Goal: Task Accomplishment & Management: Manage account settings

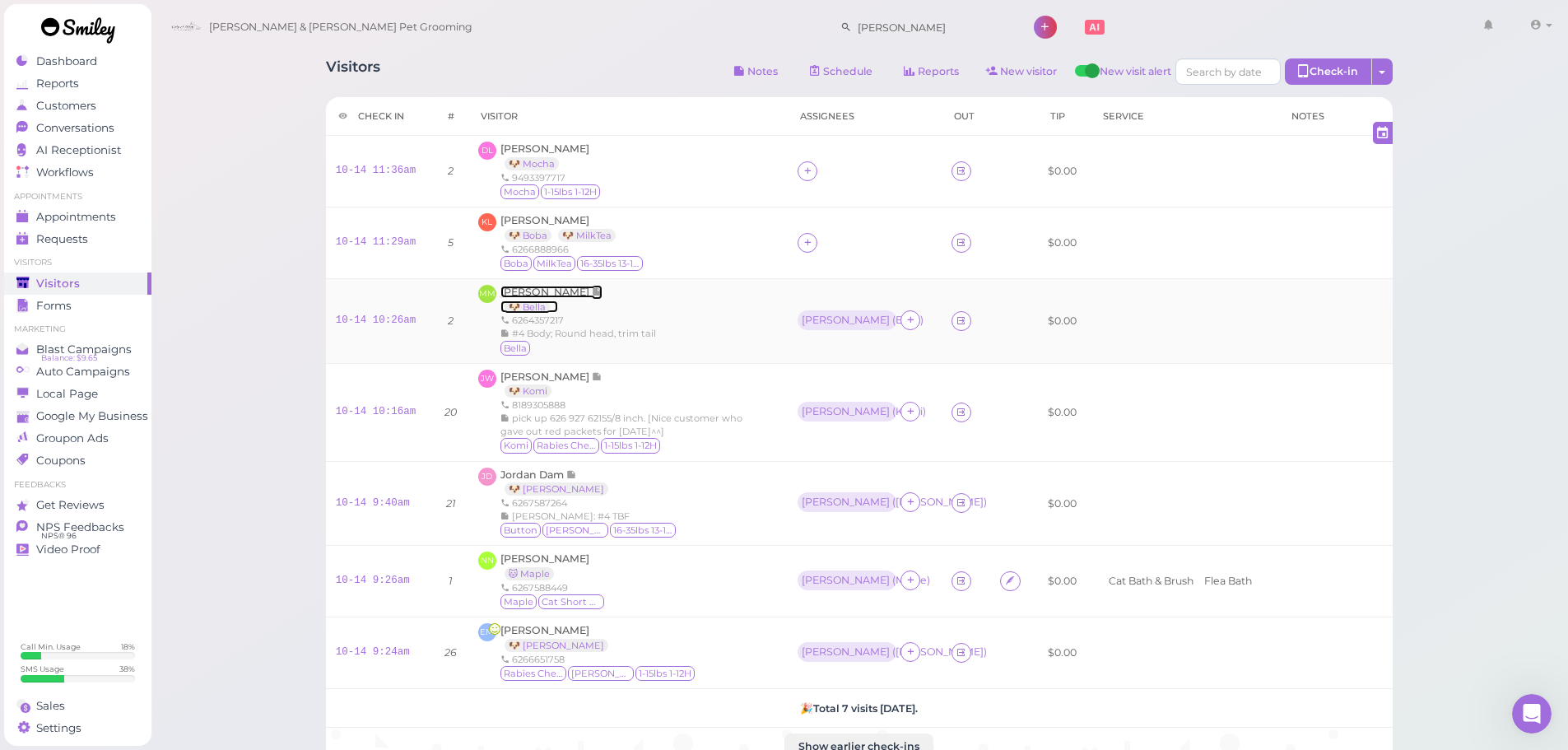
click at [554, 294] on span "[PERSON_NAME]" at bounding box center [546, 292] width 92 height 13
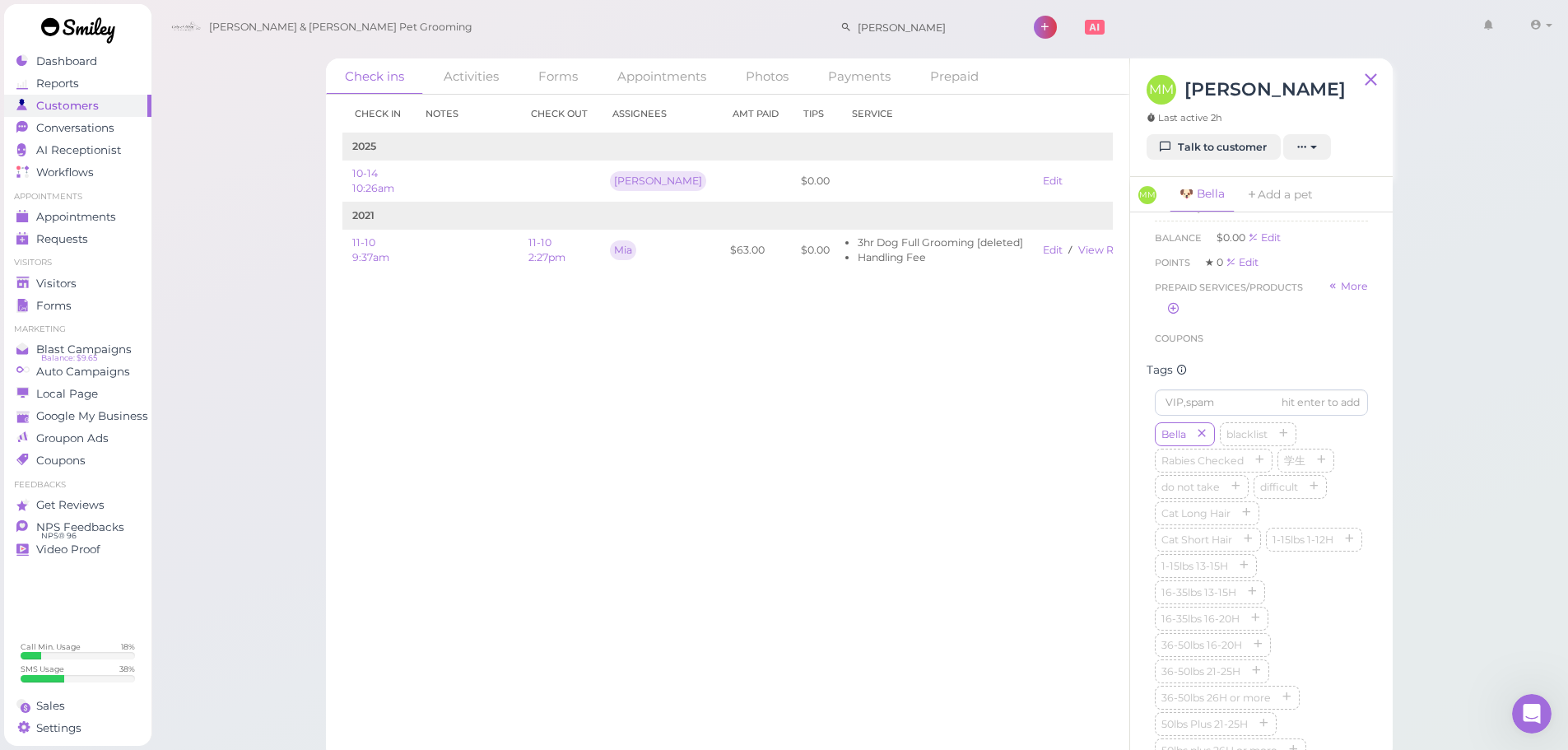
scroll to position [741, 0]
click at [1344, 463] on icon "button" at bounding box center [1349, 458] width 10 height 12
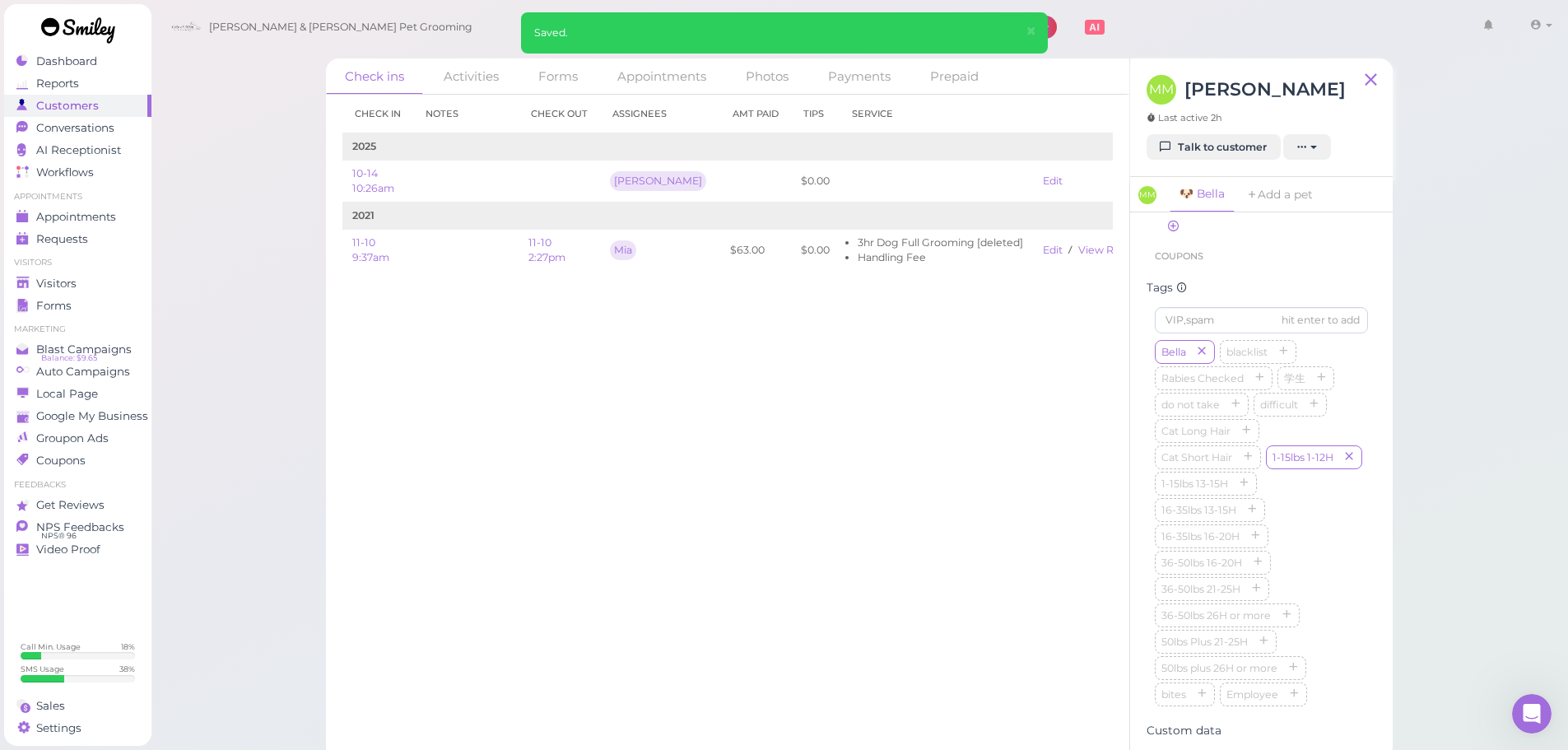
click at [1004, 518] on div "Check in Notes Check out Assignees Amt Paid Tips Service 2025 10-14 10:26am Asa…" at bounding box center [728, 422] width 804 height 655
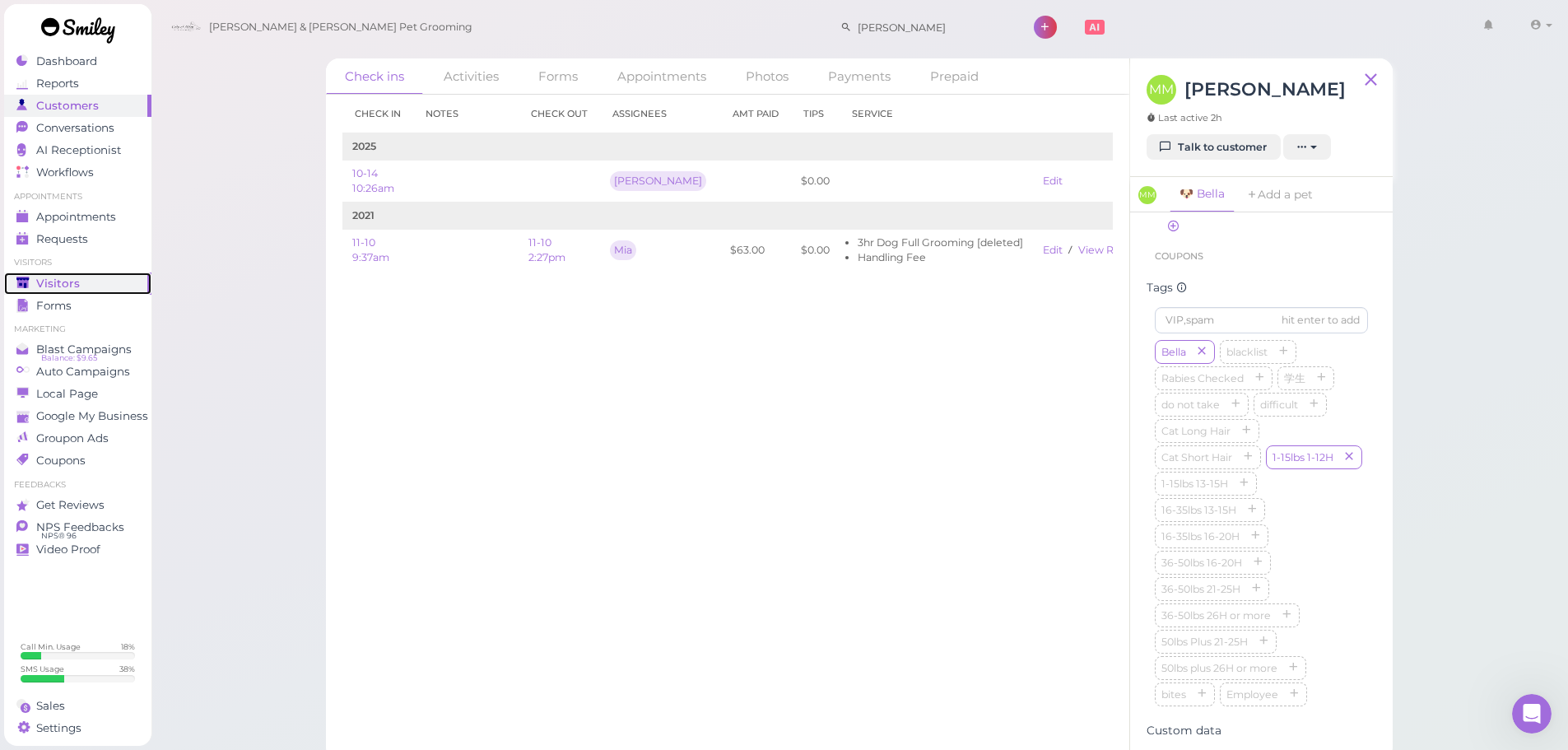
click at [116, 272] on link "Visitors" at bounding box center [77, 283] width 148 height 22
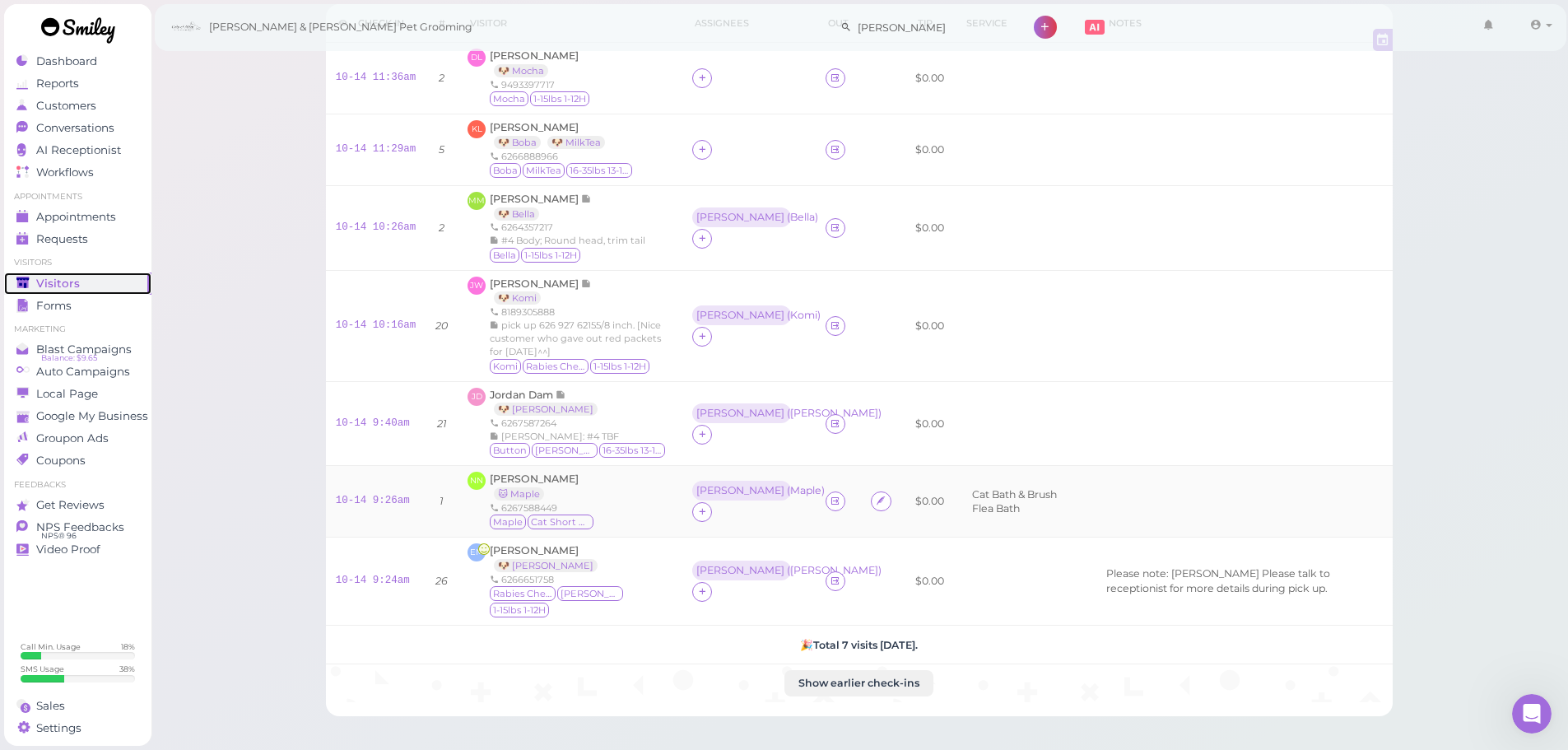
scroll to position [254, 0]
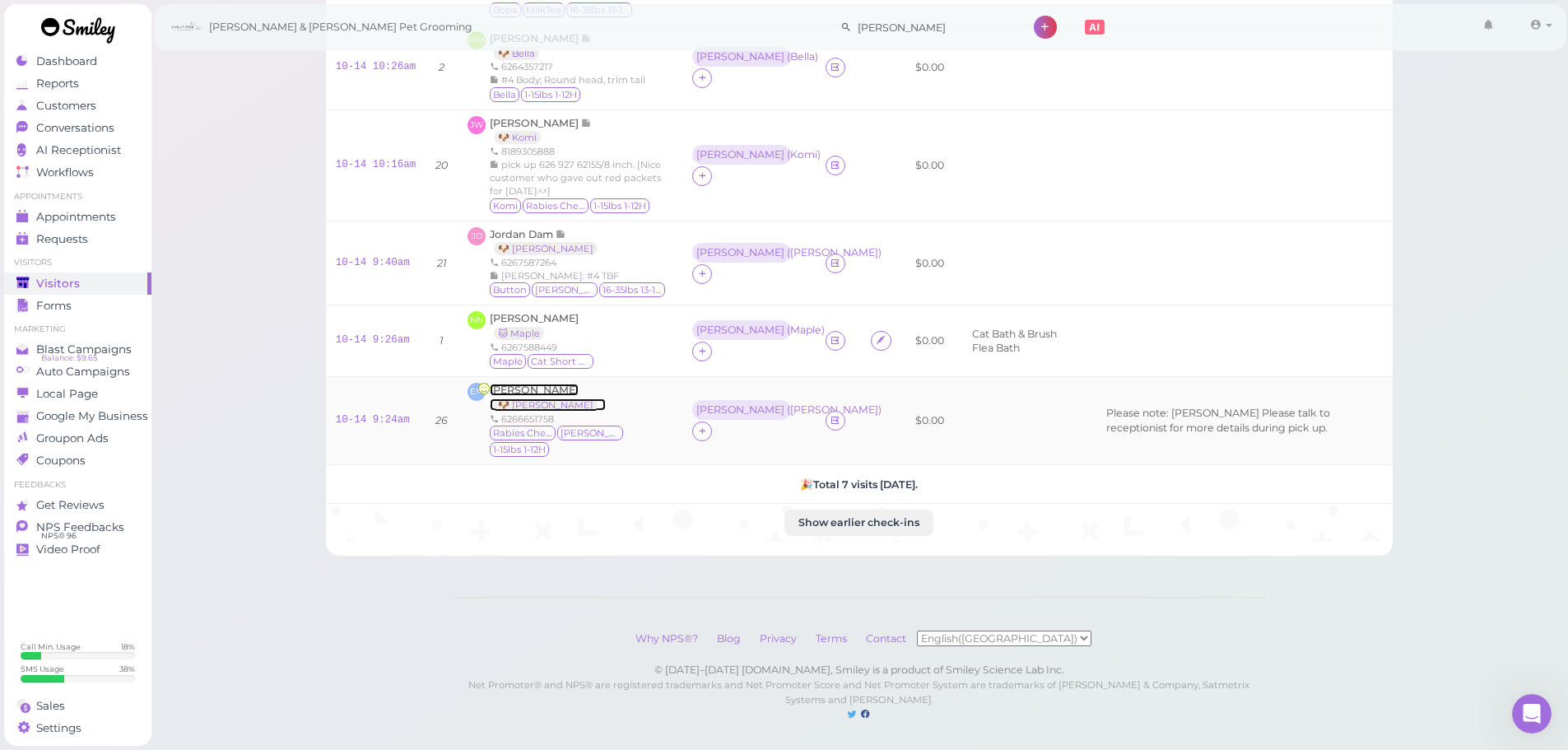
click at [507, 388] on span "[PERSON_NAME]" at bounding box center [535, 390] width 89 height 13
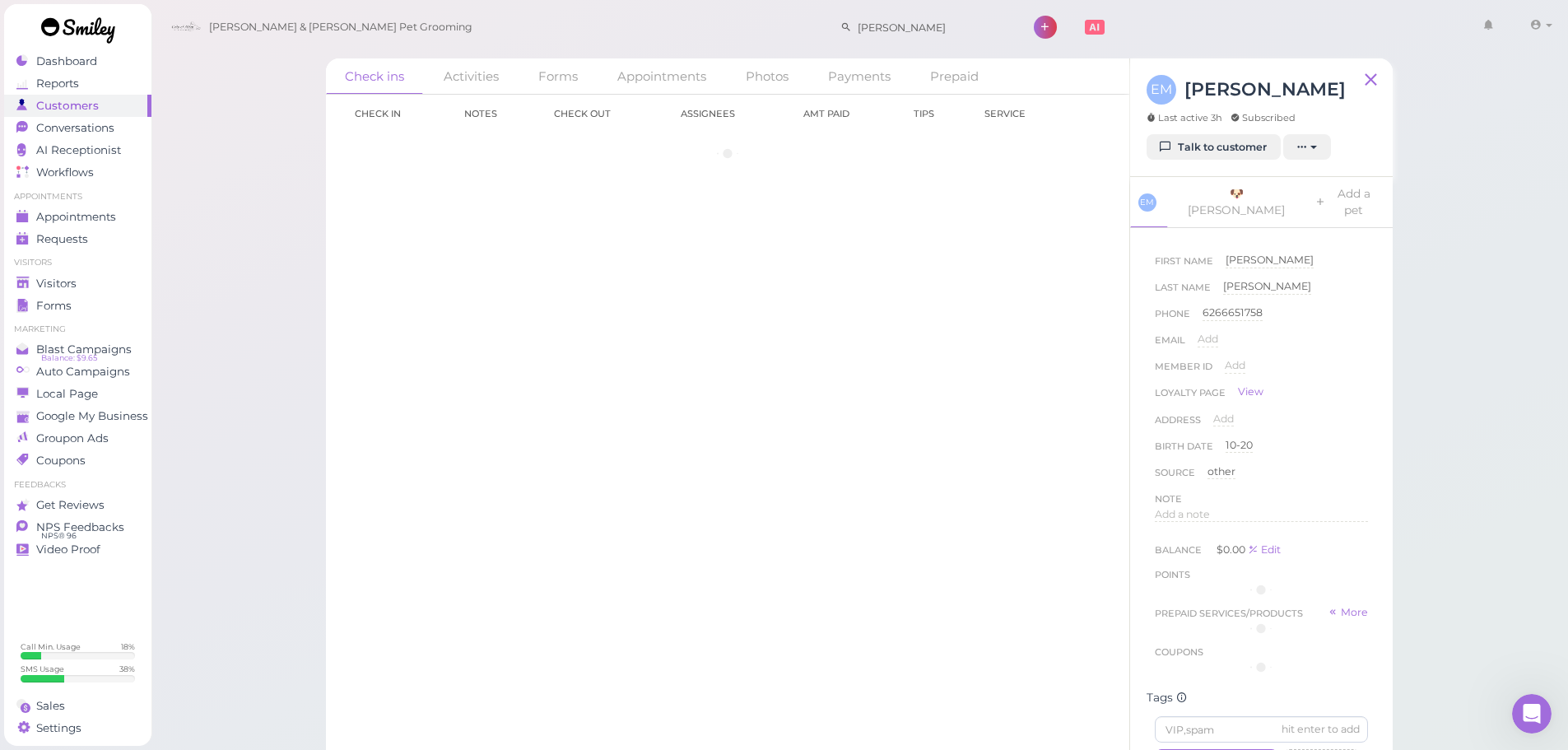
click at [291, 316] on div "Check ins Activities Forms Appointments Photos Payments Prepaid Check in Notes …" at bounding box center [860, 388] width 1418 height 777
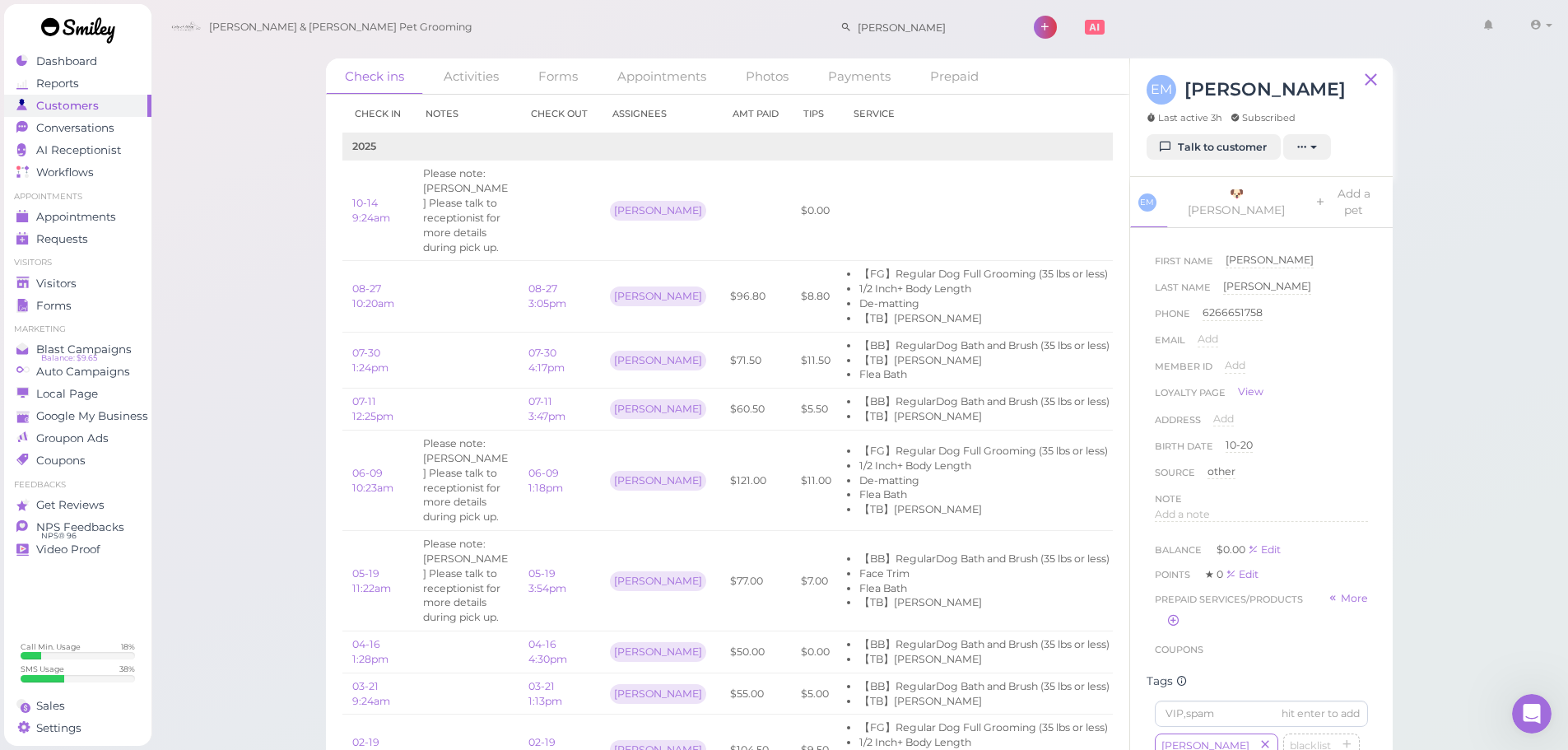
click at [281, 396] on div "Check ins Activities Forms Appointments Photos Payments Prepaid Check in Notes …" at bounding box center [860, 388] width 1418 height 777
click at [452, 312] on td at bounding box center [465, 295] width 105 height 70
click at [549, 367] on link "07-30 4:17pm" at bounding box center [547, 360] width 37 height 27
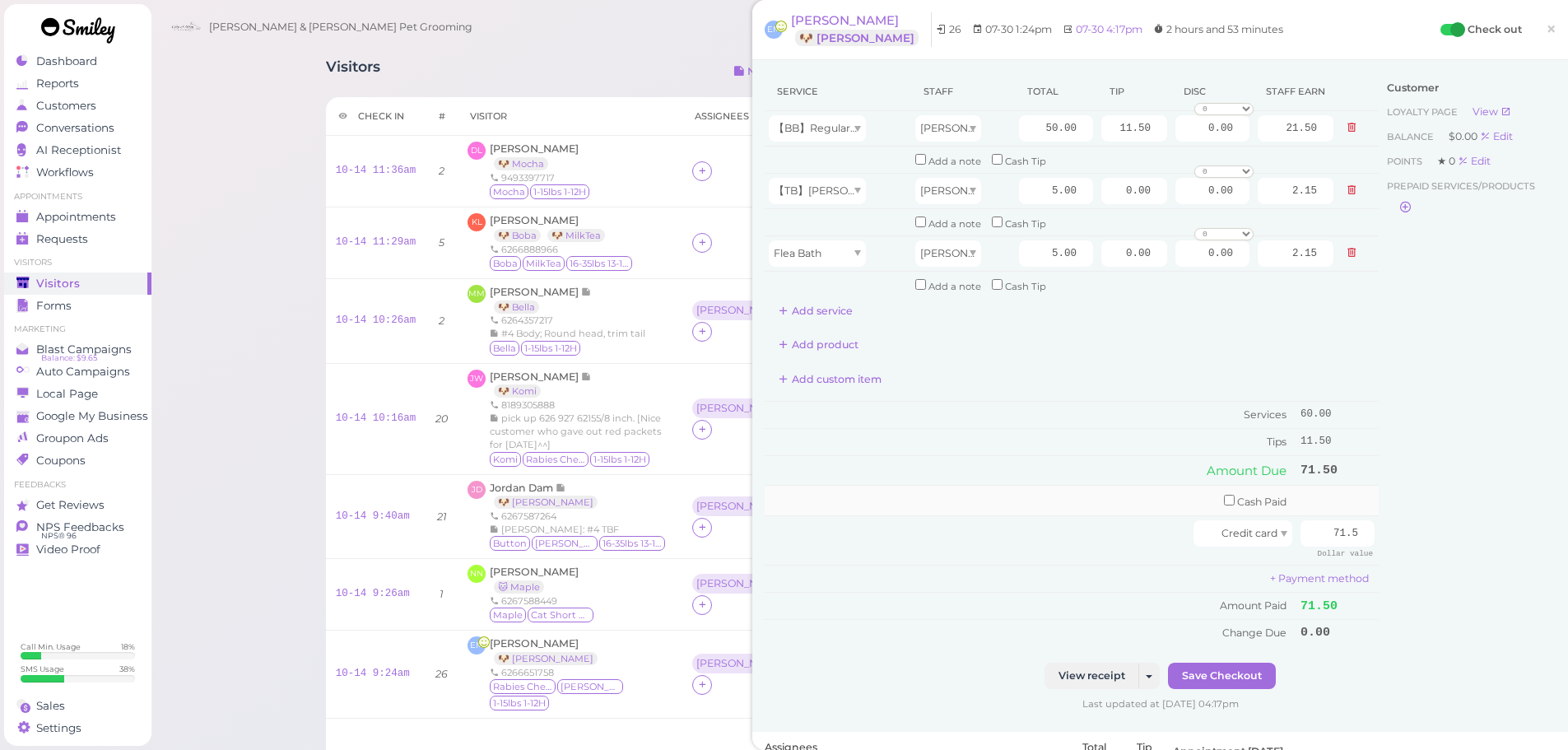
click at [920, 514] on td "Cash Paid" at bounding box center [1031, 501] width 532 height 31
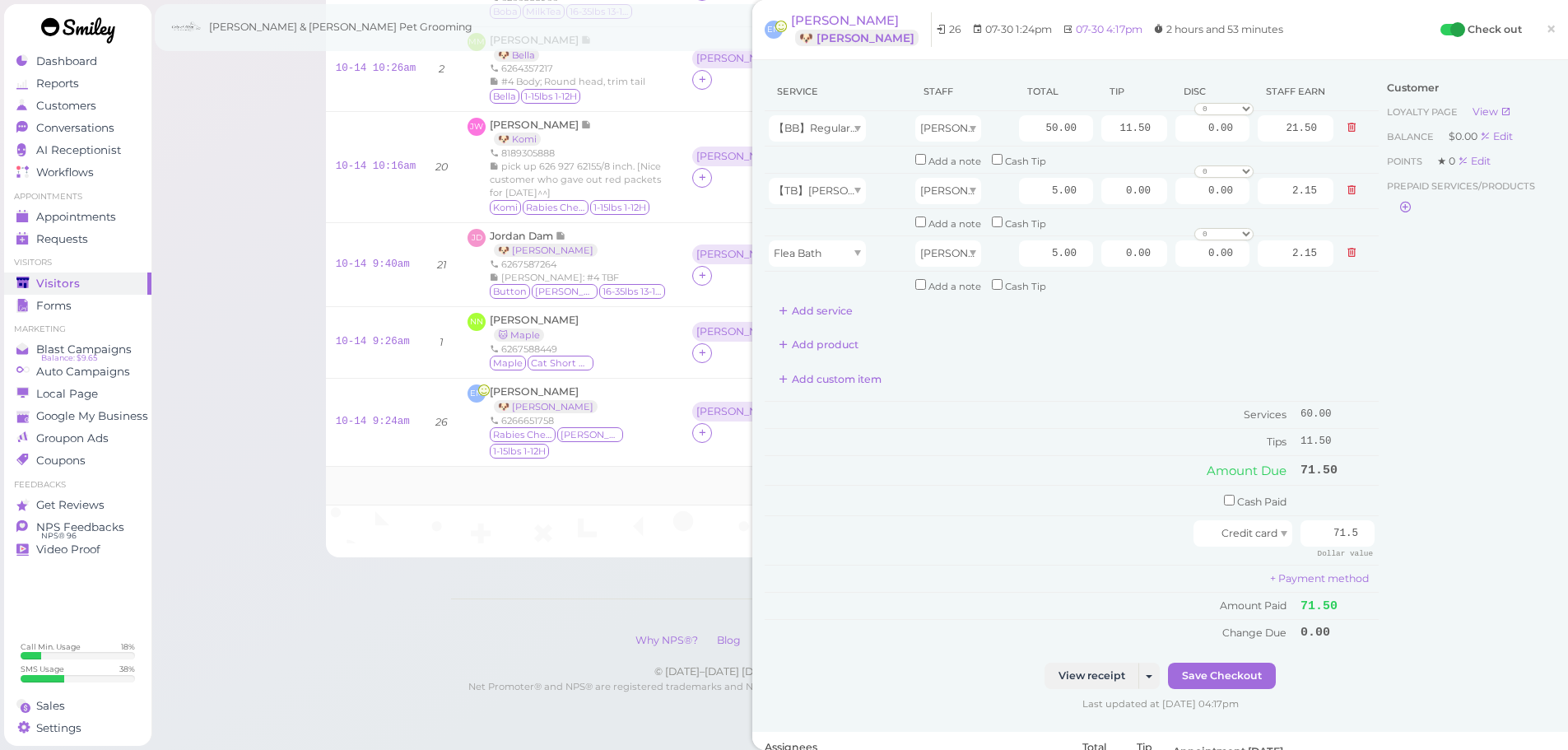
scroll to position [254, 0]
click at [392, 414] on link "10-14 9:24am" at bounding box center [372, 420] width 74 height 12
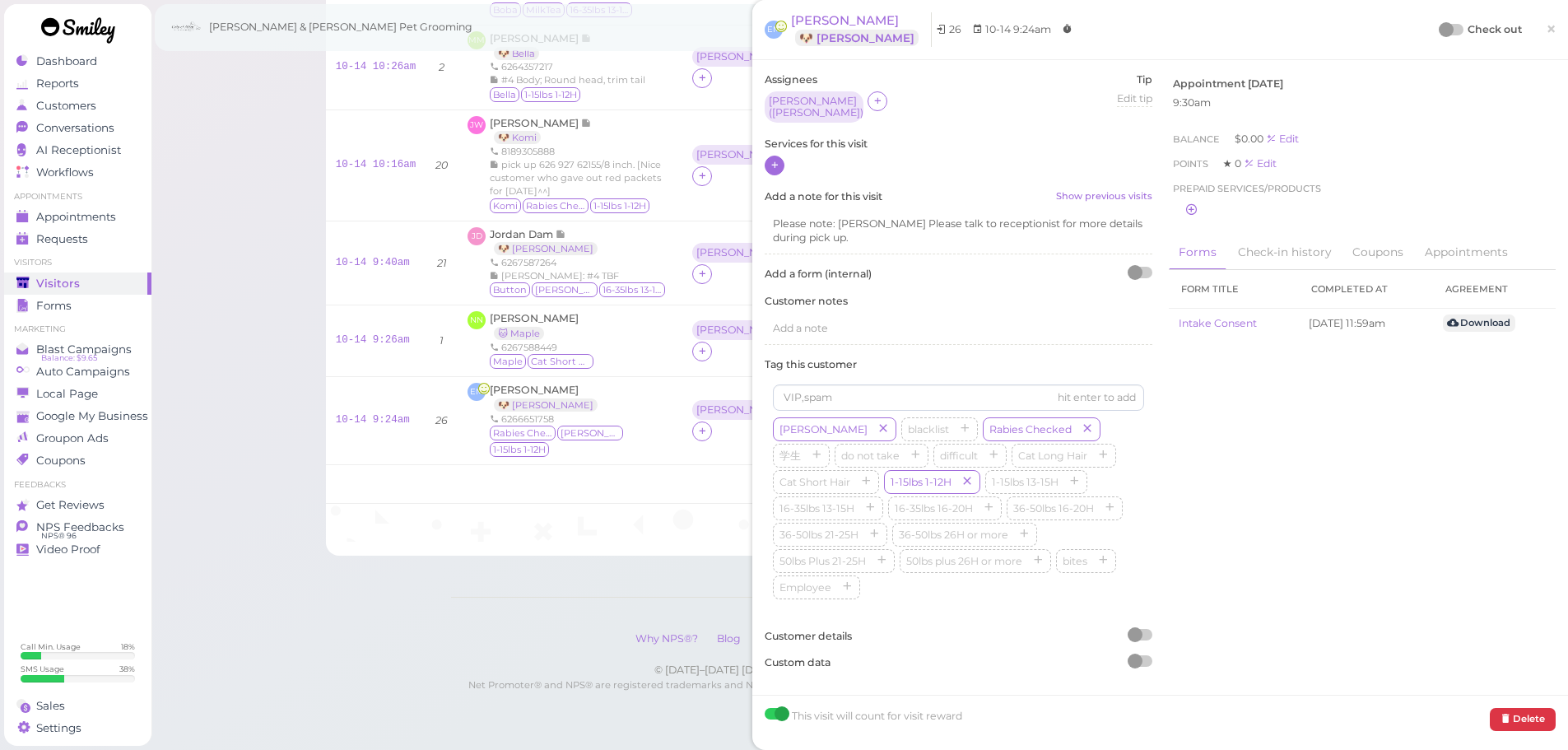
click at [774, 160] on icon at bounding box center [775, 165] width 11 height 13
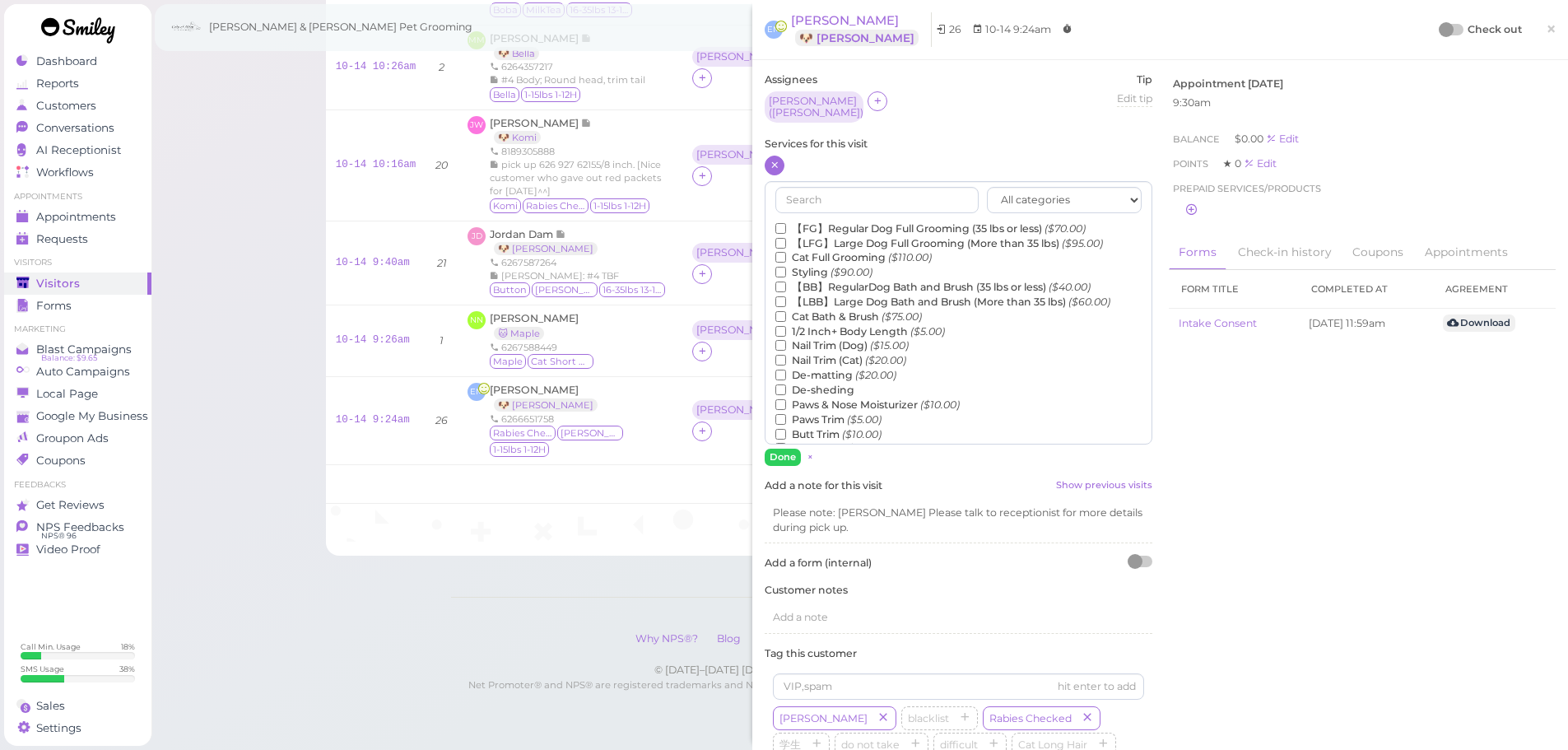
click at [841, 221] on label "【FG】Regular Dog Full Grooming (35 lbs or less) ($70.00)" at bounding box center [931, 228] width 311 height 14
click at [786, 223] on input "【FG】Regular Dog Full Grooming (35 lbs or less) ($70.00)" at bounding box center [781, 228] width 11 height 11
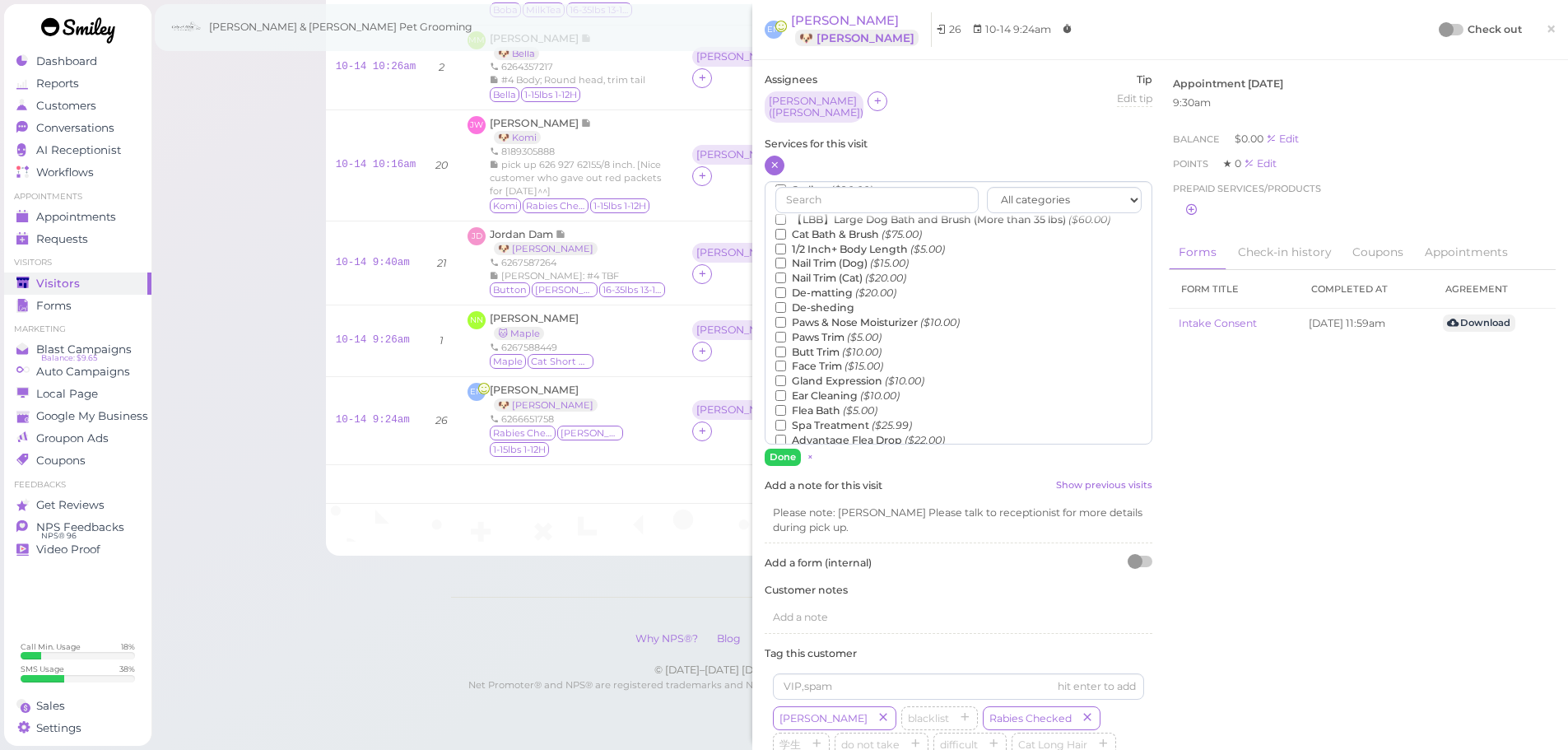
click at [819, 403] on label "Flea Bath ($5.00)" at bounding box center [827, 410] width 102 height 14
click at [786, 405] on input "Flea Bath ($5.00)" at bounding box center [781, 410] width 11 height 11
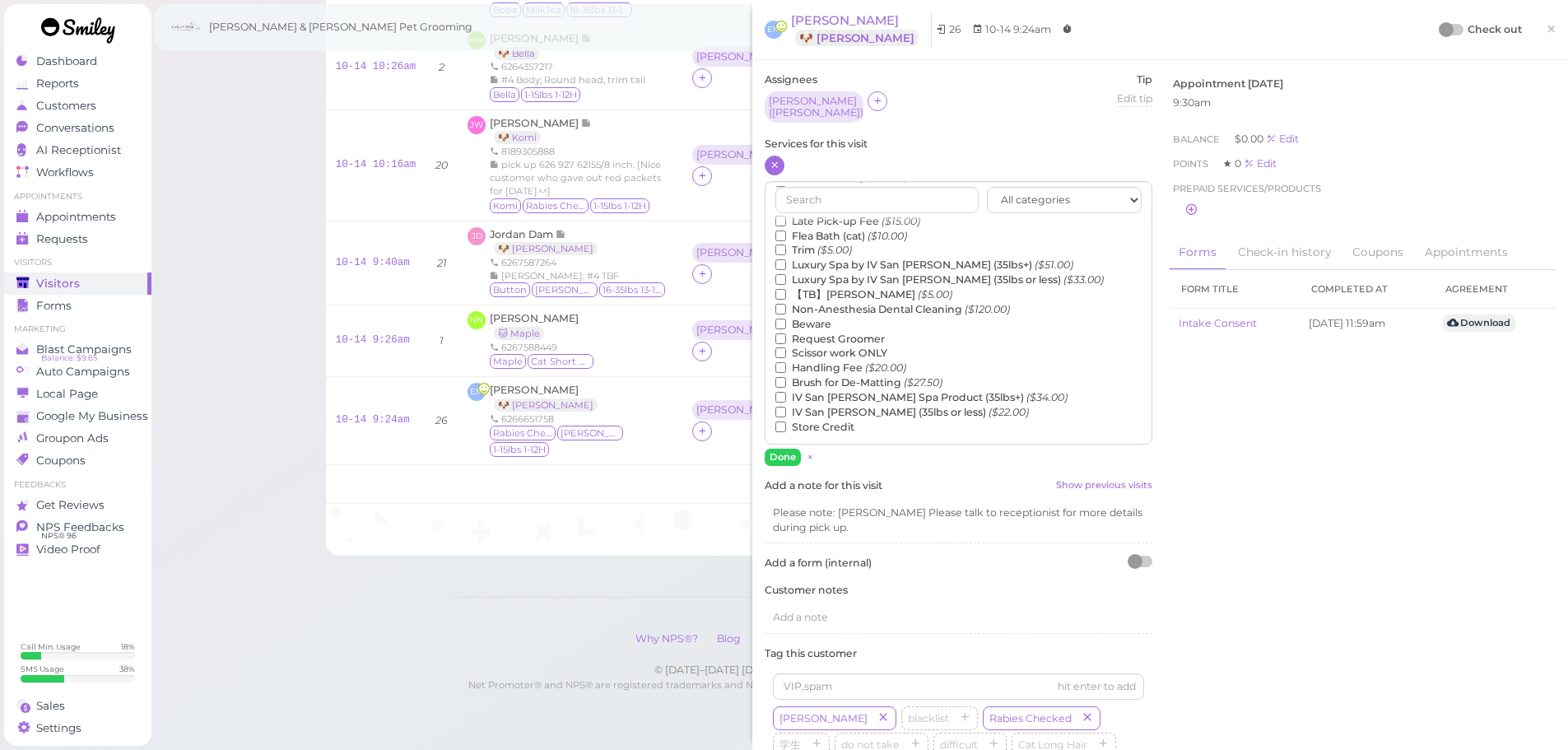
click at [843, 289] on label "【TB】Teeth Brushing ($5.00)" at bounding box center [864, 294] width 177 height 14
click at [786, 289] on input "【TB】Teeth Brushing ($5.00)" at bounding box center [781, 293] width 11 height 11
click at [785, 452] on button "Done" at bounding box center [784, 458] width 37 height 17
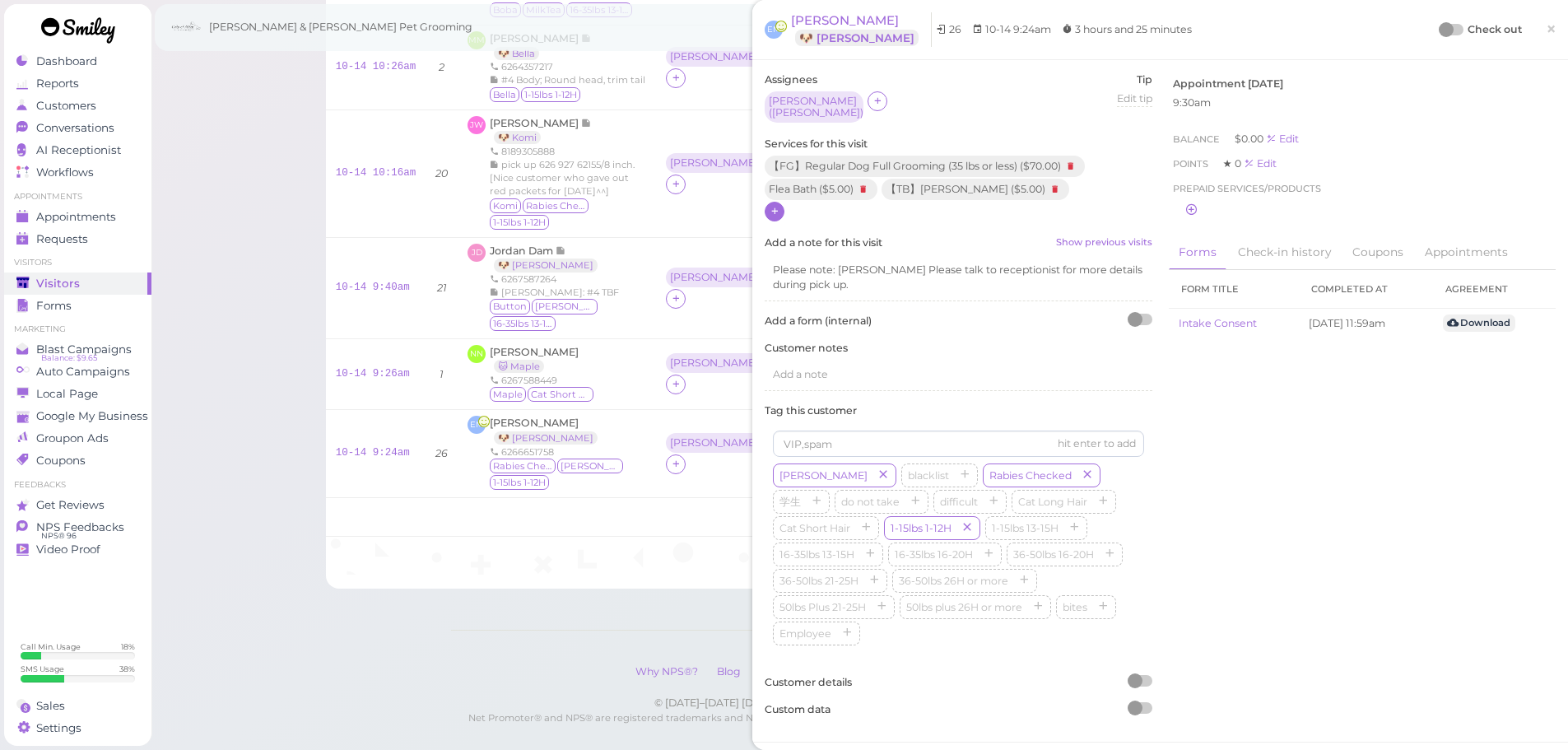
click at [1439, 25] on div at bounding box center [1445, 29] width 14 height 14
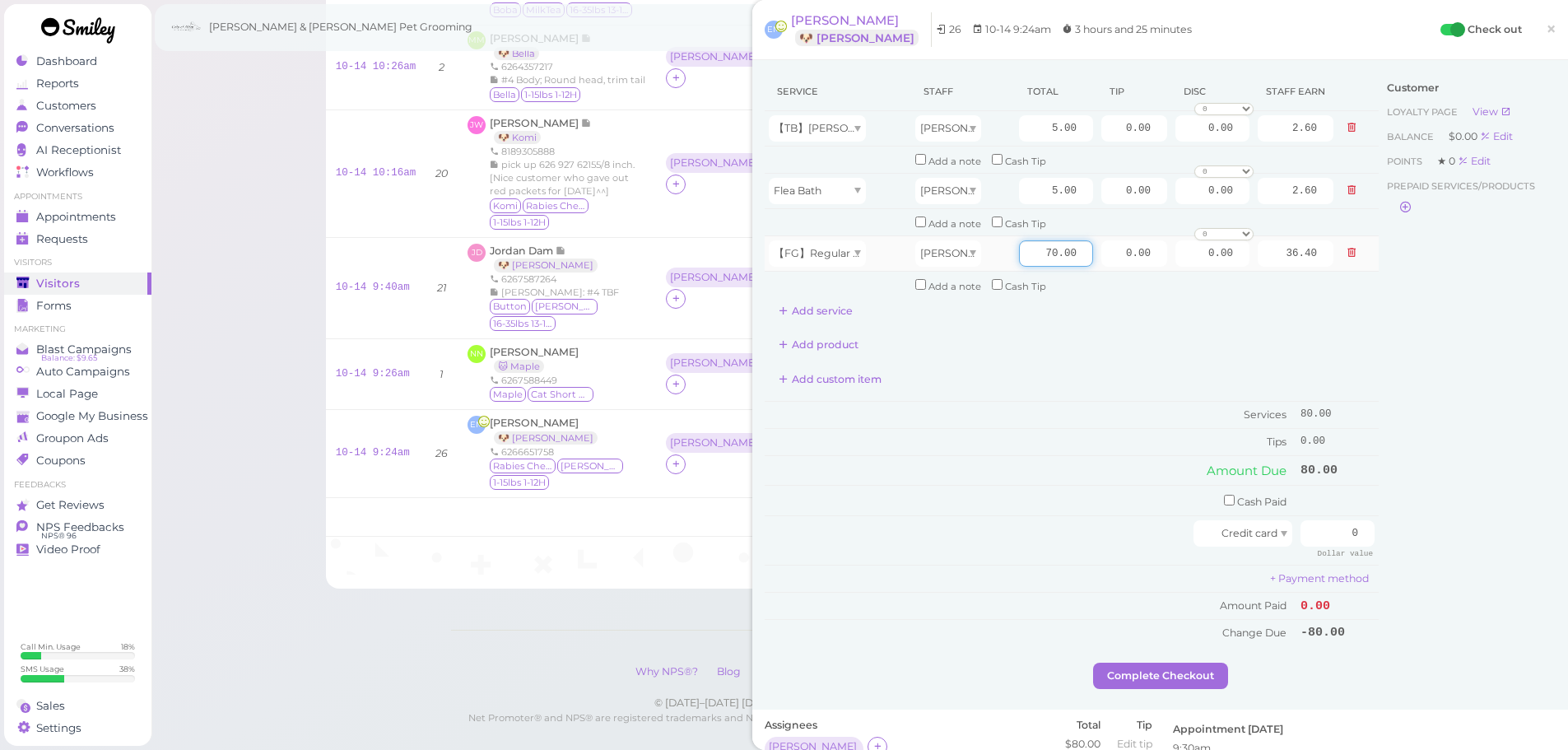
click at [1031, 258] on input "70.00" at bounding box center [1056, 253] width 74 height 26
click at [1347, 252] on icon at bounding box center [1352, 253] width 10 height 12
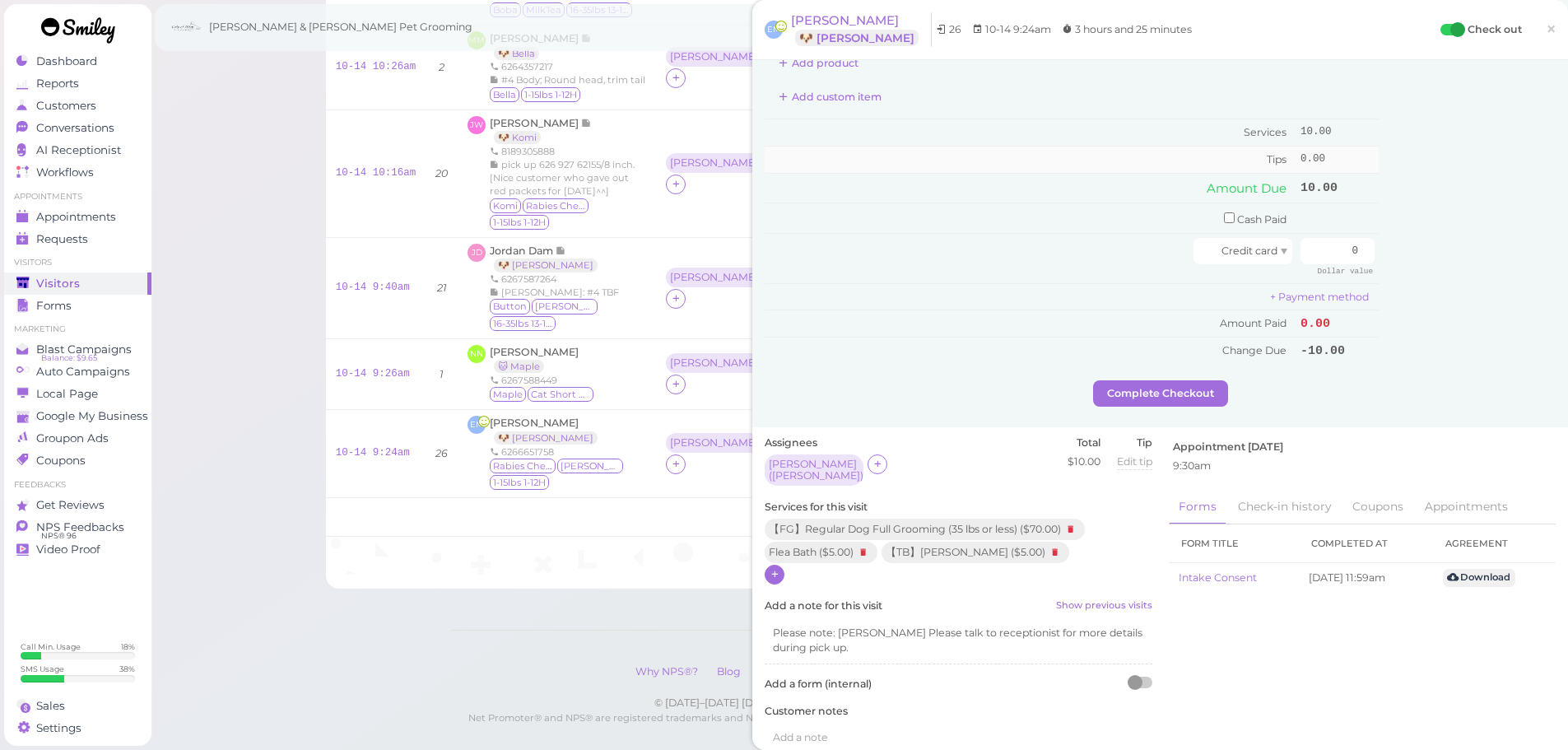
scroll to position [412, 0]
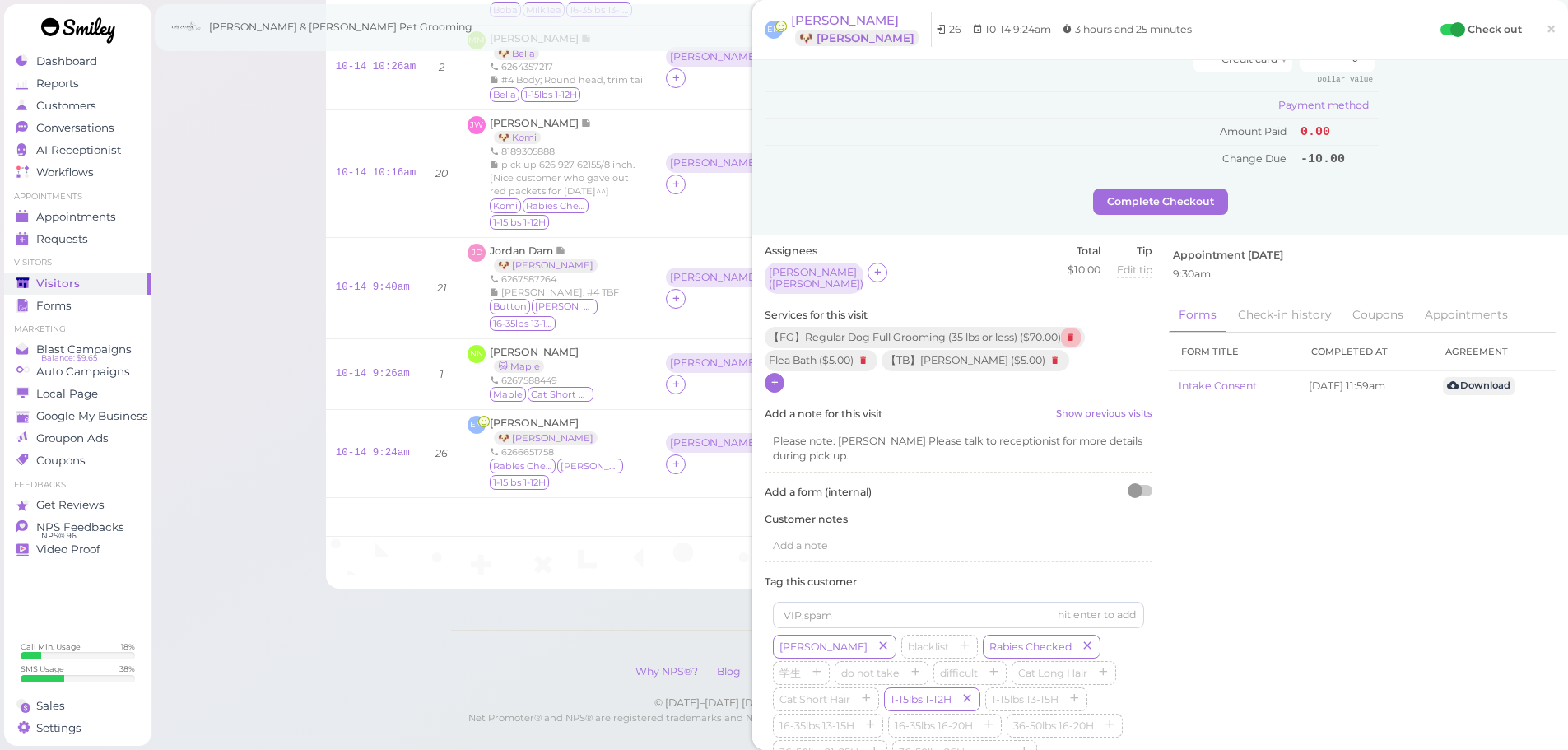
click at [1073, 332] on icon at bounding box center [1071, 337] width 19 height 18
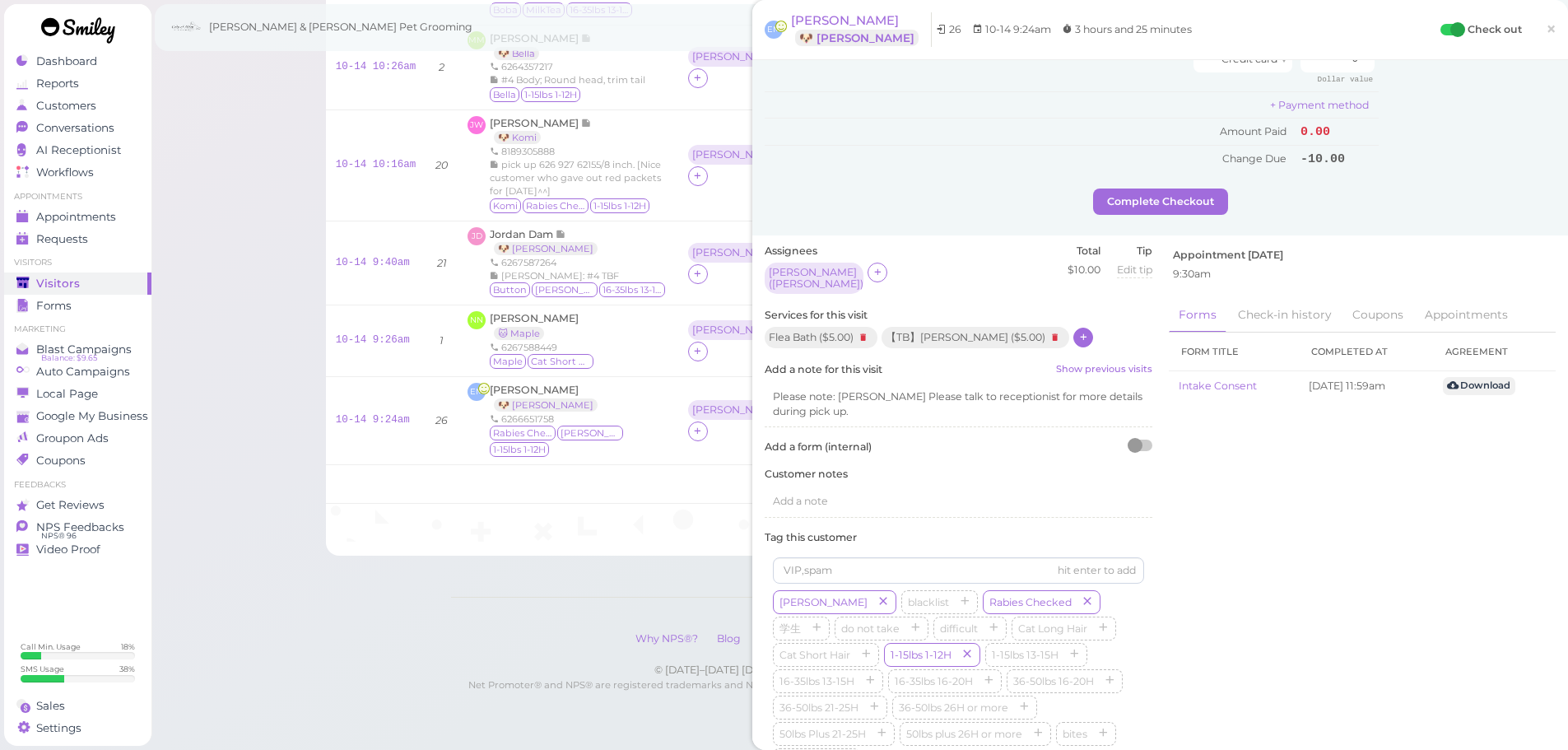
click at [1079, 331] on icon at bounding box center [1084, 337] width 11 height 13
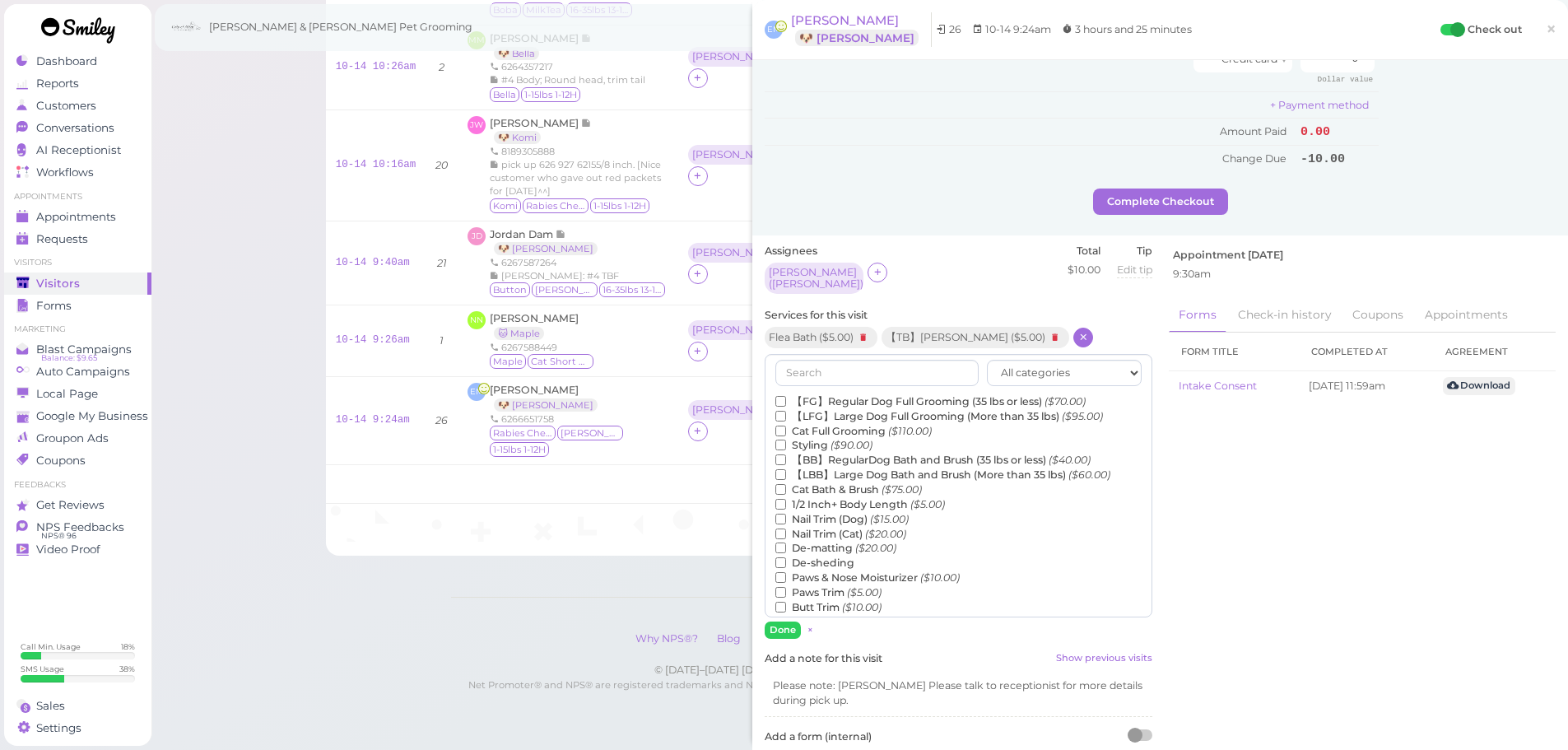
click at [875, 457] on label "【BB】RegularDog Bath and Brush (35 lbs or less) ($40.00)" at bounding box center [933, 459] width 316 height 14
click at [786, 457] on input "【BB】RegularDog Bath and Brush (35 lbs or less) ($40.00)" at bounding box center [781, 459] width 11 height 11
click at [786, 623] on button "Done" at bounding box center [784, 630] width 37 height 17
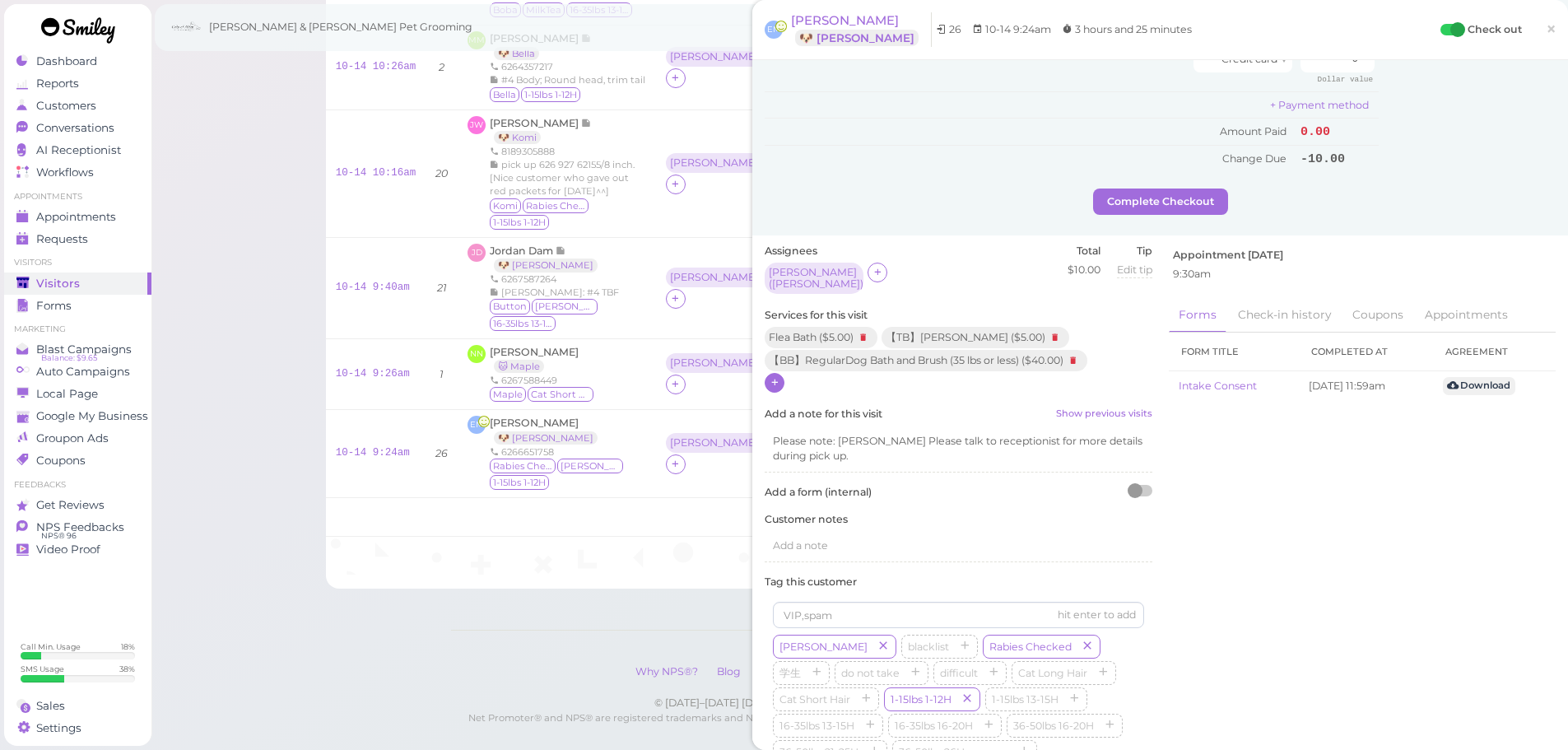
scroll to position [0, 0]
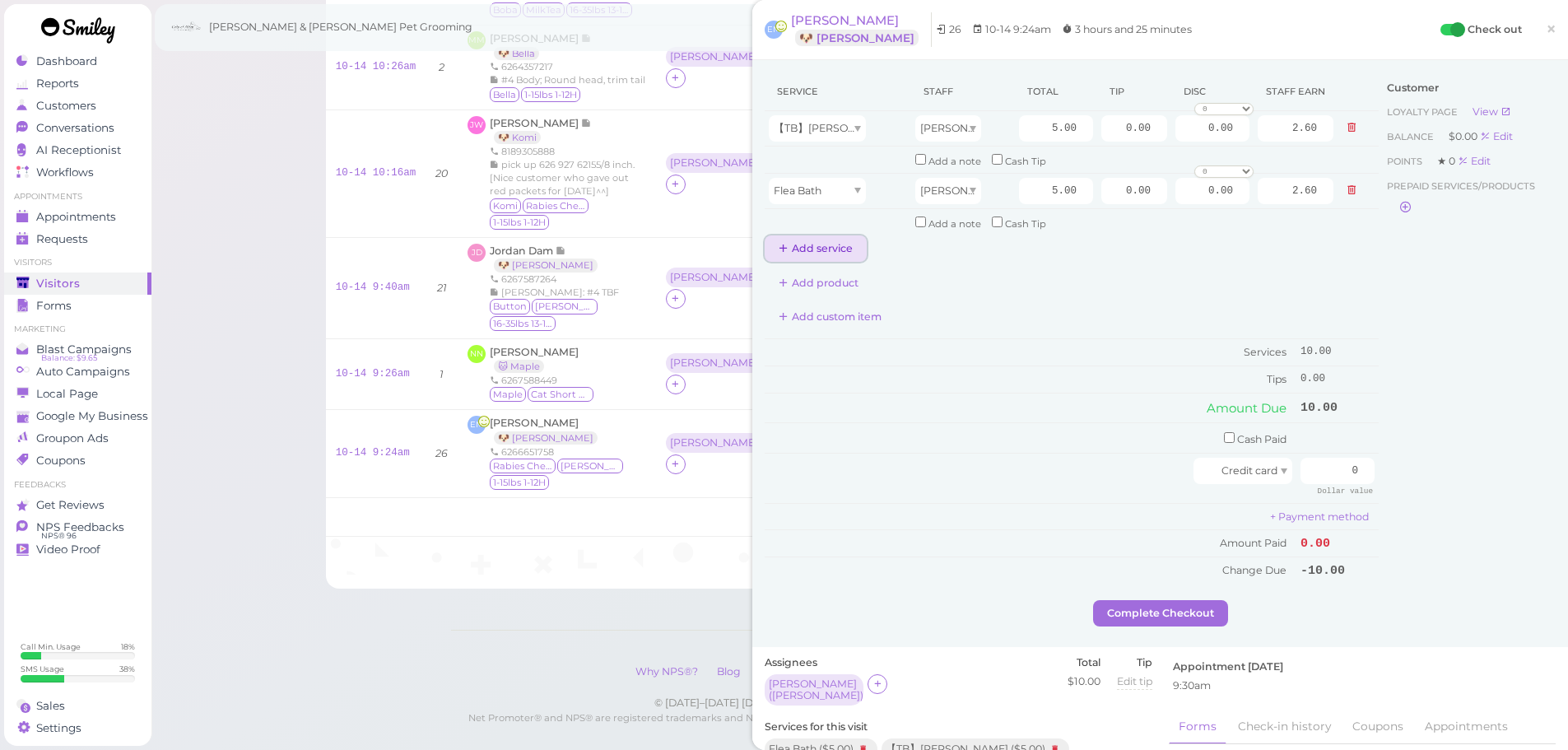
click at [831, 257] on button "Add service" at bounding box center [816, 248] width 102 height 26
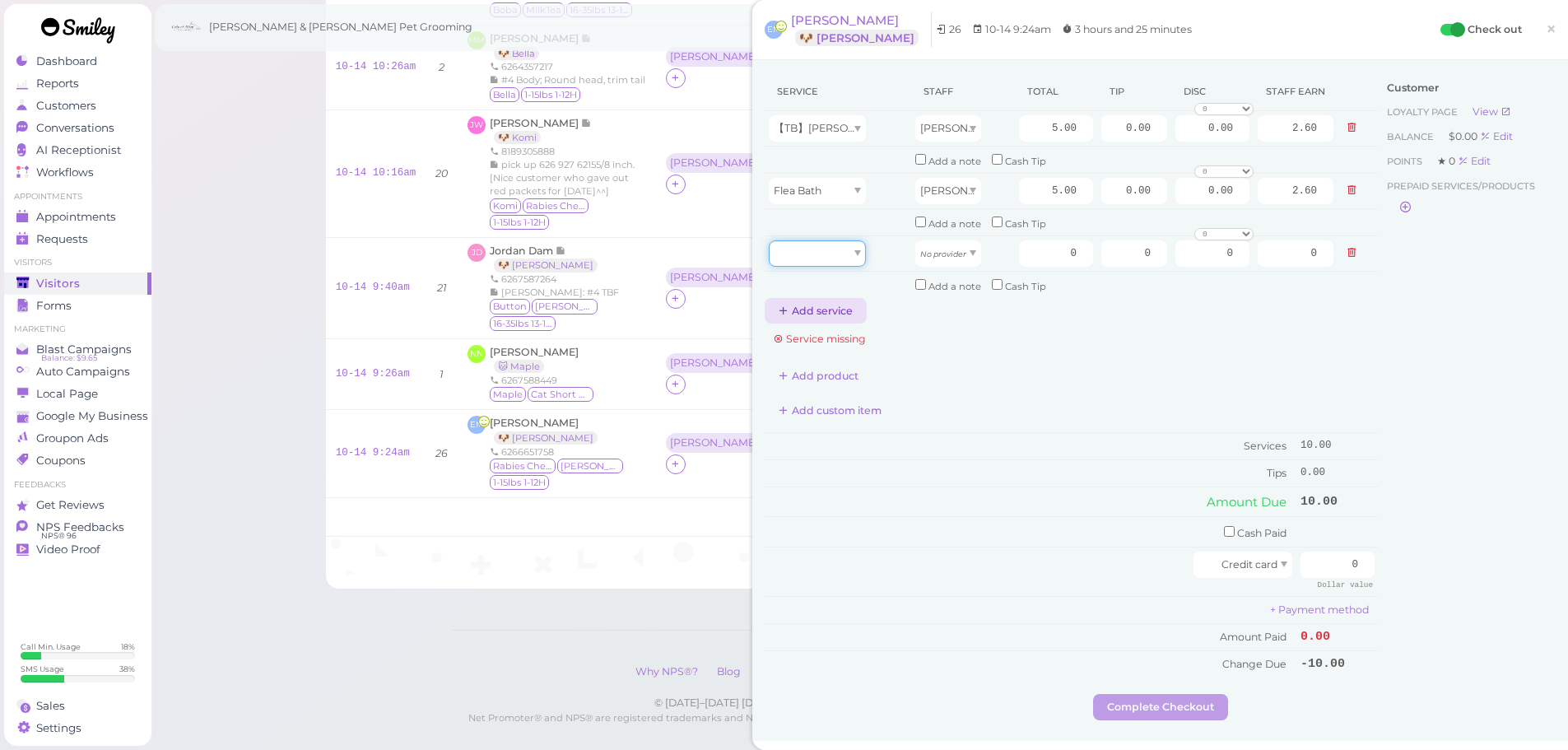
click at [831, 257] on div at bounding box center [817, 253] width 97 height 26
type input "40.00"
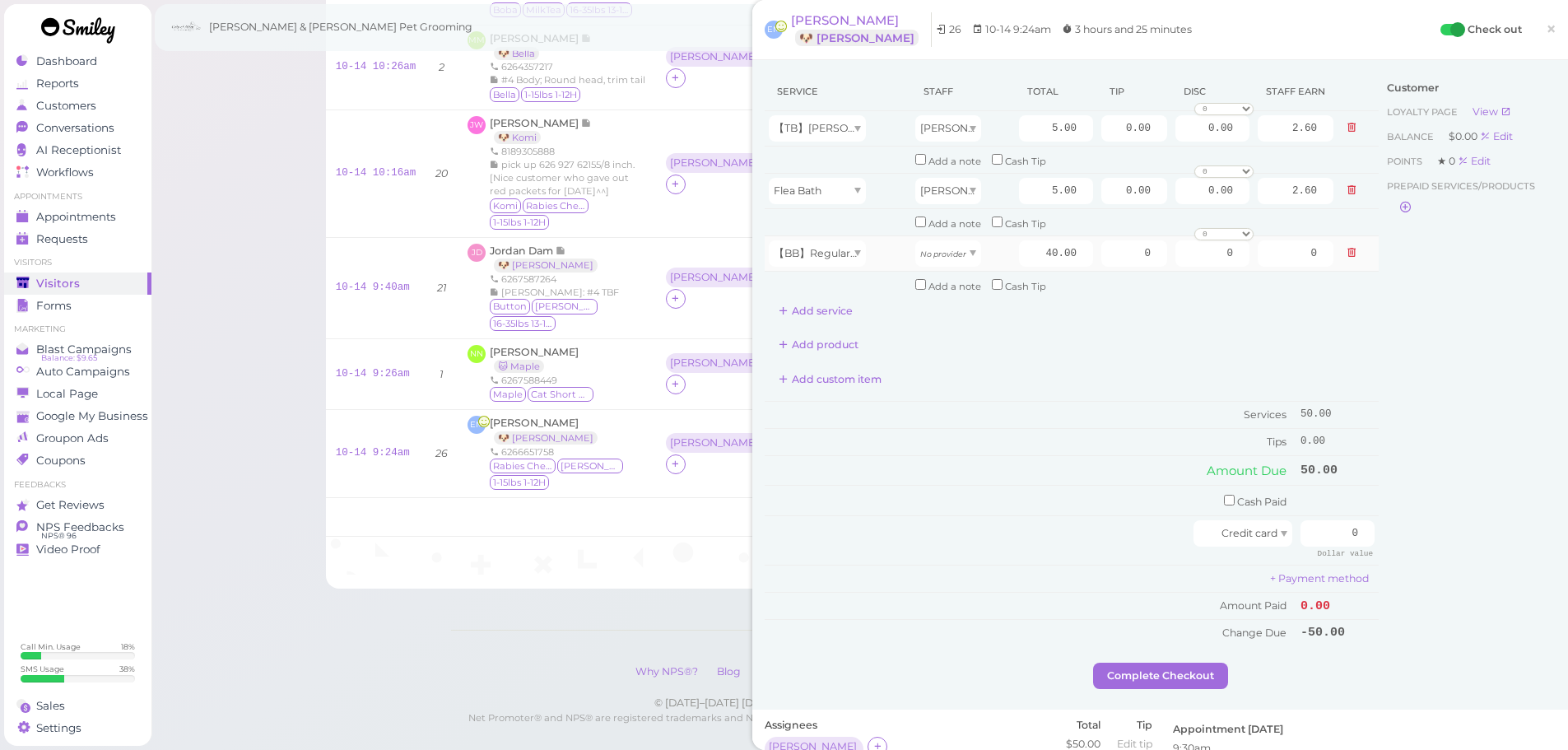
click at [983, 243] on div "No provider" at bounding box center [963, 253] width 96 height 26
click at [952, 261] on div "No provider" at bounding box center [949, 253] width 66 height 26
type input "20.80"
click at [1019, 258] on input "40.00" at bounding box center [1056, 253] width 74 height 26
type input "50.00"
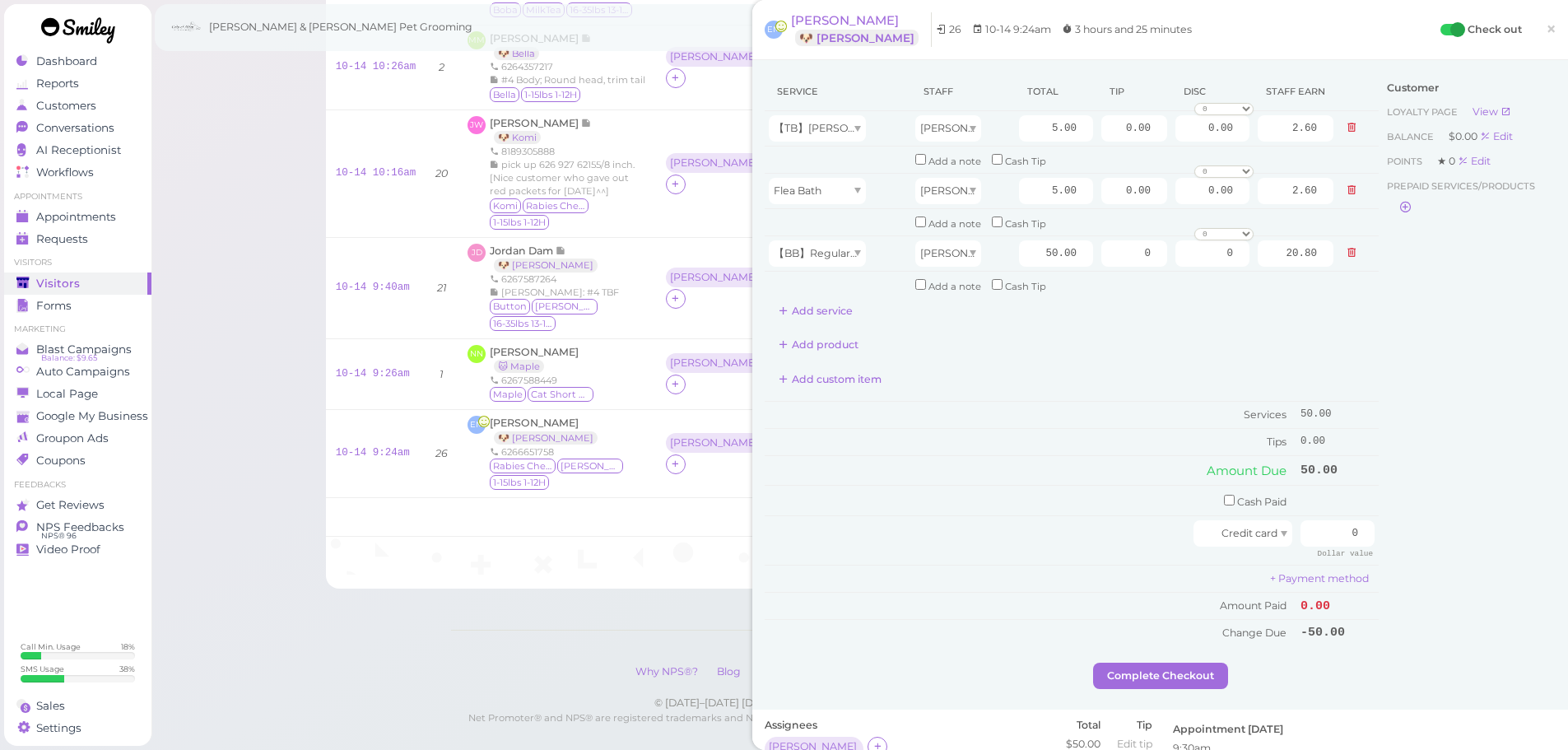
type input "26.00"
click at [1064, 374] on div "Add custom item" at bounding box center [1072, 379] width 614 height 26
drag, startPoint x: 1128, startPoint y: 252, endPoint x: 1457, endPoint y: 338, distance: 340.1
click at [1310, 290] on tbody "【TB】Teeth Brushing Asa 5.00 0.00 0.00 0 10% off 15% off 20% off 25% off 30% off…" at bounding box center [1072, 205] width 614 height 187
type input "6"
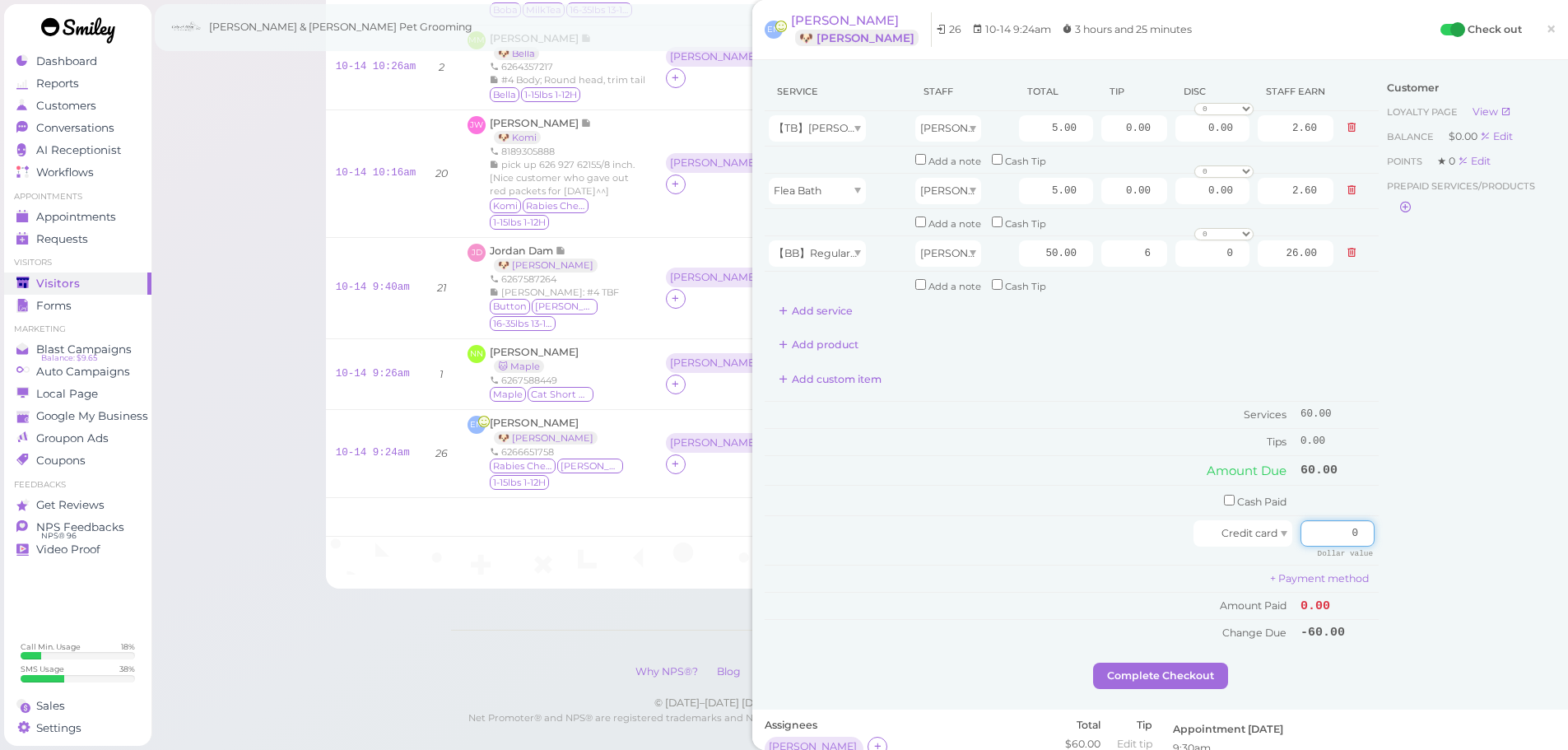
drag, startPoint x: 1304, startPoint y: 530, endPoint x: 1428, endPoint y: 539, distance: 124.3
click at [1393, 528] on div "Service Staff Total Tip Disc Staff earn 【TB】Teeth Brushing Asa 5.00 0.00 0.00 0…" at bounding box center [1161, 368] width 791 height 591
type input "66"
click at [1426, 542] on div "Customer Loyalty page View Balance $0.00 Edit Points ★ 0 Edit Prepaid services/…" at bounding box center [1467, 368] width 177 height 591
click at [1187, 673] on button "Complete Checkout" at bounding box center [1161, 676] width 135 height 26
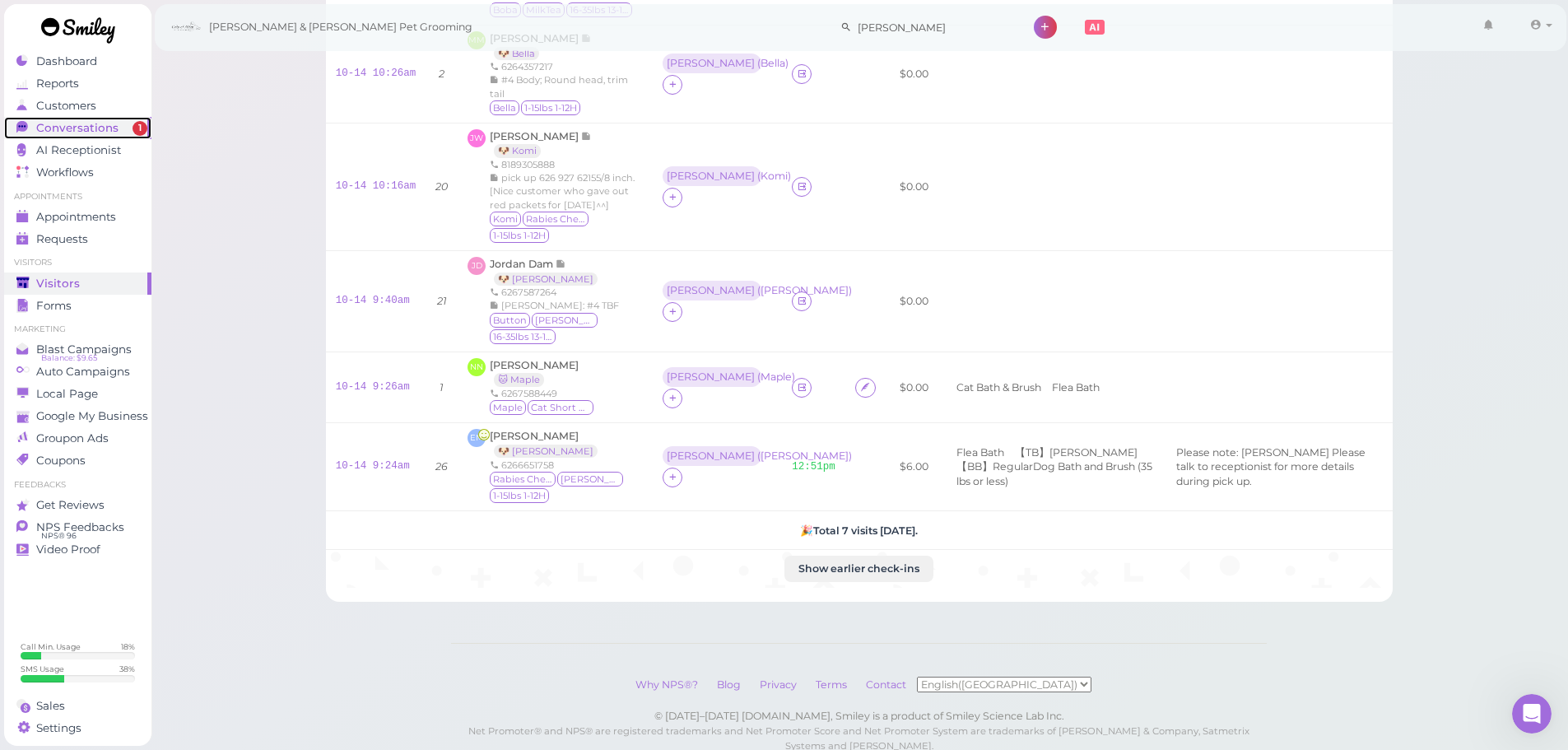
click at [110, 128] on span "Conversations" at bounding box center [77, 127] width 82 height 14
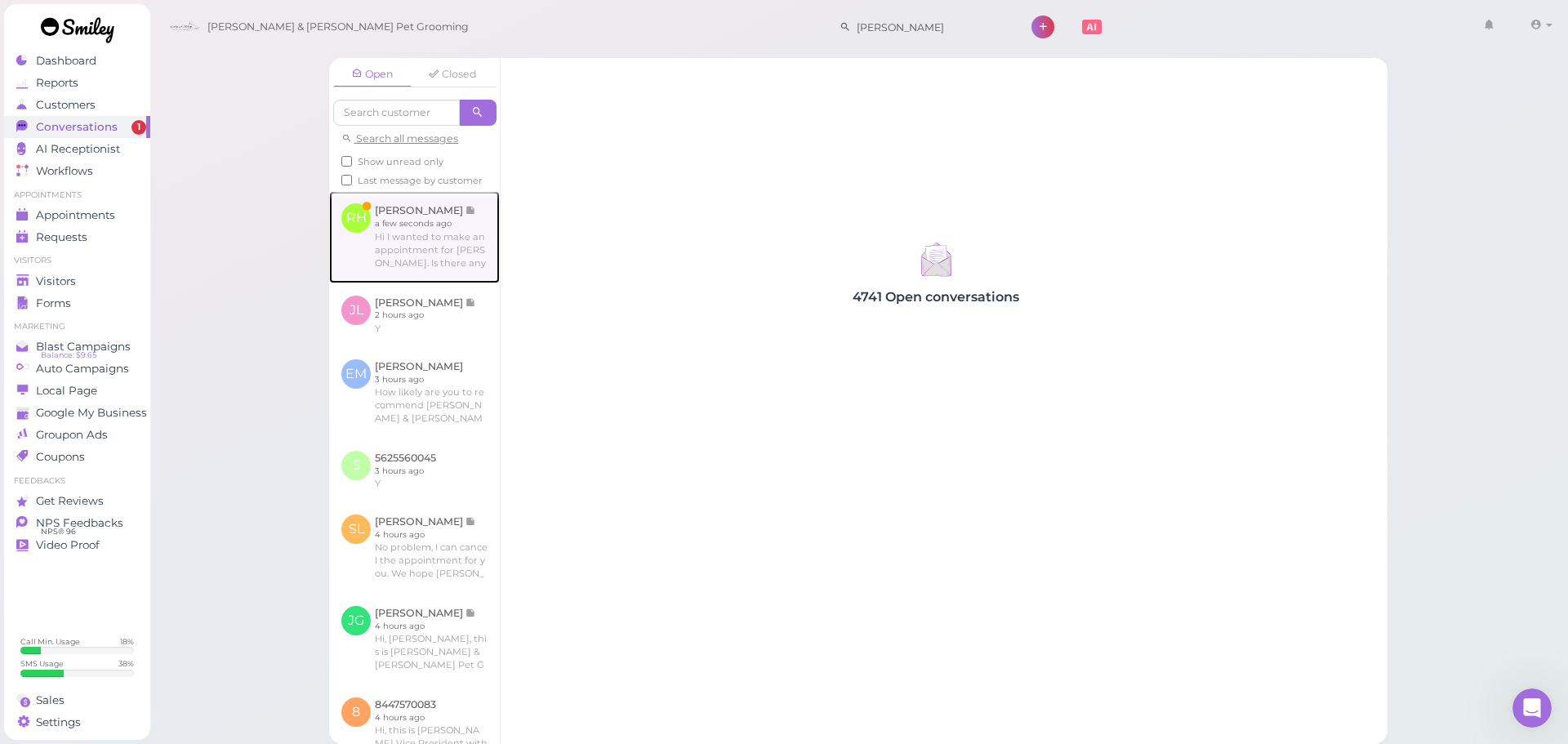
click at [459, 242] on link at bounding box center [414, 237] width 170 height 92
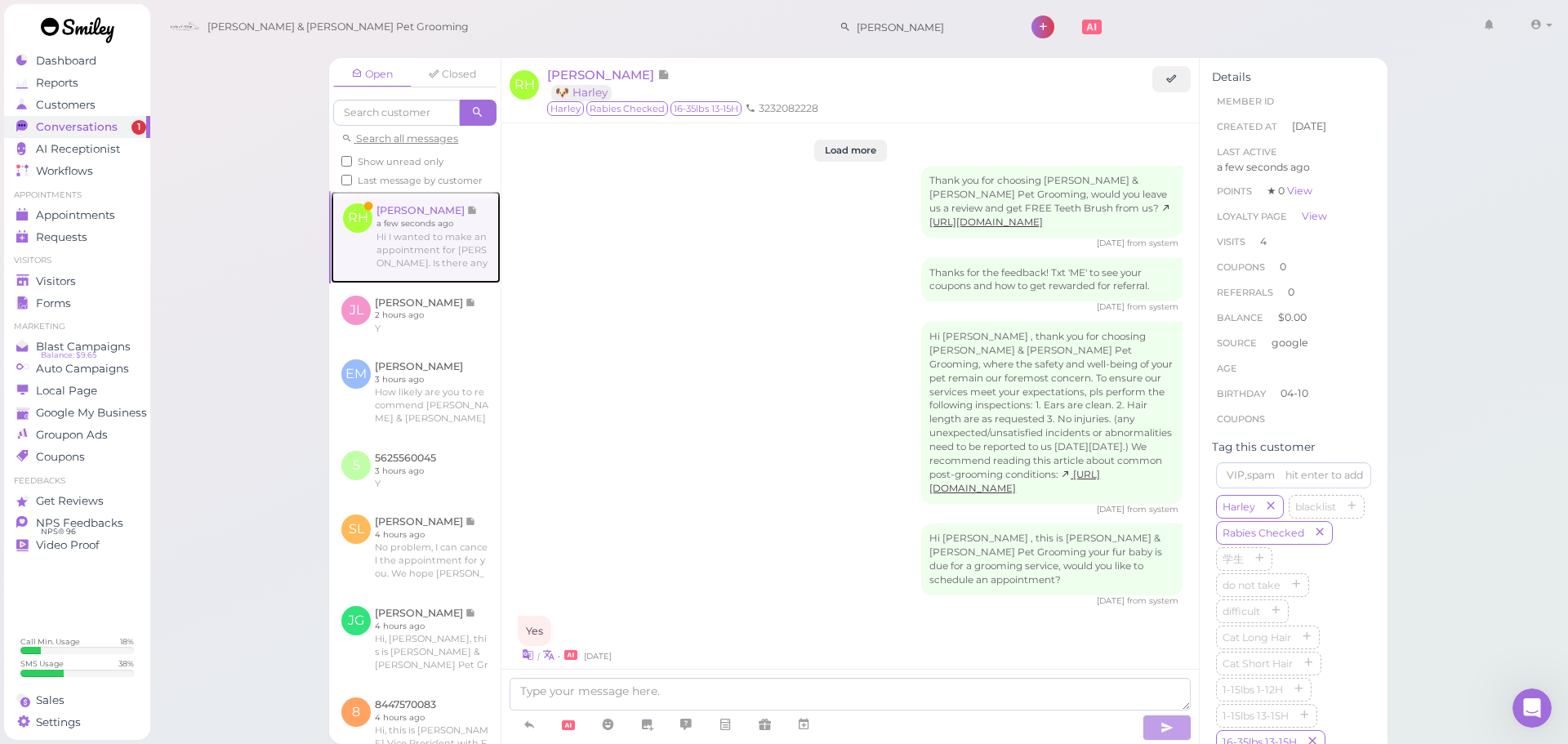
scroll to position [2580, 0]
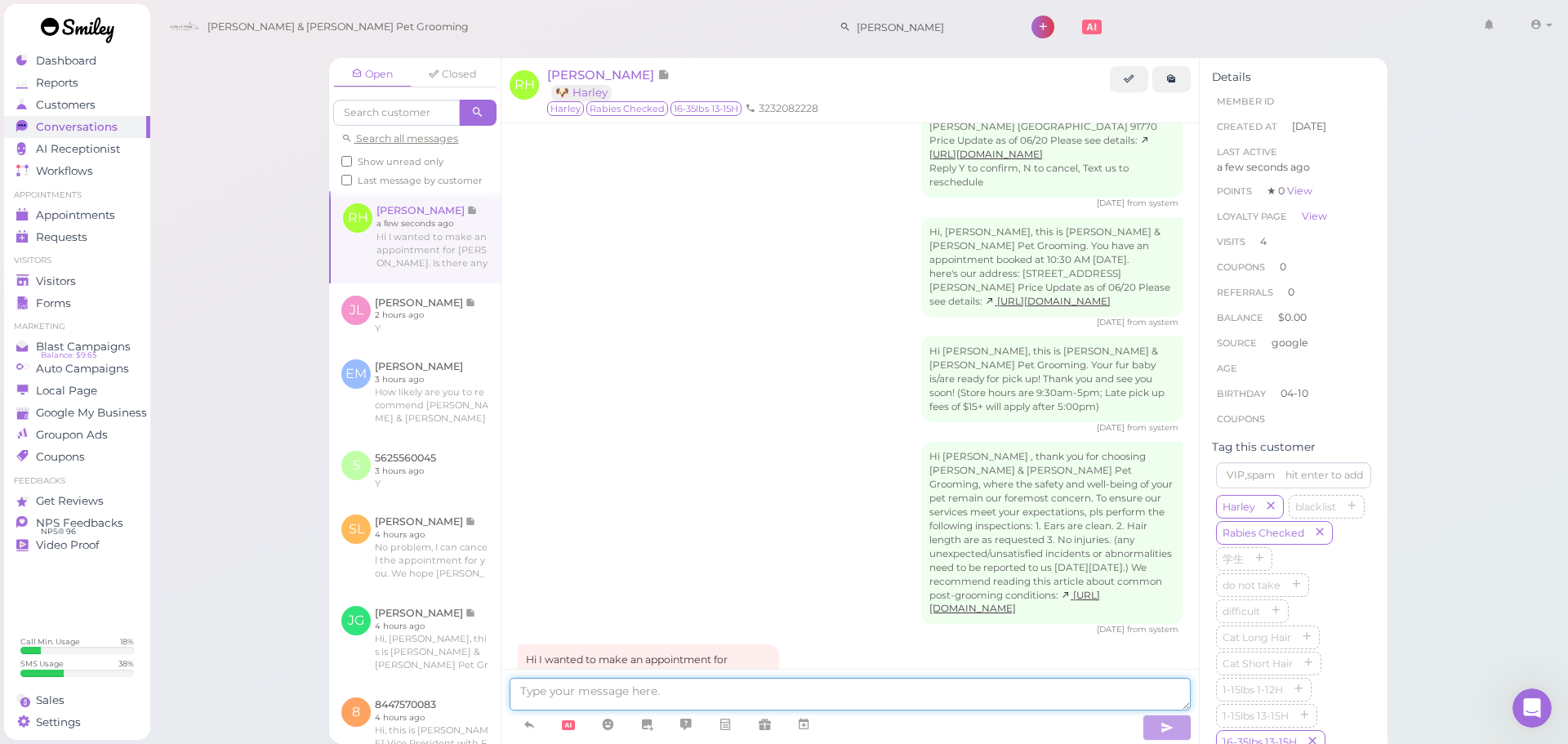
click at [771, 686] on textarea at bounding box center [850, 694] width 682 height 33
click at [877, 687] on textarea at bounding box center [850, 694] width 682 height 33
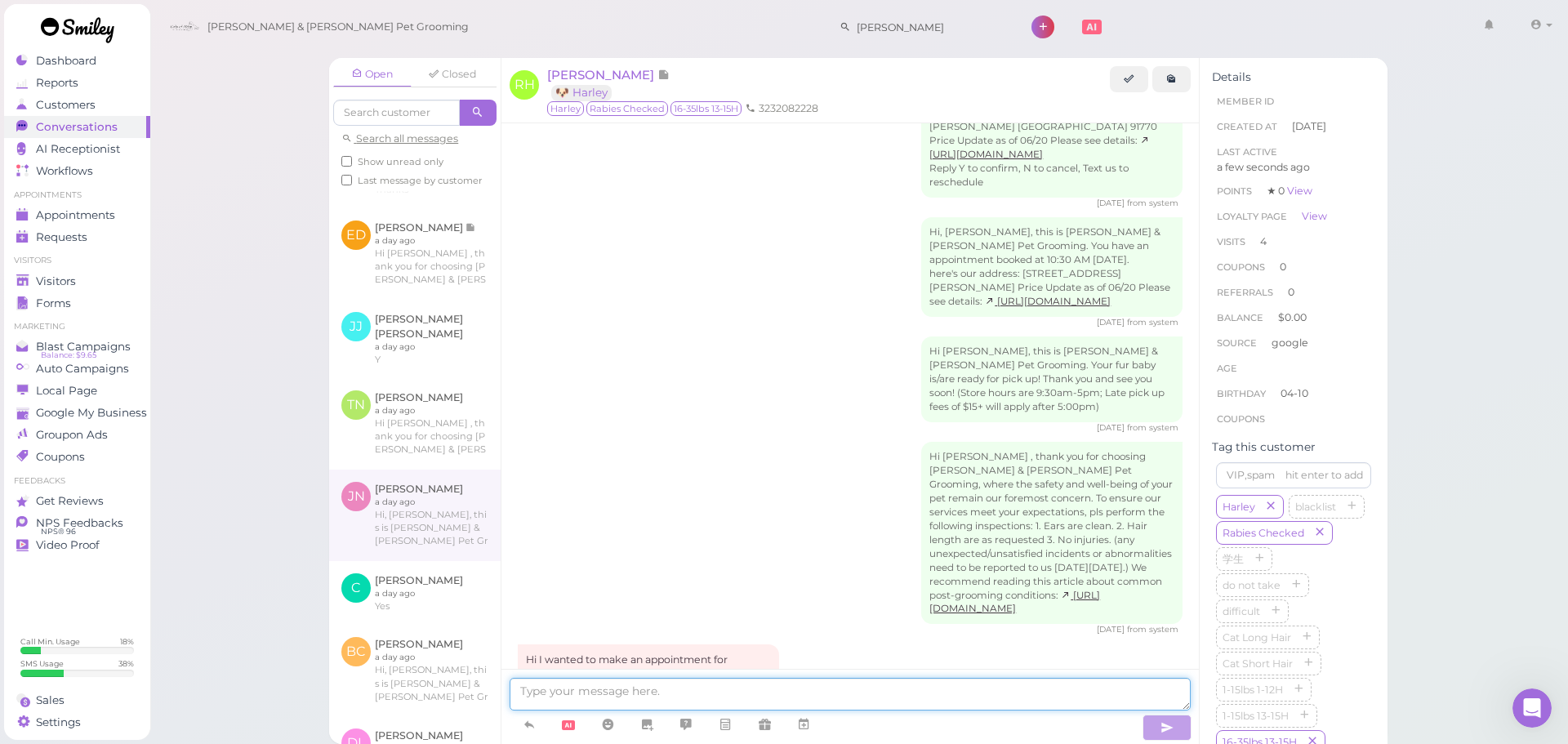
scroll to position [735, 0]
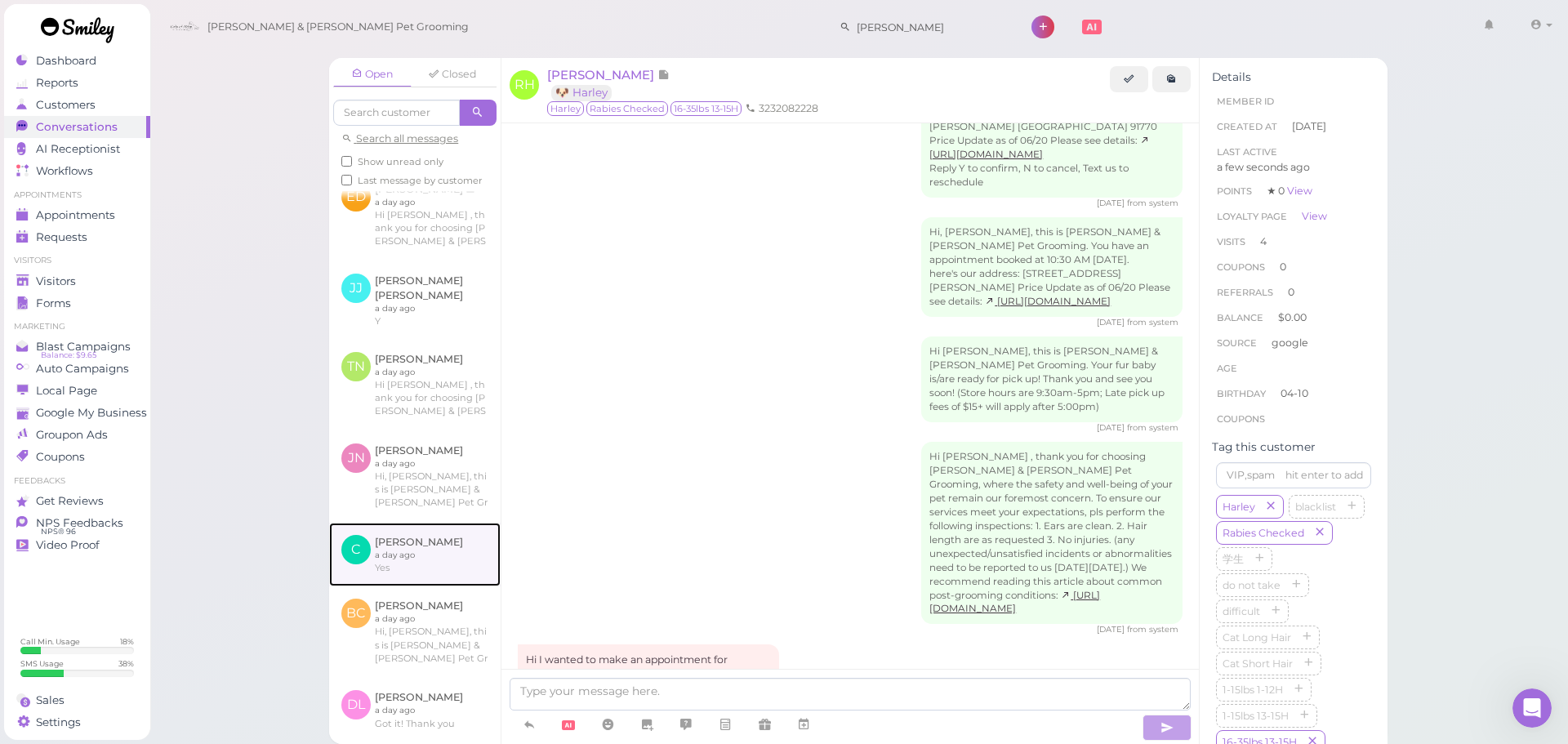
click at [418, 582] on link at bounding box center [414, 554] width 171 height 64
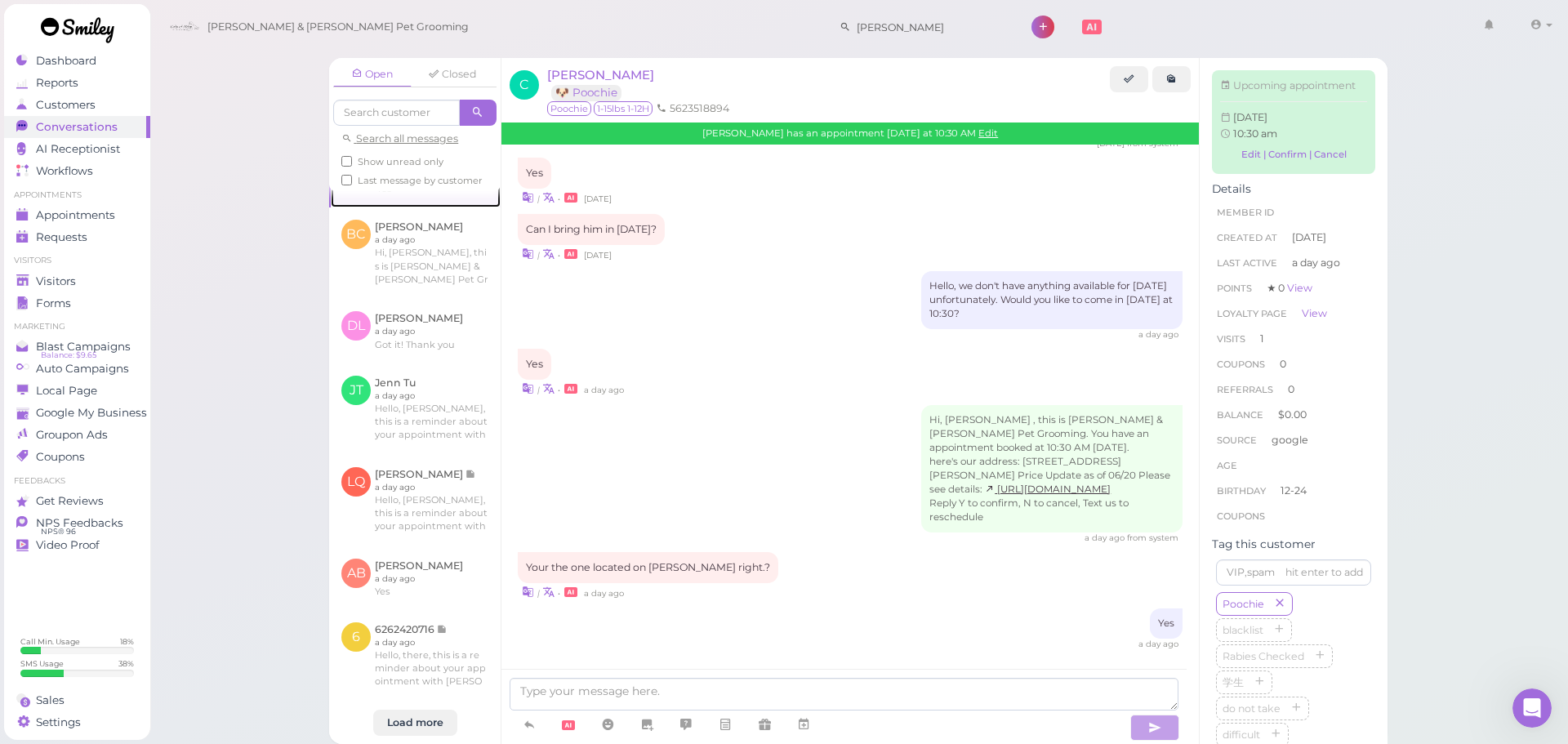
scroll to position [1143, 0]
click at [448, 580] on link at bounding box center [414, 578] width 171 height 64
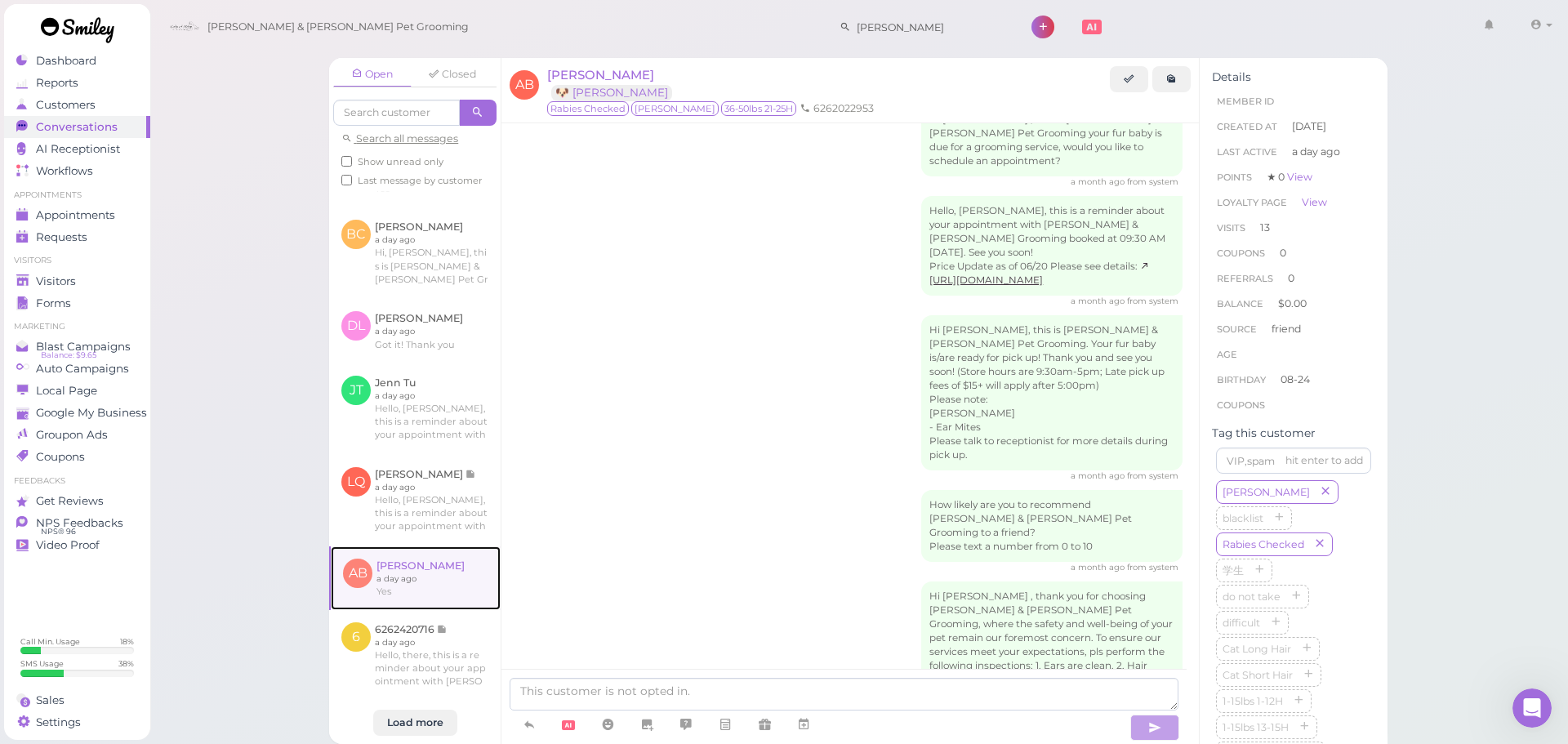
scroll to position [1849, 0]
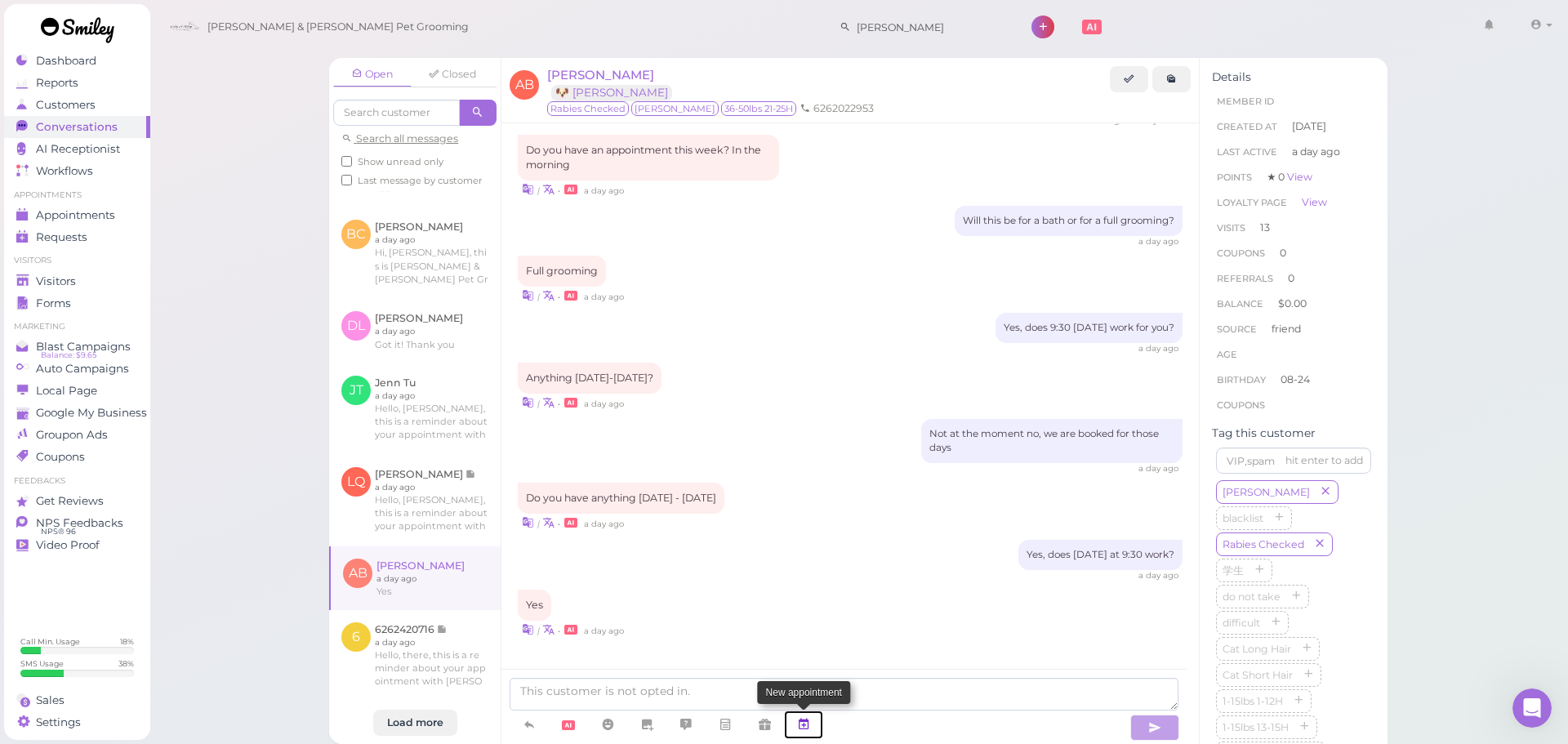
click at [798, 718] on icon at bounding box center [804, 724] width 13 height 16
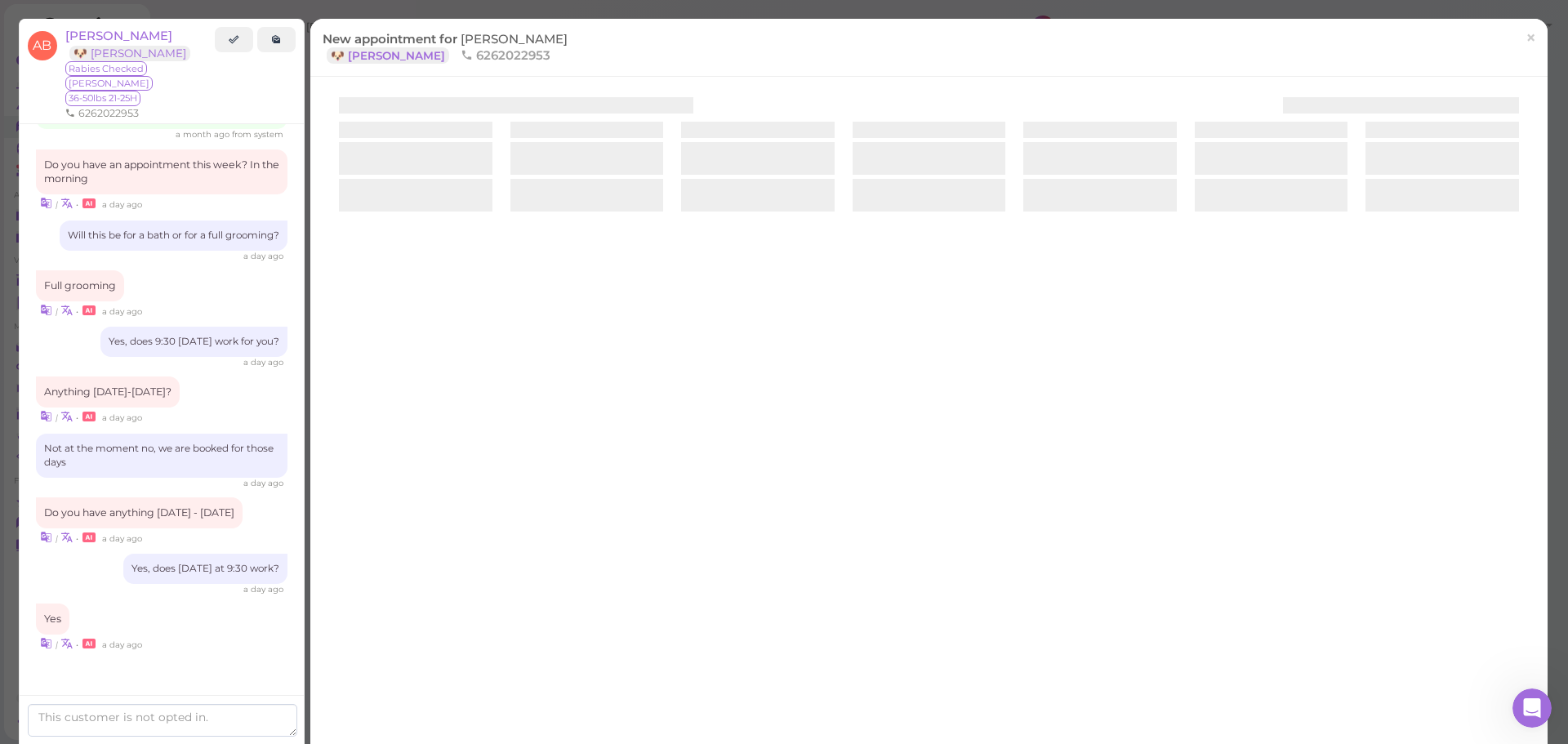
scroll to position [1895, 0]
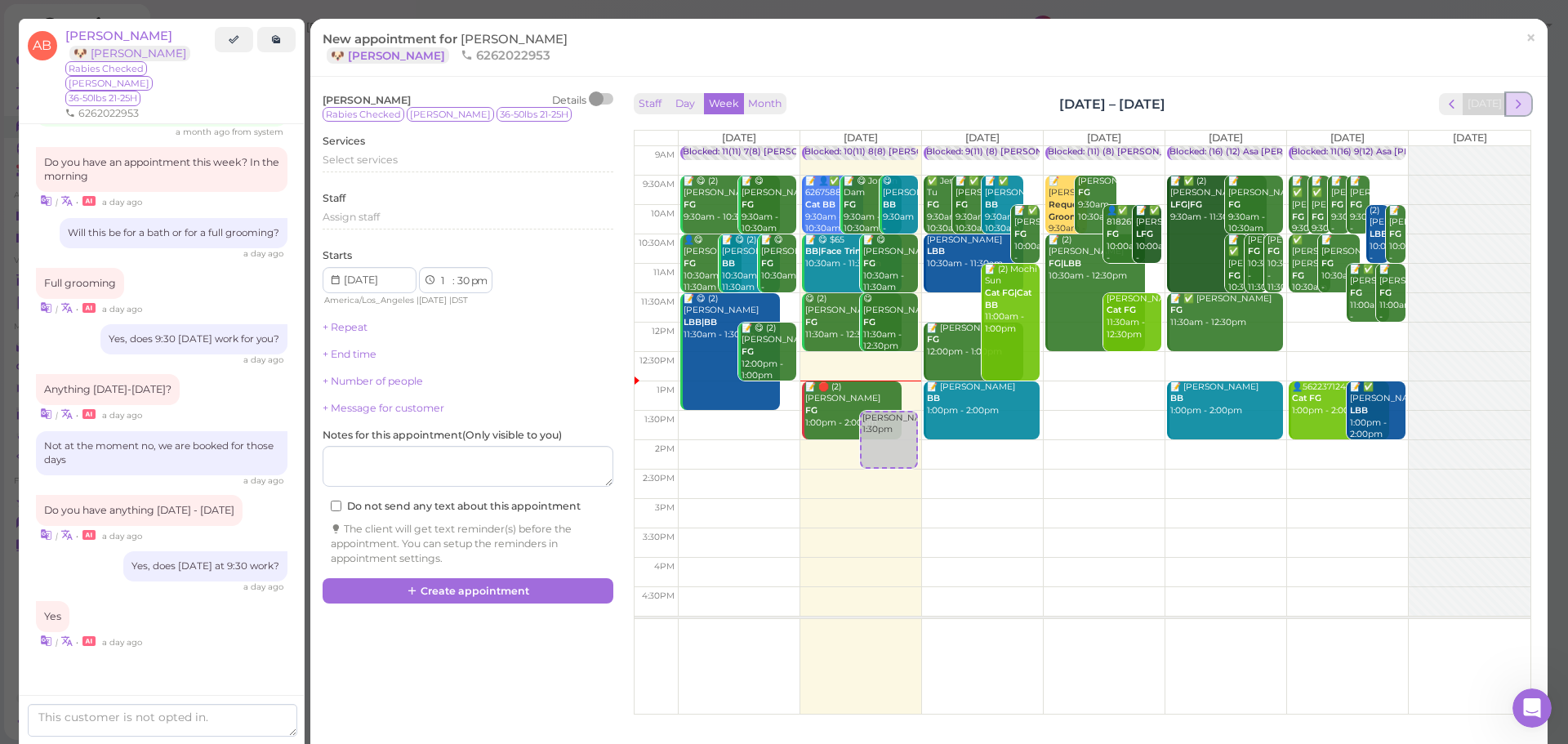
click at [1514, 102] on button "next" at bounding box center [1518, 103] width 25 height 22
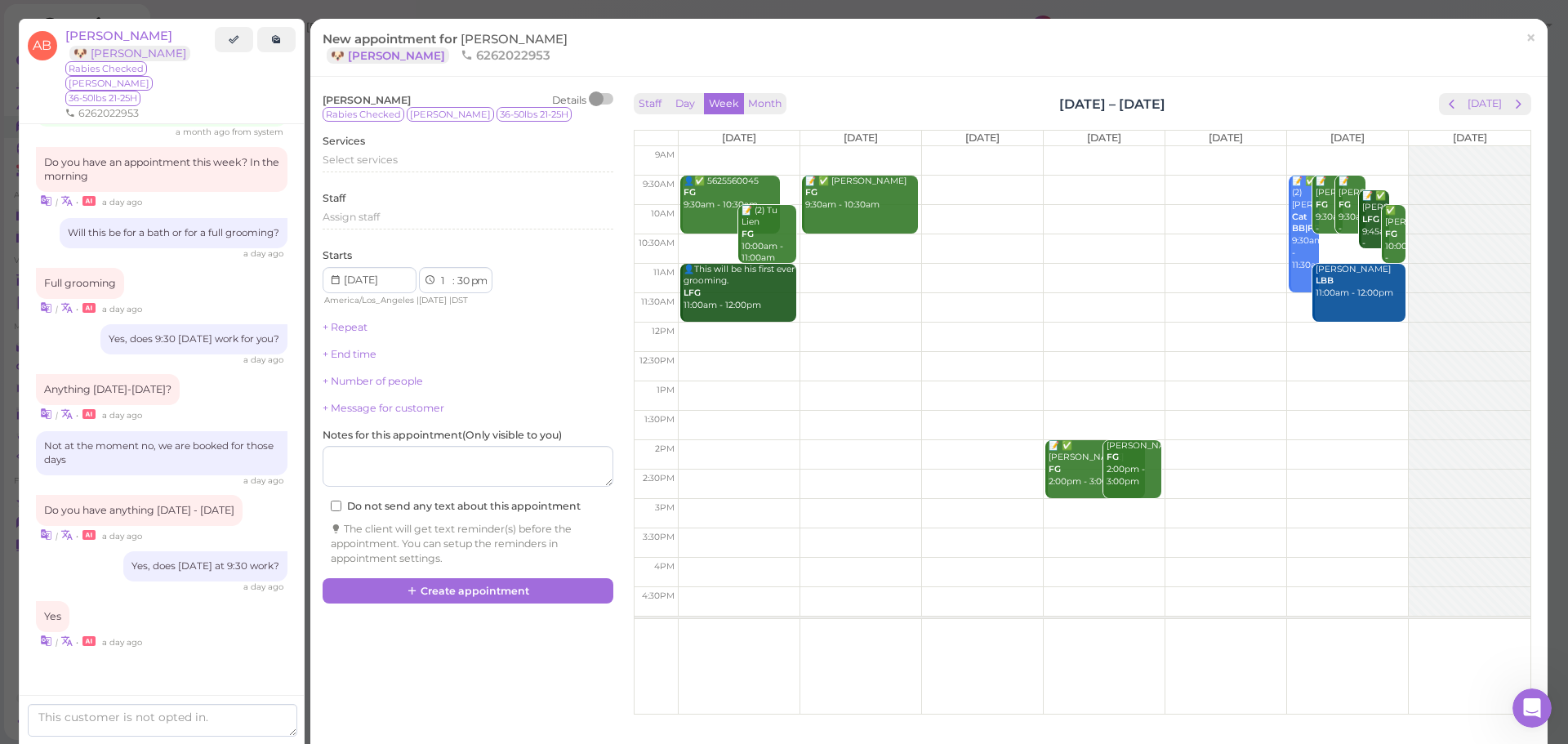
click at [955, 184] on td at bounding box center [1104, 190] width 853 height 30
type input "2025-10-22"
select select "9"
select select "am"
drag, startPoint x: 906, startPoint y: 192, endPoint x: 866, endPoint y: 202, distance: 41.2
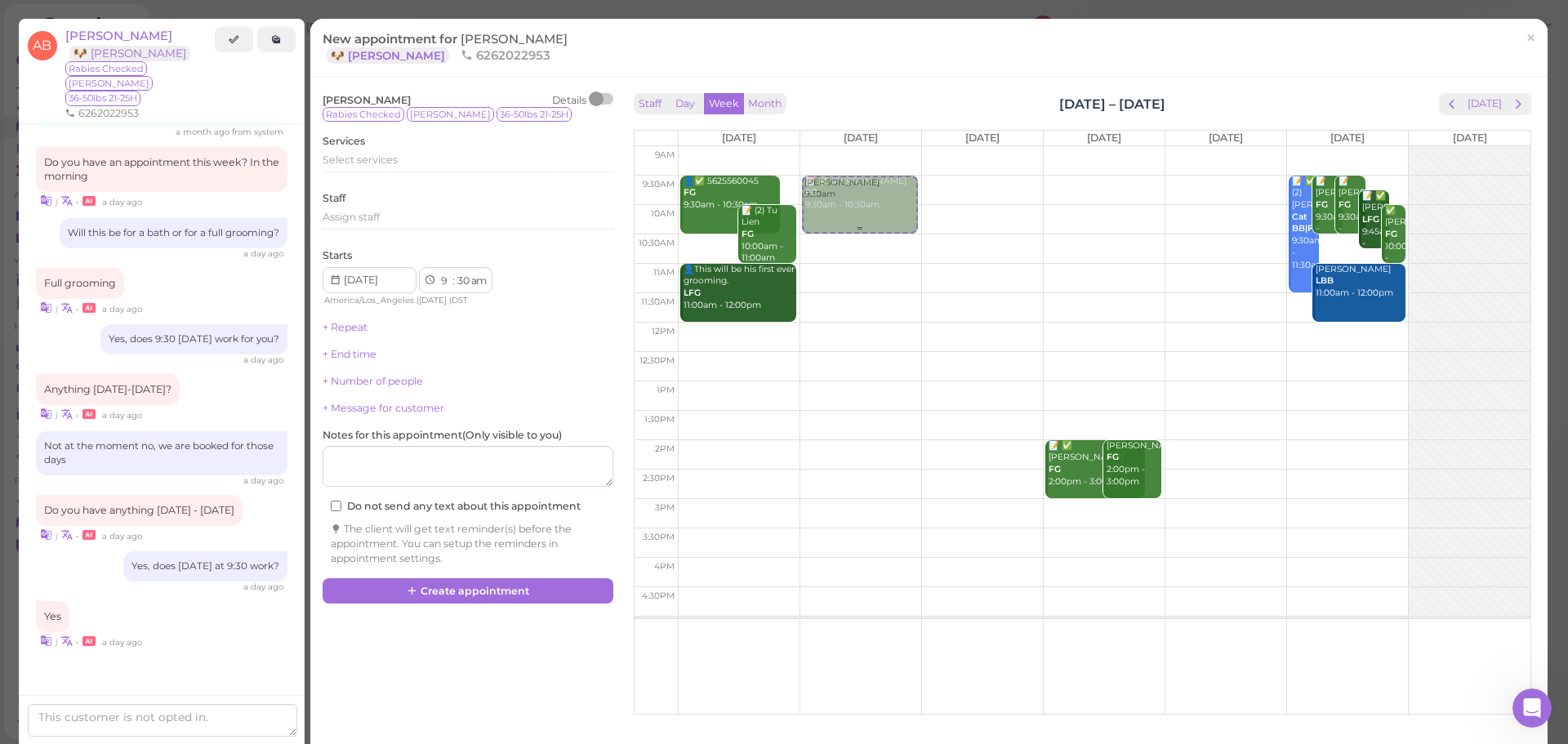
click at [866, 147] on tr "👤✅ 5625560045 FG 9:30am - 10:30am 📝 (2) Tu Lien FG 10:00am - 11:00am 👤This will…" at bounding box center [1083, 147] width 896 height 0
type input "[DATE]"
click at [413, 147] on div "Services Select services" at bounding box center [468, 156] width 291 height 45
click at [404, 154] on div "Select services" at bounding box center [468, 160] width 291 height 14
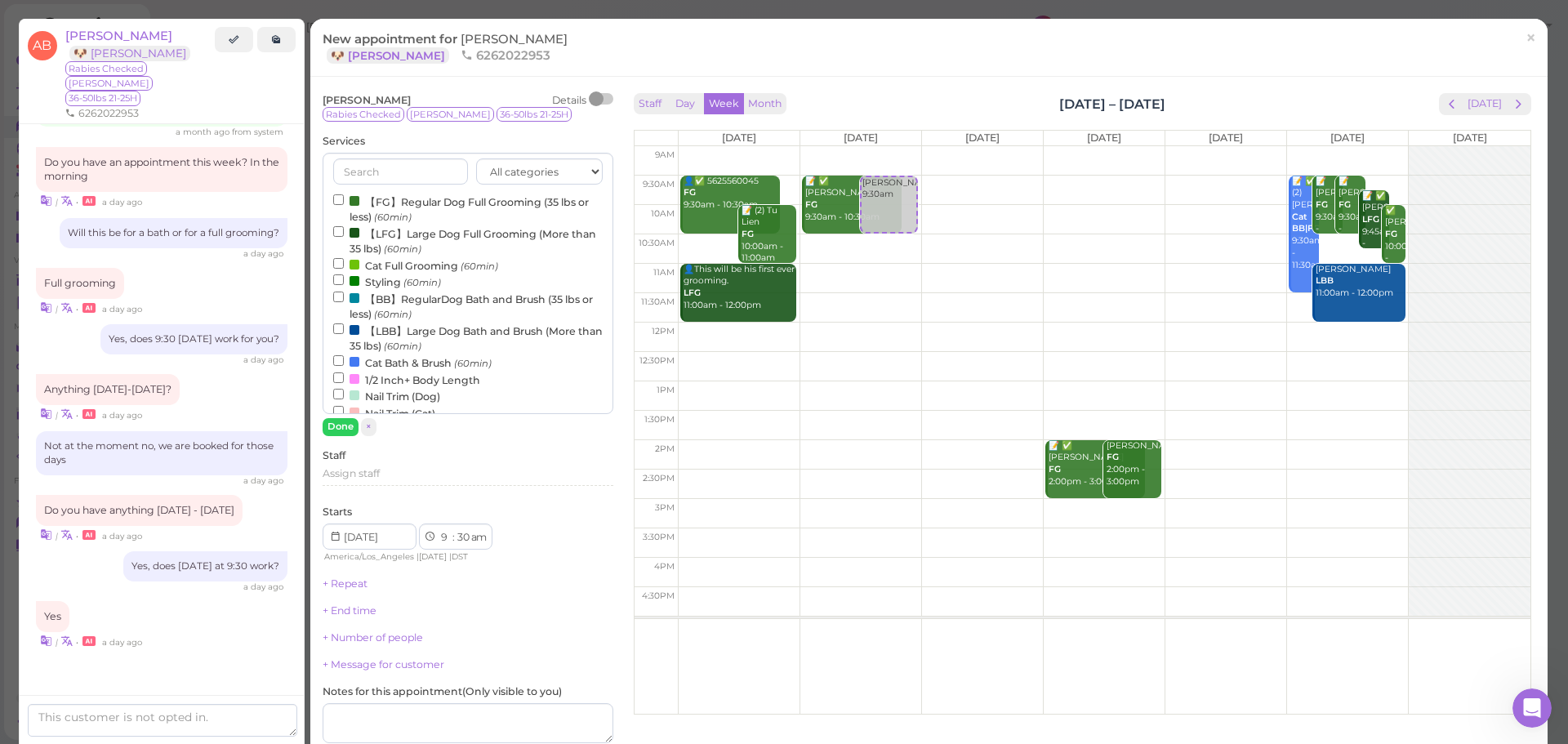
click at [397, 242] on label "【LFG】Large Dog Full Grooming (More than 35 lbs) (60min)" at bounding box center [468, 240] width 270 height 32
click at [344, 237] on input "【LFG】Large Dog Full Grooming (More than 35 lbs) (60min)" at bounding box center [338, 231] width 11 height 11
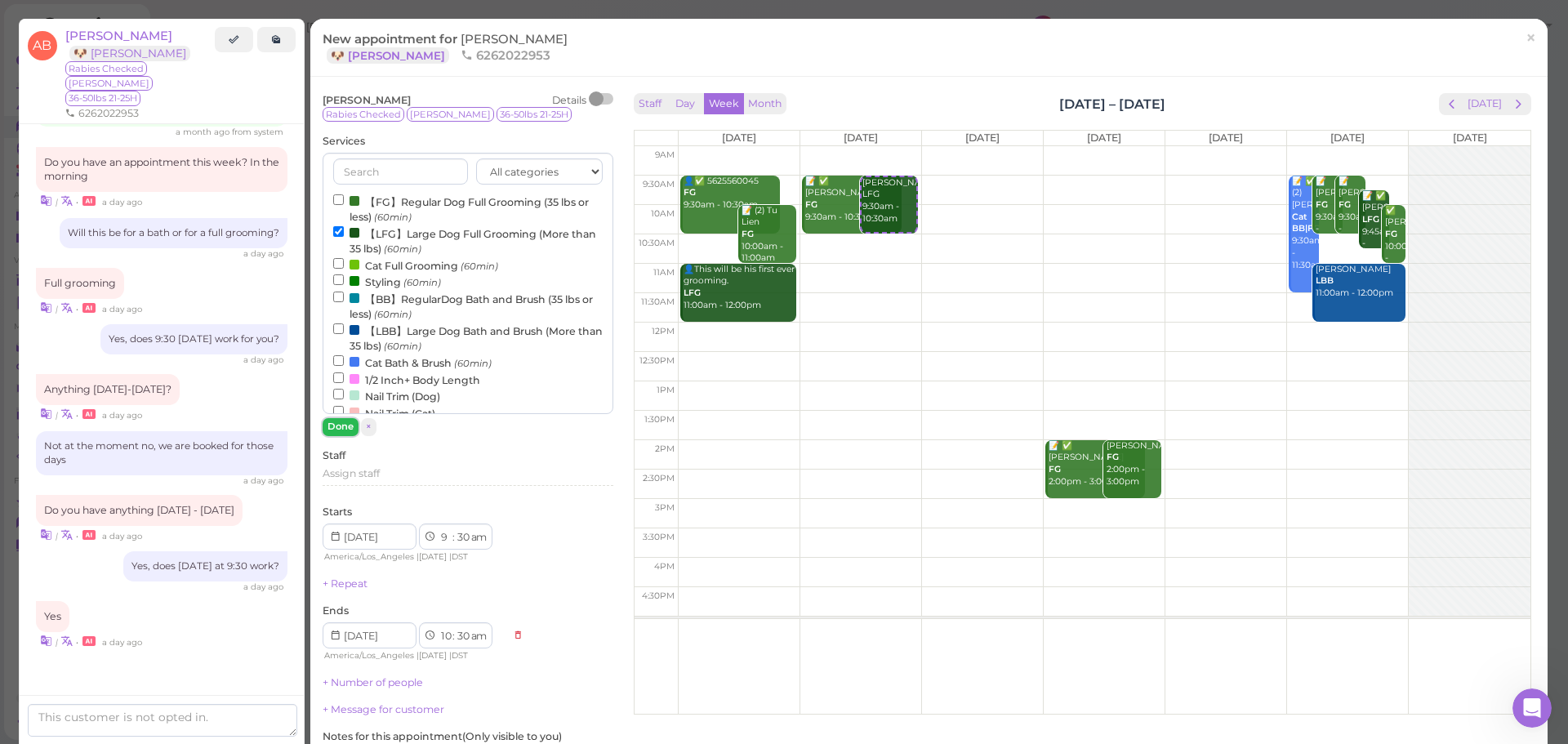
click at [345, 431] on button "Done" at bounding box center [341, 427] width 36 height 17
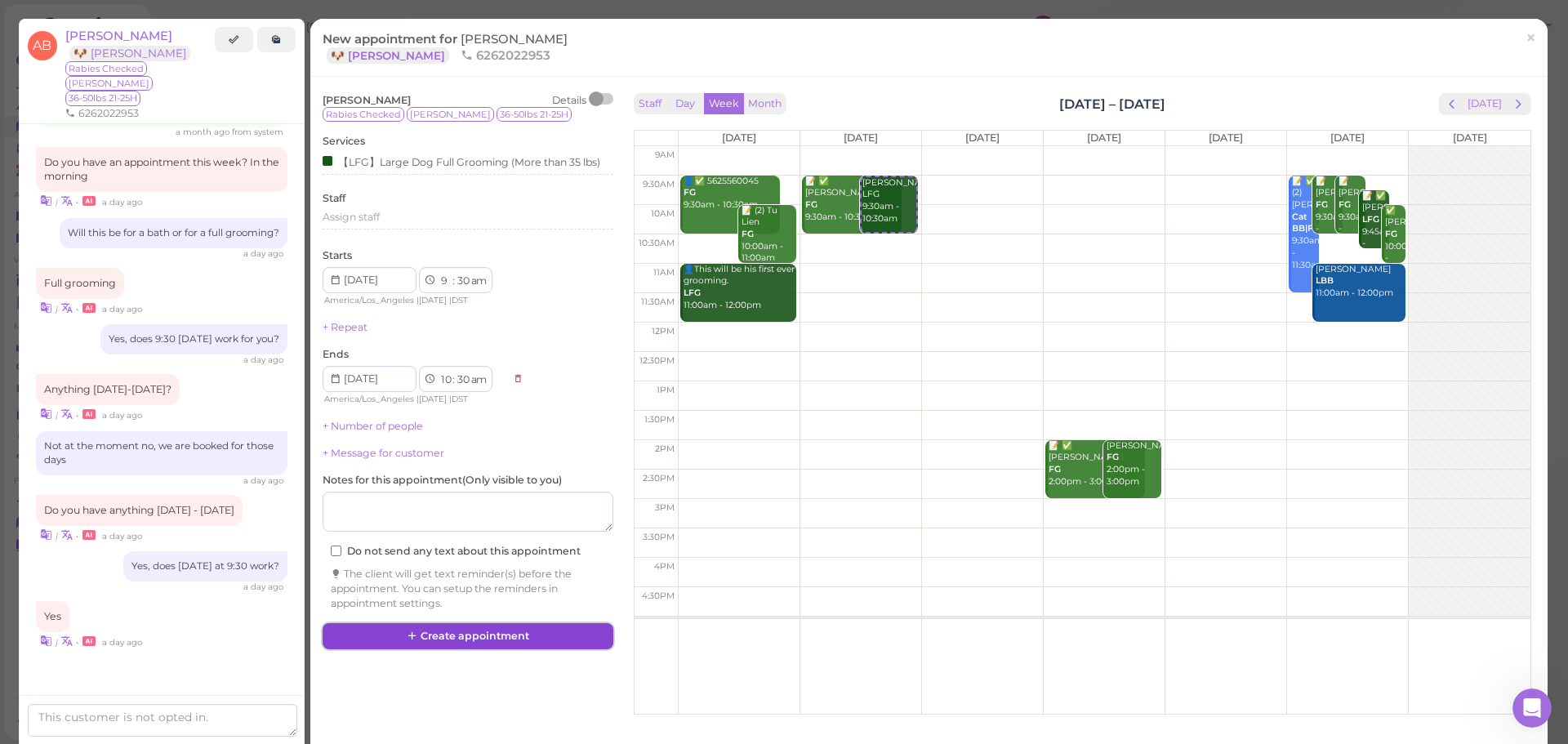
click at [462, 633] on button "Create appointment" at bounding box center [468, 636] width 291 height 26
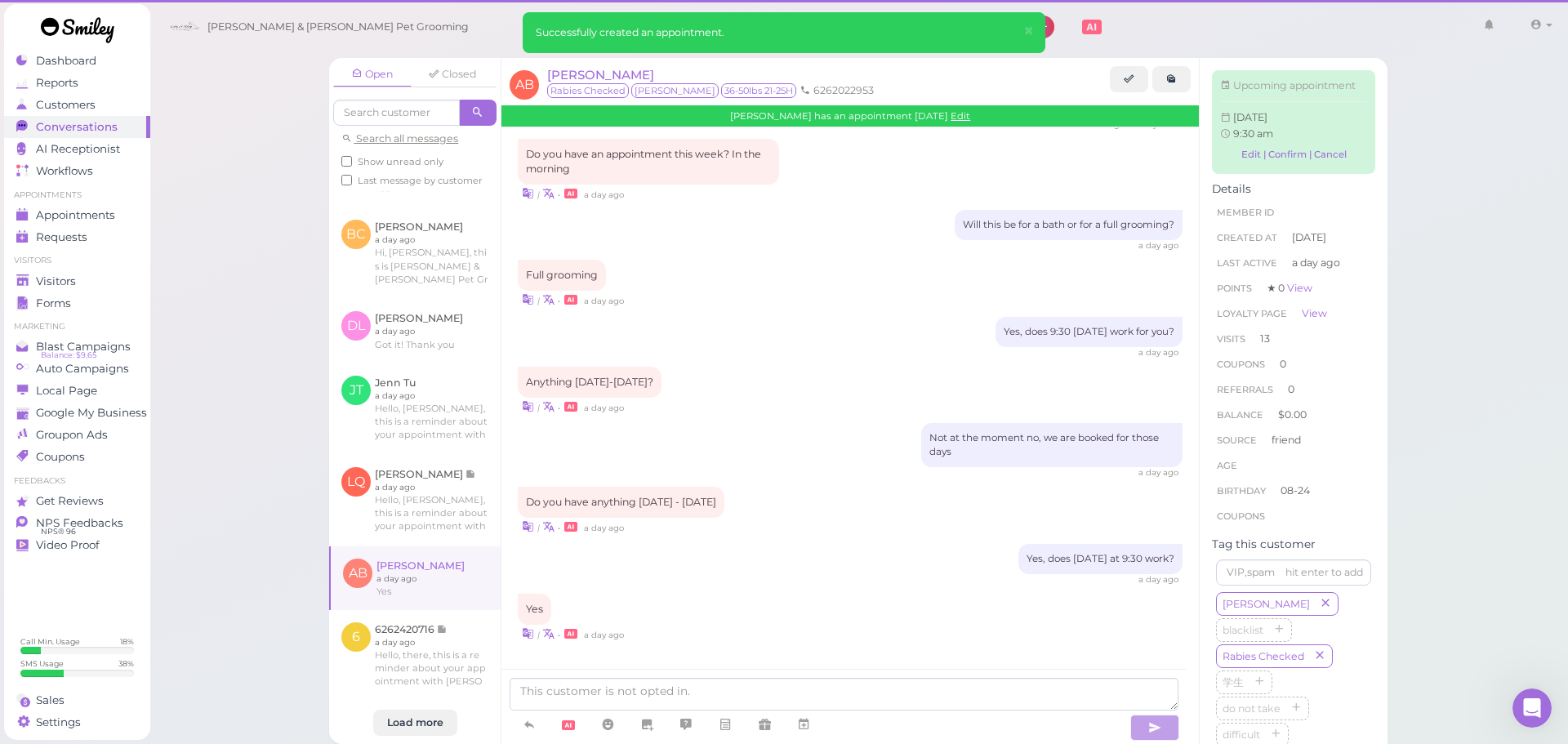
scroll to position [1849, 0]
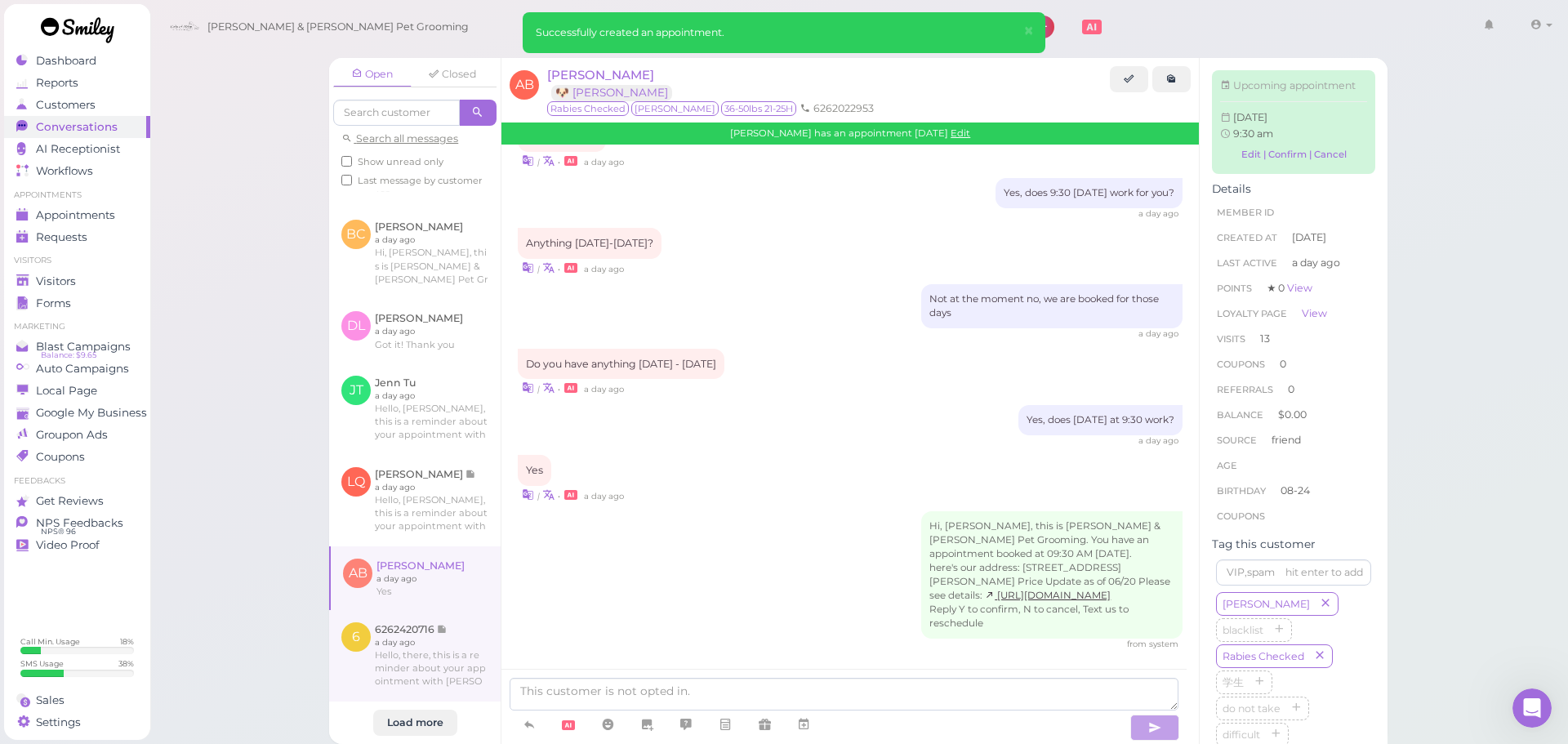
scroll to position [1156, 0]
click at [421, 682] on link at bounding box center [414, 656] width 171 height 92
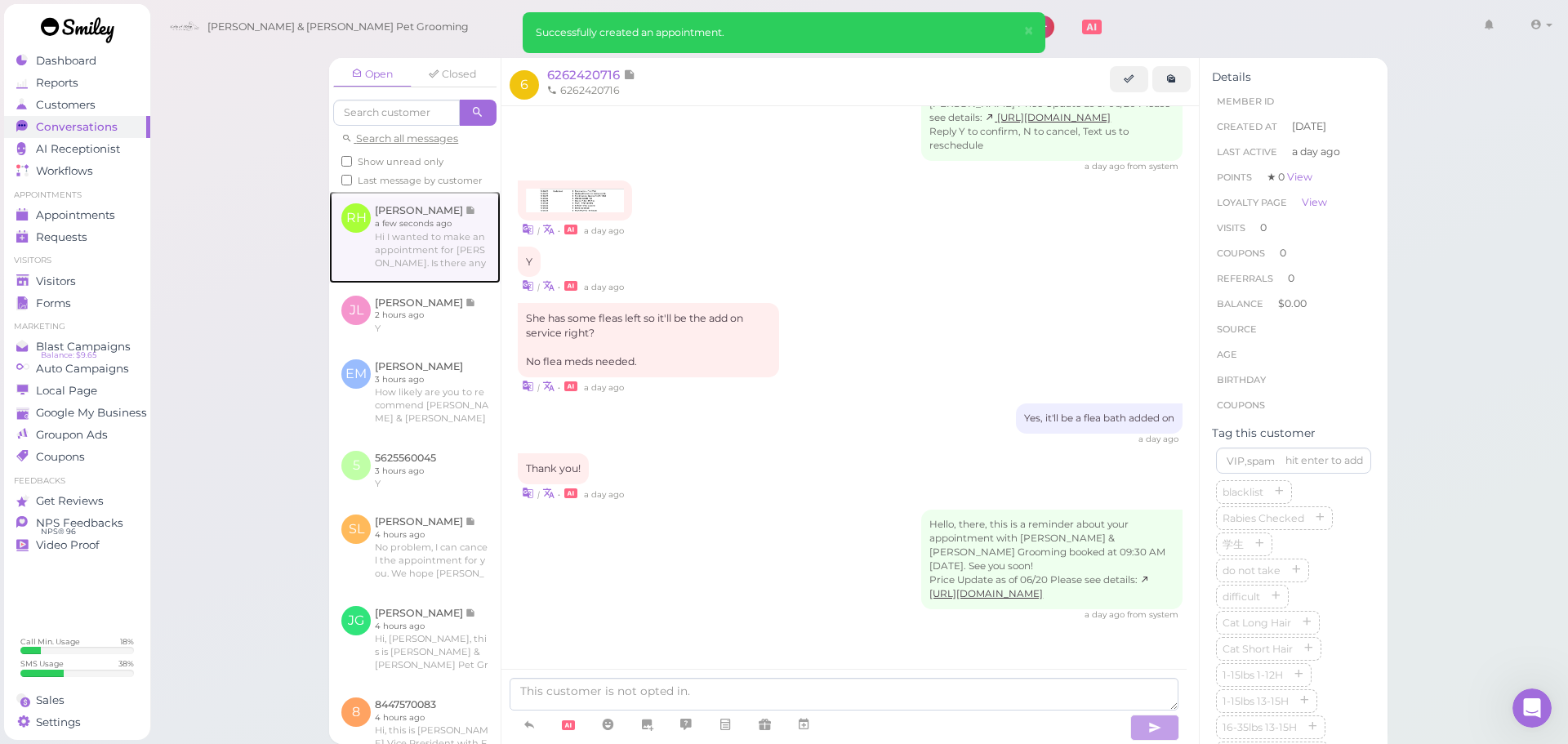
click at [431, 282] on link at bounding box center [414, 237] width 171 height 92
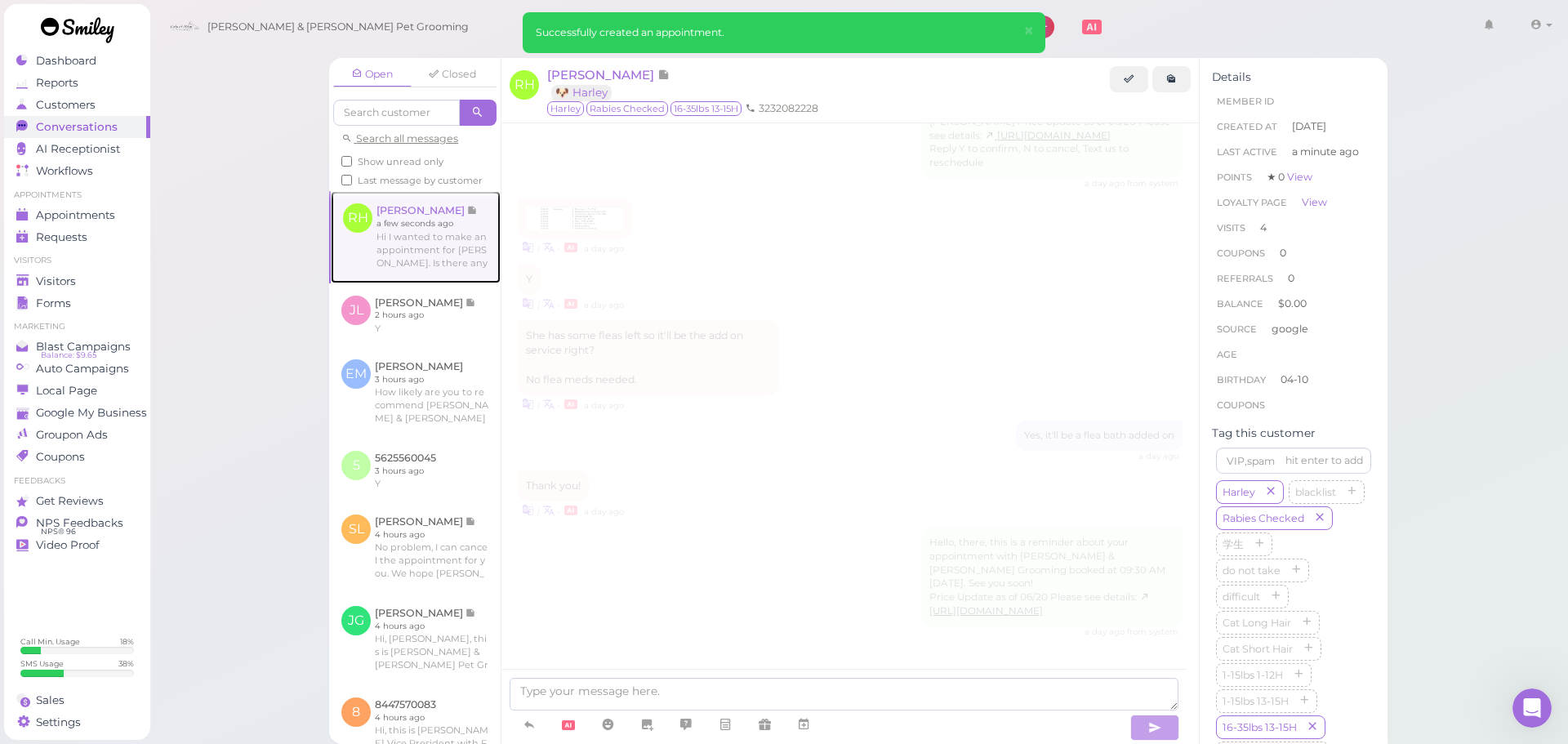
scroll to position [2580, 0]
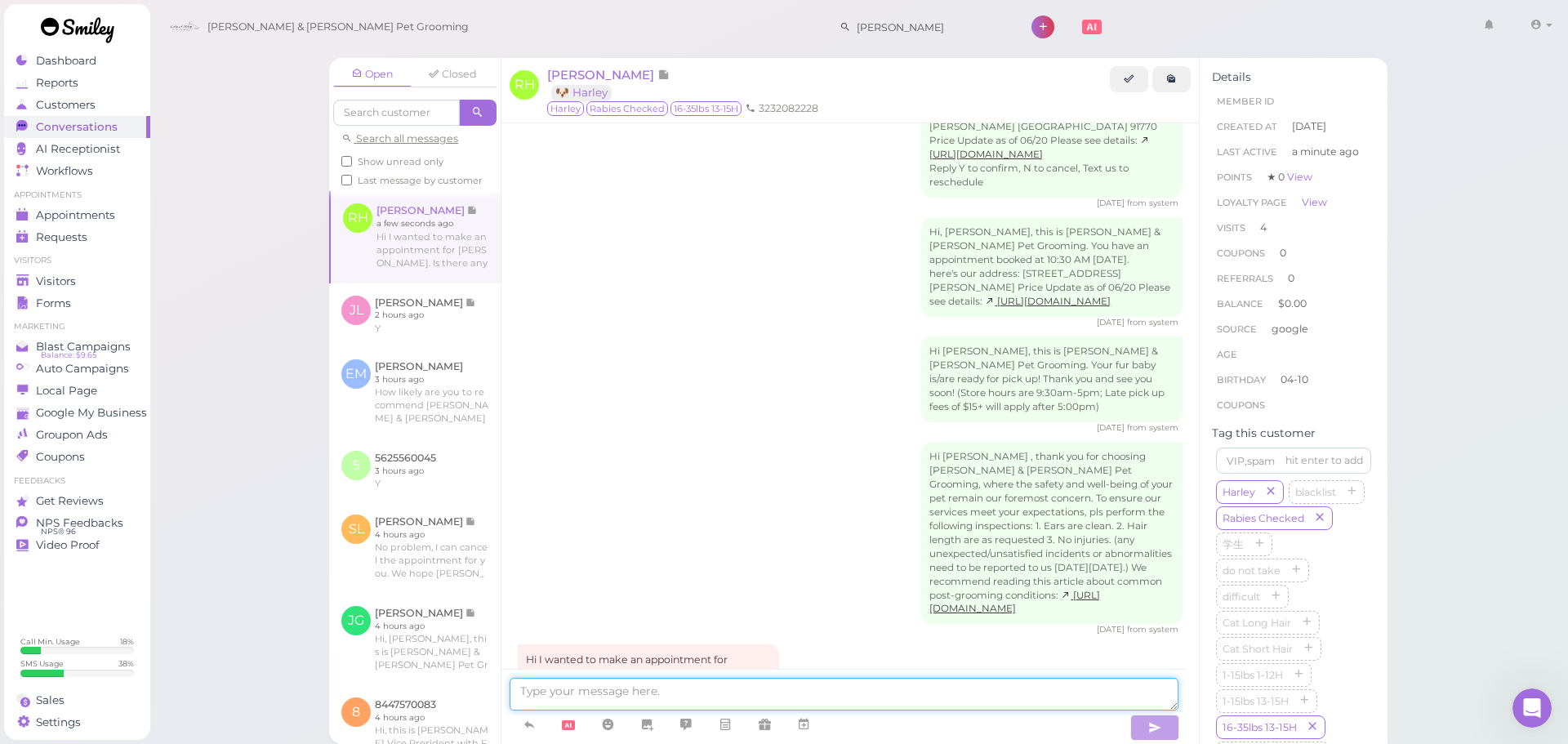
click at [728, 695] on textarea at bounding box center [843, 694] width 669 height 33
type textarea "Yes, is this for a bath or for a full grooming?"
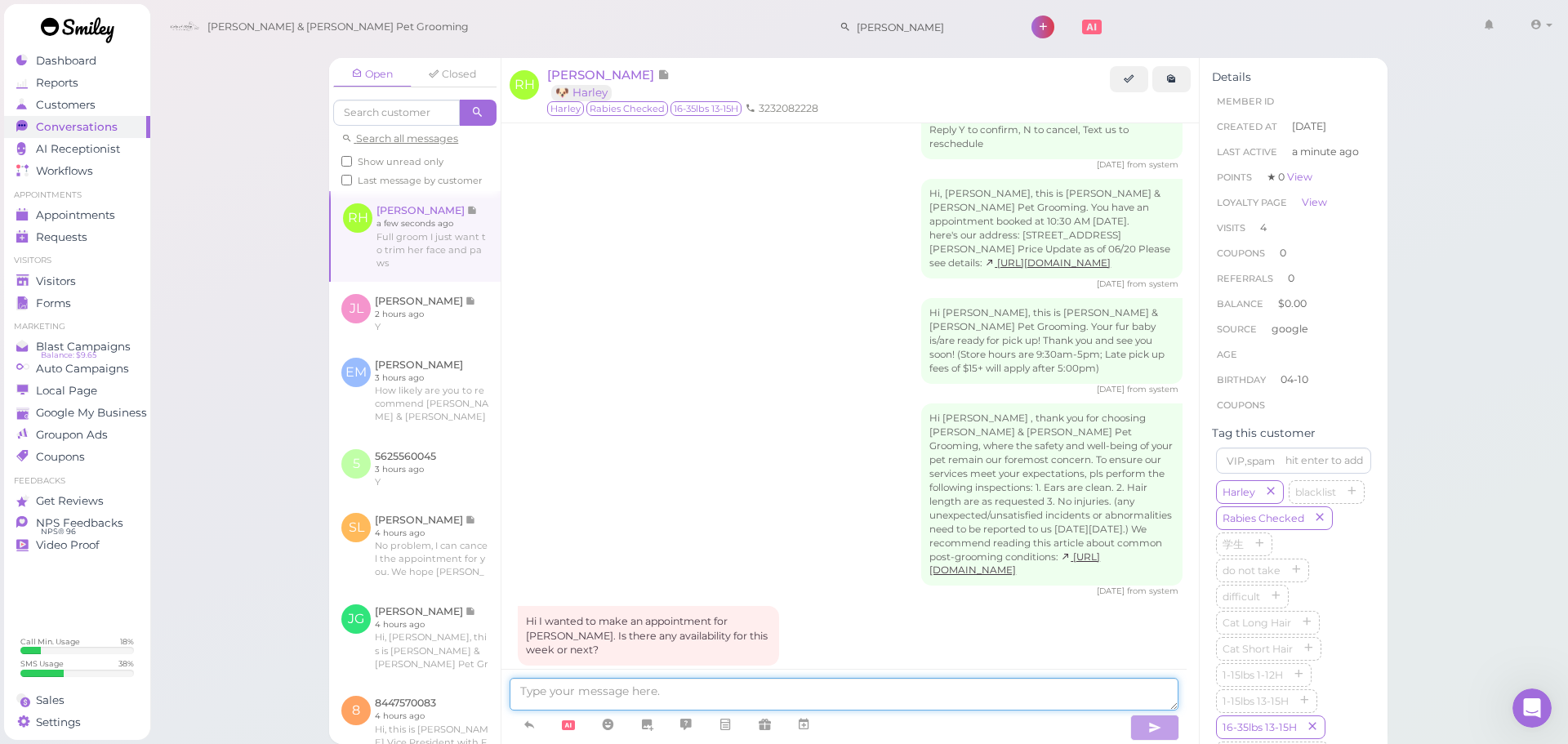
scroll to position [2686, 0]
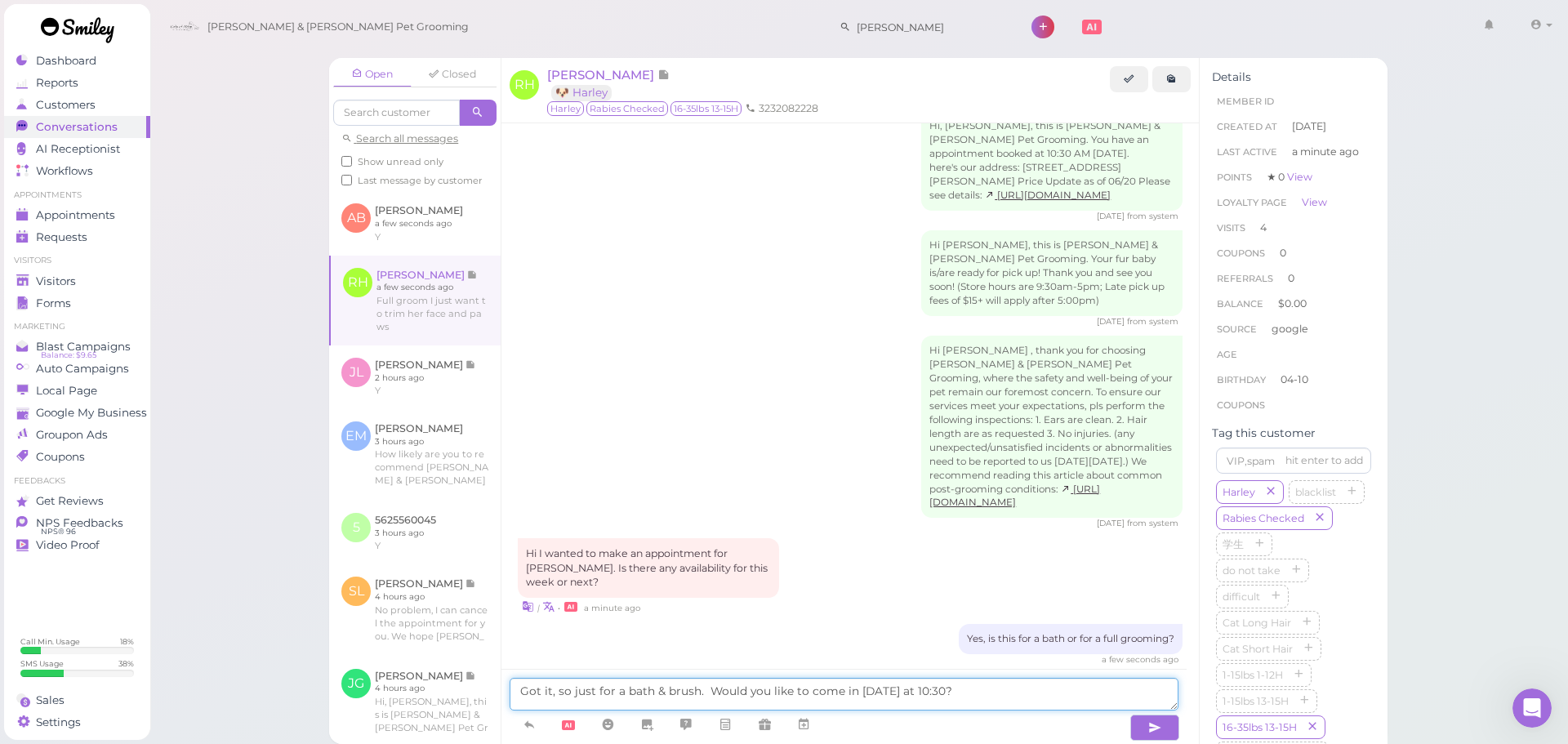
type textarea "Got it, so just for a bath & brush. Would you like to come in tomorrow at 10:30?"
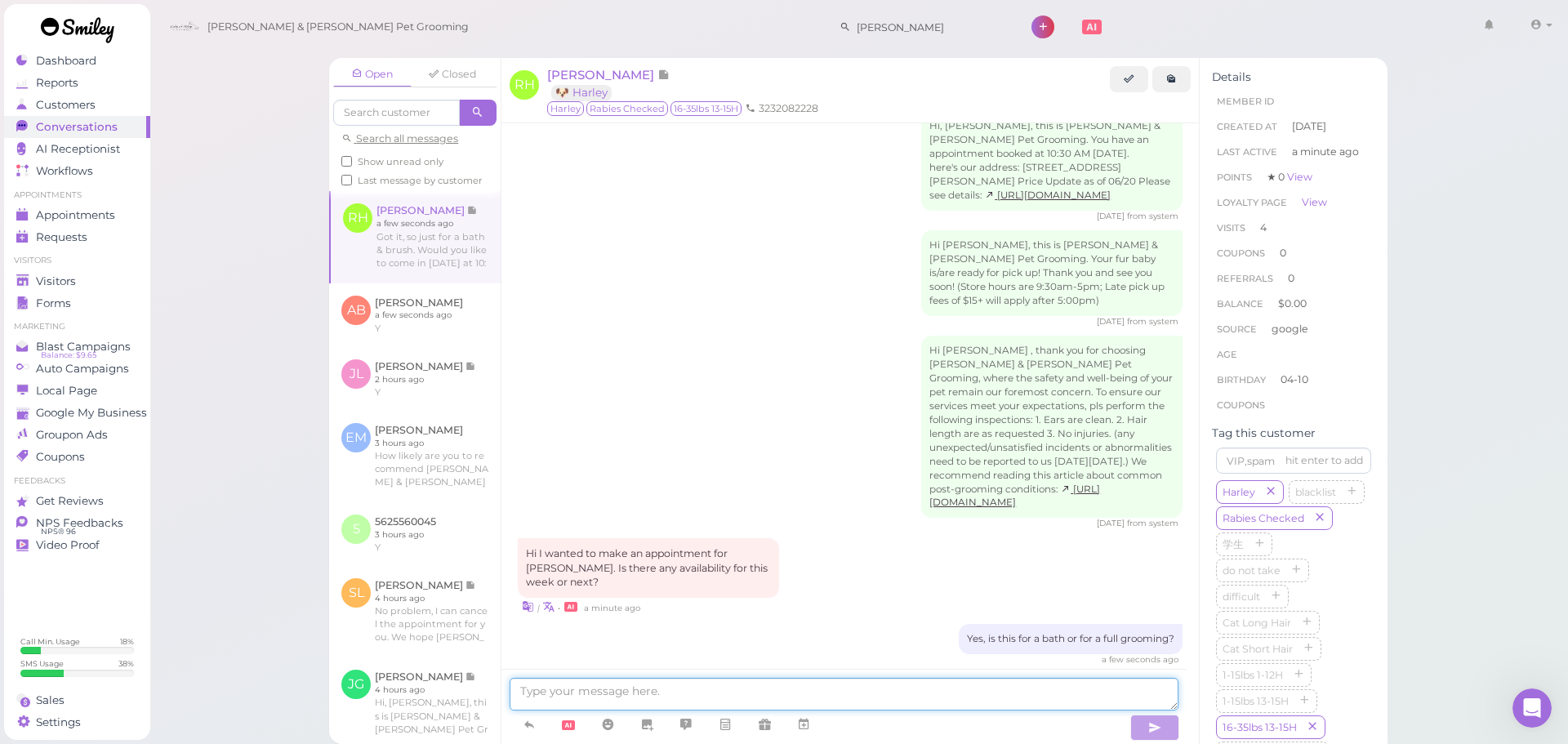
scroll to position [2739, 0]
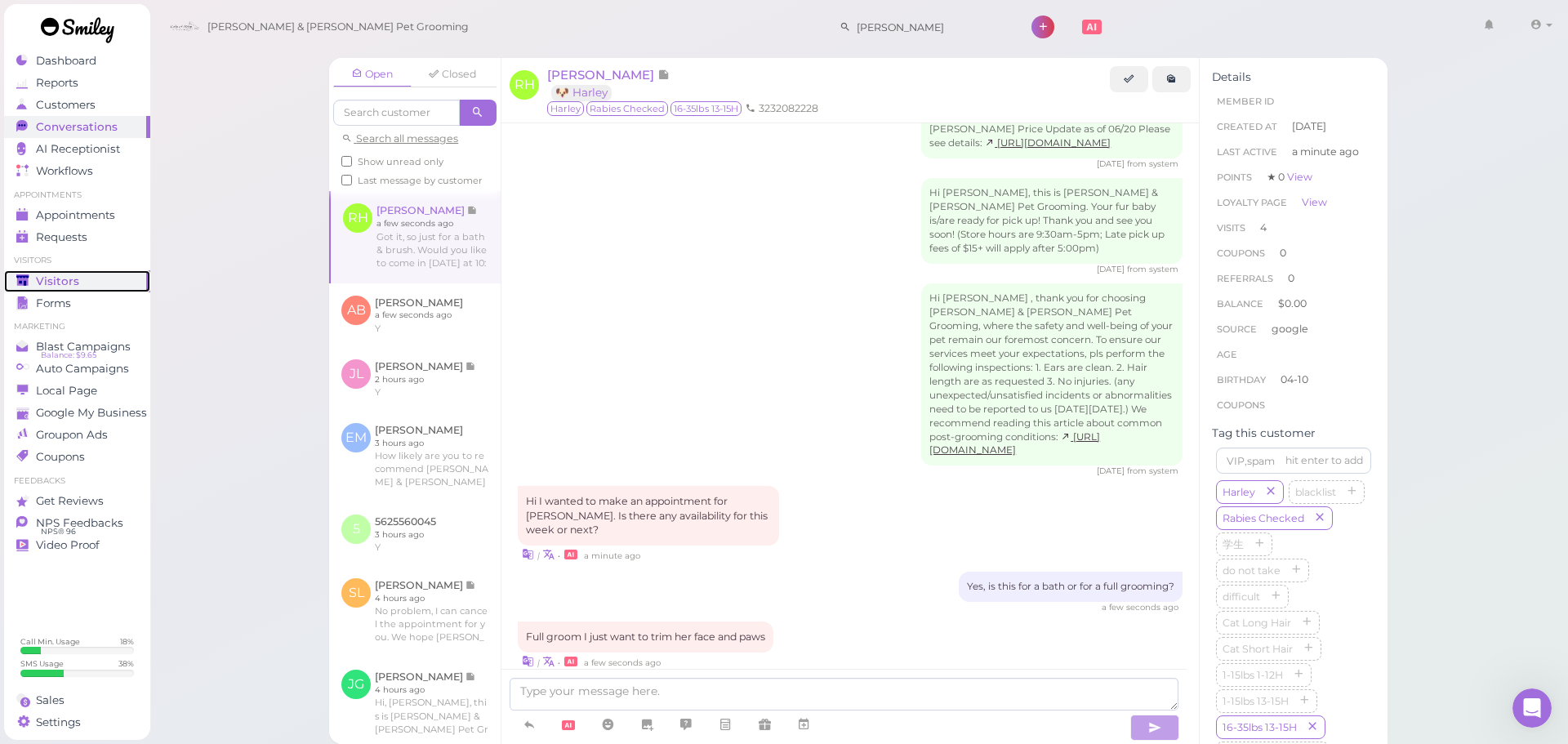
click at [114, 282] on div "Visitors" at bounding box center [75, 282] width 118 height 14
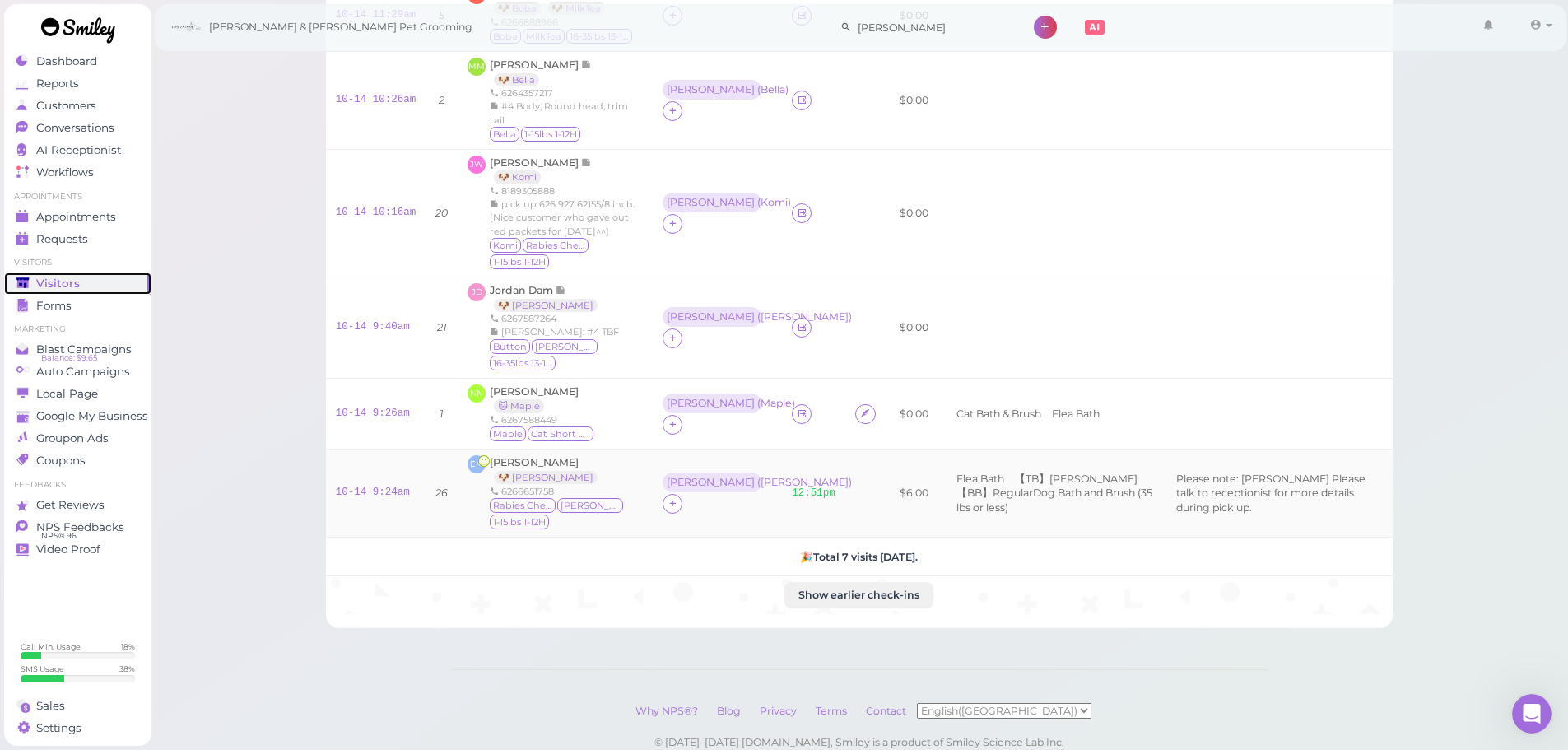
scroll to position [330, 0]
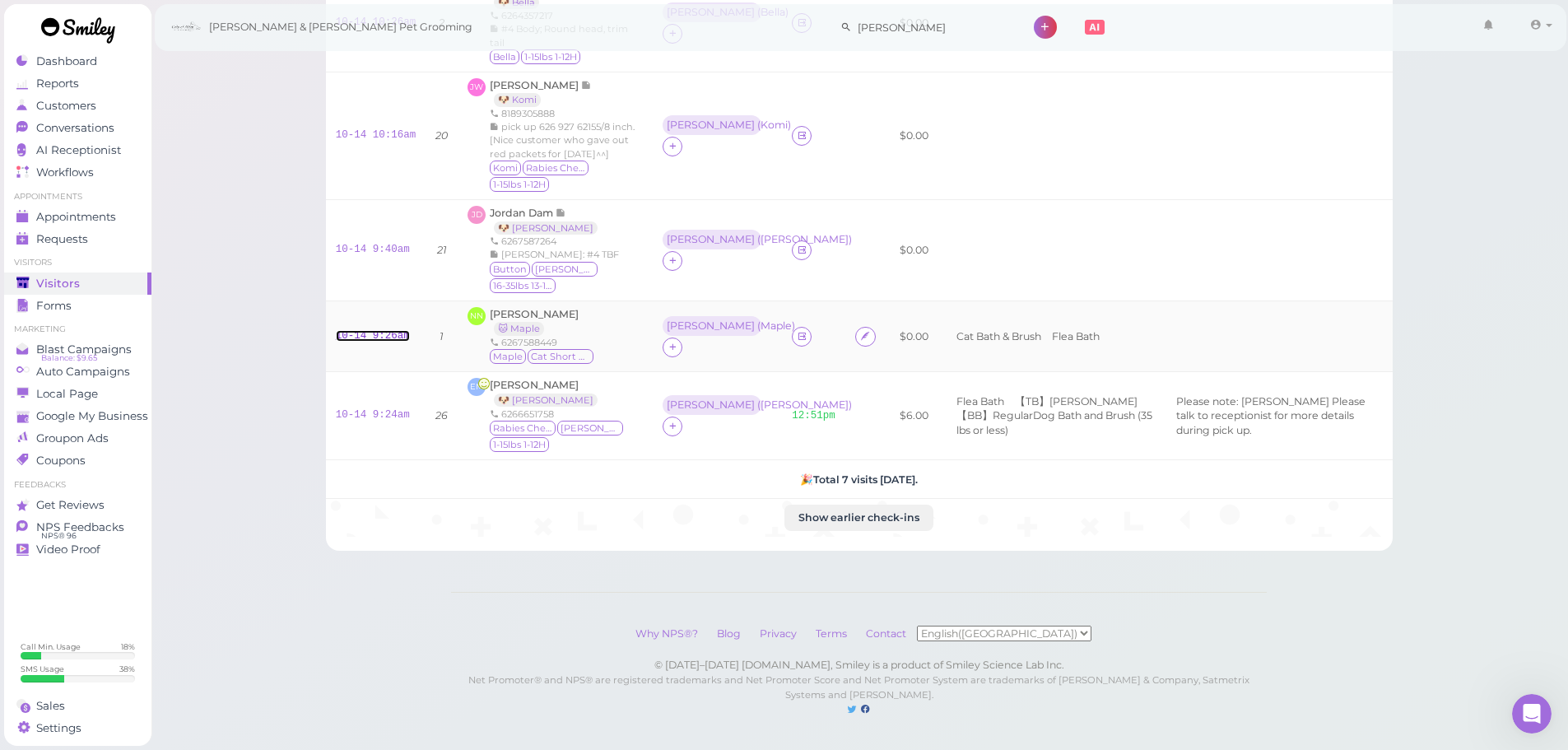
click at [339, 330] on link "10-14 9:26am" at bounding box center [372, 336] width 74 height 12
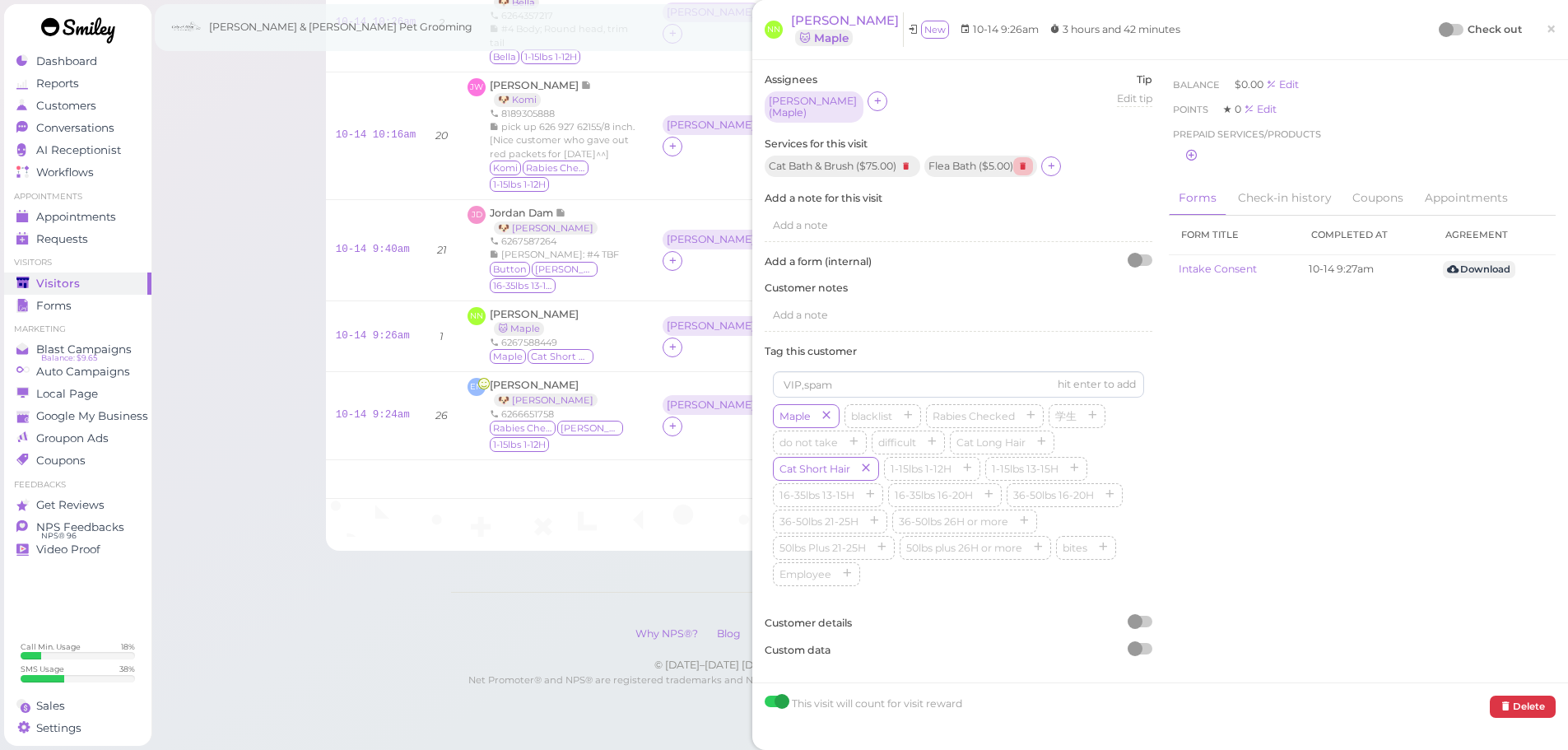
click at [1025, 160] on icon at bounding box center [1023, 166] width 19 height 18
click at [939, 160] on icon at bounding box center [934, 166] width 11 height 13
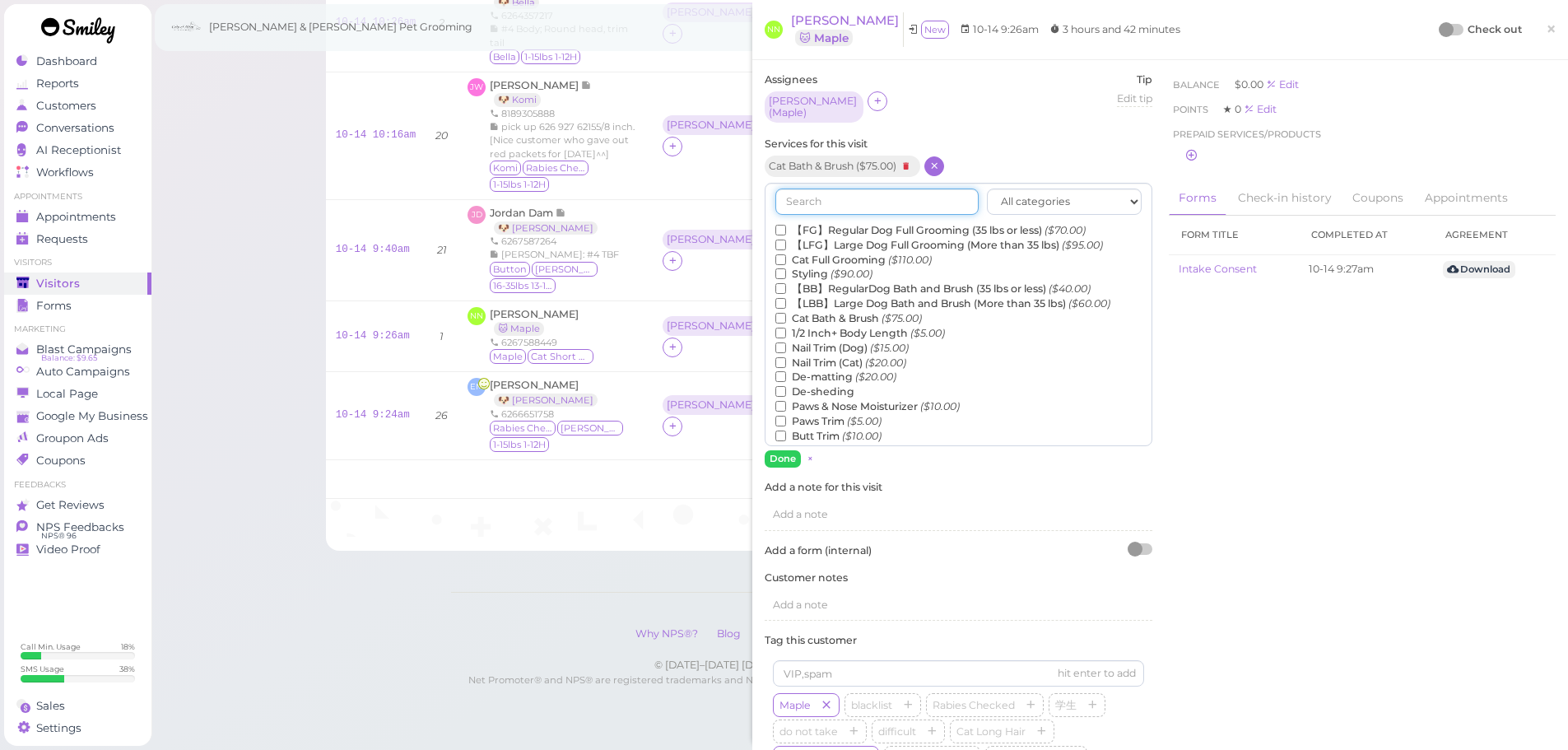
click at [896, 193] on input "text" at bounding box center [877, 201] width 204 height 26
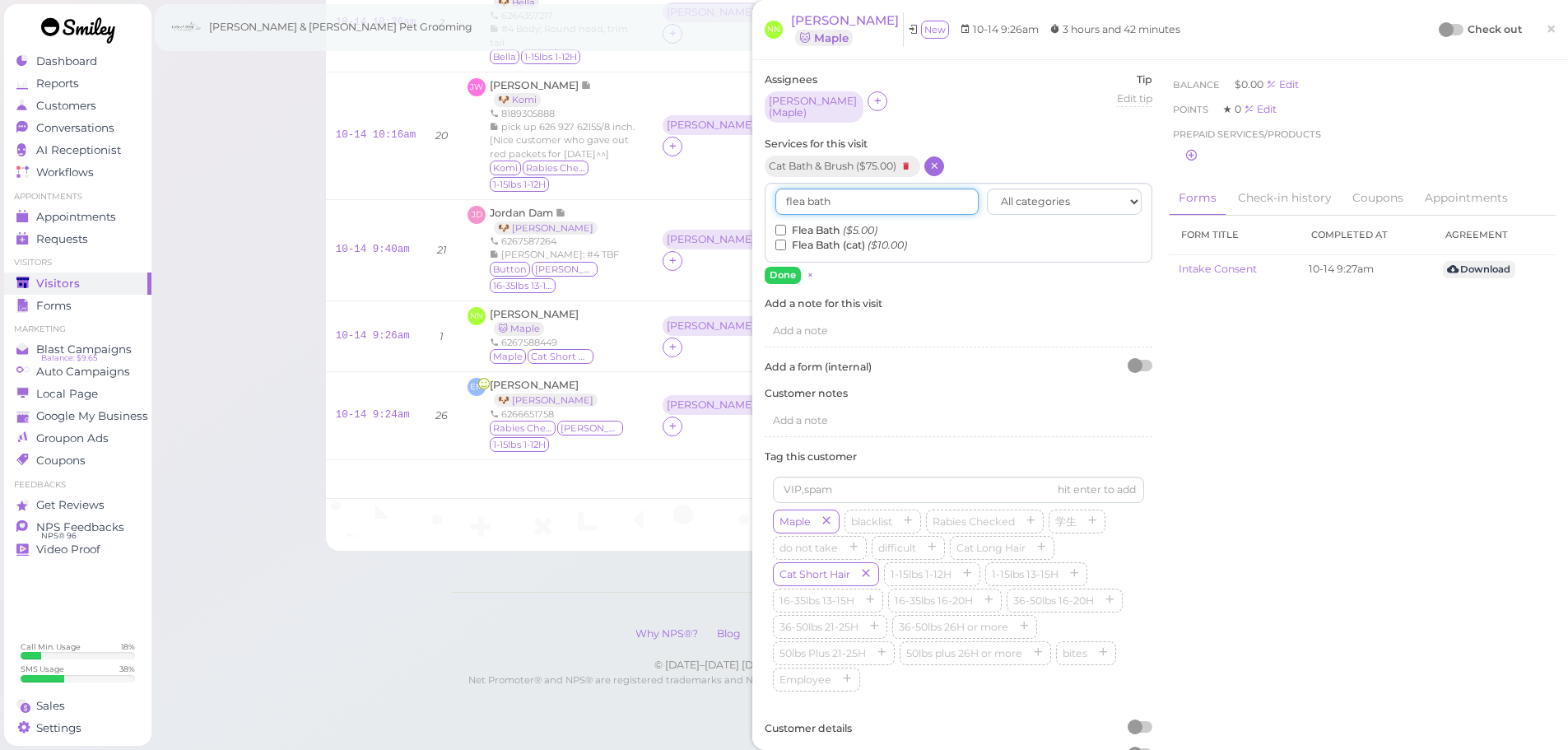
type input "flea bath"
click at [782, 240] on input "Flea Bath (cat) ($10.00)" at bounding box center [781, 244] width 11 height 11
click at [777, 269] on button "Done" at bounding box center [784, 275] width 37 height 17
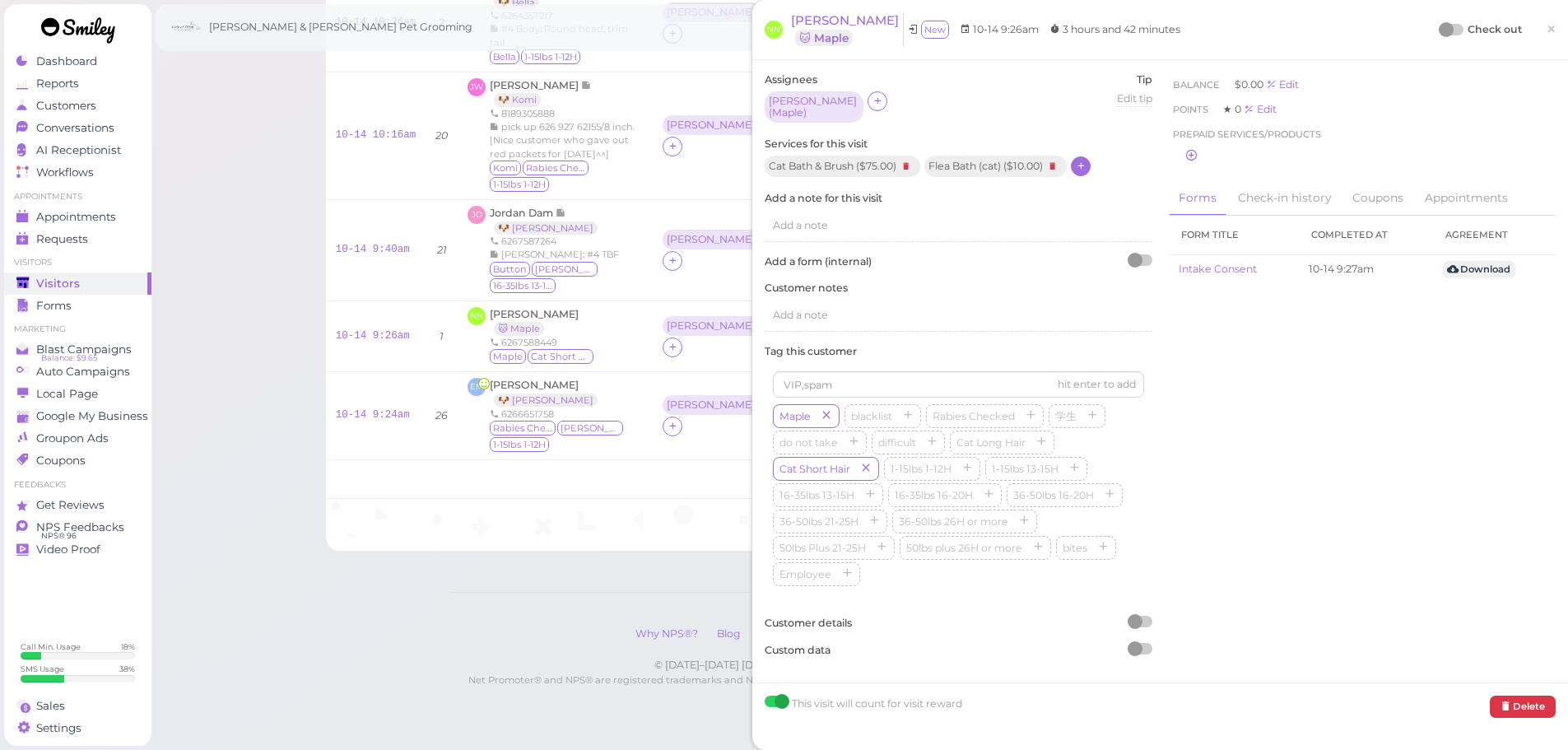
click at [1441, 26] on div at bounding box center [1445, 29] width 14 height 14
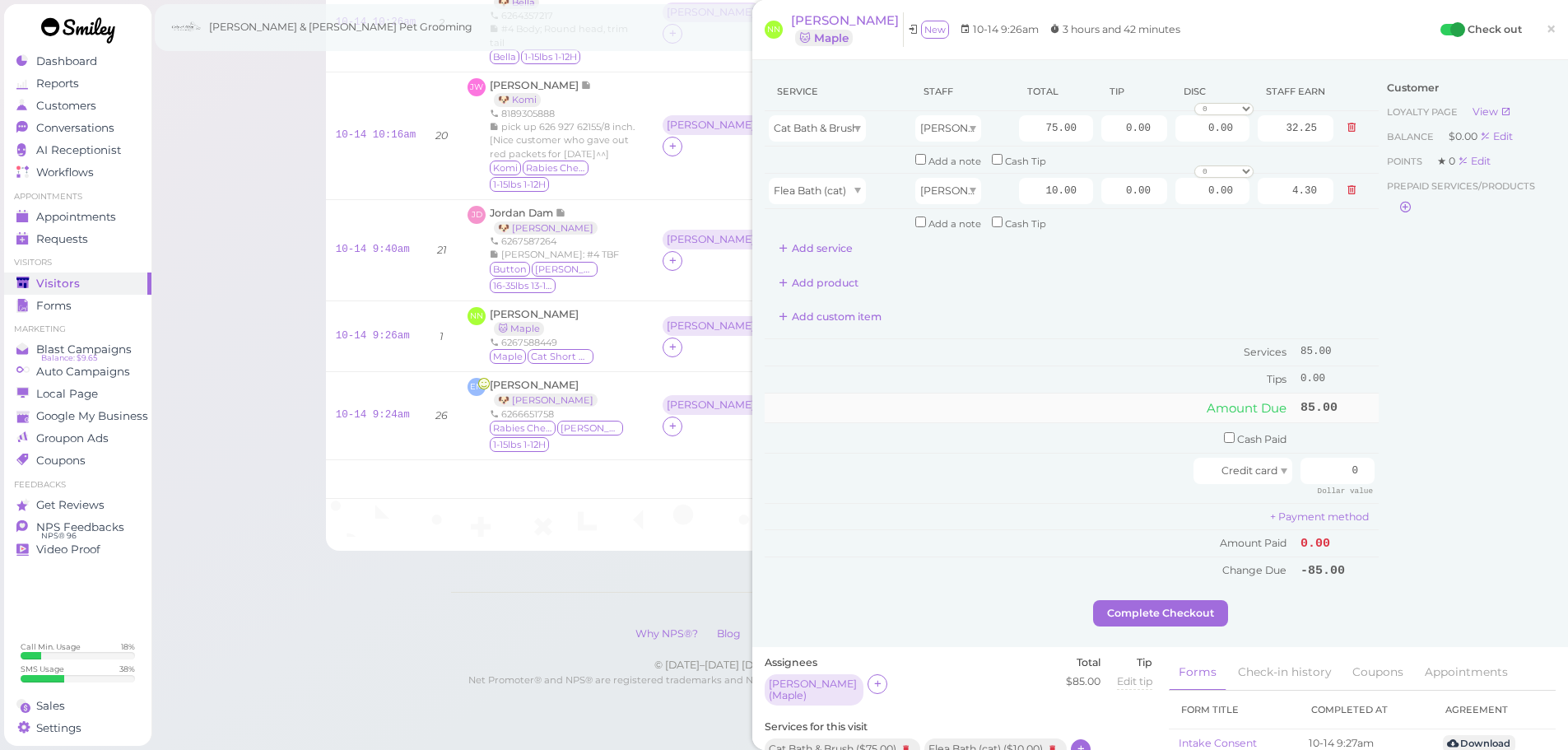
click at [1106, 406] on td "Amount Due" at bounding box center [1031, 407] width 532 height 30
drag, startPoint x: 1308, startPoint y: 471, endPoint x: 1580, endPoint y: 474, distance: 272.0
click at [1504, 471] on div "Service Staff Total Tip Disc Staff earn Cat Bath & Brush Rebecca 75.00 0.00 0.0…" at bounding box center [1161, 336] width 791 height 528
type input "8"
type input "93.5"
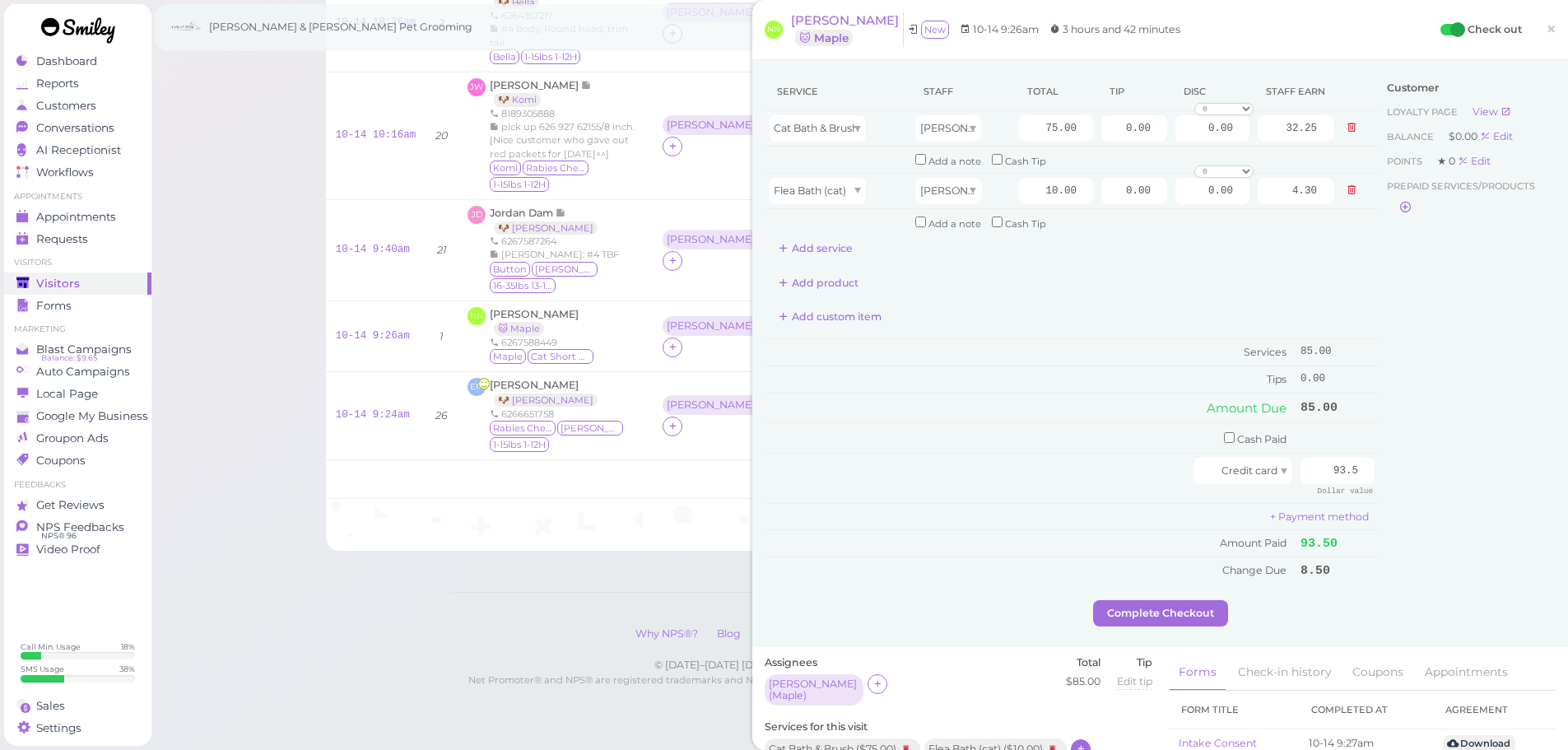
click at [1440, 460] on div "Customer Loyalty page View Balance $0.00 Edit Points ★ 0 Edit Prepaid services/…" at bounding box center [1467, 336] width 177 height 528
drag, startPoint x: 1094, startPoint y: 126, endPoint x: 1412, endPoint y: 175, distance: 321.8
click at [1401, 165] on div "Service Staff Total Tip Disc Staff earn Cat Bath & Brush Rebecca 75.00 0.00 0.0…" at bounding box center [1161, 336] width 791 height 528
type input "8.5"
click at [1425, 462] on div "Customer Loyalty page View Balance $0.00 Edit Points ★ 0 Edit Prepaid services/…" at bounding box center [1467, 336] width 177 height 528
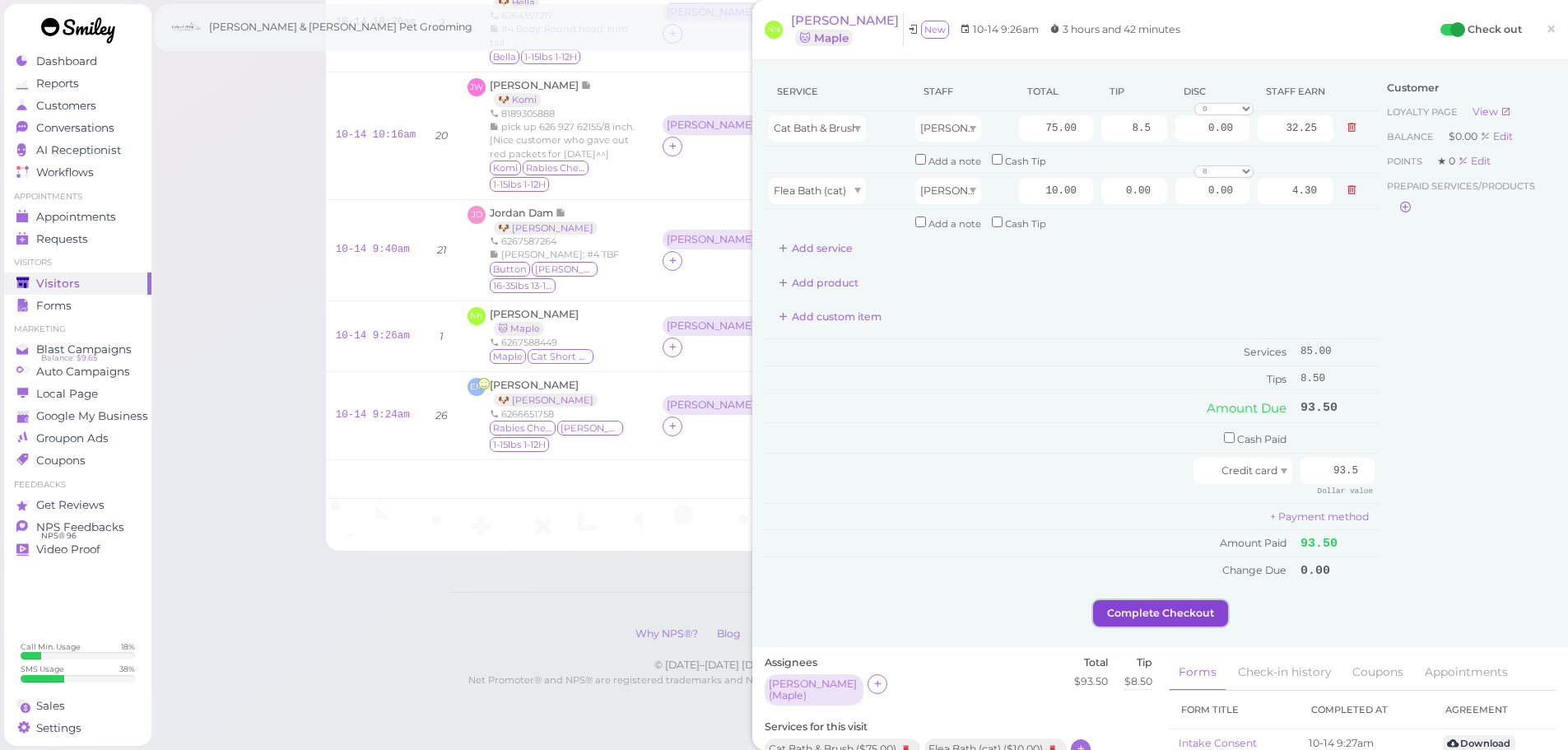
click at [1152, 609] on button "Complete Checkout" at bounding box center [1161, 613] width 135 height 26
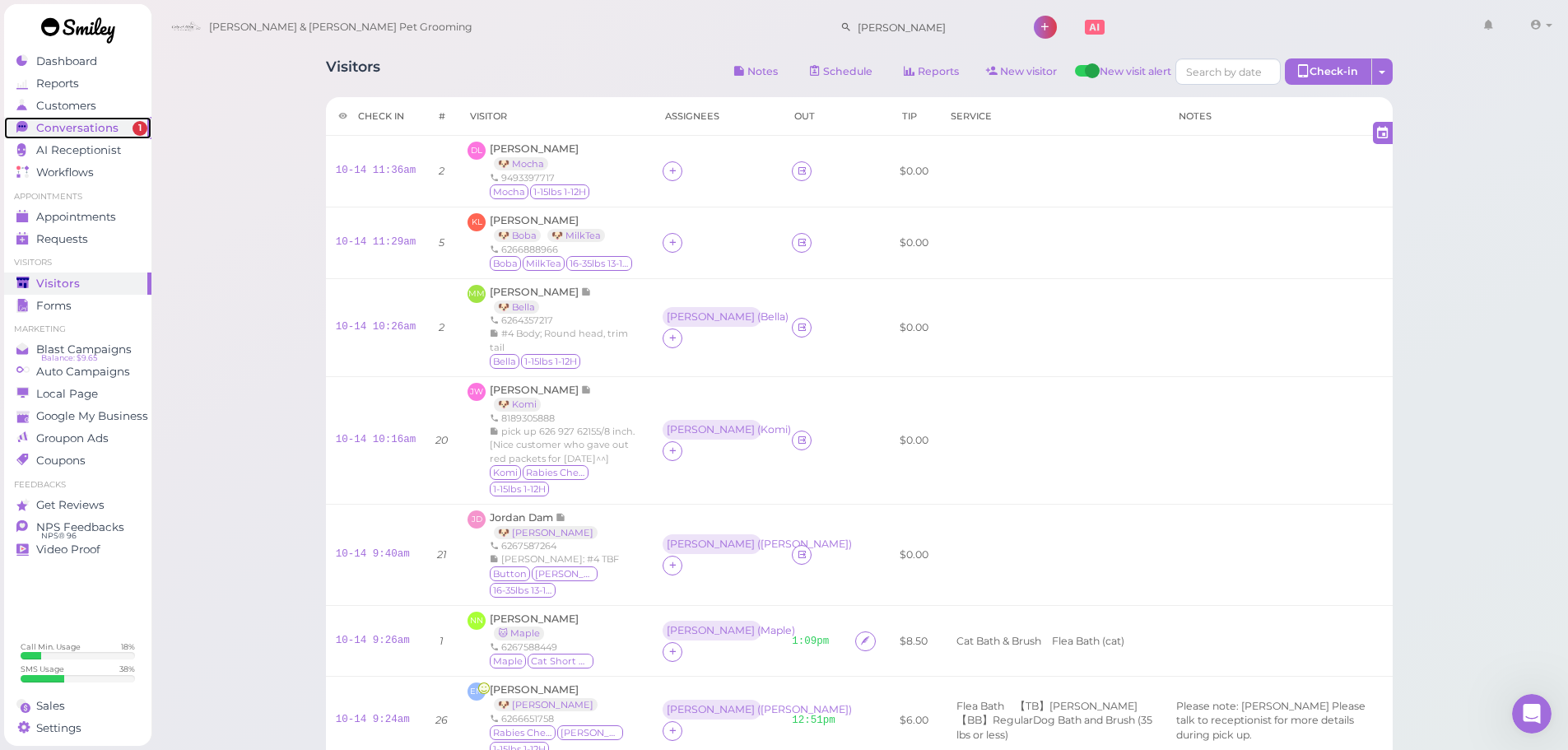
click at [41, 128] on span "Conversations" at bounding box center [77, 127] width 82 height 14
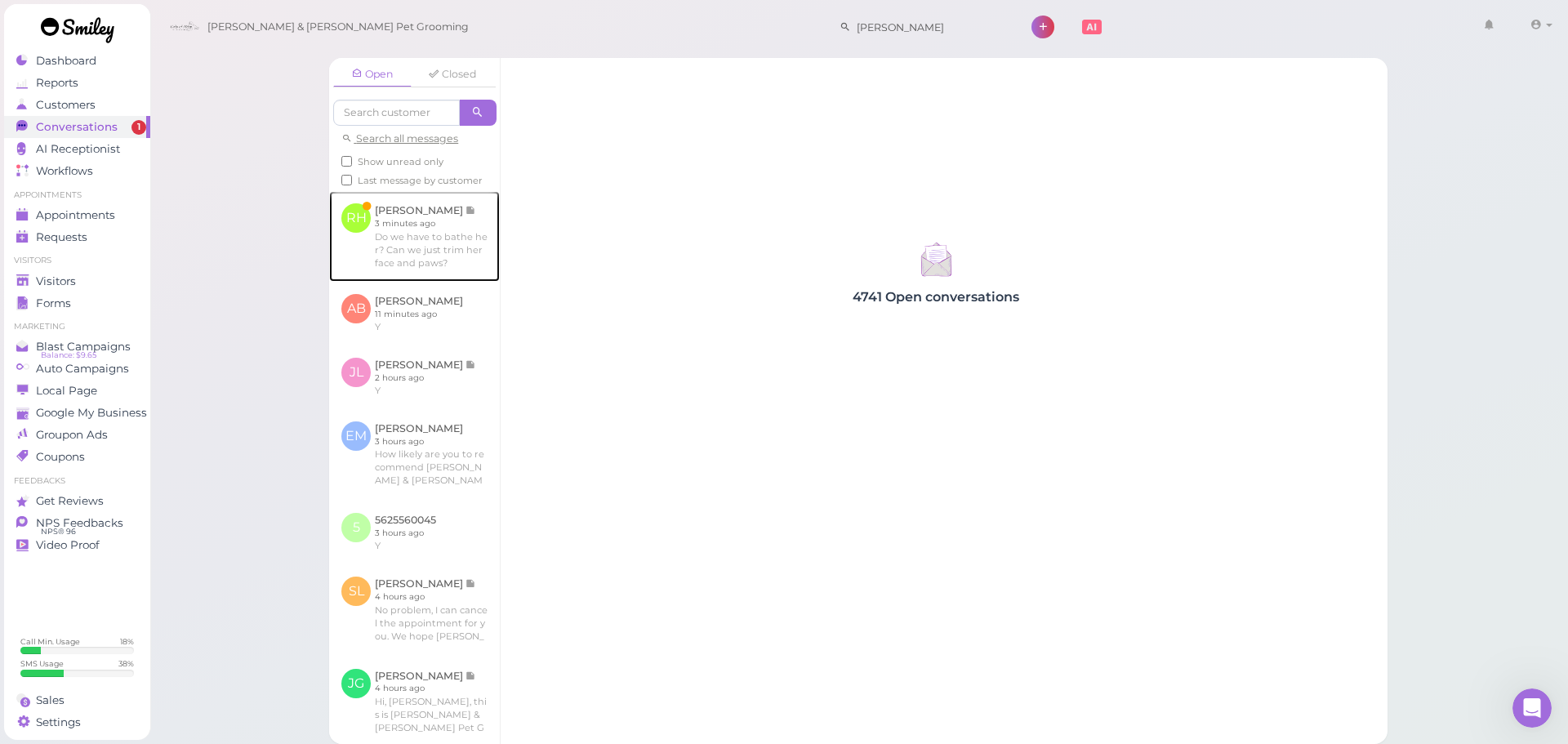
click at [423, 242] on link at bounding box center [414, 237] width 170 height 90
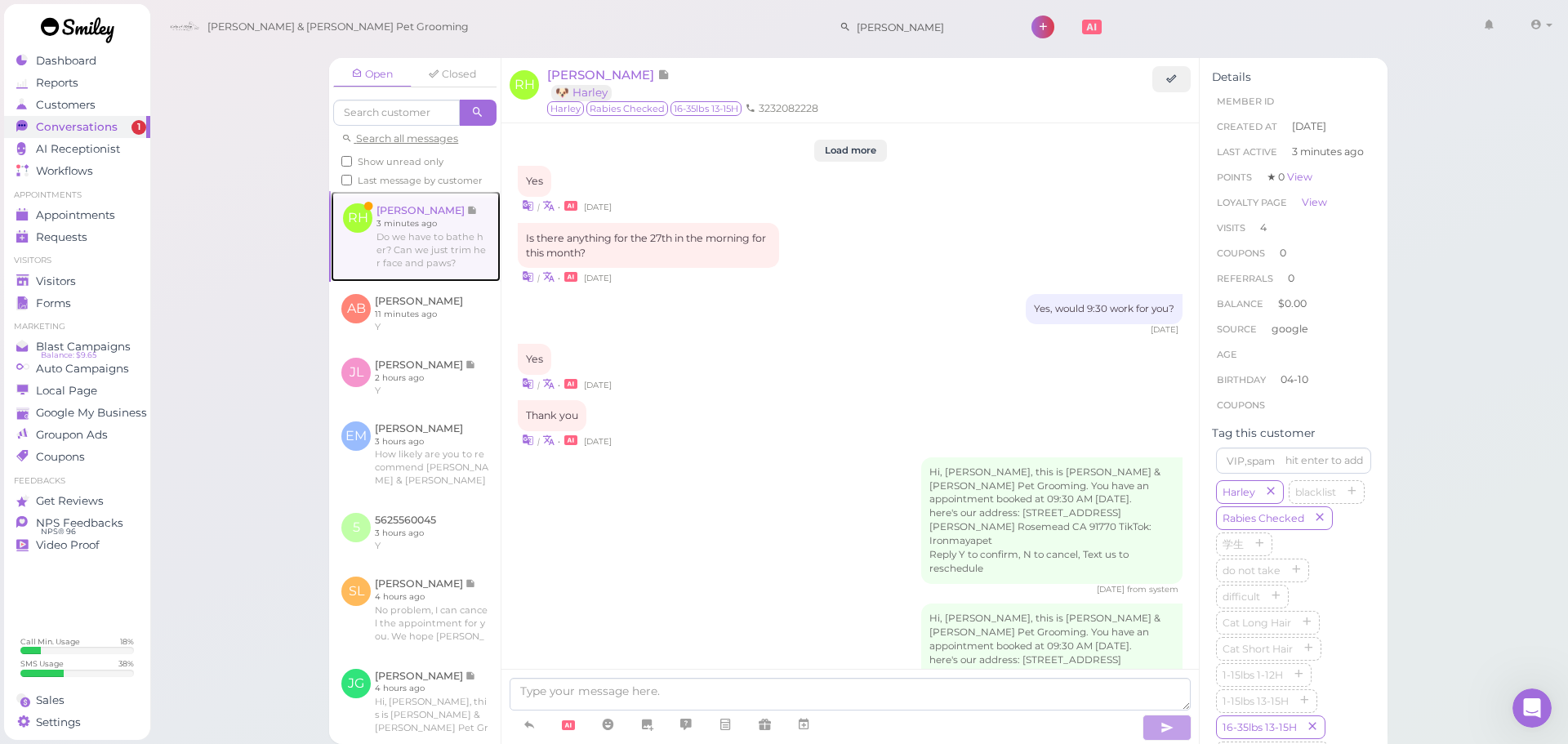
scroll to position [2386, 0]
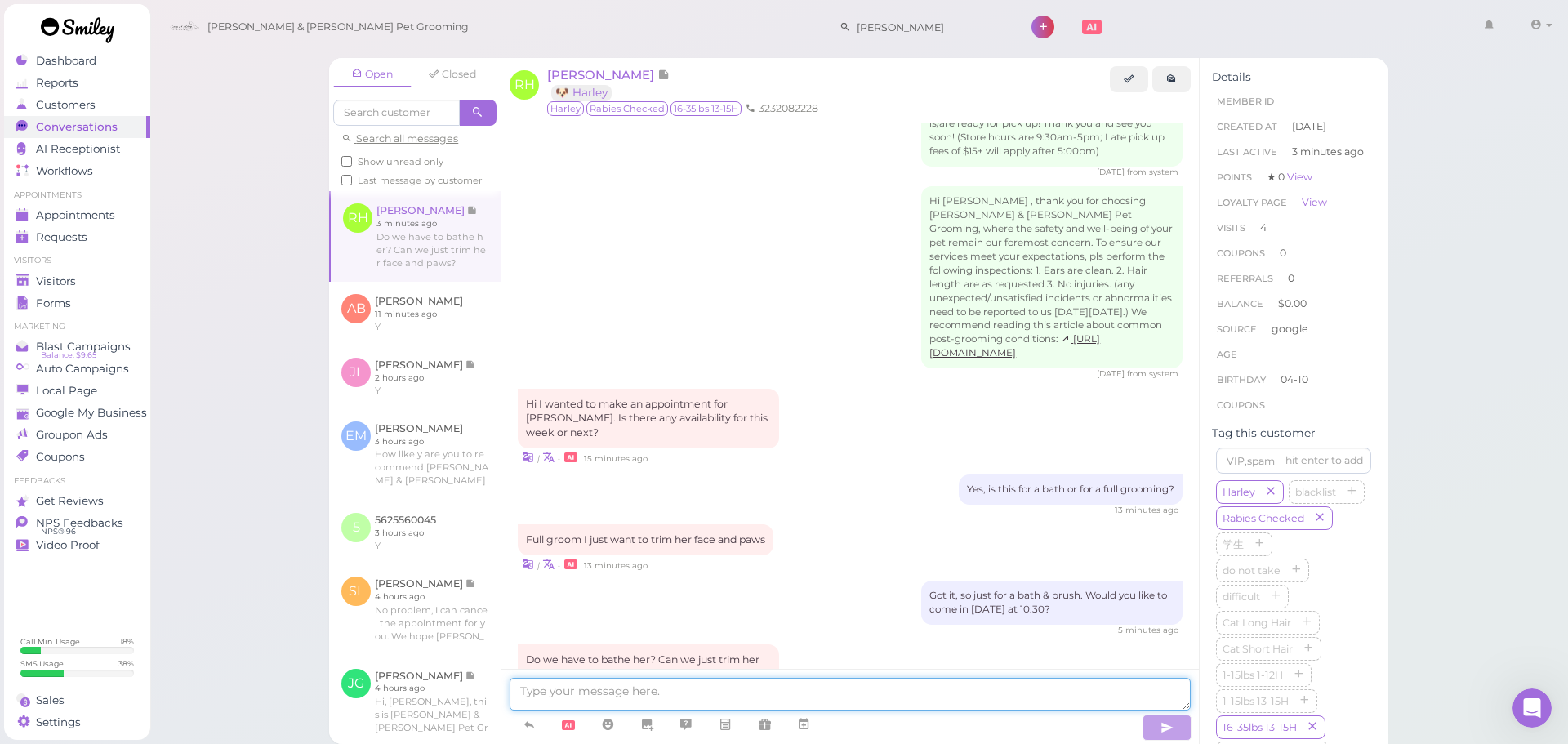
click at [703, 690] on textarea at bounding box center [850, 694] width 682 height 33
click at [826, 682] on textarea at bounding box center [850, 694] width 682 height 33
type textarea "So no bath or anything, just a face trim and paw trim?"
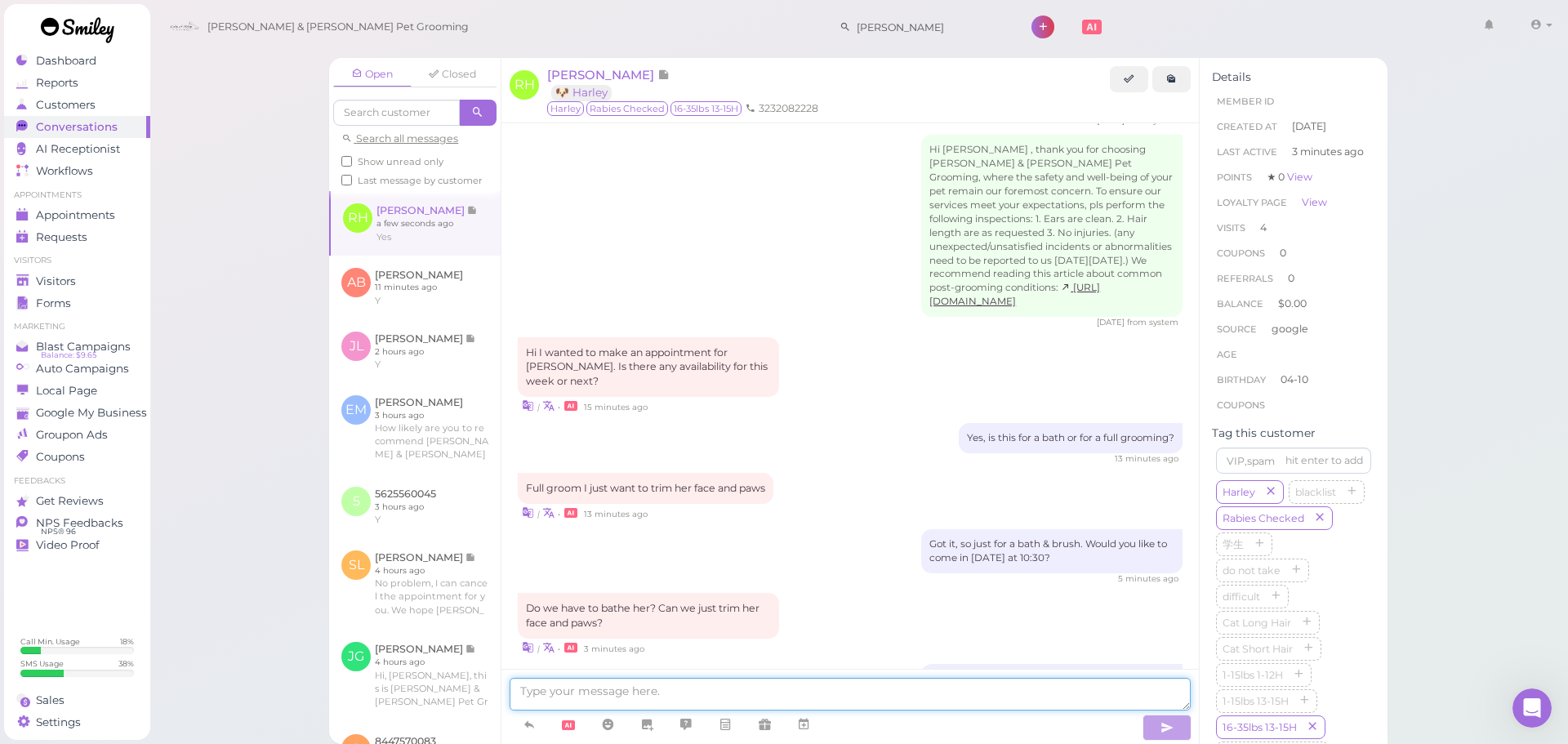
scroll to position [2506, 0]
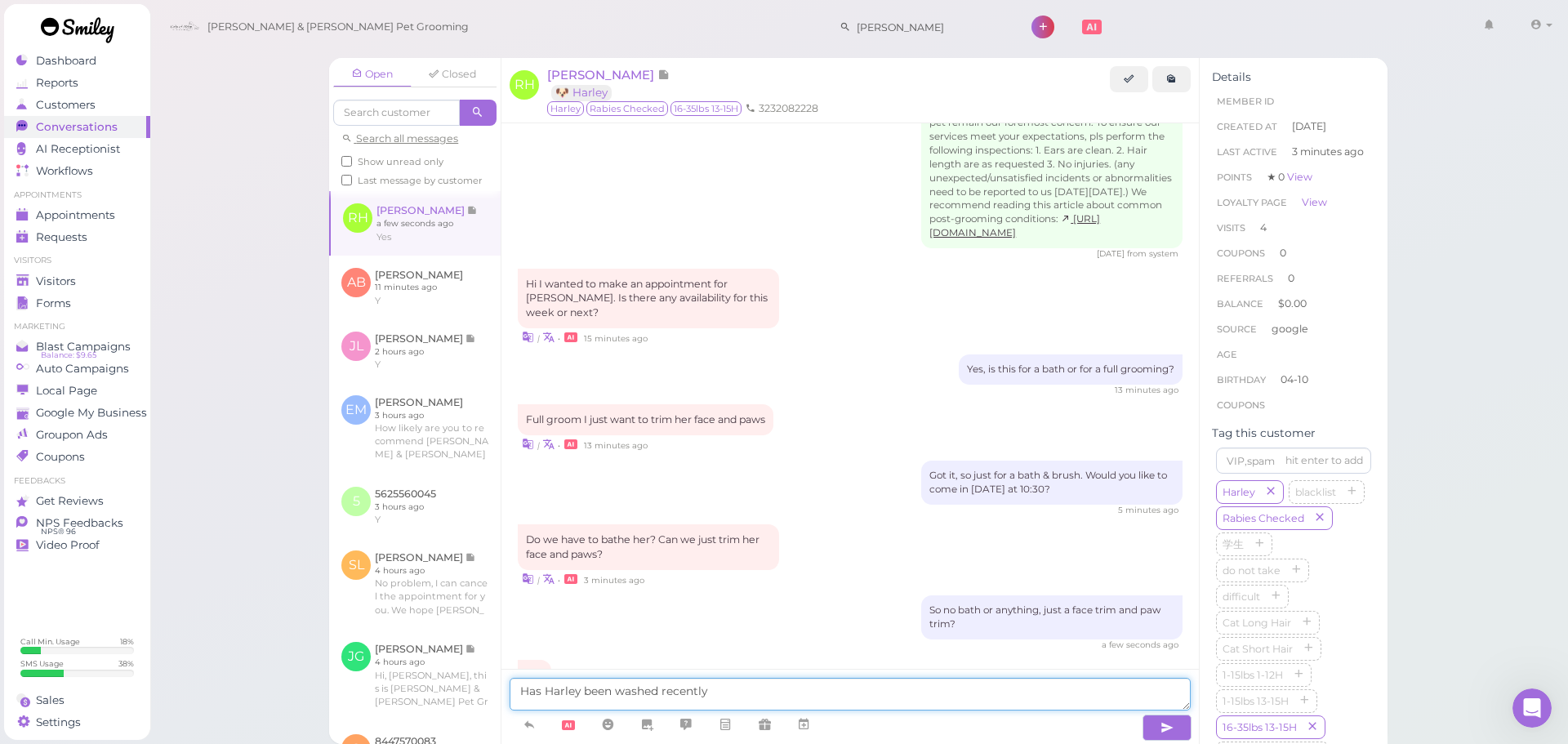
type textarea "Has Harley been washed recently"
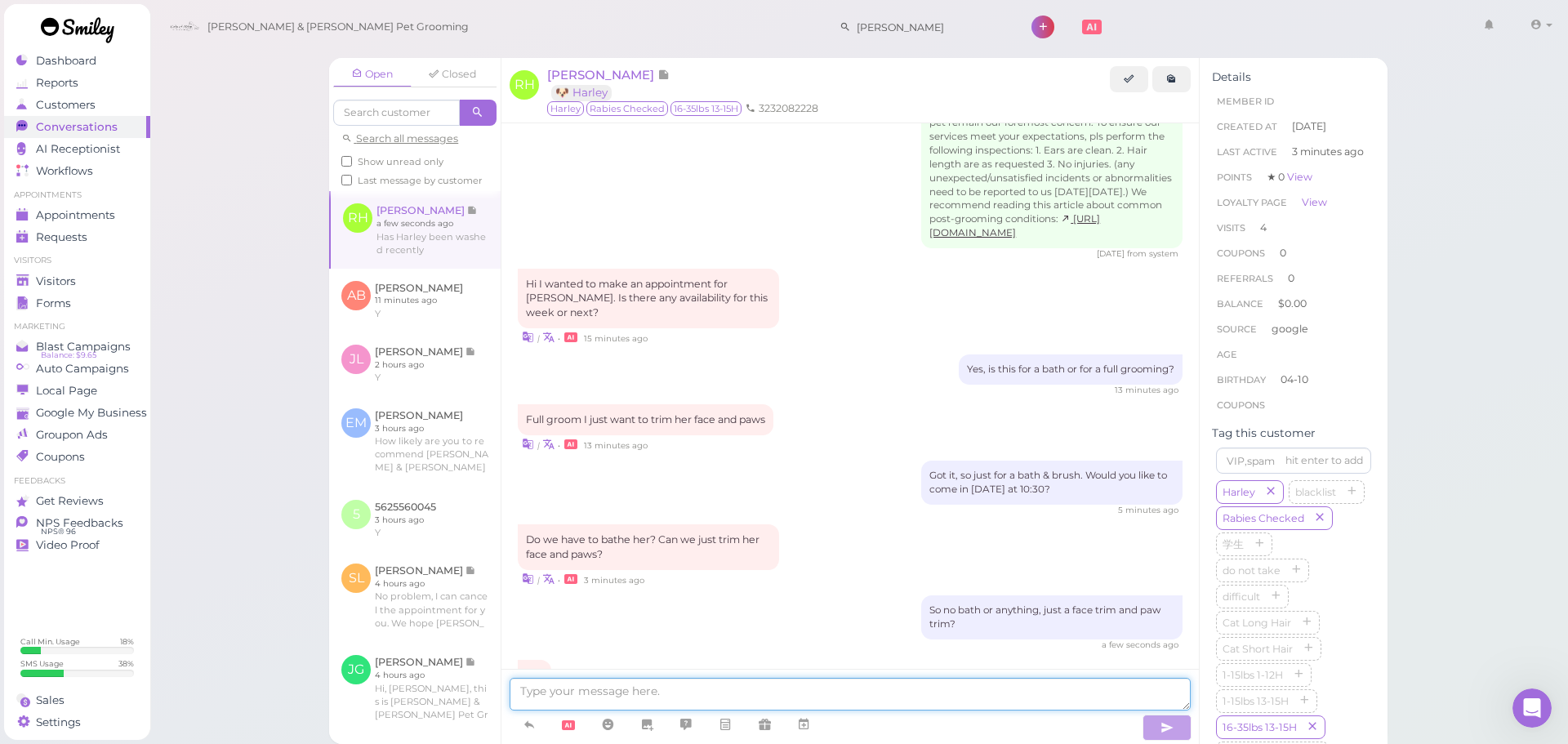
scroll to position [2544, 0]
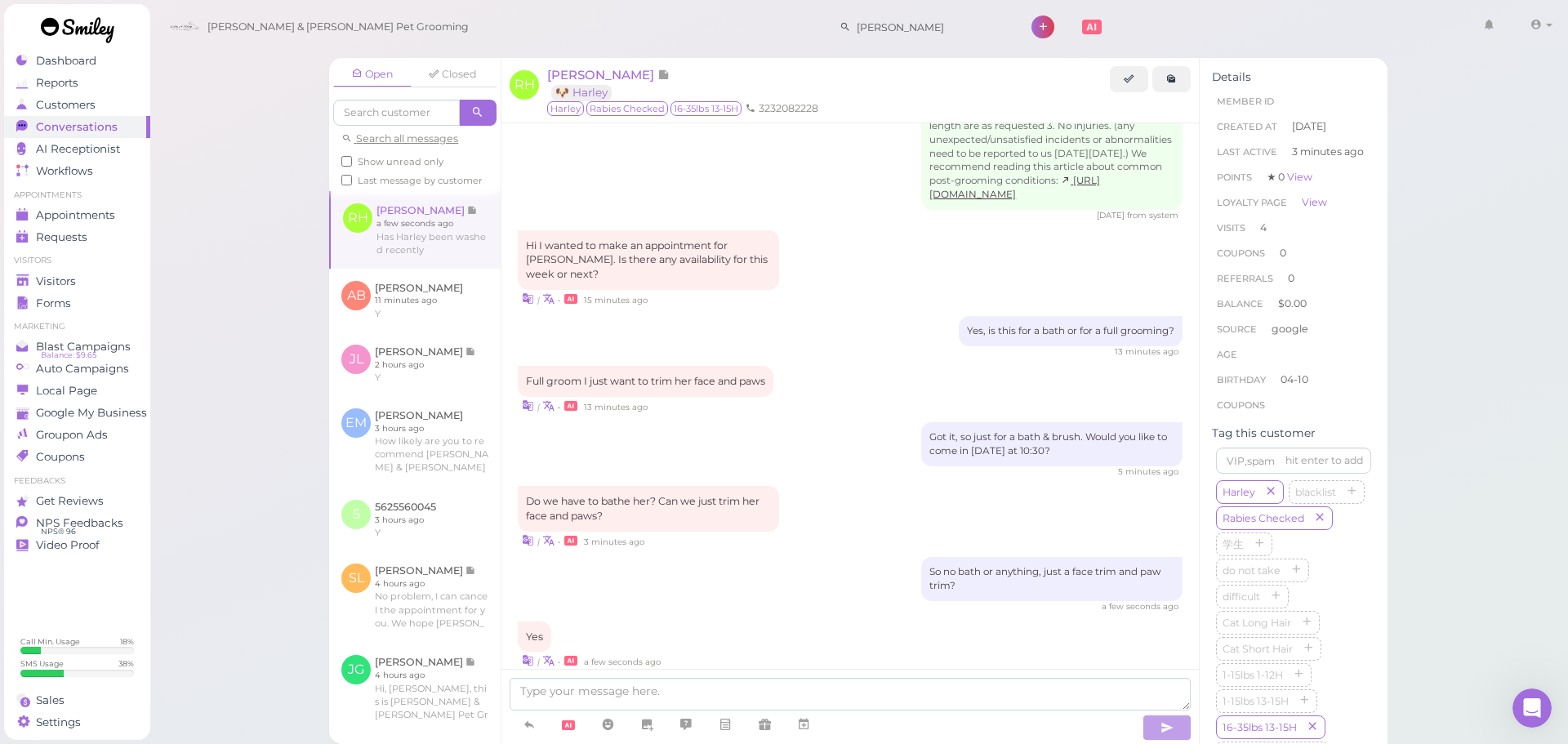
click at [1456, 403] on div "Open Closed Search all messages Show unread only Last message by customer RH Ro…" at bounding box center [859, 372] width 1420 height 744
click at [127, 282] on div "Visitors" at bounding box center [75, 282] width 118 height 14
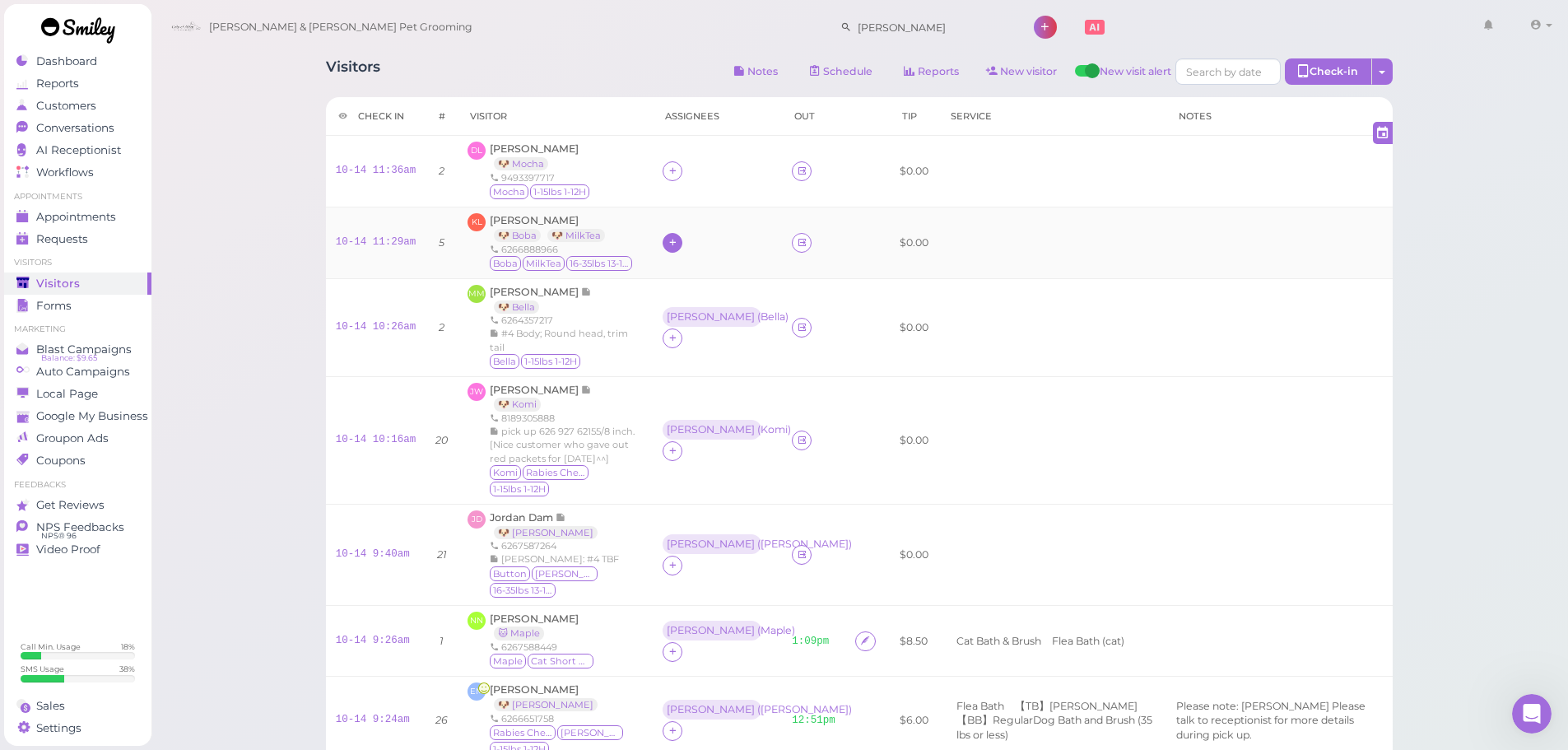
click at [668, 244] on icon at bounding box center [673, 242] width 11 height 13
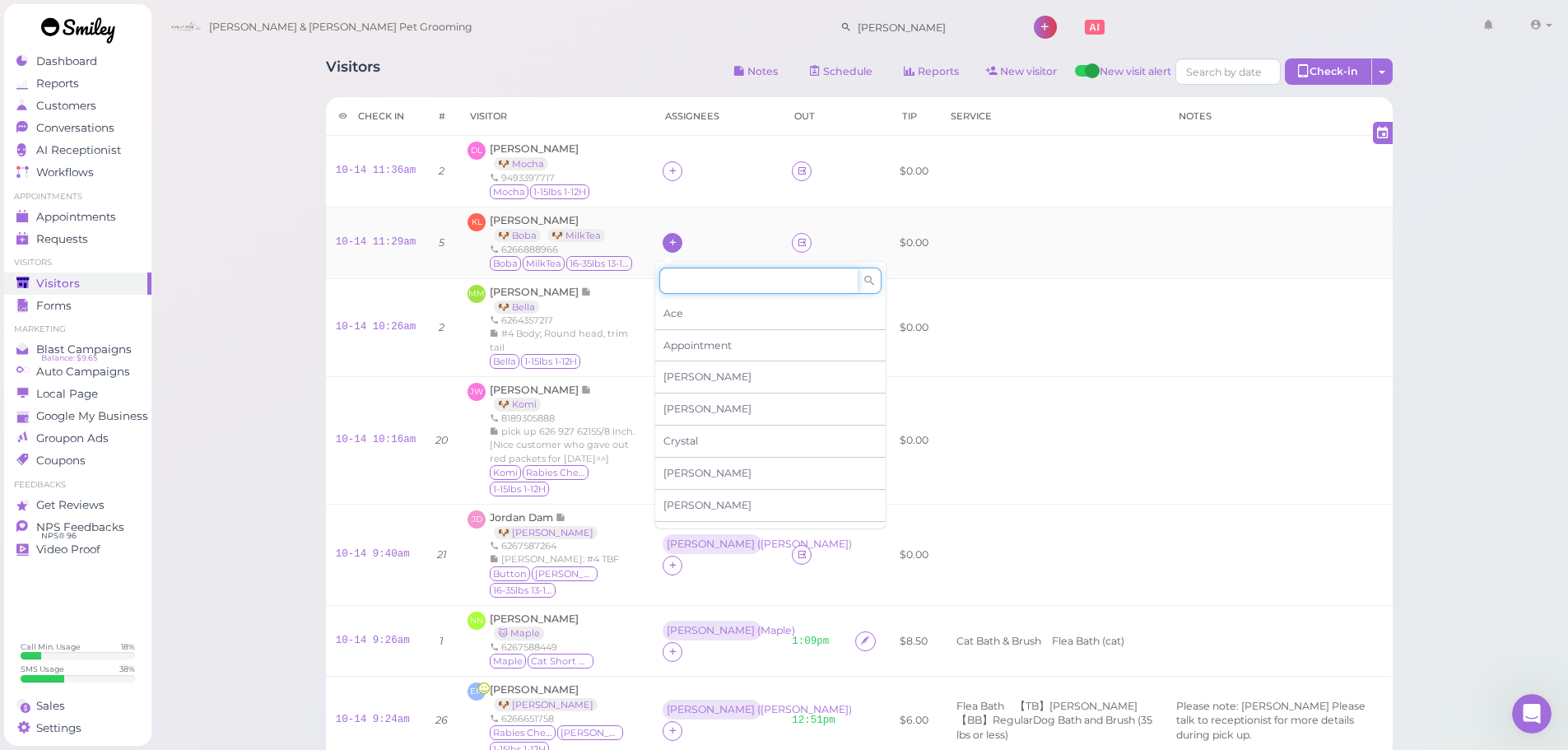
click at [708, 287] on input at bounding box center [758, 280] width 199 height 26
type input "re"
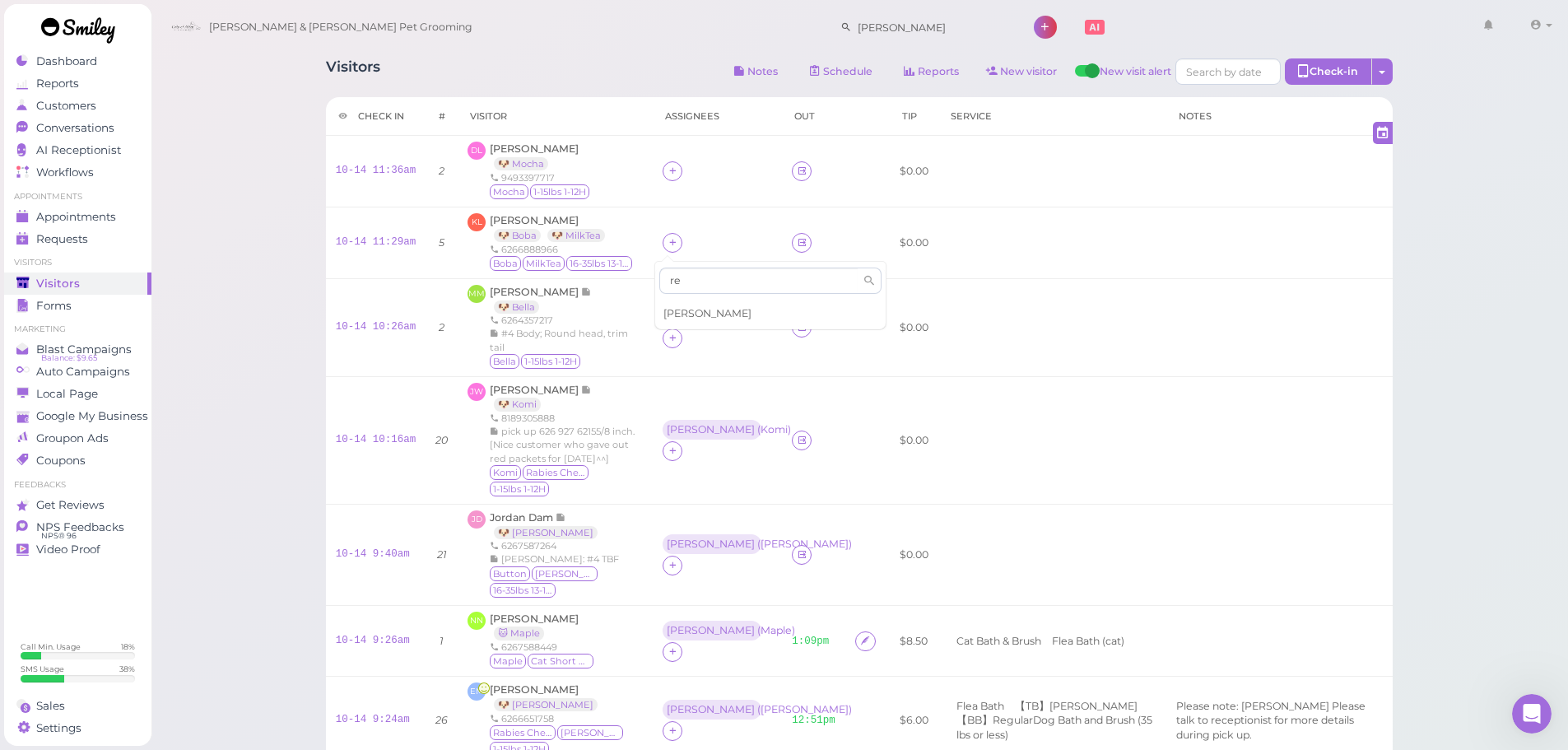
click at [704, 307] on span "[PERSON_NAME]" at bounding box center [707, 313] width 88 height 13
click at [668, 166] on icon at bounding box center [673, 171] width 11 height 13
click at [704, 208] on input at bounding box center [758, 208] width 199 height 26
type input "re"
click at [693, 242] on span "[PERSON_NAME]" at bounding box center [707, 241] width 88 height 13
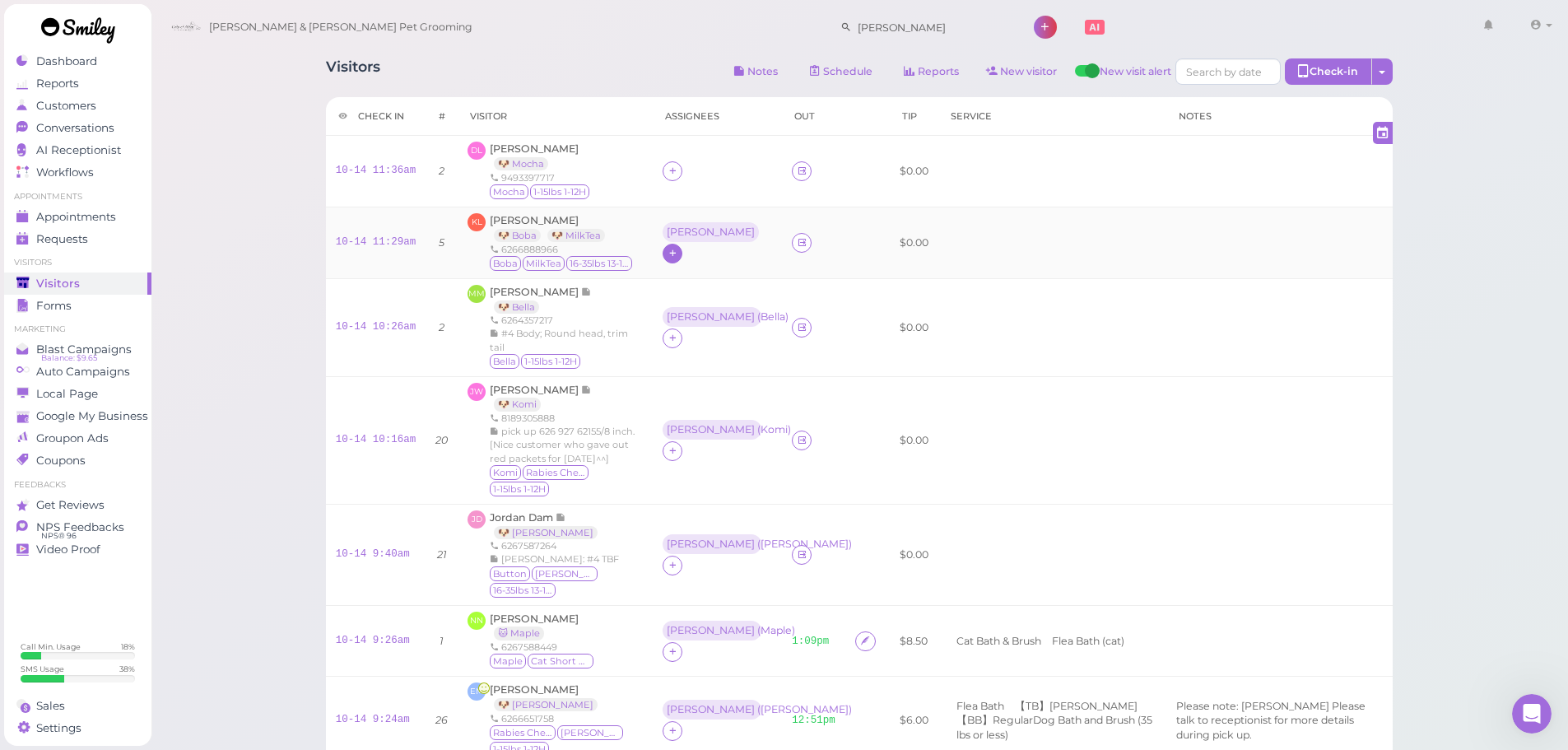
click at [678, 247] on icon at bounding box center [673, 253] width 11 height 13
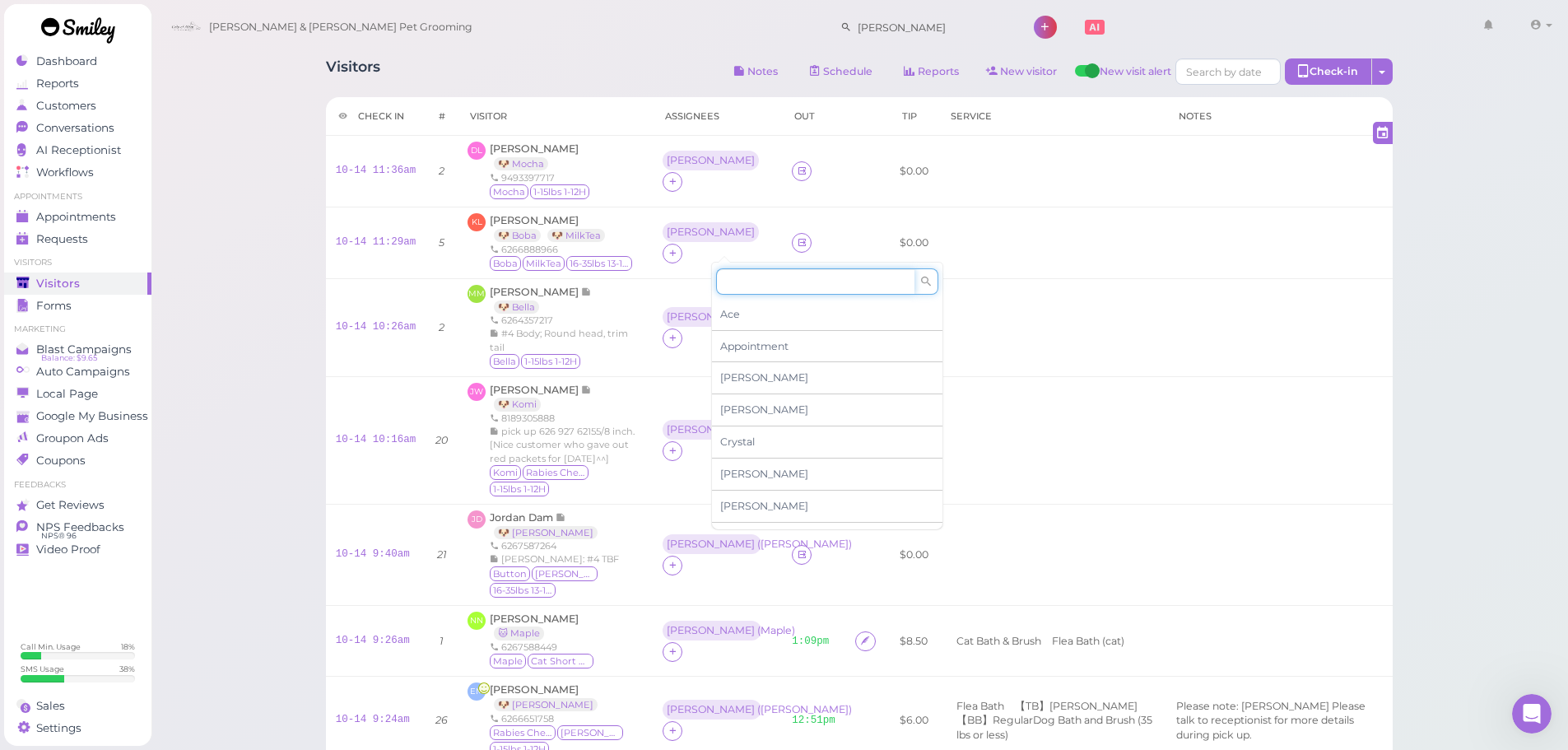
click at [743, 273] on input at bounding box center [815, 281] width 199 height 26
type input "asa"
click at [751, 308] on div "[PERSON_NAME]" at bounding box center [827, 315] width 231 height 31
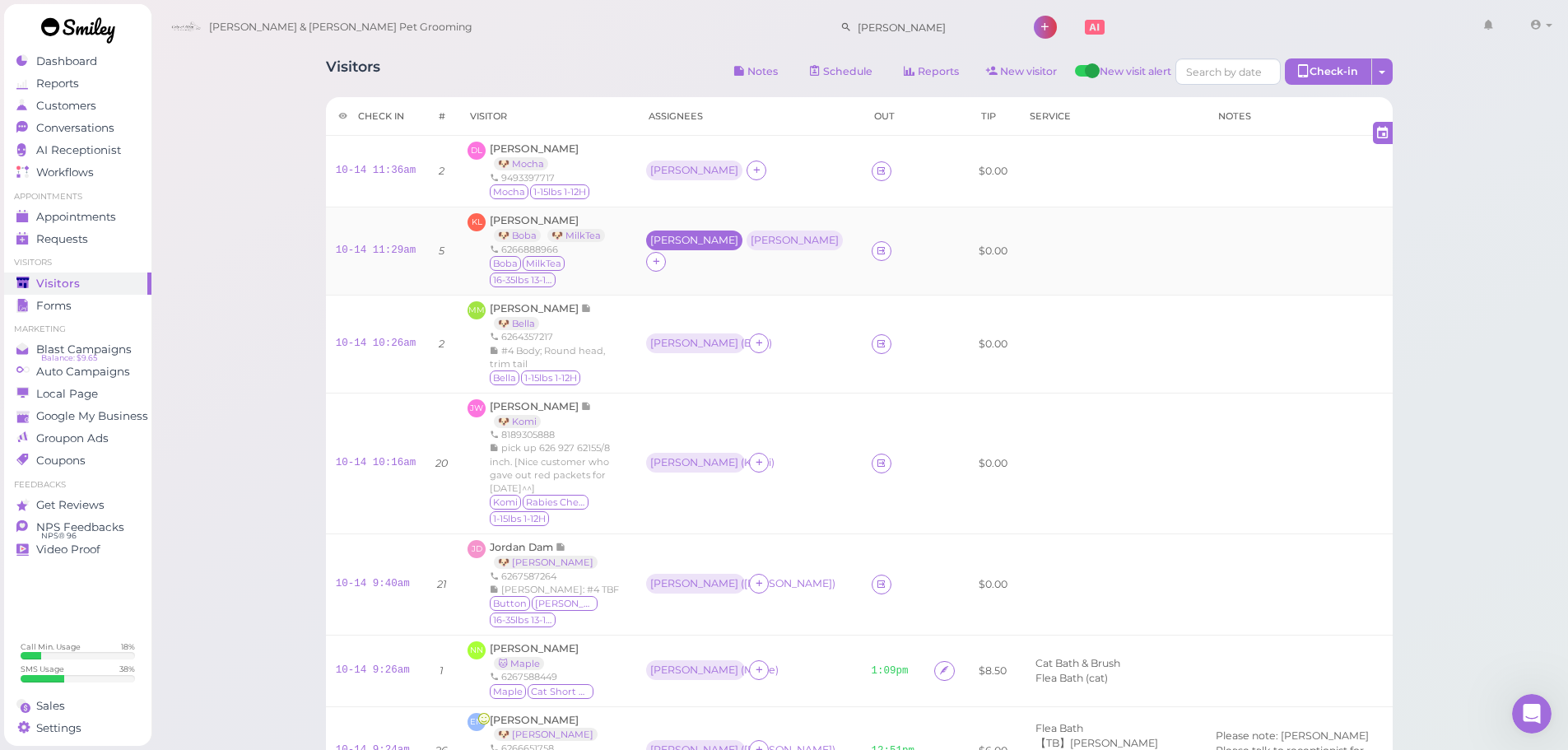
click at [672, 243] on div "[PERSON_NAME]" at bounding box center [694, 240] width 88 height 12
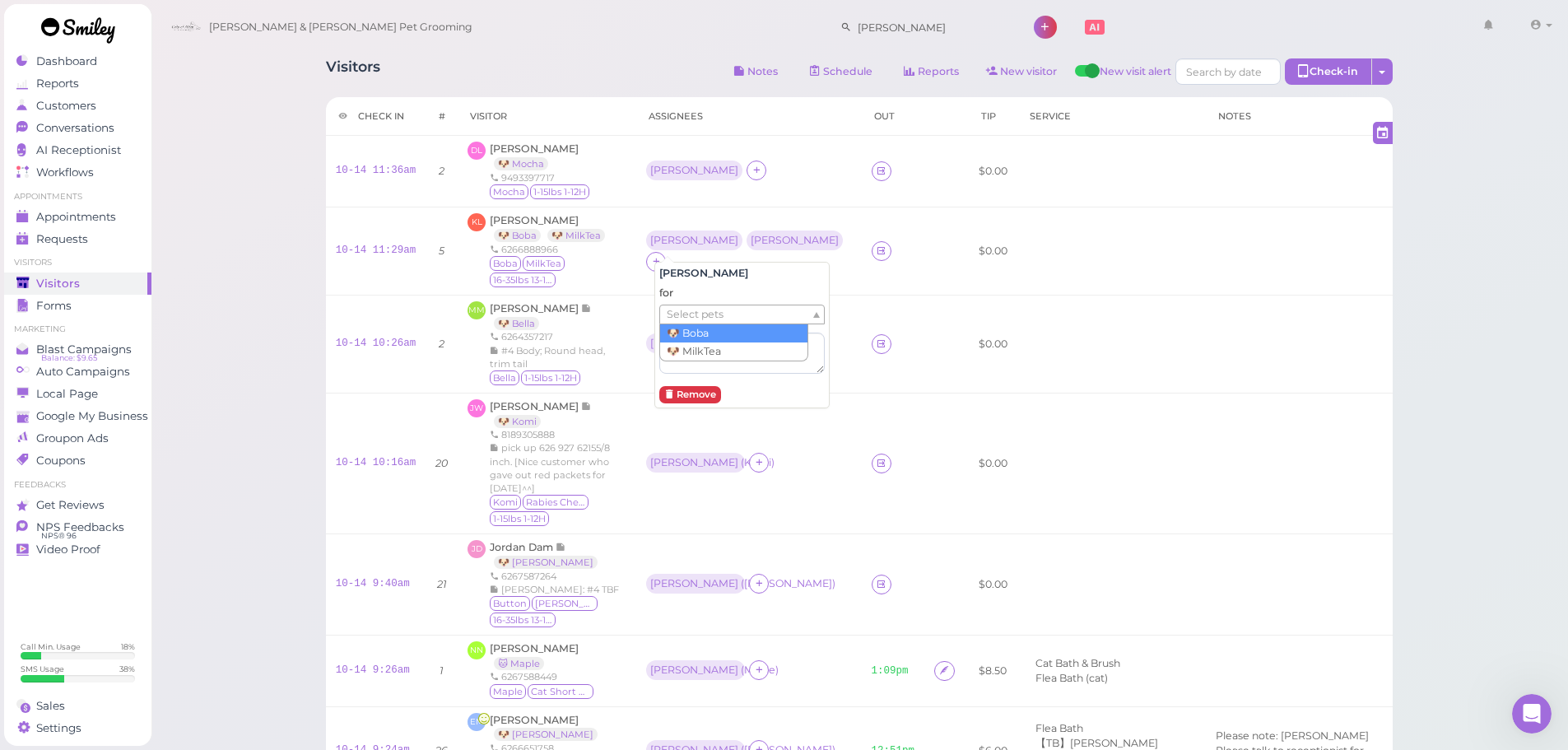
click at [711, 323] on div "Select pets" at bounding box center [741, 315] width 165 height 19
click at [718, 212] on td "Rebecca ( Boba ) Asa" at bounding box center [749, 250] width 227 height 88
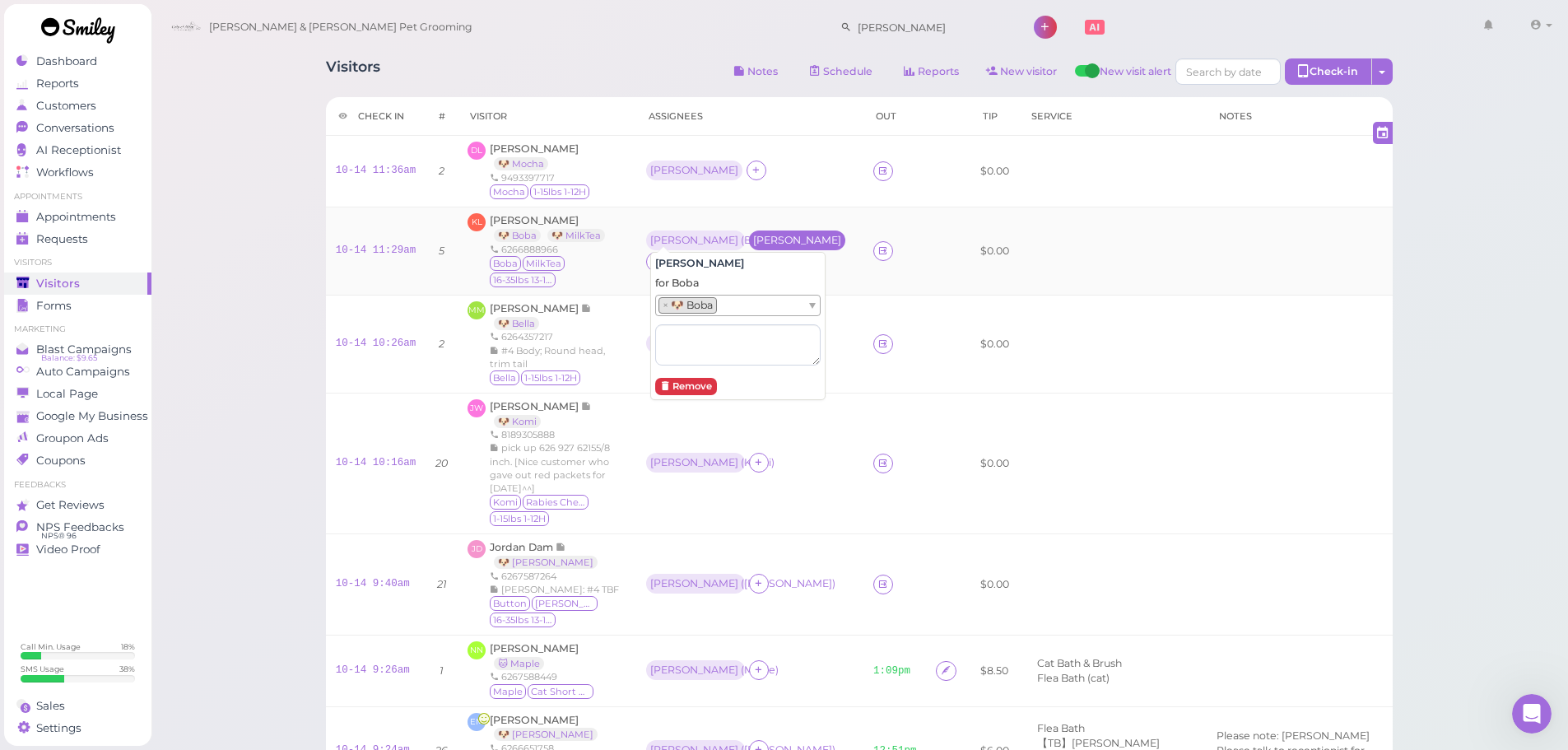
click at [754, 237] on div "[PERSON_NAME]" at bounding box center [797, 240] width 88 height 12
click at [762, 235] on div "[PERSON_NAME]" at bounding box center [797, 240] width 88 height 12
click at [761, 251] on div "Rebecca ( Boba ) Asa" at bounding box center [750, 251] width 207 height 42
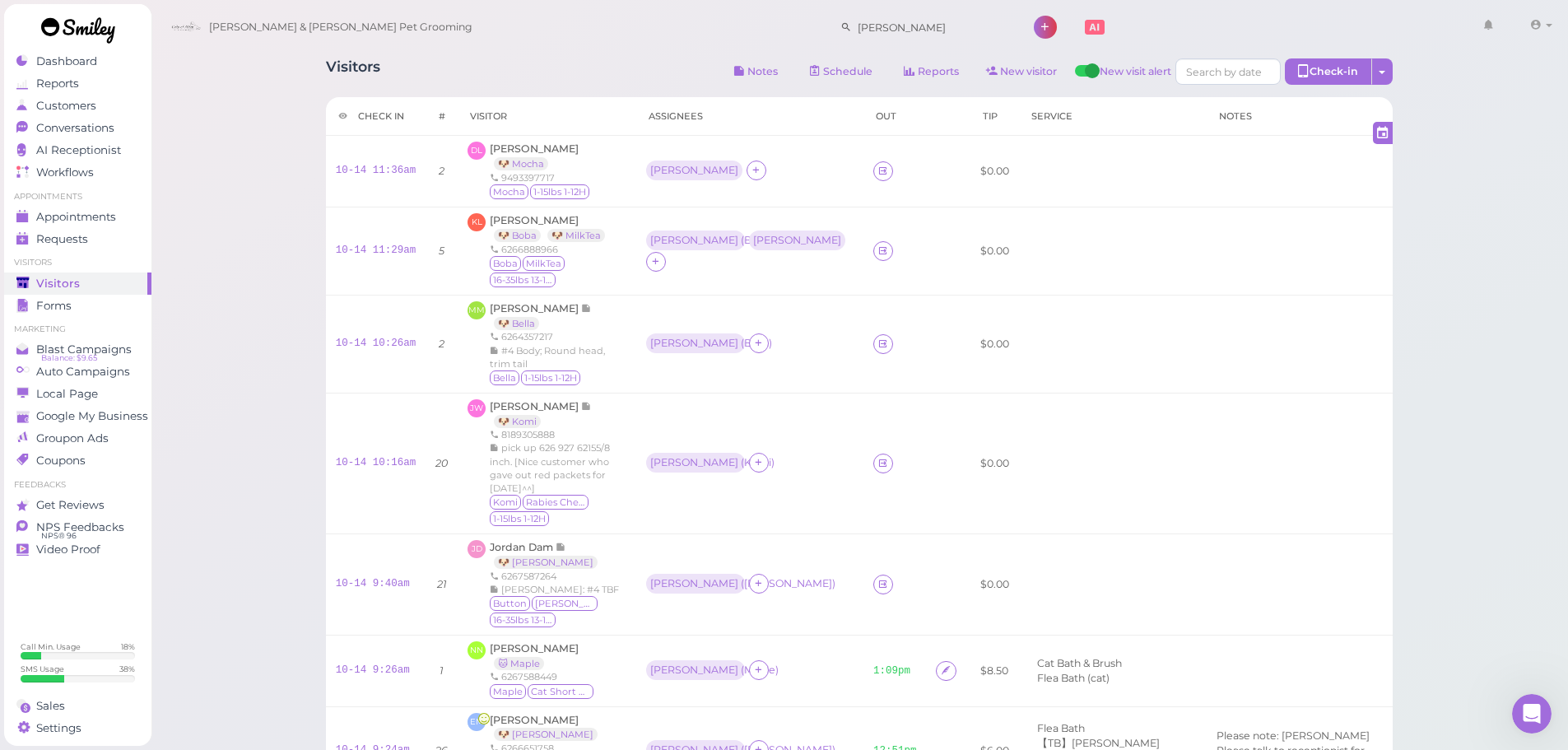
click at [759, 242] on div "Rebecca ( Boba ) Asa" at bounding box center [748, 241] width 204 height 21
click at [736, 303] on ul "Select pets" at bounding box center [731, 304] width 151 height 18
click at [715, 188] on td "Rebecca" at bounding box center [749, 172] width 227 height 71
click at [695, 180] on div "Rebecca" at bounding box center [695, 170] width 96 height 19
click at [704, 250] on span "Select pets" at bounding box center [682, 242] width 57 height 18
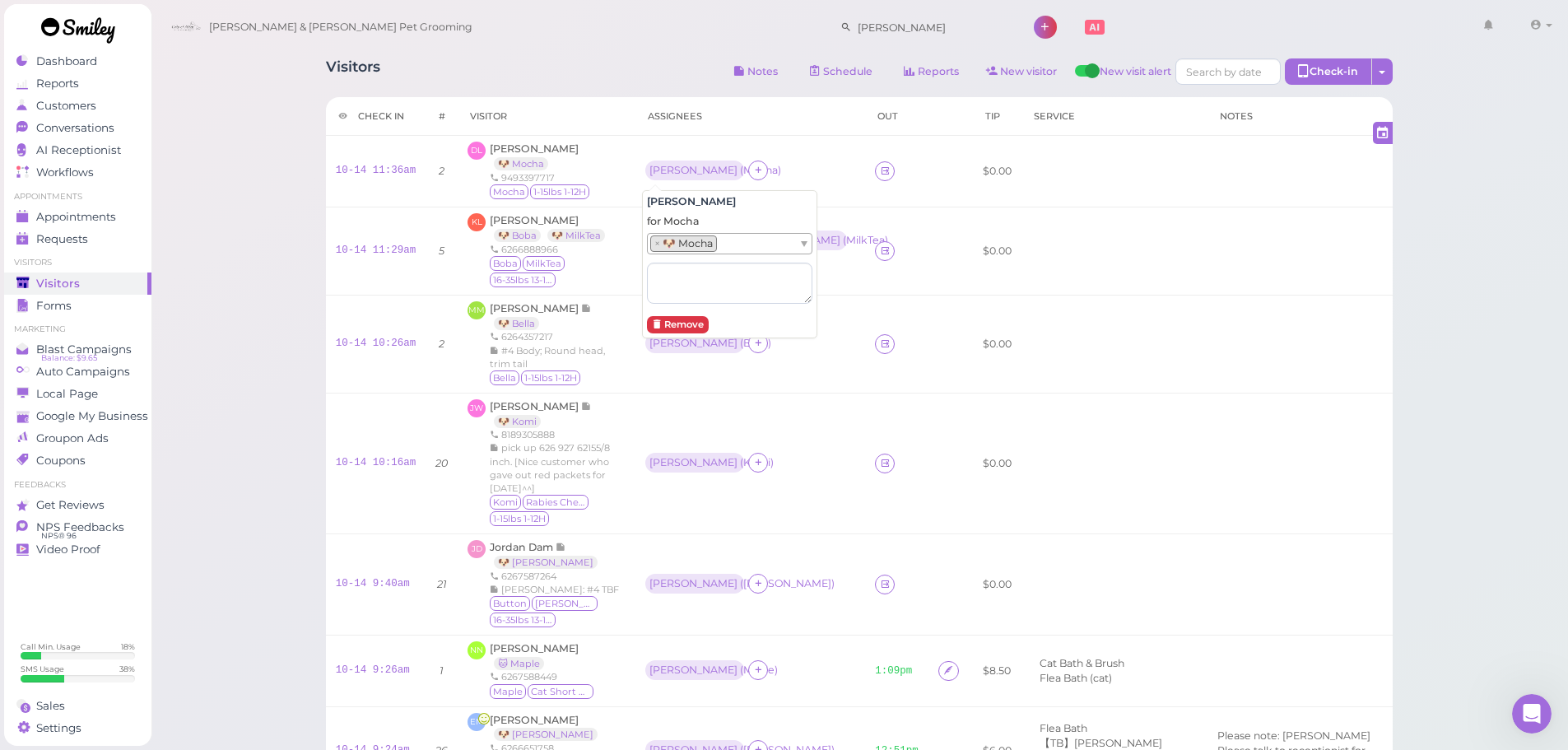
click at [630, 107] on th "Visitor" at bounding box center [546, 117] width 178 height 39
click at [136, 120] on link "Conversations 1" at bounding box center [77, 127] width 148 height 22
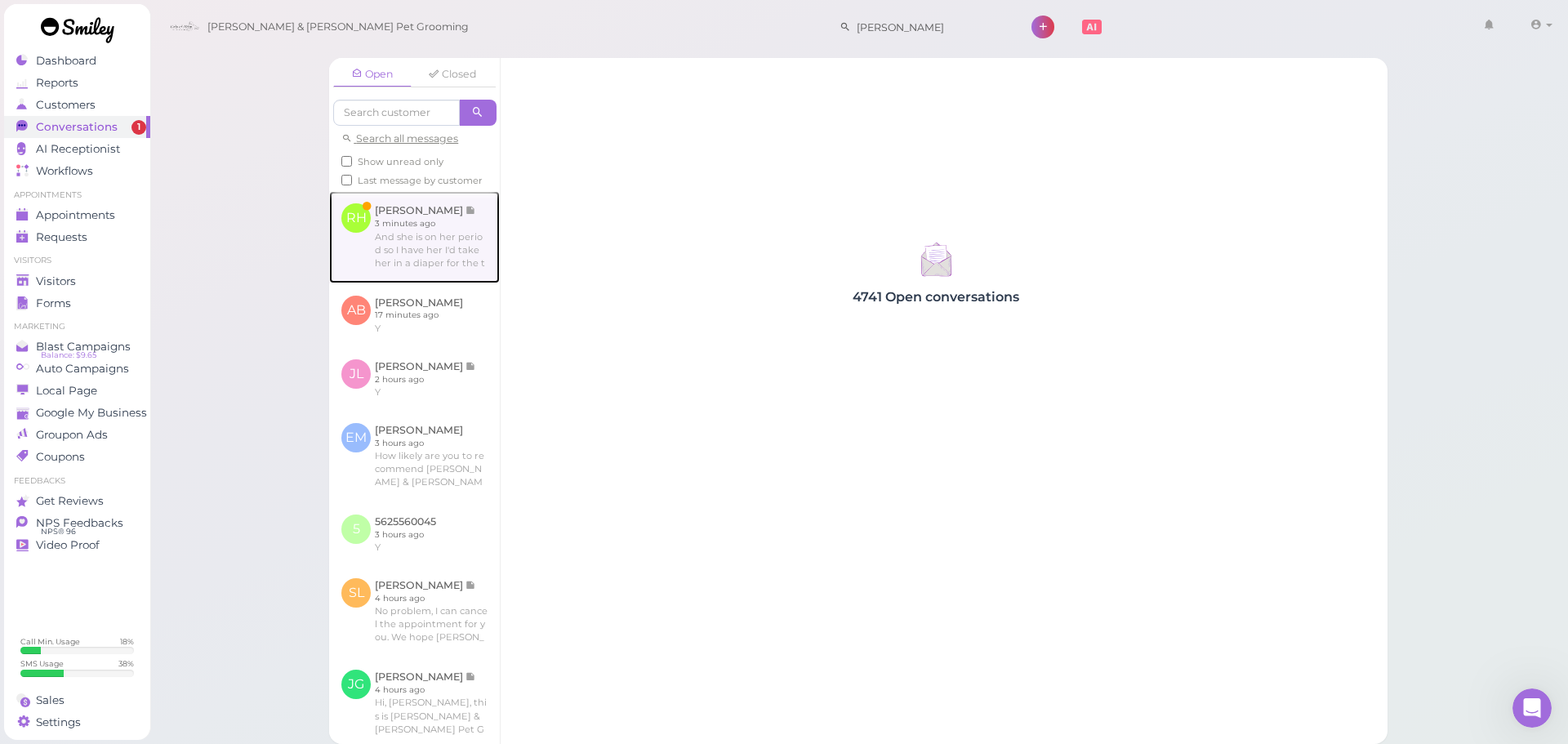
click at [434, 238] on link at bounding box center [414, 237] width 170 height 92
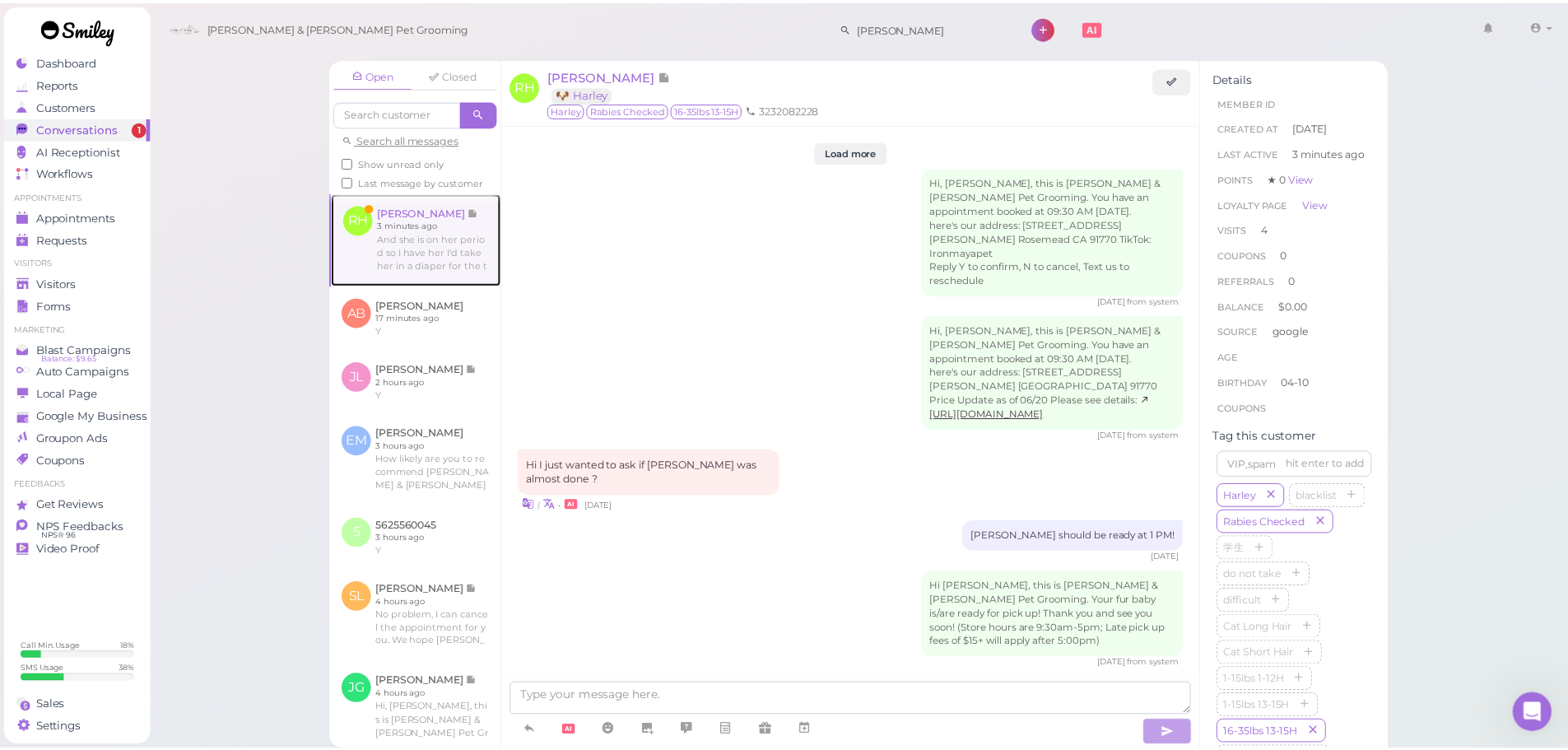
scroll to position [2412, 0]
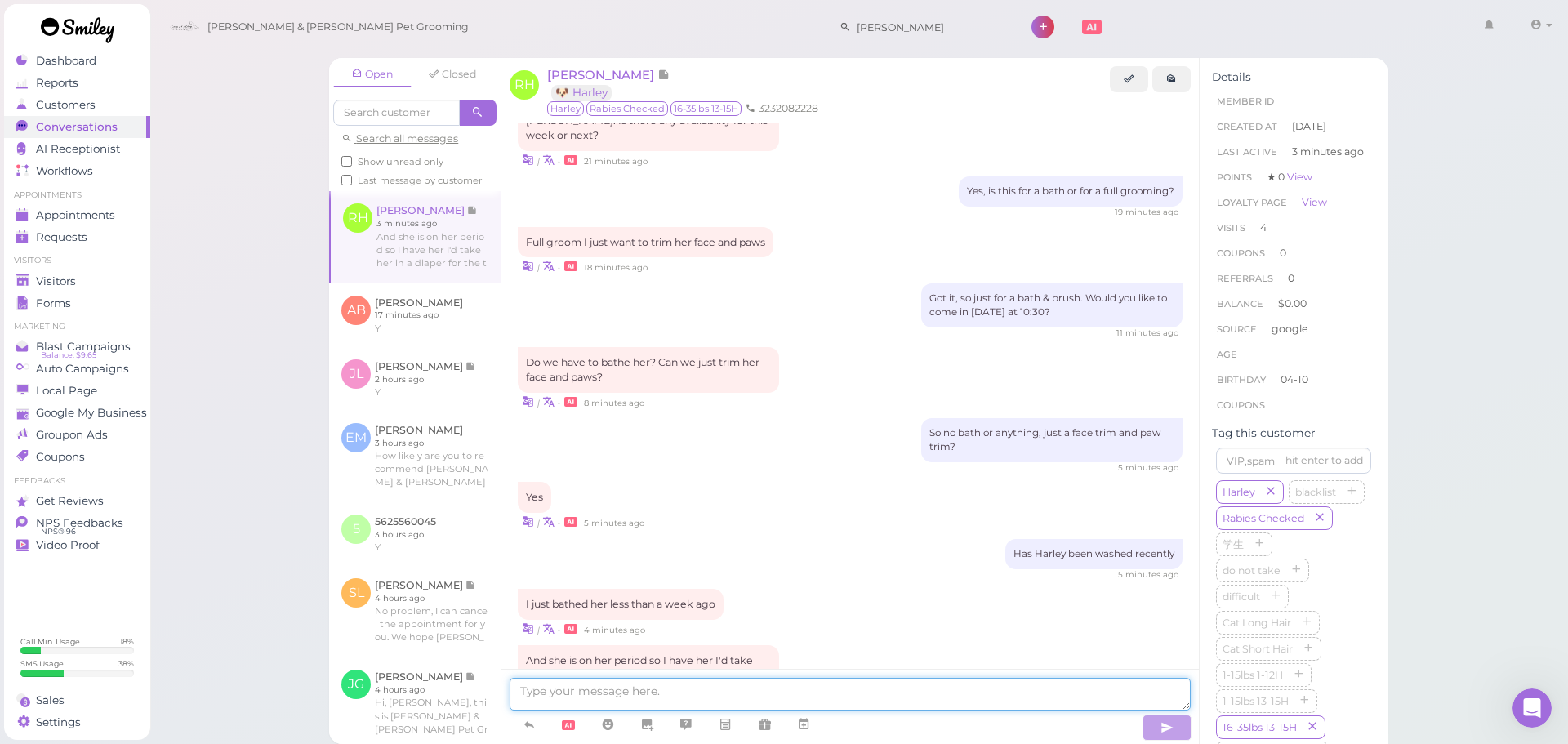
click at [648, 687] on textarea at bounding box center [850, 694] width 682 height 33
click at [712, 692] on textarea at bounding box center [850, 694] width 682 height 33
click at [674, 704] on textarea at bounding box center [850, 694] width 682 height 33
click at [53, 277] on span "Visitors" at bounding box center [57, 282] width 43 height 14
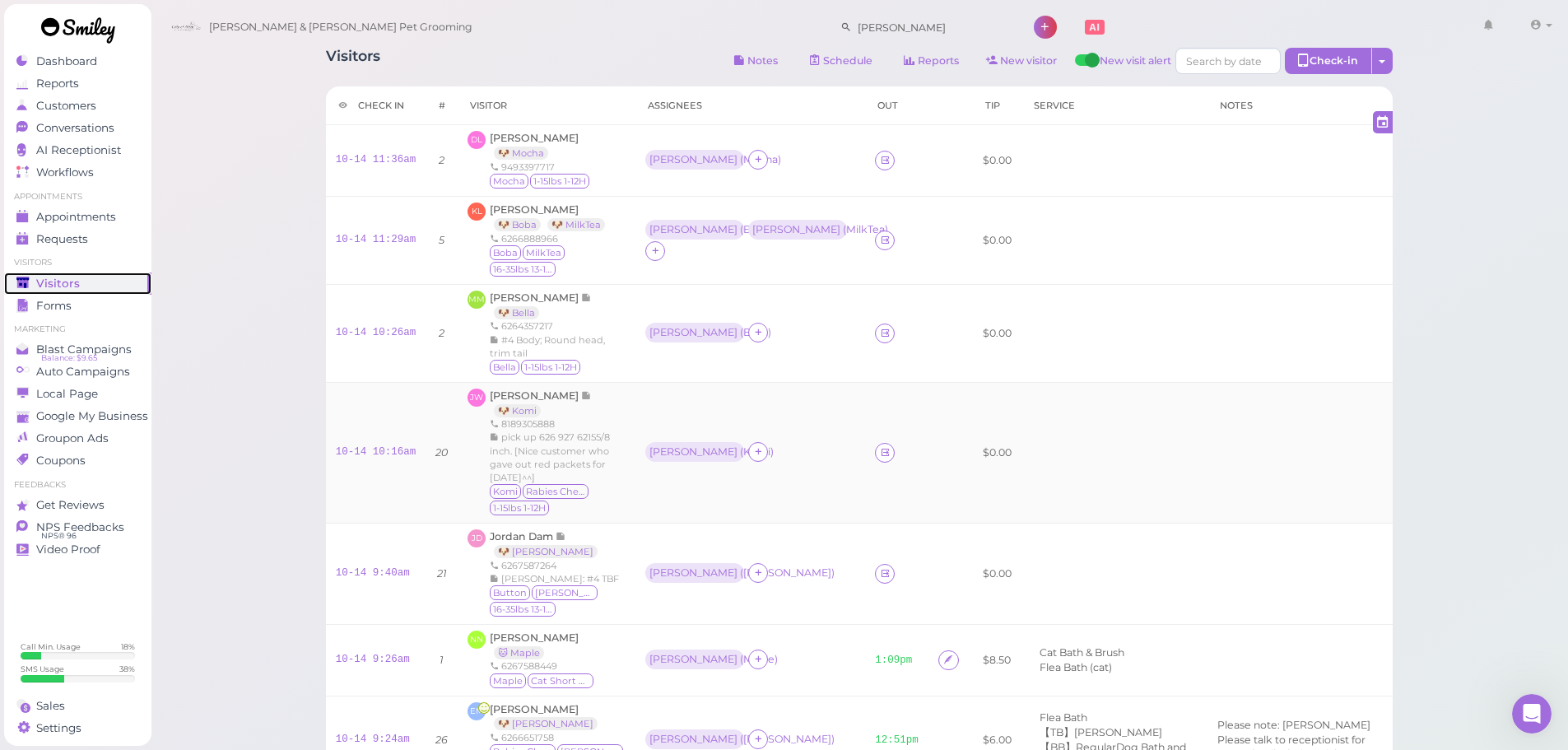
scroll to position [82, 0]
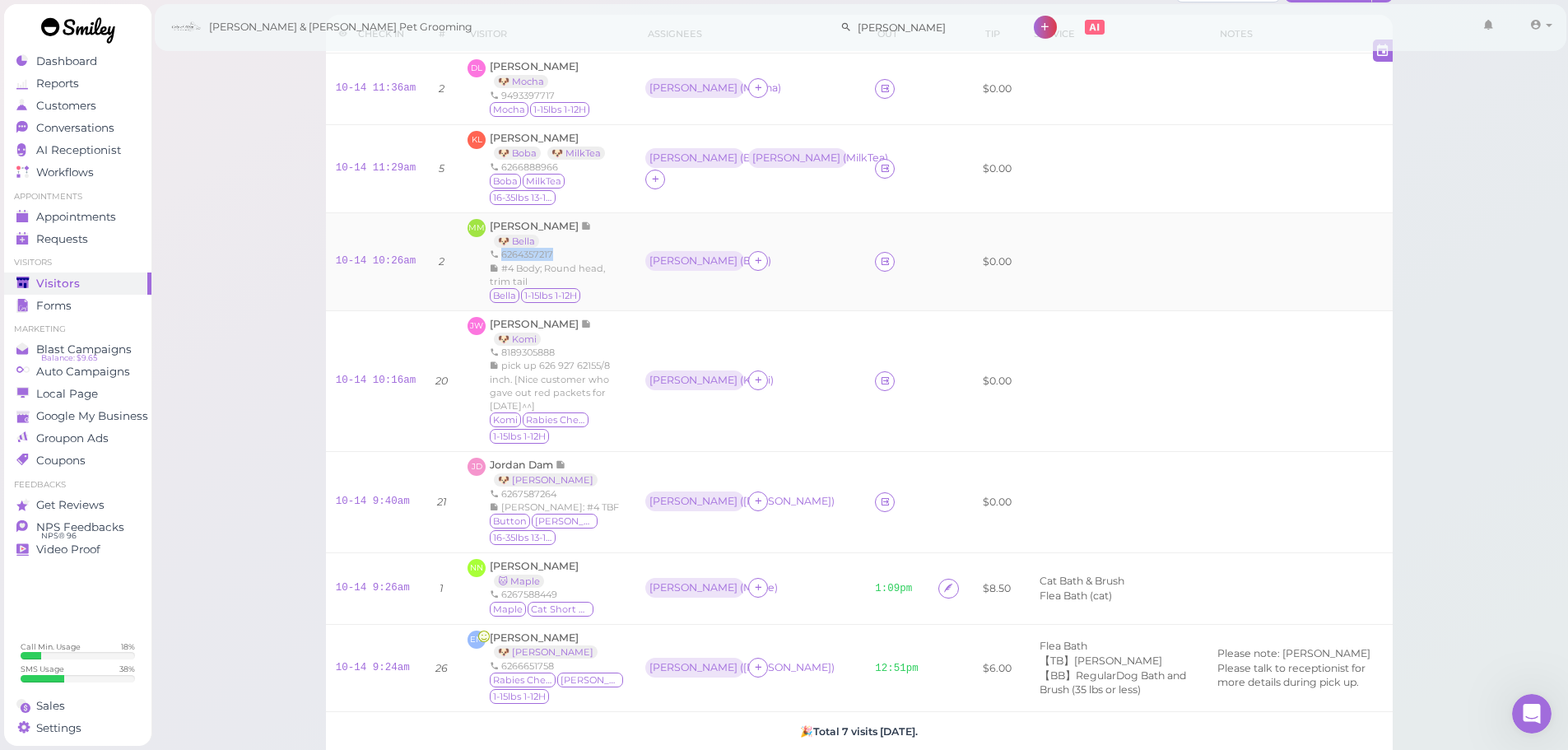
drag, startPoint x: 564, startPoint y: 255, endPoint x: 497, endPoint y: 257, distance: 67.0
click at [497, 257] on div "6264357217" at bounding box center [558, 255] width 136 height 14
copy div "6264357217"
click at [596, 255] on div "6264357217" at bounding box center [558, 255] width 136 height 14
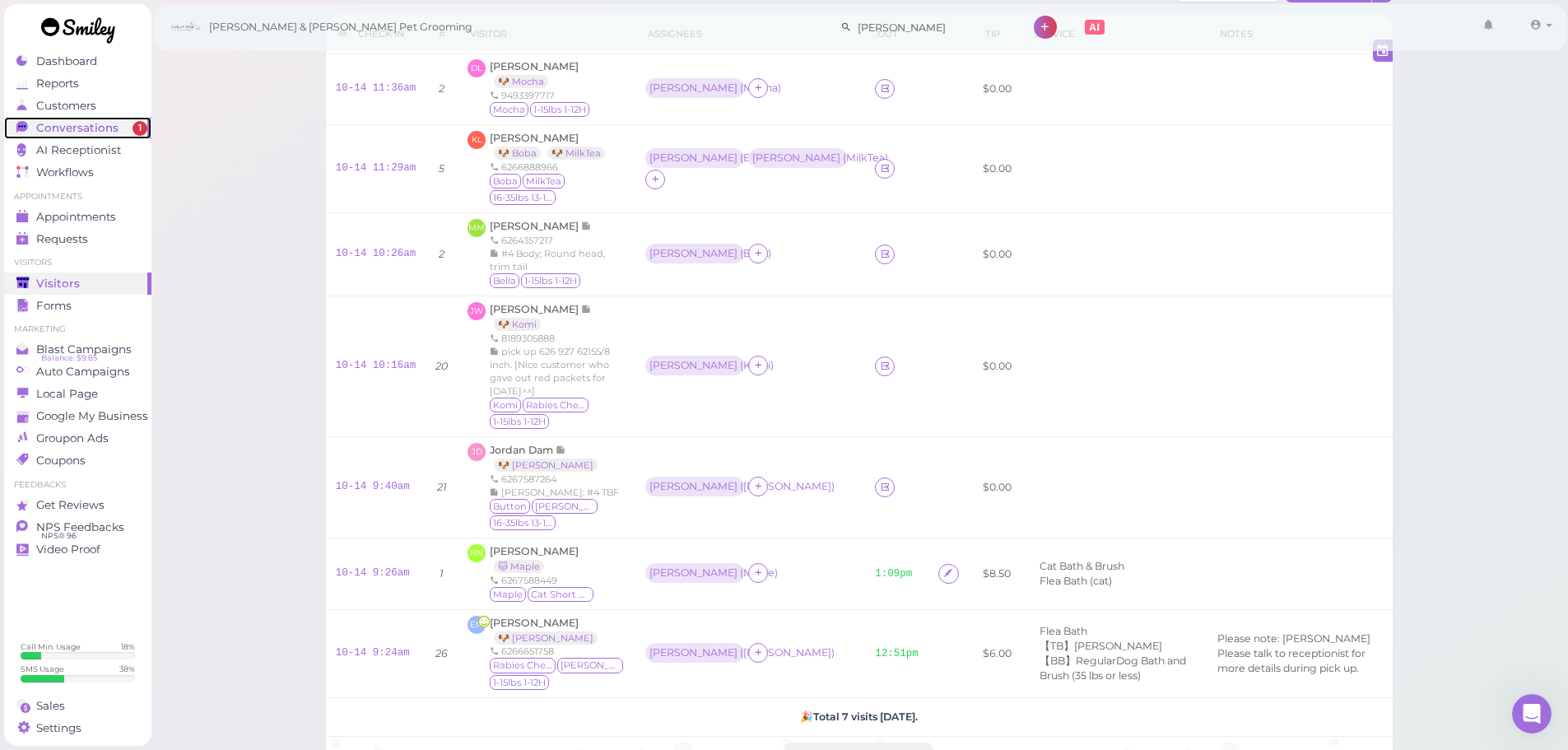
click at [78, 130] on span "Conversations" at bounding box center [77, 127] width 82 height 14
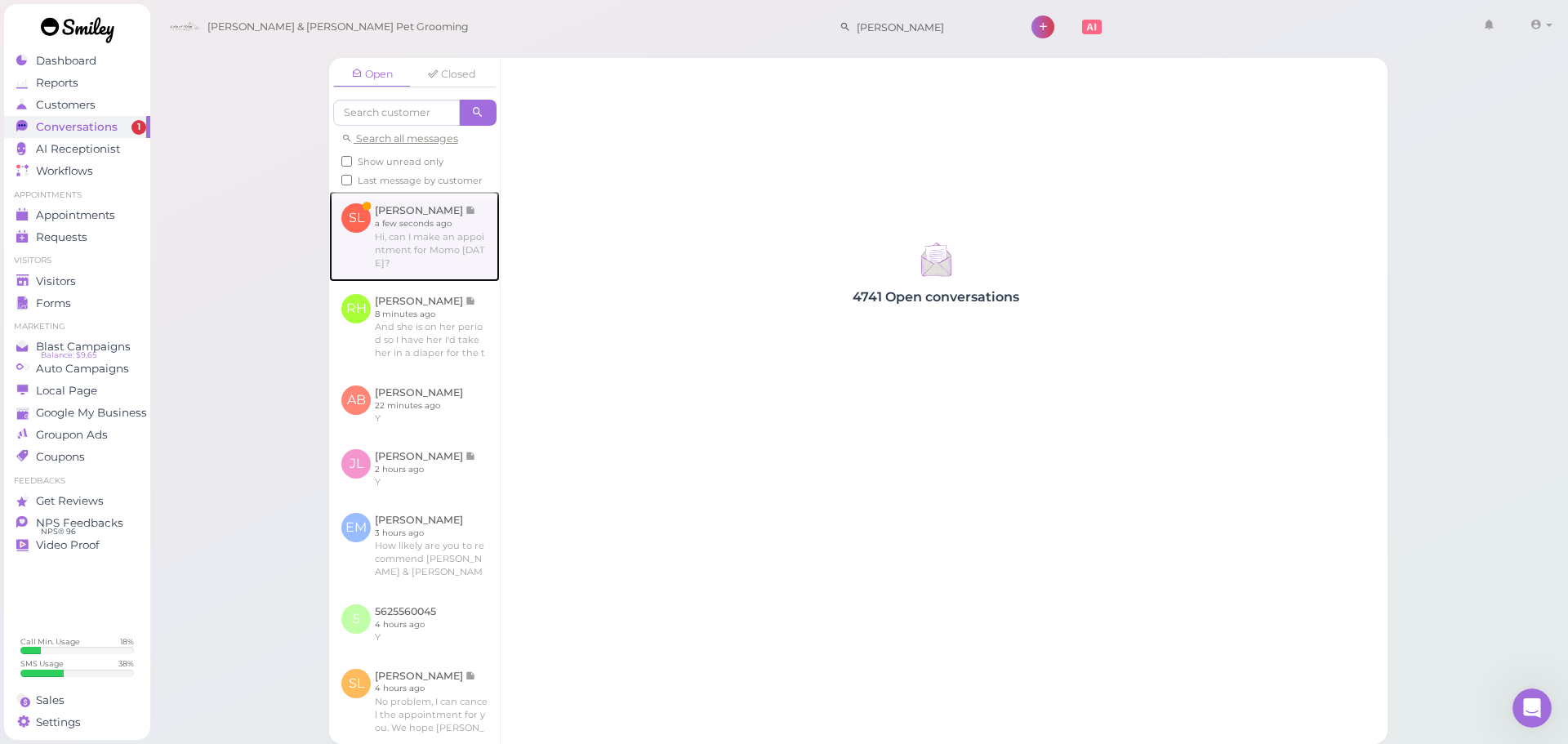
click at [387, 245] on link at bounding box center [414, 237] width 170 height 90
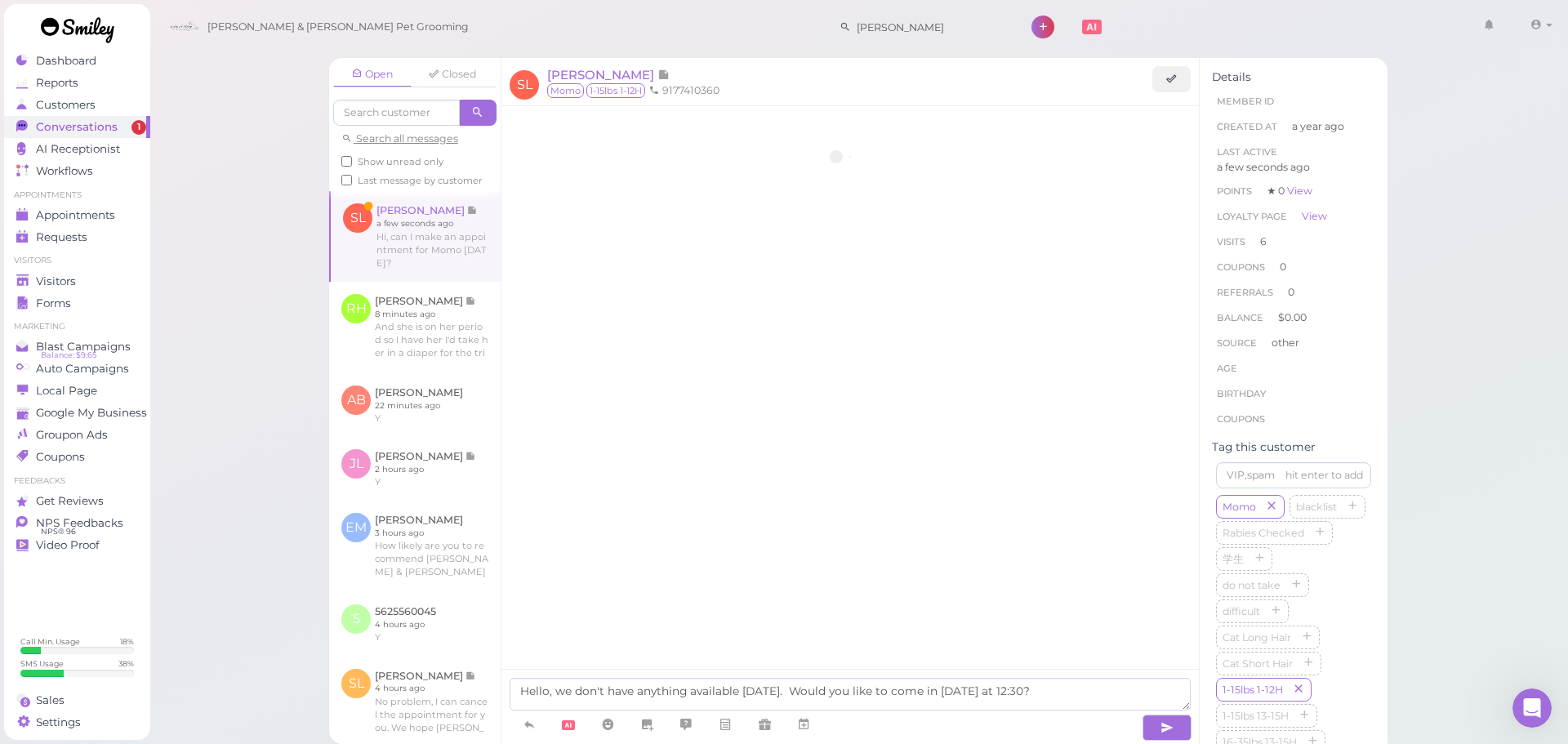
scroll to position [2251, 0]
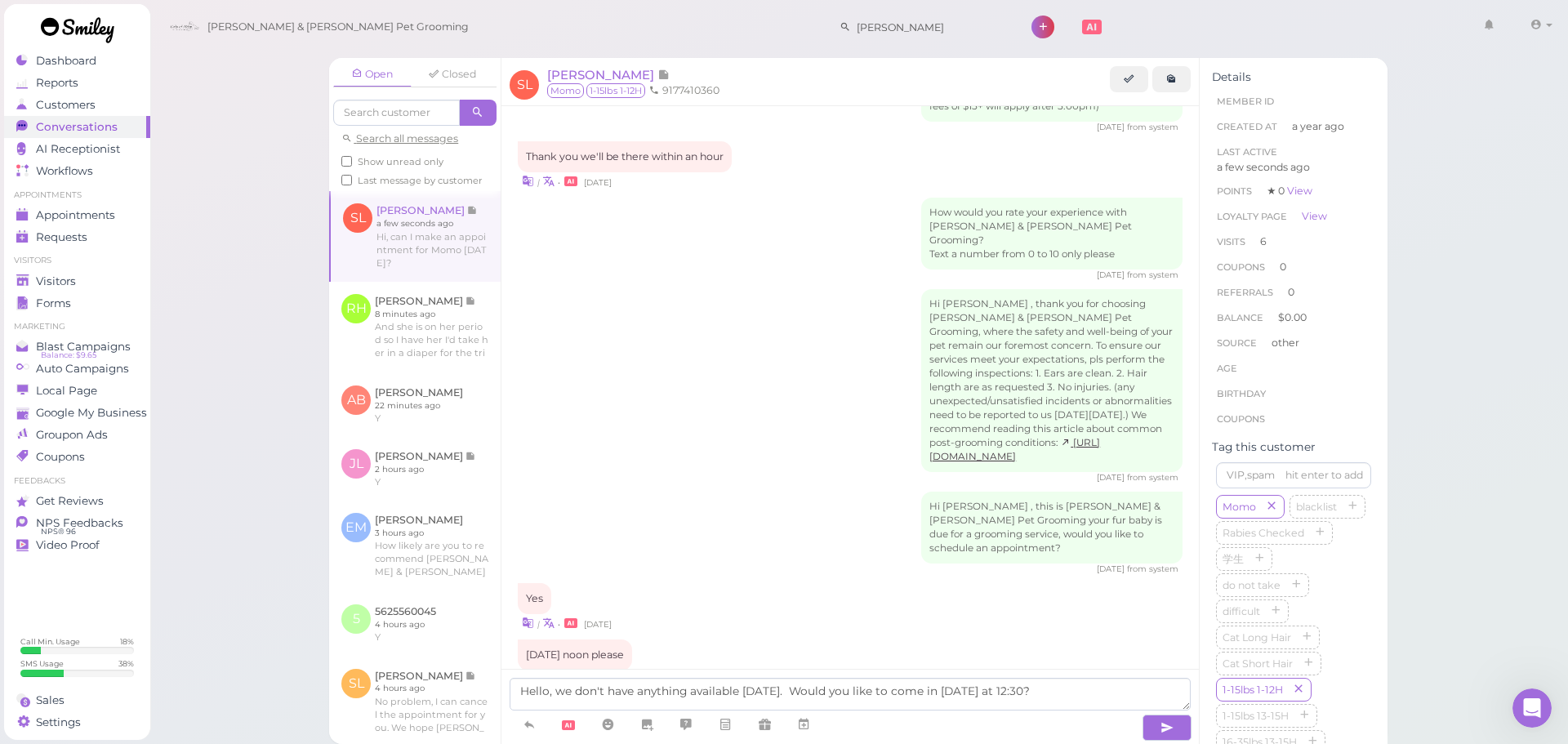
drag, startPoint x: 1088, startPoint y: 699, endPoint x: 502, endPoint y: 676, distance: 586.5
click at [502, 676] on div "Hello, we don't have anything available on Tuesday. Would you like to come in o…" at bounding box center [850, 707] width 698 height 75
type textarea "Yes, does Friday at 9:30 work?"
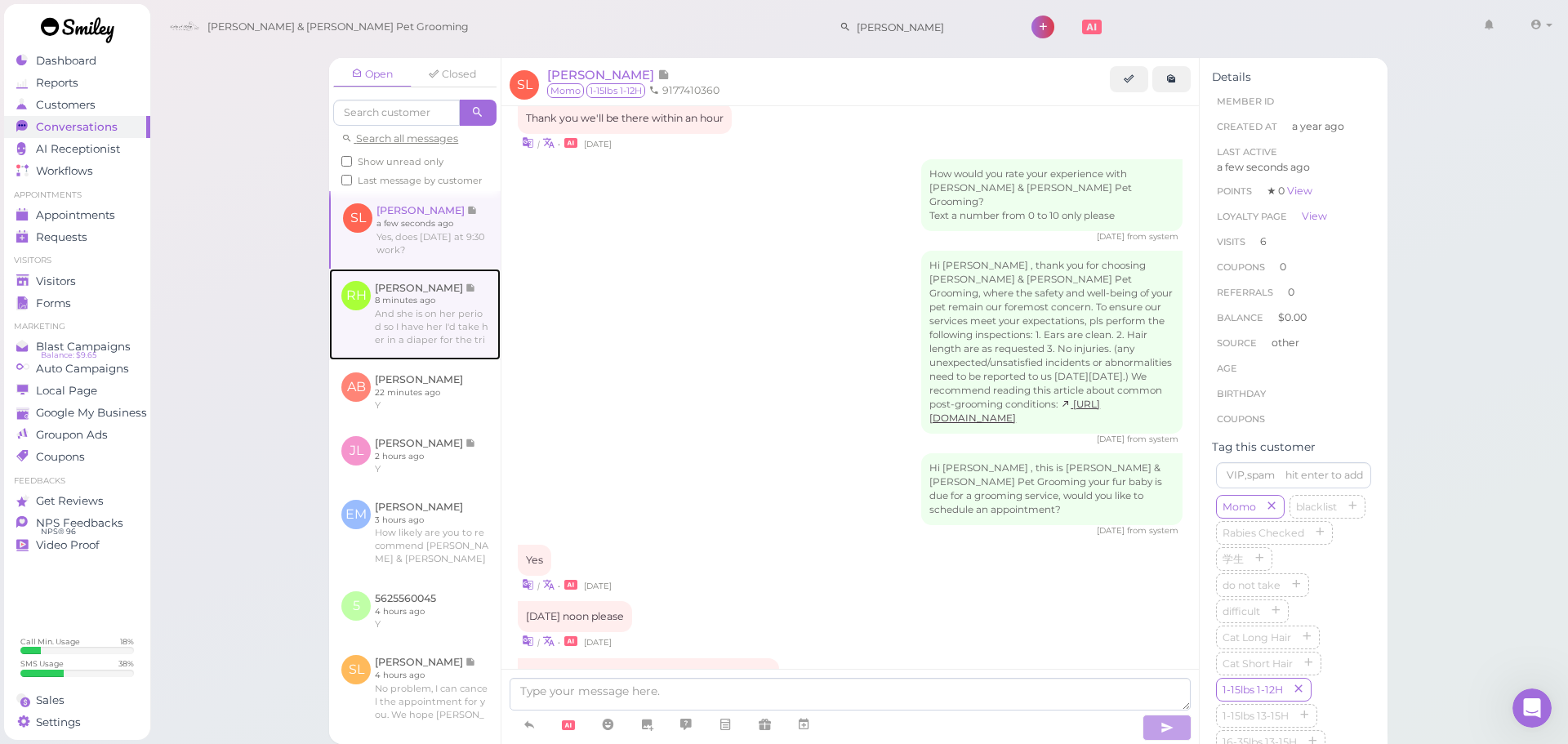
click at [443, 342] on link at bounding box center [414, 315] width 171 height 92
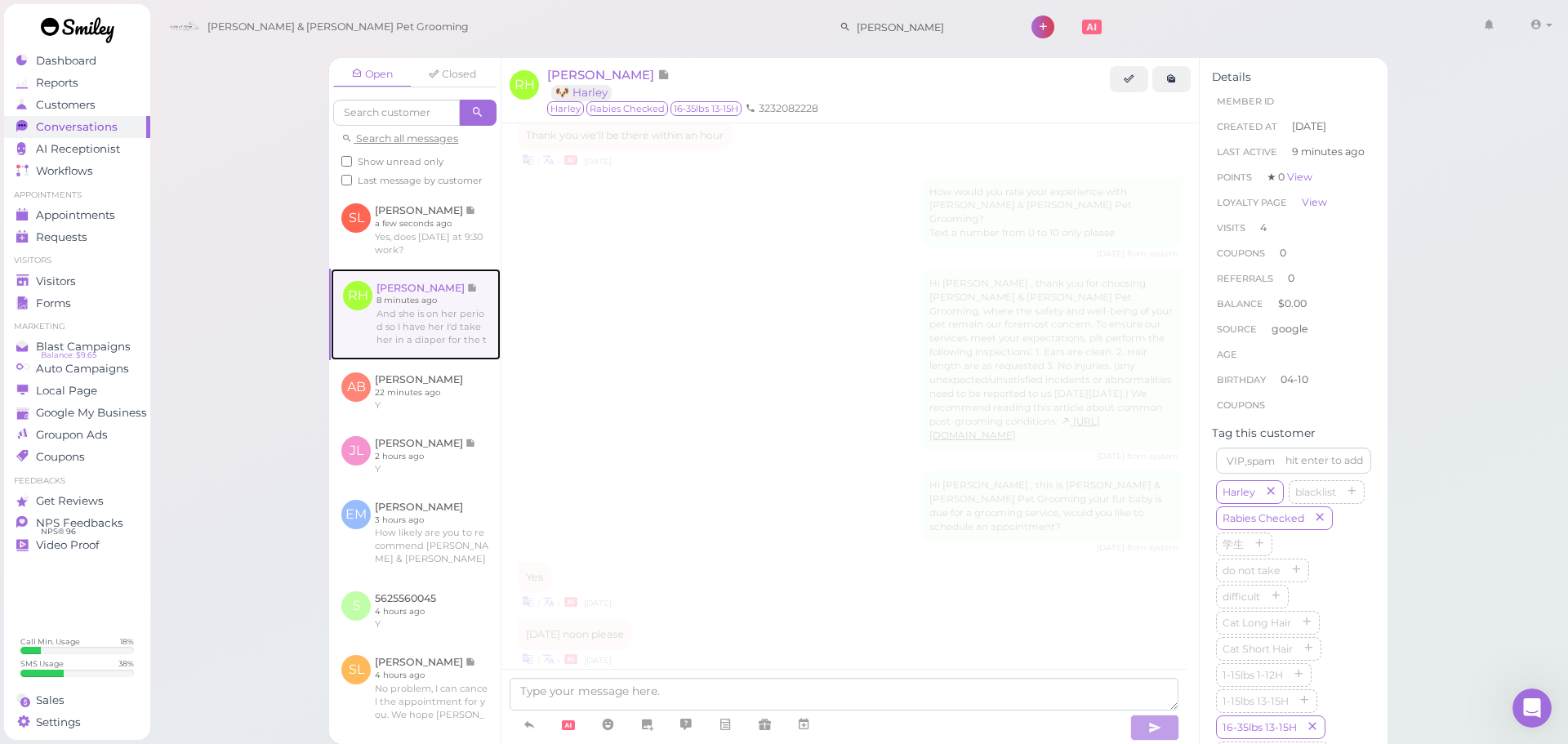
scroll to position [2393, 0]
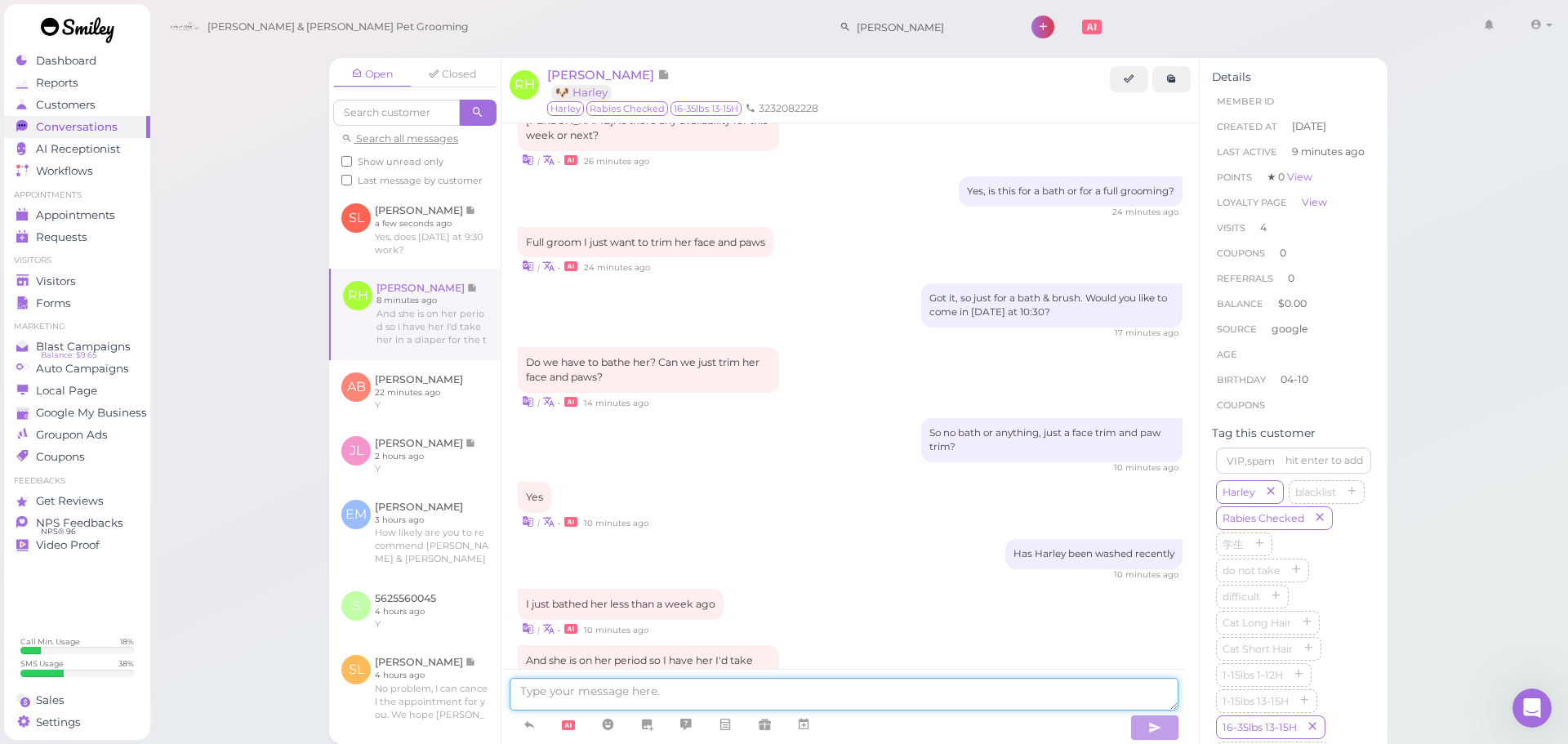
click at [628, 702] on textarea at bounding box center [843, 694] width 669 height 33
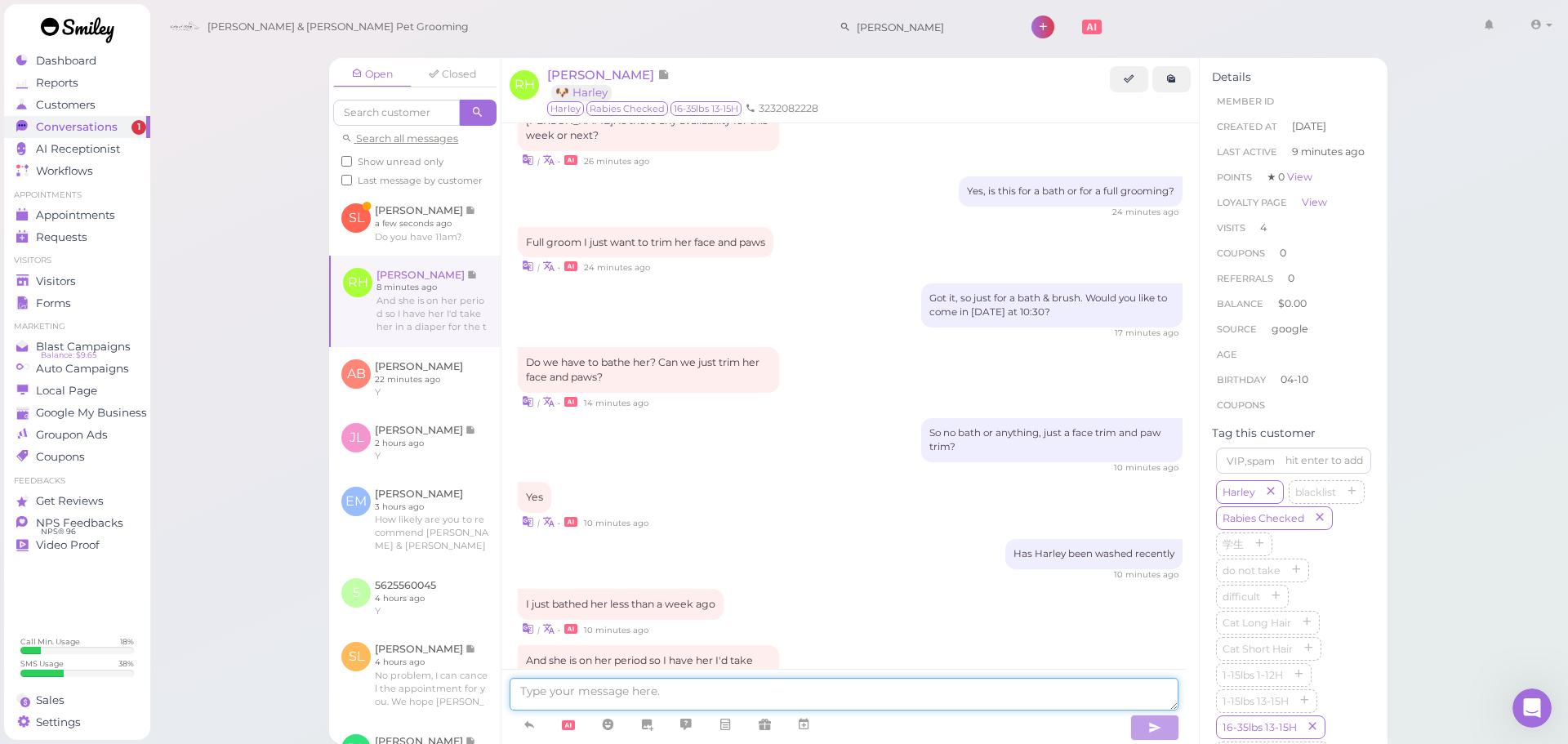
type textarea "W"
type textarea "O"
type textarea "I see, would you be able to drop off tomorrow at 10:30"
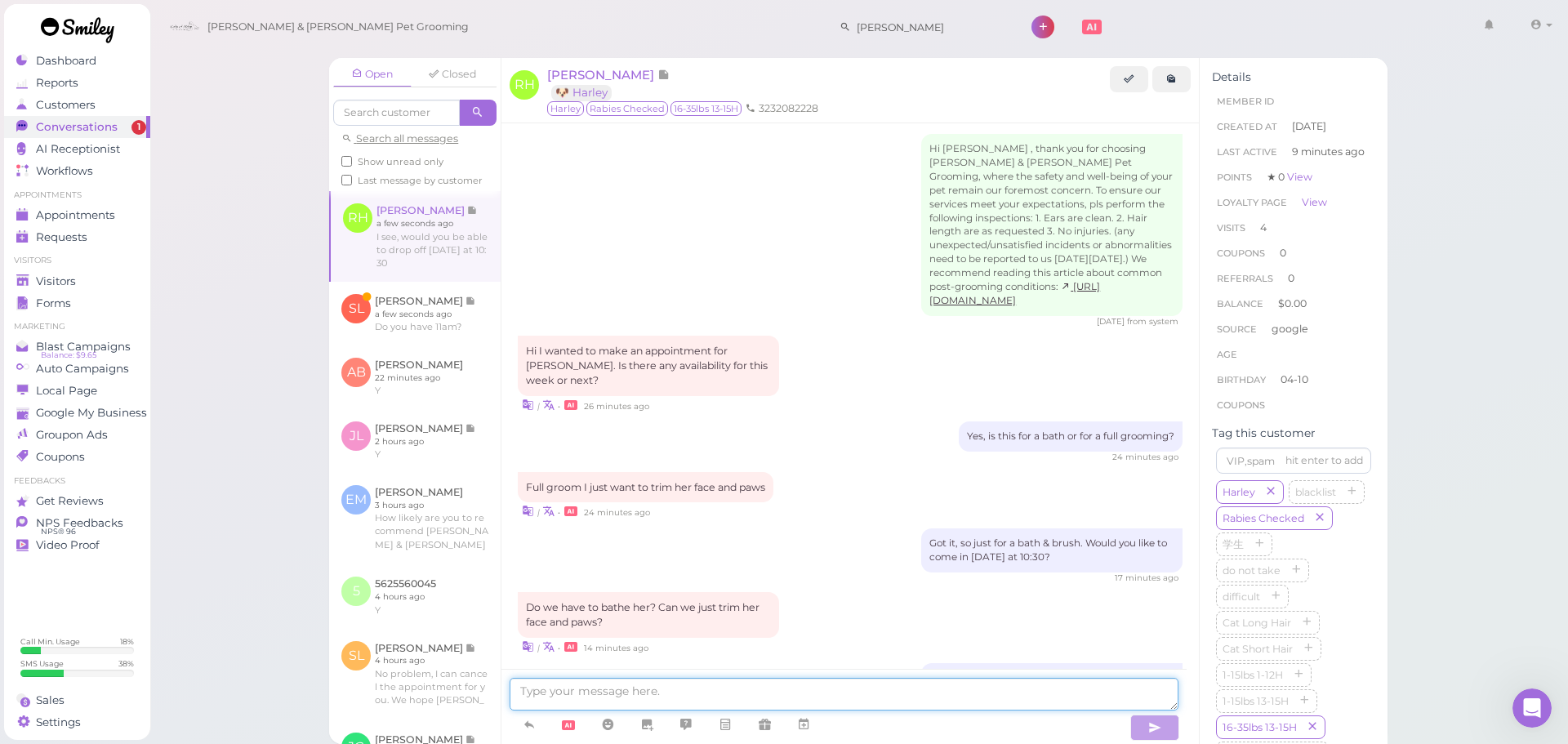
scroll to position [2445, 0]
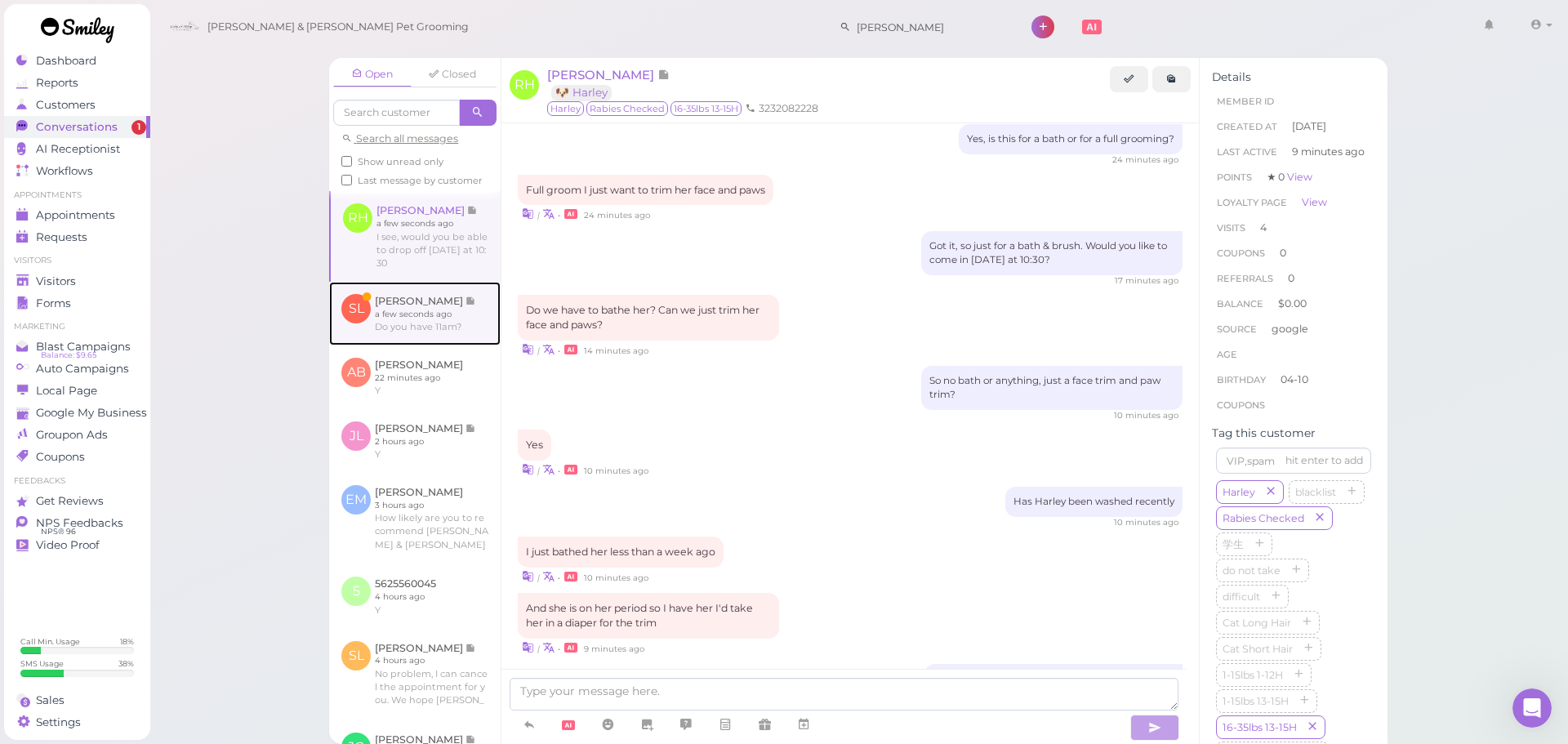
click at [456, 346] on link at bounding box center [414, 313] width 171 height 64
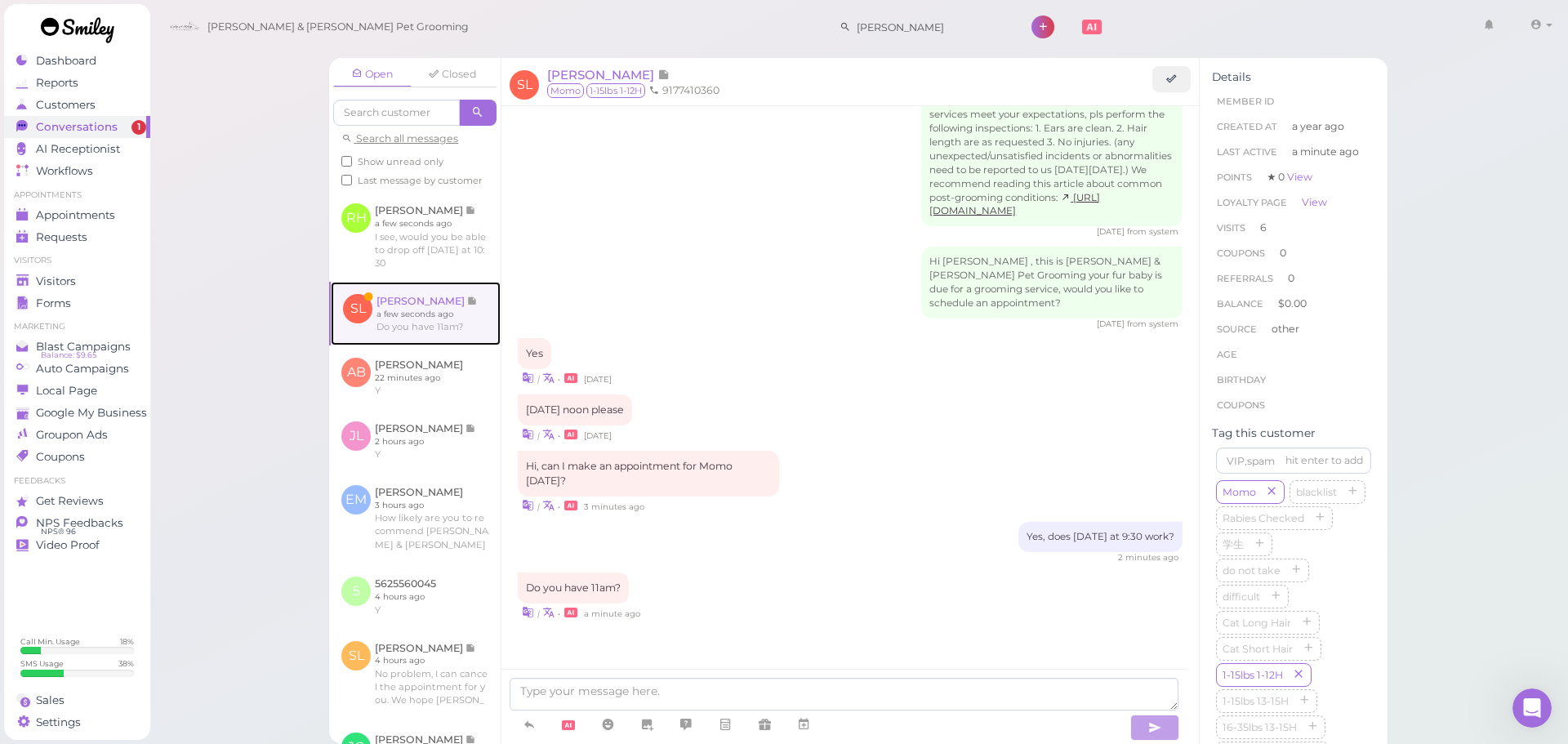
scroll to position [2169, 0]
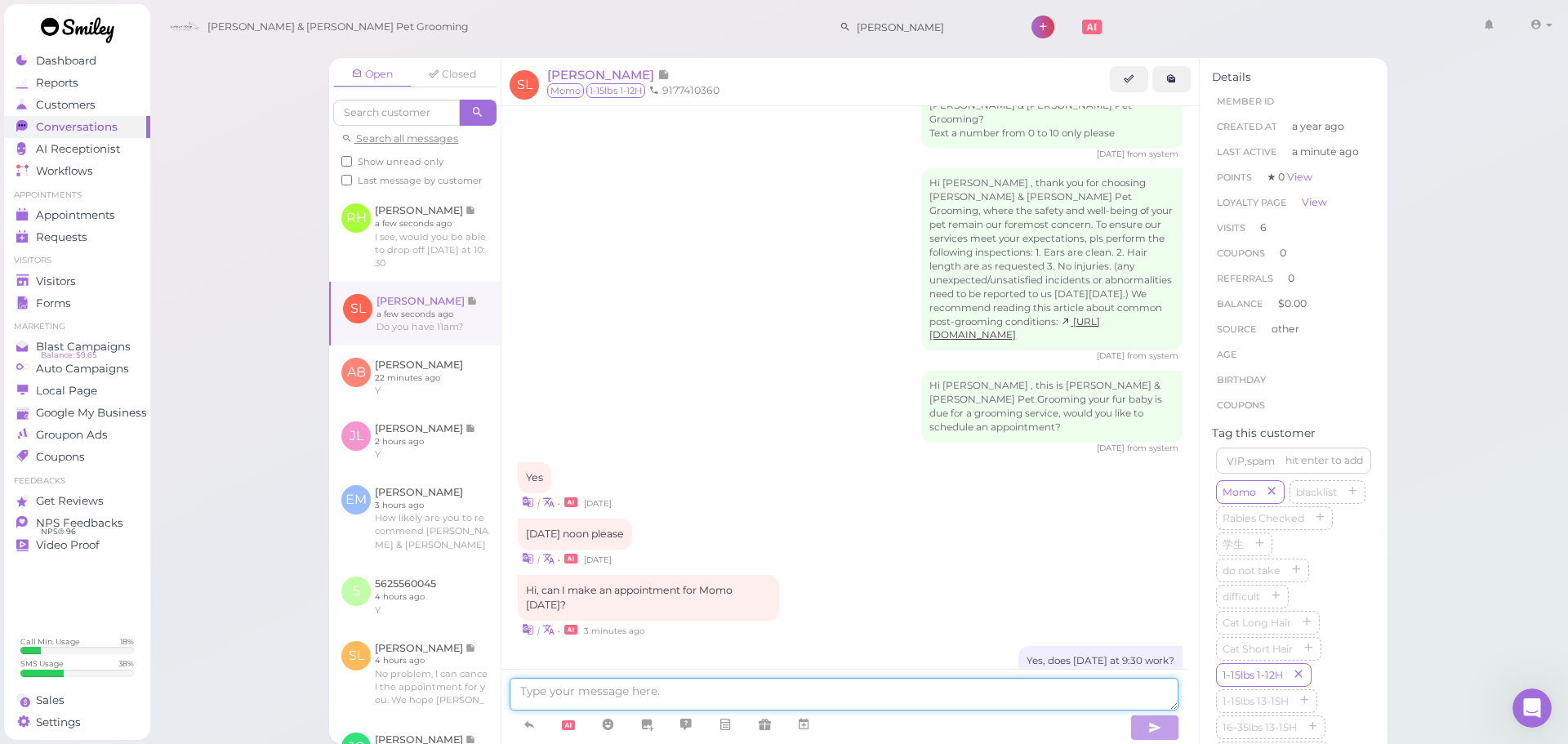
click at [842, 693] on textarea at bounding box center [843, 694] width 669 height 33
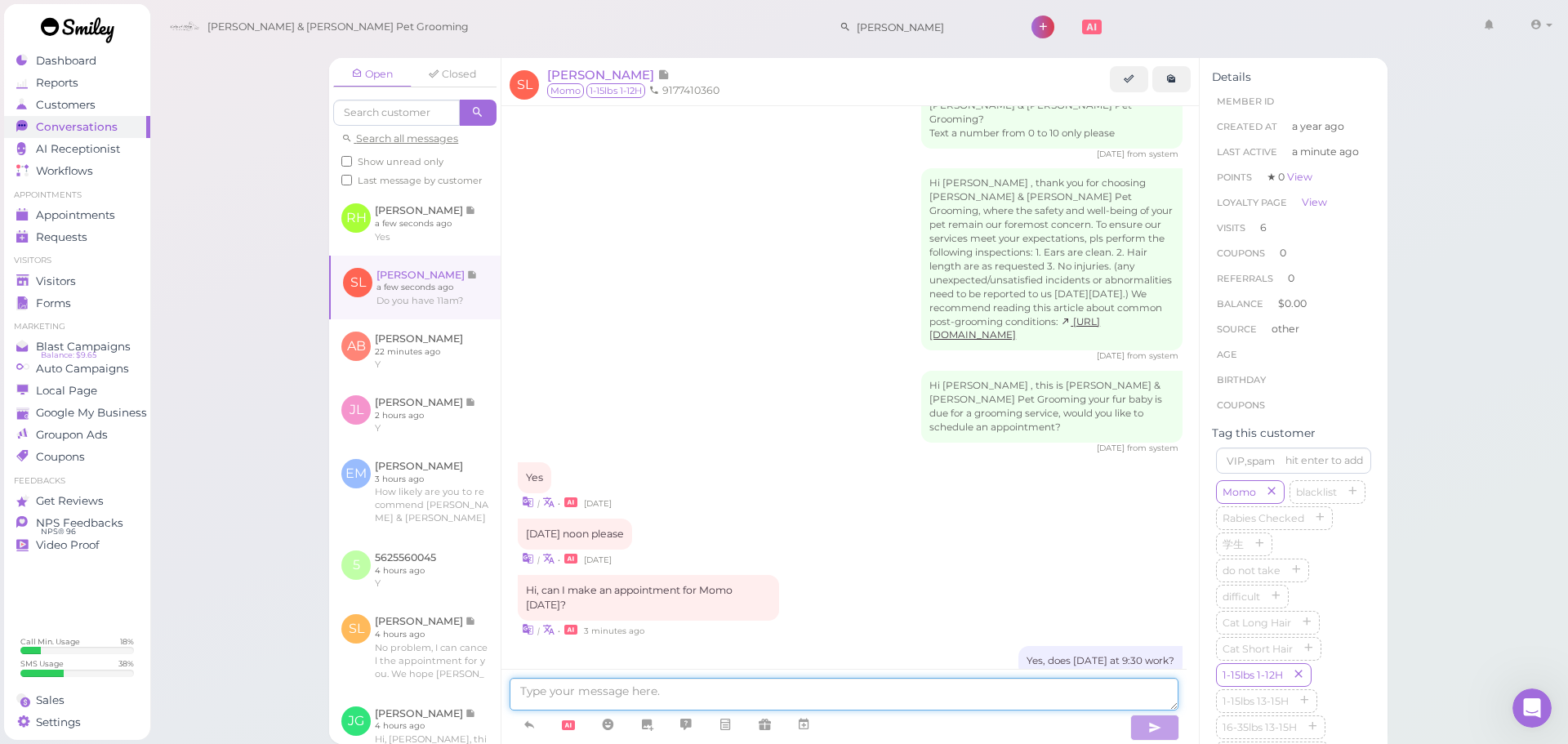
scroll to position [600, 0]
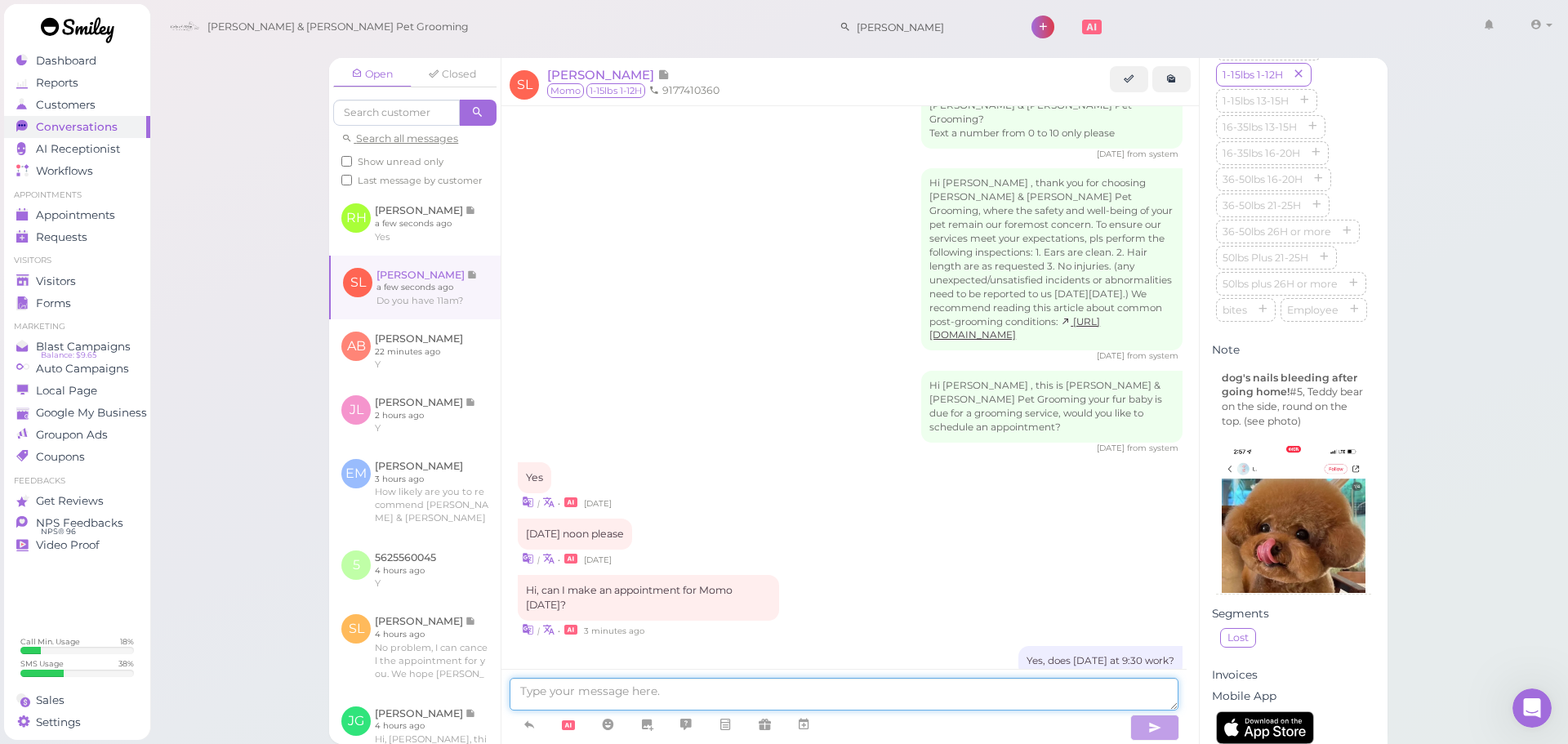
drag, startPoint x: 930, startPoint y: 698, endPoint x: 885, endPoint y: 393, distance: 308.3
click at [930, 687] on textarea at bounding box center [843, 694] width 669 height 33
type textarea "Not for thi"
type textarea "We can do 11:30"
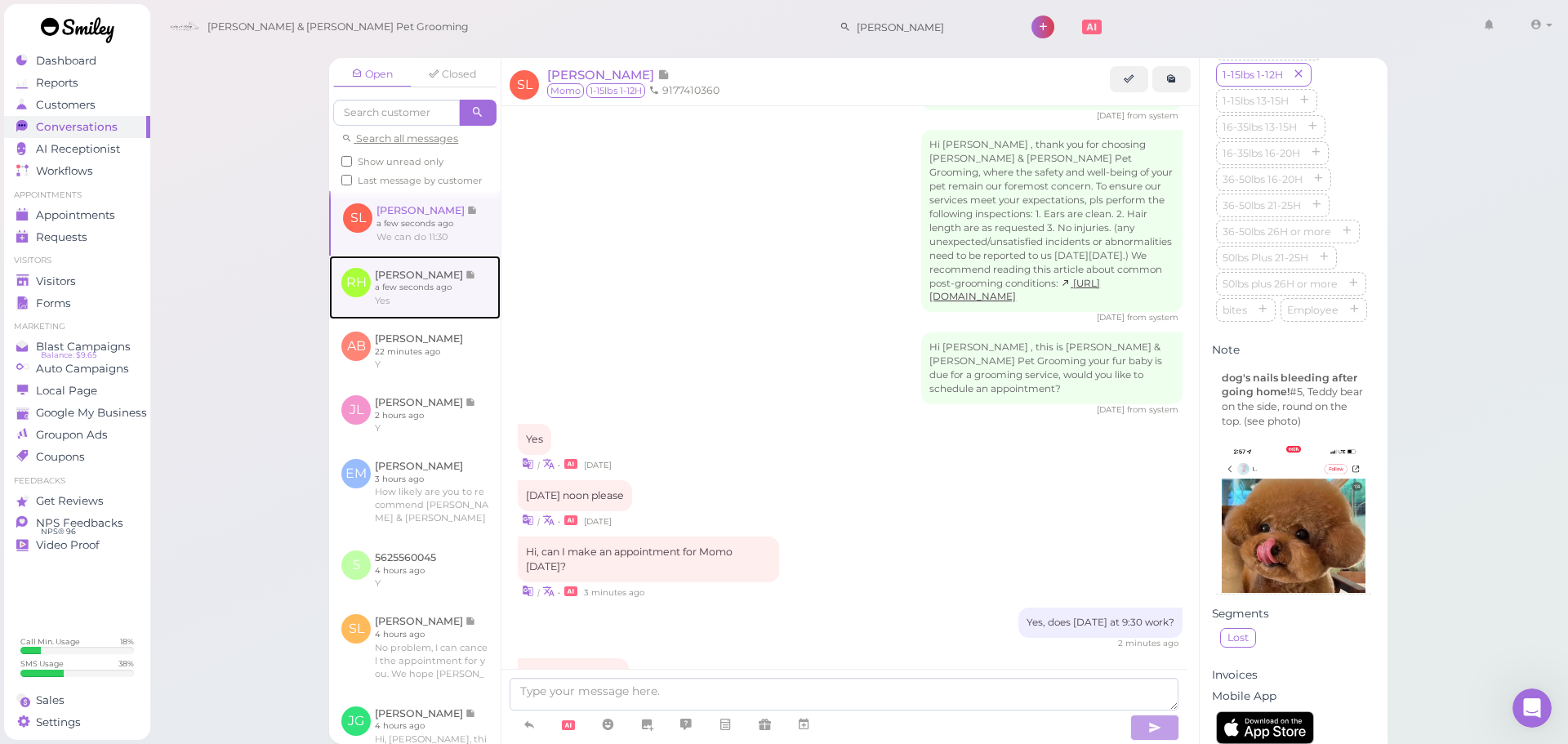
click at [401, 294] on link at bounding box center [414, 287] width 171 height 64
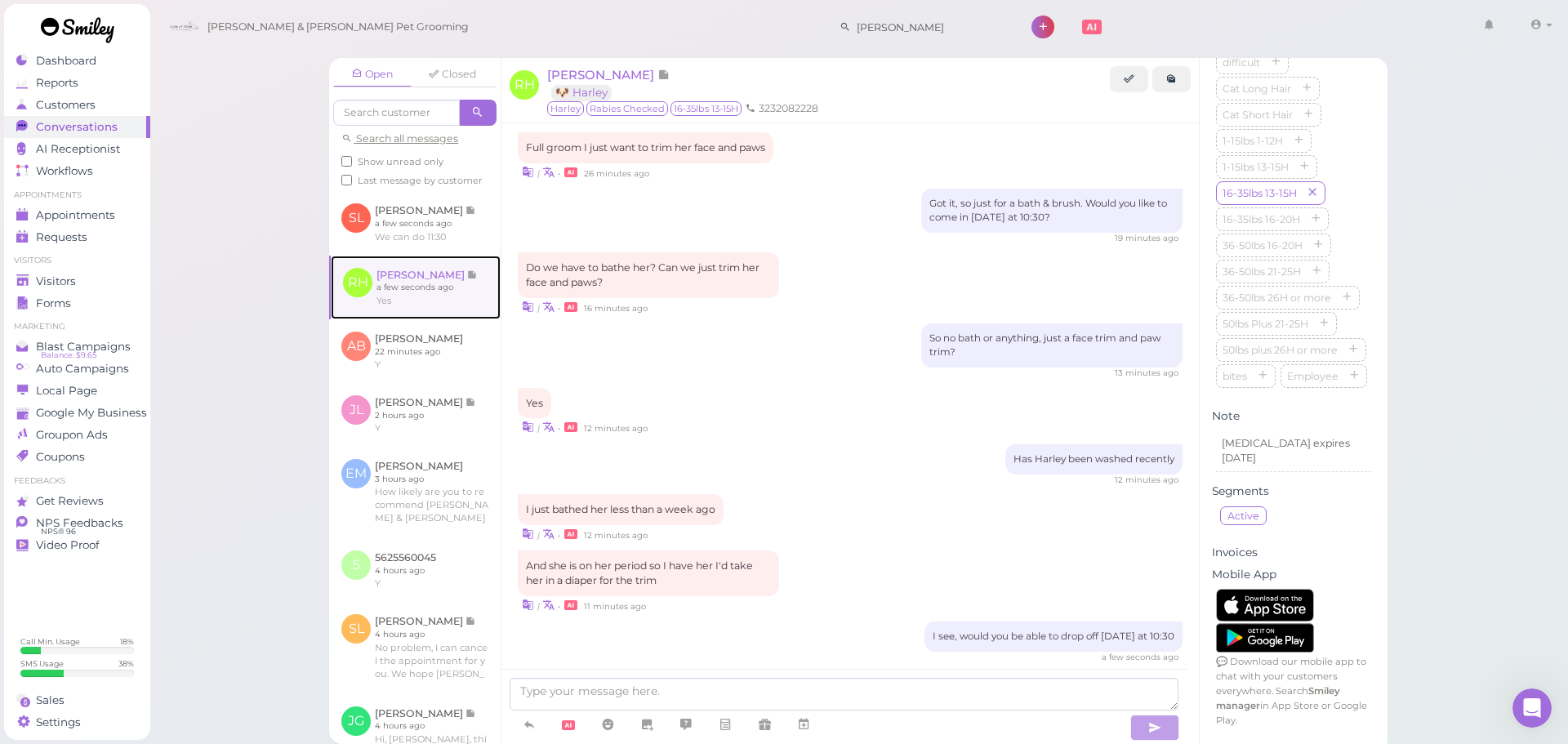
scroll to position [2247, 0]
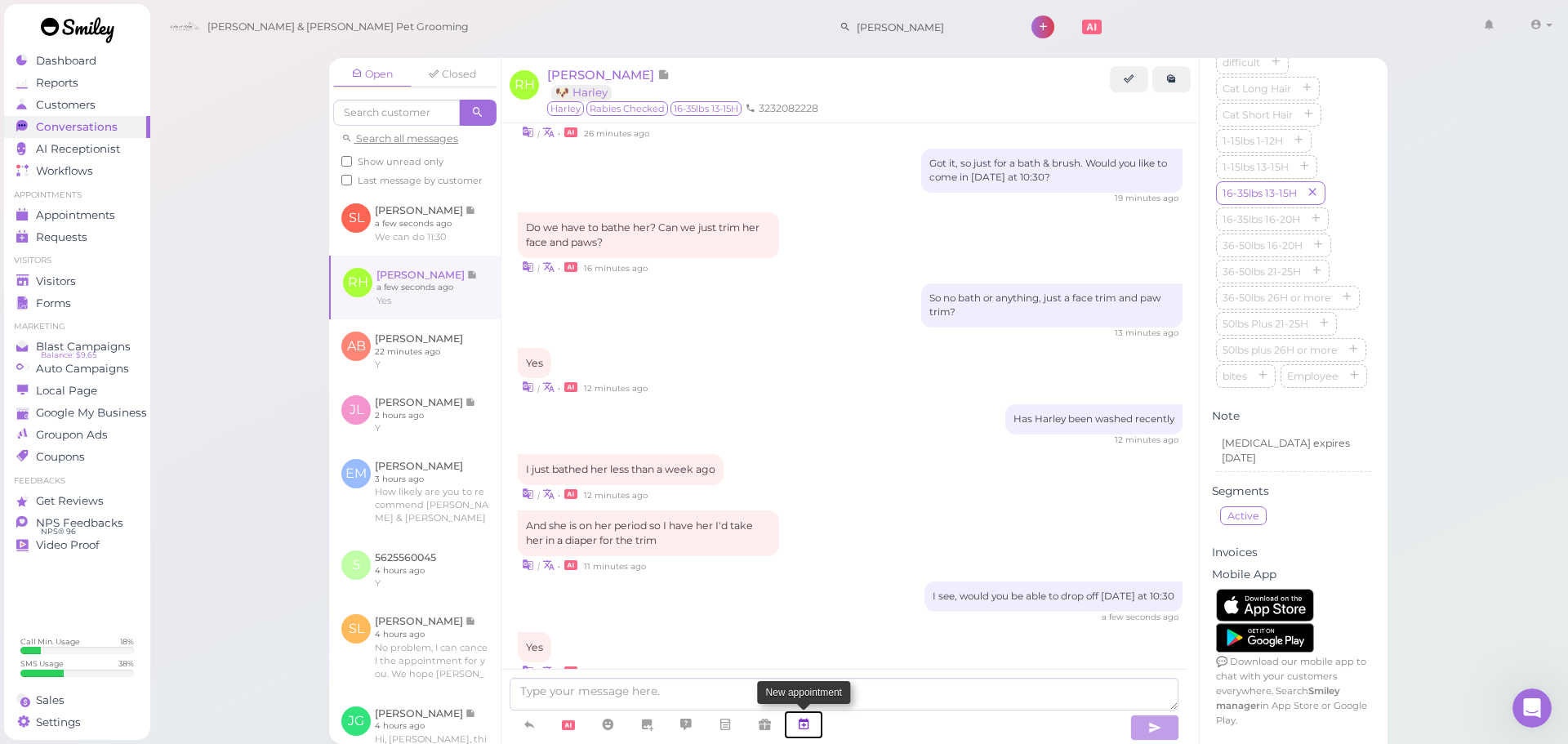
click at [806, 713] on link at bounding box center [803, 725] width 39 height 29
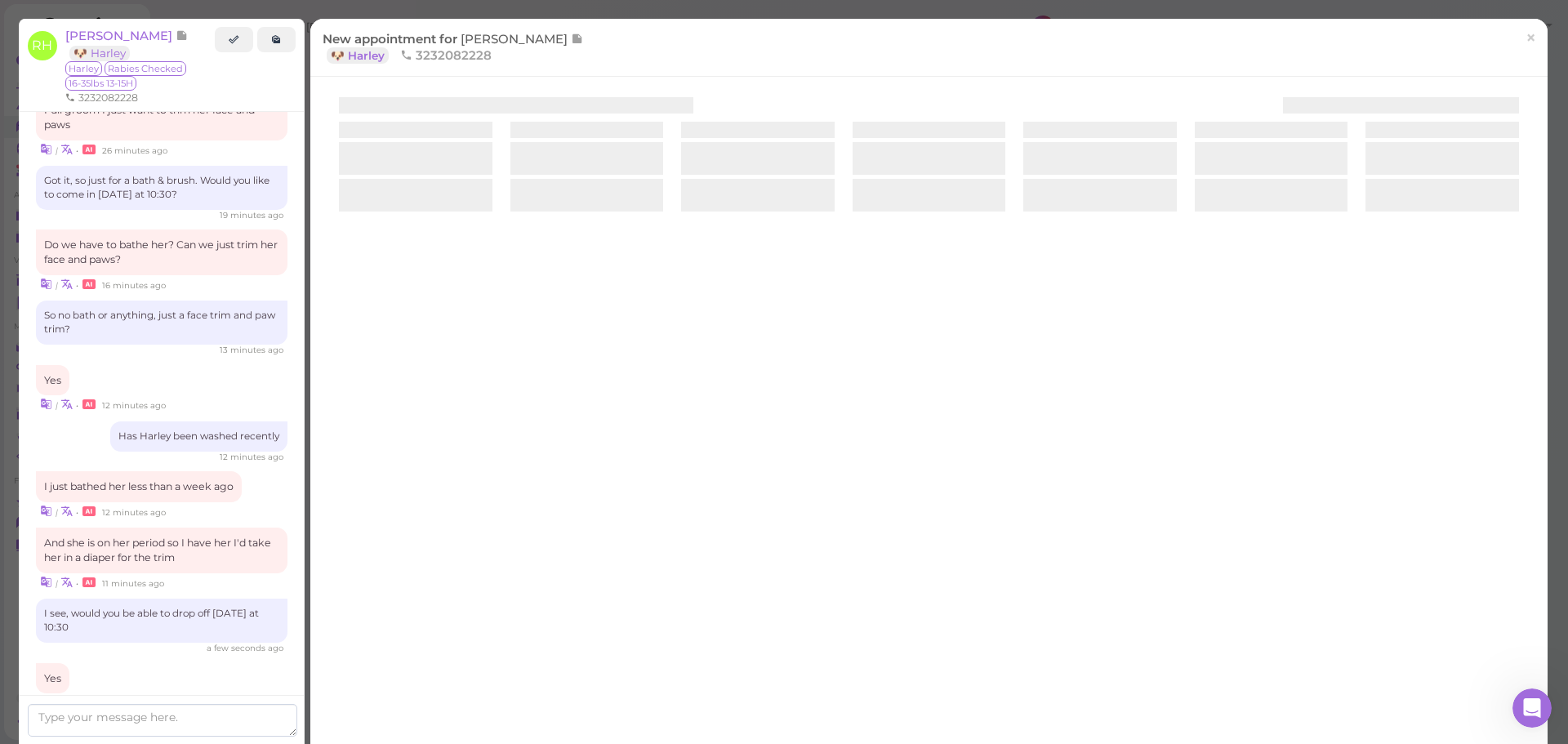
scroll to position [2433, 0]
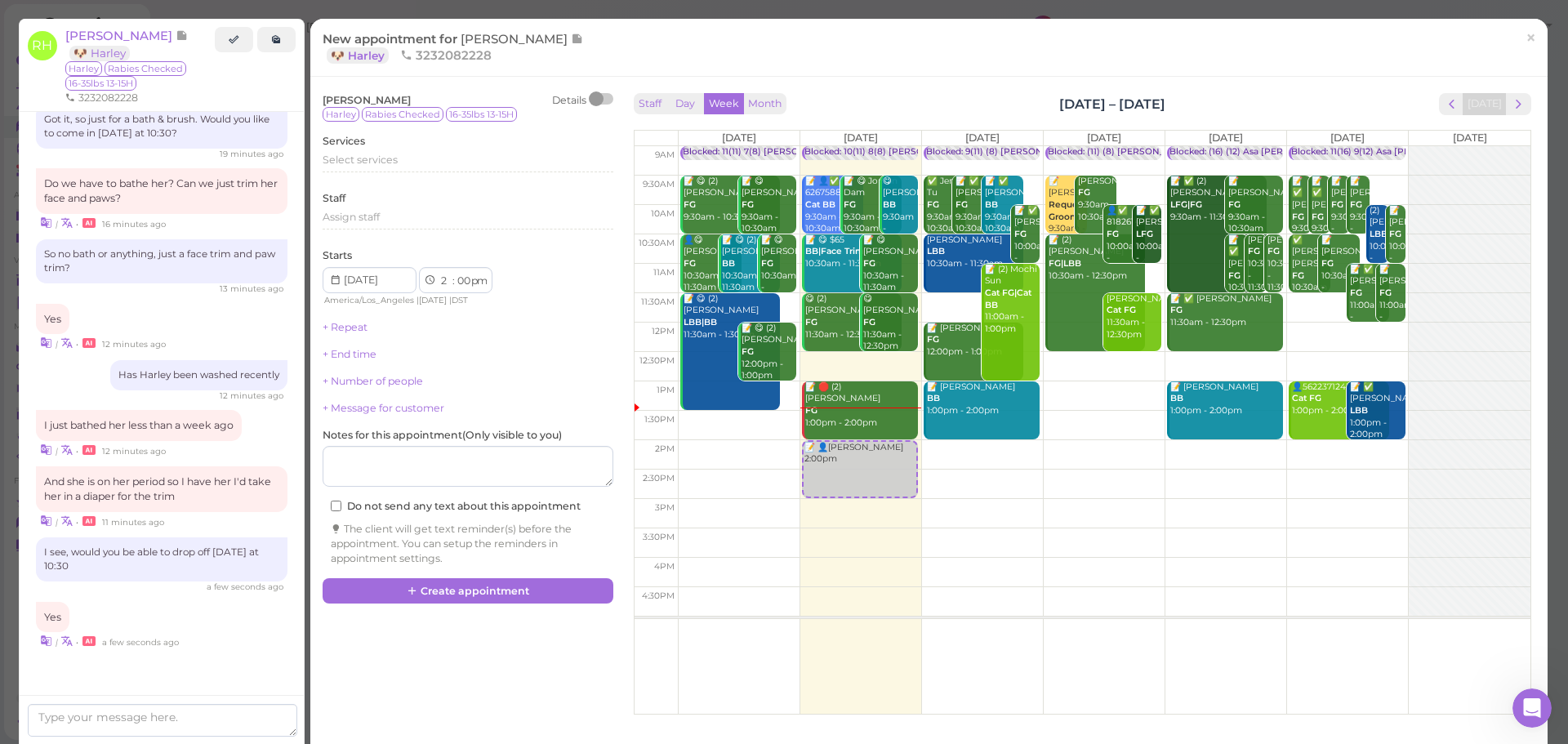
click at [957, 495] on td at bounding box center [1104, 485] width 853 height 30
type input "2025-10-15"
select select "45"
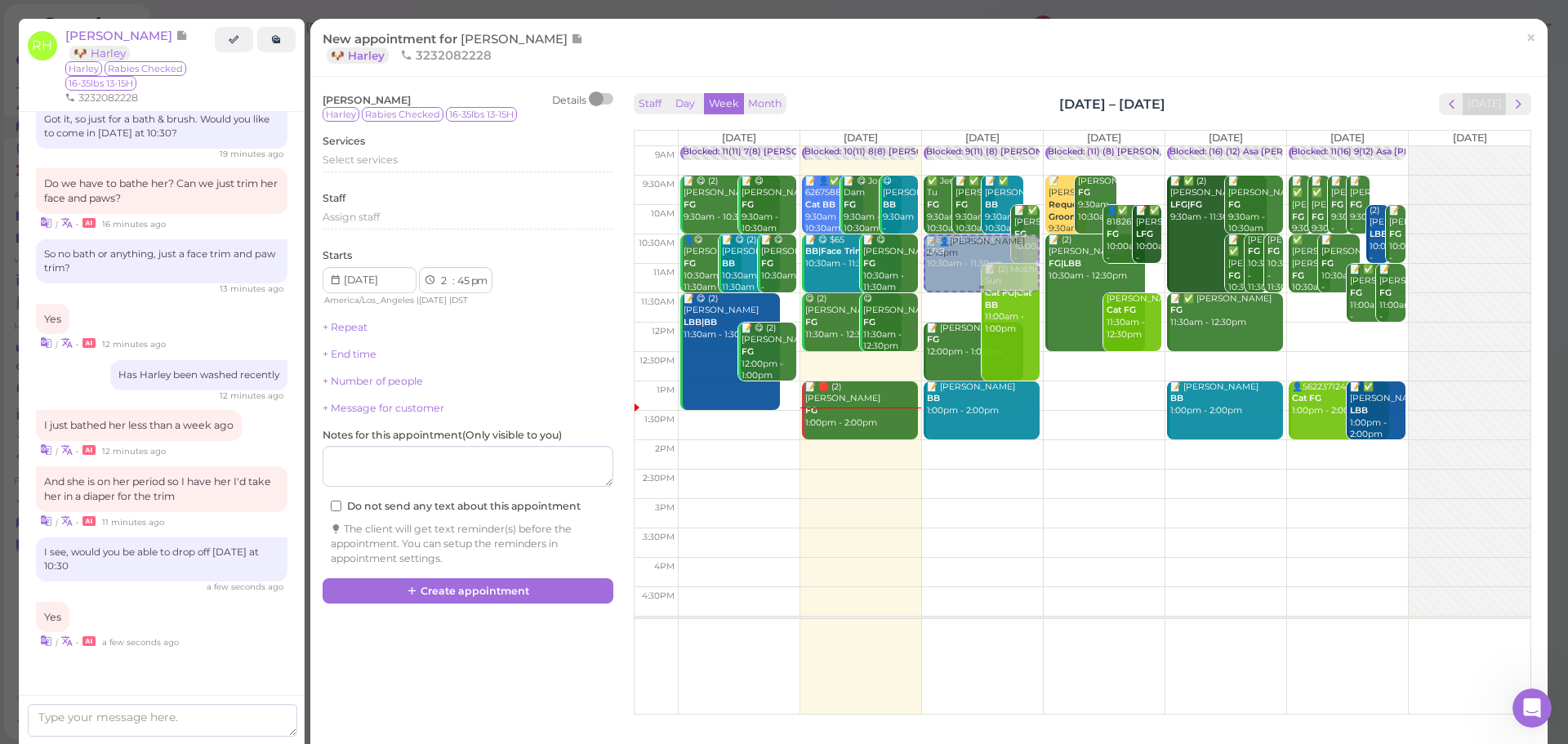
drag, startPoint x: 993, startPoint y: 410, endPoint x: 1009, endPoint y: 251, distance: 159.8
click at [1009, 147] on div "📝 👤Rosalinda Hernandez 2:45pm Blocked: 9(11) (8) Asa Rebecca • Appointment ✅ Je…" at bounding box center [982, 147] width 121 height 0
select select "10"
select select "30"
select select "am"
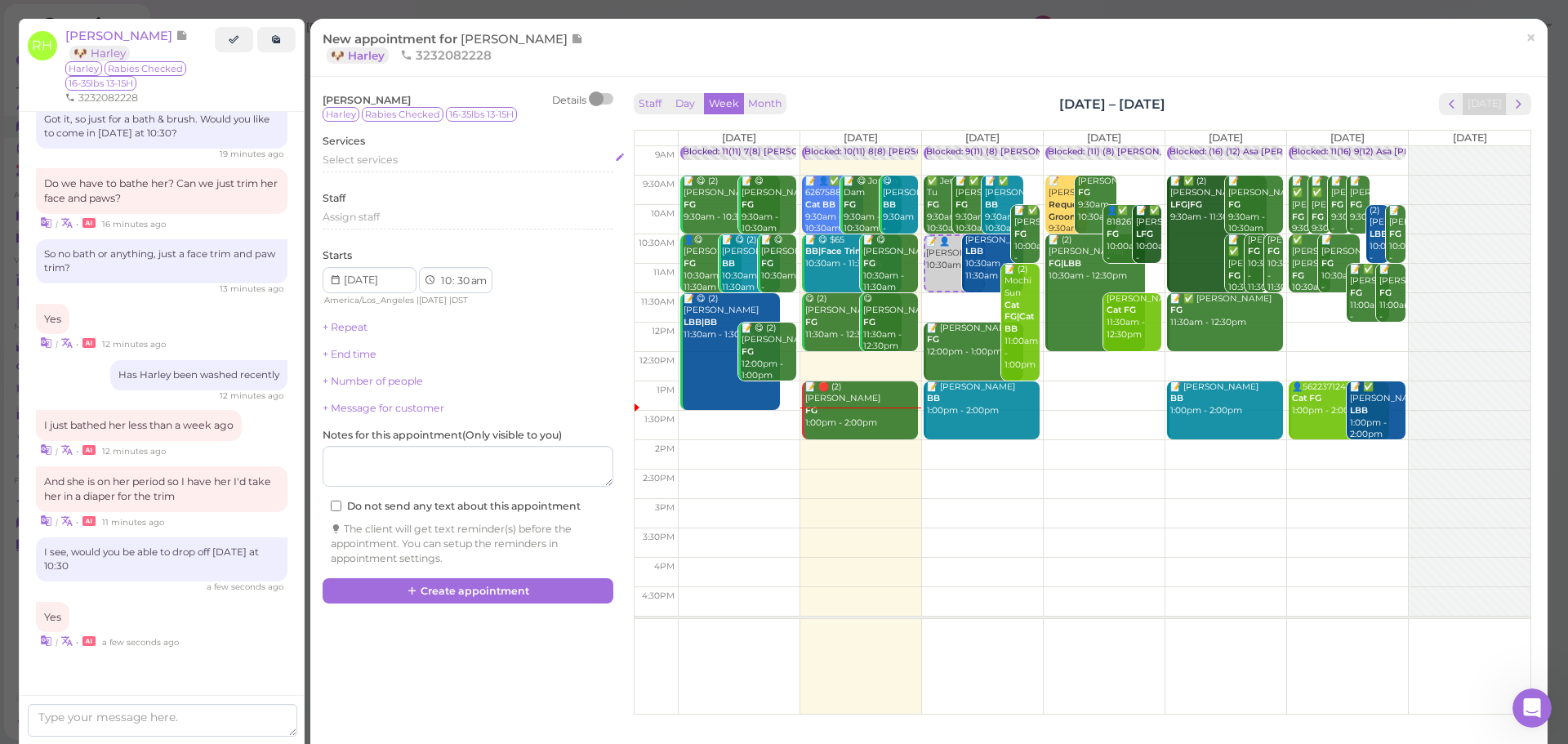
click at [436, 164] on div "Select services" at bounding box center [468, 160] width 291 height 14
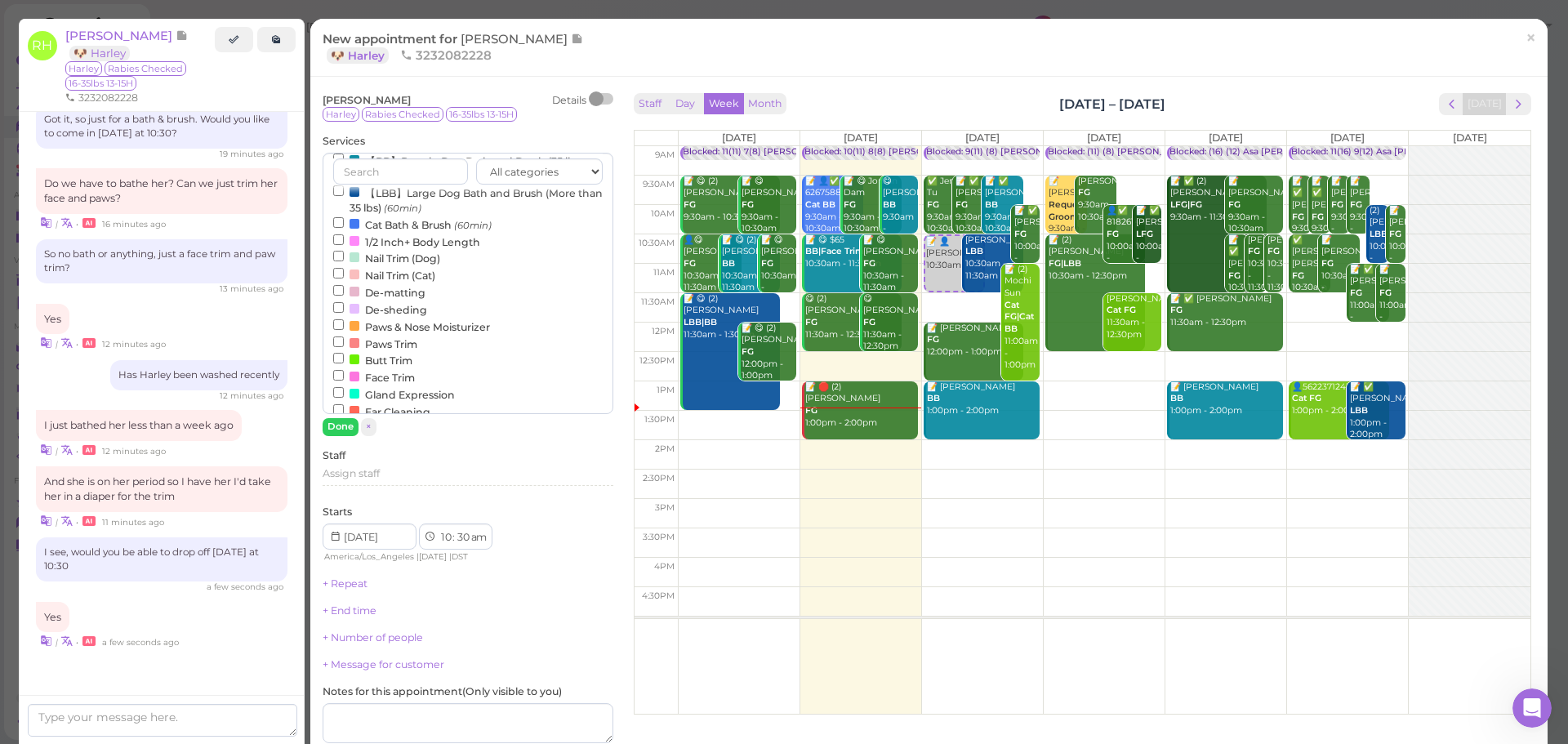
scroll to position [164, 0]
click at [387, 357] on label "Face Trim" at bounding box center [373, 351] width 81 height 17
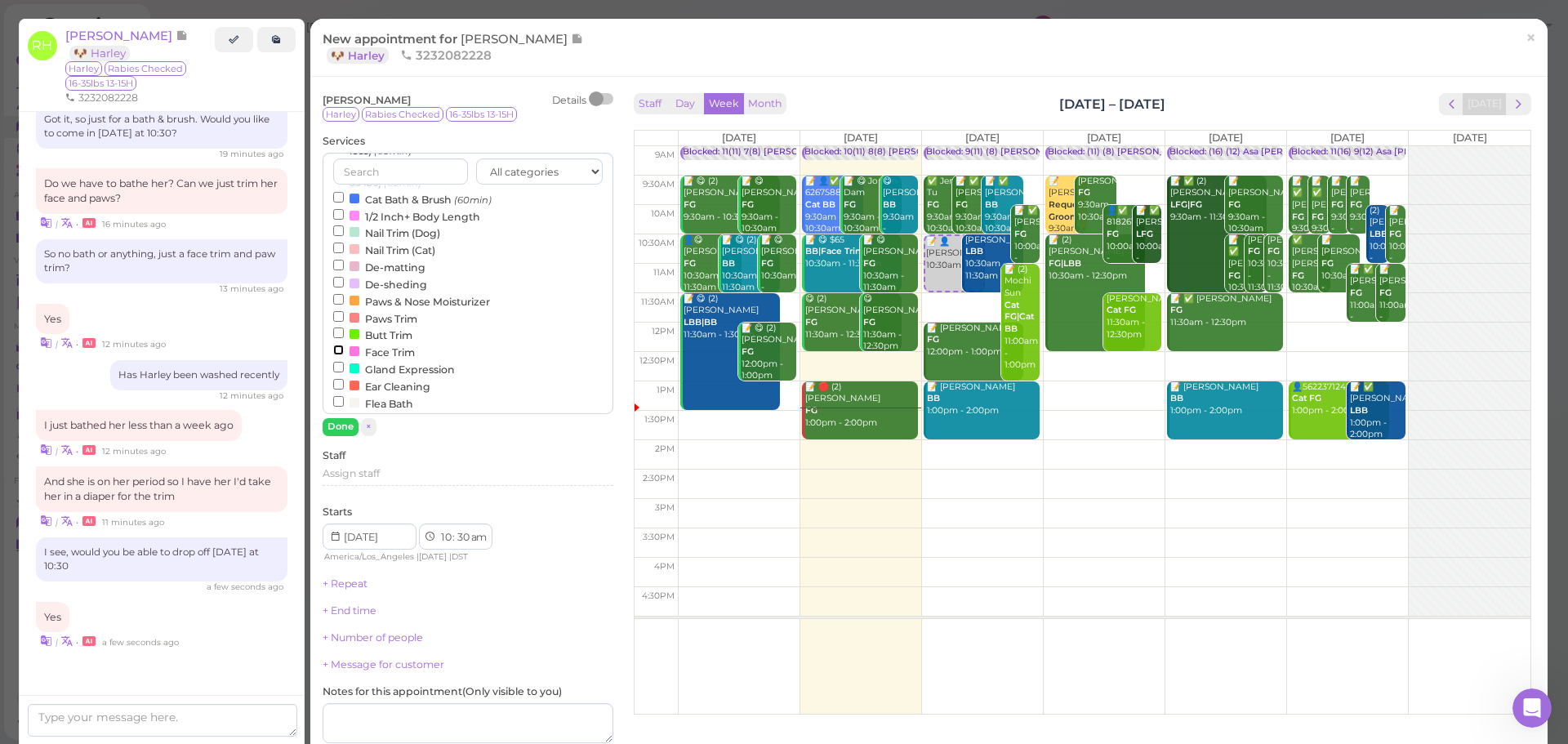
click at [344, 355] on input "Face Trim" at bounding box center [338, 349] width 11 height 11
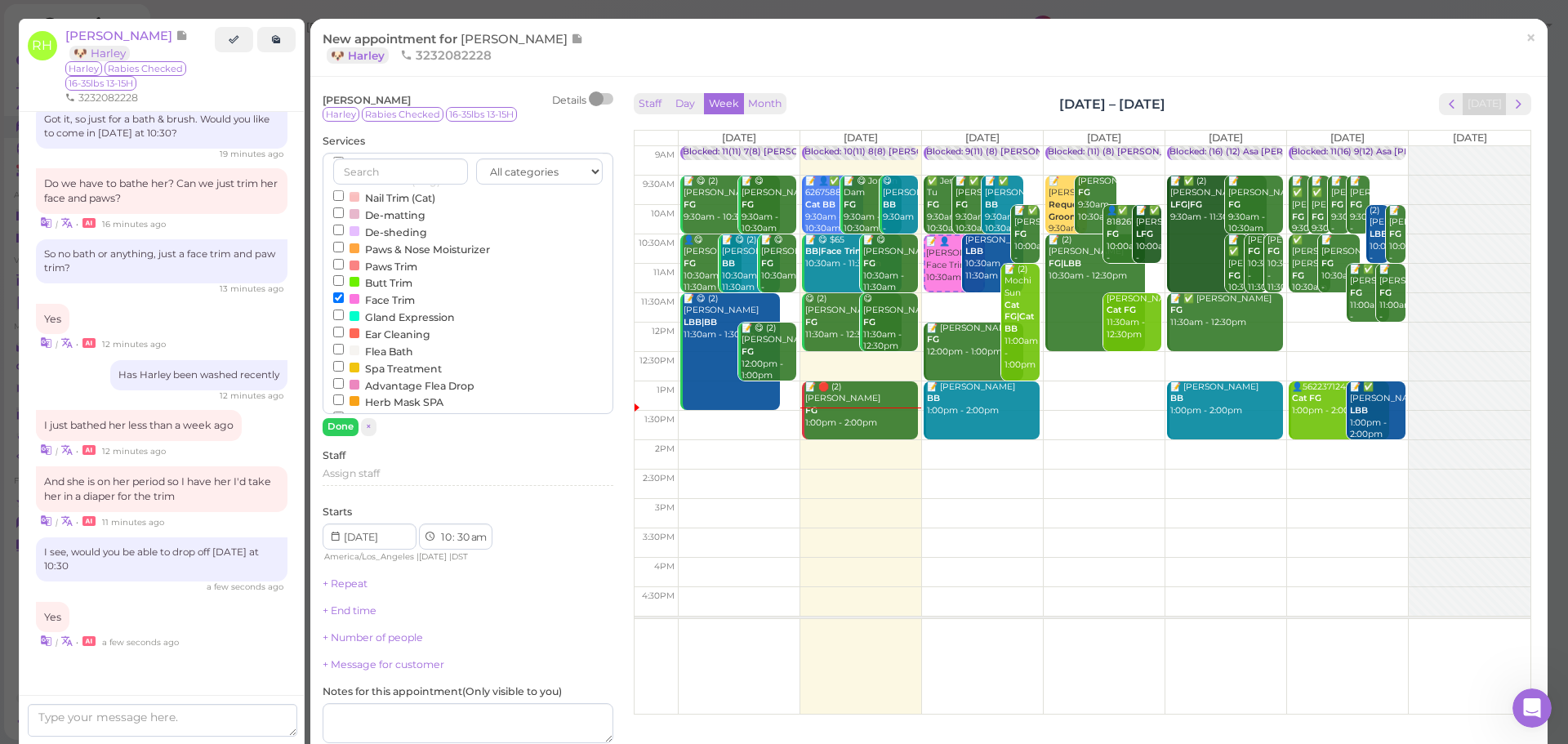
click at [386, 267] on label "Paws Trim" at bounding box center [375, 266] width 84 height 17
click at [344, 267] on input "Paws Trim" at bounding box center [338, 263] width 11 height 11
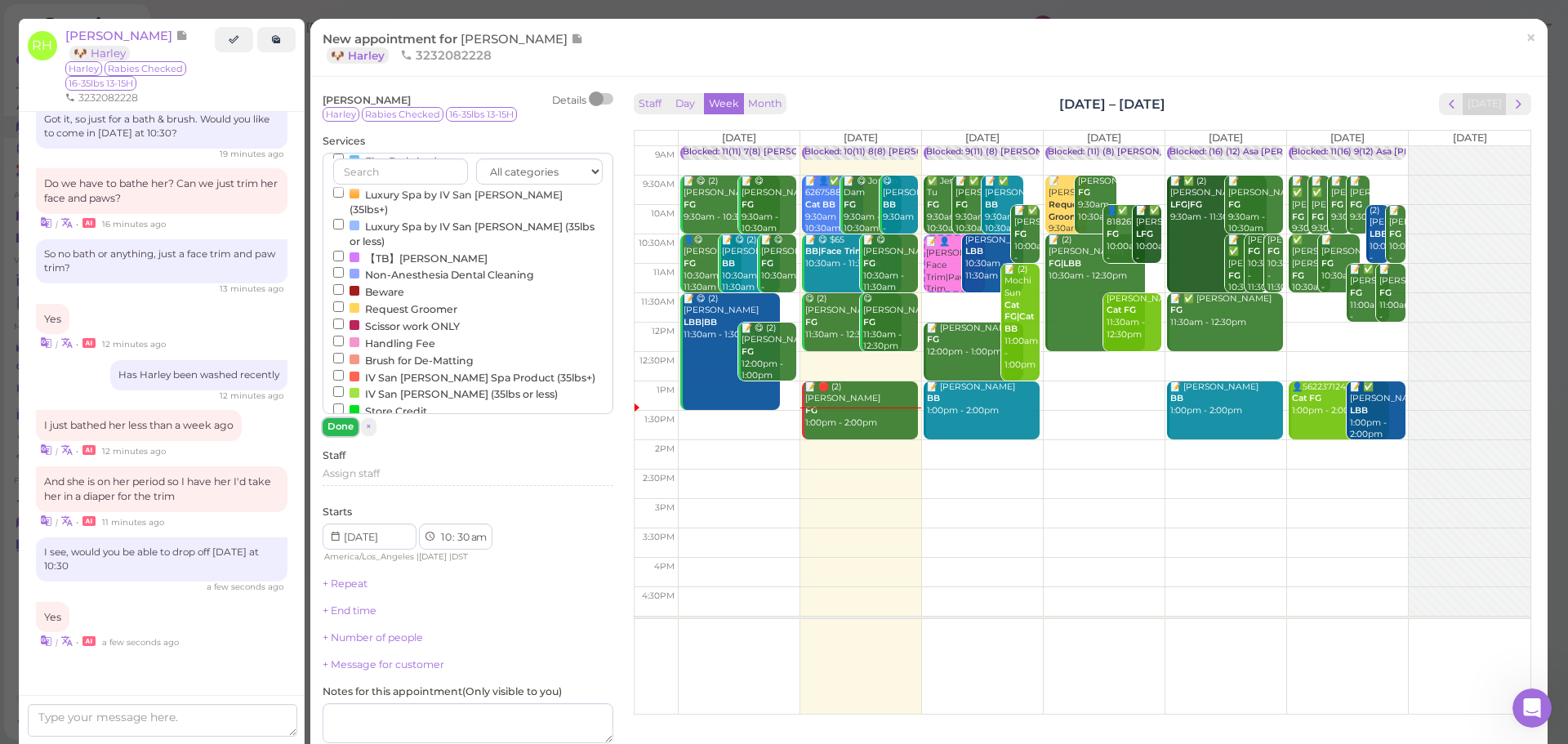
click at [332, 429] on button "Done" at bounding box center [341, 427] width 36 height 17
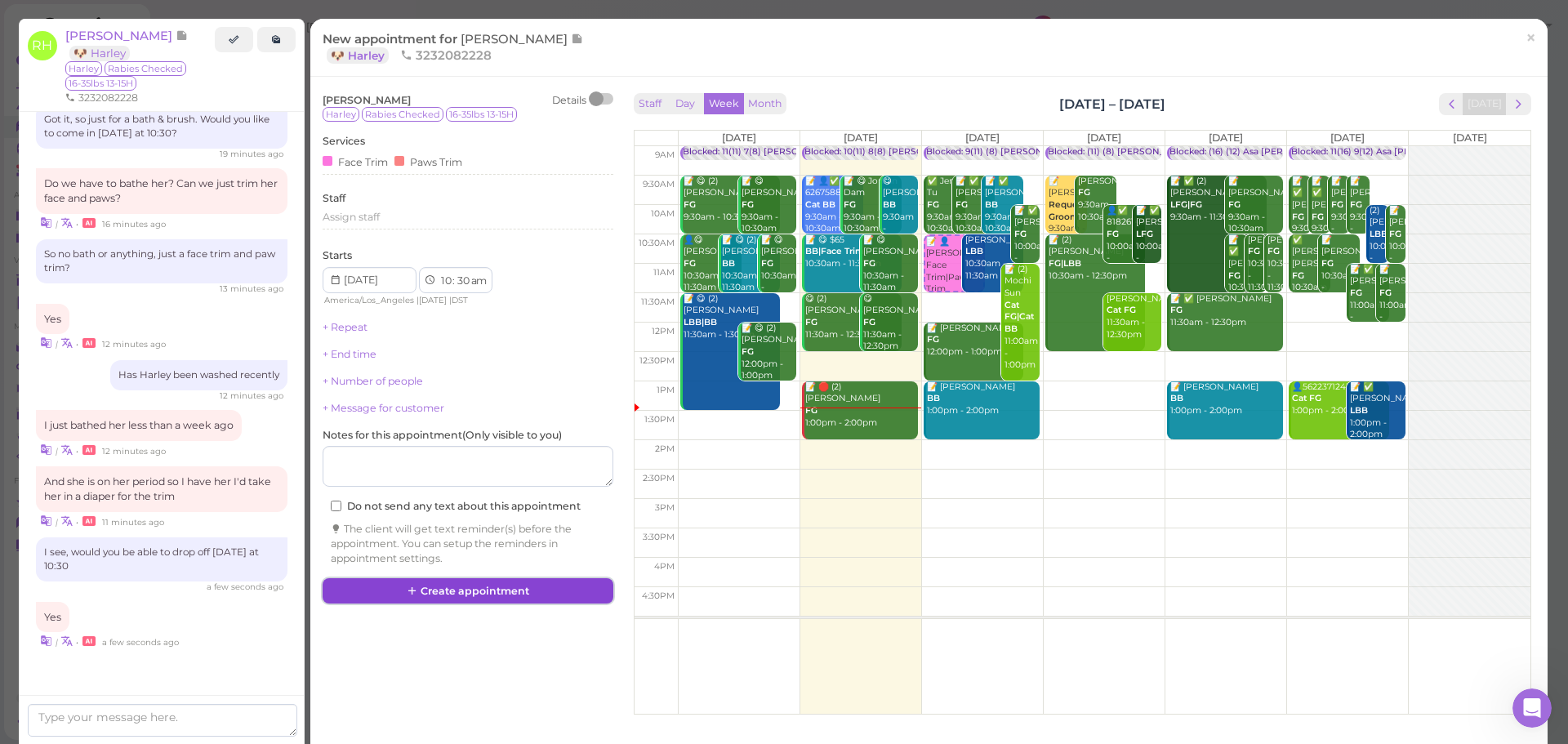
click at [539, 587] on button "Create appointment" at bounding box center [468, 591] width 291 height 26
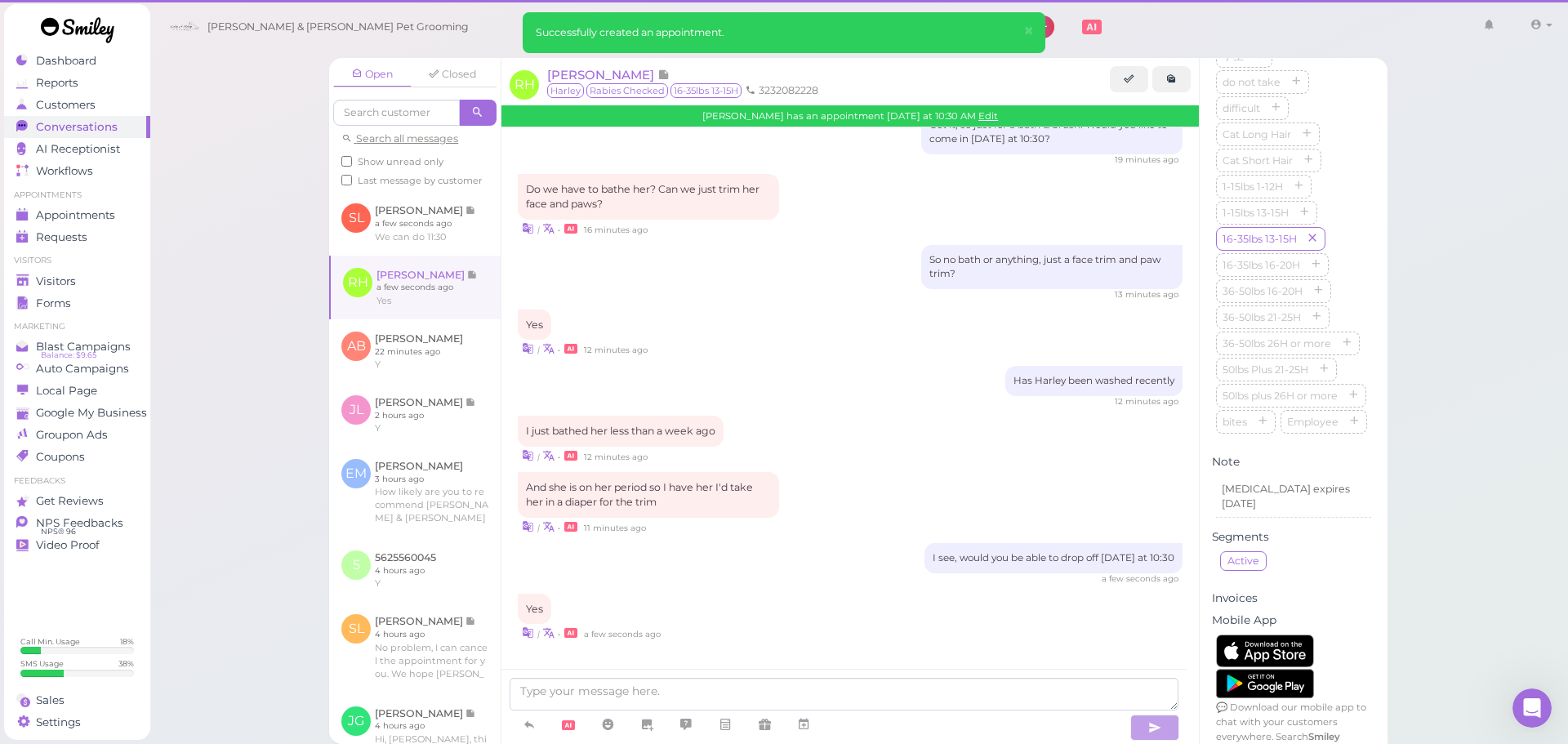
scroll to position [2247, 0]
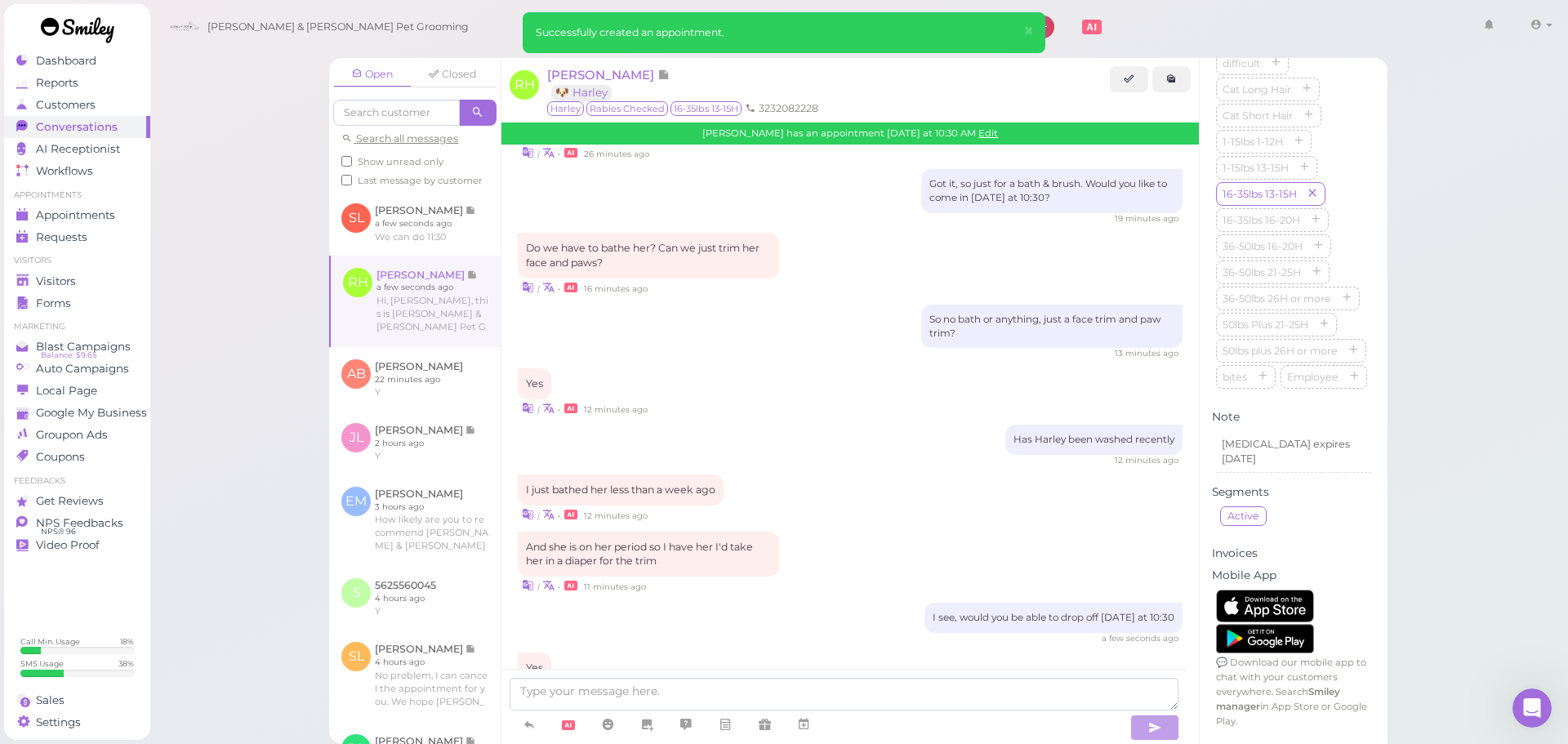
scroll to position [2417, 0]
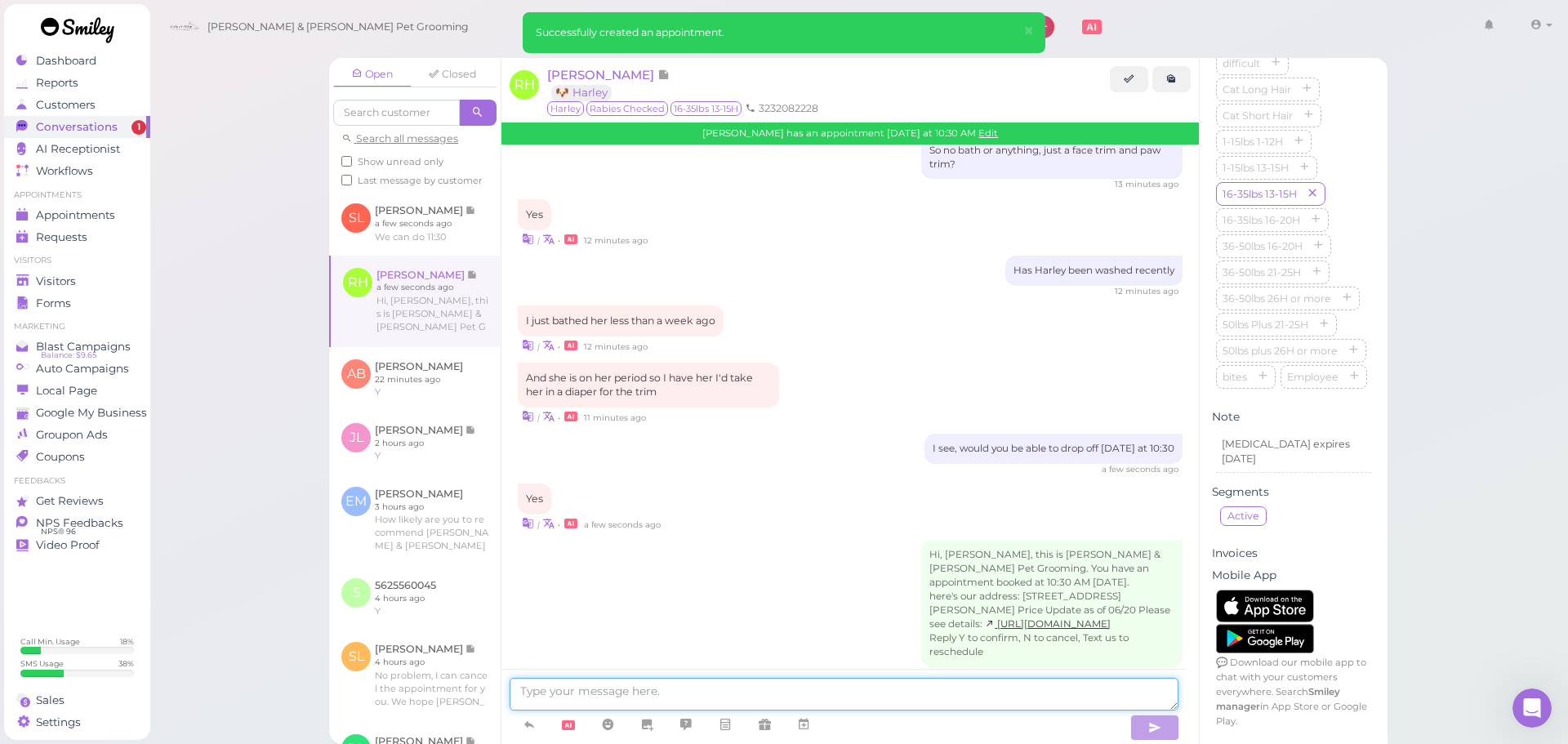
click at [915, 702] on textarea at bounding box center [843, 694] width 669 height 33
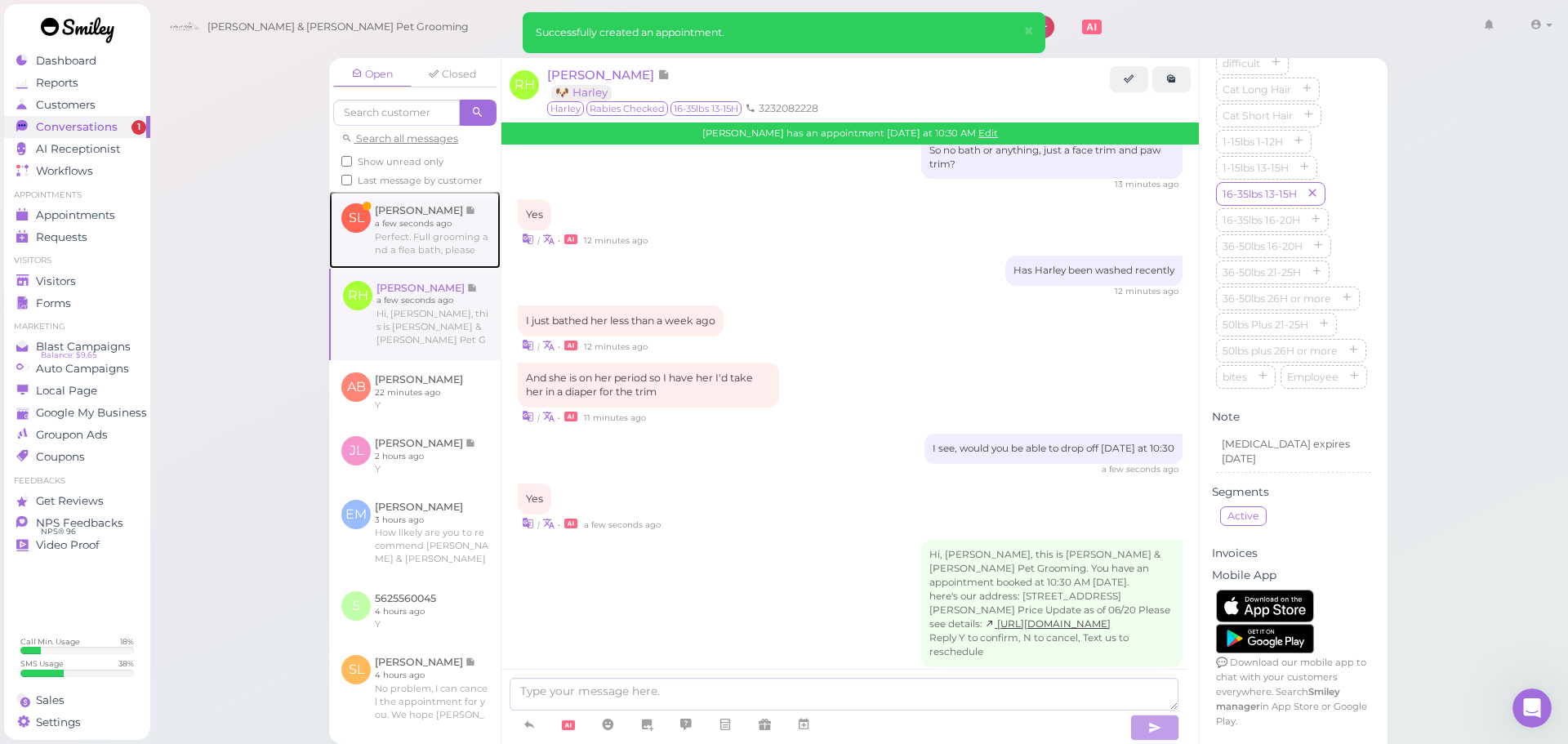
drag, startPoint x: 391, startPoint y: 251, endPoint x: 418, endPoint y: 273, distance: 34.8
click at [391, 251] on link at bounding box center [414, 230] width 171 height 77
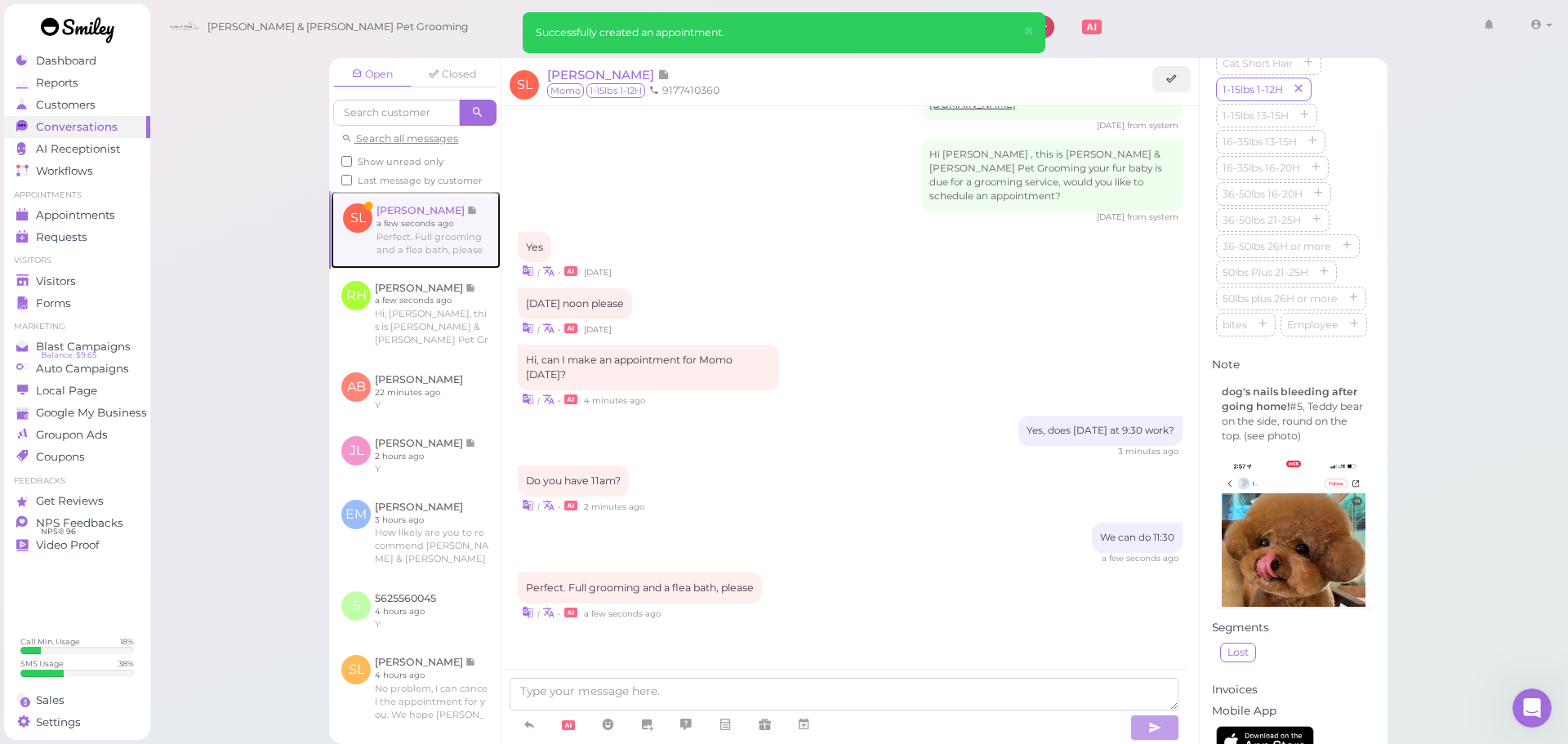
scroll to position [2120, 0]
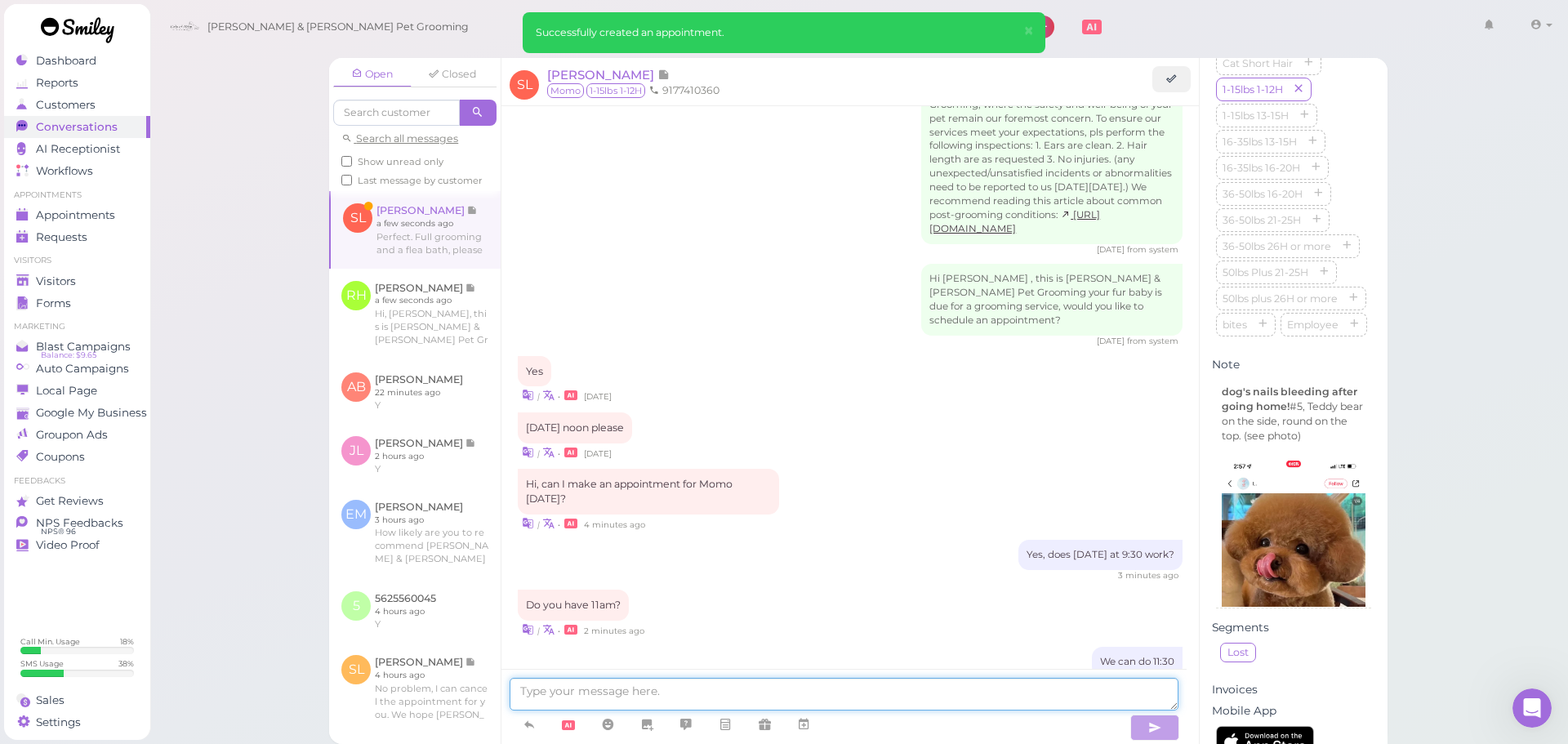
click at [775, 694] on textarea at bounding box center [843, 694] width 669 height 33
click at [810, 726] on icon at bounding box center [804, 724] width 13 height 16
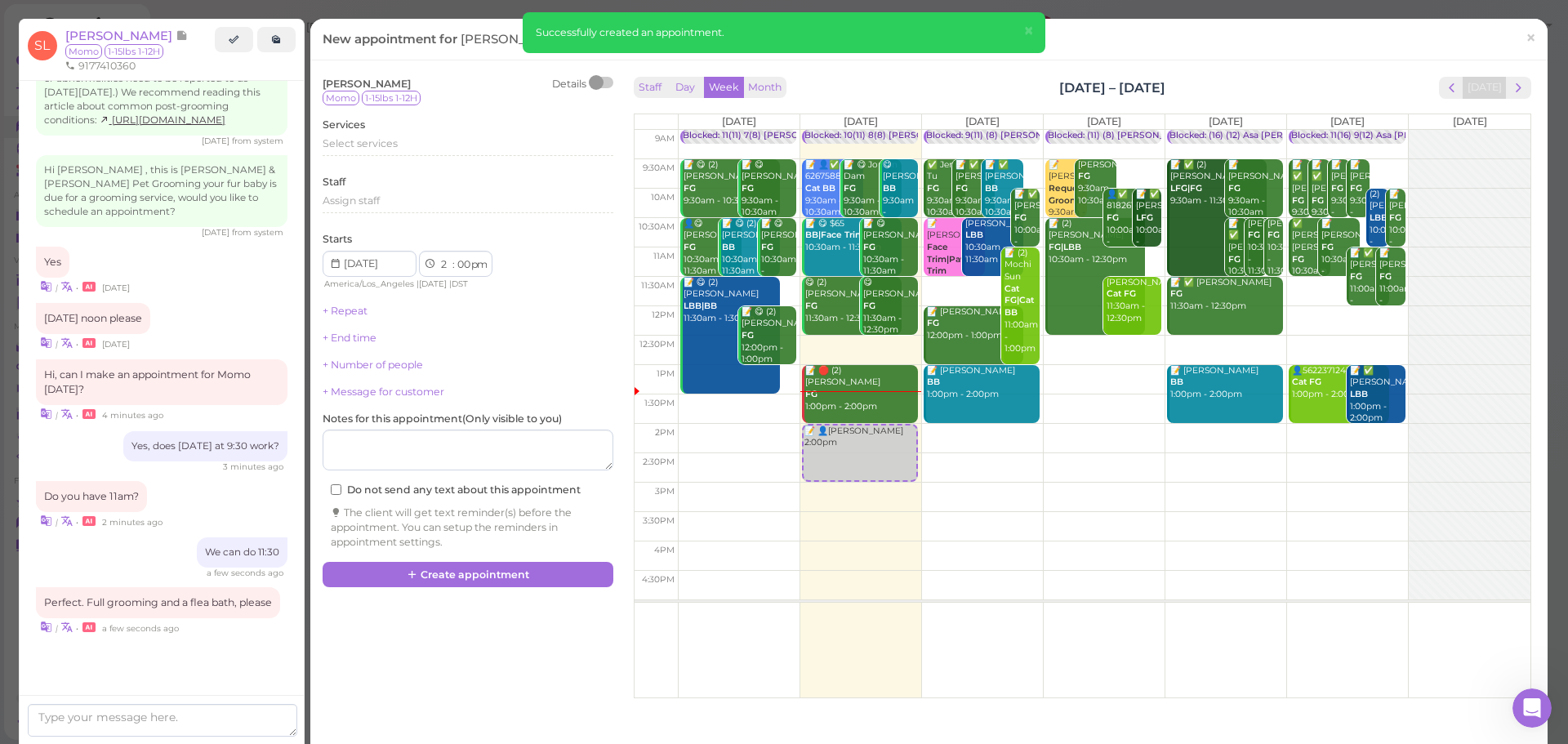
click at [1237, 350] on td at bounding box center [1104, 350] width 853 height 30
type input "2025-10-17"
select select "12"
select select "45"
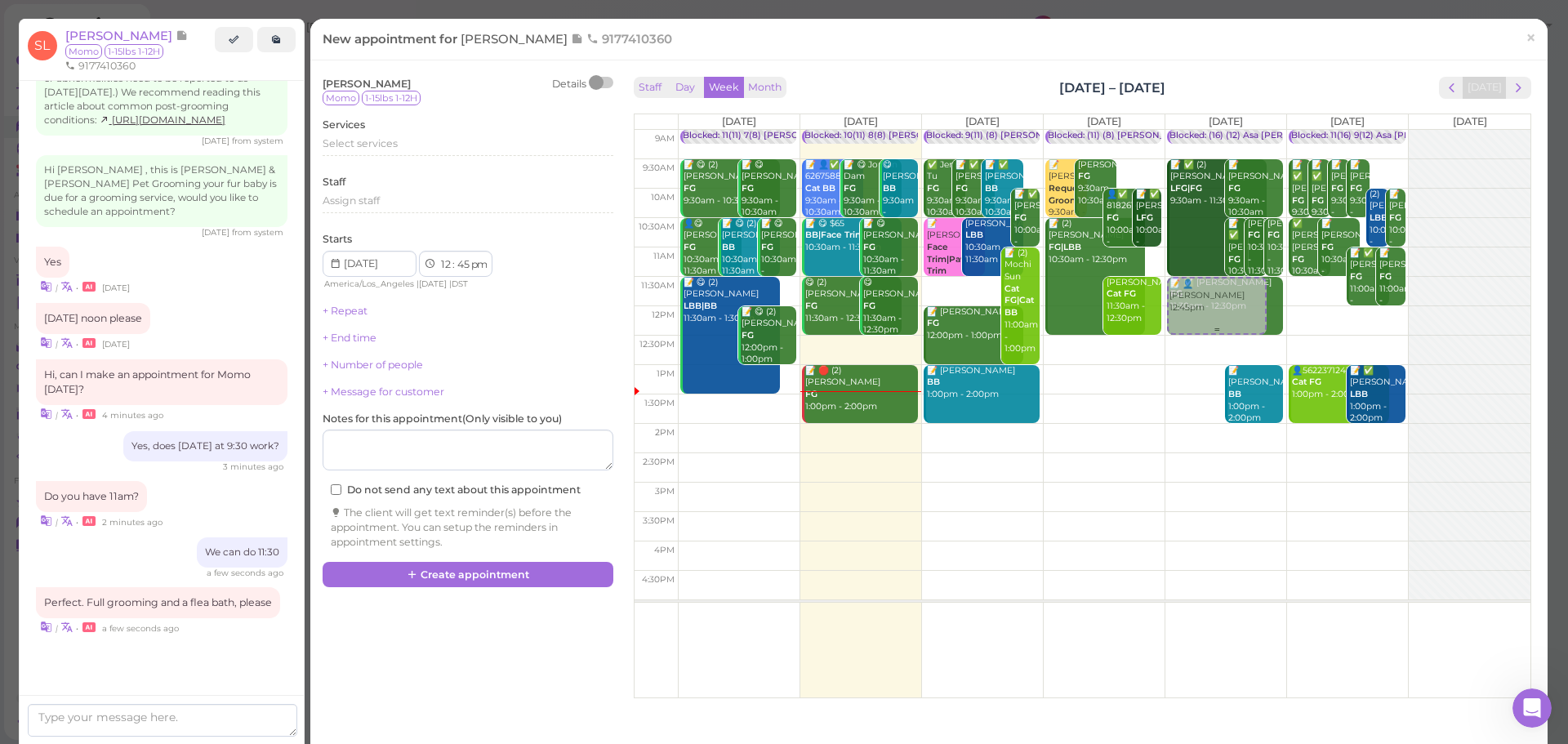
drag, startPoint x: 1226, startPoint y: 356, endPoint x: 1204, endPoint y: 282, distance: 77.2
click at [1204, 130] on div "📝 👤Stephy Li 12:45pm Blocked: (16) (12) Asa Helen Rebecca • Appointment 📝 ✅ (2)…" at bounding box center [1225, 130] width 121 height 0
select select "11"
select select "30"
select select "am"
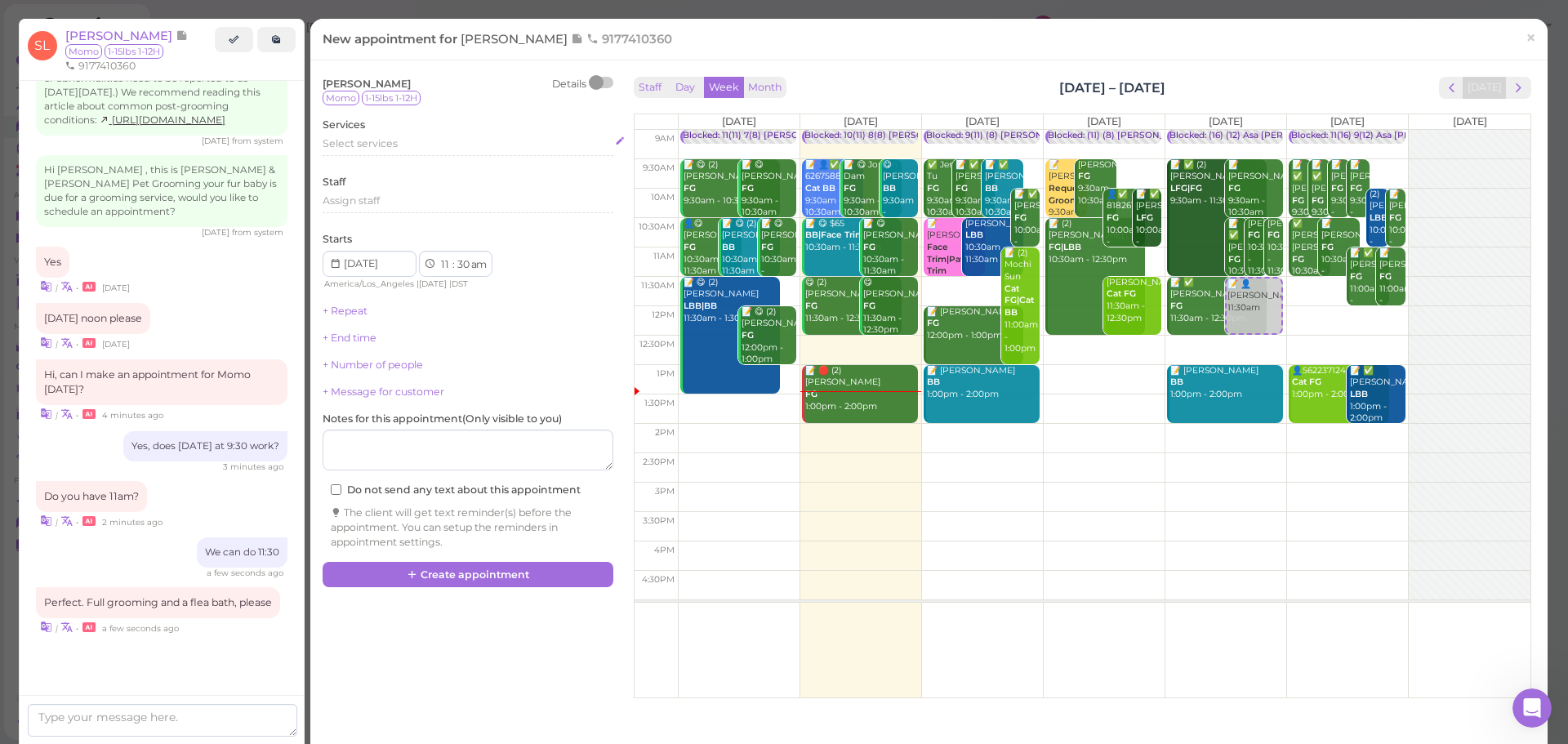
click at [392, 140] on span "Select services" at bounding box center [360, 143] width 75 height 12
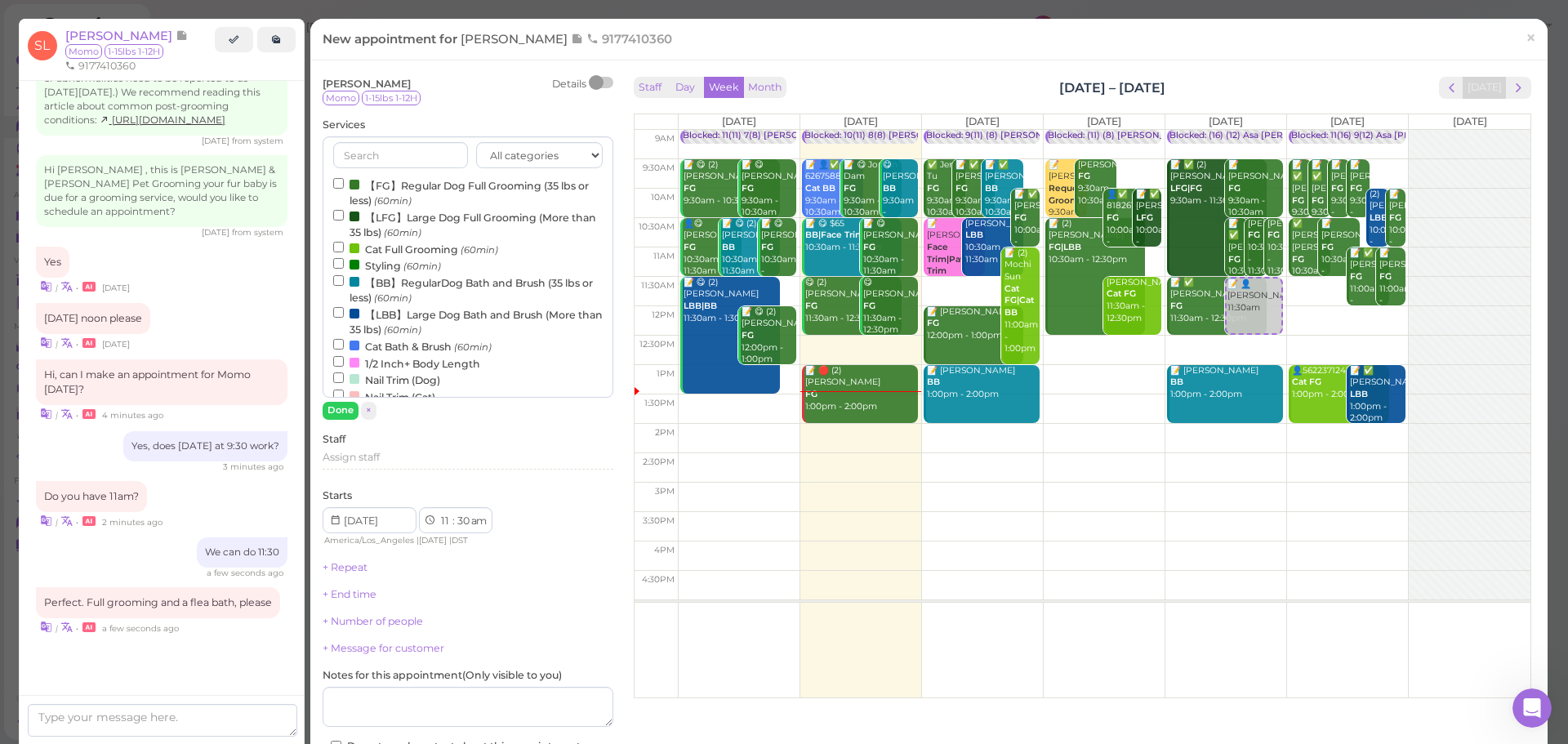
click at [387, 180] on label "【FG】Regular Dog Full Grooming (35 lbs or less) (60min)" at bounding box center [468, 192] width 270 height 32
click at [344, 180] on input "【FG】Regular Dog Full Grooming (35 lbs or less) (60min)" at bounding box center [338, 183] width 11 height 11
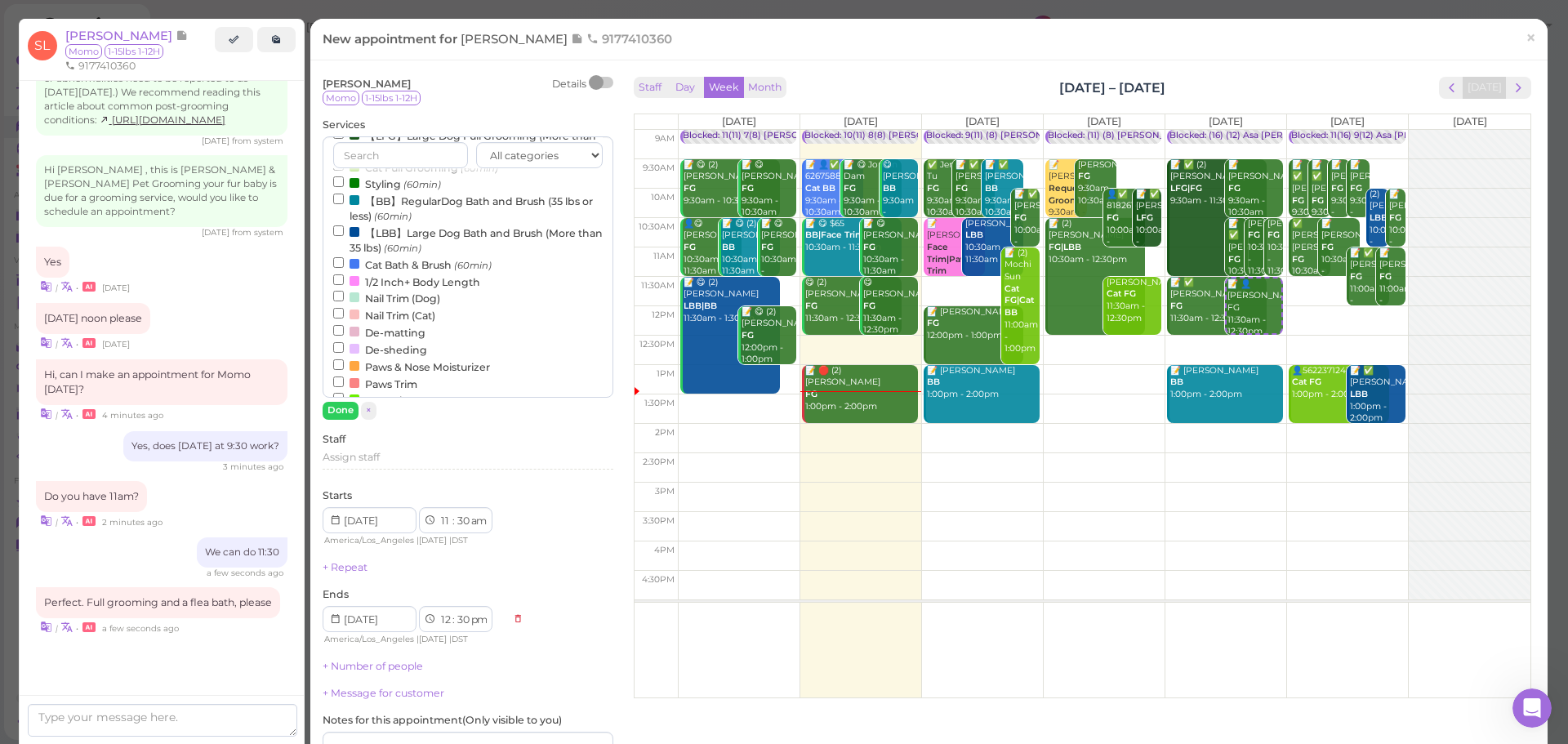
scroll to position [164, 0]
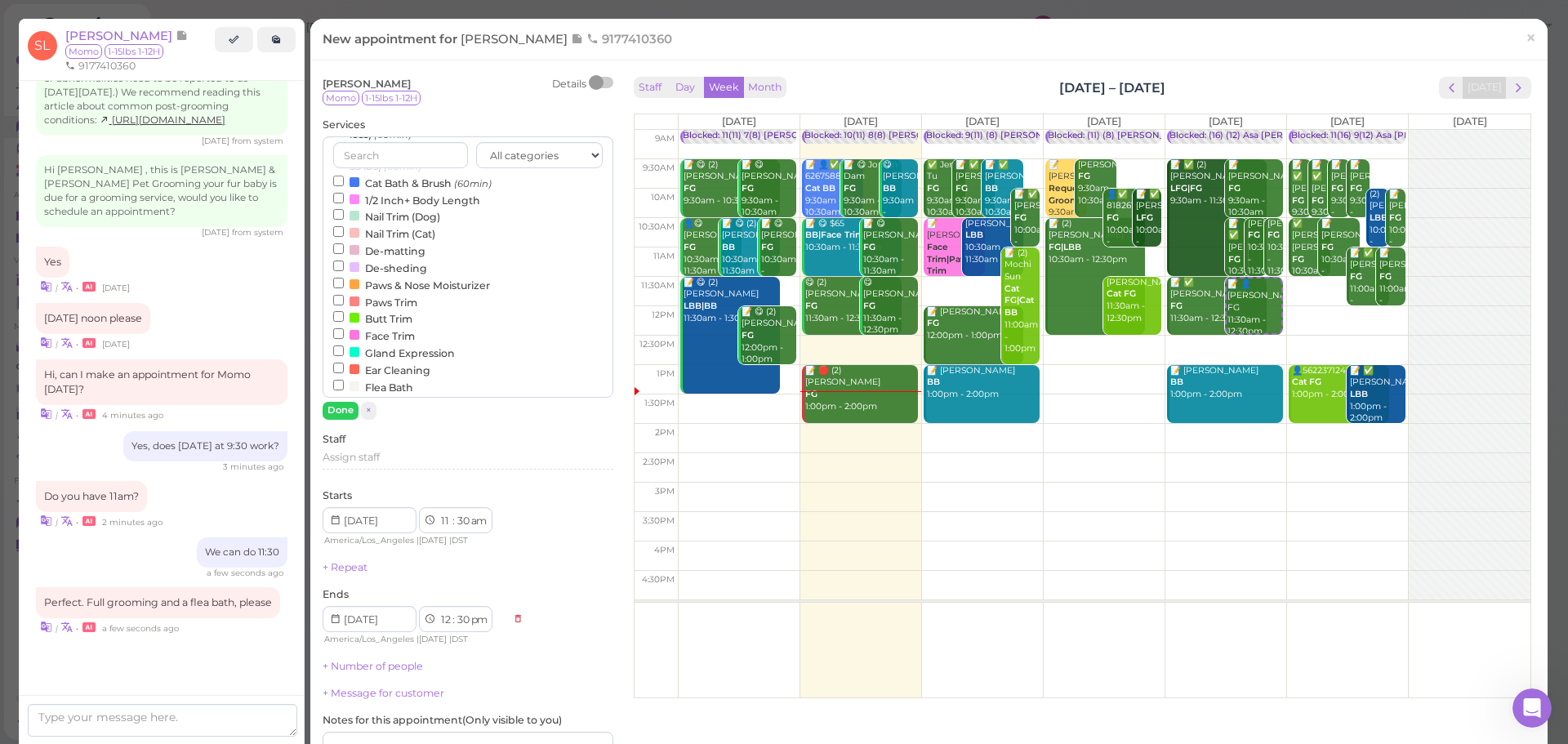
click at [368, 382] on label "Flea Bath" at bounding box center [373, 387] width 80 height 17
click at [344, 382] on input "Flea Bath" at bounding box center [338, 385] width 11 height 11
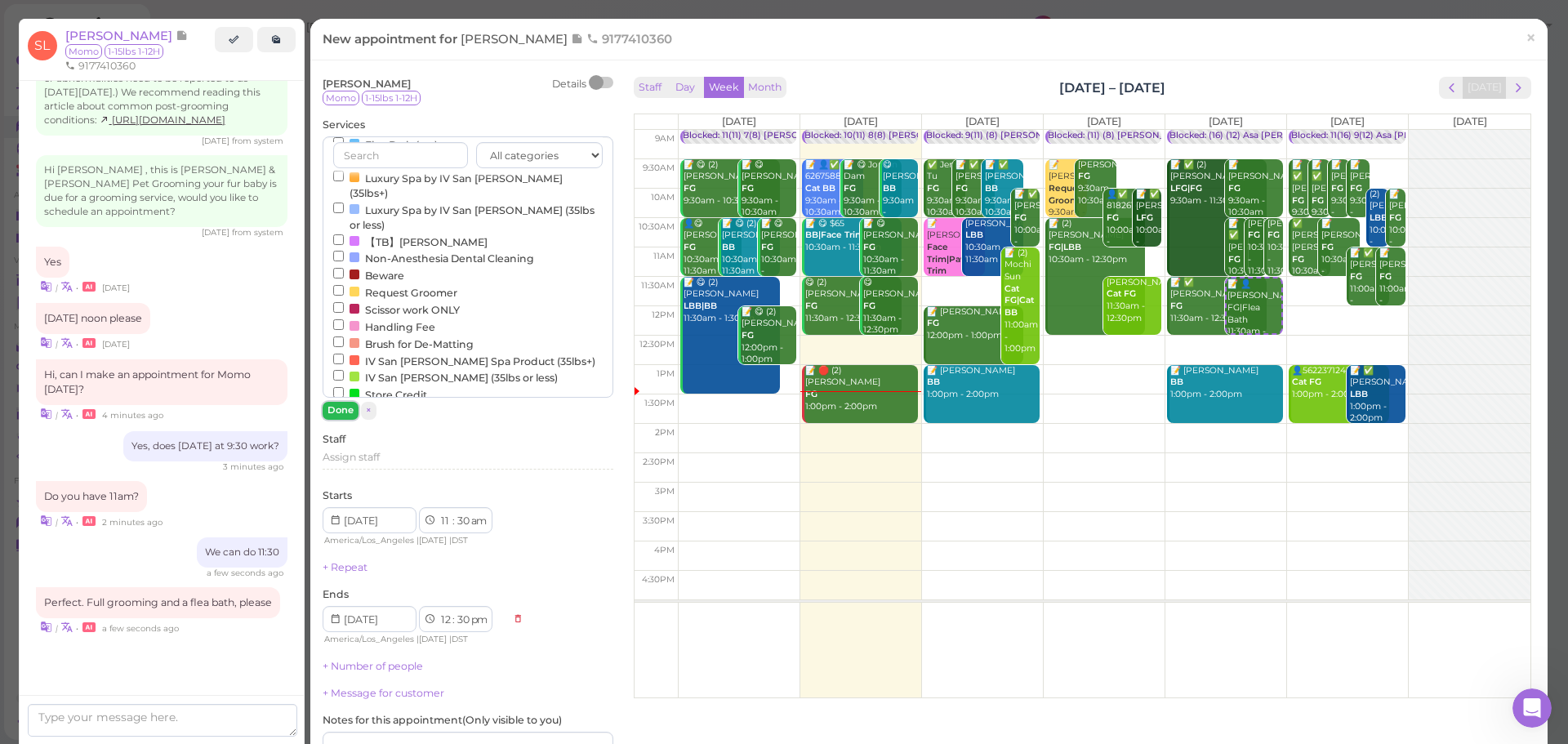
click at [334, 414] on button "Done" at bounding box center [341, 411] width 36 height 17
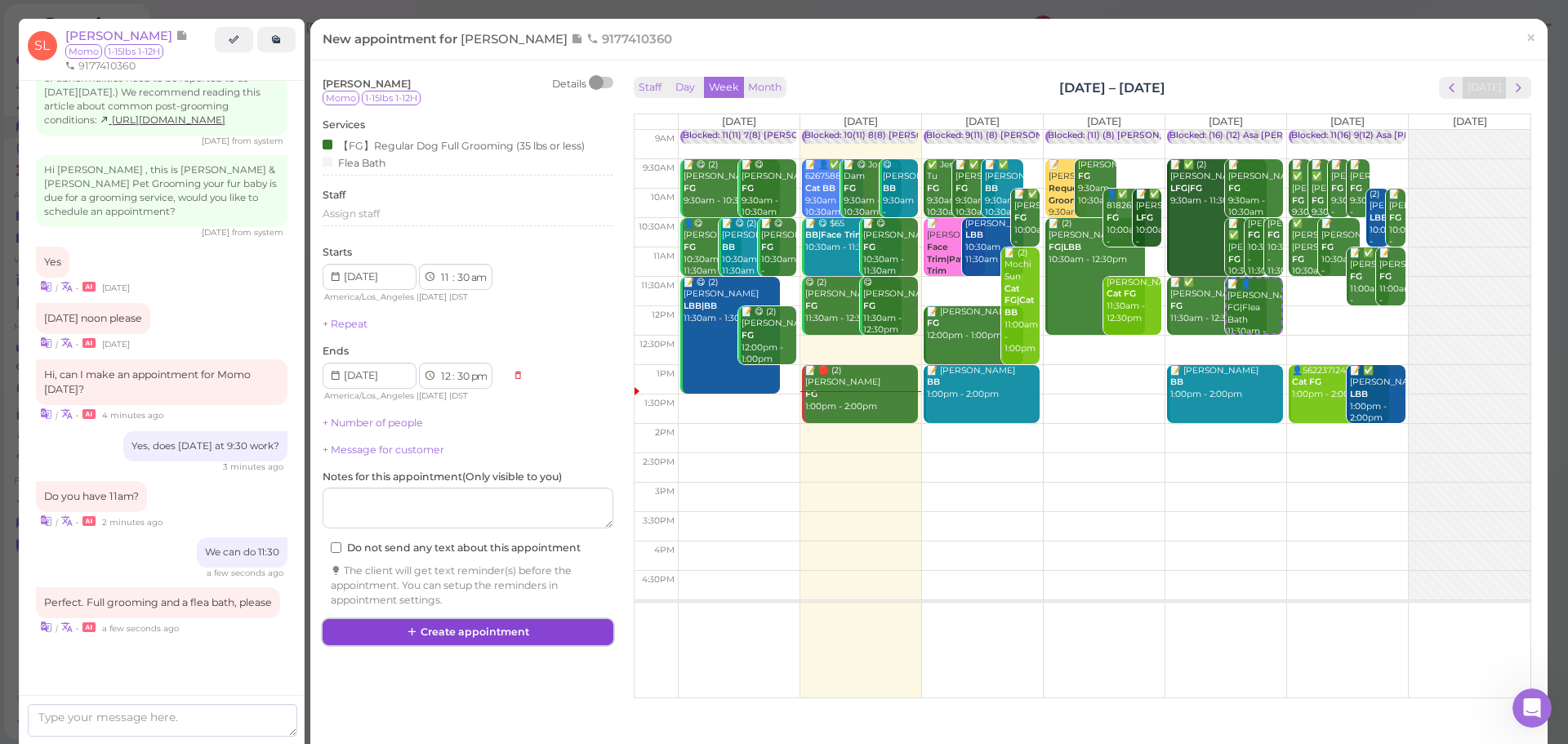
click at [524, 633] on button "Create appointment" at bounding box center [468, 632] width 291 height 26
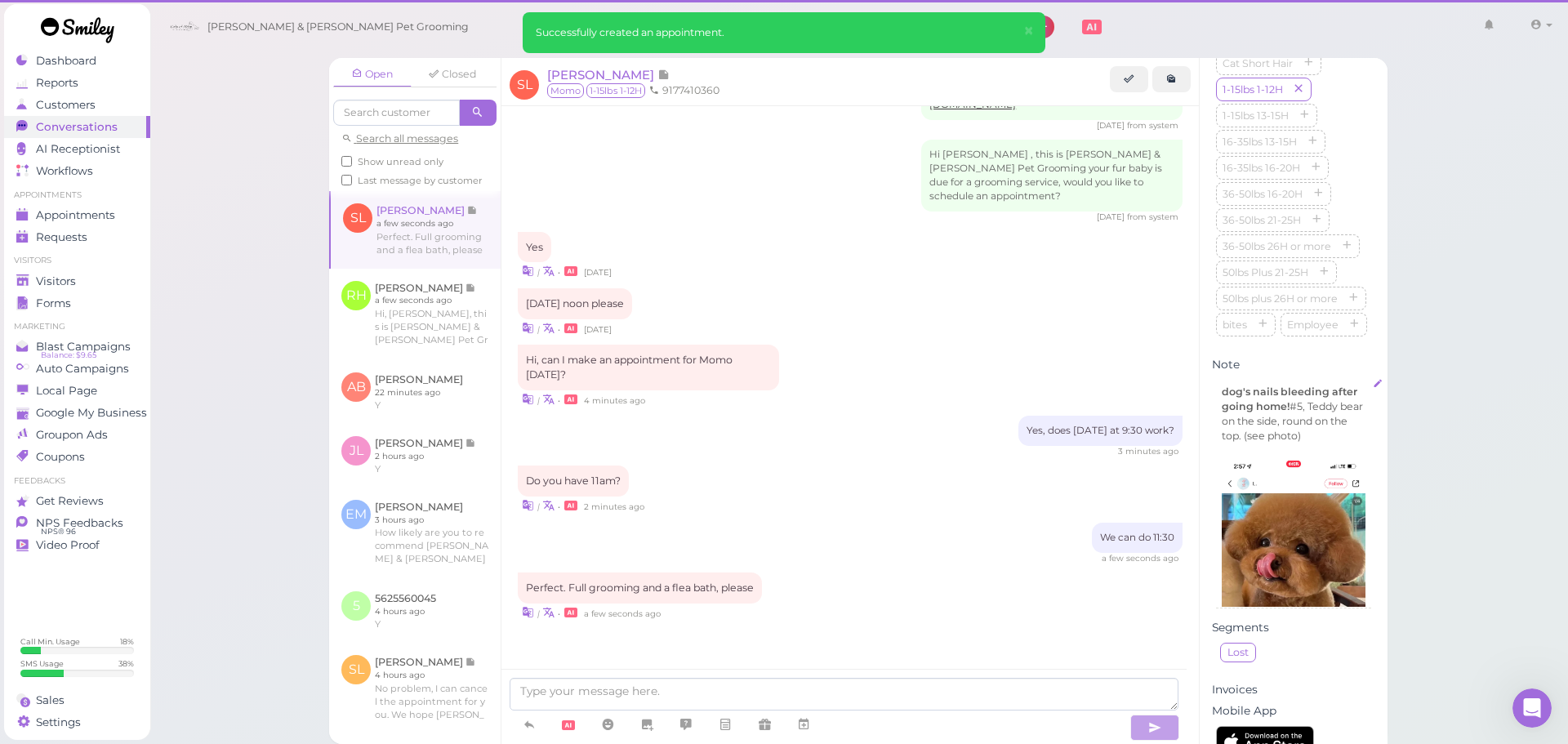
scroll to position [2120, 0]
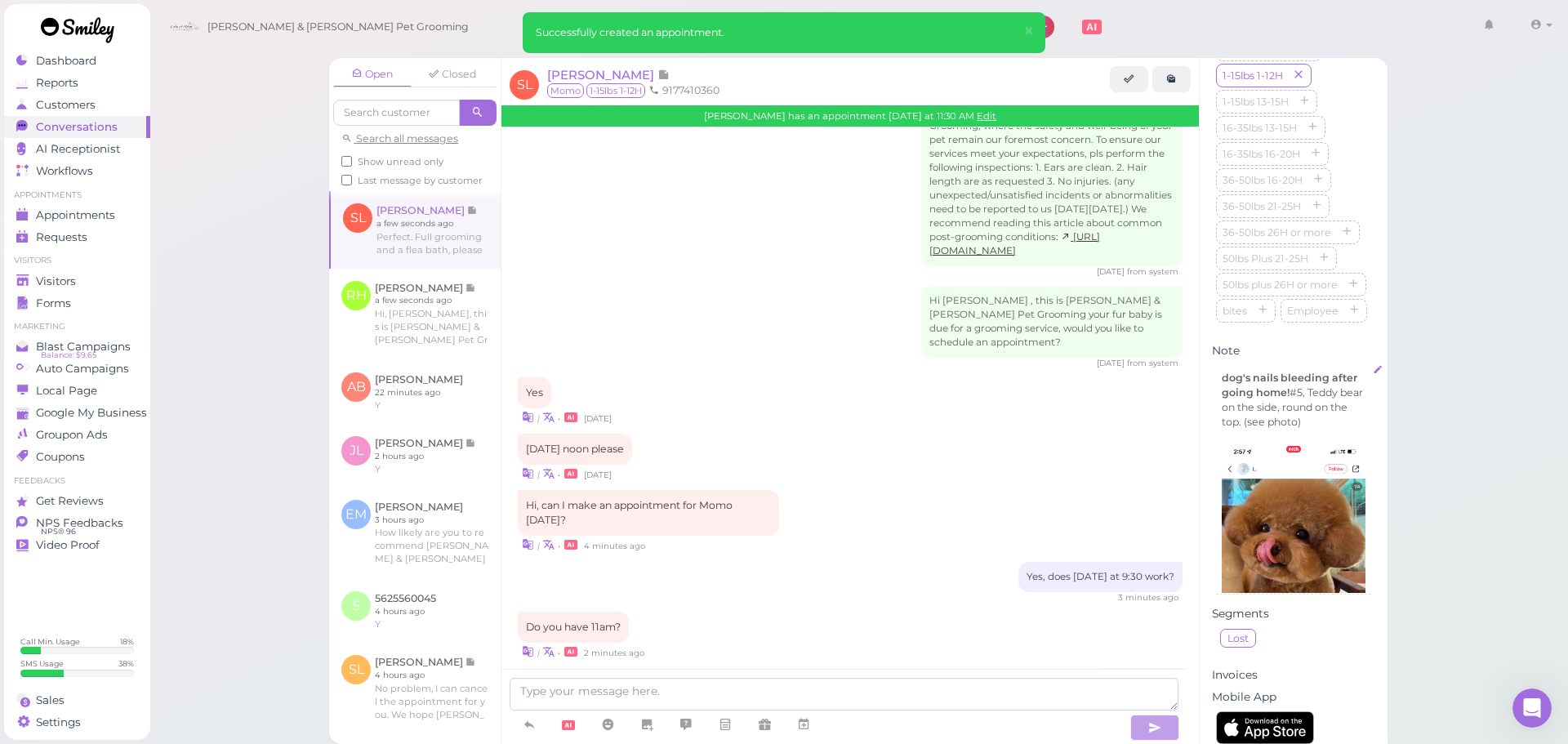
scroll to position [2281, 0]
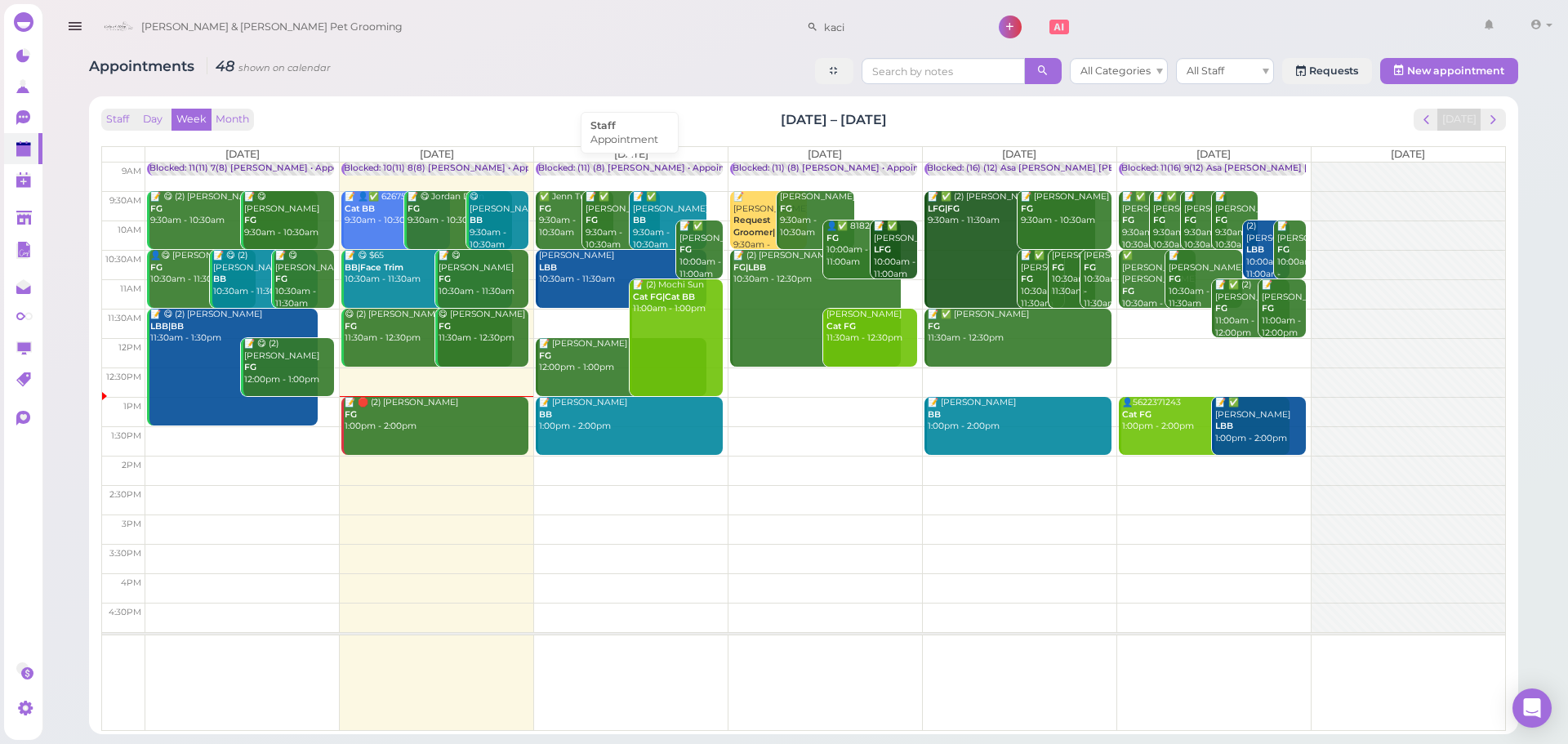
click at [633, 164] on div "Blocked: (11) (8) [PERSON_NAME] • Appointment" at bounding box center [644, 169] width 213 height 12
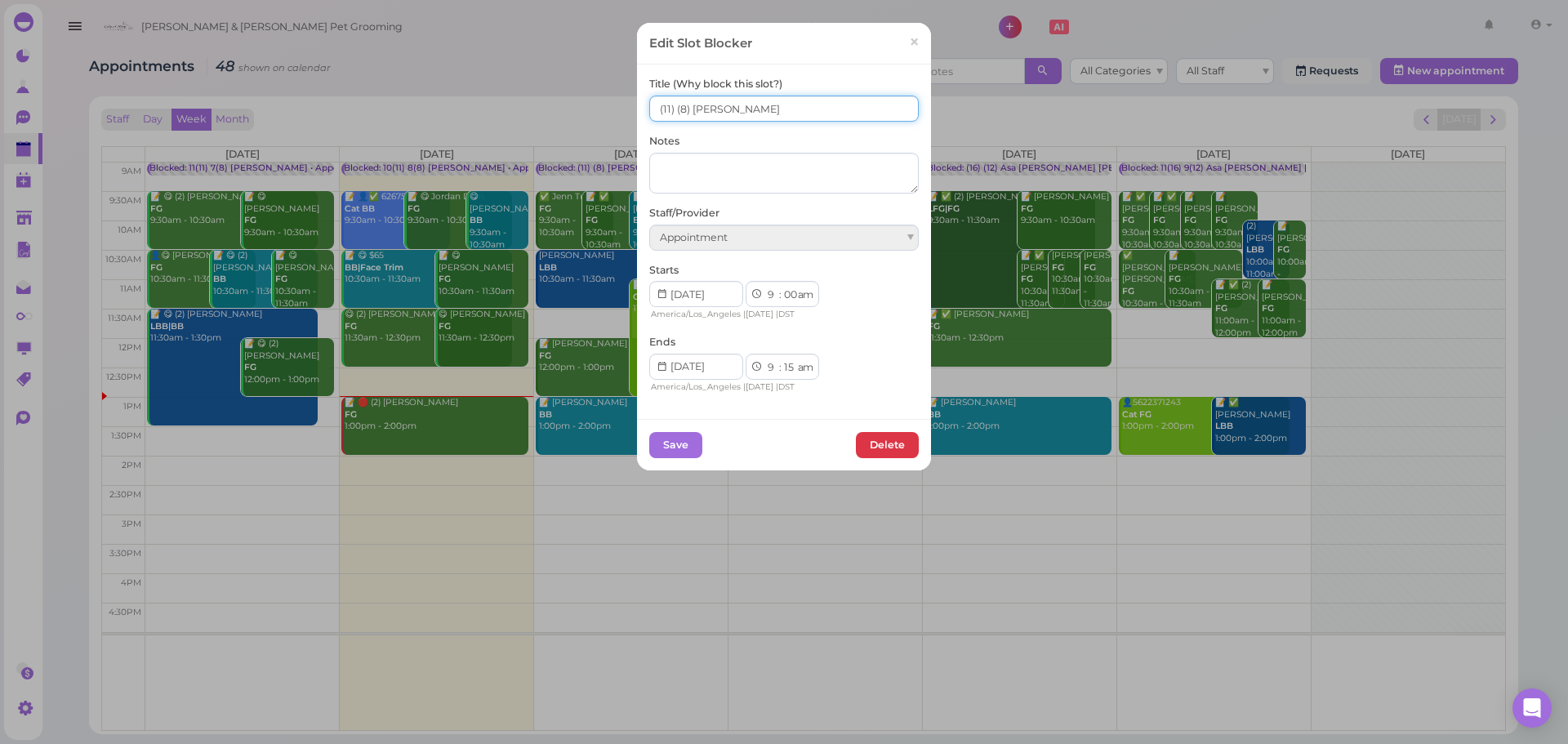
click at [649, 108] on input "(11) (8) [PERSON_NAME]" at bounding box center [784, 108] width 270 height 26
type input "9(11) (8) [PERSON_NAME]"
click at [670, 450] on button "Save" at bounding box center [675, 444] width 53 height 26
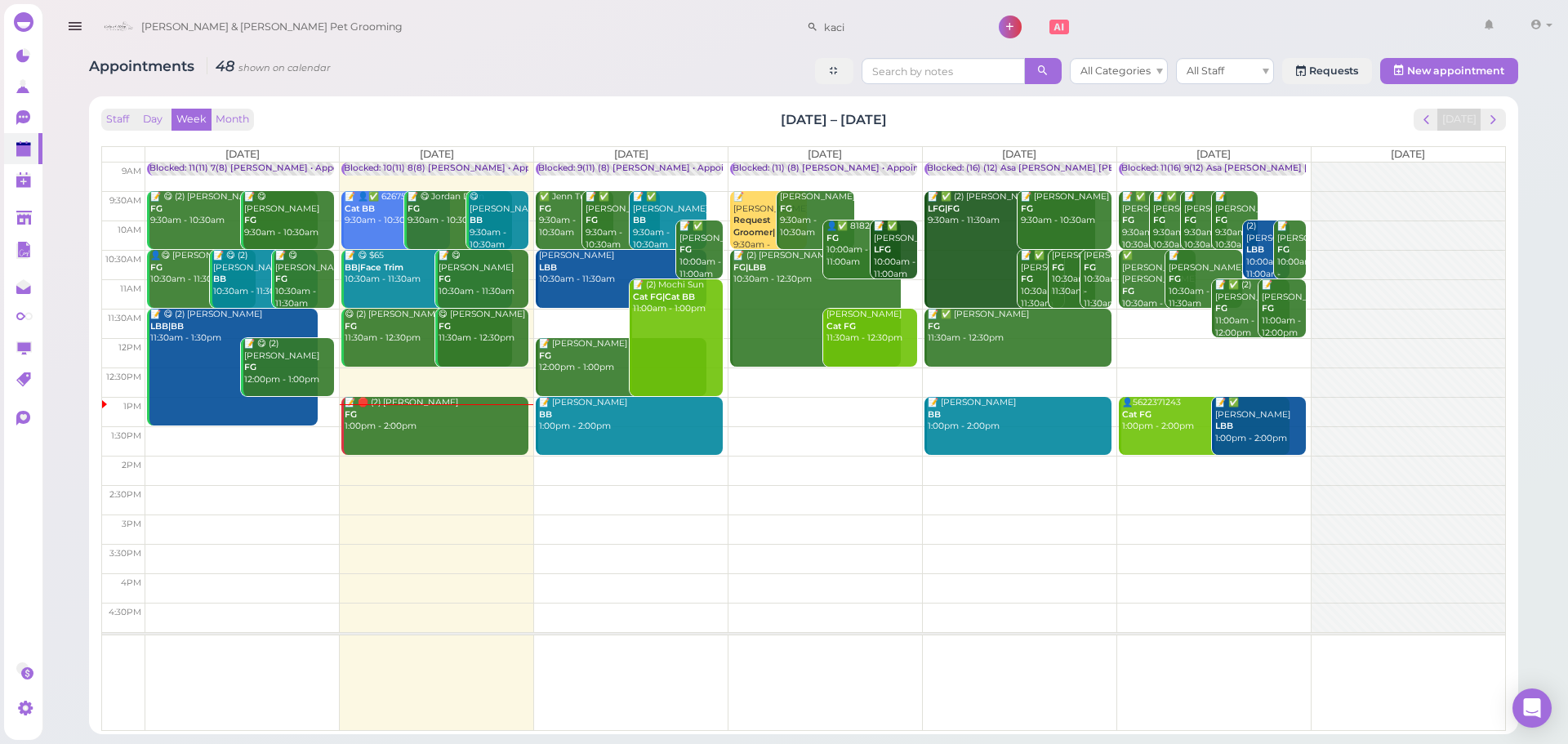
click at [634, 101] on div "Staff Day Week Month [DATE] – [DATE] [DATE] [DATE] [DATE] [DATE] [DATE] [DATE] …" at bounding box center [803, 416] width 1429 height 638
click at [864, 33] on input "kaci" at bounding box center [898, 27] width 159 height 26
type input "6262420716"
click at [871, 56] on small "6262420716" at bounding box center [860, 56] width 56 height 11
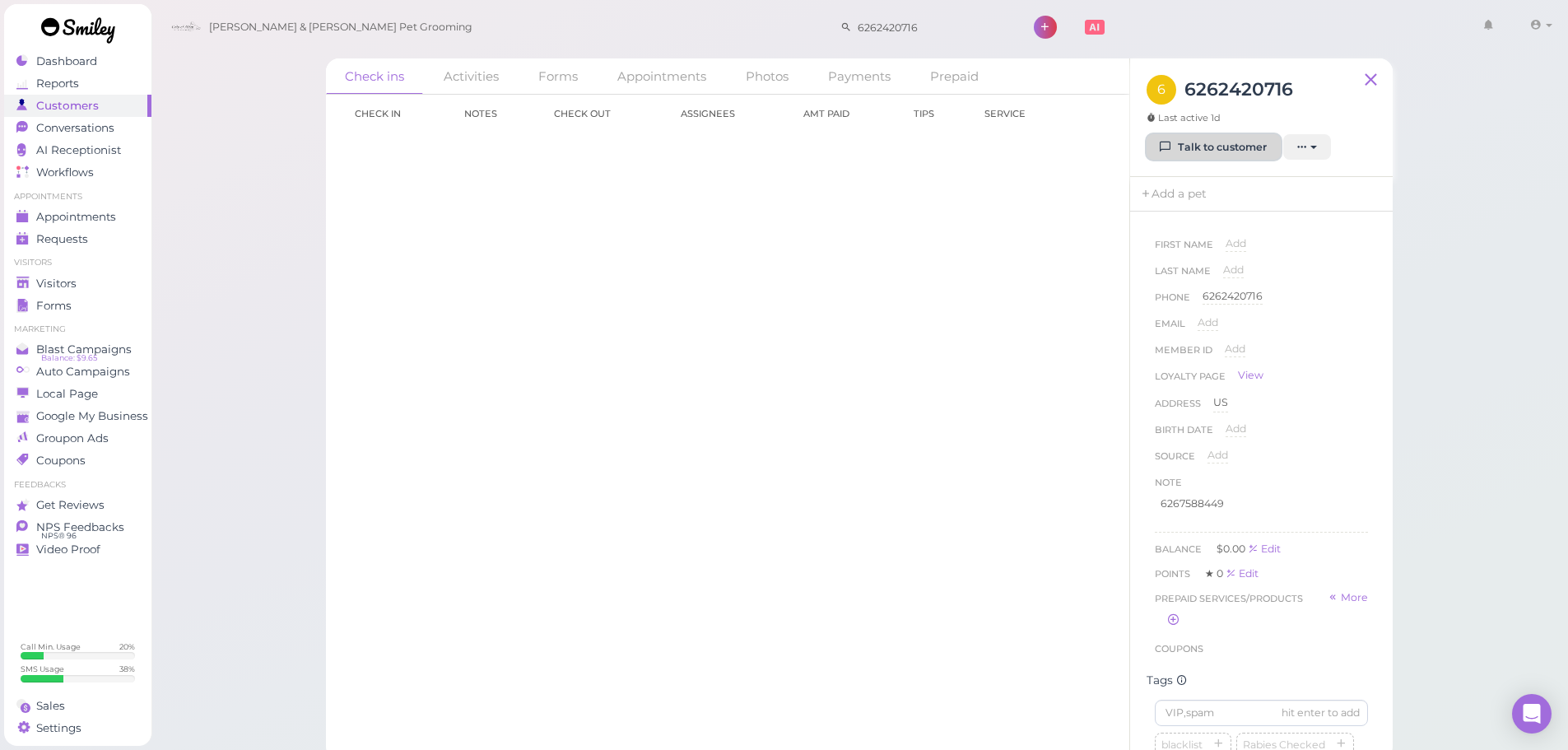
click at [1201, 157] on link "Talk to customer" at bounding box center [1213, 147] width 134 height 26
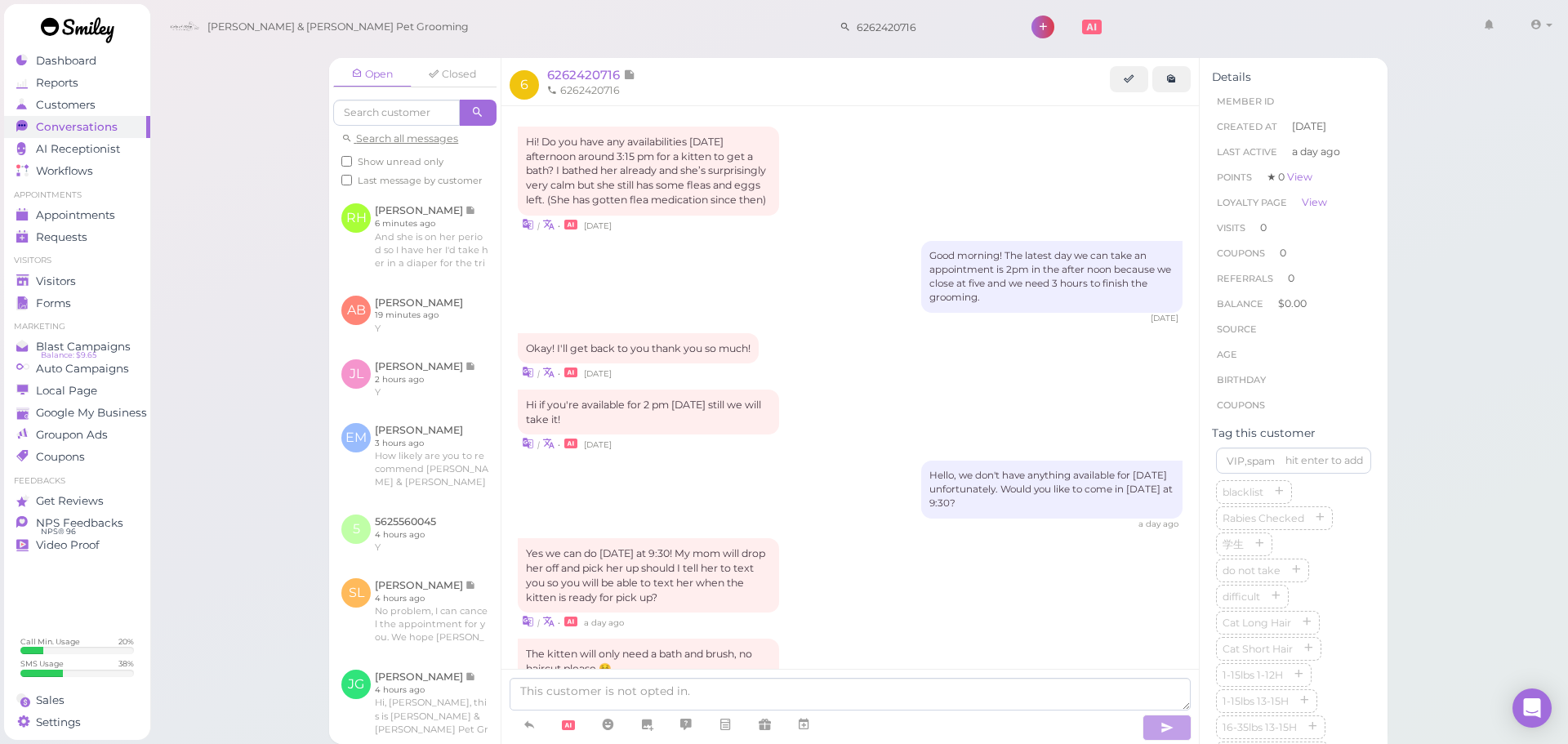
scroll to position [832, 0]
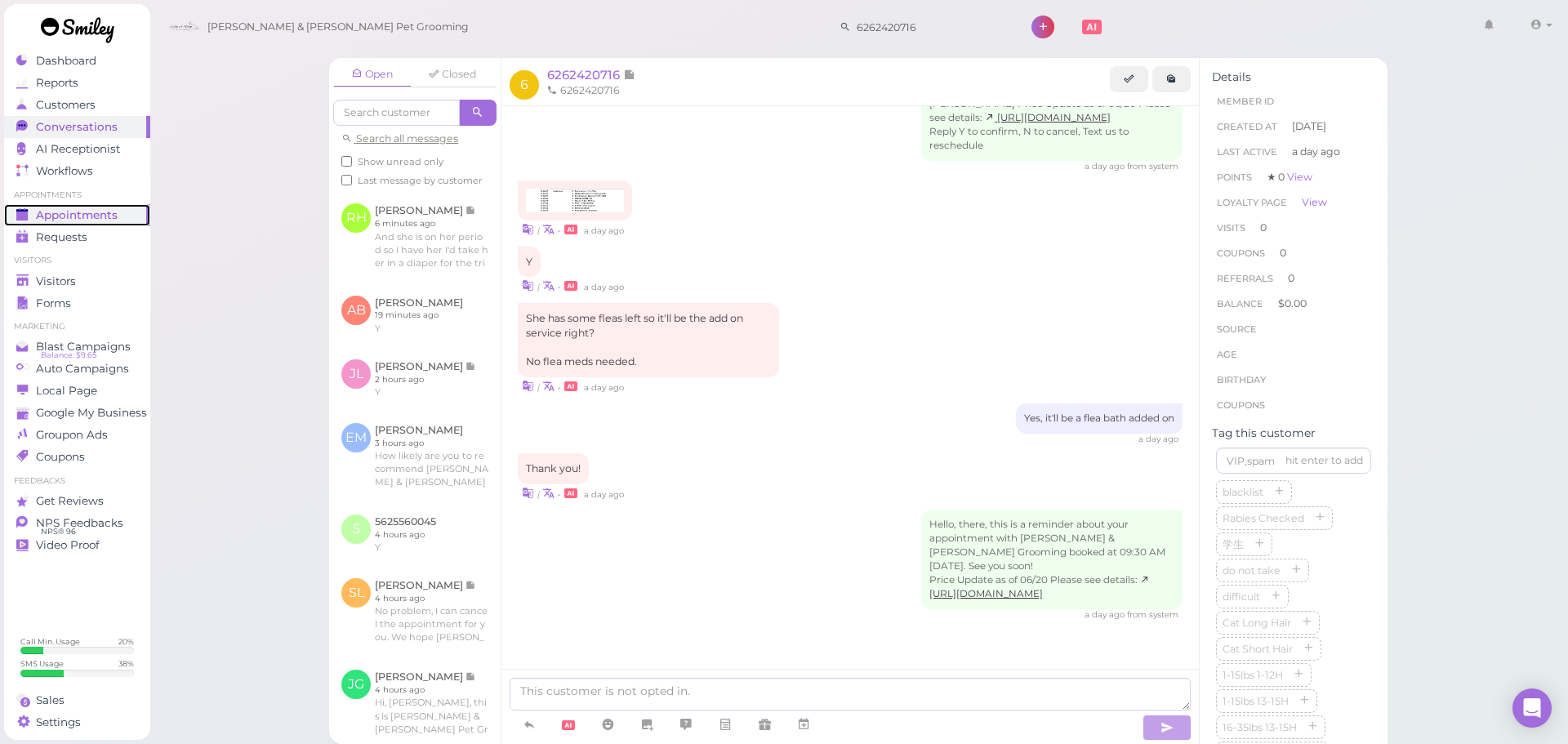
click at [98, 215] on span "Appointments" at bounding box center [77, 215] width 81 height 14
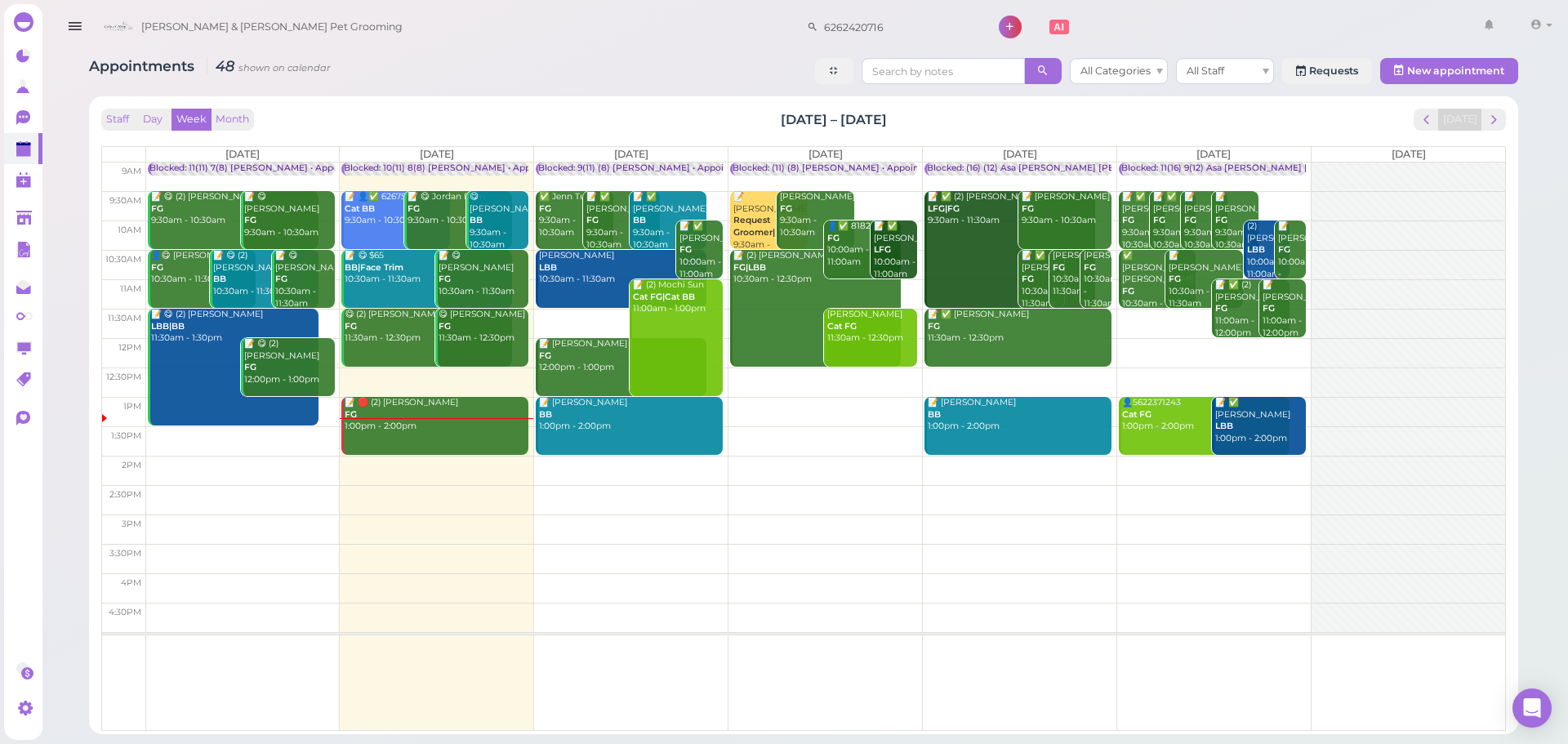
click at [646, 81] on div "Appointments 48 shown on calendar All Categories All Staff Requests New appoint…" at bounding box center [803, 74] width 1429 height 31
click at [1495, 114] on span "next" at bounding box center [1493, 120] width 15 height 15
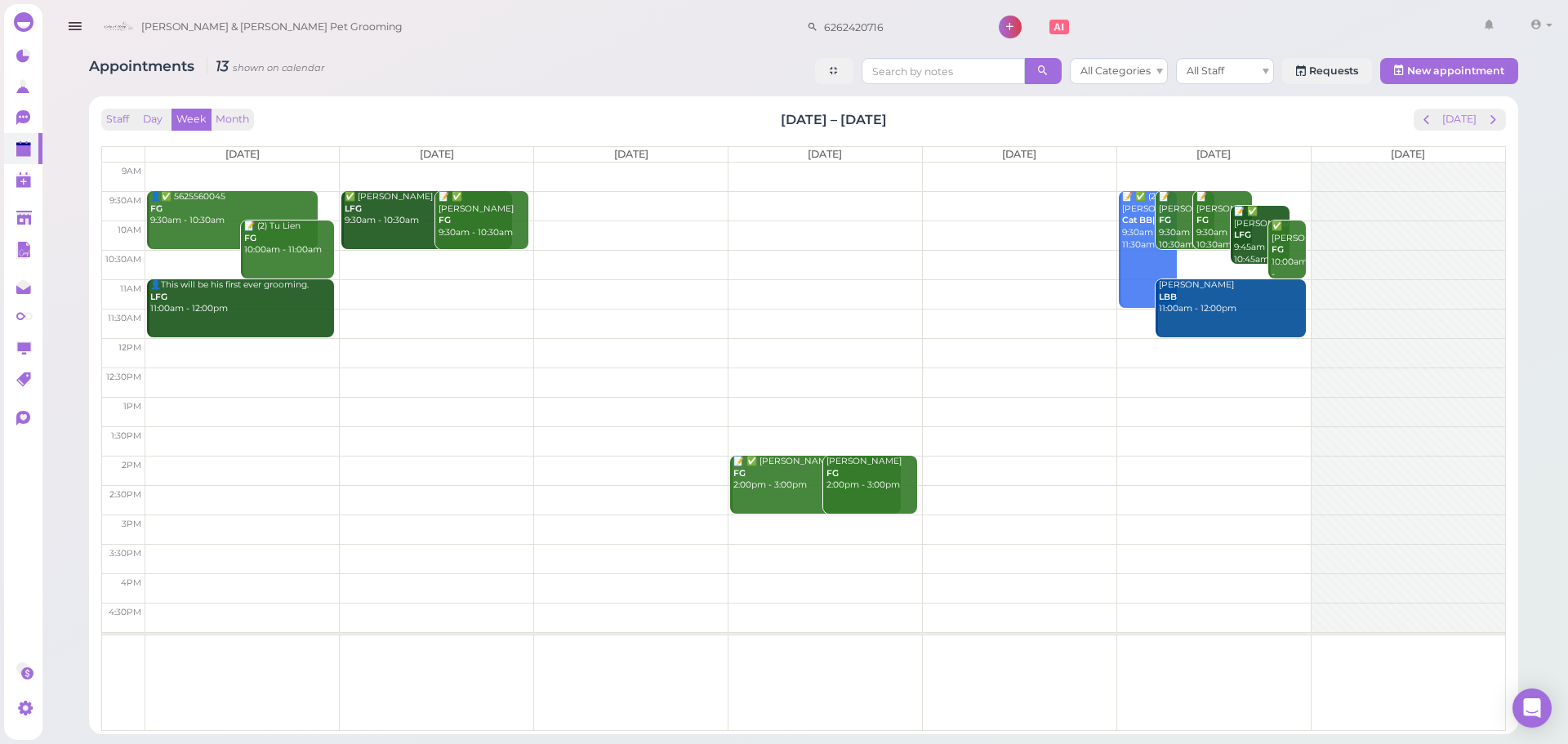
click at [387, 291] on td at bounding box center [825, 294] width 1359 height 30
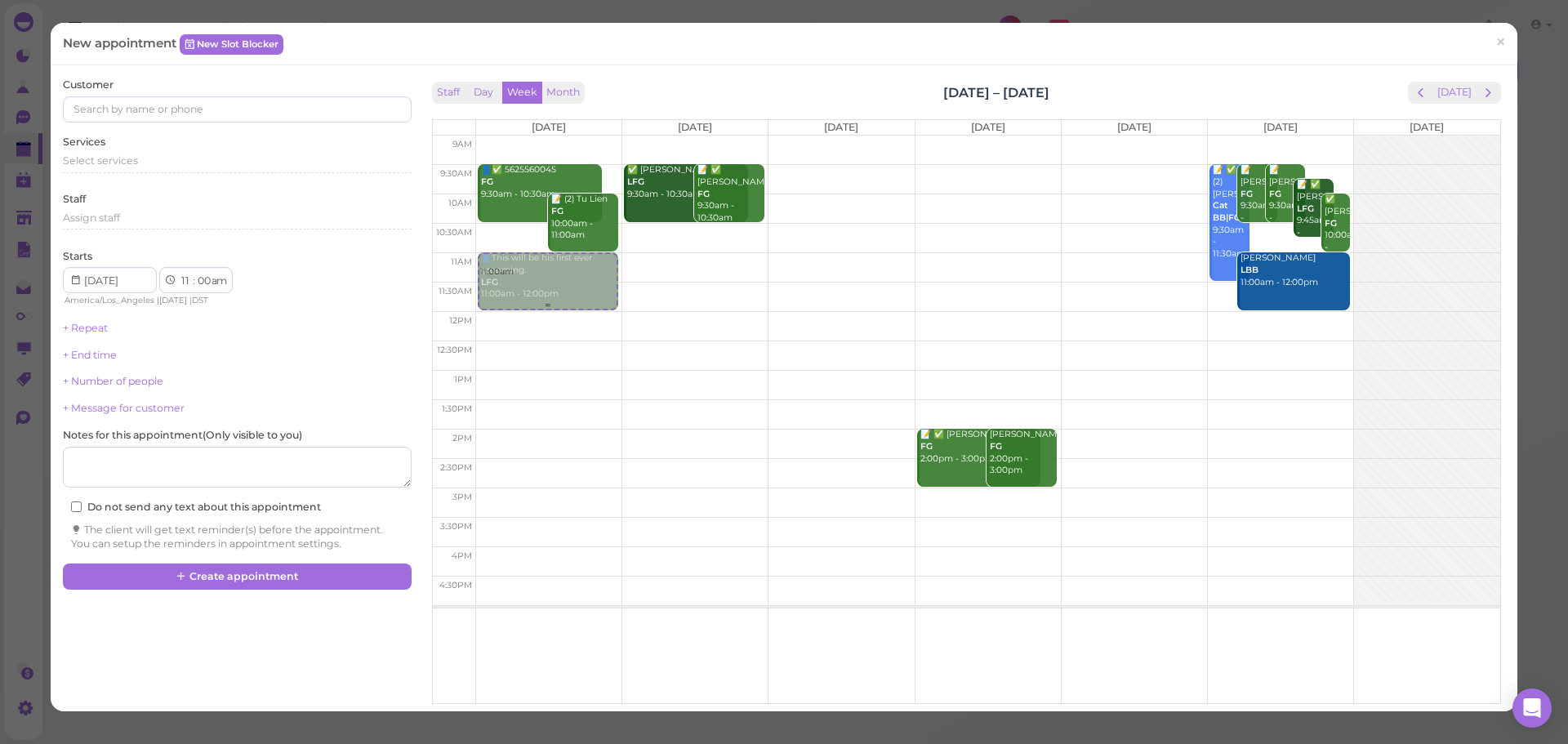
drag, startPoint x: 718, startPoint y: 283, endPoint x: 581, endPoint y: 283, distance: 137.0
click at [581, 136] on tr "11:00am 👤✅ 5625560045 FG 9:30am - 10:30am 📝 (2) Tu Lien FG 10:00am - 11:00am 👤T…" at bounding box center [966, 136] width 1067 height 0
type input "[DATE]"
click at [507, 136] on div "11:00am 👤✅ 5625560045 FG 9:30am - 10:30am 📝 (2) Tu Lien FG 10:00am - 11:00am 11…" at bounding box center [549, 136] width 146 height 0
click at [212, 168] on div "Select services" at bounding box center [236, 160] width 347 height 14
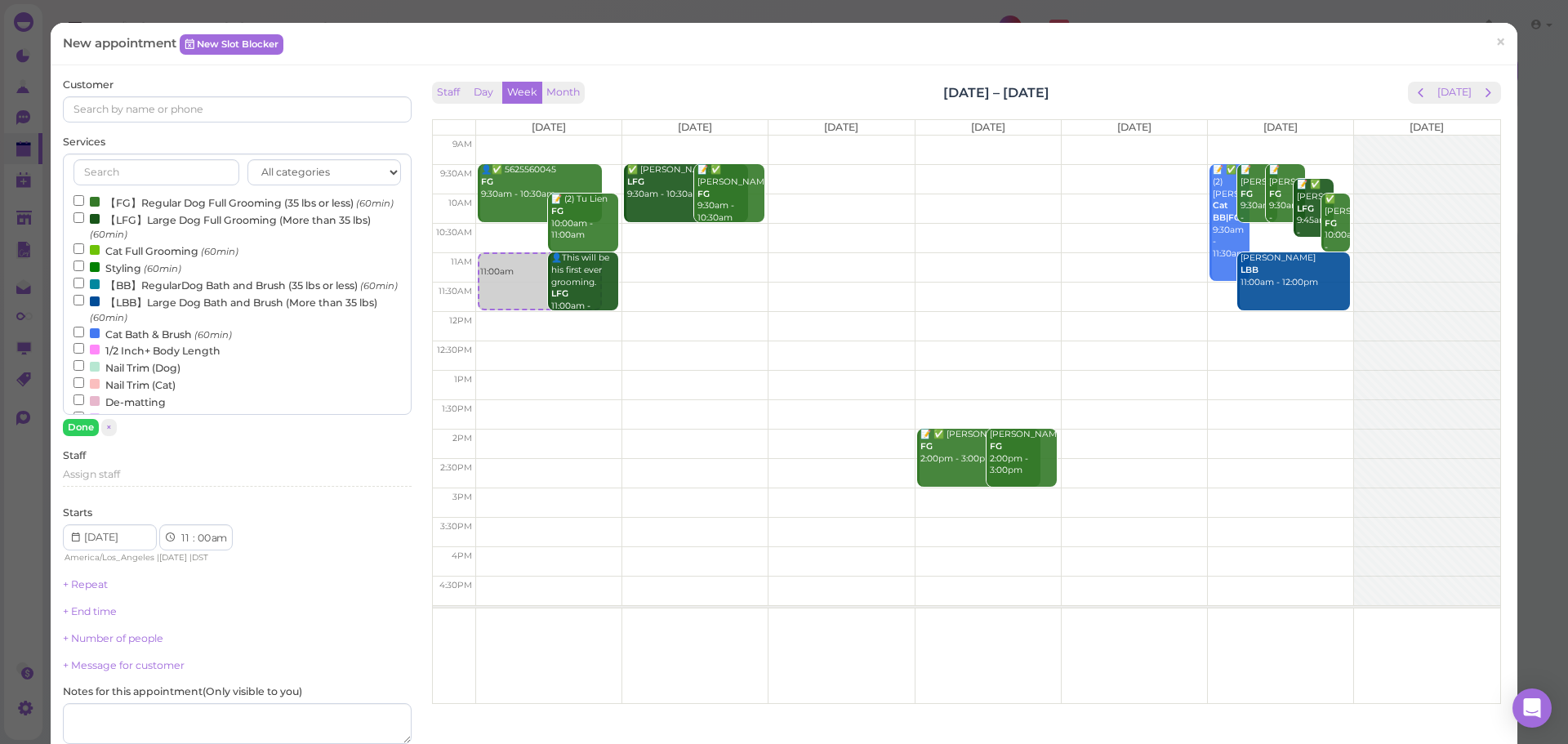
click at [134, 293] on label "【BB】RegularDog Bath and Brush (35 lbs or less) (60min)" at bounding box center [235, 284] width 325 height 17
click at [84, 288] on input "【BB】RegularDog Bath and Brush (35 lbs or less) (60min)" at bounding box center [78, 282] width 11 height 11
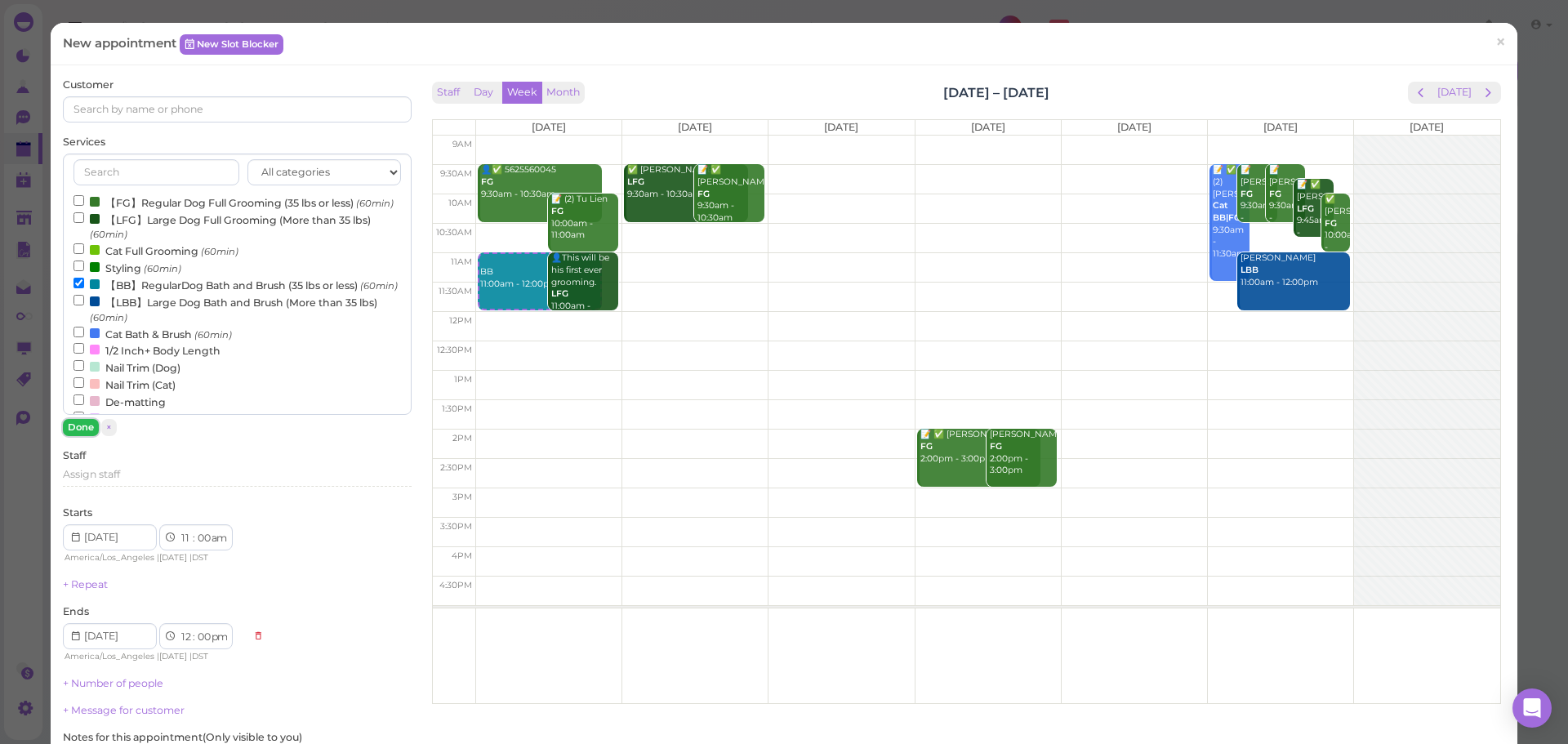
click at [83, 424] on button "Done" at bounding box center [81, 428] width 36 height 17
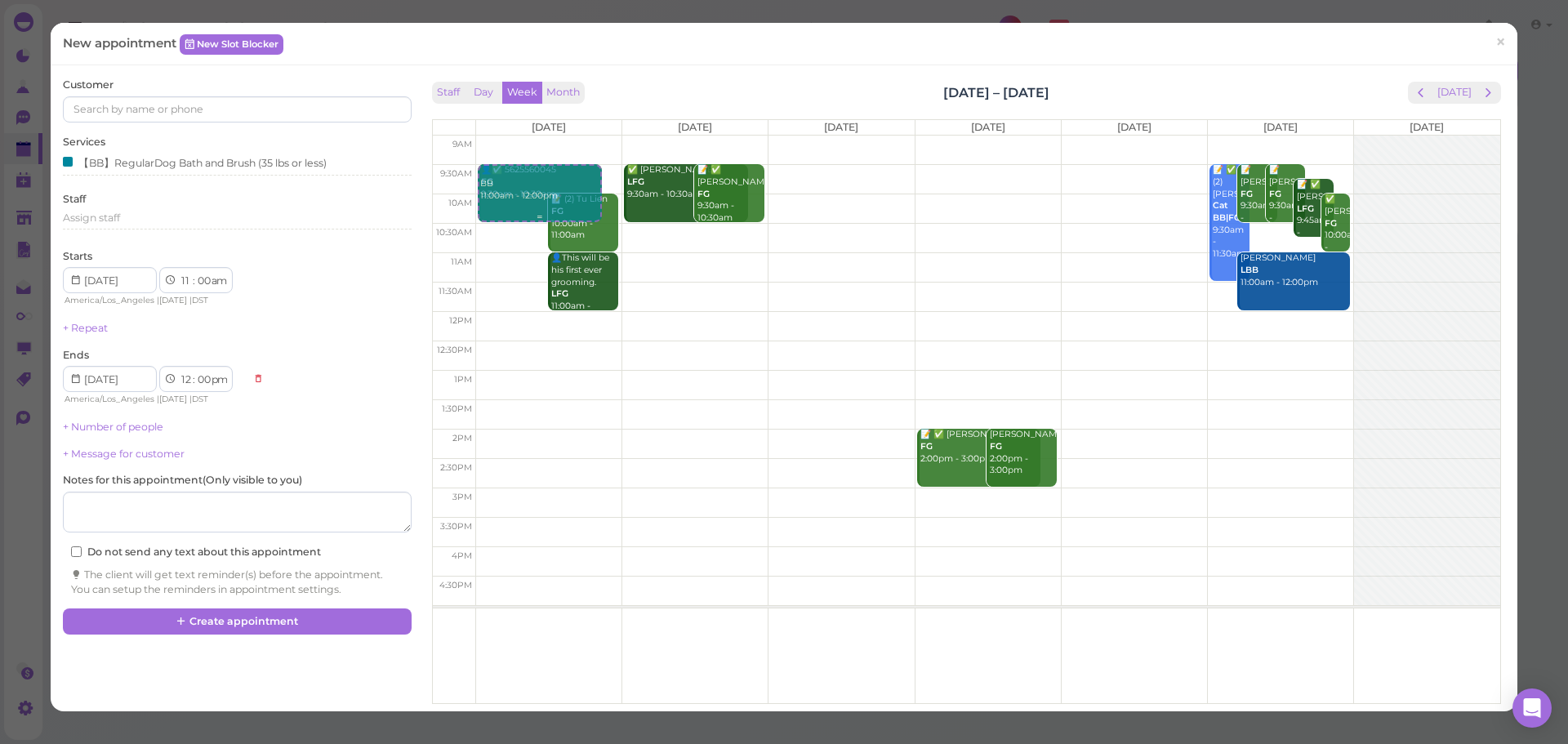
drag, startPoint x: 505, startPoint y: 280, endPoint x: 526, endPoint y: 192, distance: 90.5
click at [526, 136] on div "BB 11:00am - 12:00pm 👤✅ 5625560045 FG 9:30am - 10:30am 📝 (2) Tu Lien FG 10:00am…" at bounding box center [549, 136] width 146 height 0
select select "9"
select select "30"
select select "10"
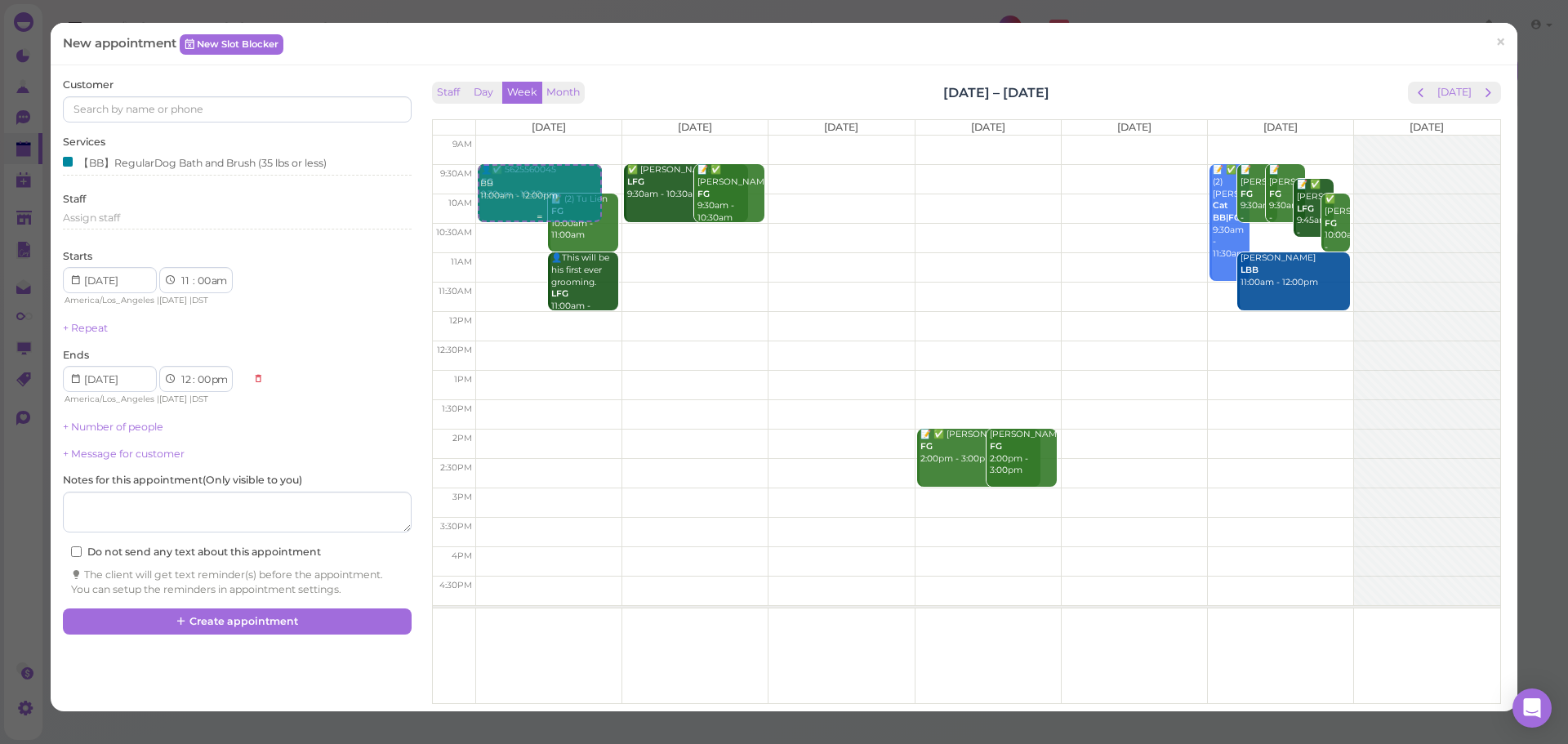
select select "30"
select select "am"
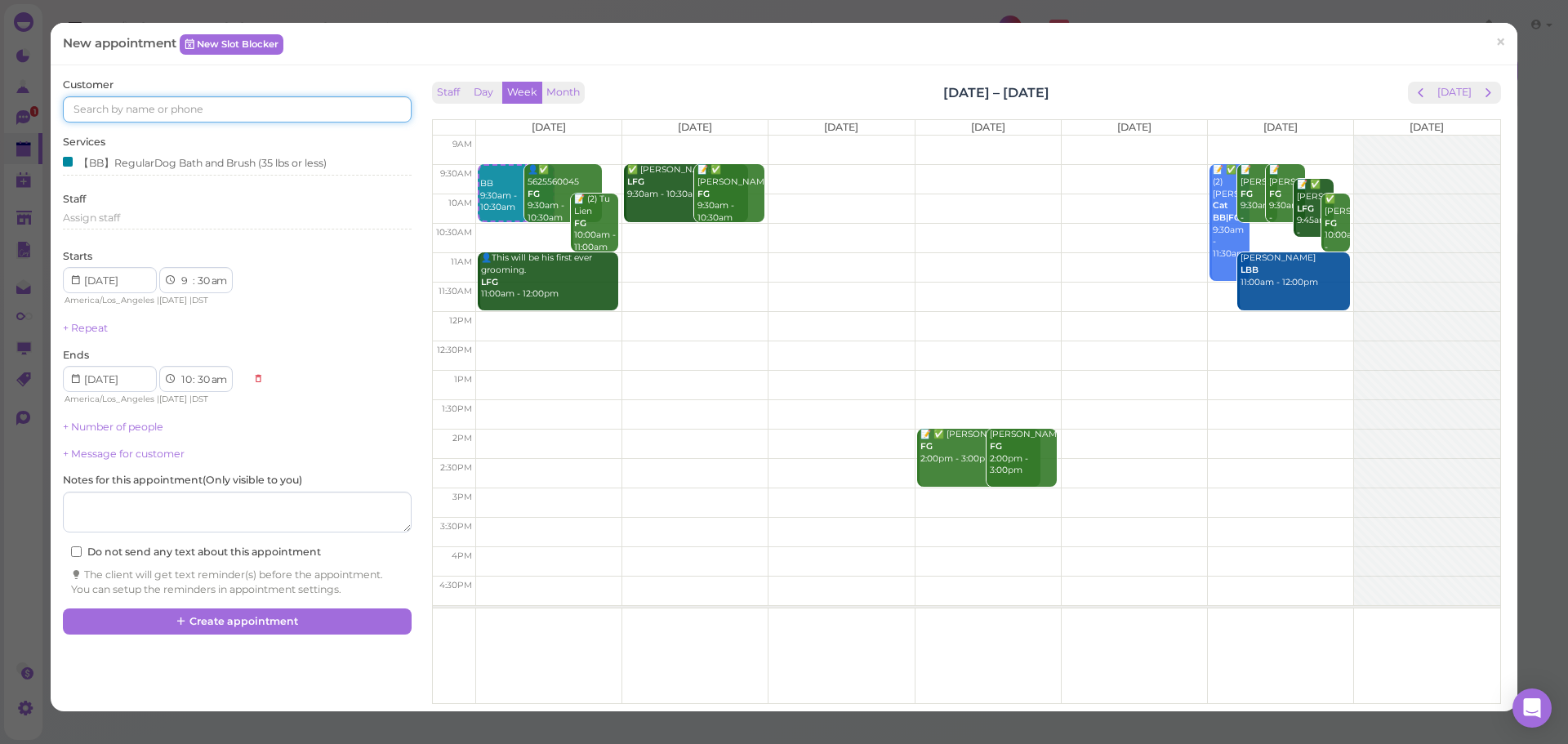
click at [264, 114] on input at bounding box center [236, 109] width 347 height 26
paste input "6264357217"
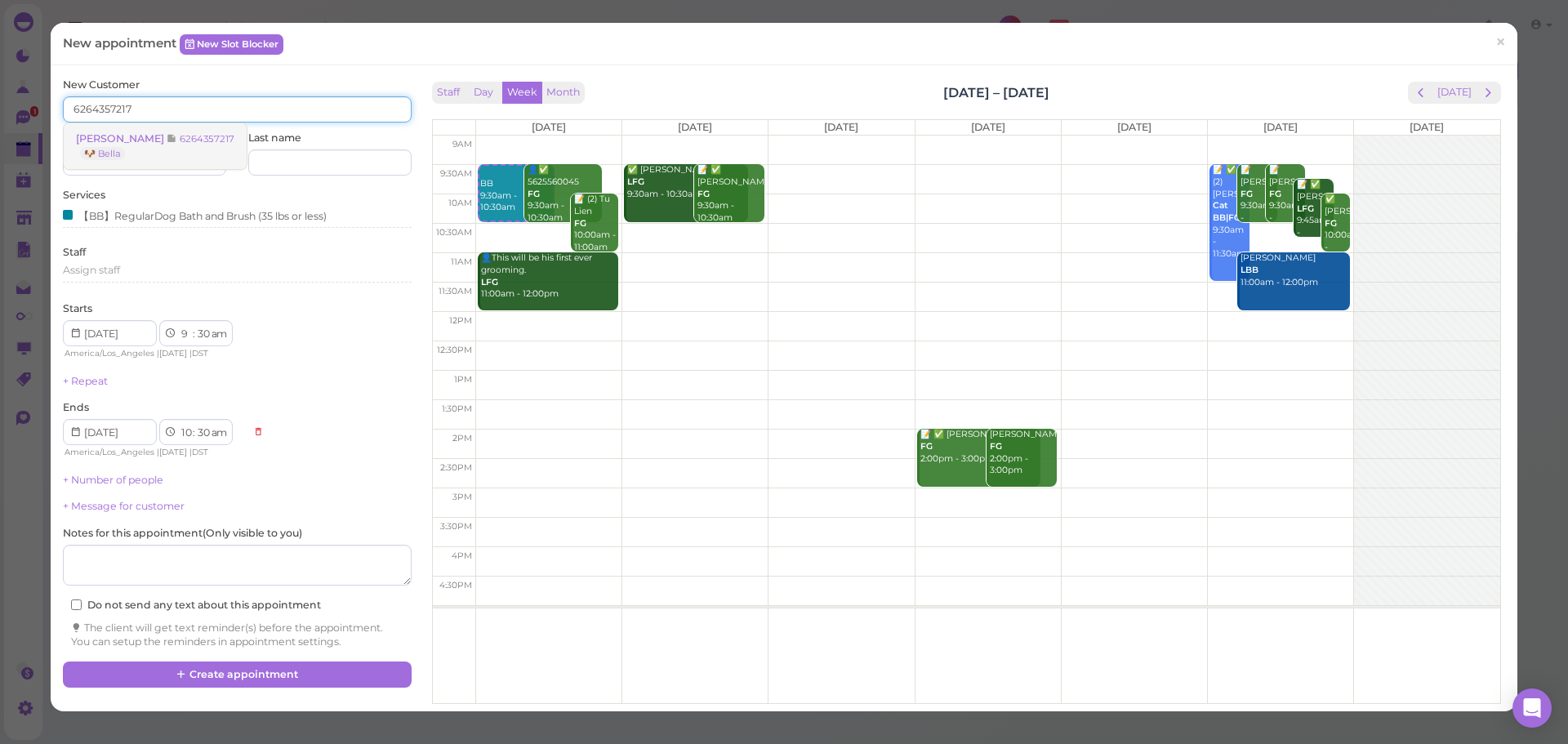
type input "6264357217"
click at [180, 134] on small "6264357217" at bounding box center [207, 139] width 55 height 11
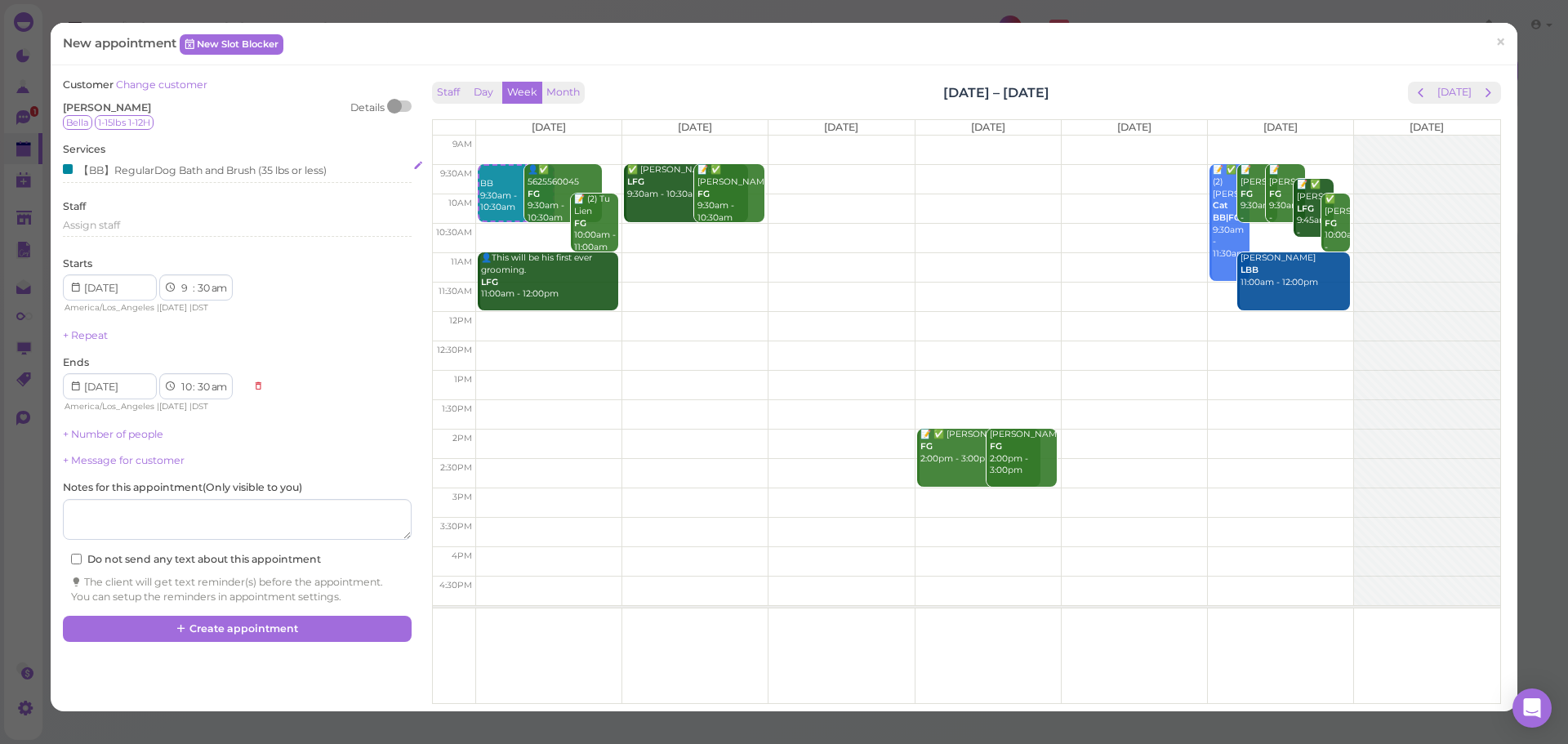
click at [175, 163] on div "【BB】RegularDog Bath and Brush (35 lbs or less)" at bounding box center [195, 169] width 264 height 17
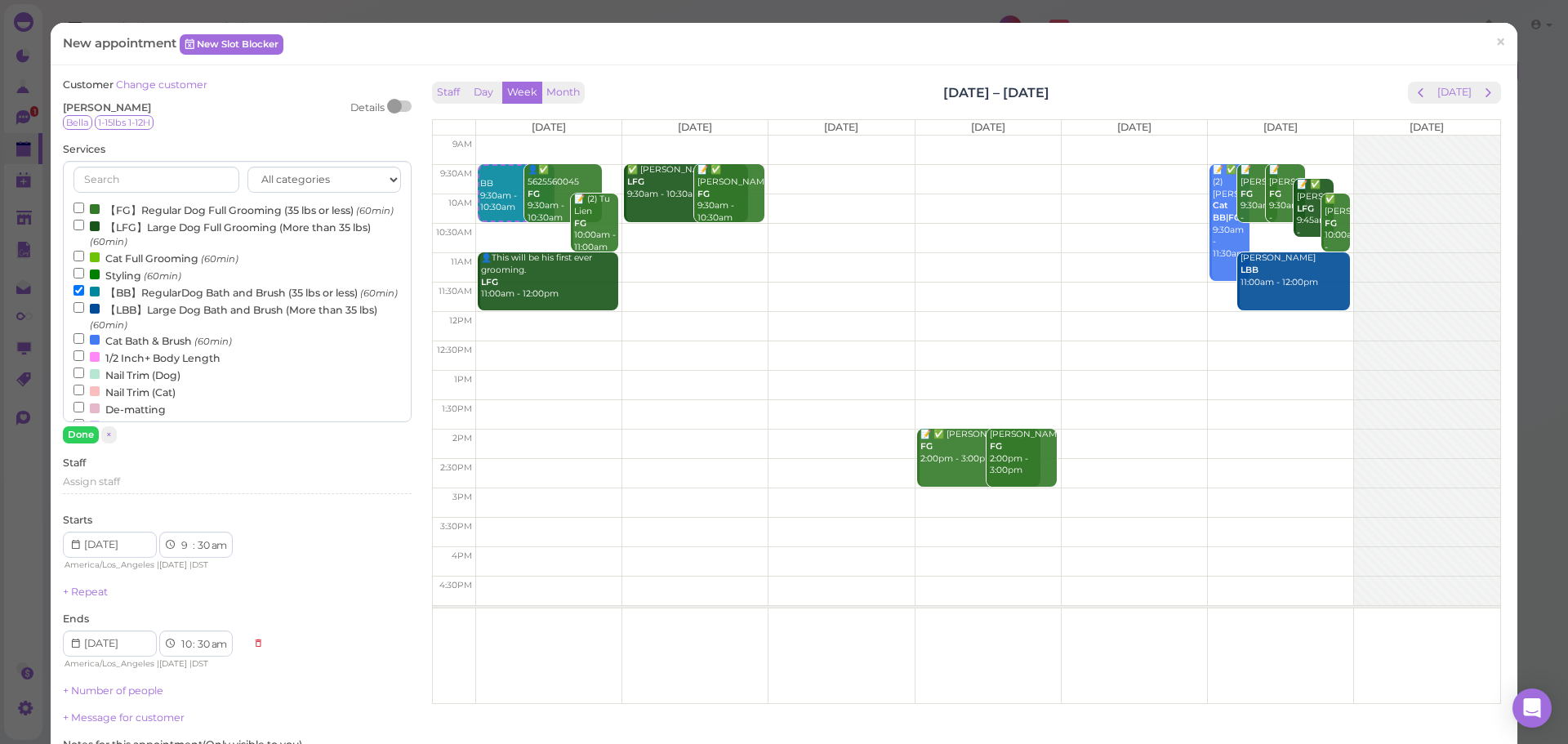
click at [114, 301] on label "【BB】RegularDog Bath and Brush (35 lbs or less) (60min)" at bounding box center [235, 292] width 325 height 17
click at [84, 296] on input "【BB】RegularDog Bath and Brush (35 lbs or less) (60min)" at bounding box center [78, 290] width 11 height 11
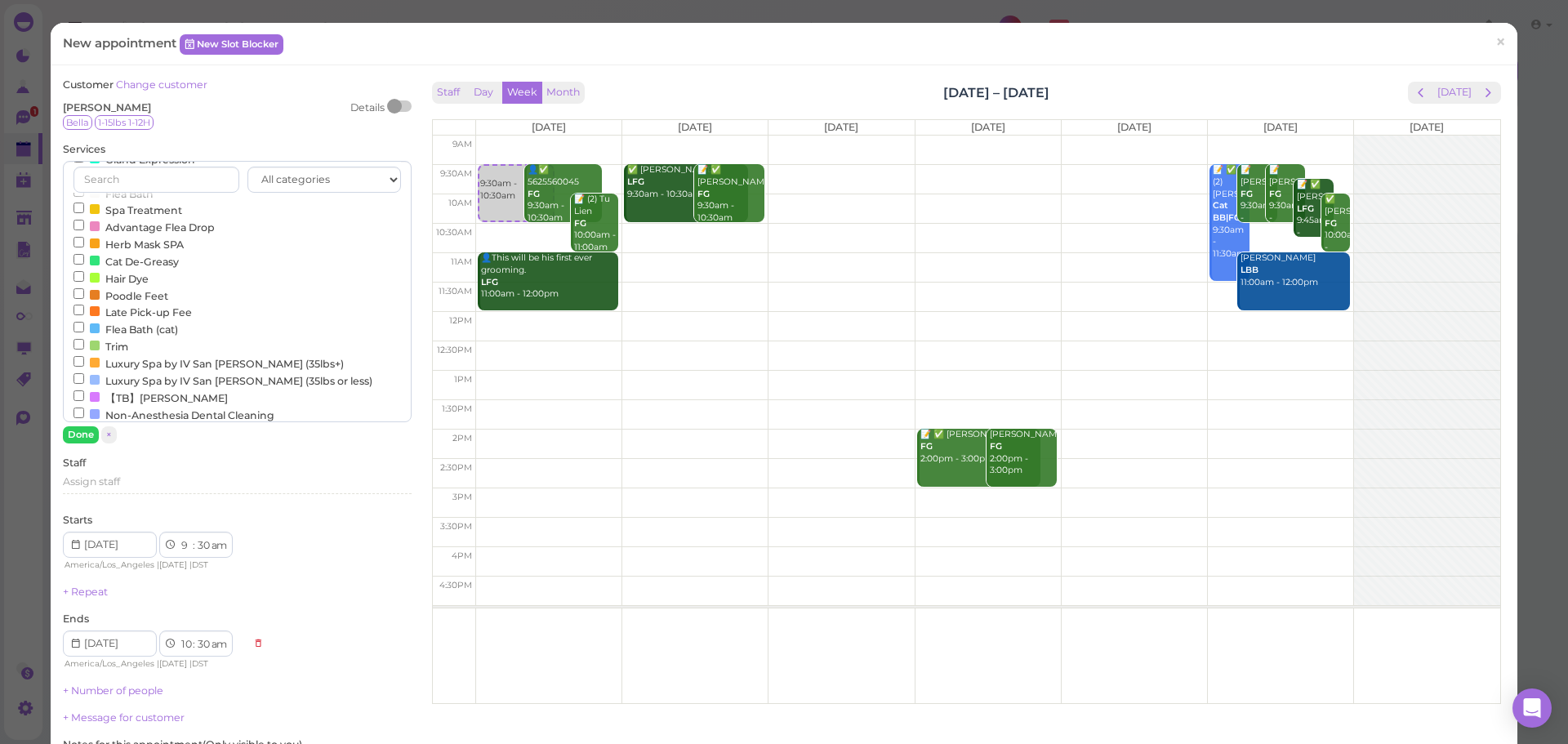
scroll to position [490, 0]
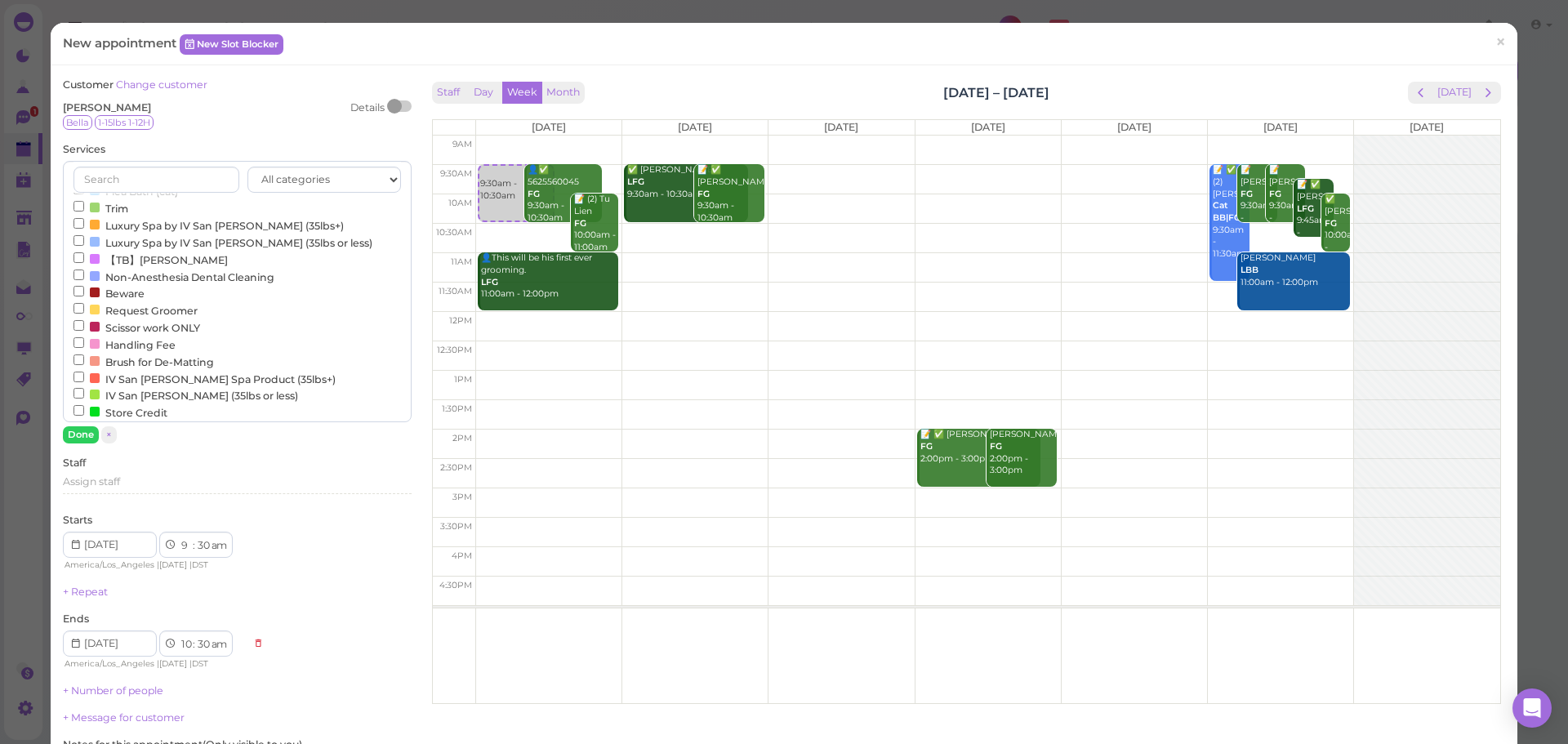
click at [112, 302] on label "Beware" at bounding box center [109, 293] width 71 height 17
click at [84, 297] on input "Beware" at bounding box center [78, 291] width 11 height 11
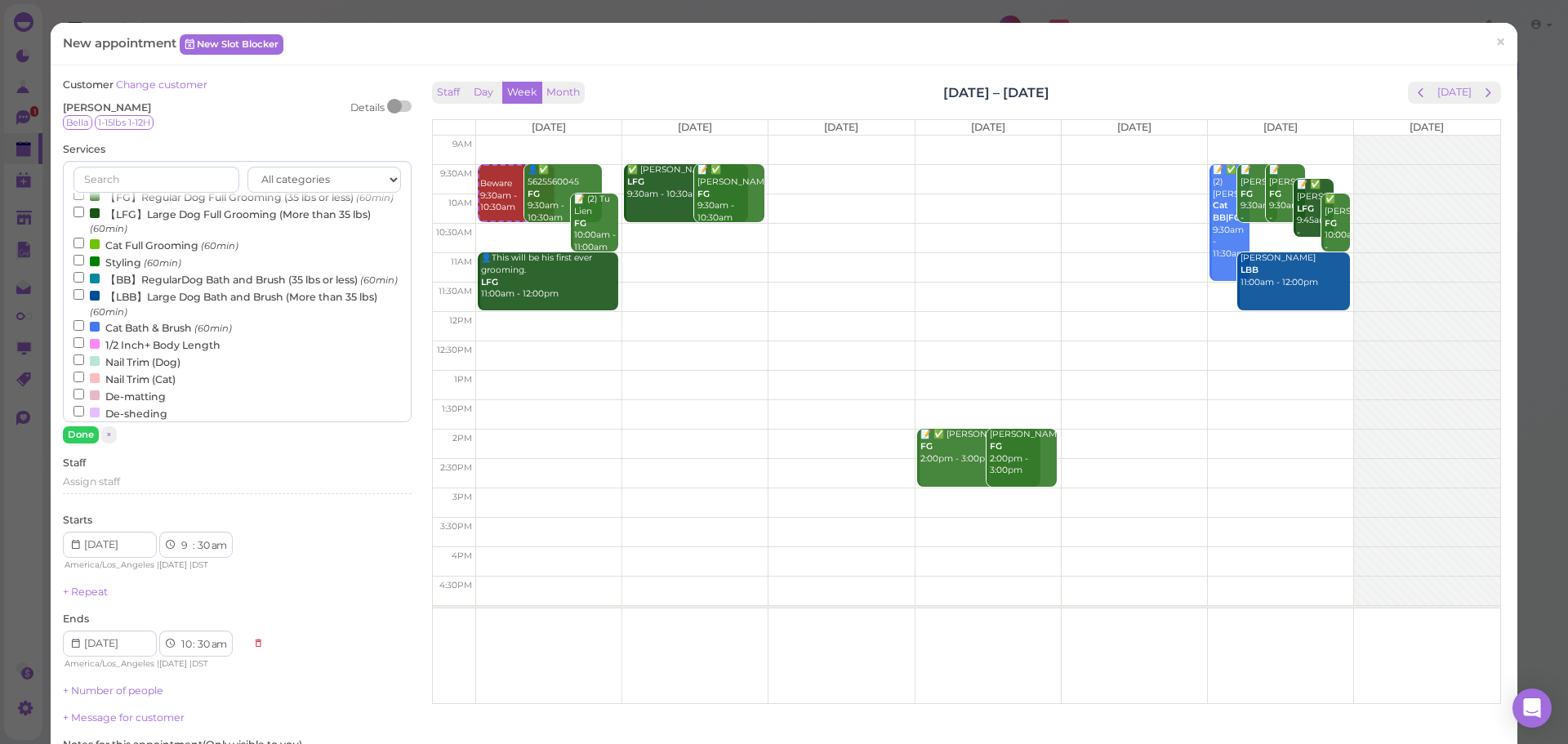
scroll to position [0, 0]
click at [121, 301] on label "【BB】RegularDog Bath and Brush (35 lbs or less) (60min)" at bounding box center [235, 292] width 325 height 17
click at [84, 296] on input "【BB】RegularDog Bath and Brush (35 lbs or less) (60min)" at bounding box center [78, 290] width 11 height 11
click at [76, 446] on div "Customer Change customer [PERSON_NAME] Details Bella 1-15lbs 1-12H Services All…" at bounding box center [236, 469] width 347 height 783
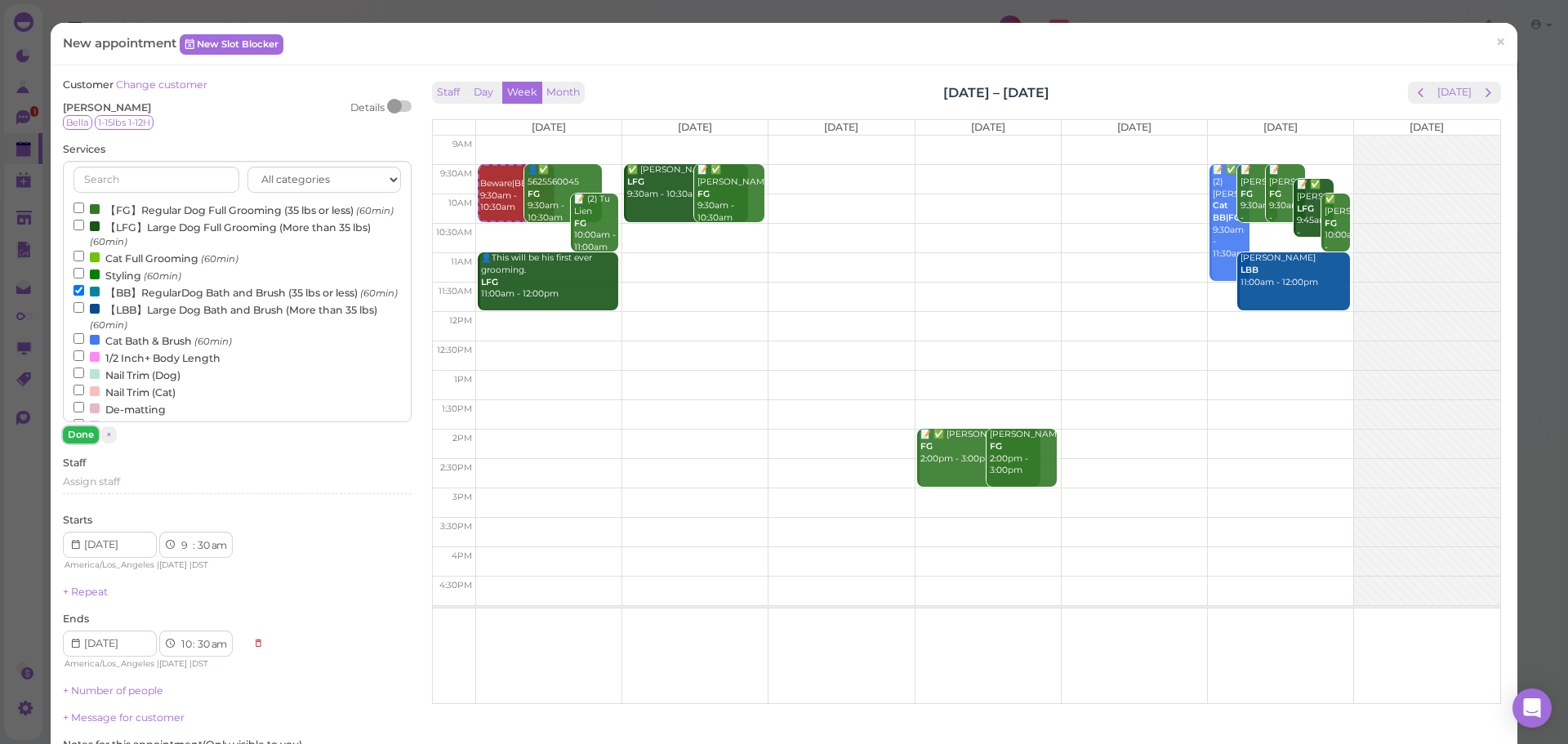
click at [76, 441] on button "Done" at bounding box center [81, 435] width 36 height 17
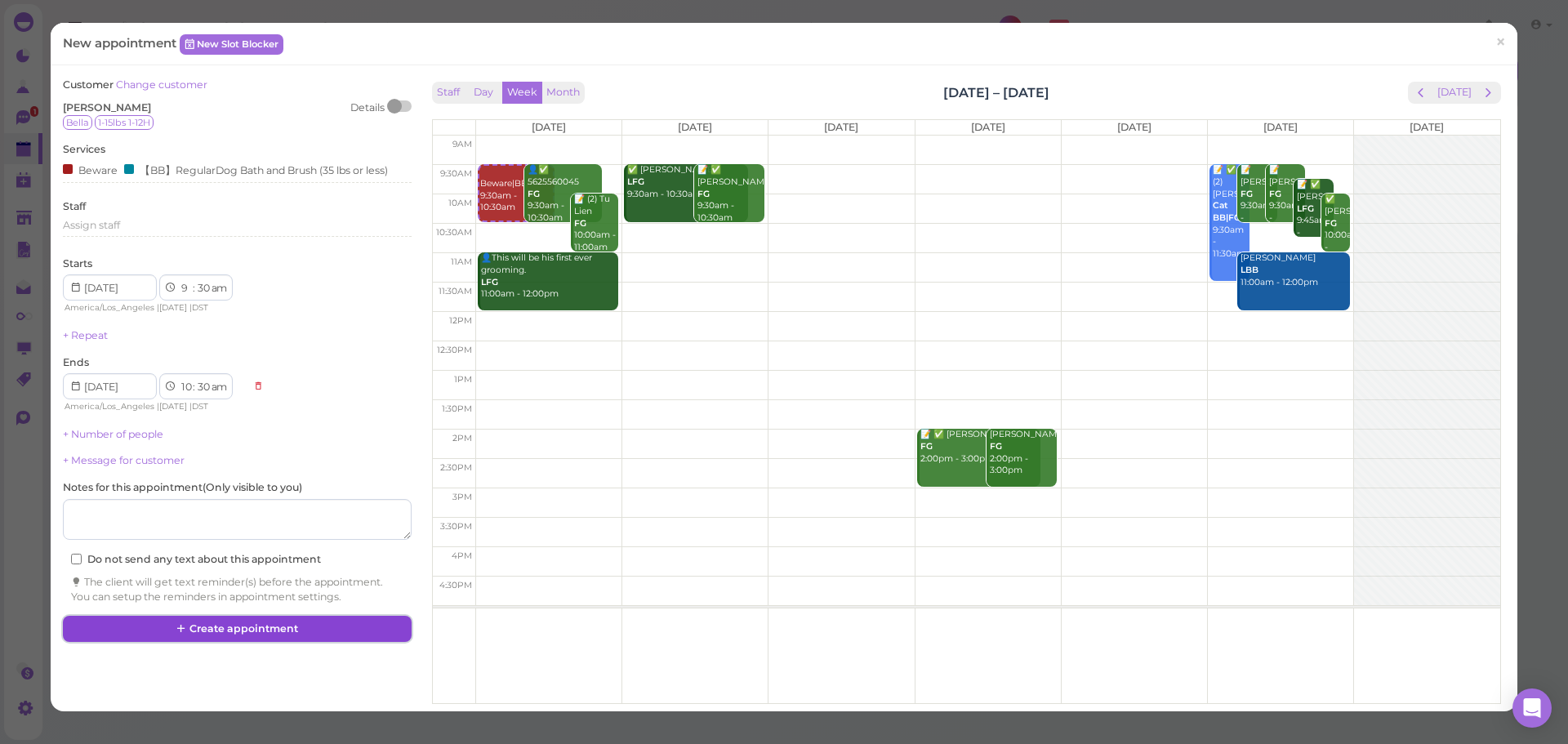
click at [225, 627] on button "Create appointment" at bounding box center [236, 628] width 347 height 26
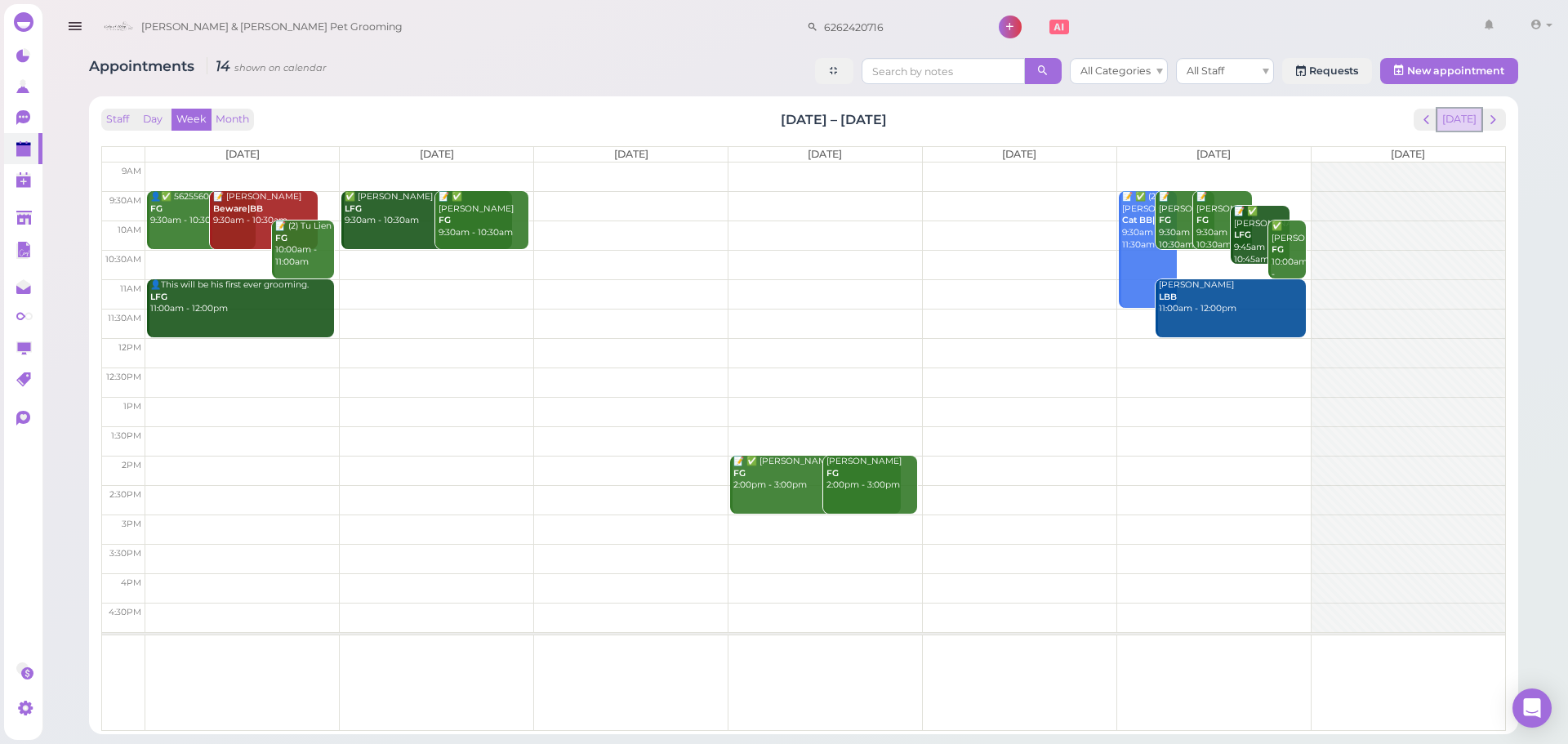
click at [1456, 125] on button "[DATE]" at bounding box center [1460, 119] width 44 height 22
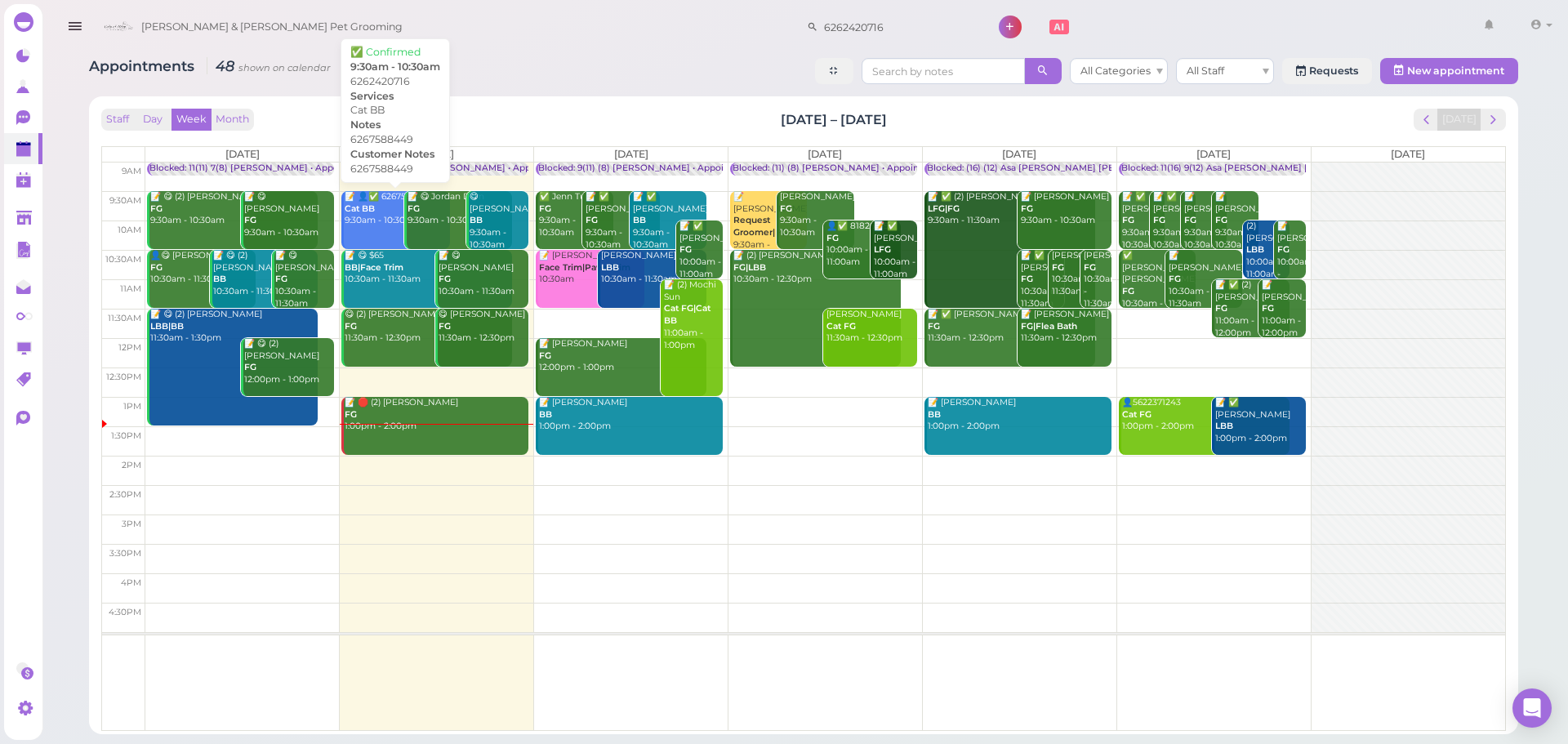
click at [377, 219] on div "📝 👤✅ 6267588449 Cat BB 9:30am - 10:30am" at bounding box center [396, 210] width 106 height 36
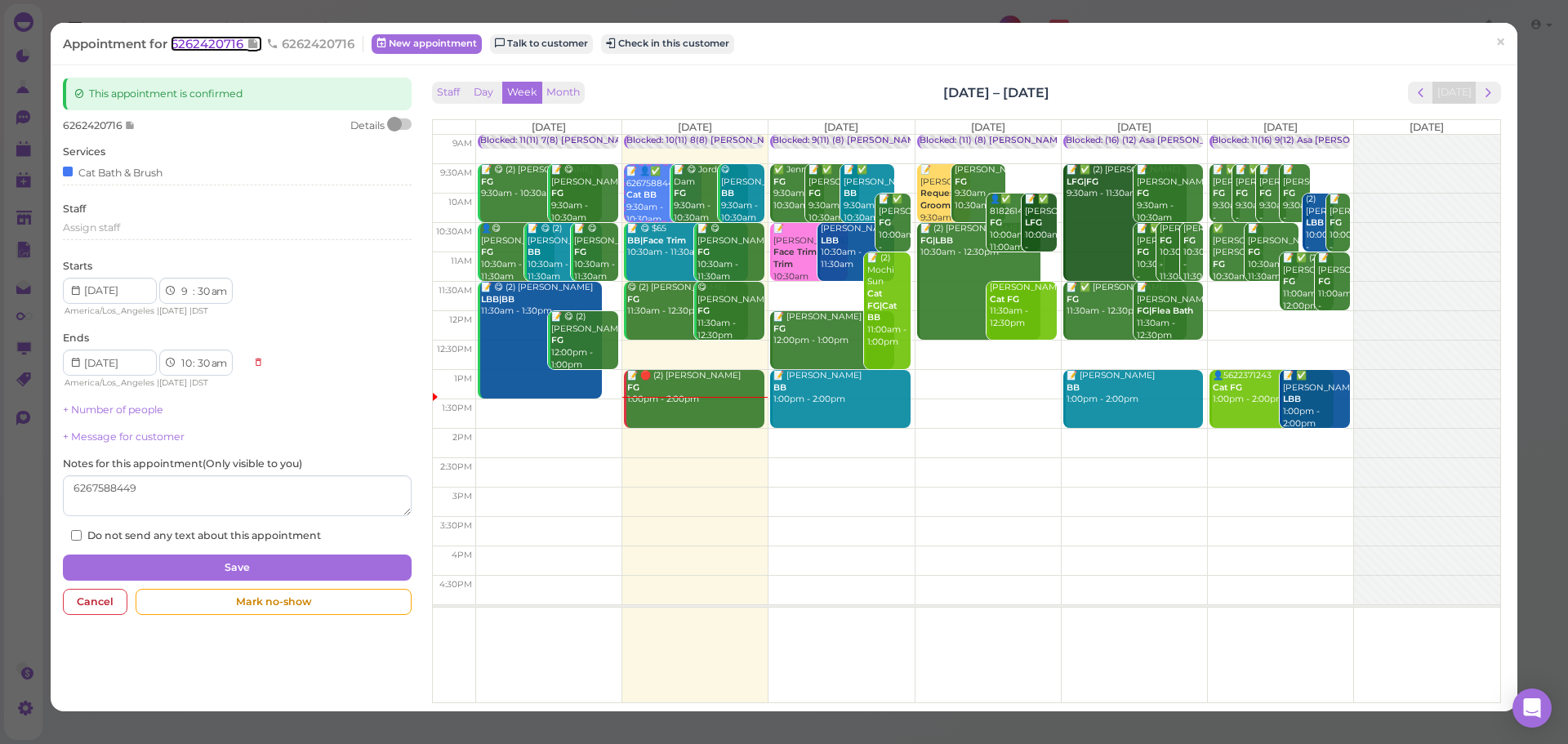
drag, startPoint x: 232, startPoint y: 37, endPoint x: 574, endPoint y: 38, distance: 342.0
click at [232, 37] on span "6262420716" at bounding box center [208, 44] width 76 height 15
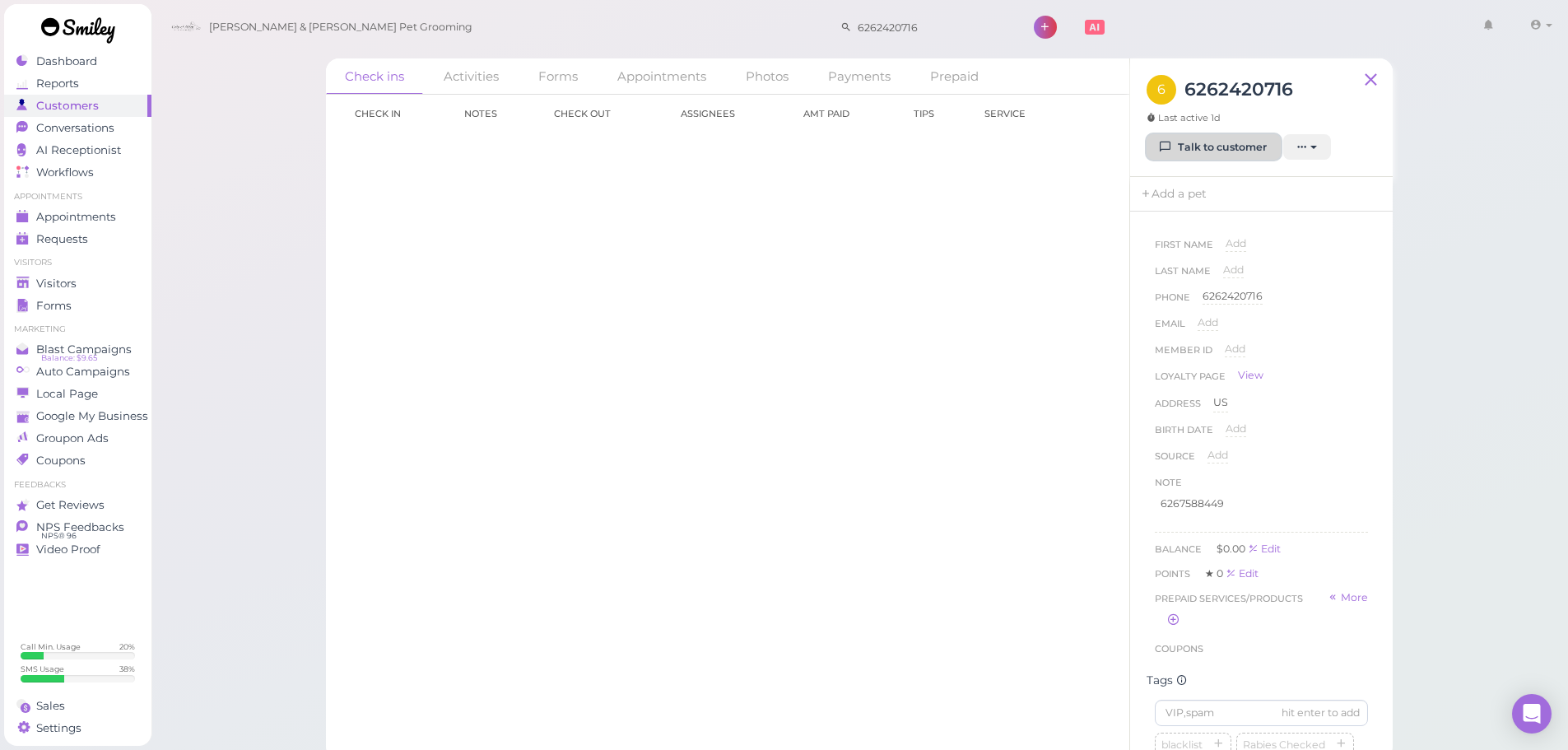
click at [1190, 152] on link "Talk to customer" at bounding box center [1213, 147] width 134 height 26
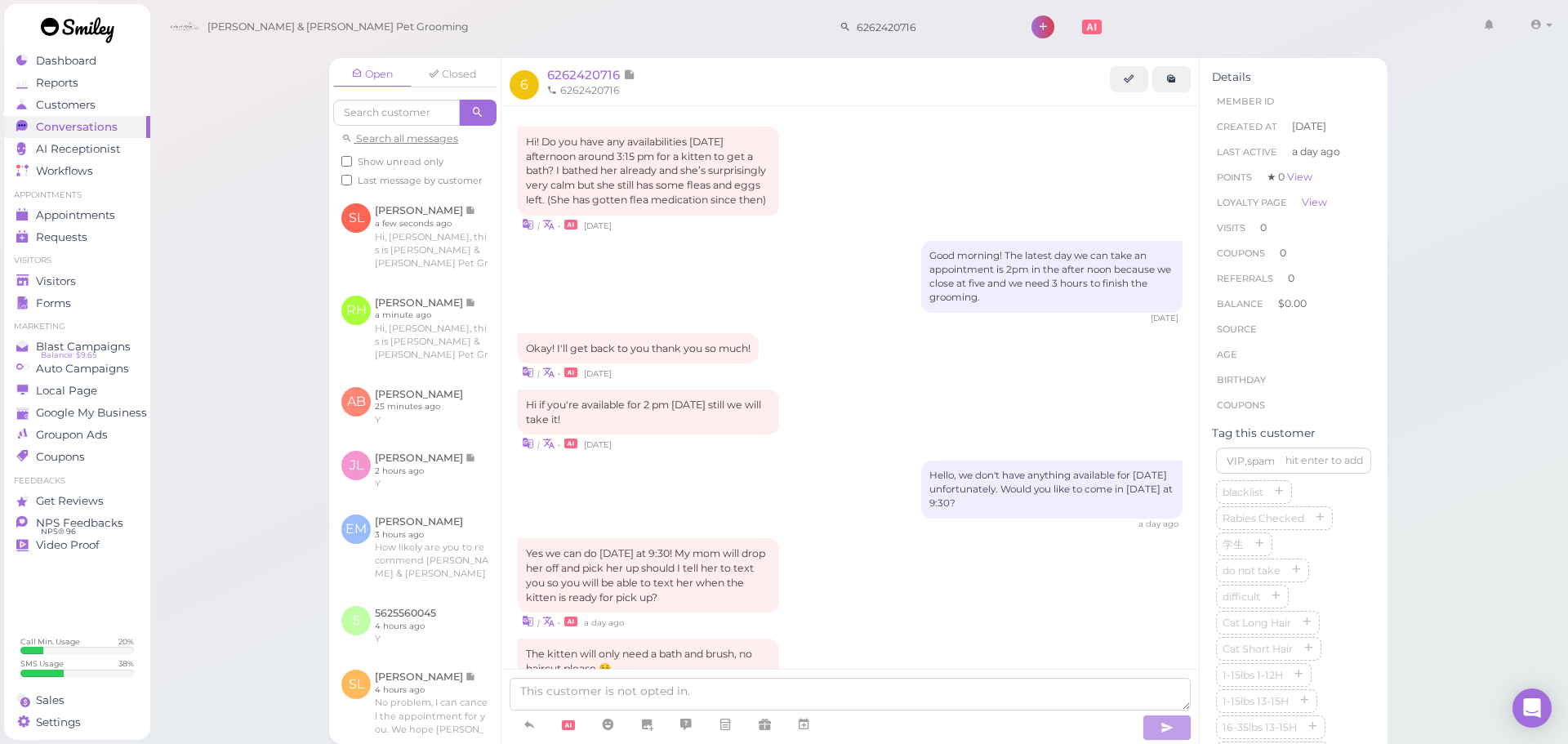
scroll to position [832, 0]
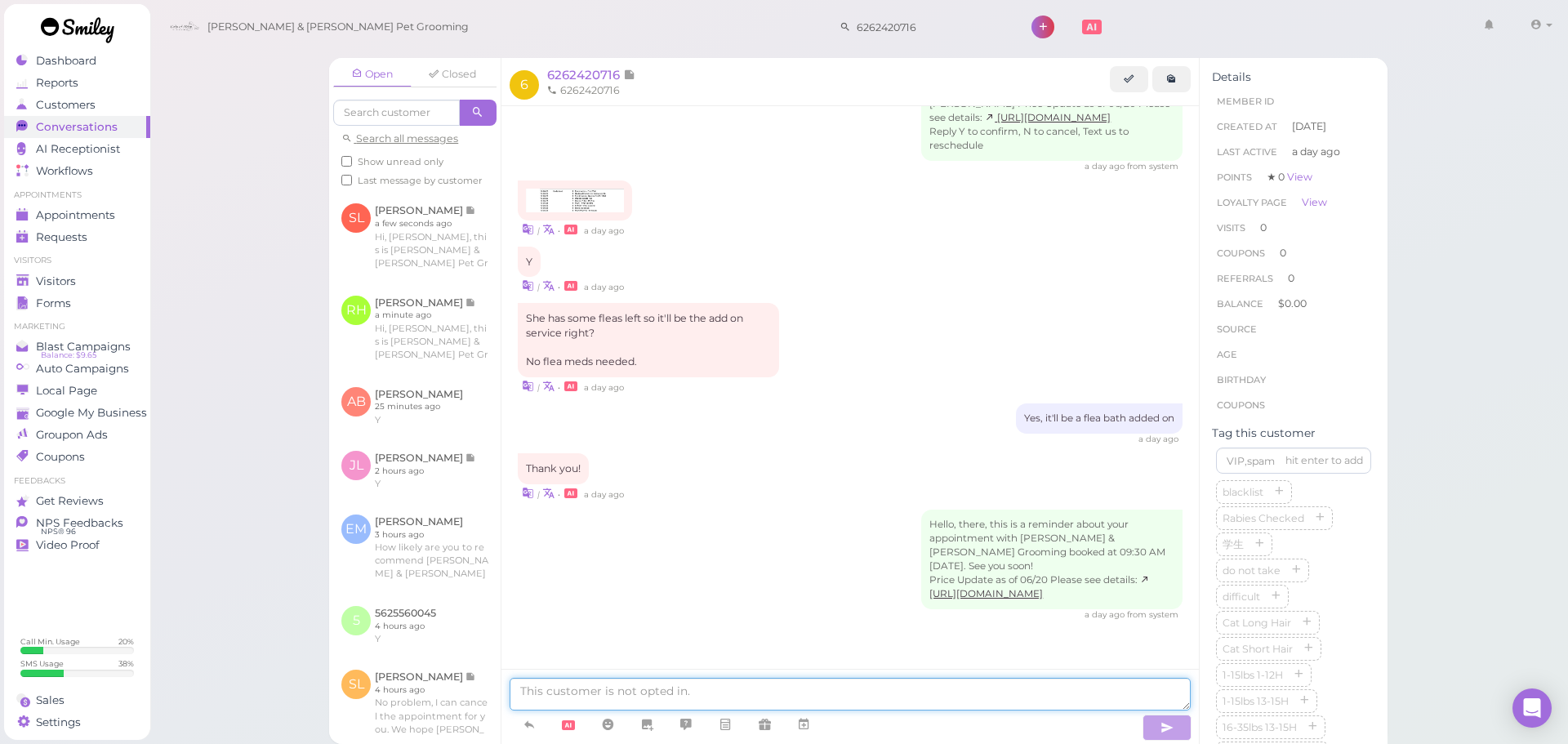
click at [975, 686] on textarea at bounding box center [850, 694] width 682 height 33
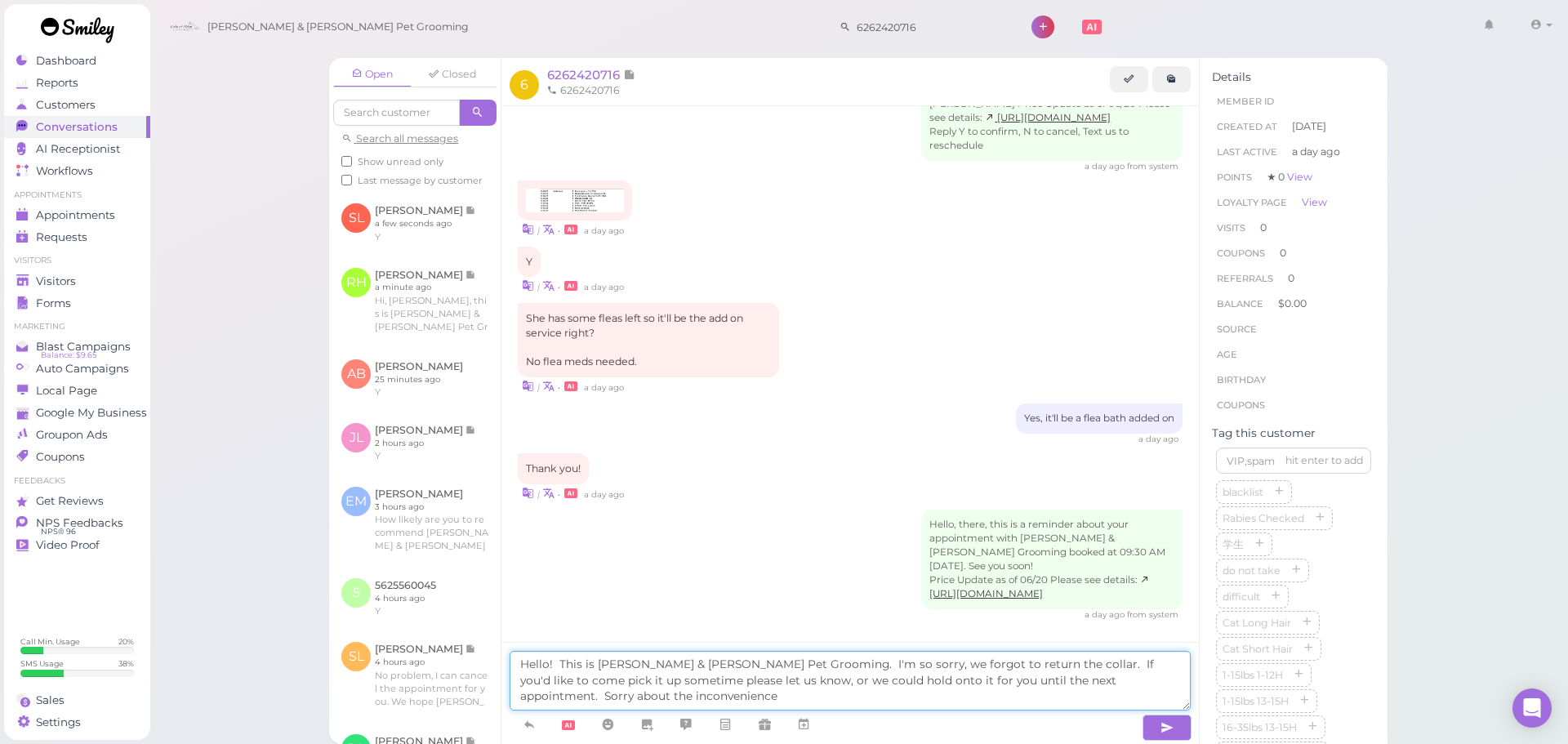
type textarea "Hello! This is [PERSON_NAME] & [PERSON_NAME] Pet Grooming. I'm so sorry, we for…"
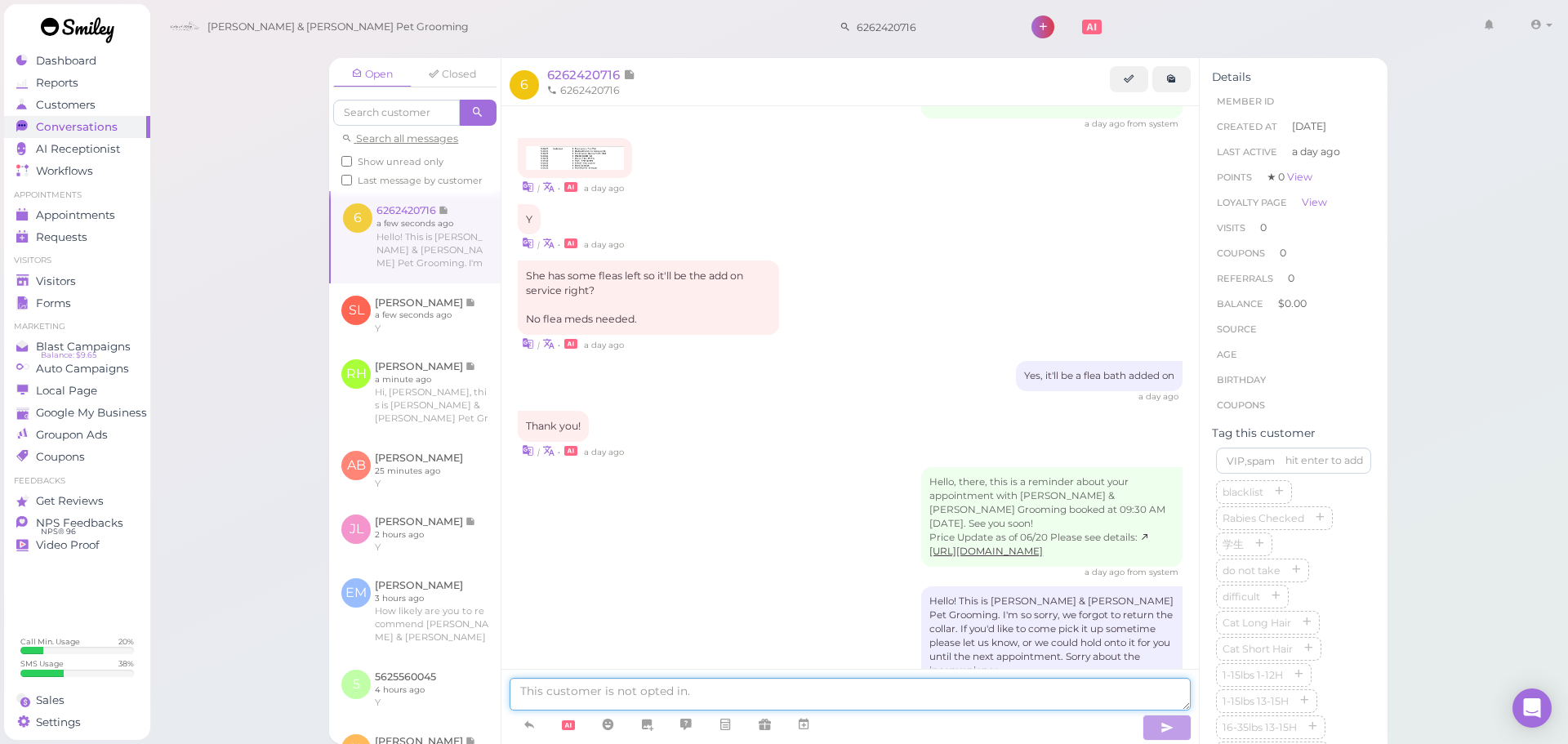
scroll to position [926, 0]
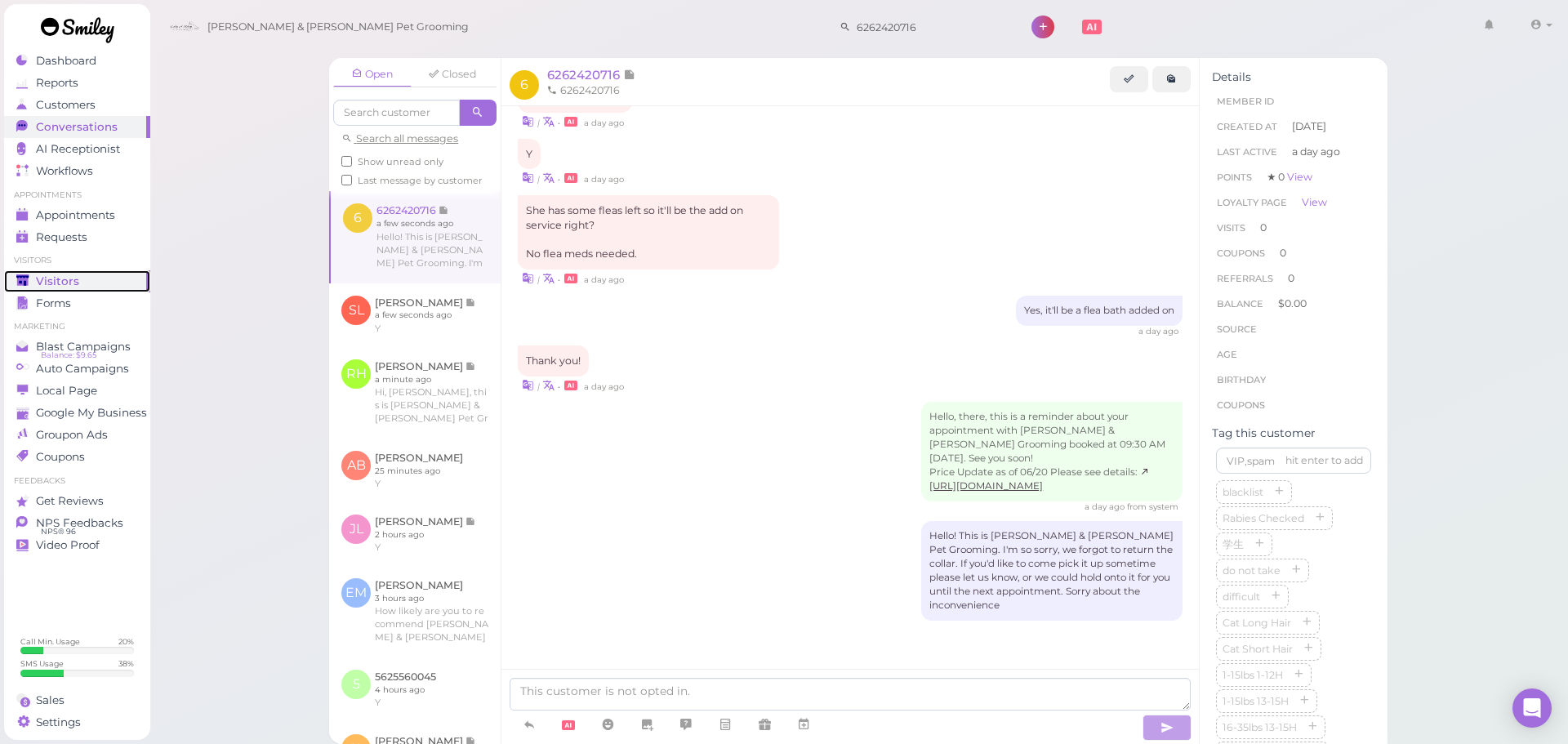
click at [77, 275] on div "Visitors" at bounding box center [75, 282] width 118 height 14
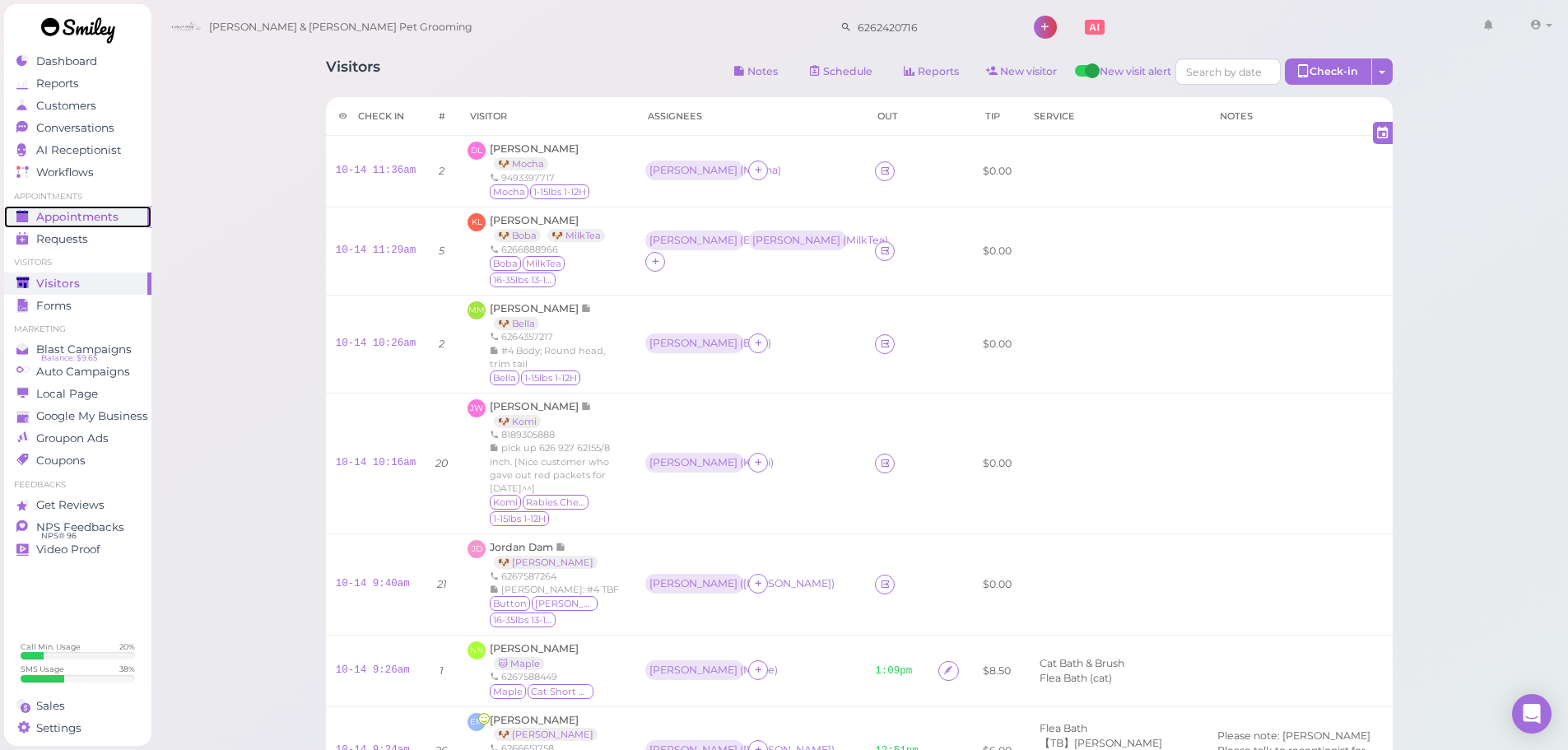
click at [25, 216] on polygon at bounding box center [22, 217] width 12 height 9
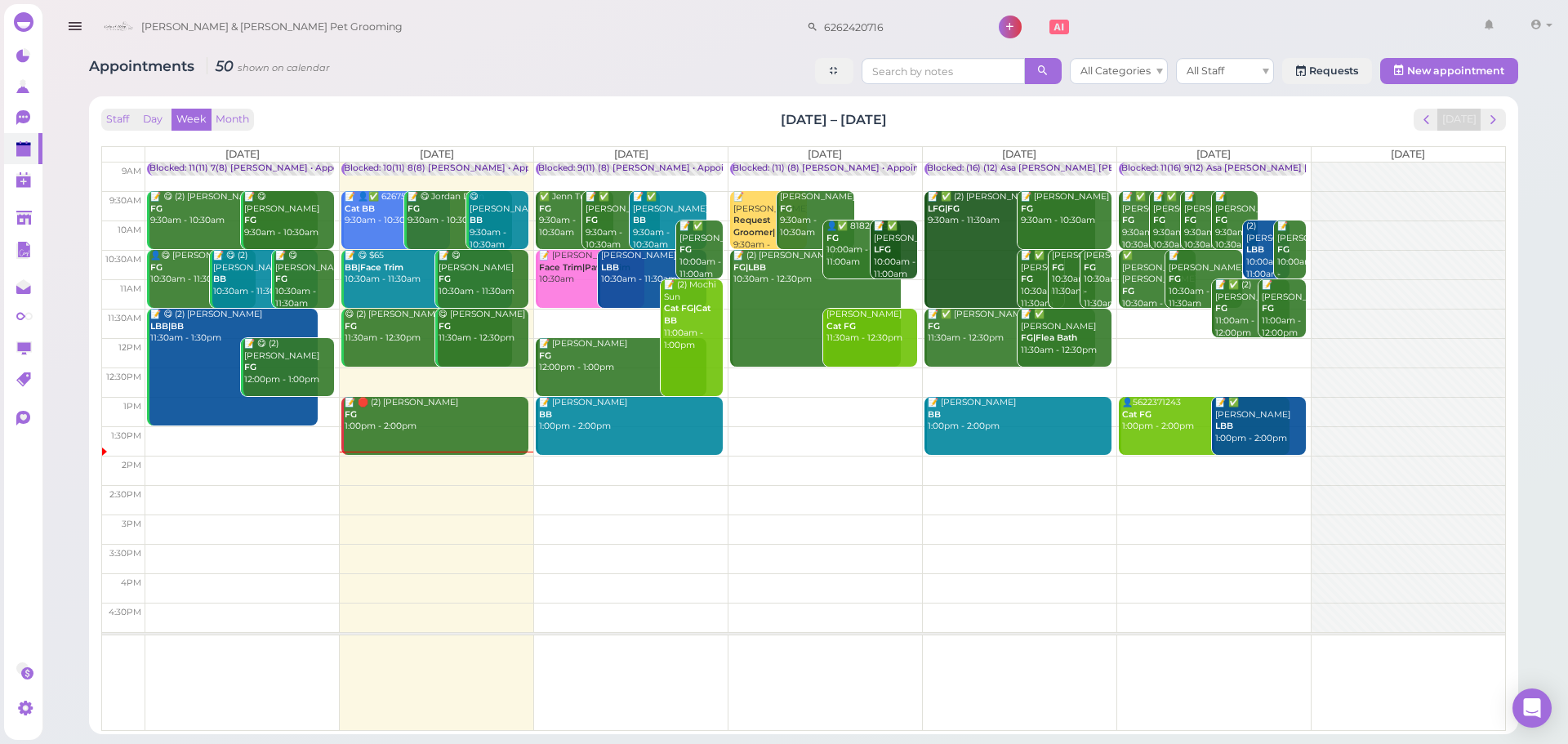
click at [817, 372] on td at bounding box center [825, 382] width 1359 height 30
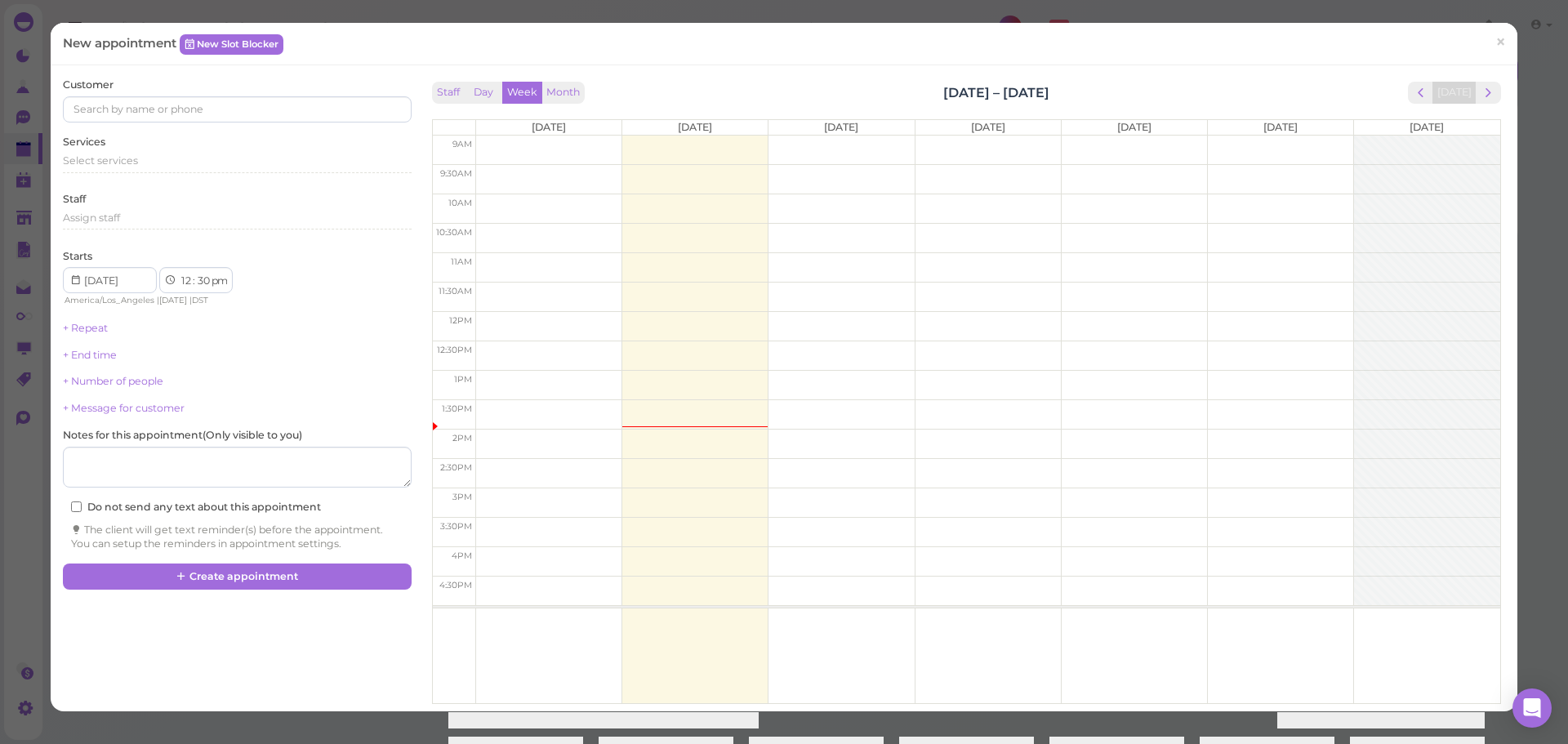
click at [140, 155] on div "Select services" at bounding box center [236, 160] width 347 height 14
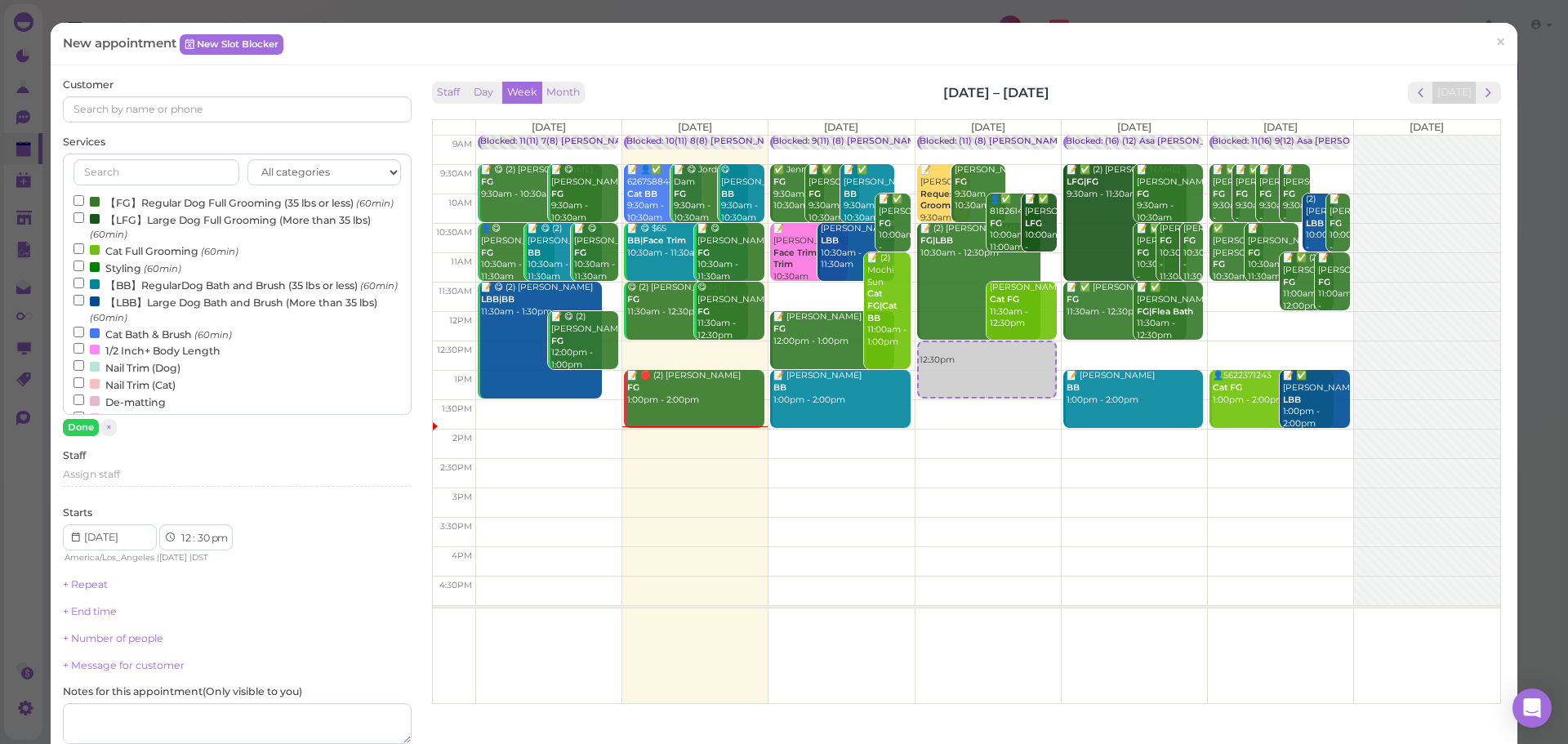
drag, startPoint x: 138, startPoint y: 153, endPoint x: 142, endPoint y: 200, distance: 47.2
click at [142, 200] on label "【FG】Regular Dog Full Grooming (35 lbs or less) (60min)" at bounding box center [234, 202] width 320 height 17
click at [84, 200] on input "【FG】Regular Dog Full Grooming (35 lbs or less) (60min)" at bounding box center [78, 200] width 11 height 11
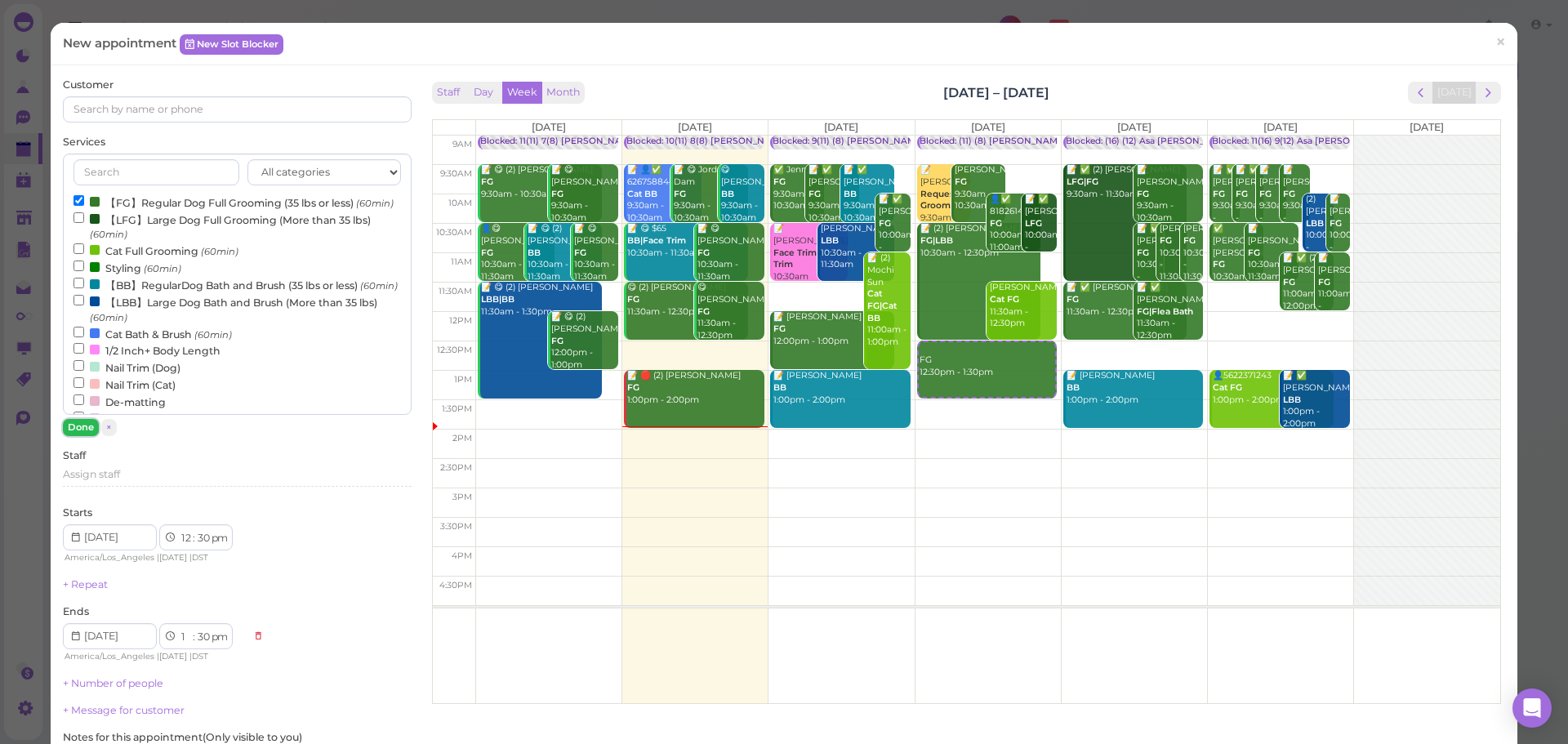
click at [92, 420] on button "Done" at bounding box center [81, 428] width 36 height 17
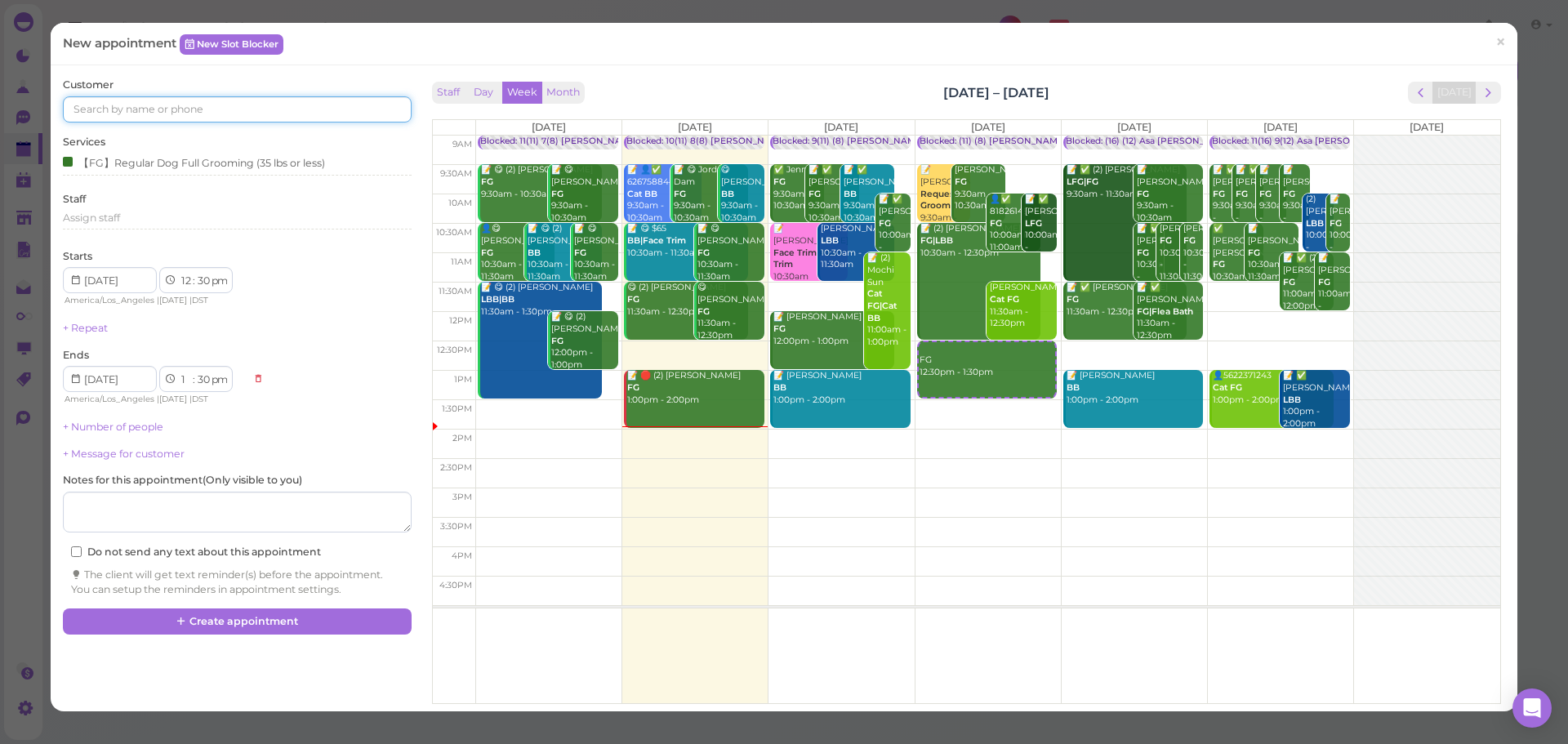
click at [211, 110] on input at bounding box center [236, 109] width 347 height 26
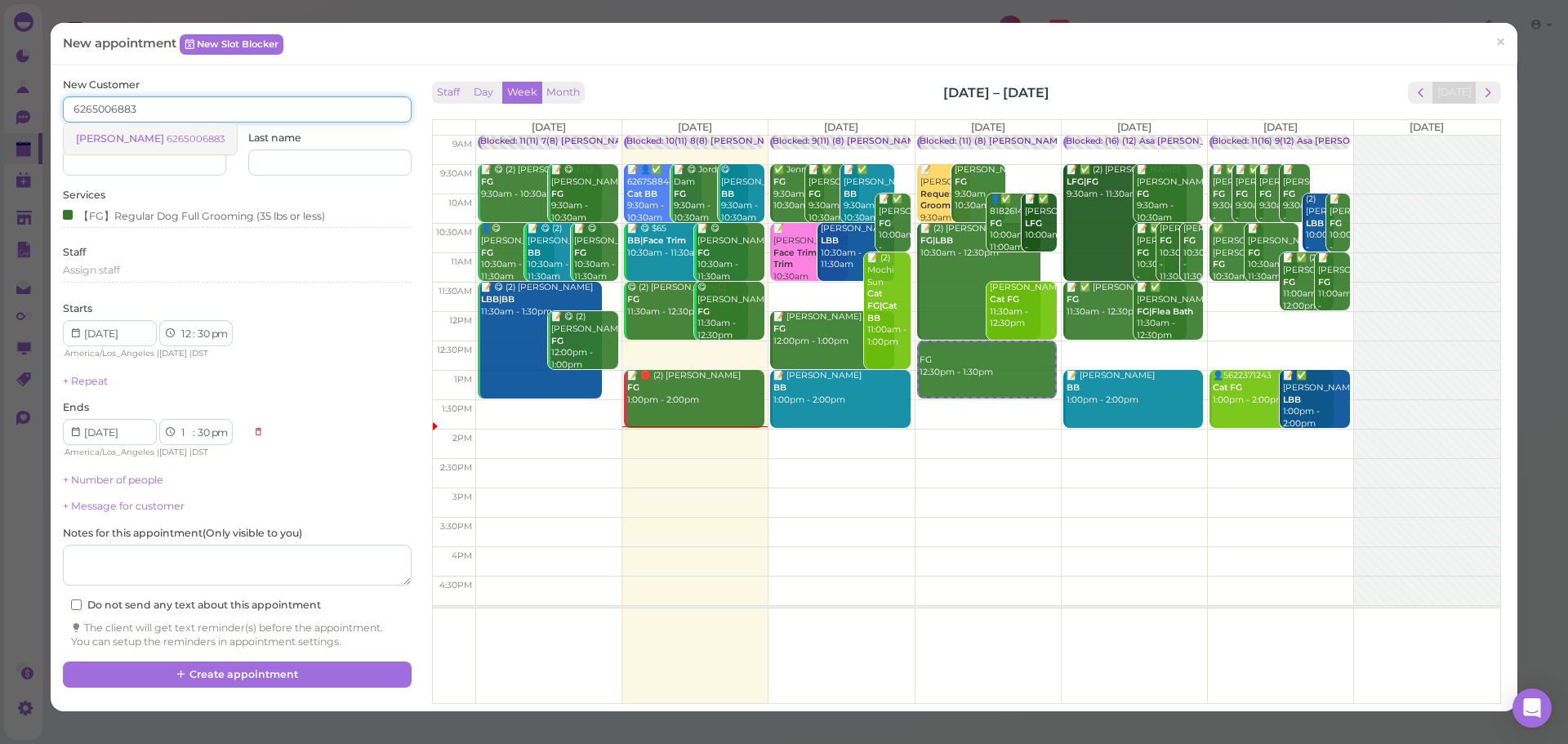
type input "6265006883"
click at [190, 133] on small "6265006883" at bounding box center [195, 139] width 58 height 11
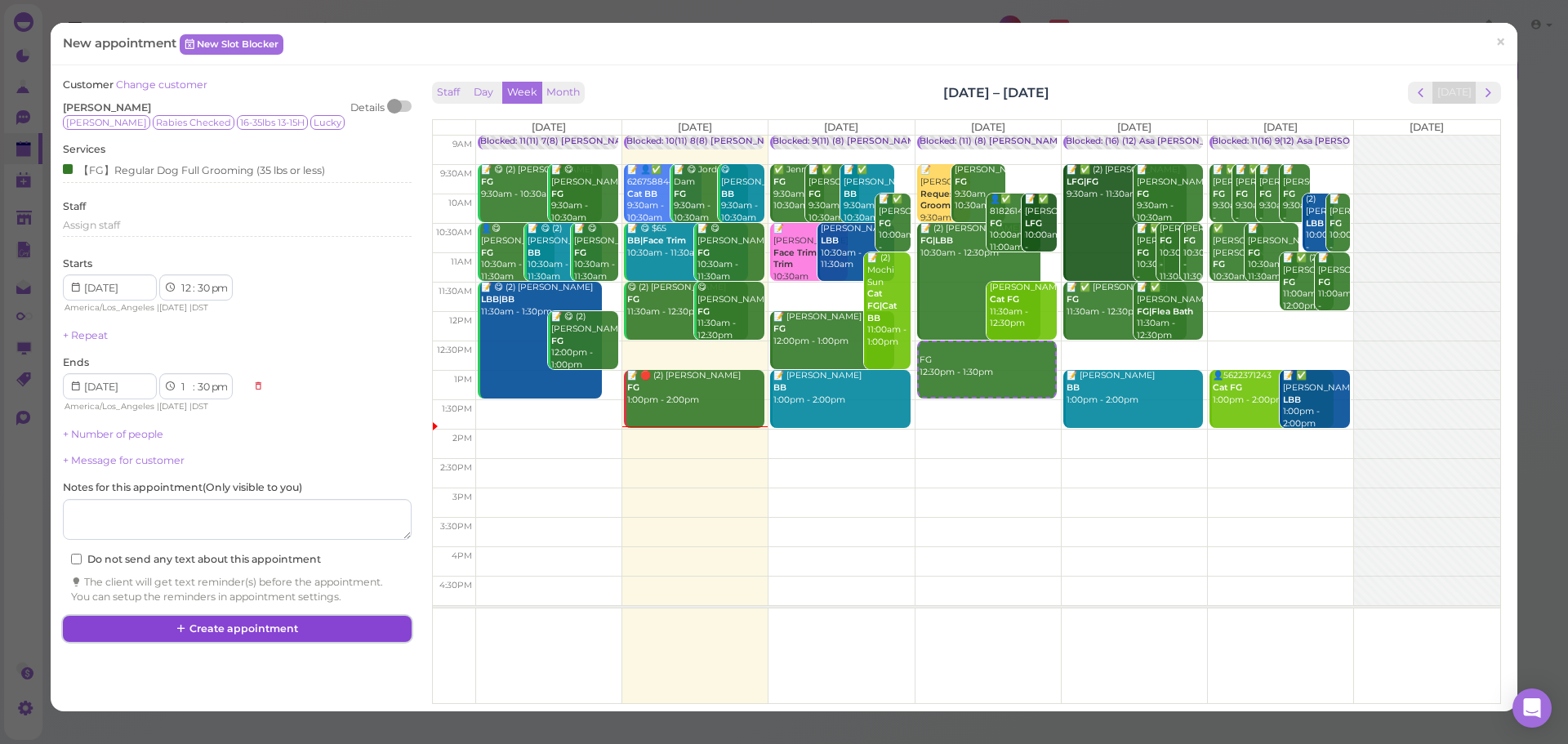
click at [305, 629] on button "Create appointment" at bounding box center [236, 628] width 347 height 26
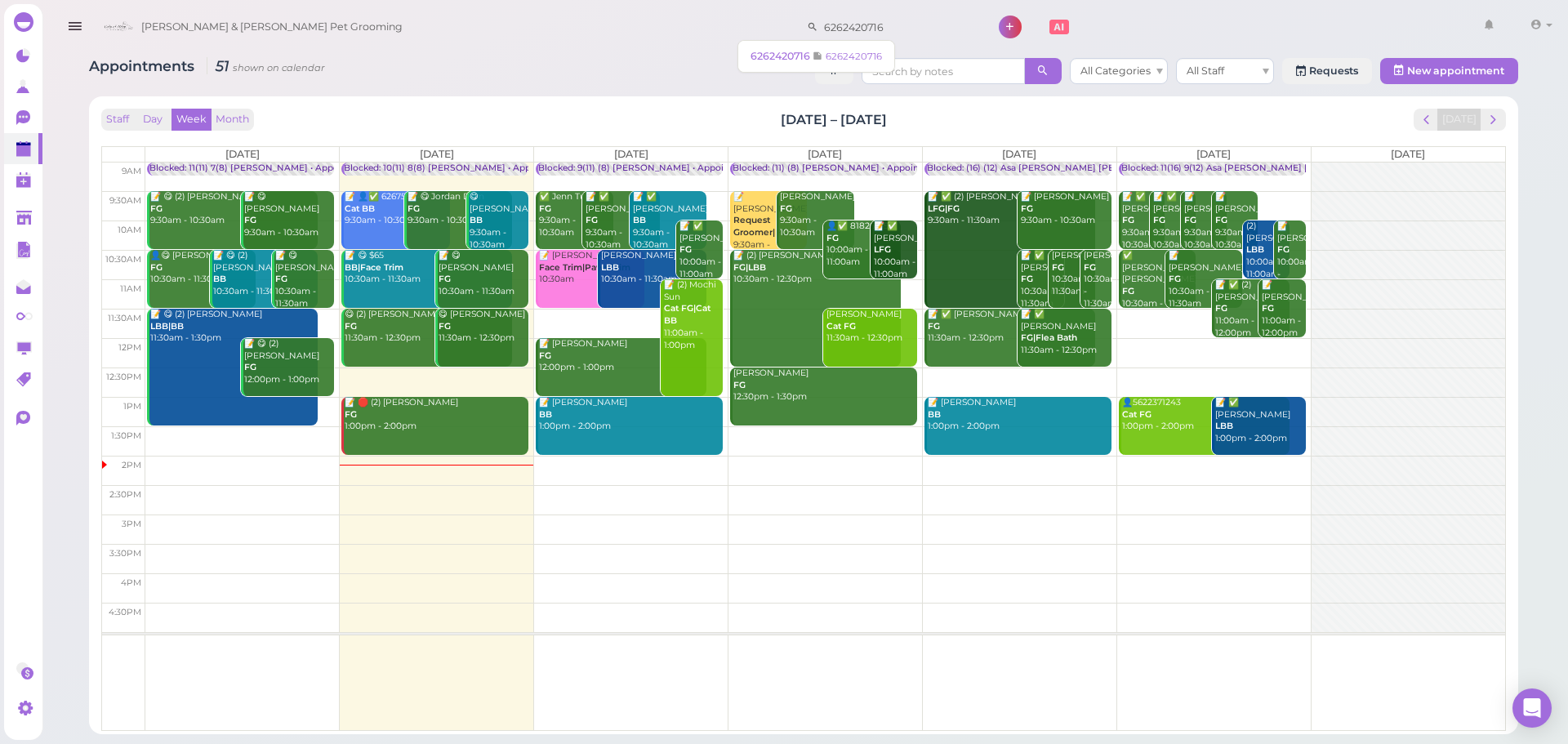
drag, startPoint x: 865, startPoint y: 36, endPoint x: 263, endPoint y: -18, distance: 604.4
click at [263, 0] on html "Dashboard Reports Customers Conversations 0" at bounding box center [784, 372] width 1568 height 744
click at [805, 47] on link "9094599429 9094599429" at bounding box center [819, 56] width 150 height 31
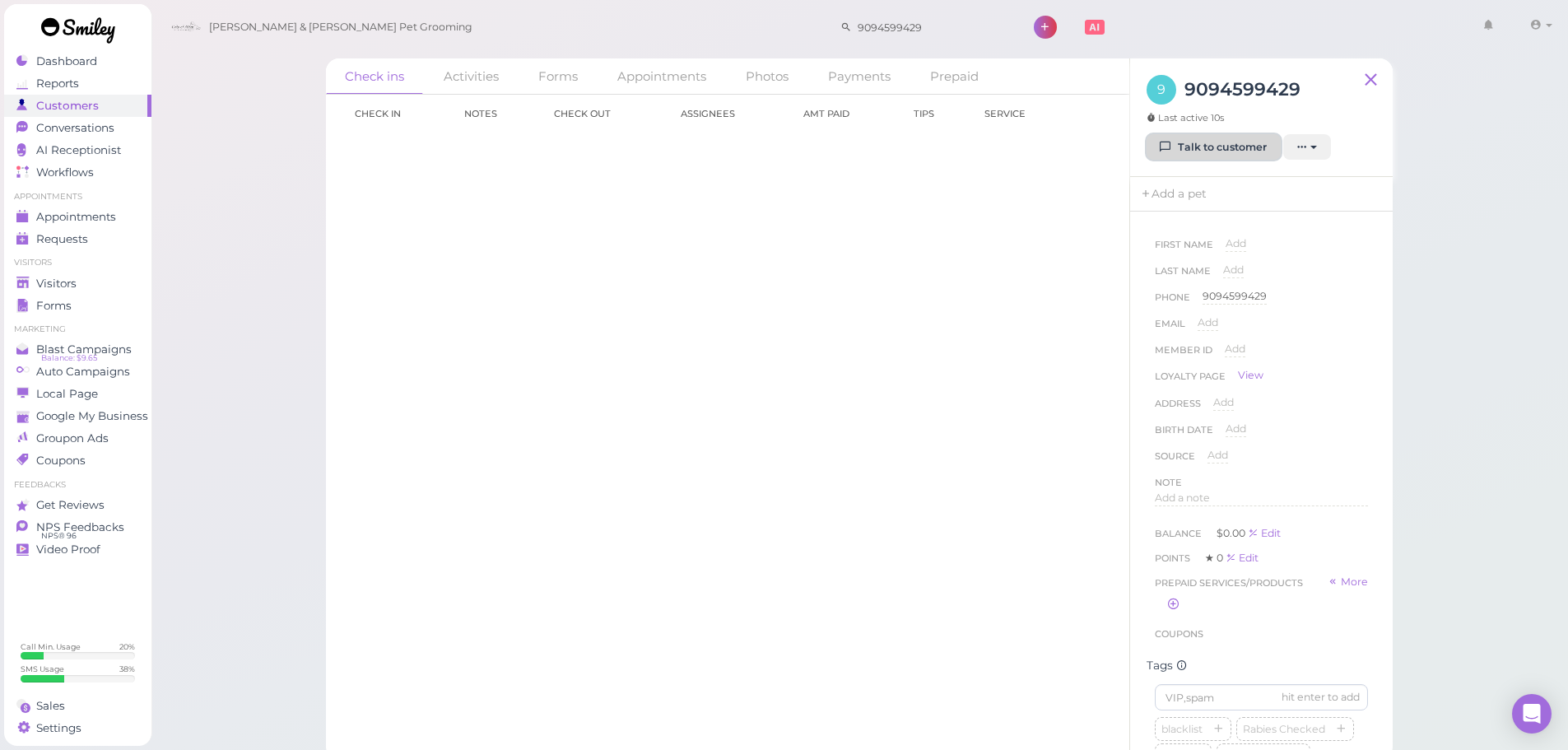
click at [1224, 140] on link "Talk to customer" at bounding box center [1213, 147] width 134 height 26
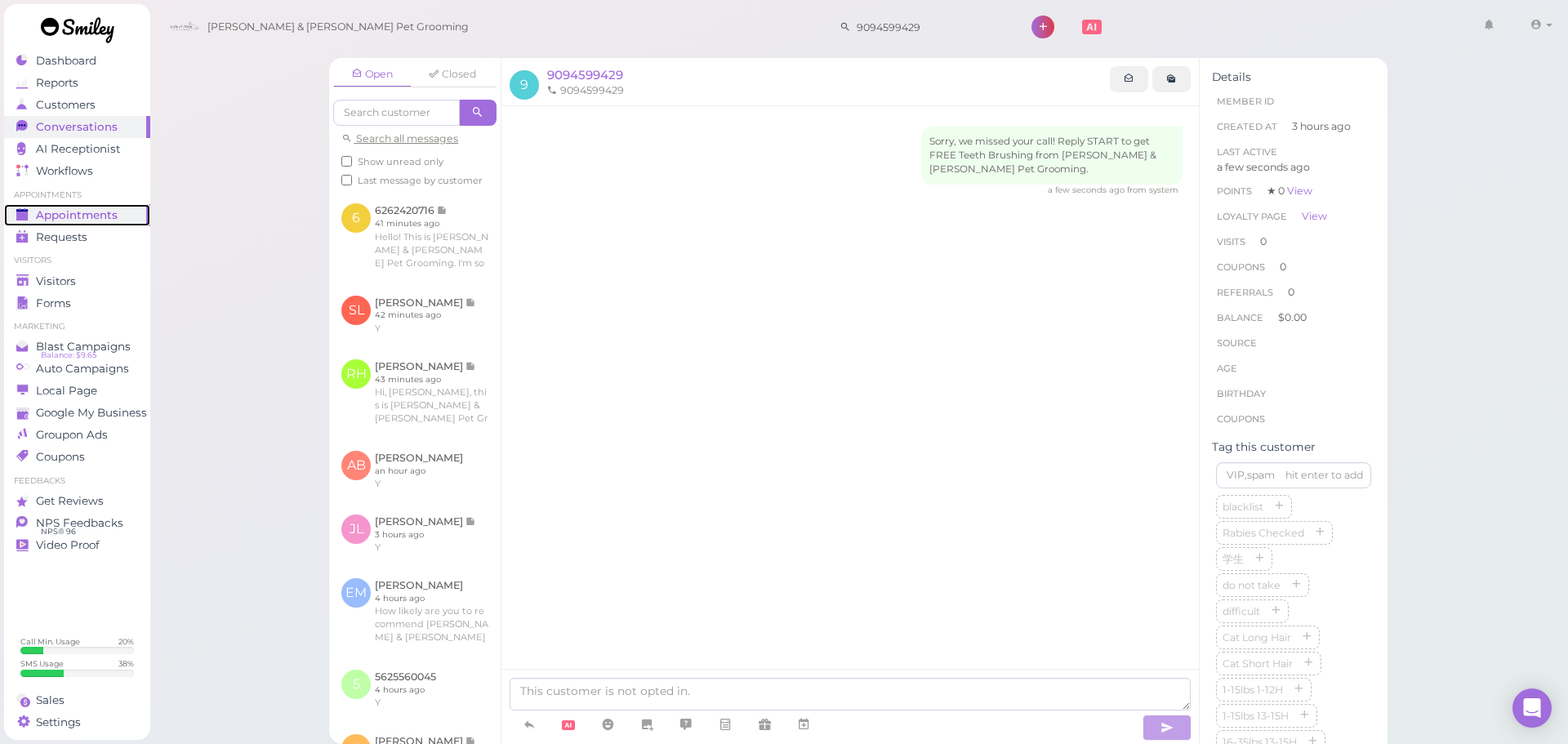
click at [93, 209] on span "Appointments" at bounding box center [77, 215] width 81 height 14
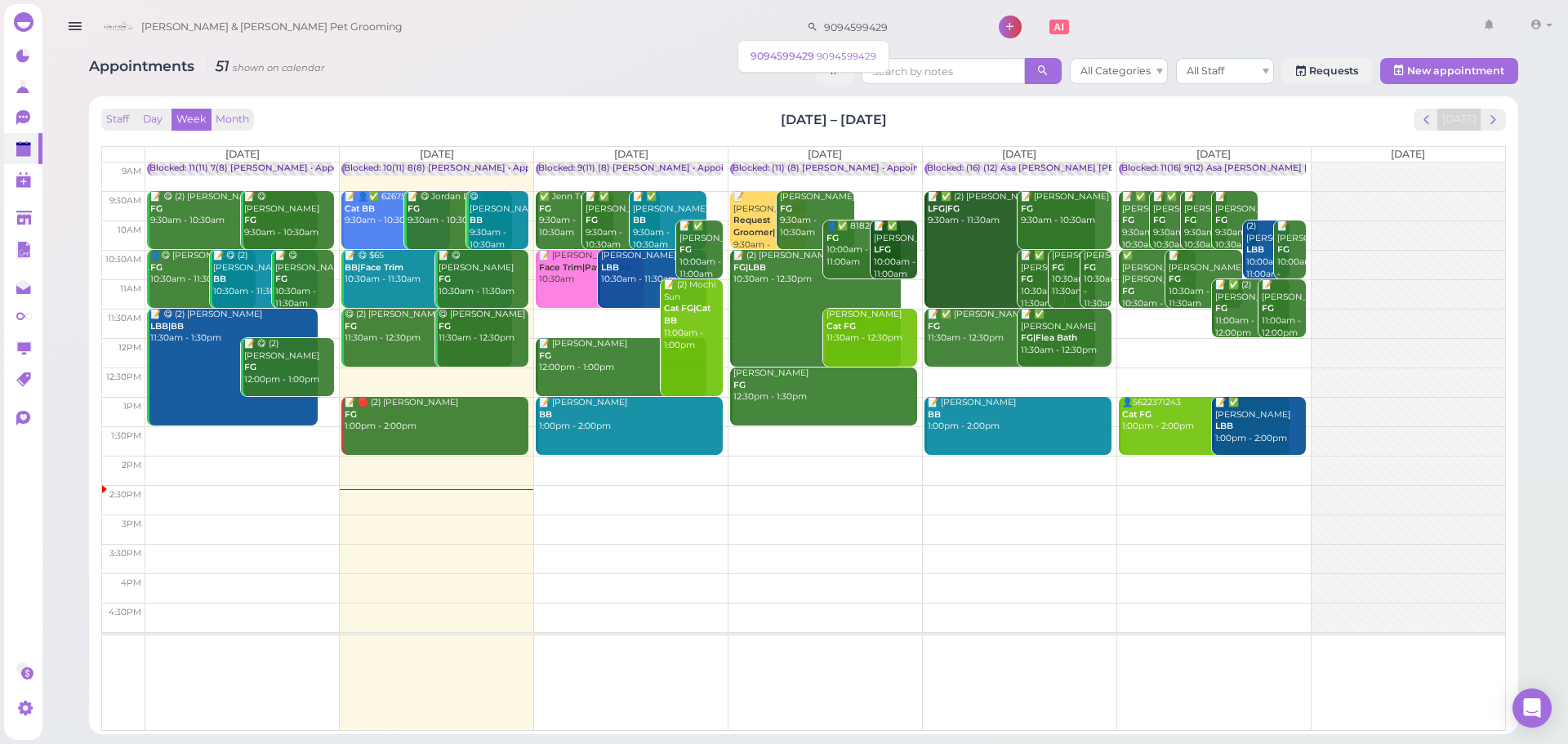
drag, startPoint x: 836, startPoint y: 31, endPoint x: 451, endPoint y: -9, distance: 387.1
click at [451, 0] on html "Dashboard Reports Customers Conversations 0" at bounding box center [784, 372] width 1568 height 744
type input "6264769725"
click at [799, 55] on span "6264769725" at bounding box center [789, 56] width 63 height 12
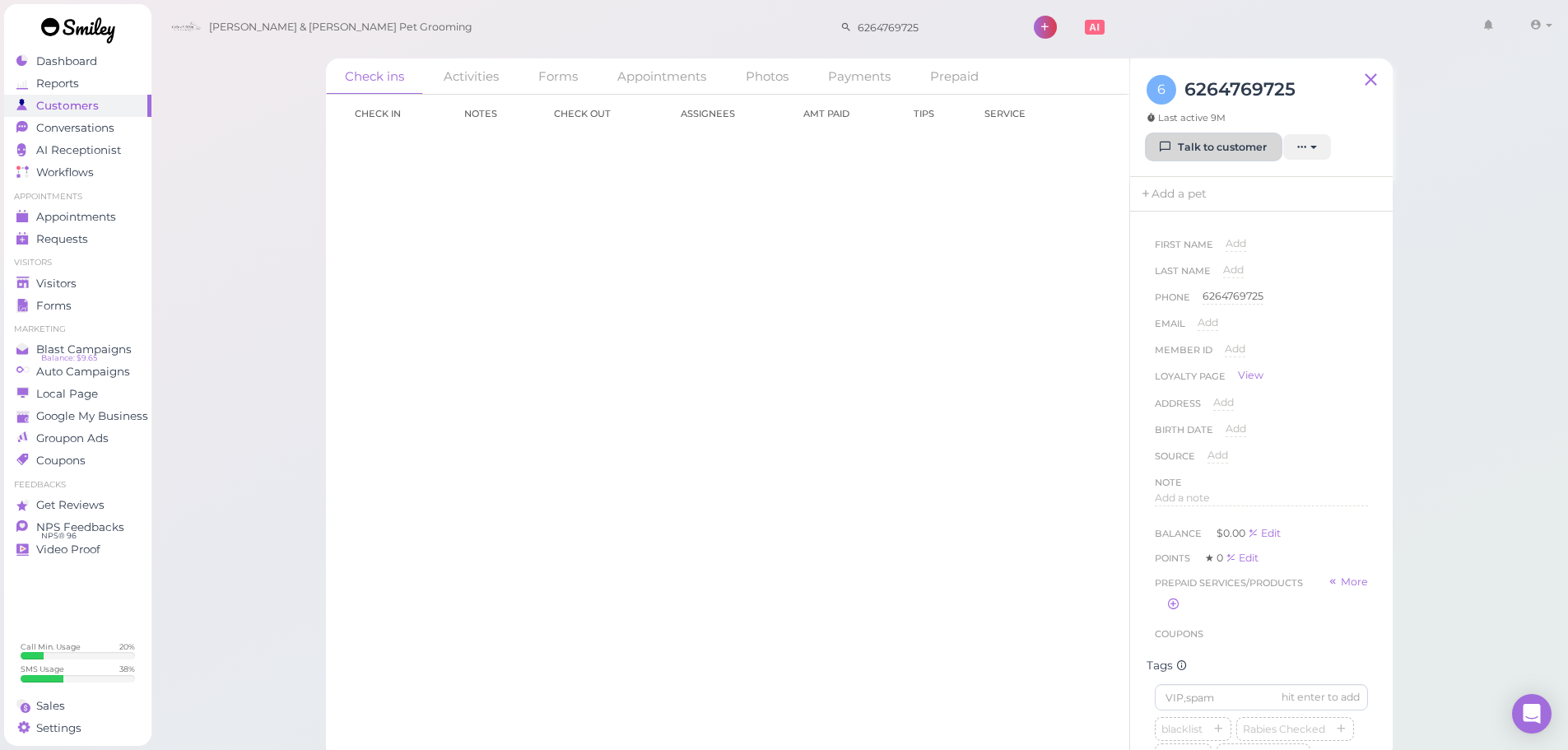
click at [1189, 150] on link "Talk to customer" at bounding box center [1213, 147] width 134 height 26
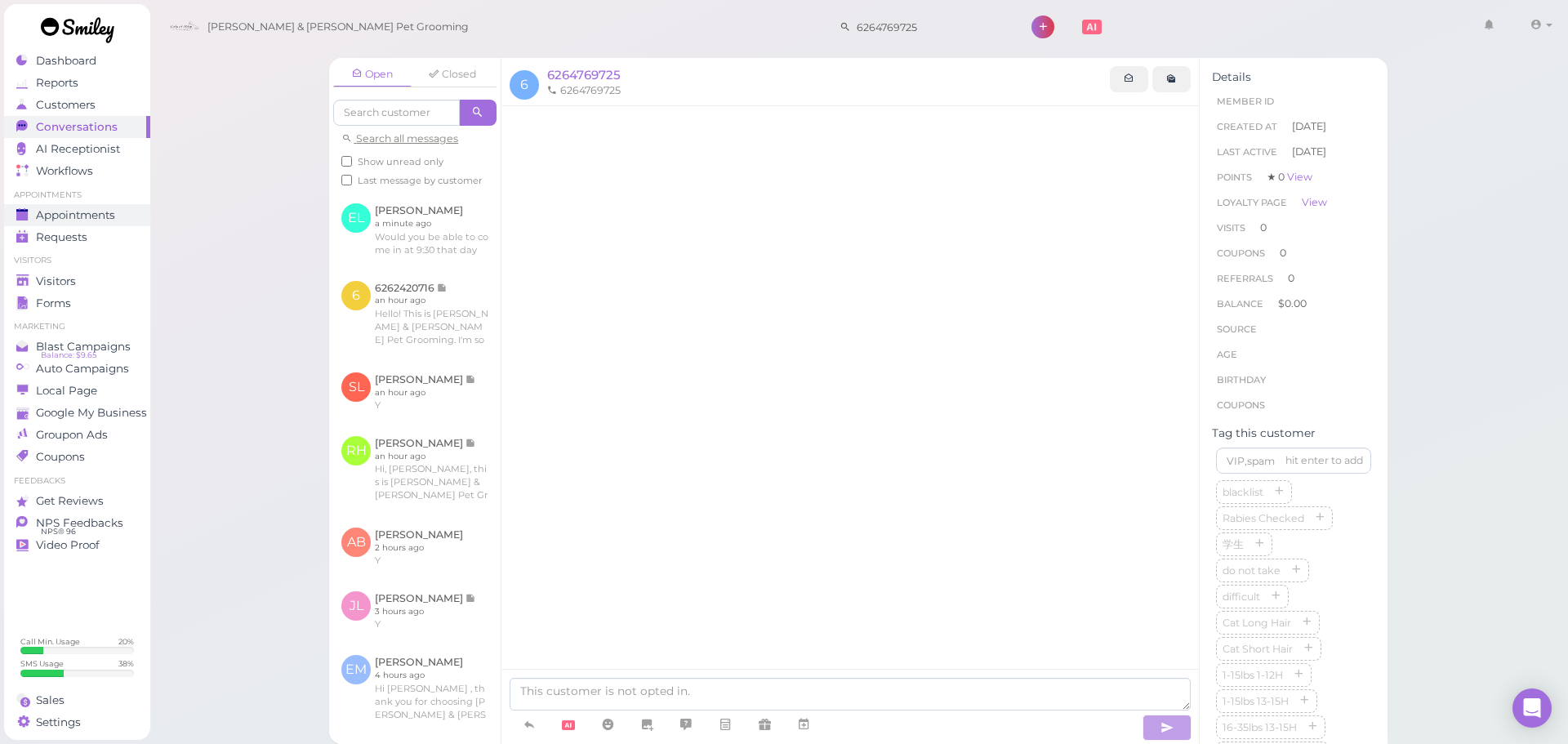
drag, startPoint x: 98, startPoint y: 199, endPoint x: 93, endPoint y: 207, distance: 9.4
click at [96, 203] on ul "Appointments Appointments Requests 0" at bounding box center [77, 218] width 146 height 58
click at [93, 207] on link "Appointments" at bounding box center [77, 214] width 146 height 22
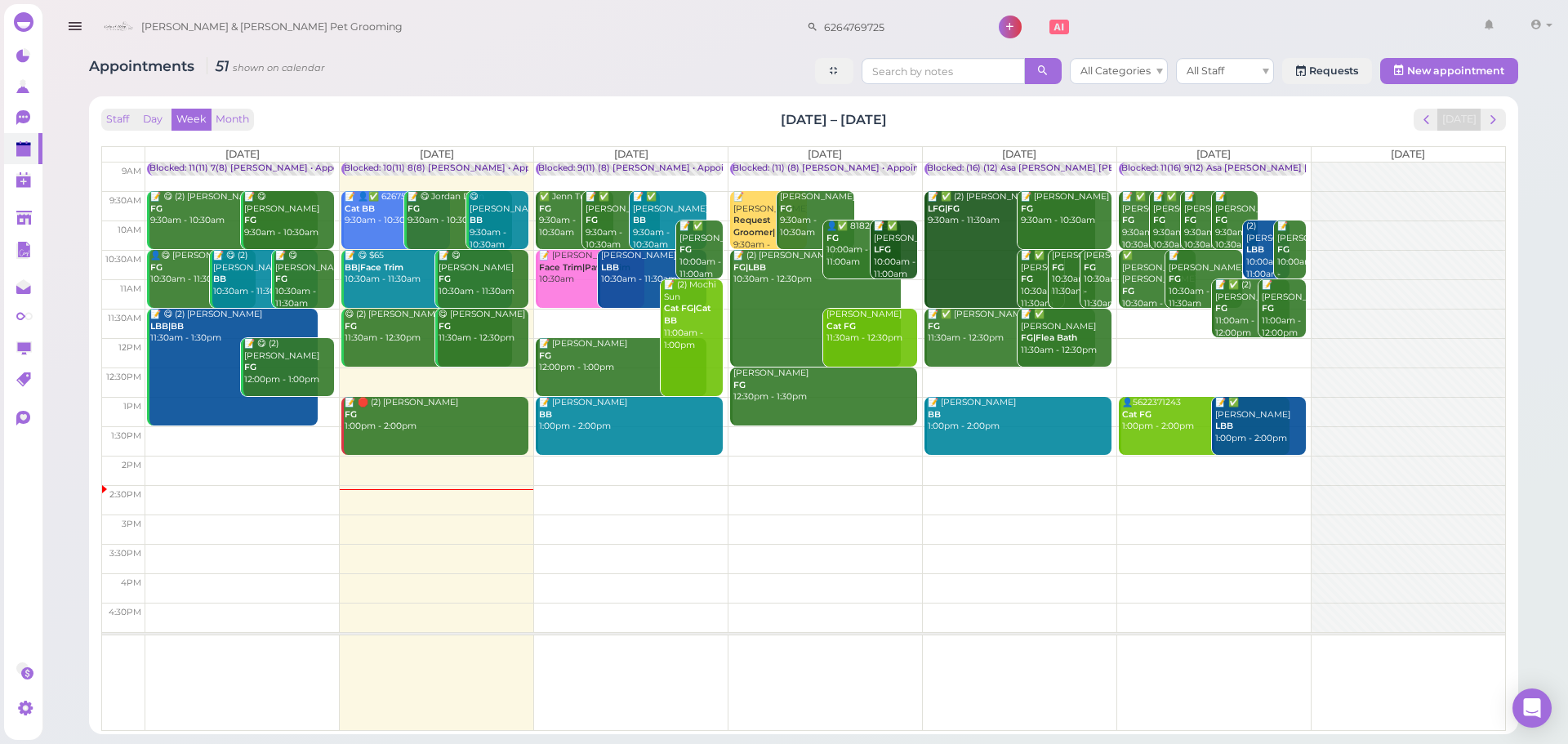
click at [502, 114] on div "Staff Day Week Month [DATE] – [DATE] [DATE]" at bounding box center [803, 119] width 1404 height 22
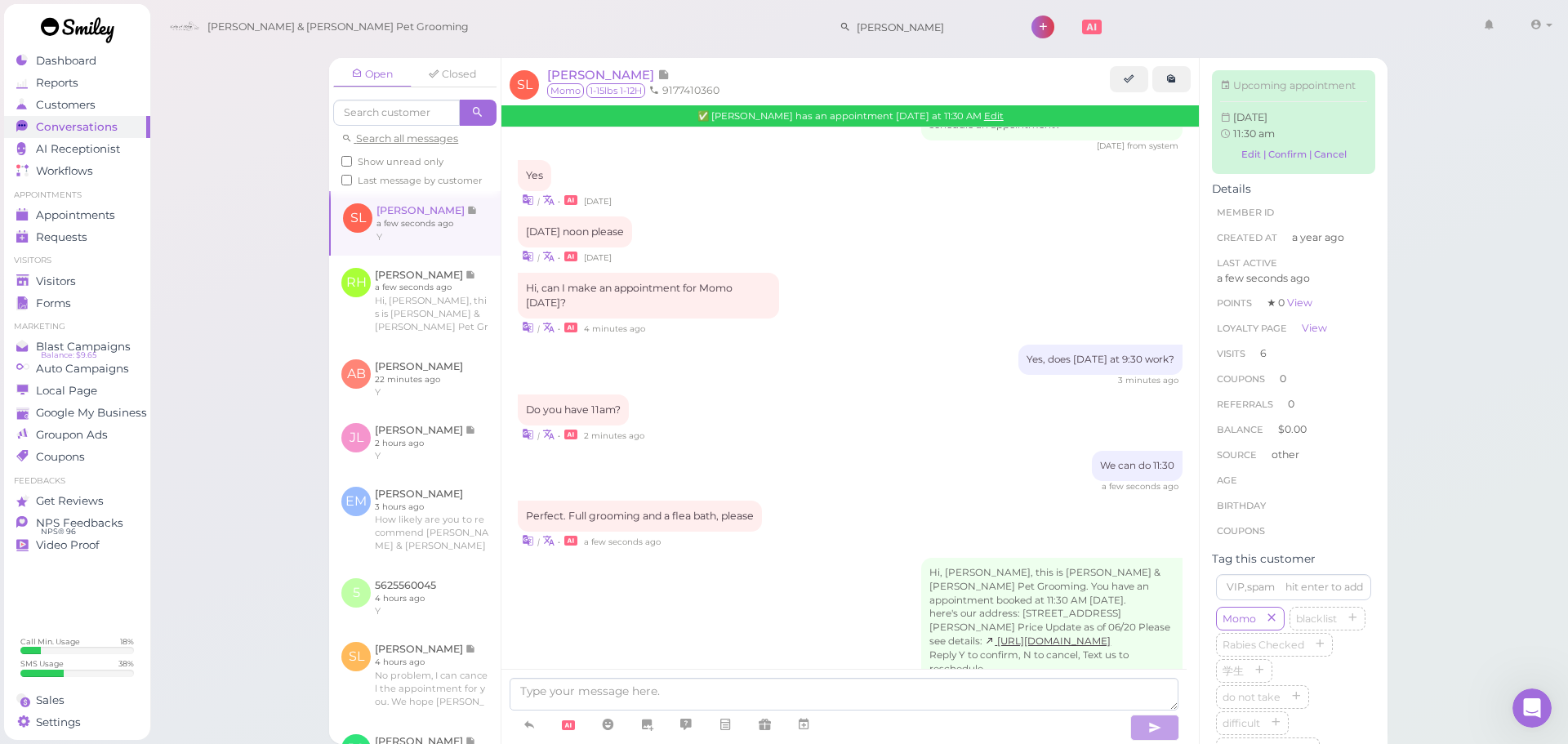
scroll to position [726, 0]
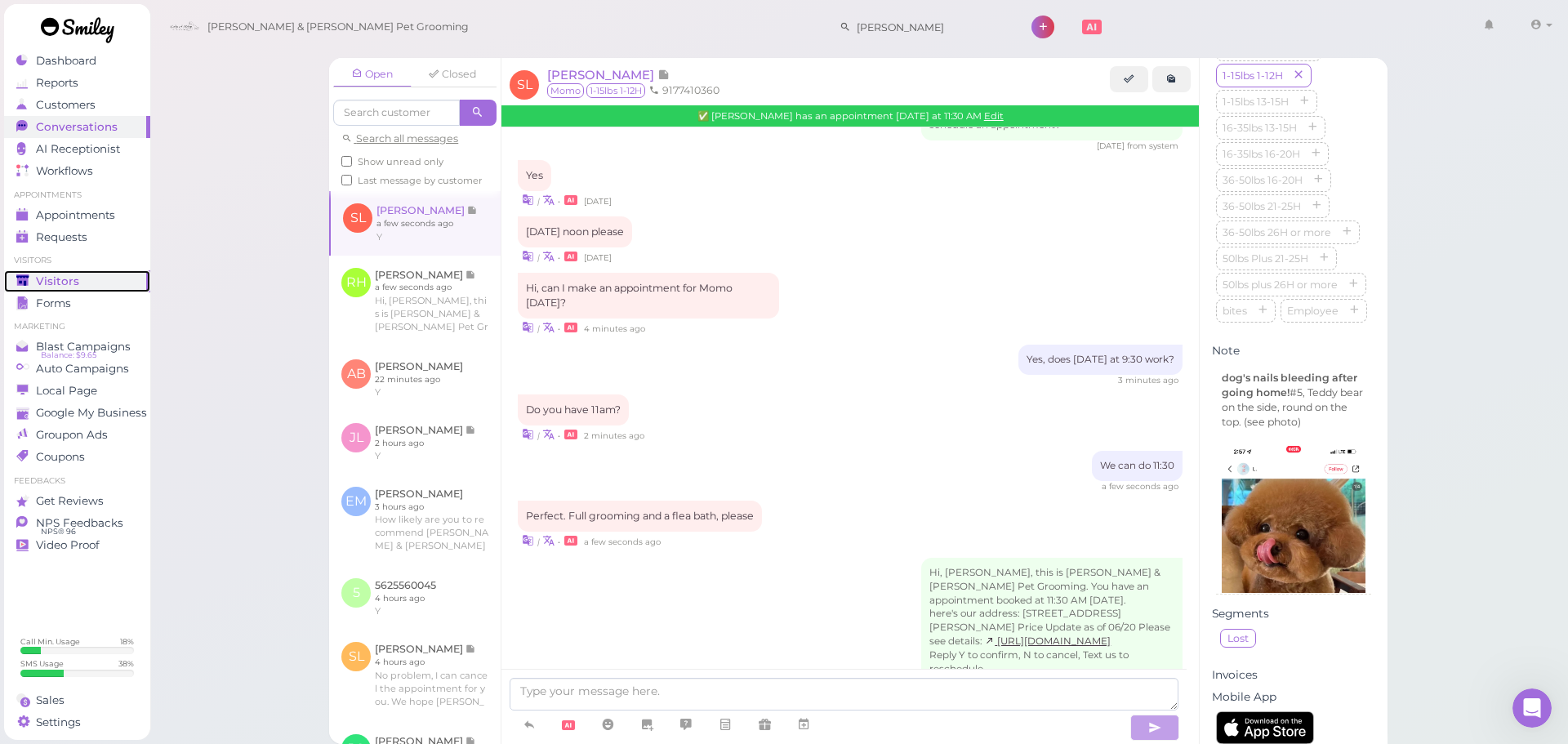
drag, startPoint x: 18, startPoint y: 275, endPoint x: 77, endPoint y: 252, distance: 63.3
click at [18, 275] on polygon at bounding box center [22, 281] width 12 height 11
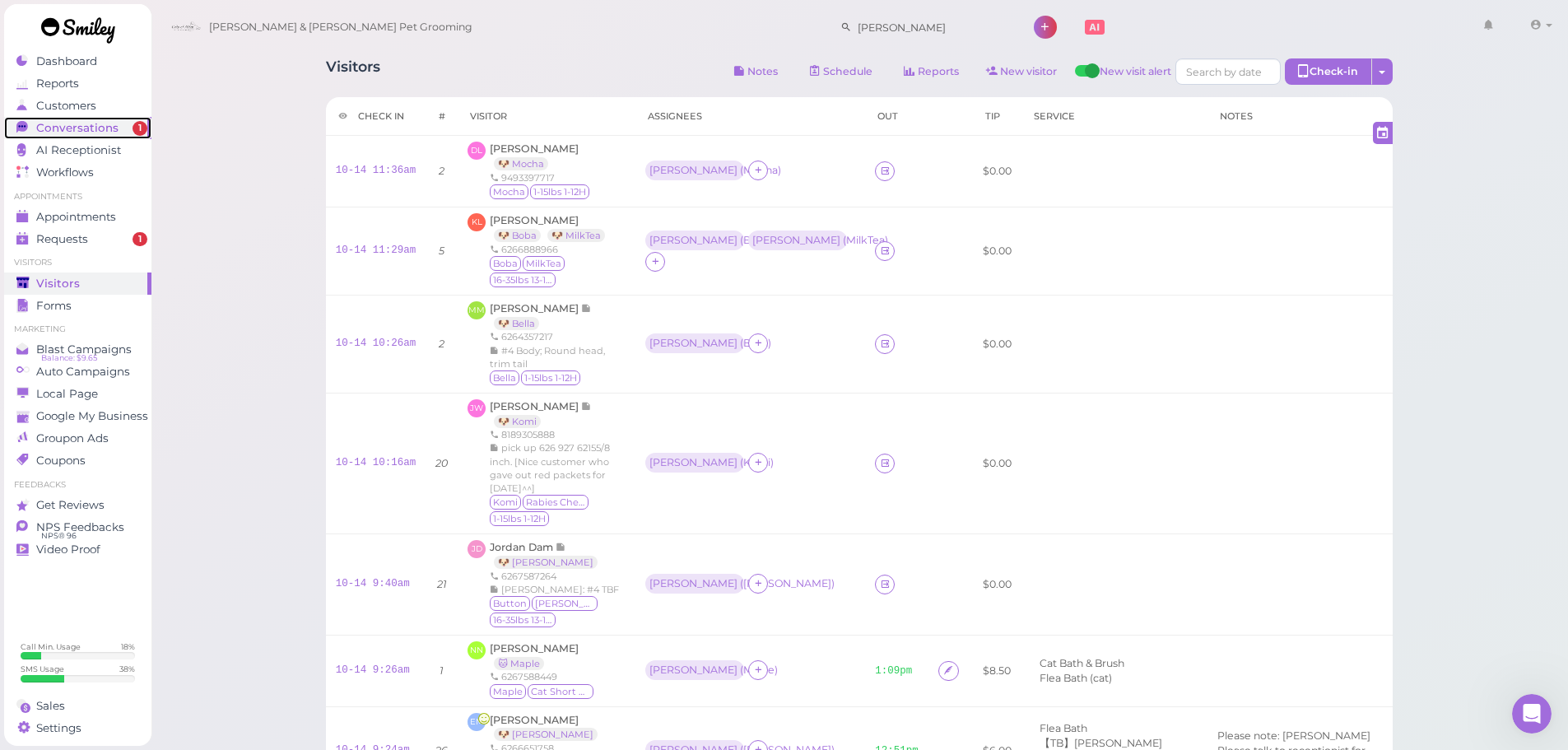
click at [99, 119] on link "Conversations 1" at bounding box center [77, 127] width 148 height 22
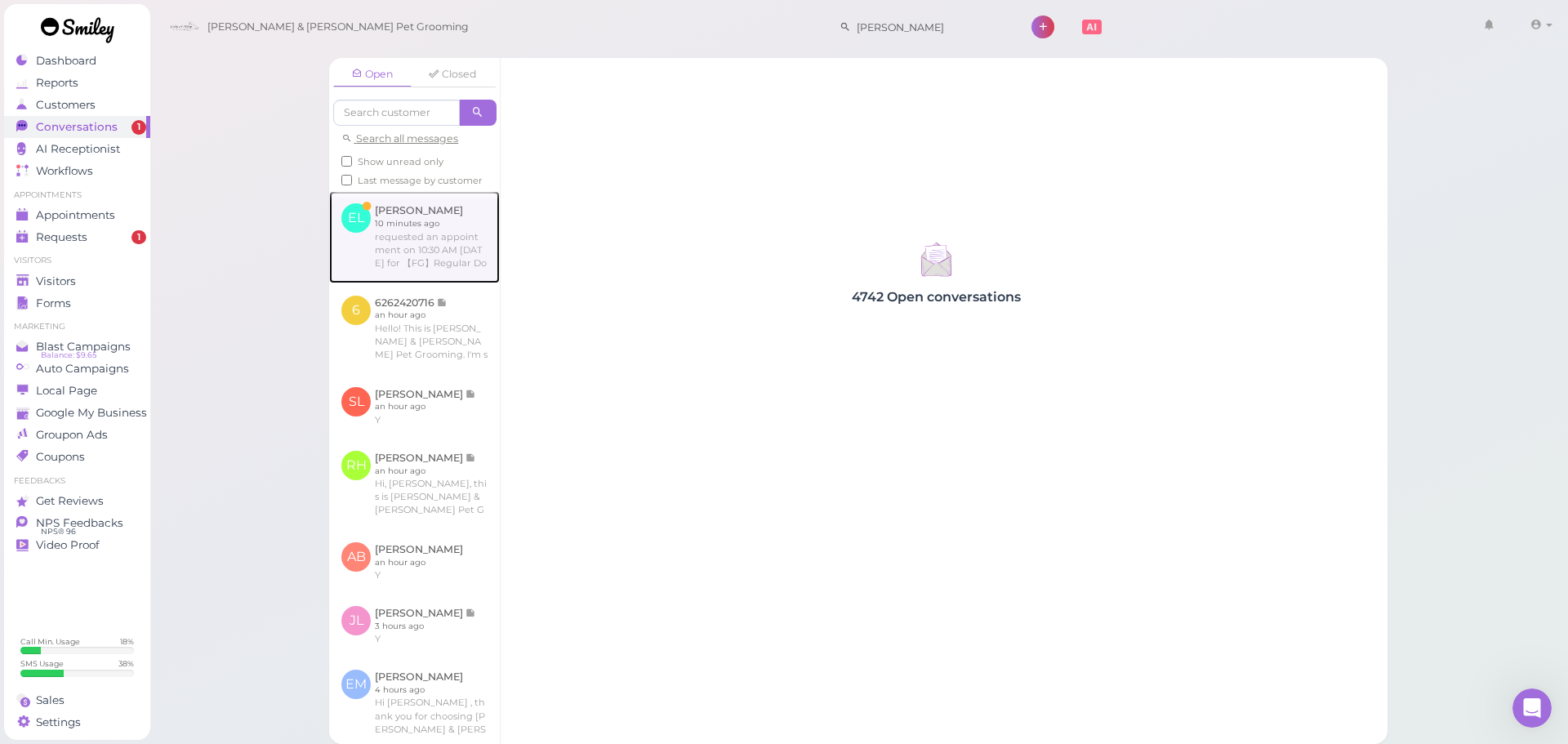
click at [392, 223] on link at bounding box center [414, 237] width 170 height 92
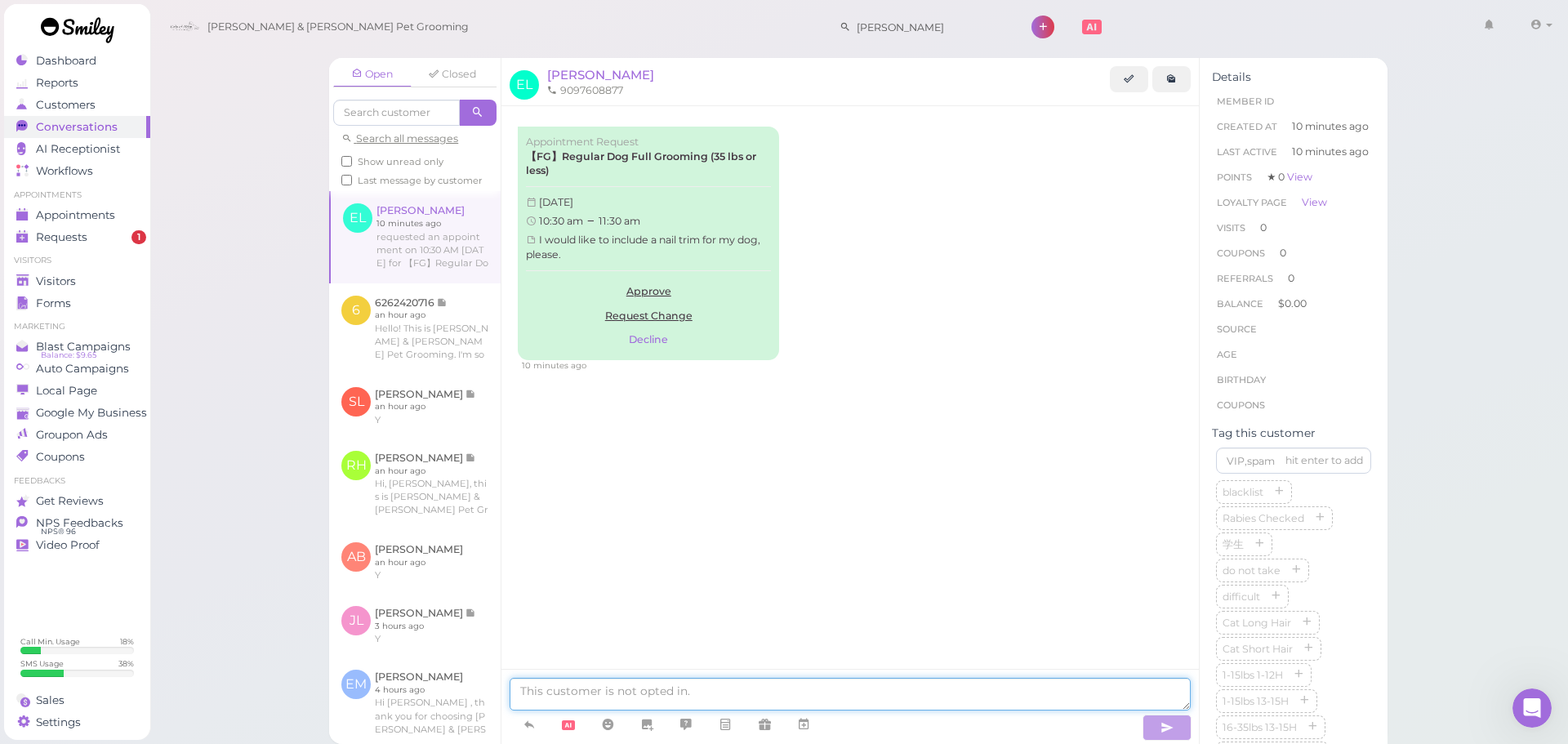
click at [654, 687] on textarea at bounding box center [850, 694] width 682 height 33
type textarea "Would you be able to come in at 9:30 that day"
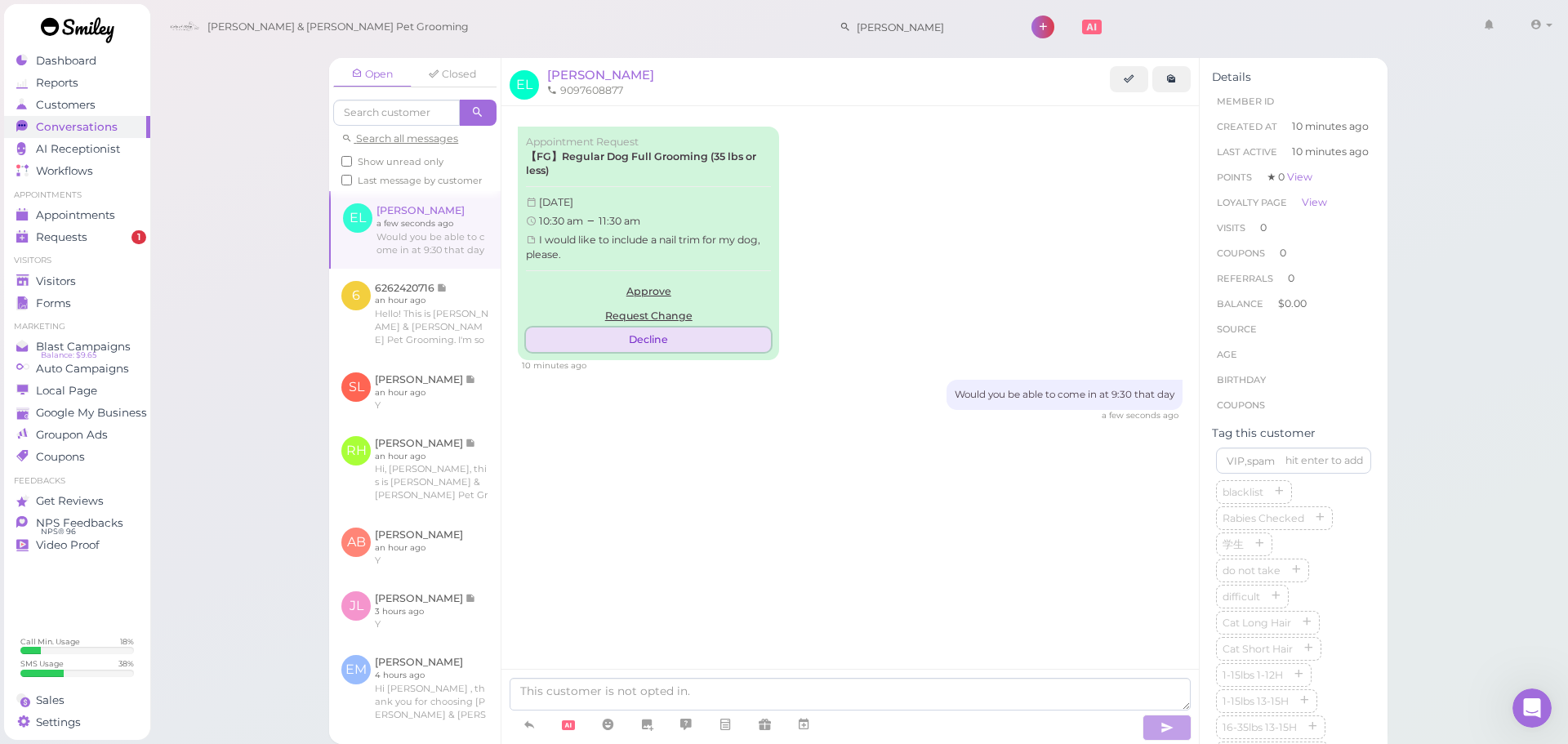
click at [668, 336] on button "Decline" at bounding box center [648, 340] width 245 height 25
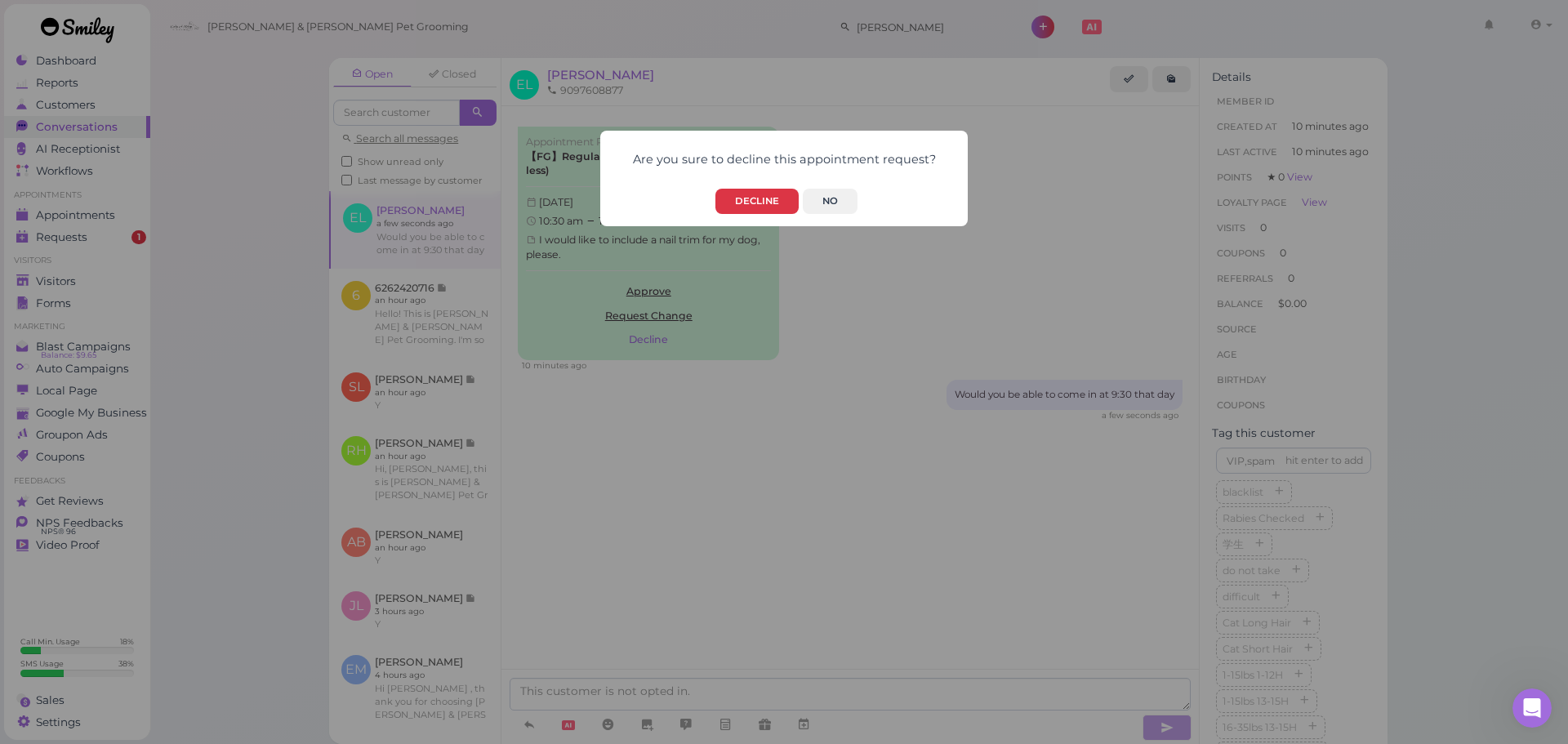
click at [751, 180] on form "Are you sure to decline this appointment request? Decline No" at bounding box center [784, 178] width 335 height 71
click at [760, 219] on div "Are you sure to decline this appointment request? Decline No" at bounding box center [784, 179] width 368 height 96
click at [760, 203] on button "Decline" at bounding box center [756, 201] width 83 height 25
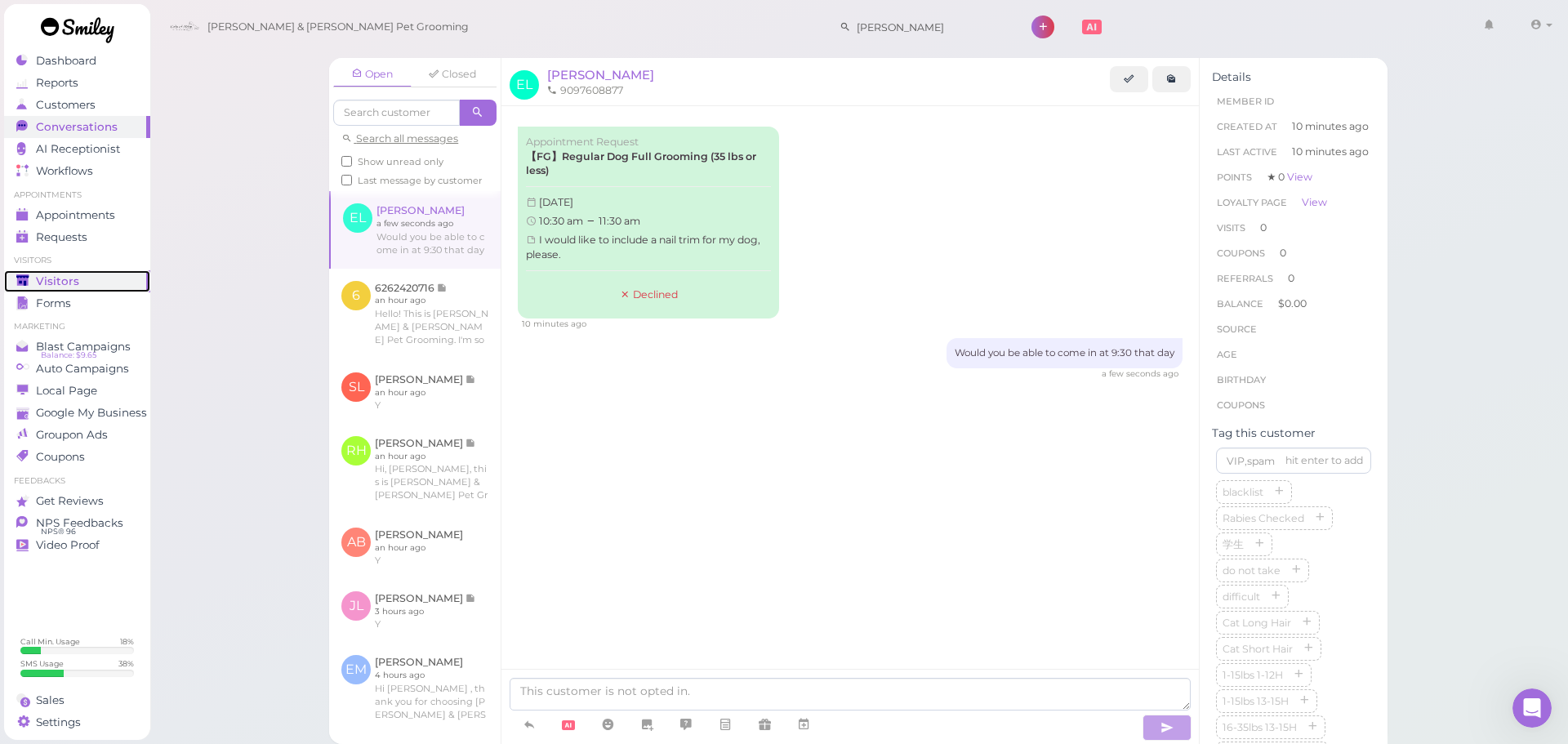
click at [89, 279] on div "Visitors" at bounding box center [75, 282] width 118 height 14
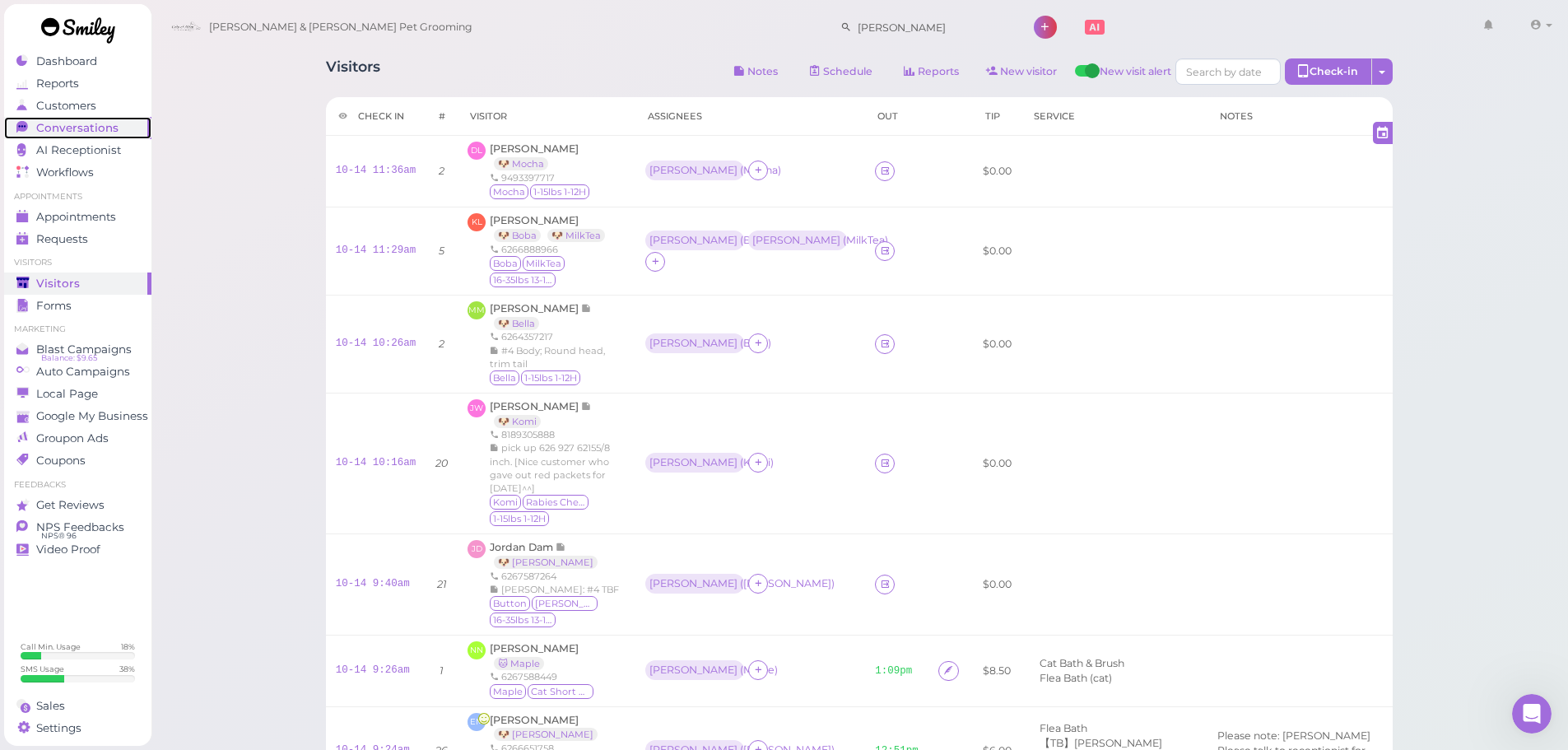
click at [75, 134] on span "Conversations" at bounding box center [77, 127] width 82 height 14
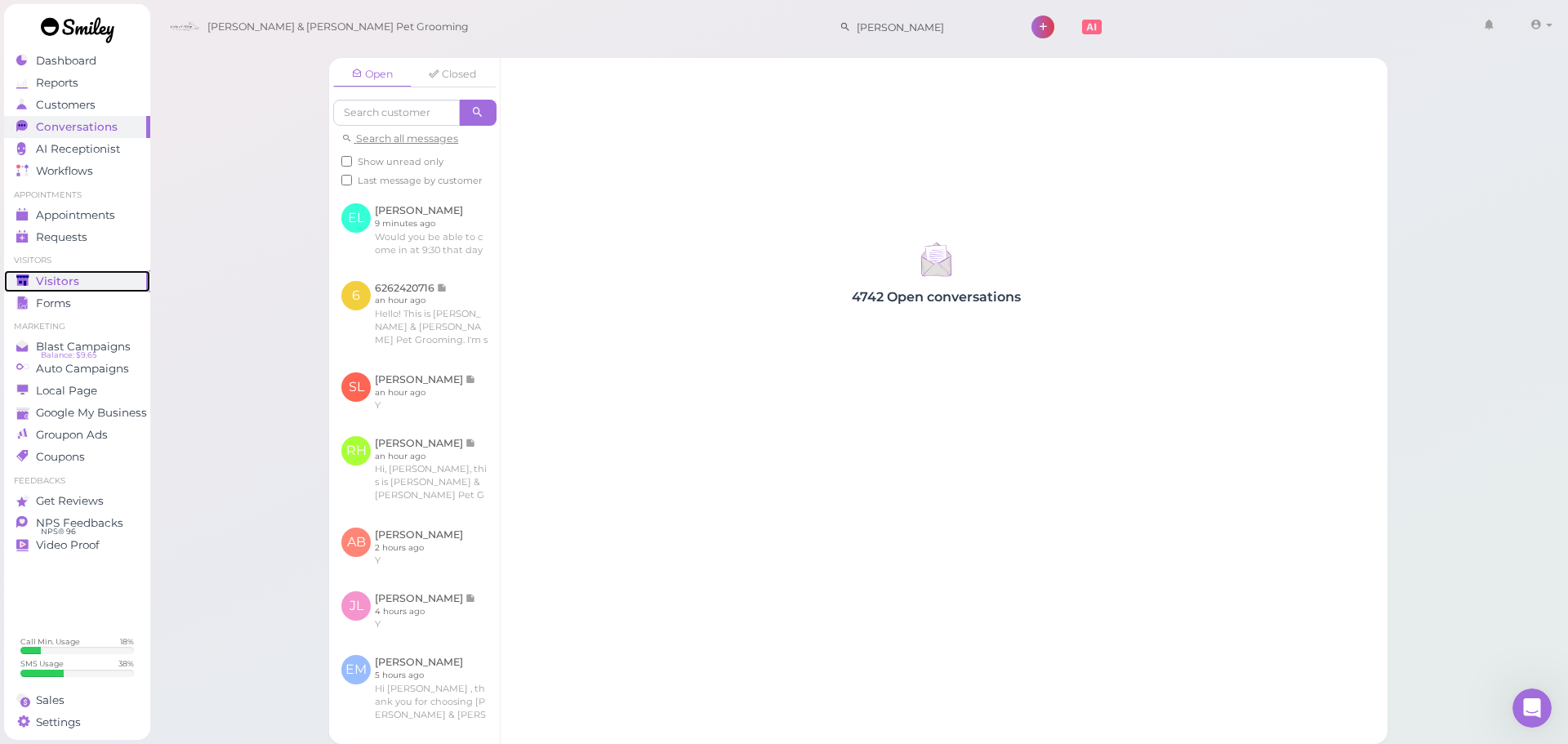
click at [87, 284] on div "Visitors" at bounding box center [75, 282] width 118 height 14
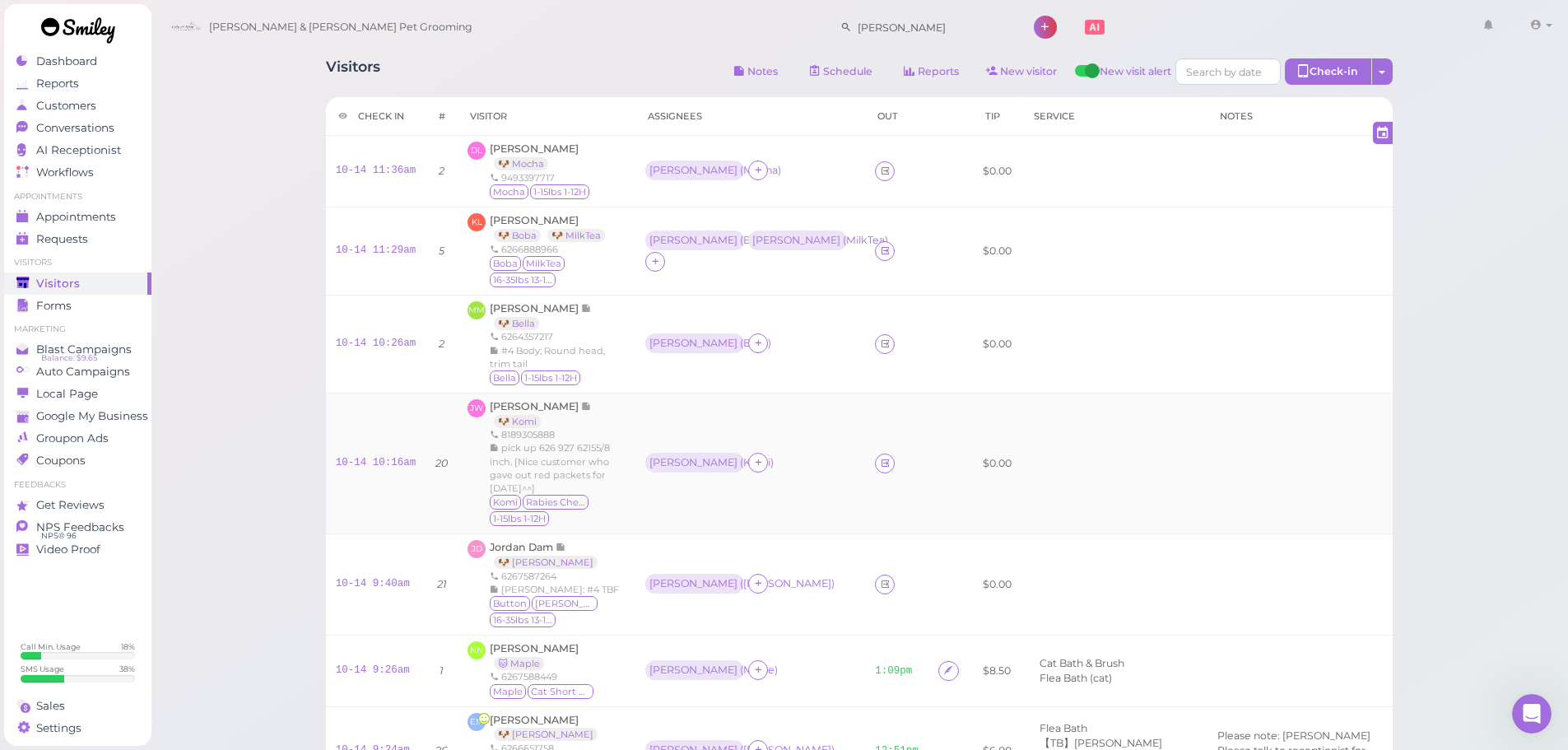
click at [379, 452] on td "10-14 10:16am" at bounding box center [376, 463] width 100 height 141
click at [376, 457] on link "10-14 10:16am" at bounding box center [376, 462] width 81 height 12
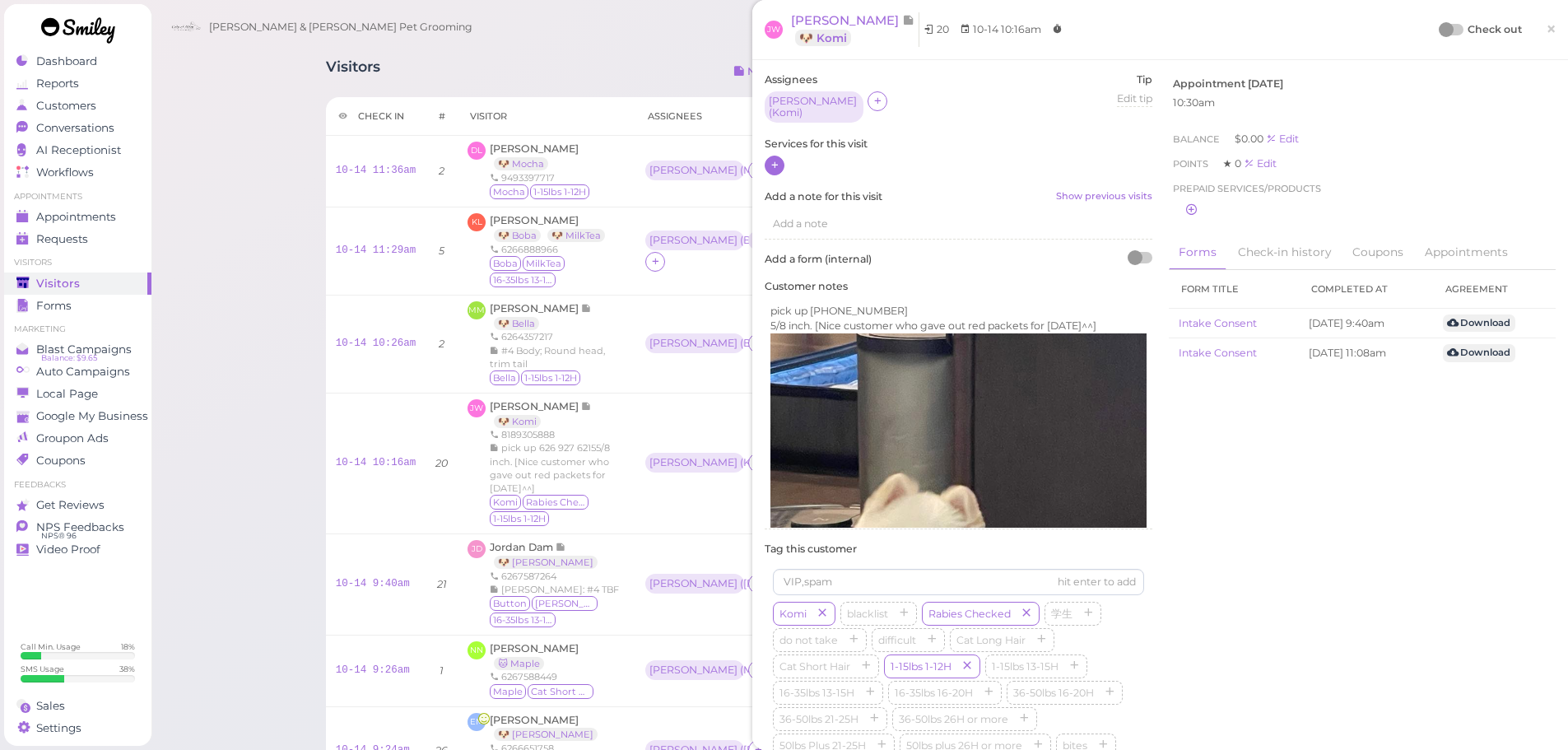
click at [780, 159] on icon at bounding box center [775, 165] width 11 height 13
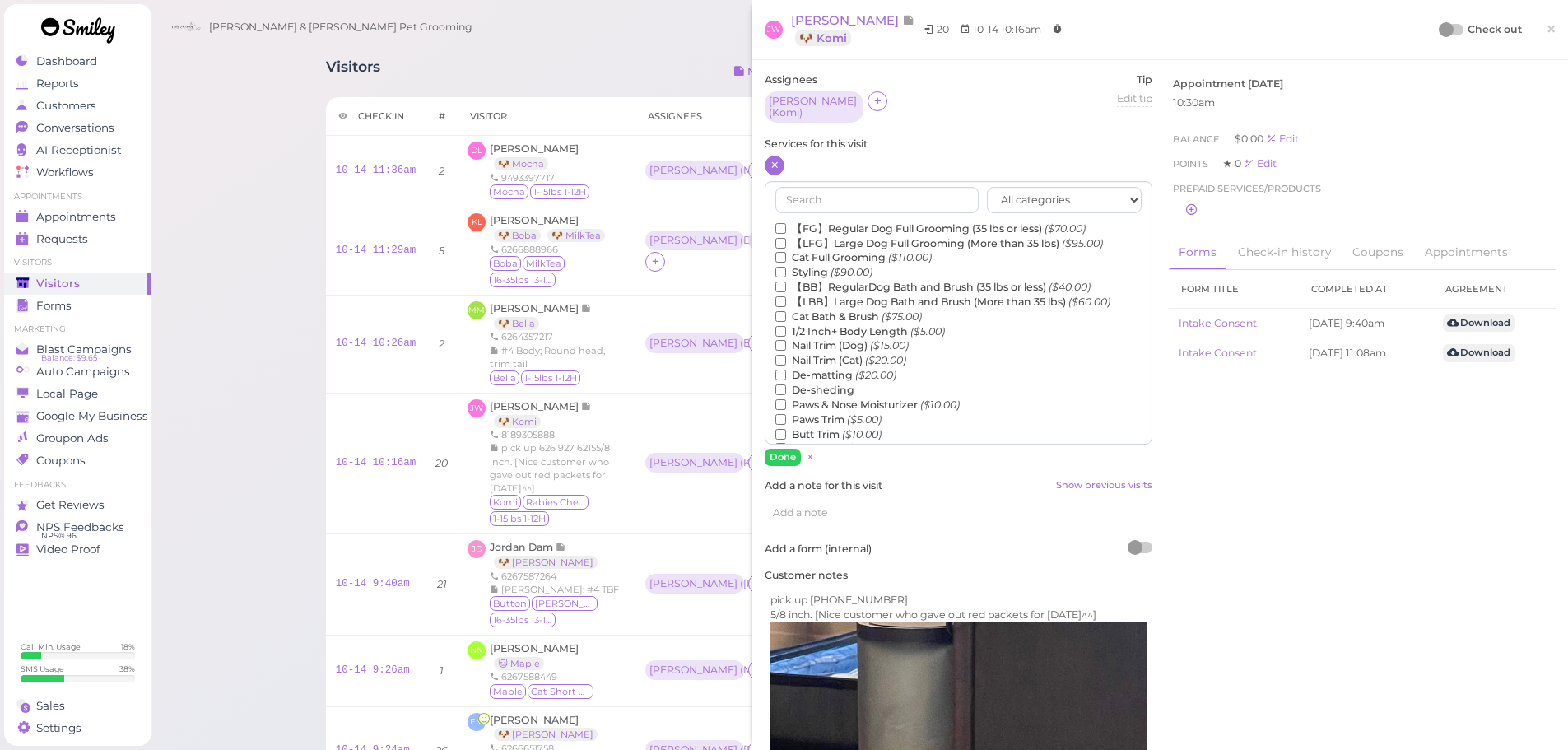
click at [866, 221] on label "【FG】Regular Dog Full Grooming (35 lbs or less) ($70.00)" at bounding box center [931, 228] width 311 height 14
click at [786, 223] on input "【FG】Regular Dog Full Grooming (35 lbs or less) ($70.00)" at bounding box center [781, 228] width 11 height 11
click at [815, 324] on label "1/2 Inch+ Body Length ($5.00)" at bounding box center [861, 331] width 170 height 14
click at [786, 326] on input "1/2 Inch+ Body Length ($5.00)" at bounding box center [781, 331] width 11 height 11
click at [816, 377] on div "【FG】Regular Dog Full Grooming (35 lbs or less) ($70.00) 【LFG】Large Dog Full Gro…" at bounding box center [959, 514] width 367 height 588
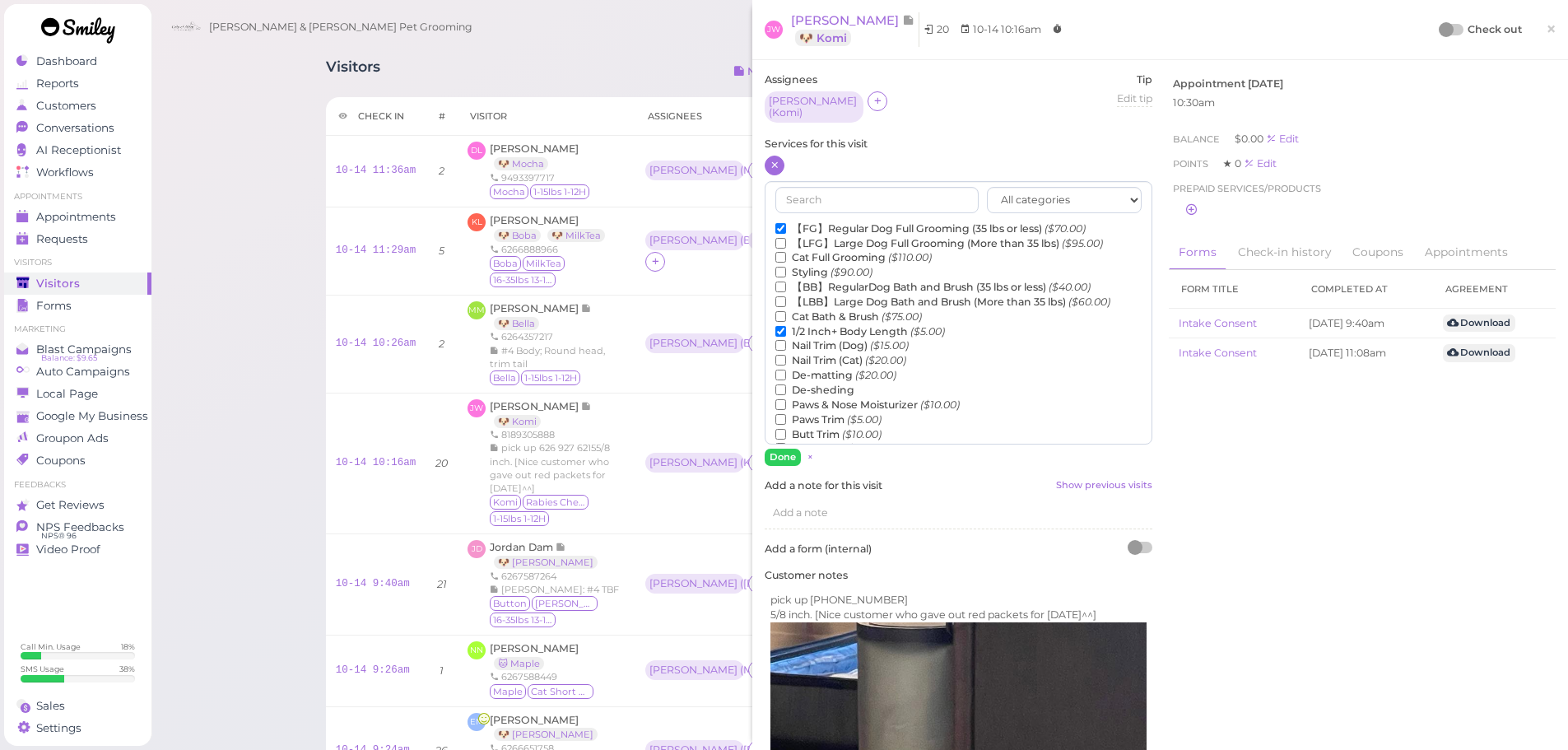
click at [801, 368] on label "De-matting ($20.00)" at bounding box center [836, 375] width 121 height 14
click at [786, 370] on input "De-matting ($20.00)" at bounding box center [781, 375] width 11 height 11
click at [789, 452] on button "Done" at bounding box center [784, 458] width 37 height 17
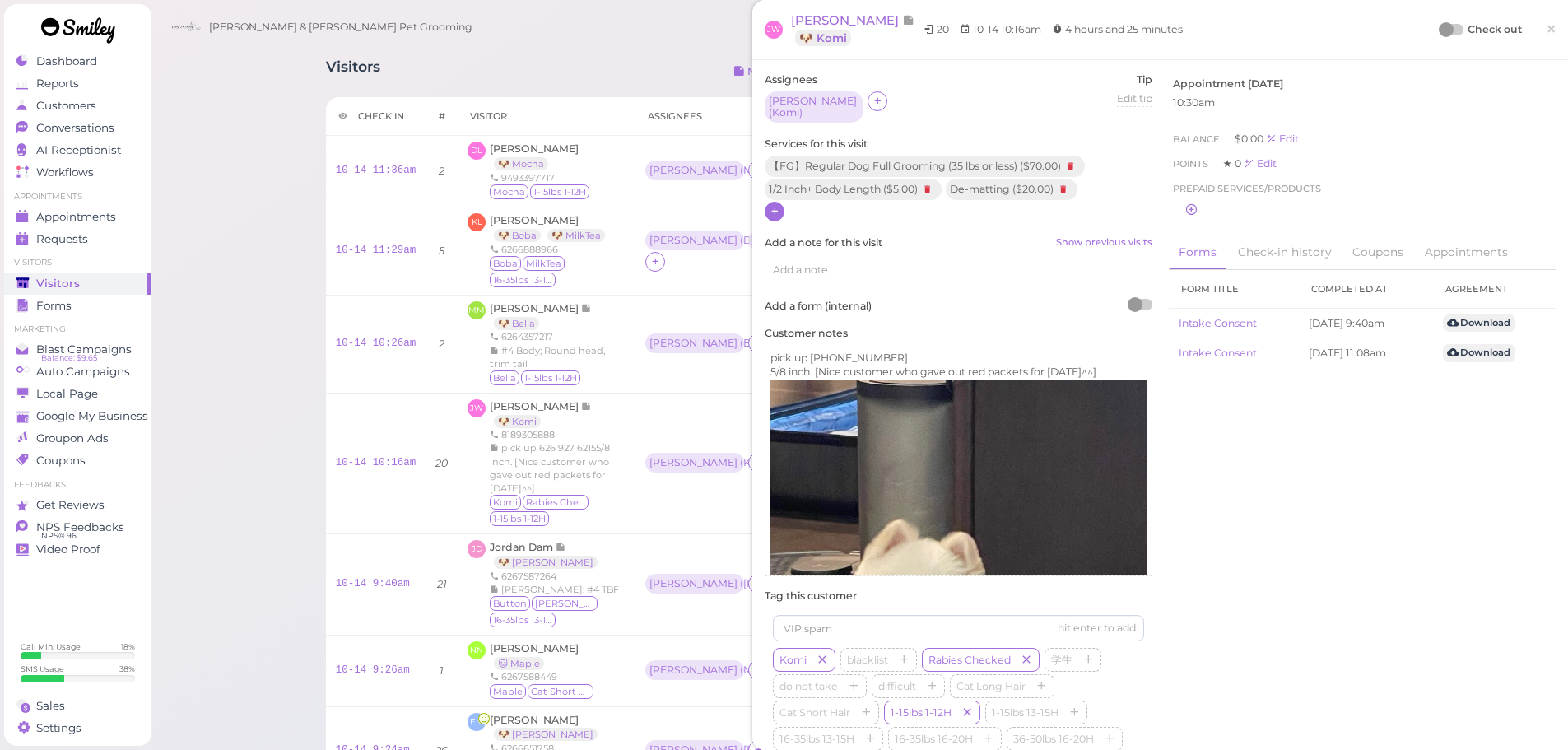
drag, startPoint x: 1440, startPoint y: 32, endPoint x: 1430, endPoint y: 42, distance: 14.1
click at [1442, 32] on div at bounding box center [1452, 30] width 23 height 12
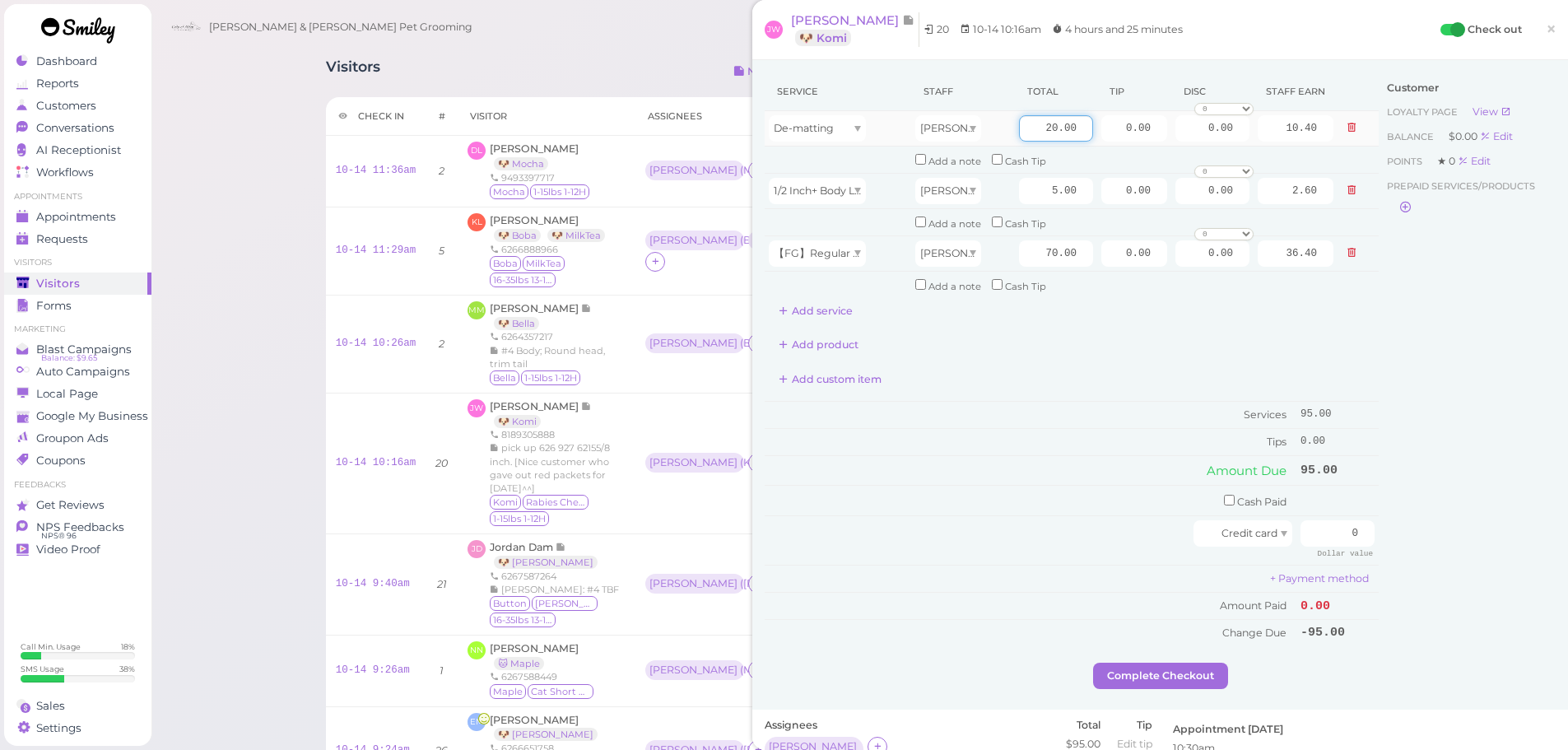
click at [1023, 137] on input "20.00" at bounding box center [1056, 127] width 74 height 26
type input "8.00"
type input "4.16"
click at [1017, 374] on div "Add custom item" at bounding box center [1072, 379] width 614 height 26
drag, startPoint x: 1104, startPoint y: 260, endPoint x: 1403, endPoint y: 310, distance: 303.2
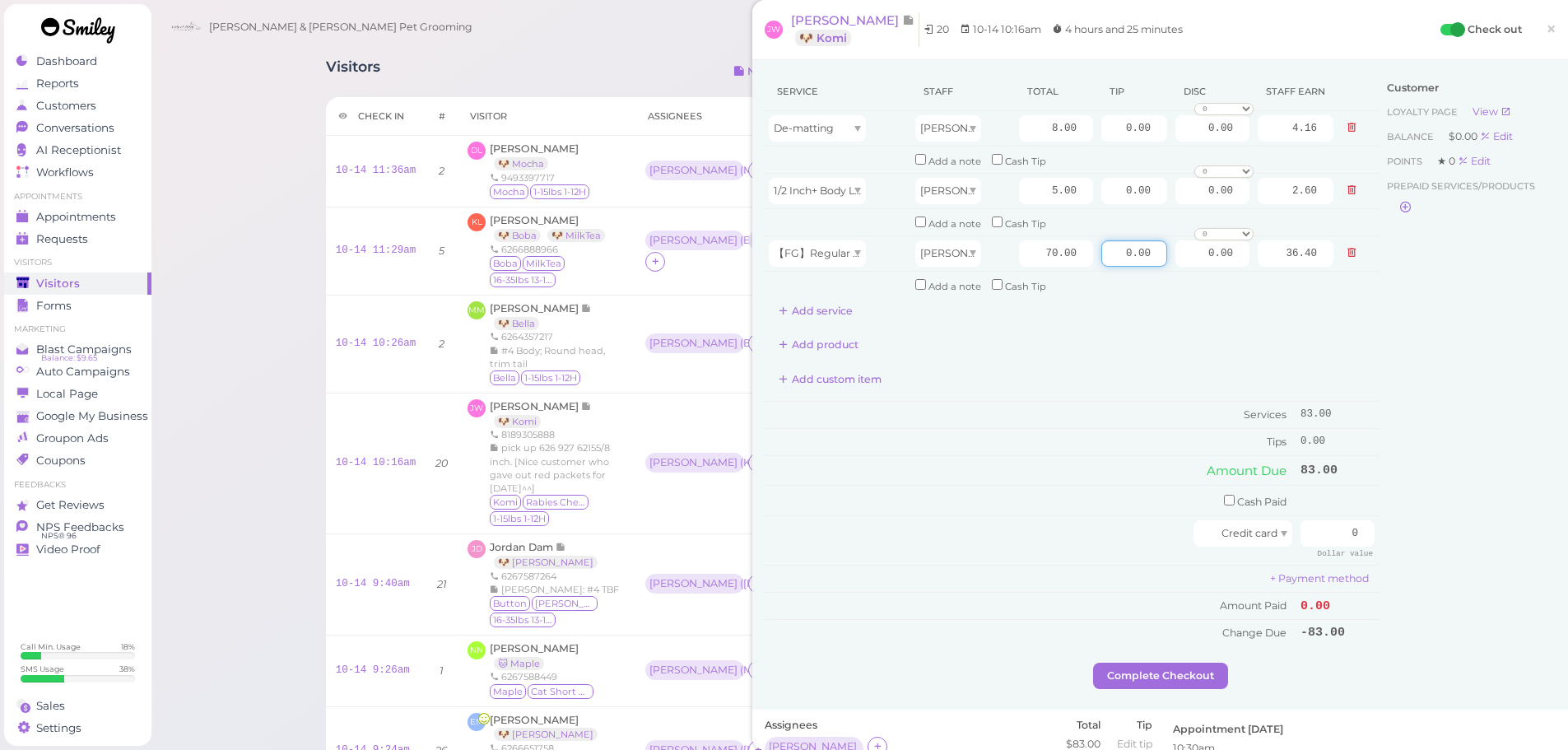
click at [1402, 309] on div "Service Staff Total Tip Disc Staff earn De-matting Asa 8.00 0.00 0.00 0 10% off…" at bounding box center [1161, 368] width 791 height 591
type input "8.3"
click at [1397, 460] on div "Customer Loyalty page View Balance $0.00 Edit Points ★ 0 Edit Prepaid services/…" at bounding box center [1467, 368] width 177 height 591
drag, startPoint x: 1307, startPoint y: 539, endPoint x: 1522, endPoint y: 557, distance: 215.8
click at [1513, 553] on div "Service Staff Total Tip Disc Staff earn De-matting Asa 8.00 0.00 0.00 0 10% off…" at bounding box center [1161, 368] width 791 height 591
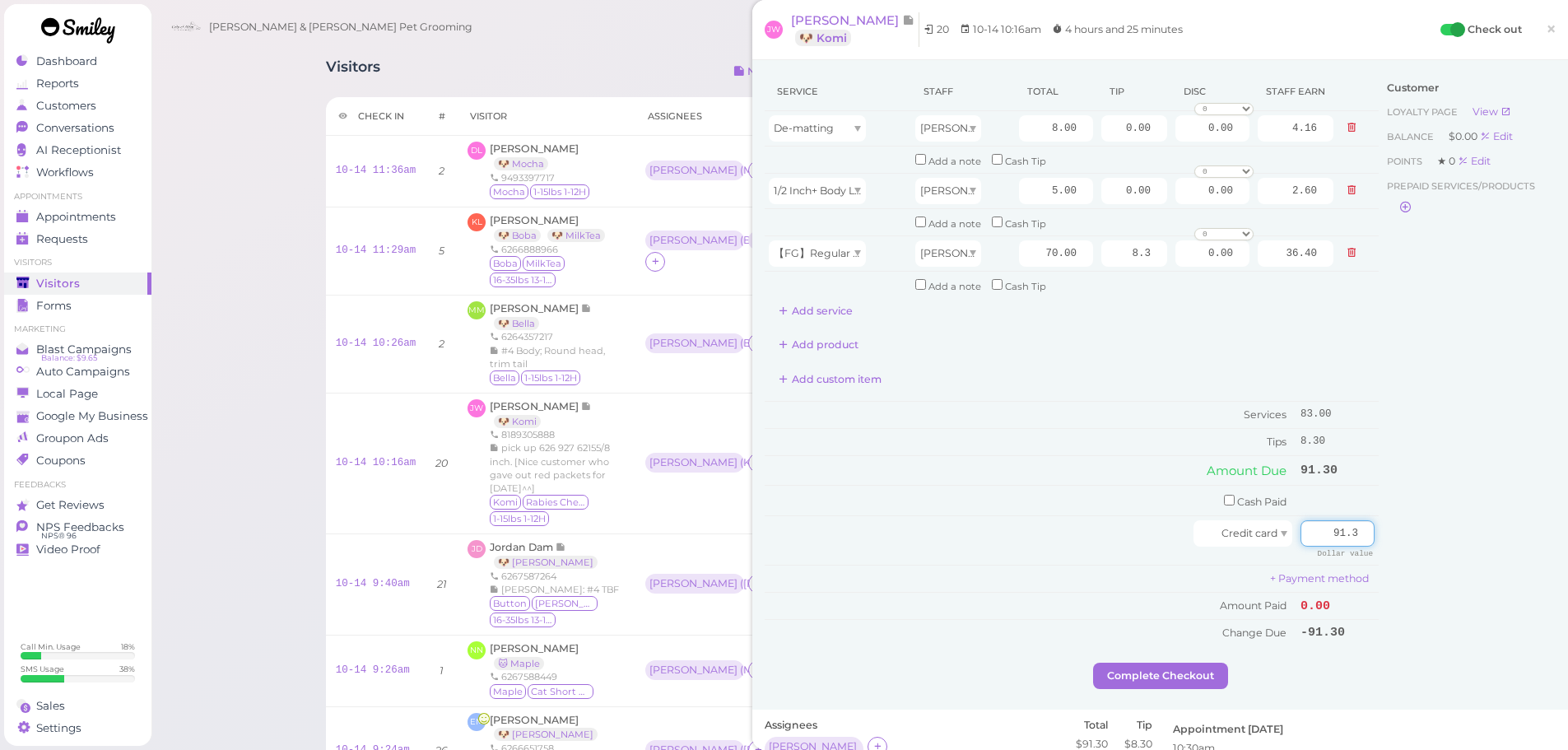
type input "91.3"
click at [1482, 558] on div "Customer Loyalty page View Balance $0.00 Edit Points ★ 0 Edit Prepaid services/…" at bounding box center [1467, 368] width 177 height 591
click at [1206, 675] on button "Complete Checkout" at bounding box center [1161, 676] width 135 height 26
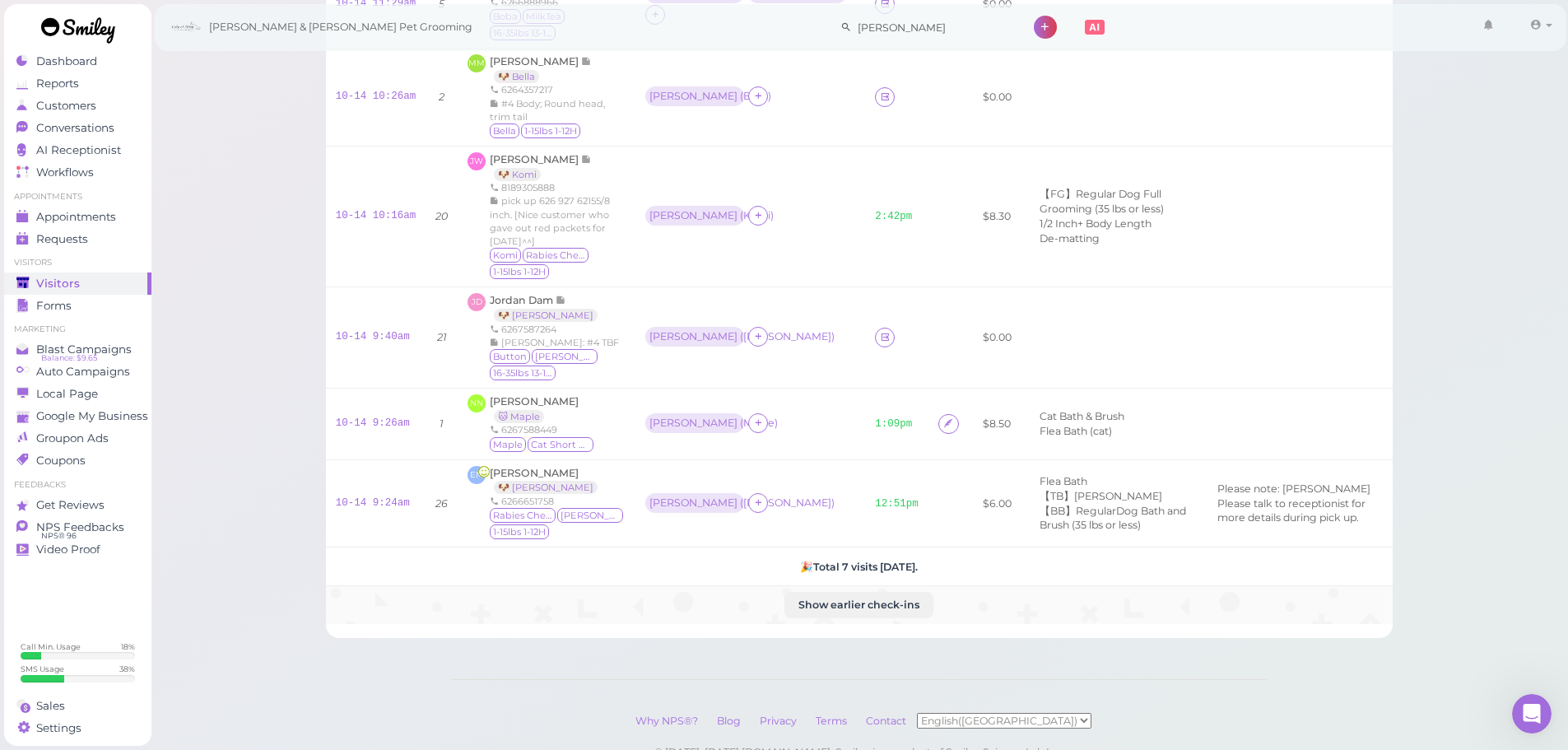
scroll to position [82, 0]
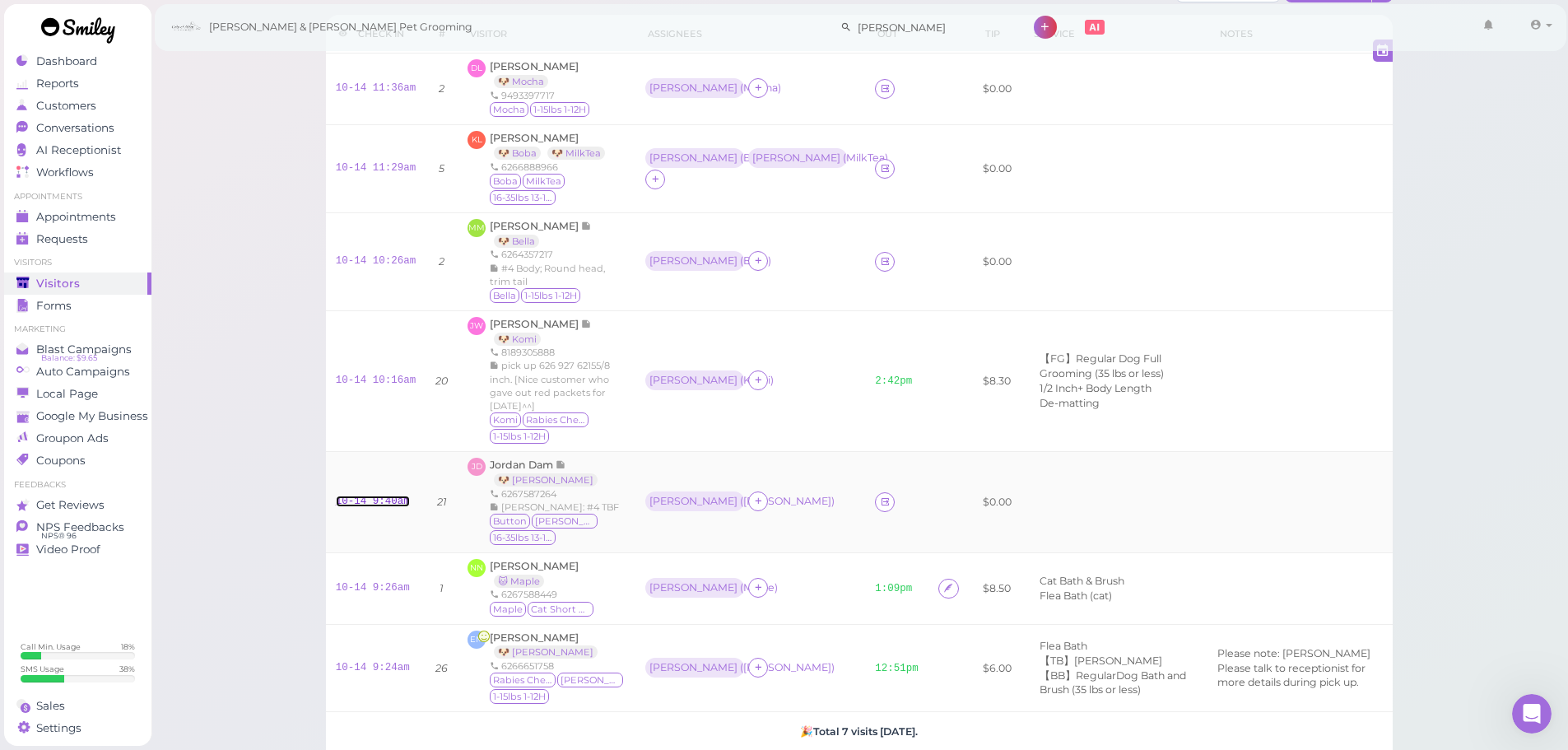
click at [356, 503] on link "10-14 9:40am" at bounding box center [372, 502] width 74 height 12
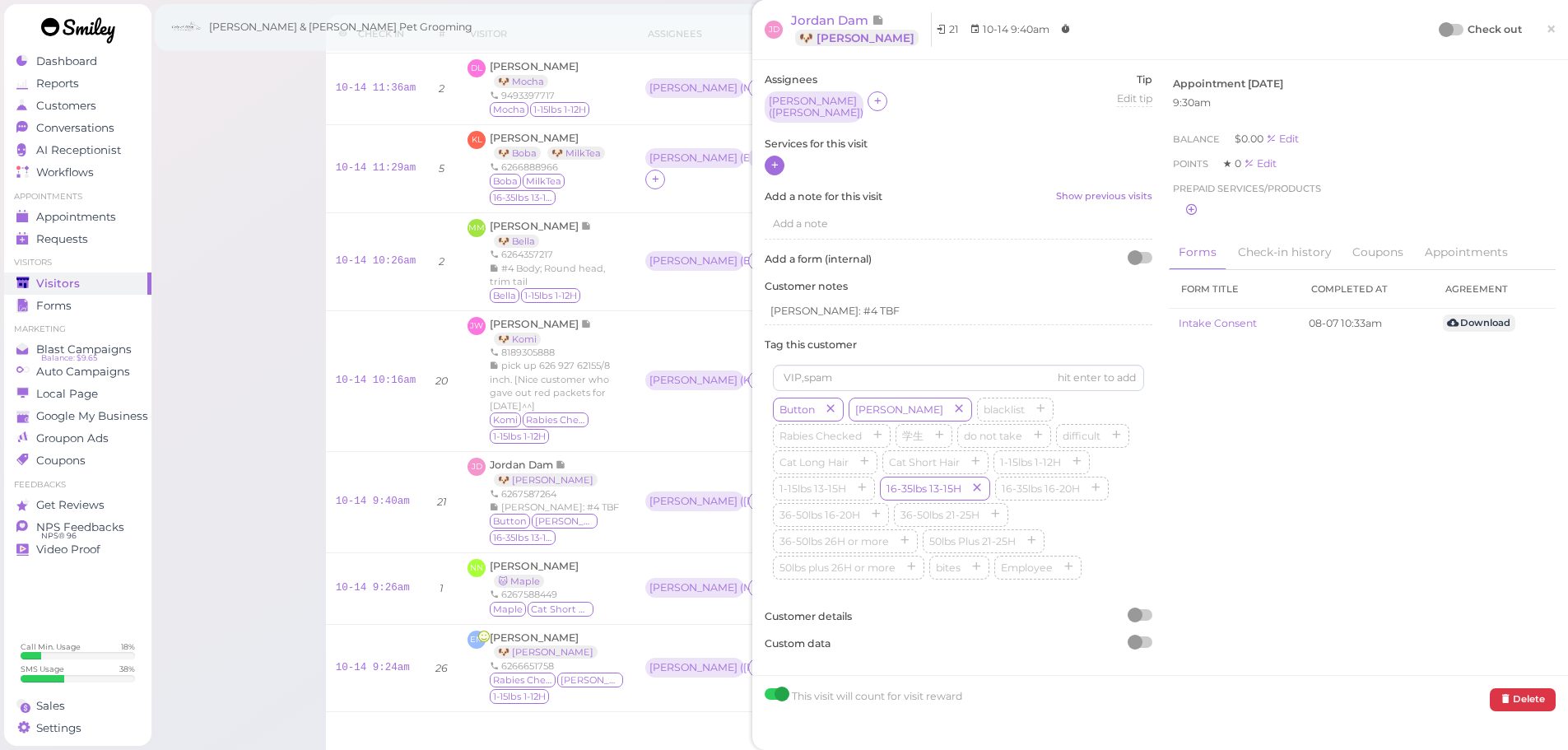
click at [776, 160] on icon at bounding box center [775, 165] width 11 height 13
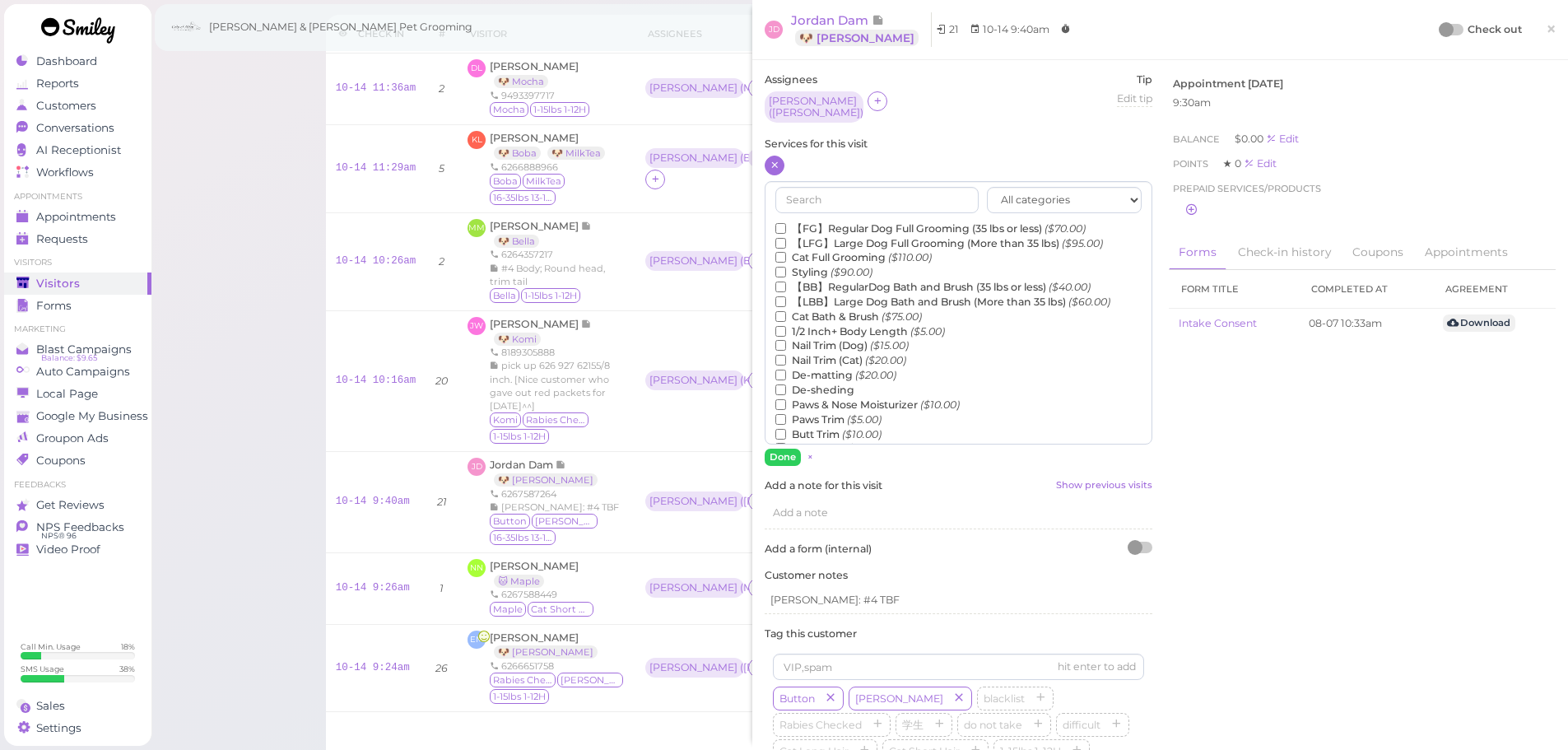
click at [852, 222] on label "【FG】Regular Dog Full Grooming (35 lbs or less) ($70.00)" at bounding box center [931, 228] width 311 height 14
click at [786, 223] on input "【FG】Regular Dog Full Grooming (35 lbs or less) ($70.00)" at bounding box center [781, 228] width 11 height 11
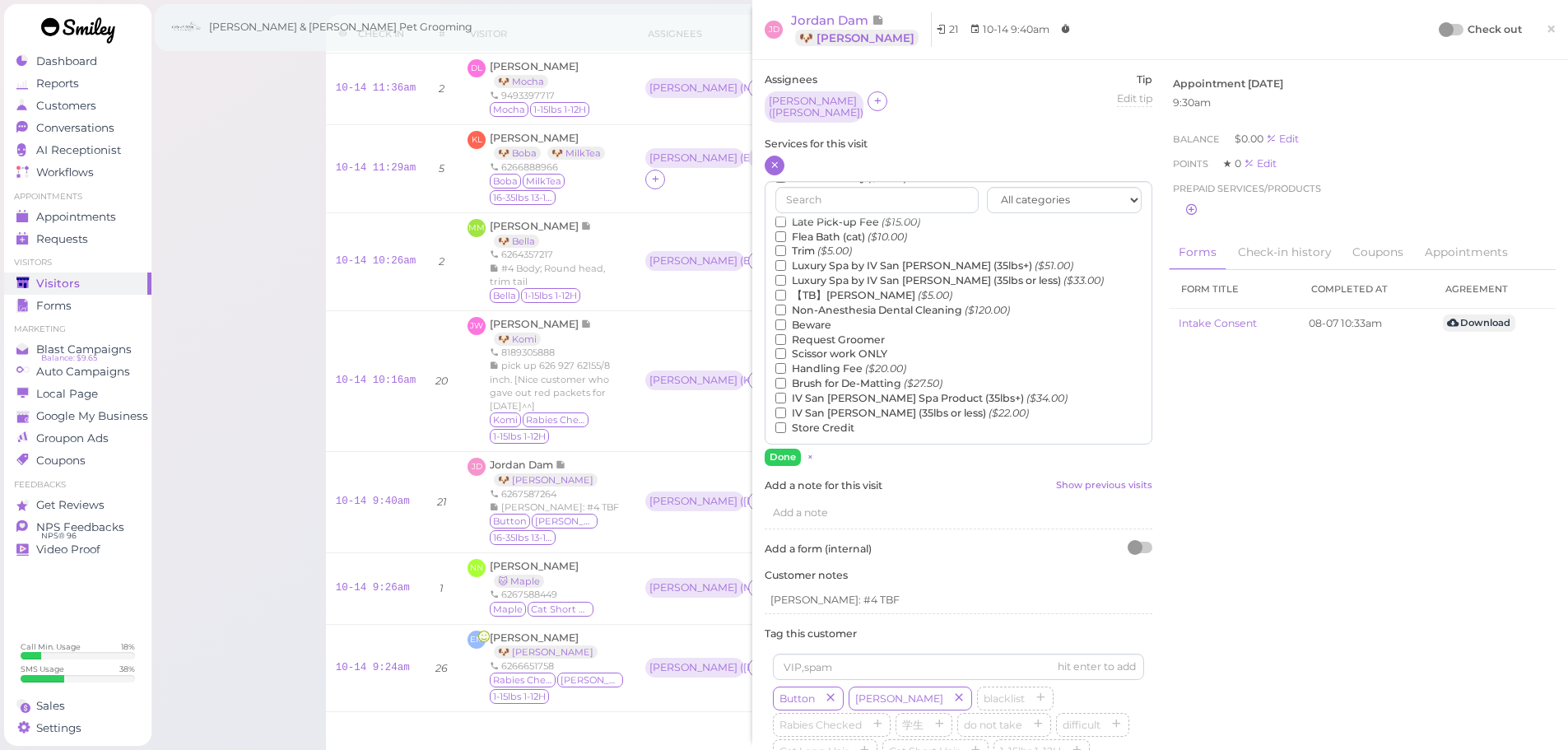
click at [827, 297] on label "【TB】Teeth Brushing ($5.00)" at bounding box center [864, 295] width 177 height 14
click at [786, 297] on input "【TB】Teeth Brushing ($5.00)" at bounding box center [781, 294] width 11 height 11
click at [785, 459] on button "Done" at bounding box center [784, 458] width 37 height 17
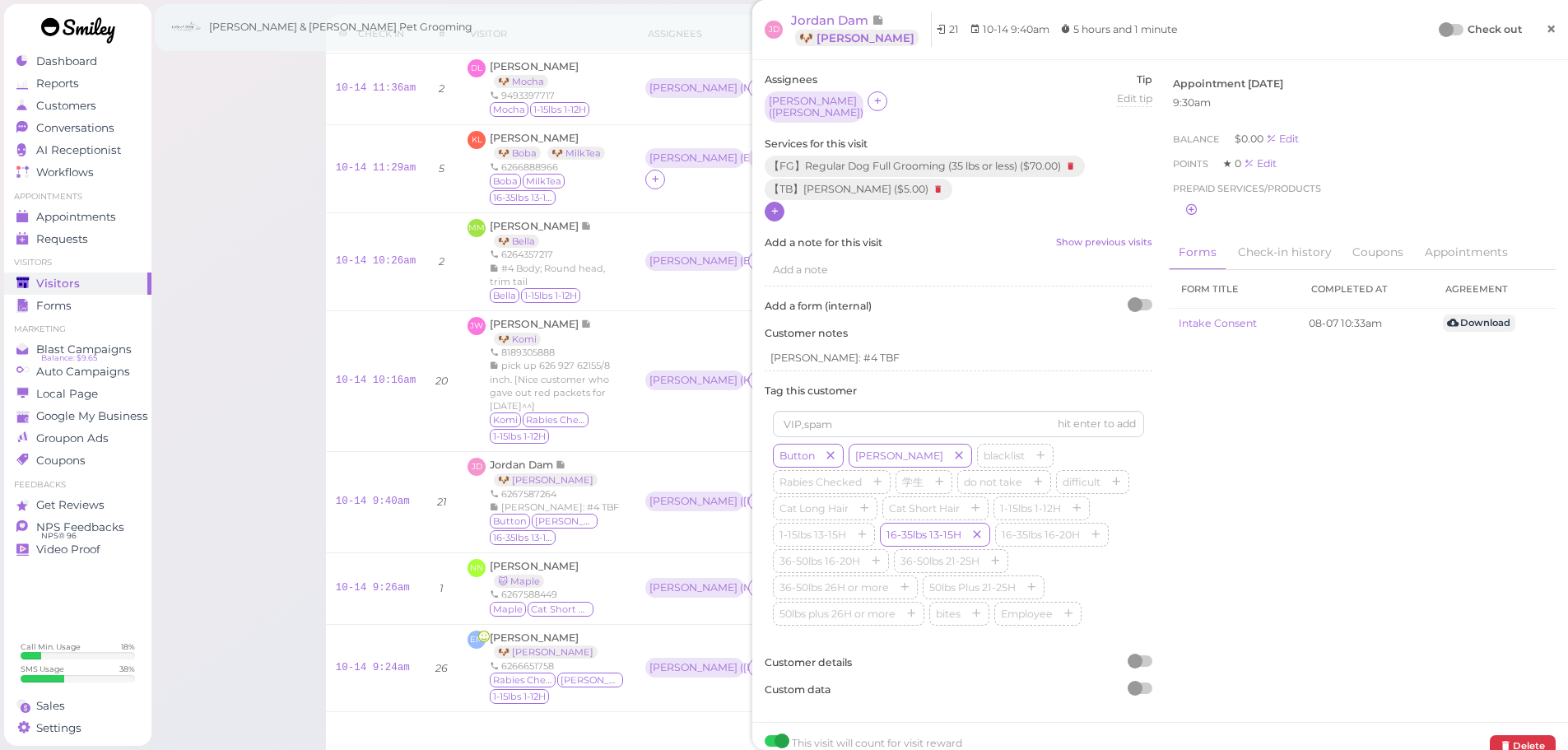
click at [1544, 14] on link "×" at bounding box center [1552, 30] width 31 height 39
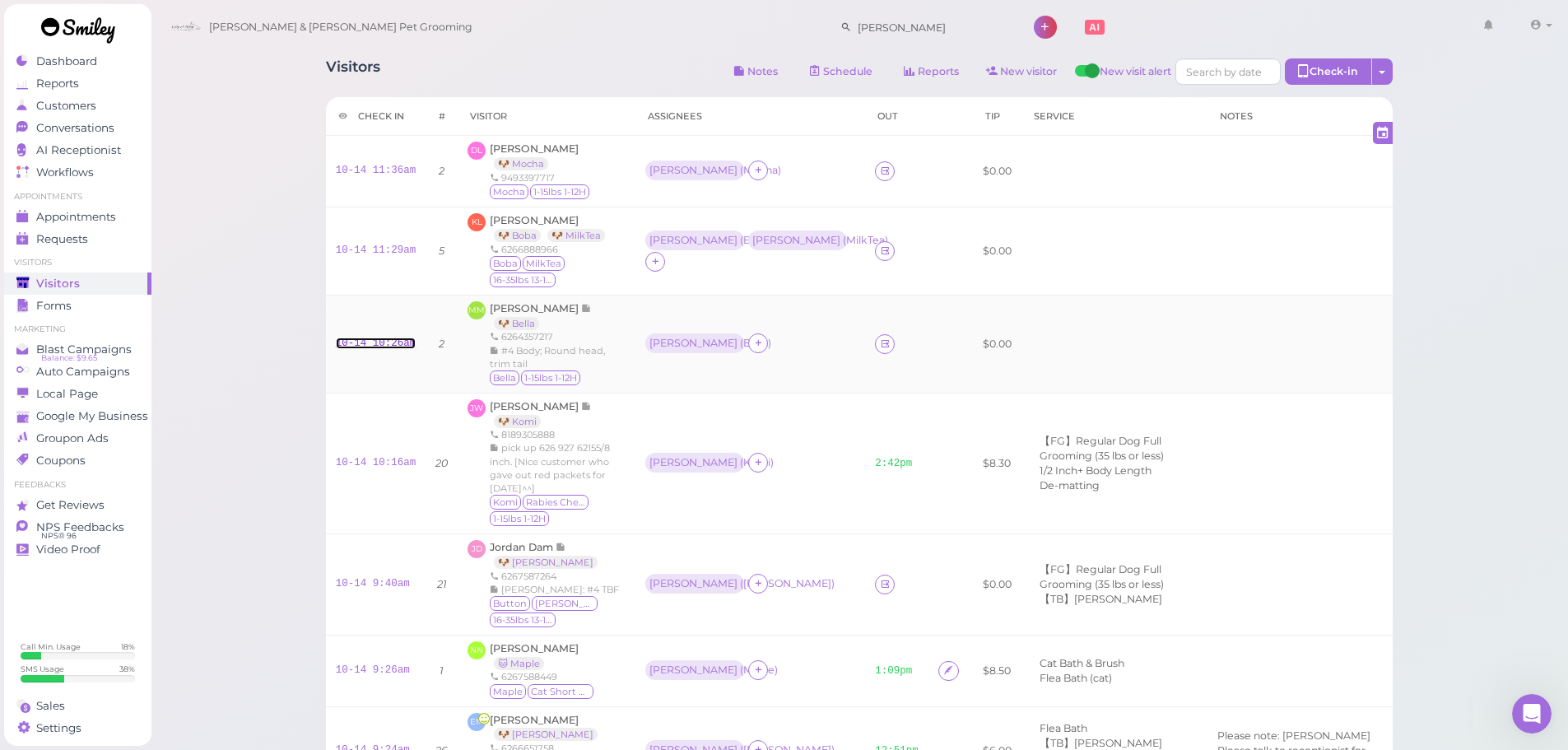
click at [374, 342] on link "10-14 10:26am" at bounding box center [376, 344] width 81 height 12
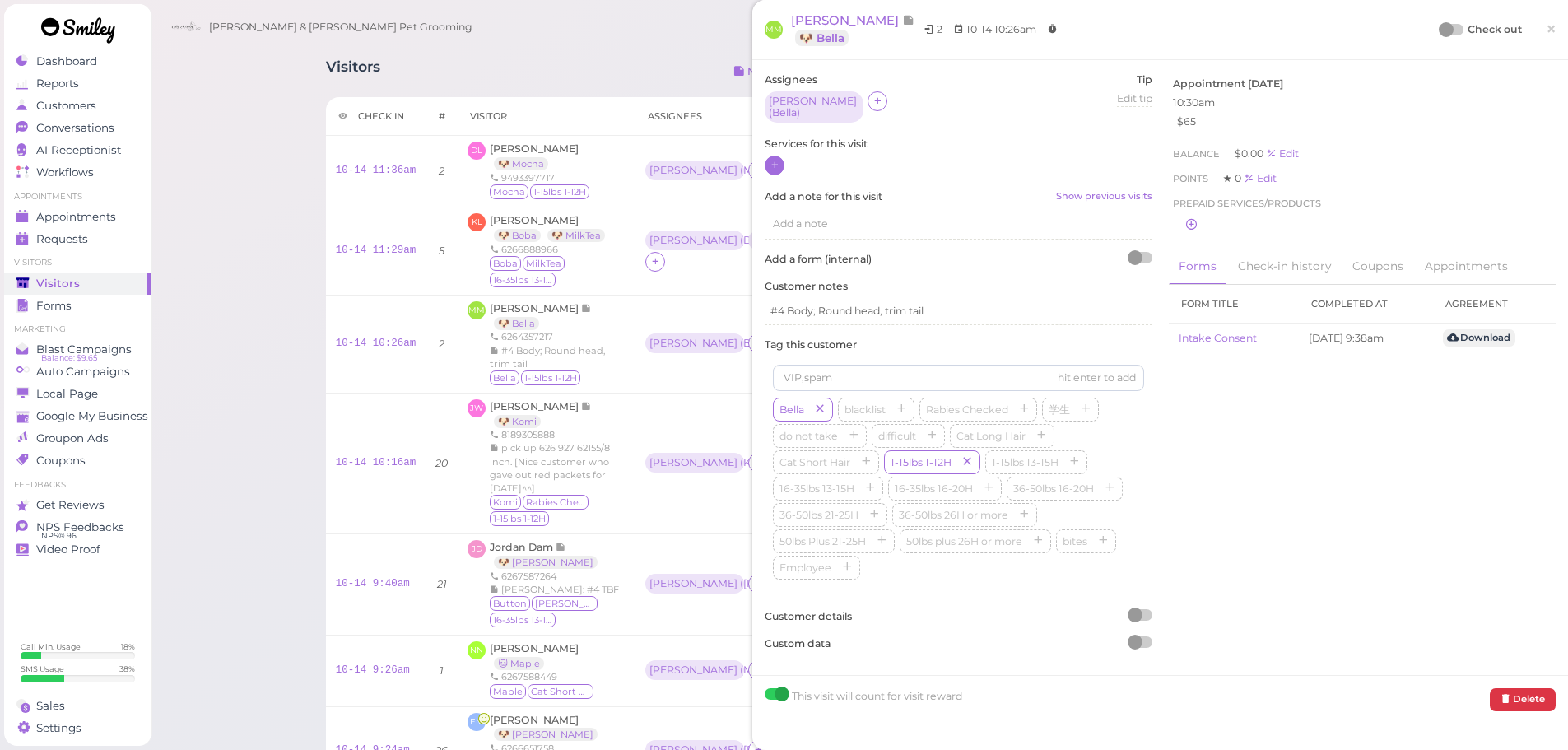
click at [782, 155] on div at bounding box center [775, 165] width 19 height 19
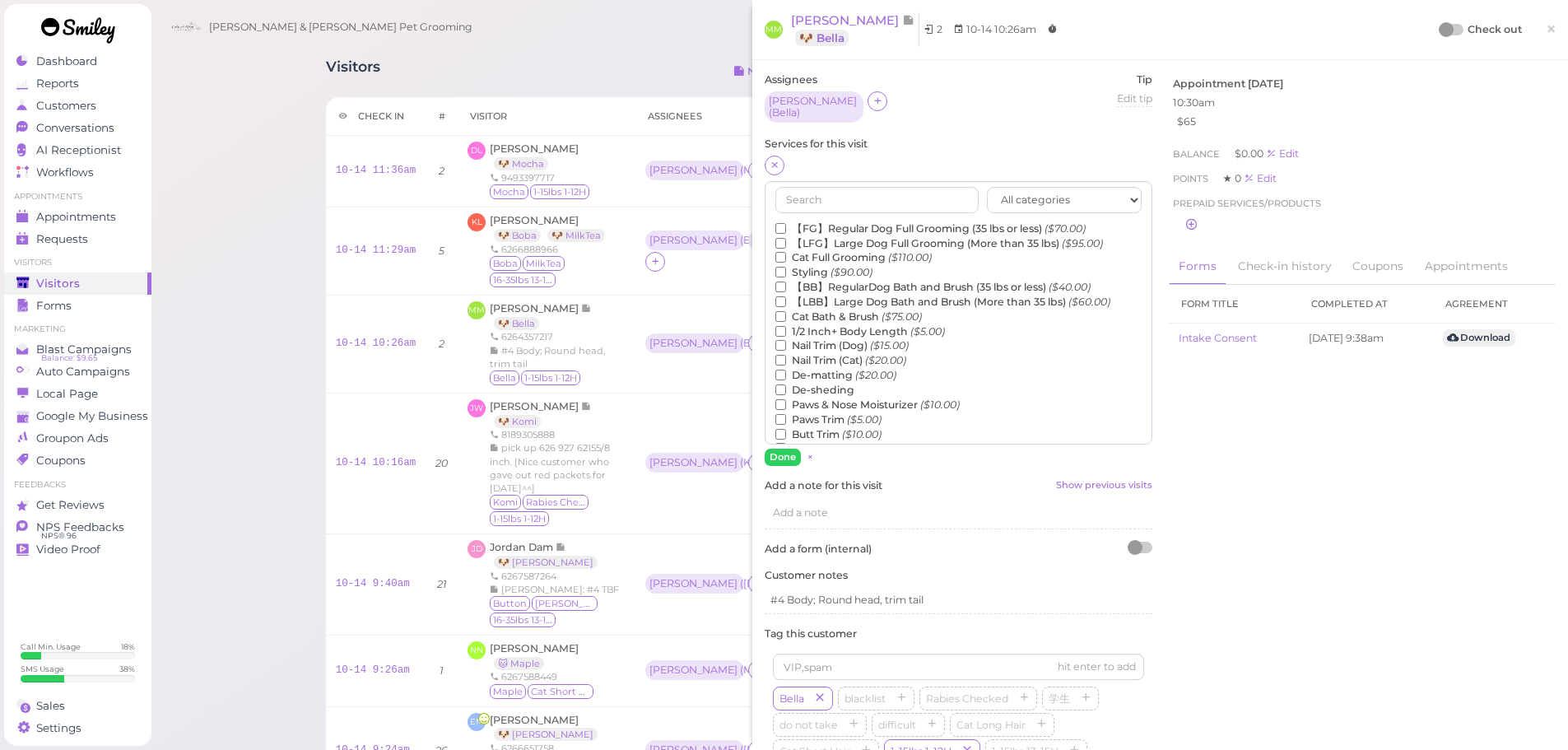
click at [855, 283] on label "【BB】RegularDog Bath and Brush (35 lbs or less) ($40.00)" at bounding box center [933, 287] width 316 height 14
click at [786, 283] on input "【BB】RegularDog Bath and Brush (35 lbs or less) ($40.00)" at bounding box center [781, 287] width 11 height 11
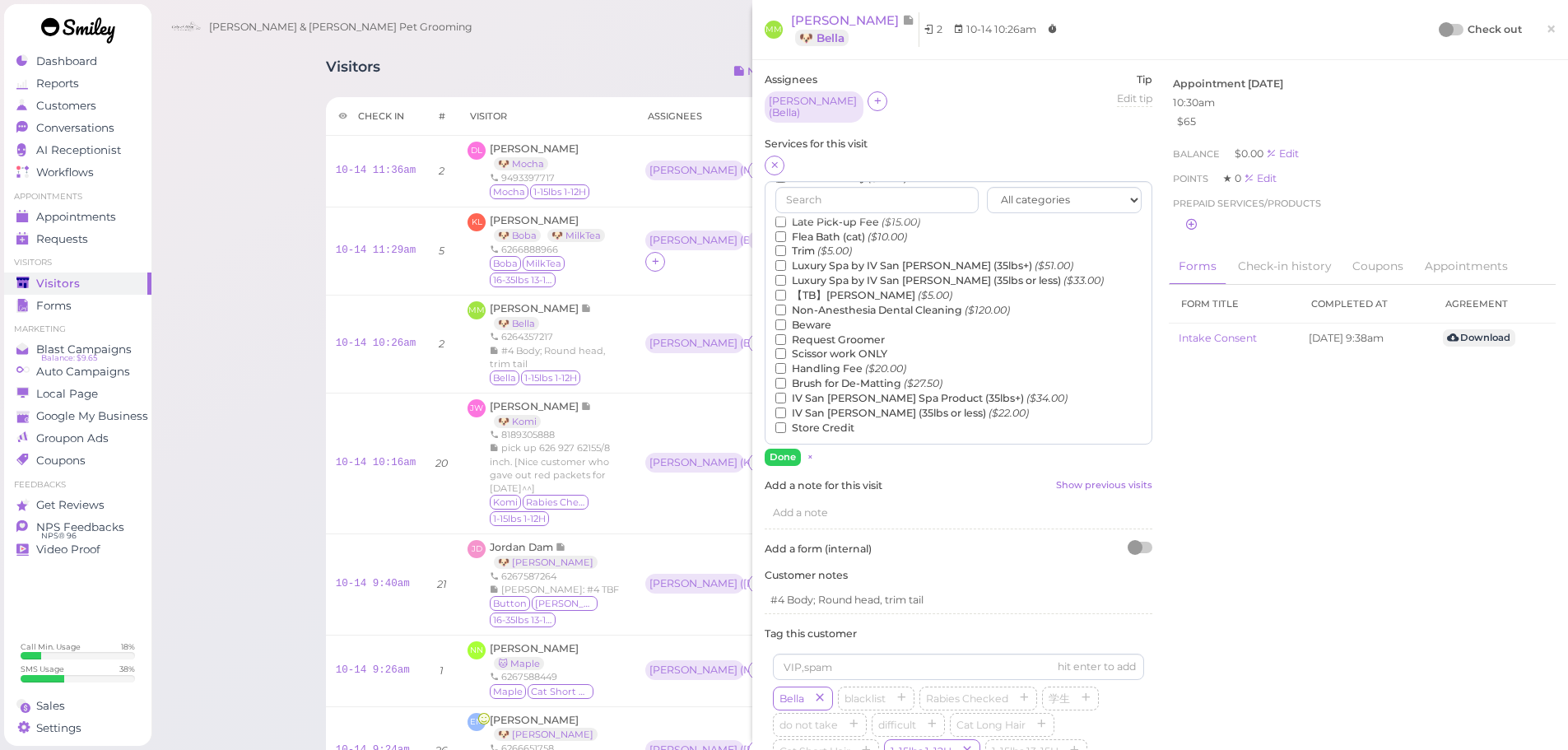
click at [848, 289] on label "【TB】Teeth Brushing ($5.00)" at bounding box center [864, 295] width 177 height 14
click at [786, 290] on input "【TB】Teeth Brushing ($5.00)" at bounding box center [781, 294] width 11 height 11
click at [776, 457] on button "Done" at bounding box center [784, 458] width 37 height 17
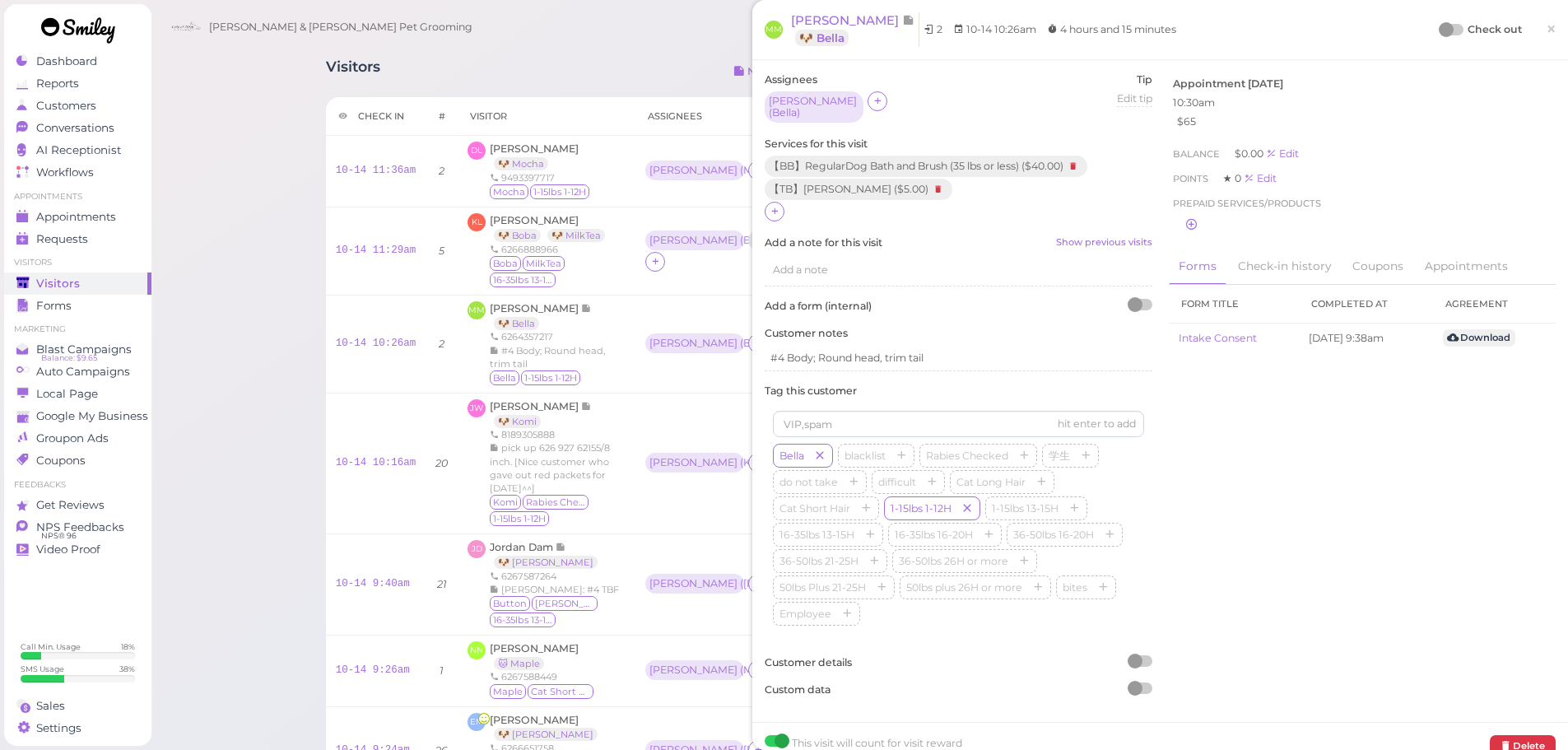
click at [1441, 20] on div "Check out ×" at bounding box center [1498, 30] width 115 height 35
click at [1439, 33] on div at bounding box center [1445, 29] width 14 height 14
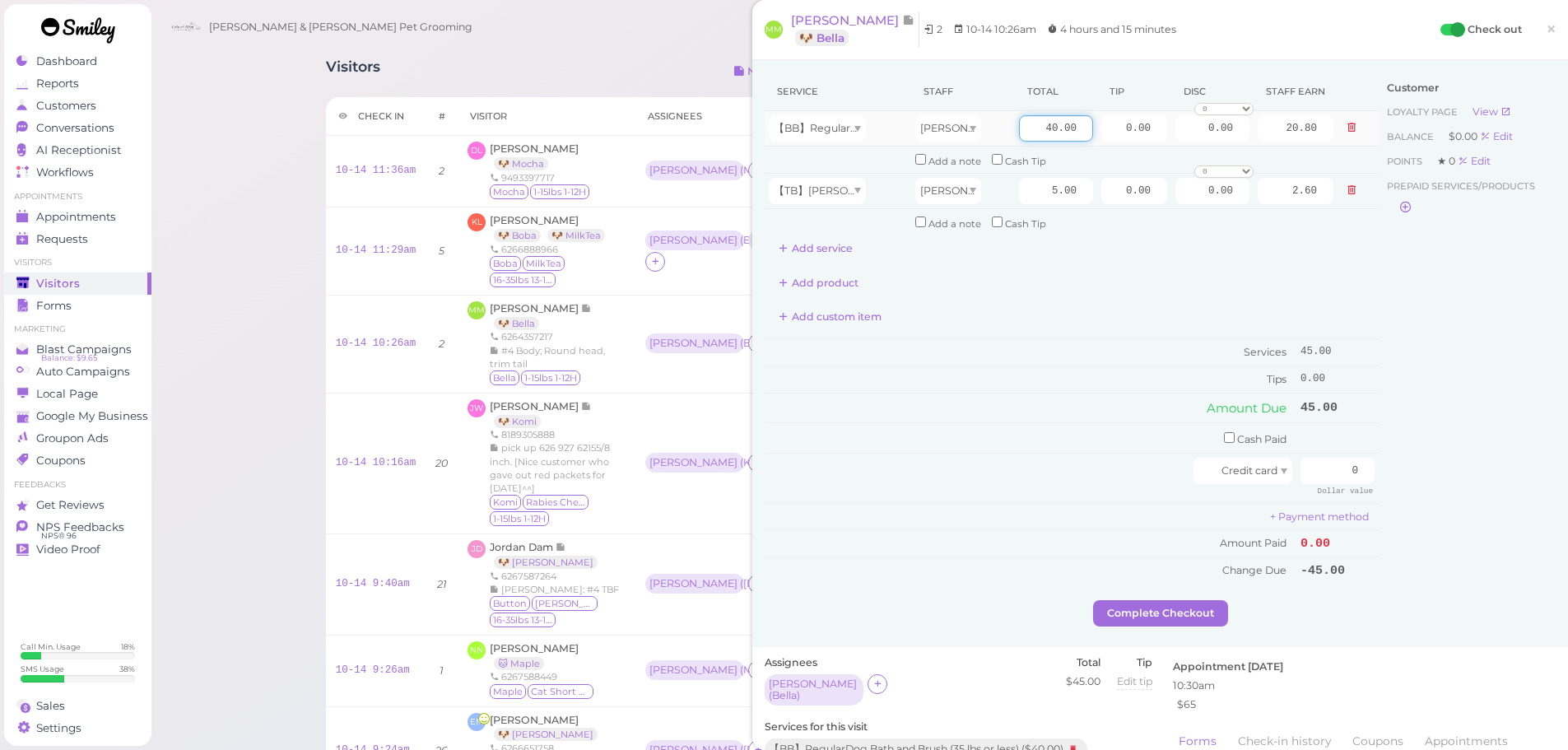
click at [1019, 126] on input "40.00" at bounding box center [1056, 127] width 74 height 26
click at [1087, 367] on td "Tips" at bounding box center [1031, 379] width 532 height 26
click at [1031, 125] on input "40.00" at bounding box center [1056, 127] width 74 height 26
type input "50.00"
type input "26.00"
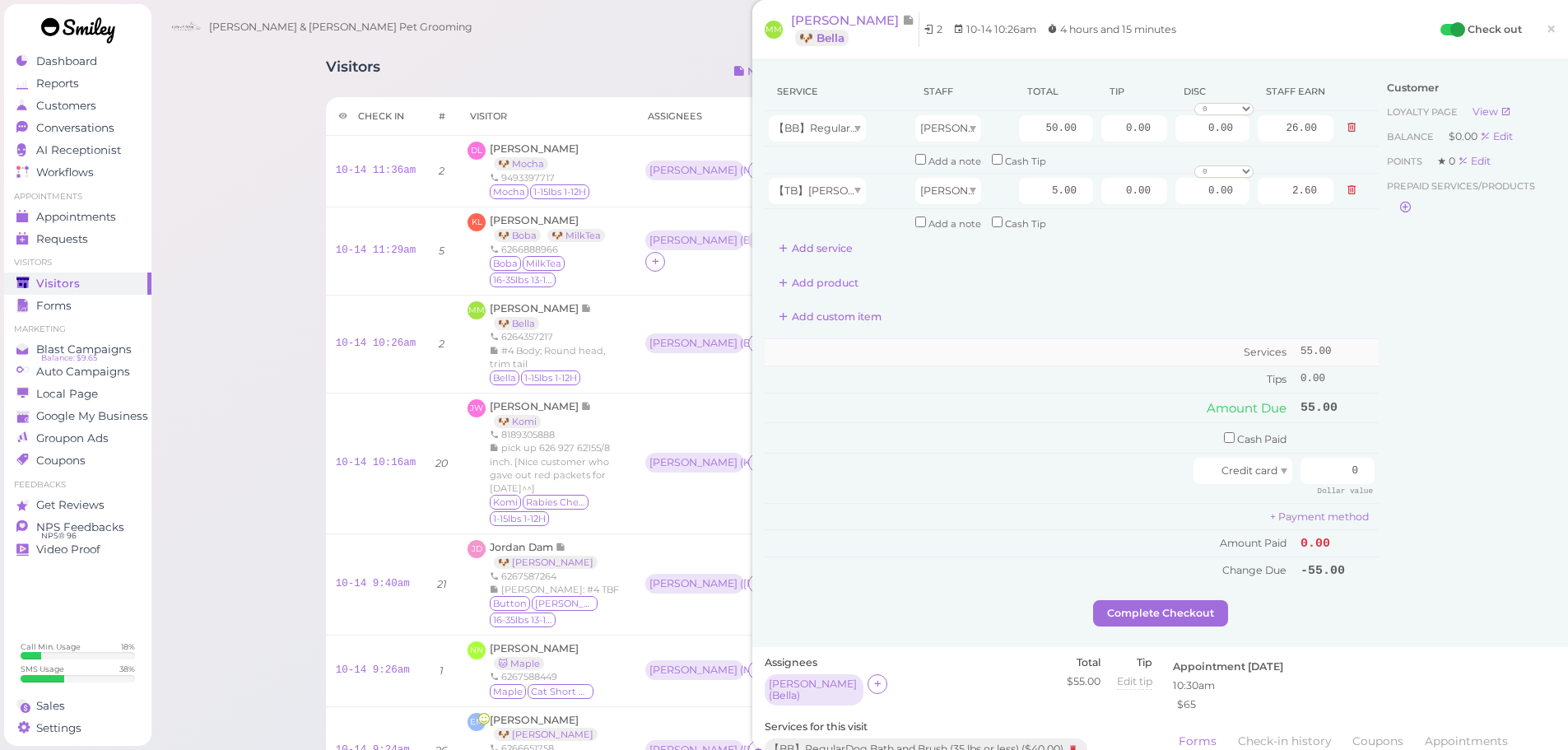
click at [989, 350] on td "Services" at bounding box center [1031, 352] width 532 height 27
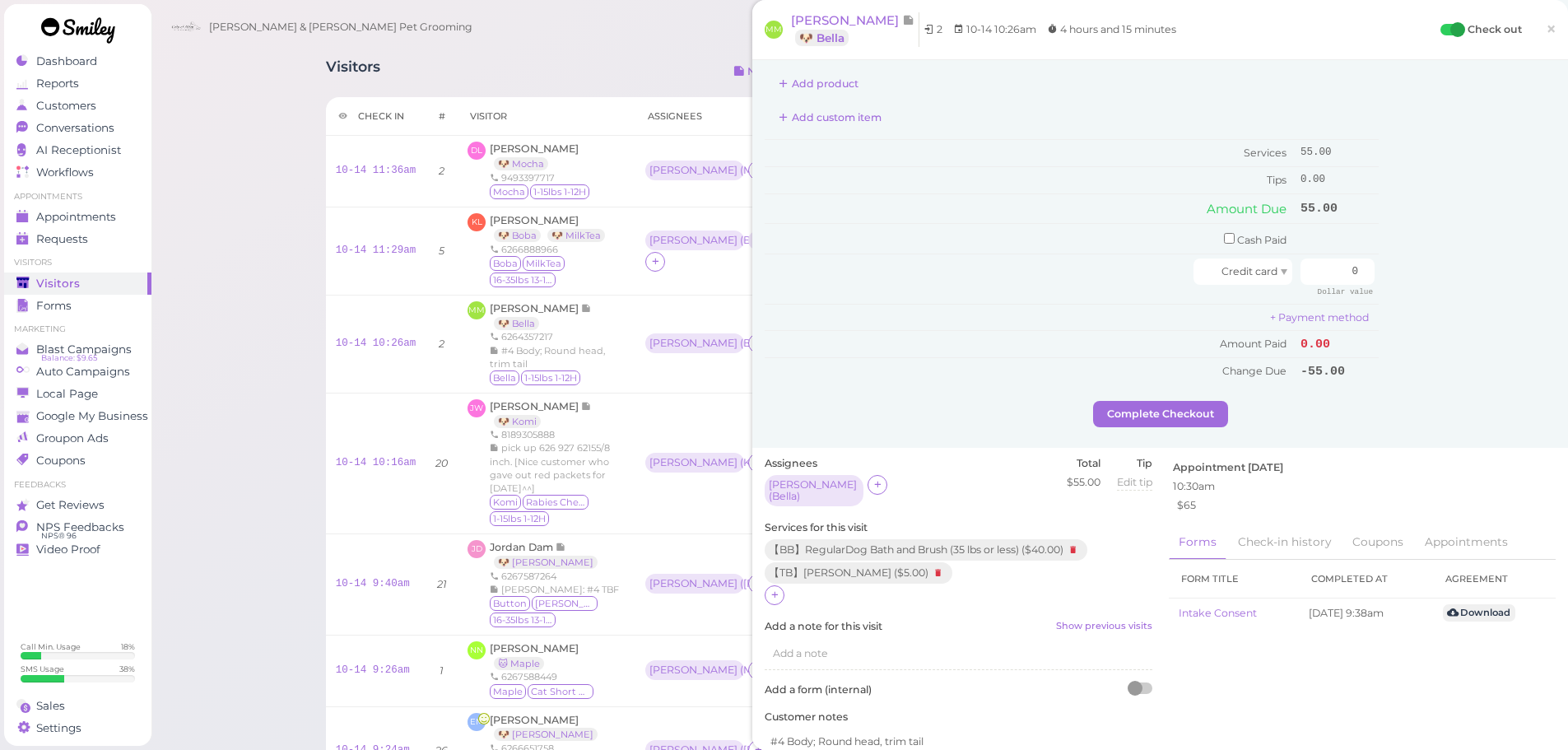
scroll to position [412, 0]
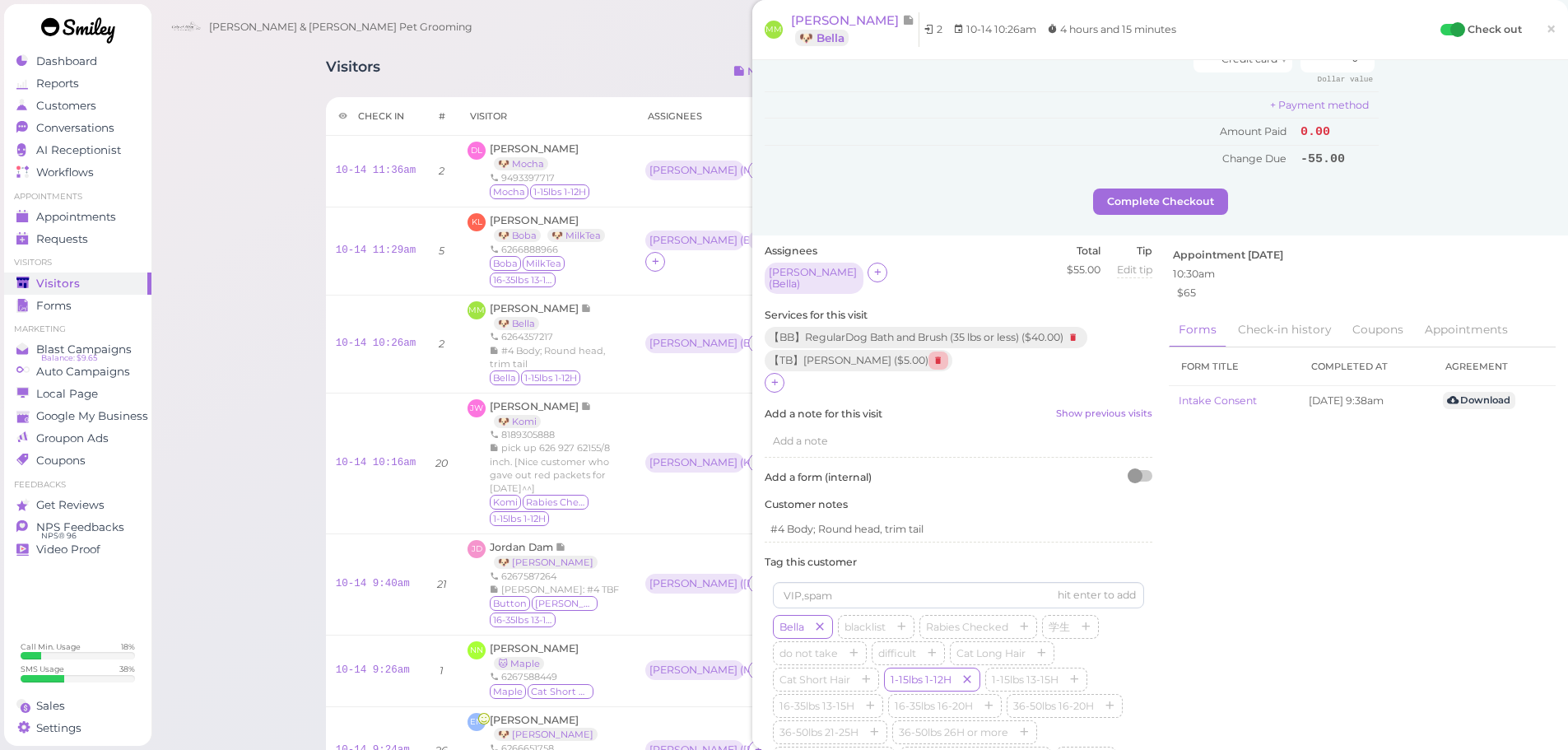
click at [928, 351] on icon at bounding box center [938, 360] width 19 height 18
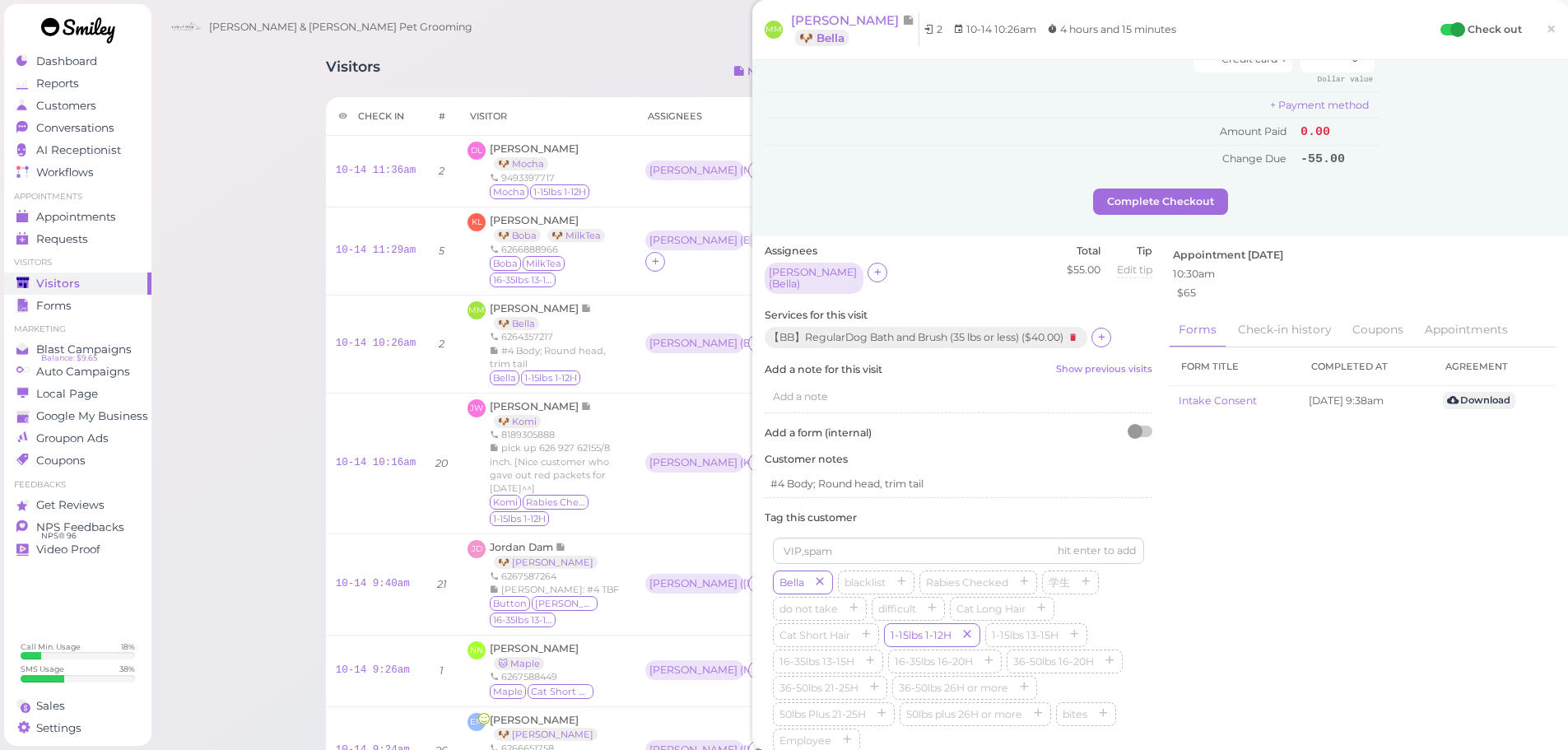
drag, startPoint x: 1107, startPoint y: 334, endPoint x: 1093, endPoint y: 338, distance: 14.6
click at [1107, 334] on icon at bounding box center [1101, 337] width 11 height 13
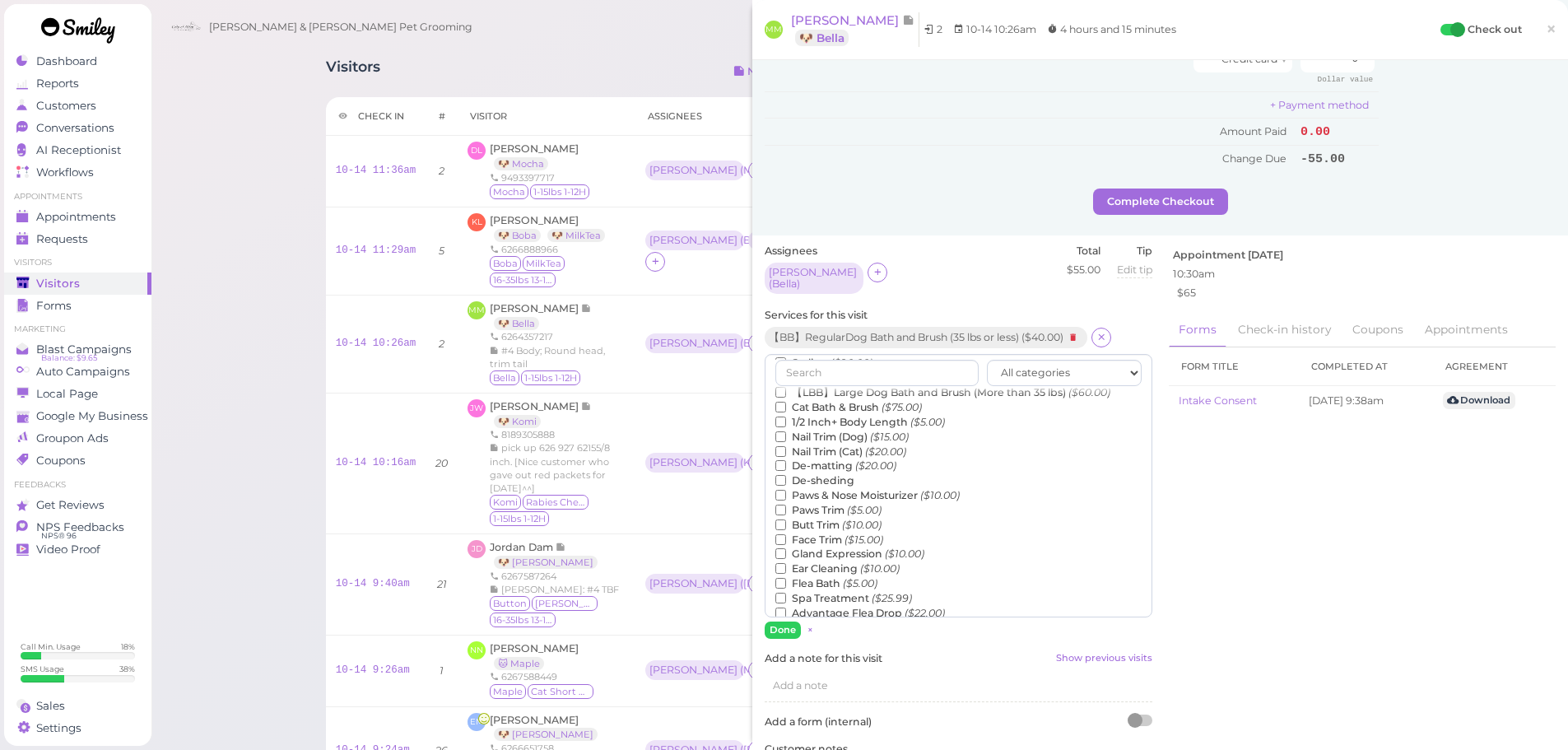
click at [822, 533] on label "Face Trim ($15.00)" at bounding box center [830, 540] width 108 height 14
click at [786, 535] on input "Face Trim ($15.00)" at bounding box center [781, 540] width 11 height 11
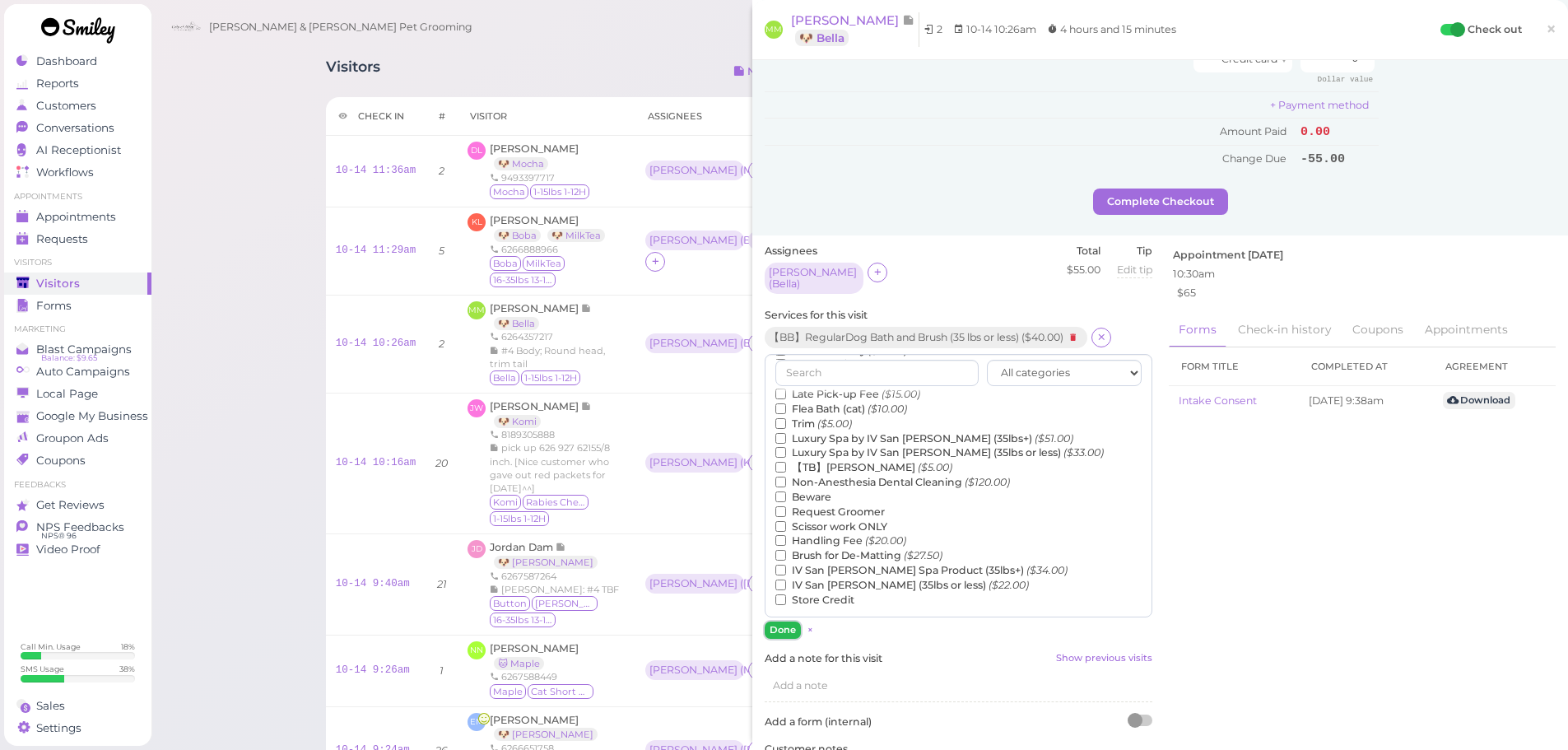
click at [778, 630] on button "Done" at bounding box center [784, 630] width 37 height 17
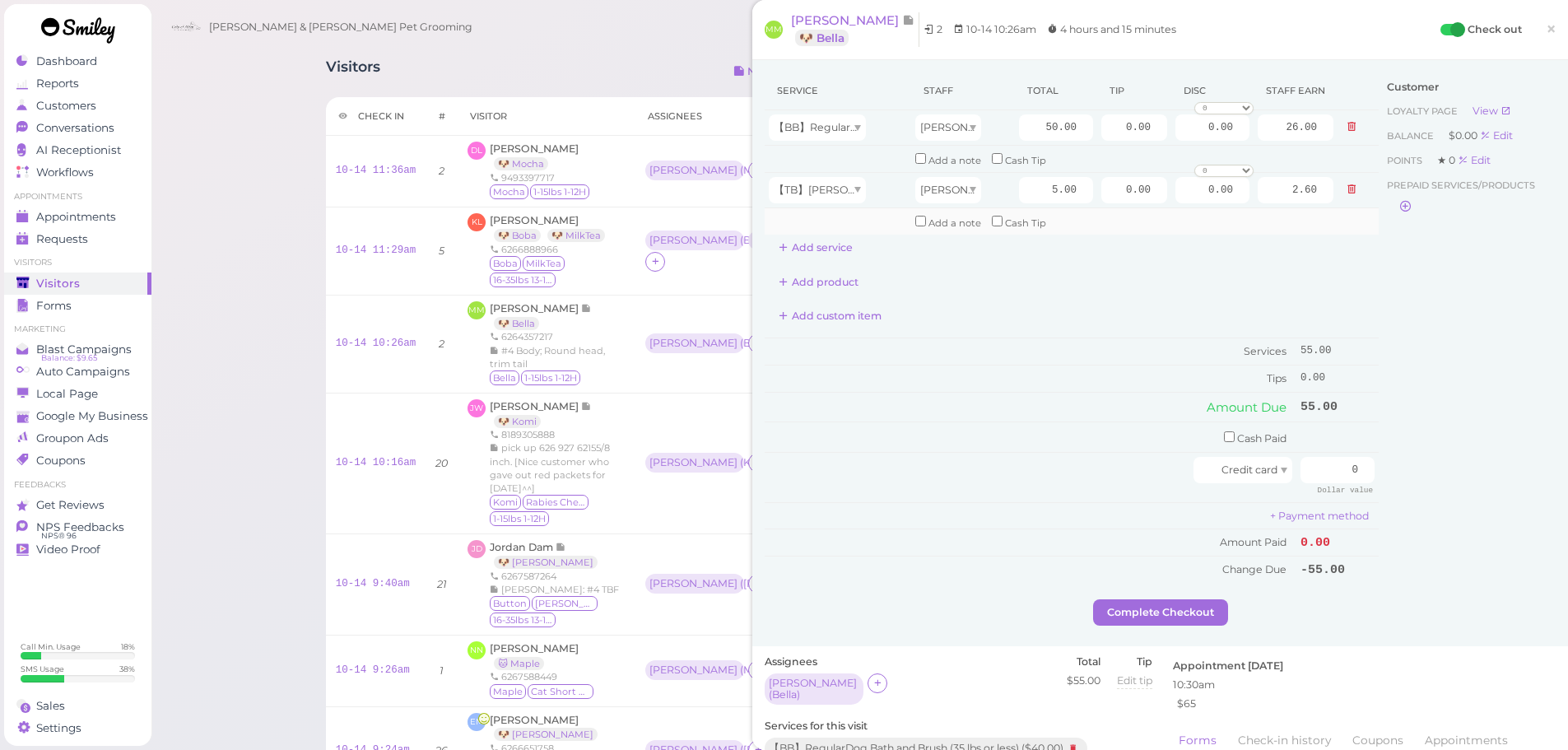
scroll to position [0, 0]
click at [822, 196] on span "【TB】[PERSON_NAME]" at bounding box center [835, 190] width 123 height 13
type input "15.00"
type input "7.80"
click at [1062, 449] on td "Cash Paid" at bounding box center [1031, 439] width 532 height 31
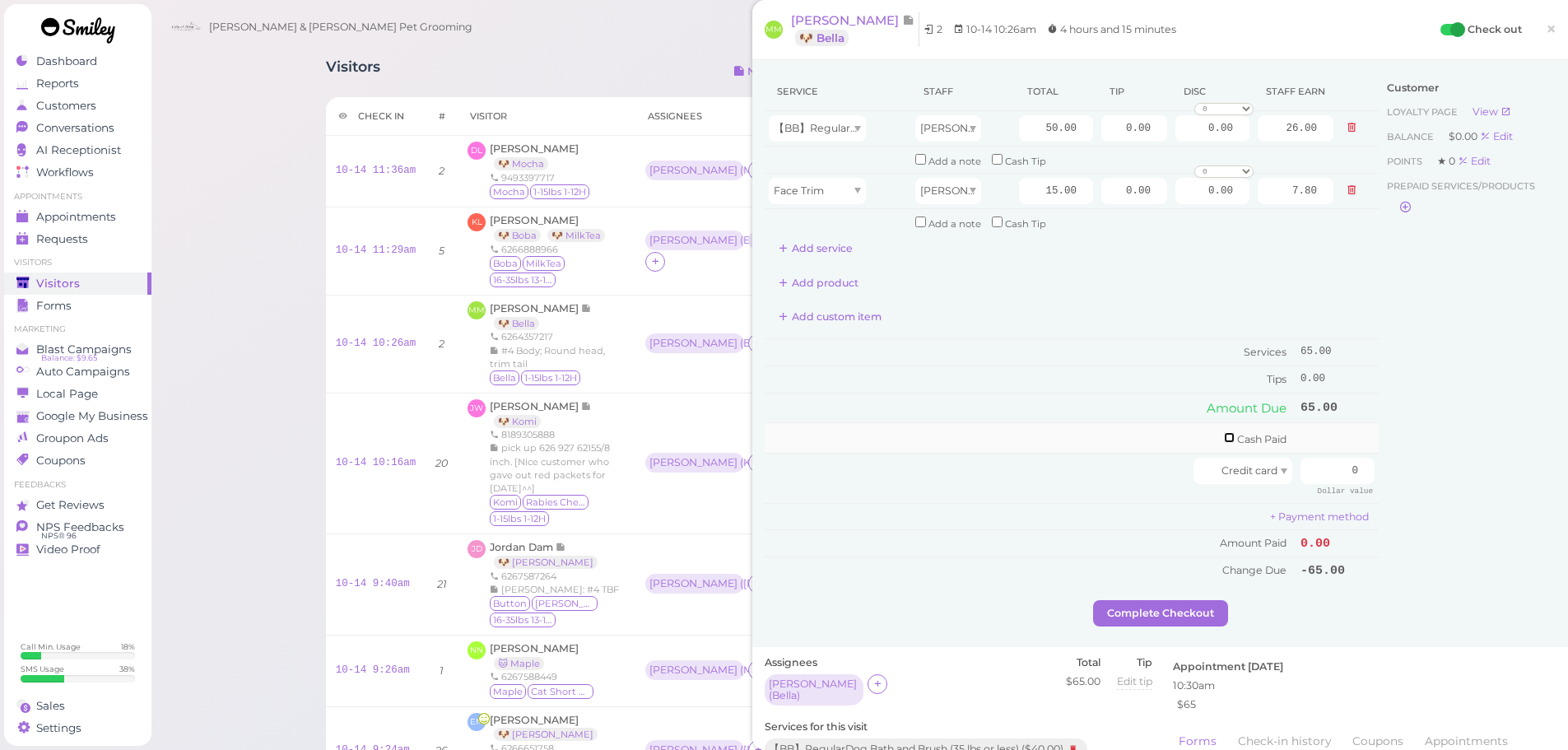
click at [1224, 438] on input "checkbox" at bounding box center [1229, 437] width 11 height 11
checkbox input "true"
drag, startPoint x: 1303, startPoint y: 434, endPoint x: 1482, endPoint y: 458, distance: 180.6
click at [1466, 457] on div "Service Staff Total Tip Disc Staff earn 【BB】RegularDog Bath and Brush (35 lbs o…" at bounding box center [1161, 339] width 791 height 533
type input "65"
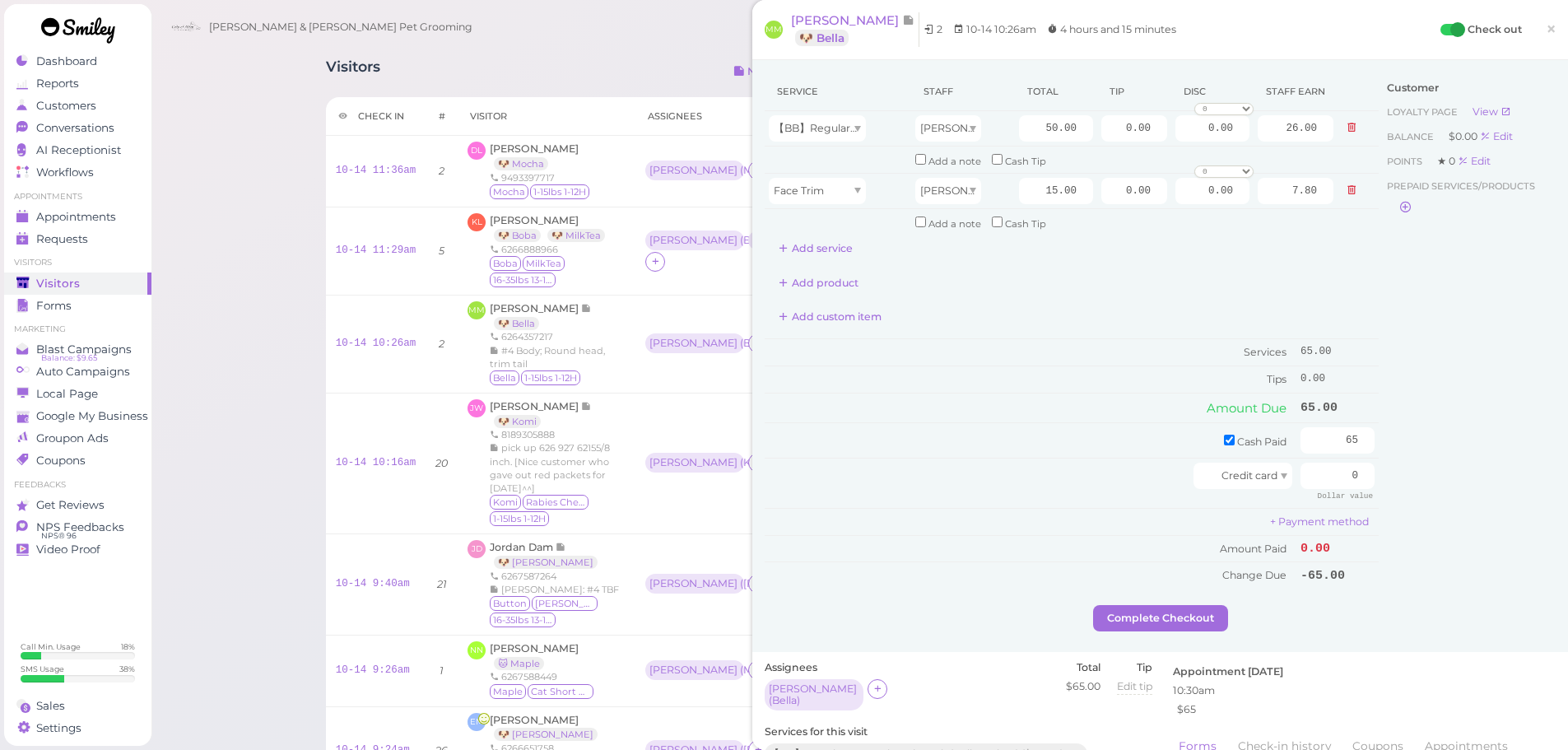
click at [1468, 503] on div "Customer Loyalty page View Balance $0.00 Edit Points ★ 0 Edit Prepaid services/…" at bounding box center [1467, 339] width 177 height 533
click at [1140, 625] on button "Complete Checkout" at bounding box center [1161, 618] width 135 height 26
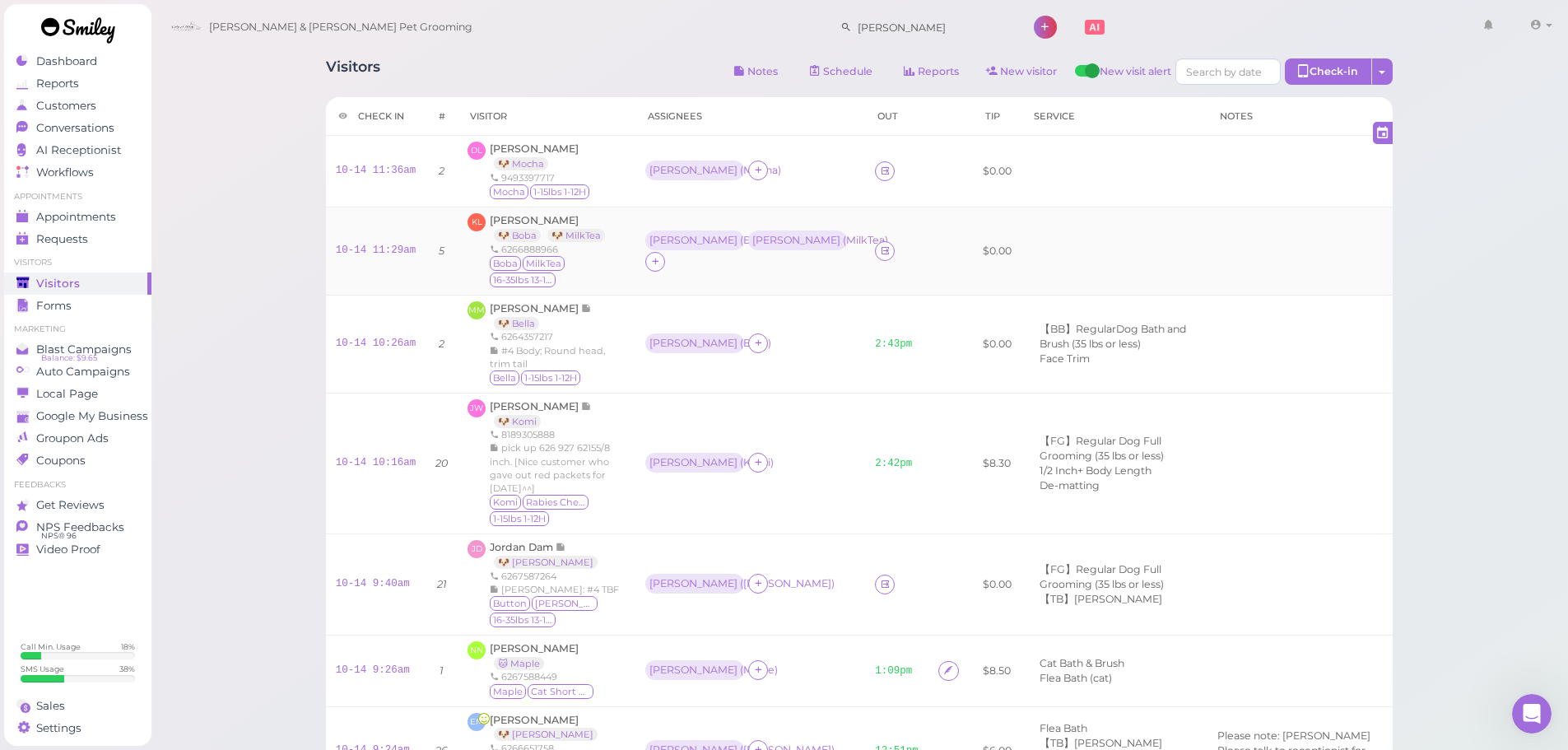
drag, startPoint x: 778, startPoint y: 277, endPoint x: 522, endPoint y: 242, distance: 258.4
click at [778, 277] on td "Rebecca ( Boba ) Asa ( MilkTea )" at bounding box center [751, 250] width 230 height 88
click at [361, 250] on link "10-14 11:29am" at bounding box center [376, 250] width 81 height 12
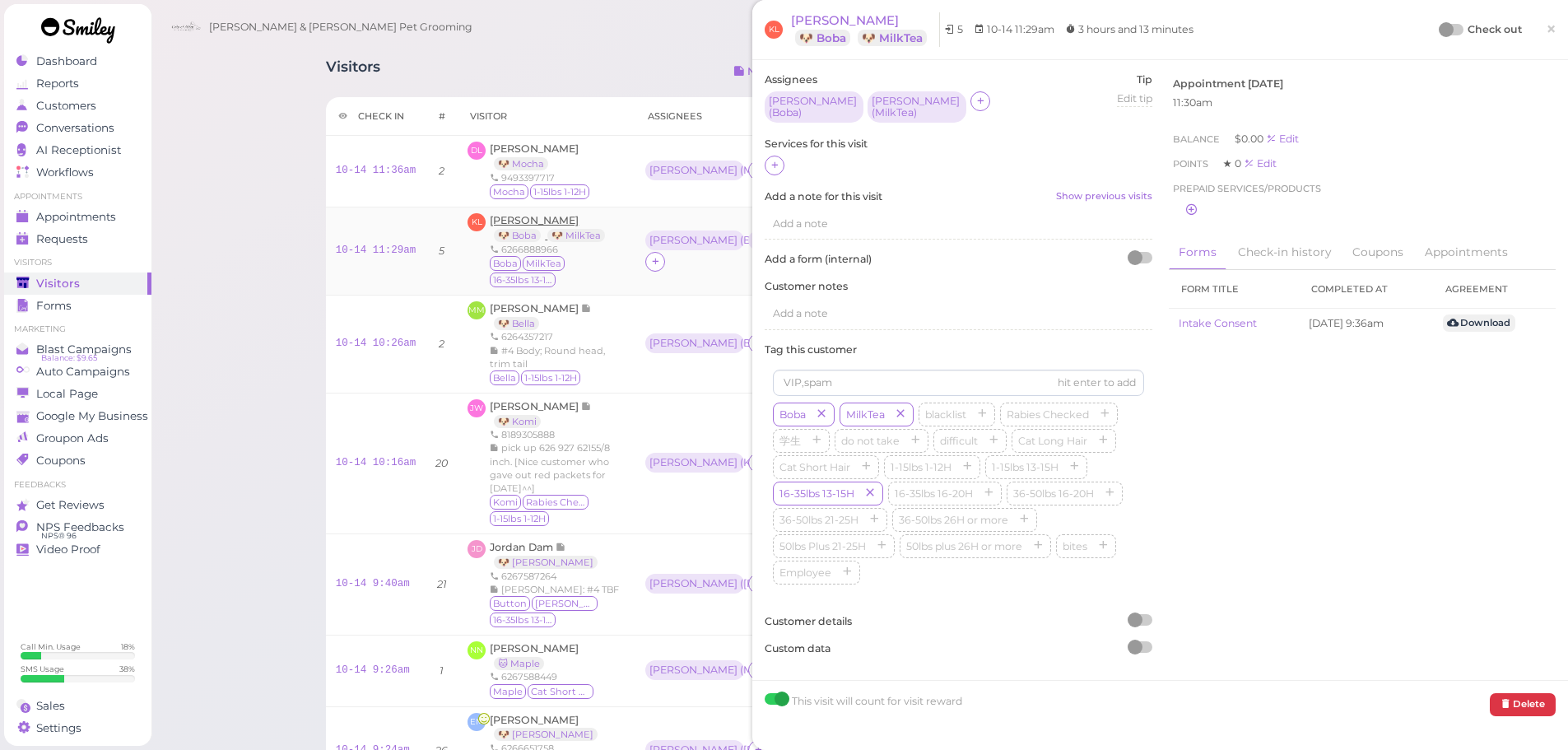
click at [514, 212] on td "KL Kelvin Li 🐶 Boba 🐶 MilkTea 6266888966 Boba MilkTea 16-35lbs 13-15H" at bounding box center [546, 250] width 178 height 88
click at [512, 221] on span "[PERSON_NAME]" at bounding box center [535, 220] width 89 height 13
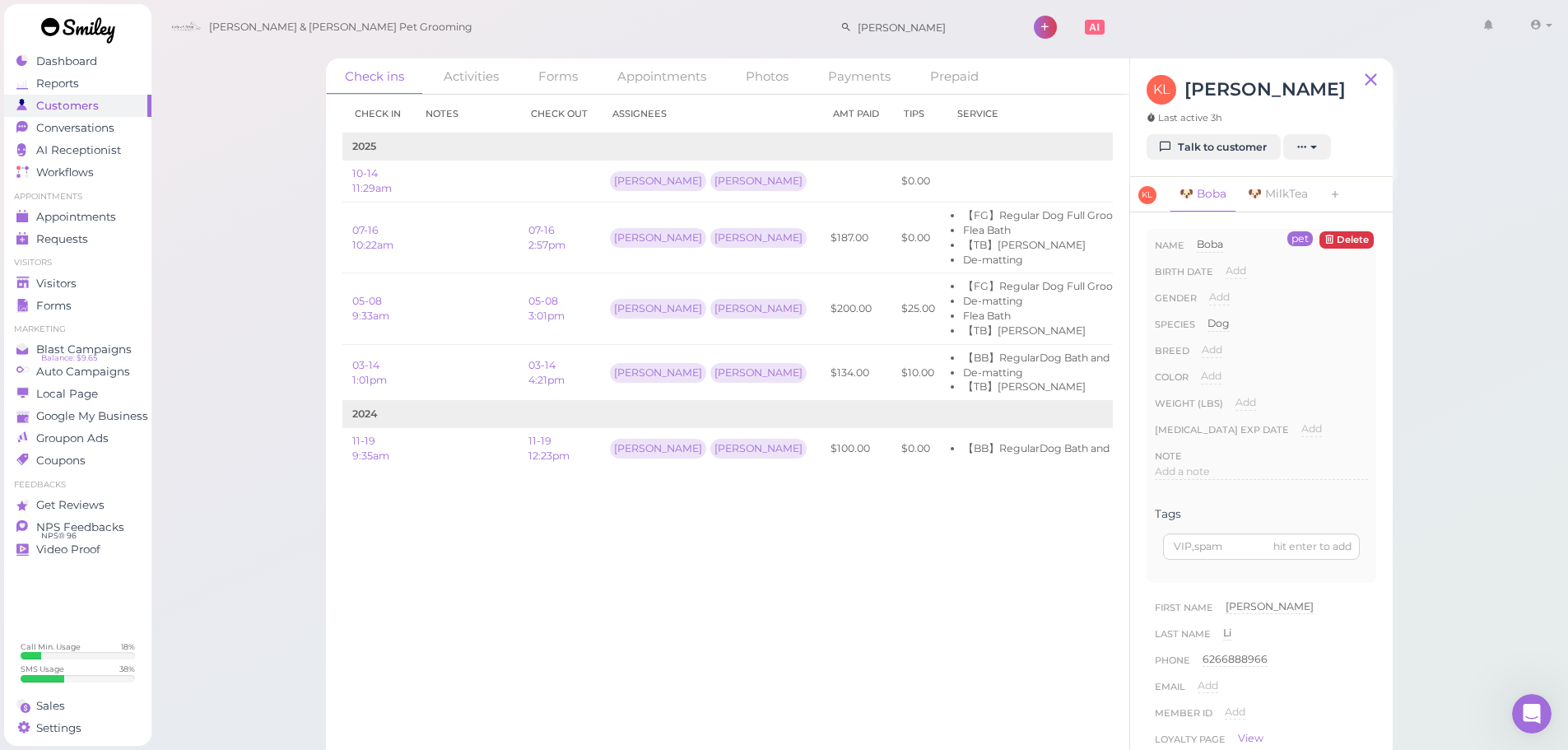
click at [1187, 132] on div "KL Kelvin Li Last active 3h" at bounding box center [1246, 104] width 199 height 59
click at [1175, 142] on link "Talk to customer" at bounding box center [1213, 147] width 134 height 26
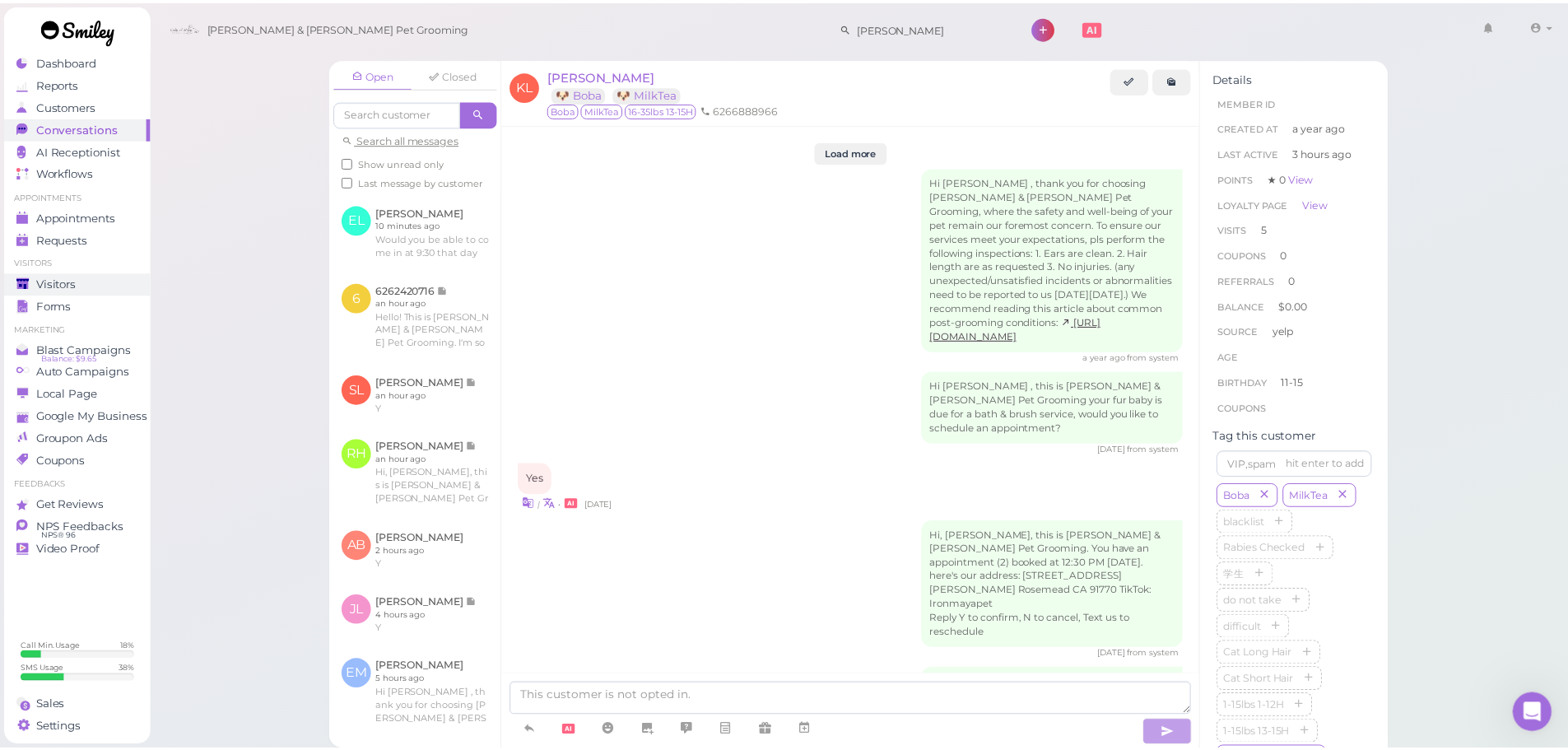
scroll to position [2975, 0]
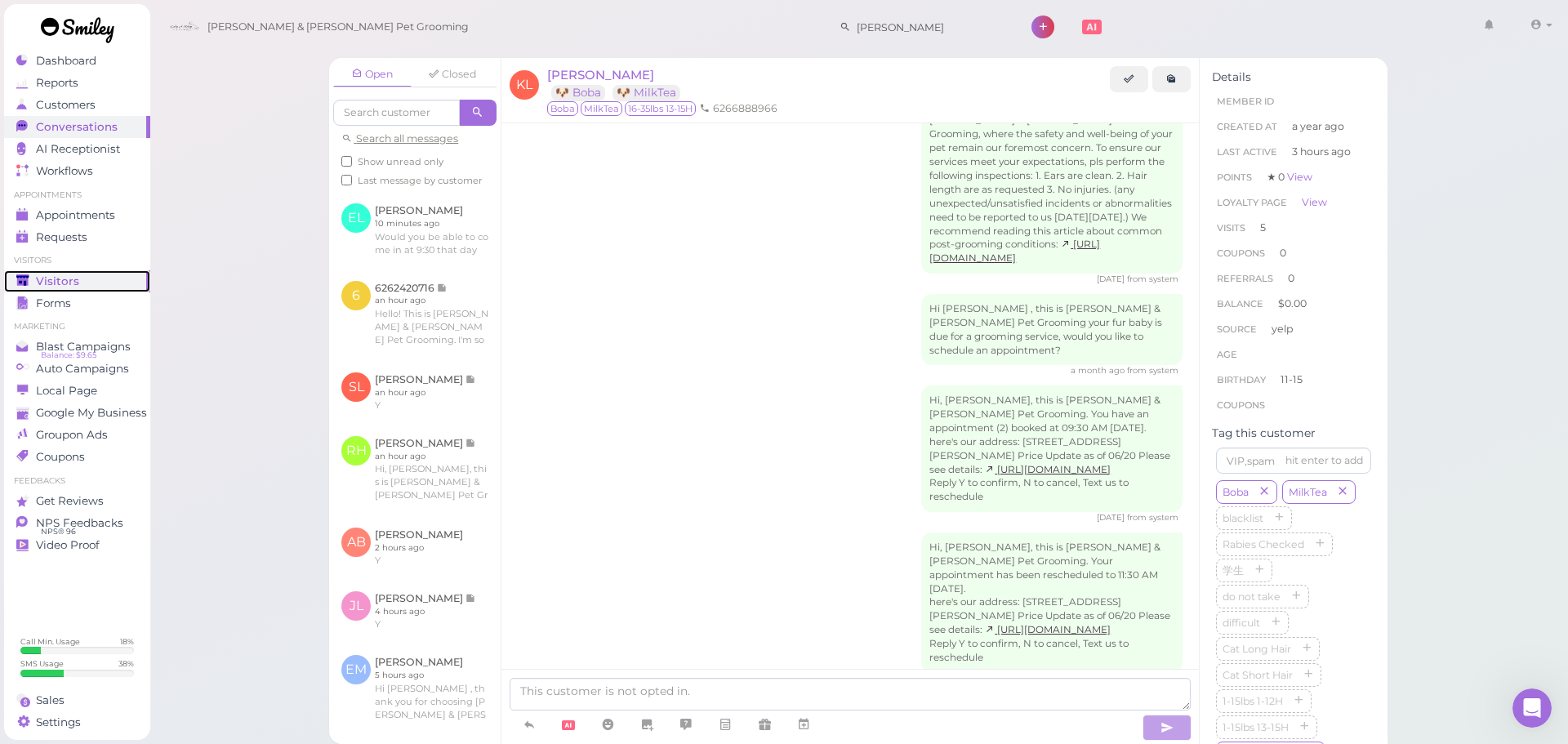
click at [63, 276] on span "Visitors" at bounding box center [57, 282] width 43 height 14
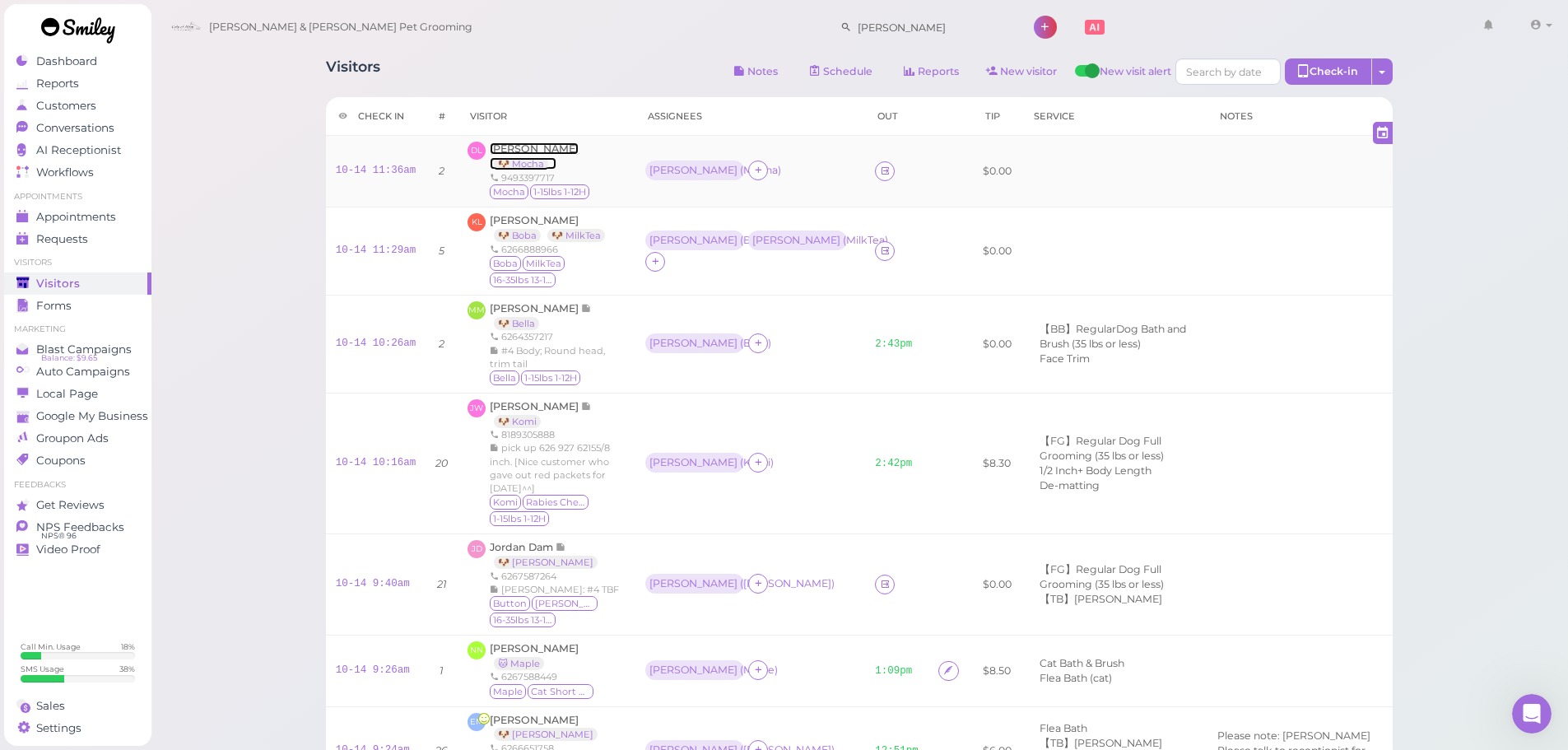
click at [501, 146] on span "[PERSON_NAME]" at bounding box center [535, 149] width 89 height 13
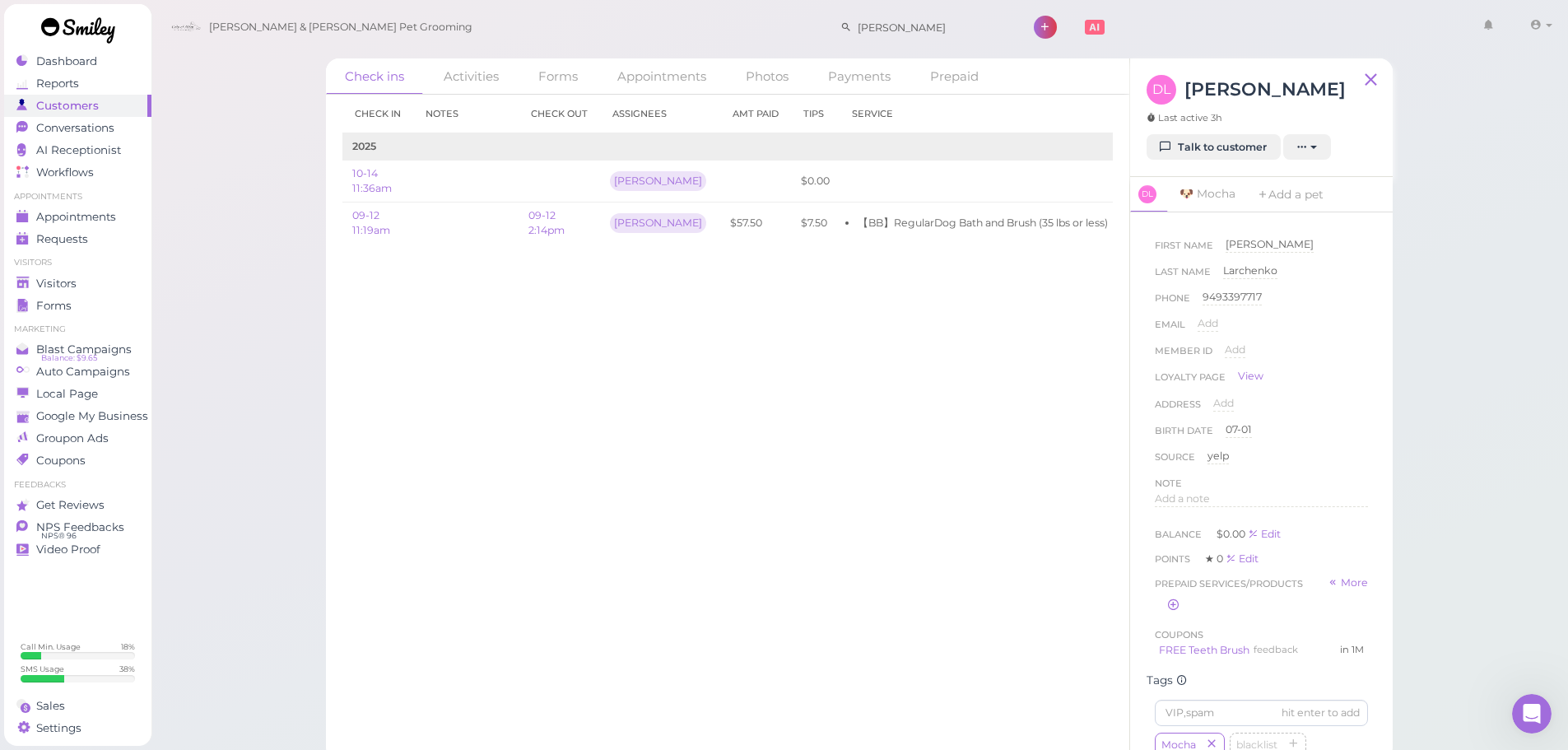
click at [650, 408] on div "Check in Notes Check out Assignees Amt Paid Tips Service 2025 10-14 11:36am Reb…" at bounding box center [728, 422] width 804 height 655
click at [74, 282] on span "Visitors" at bounding box center [58, 284] width 43 height 14
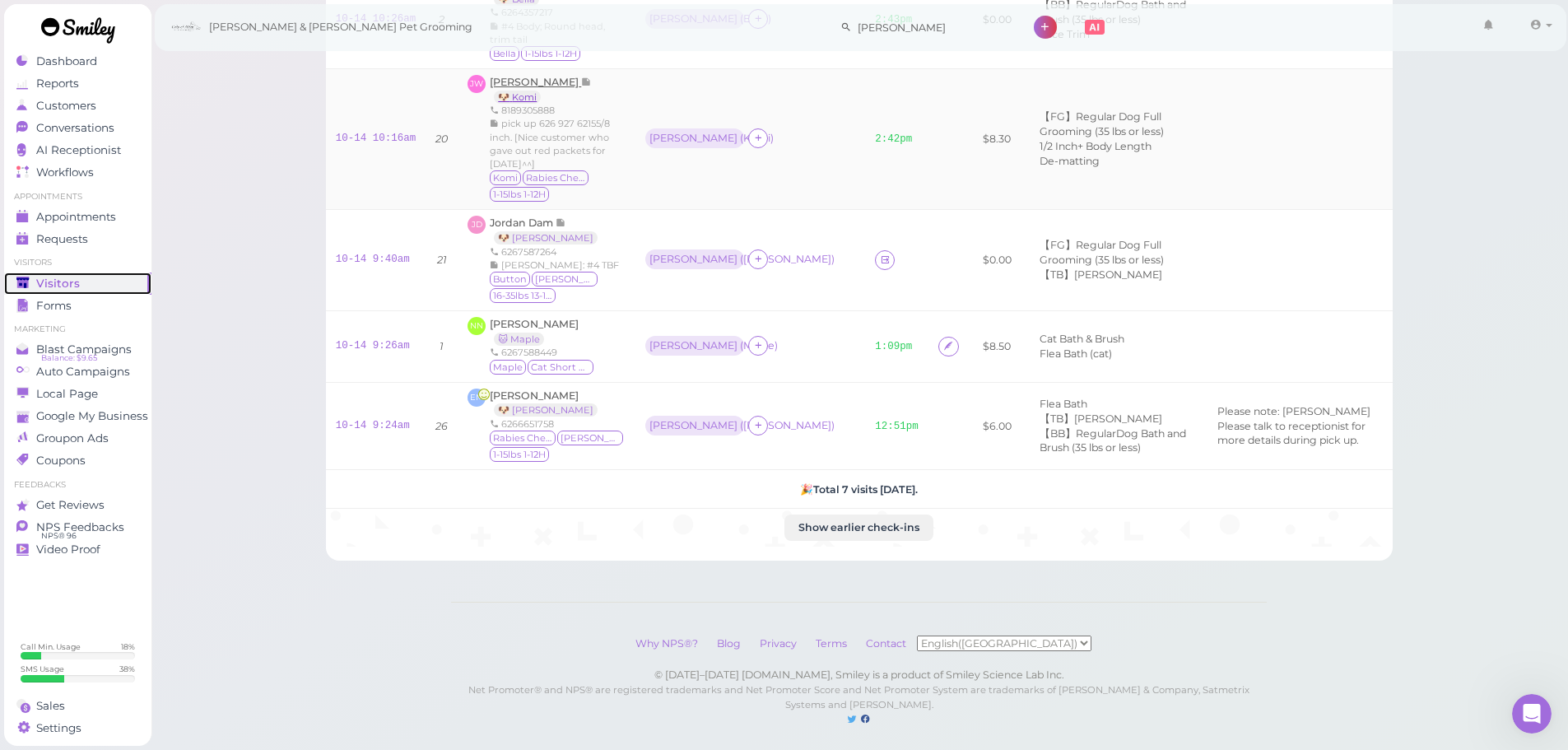
scroll to position [329, 0]
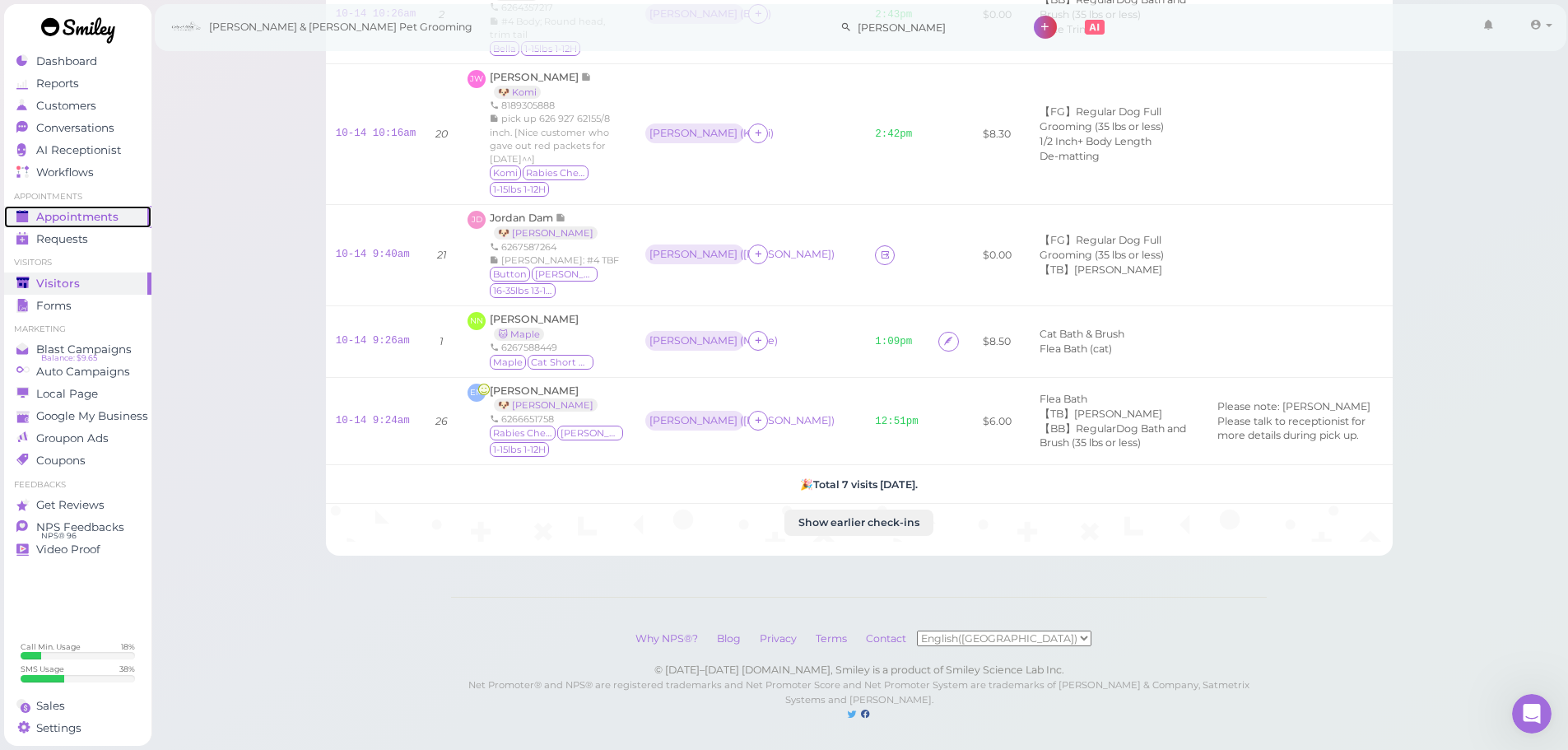
click at [132, 214] on div "Appointments" at bounding box center [75, 217] width 119 height 14
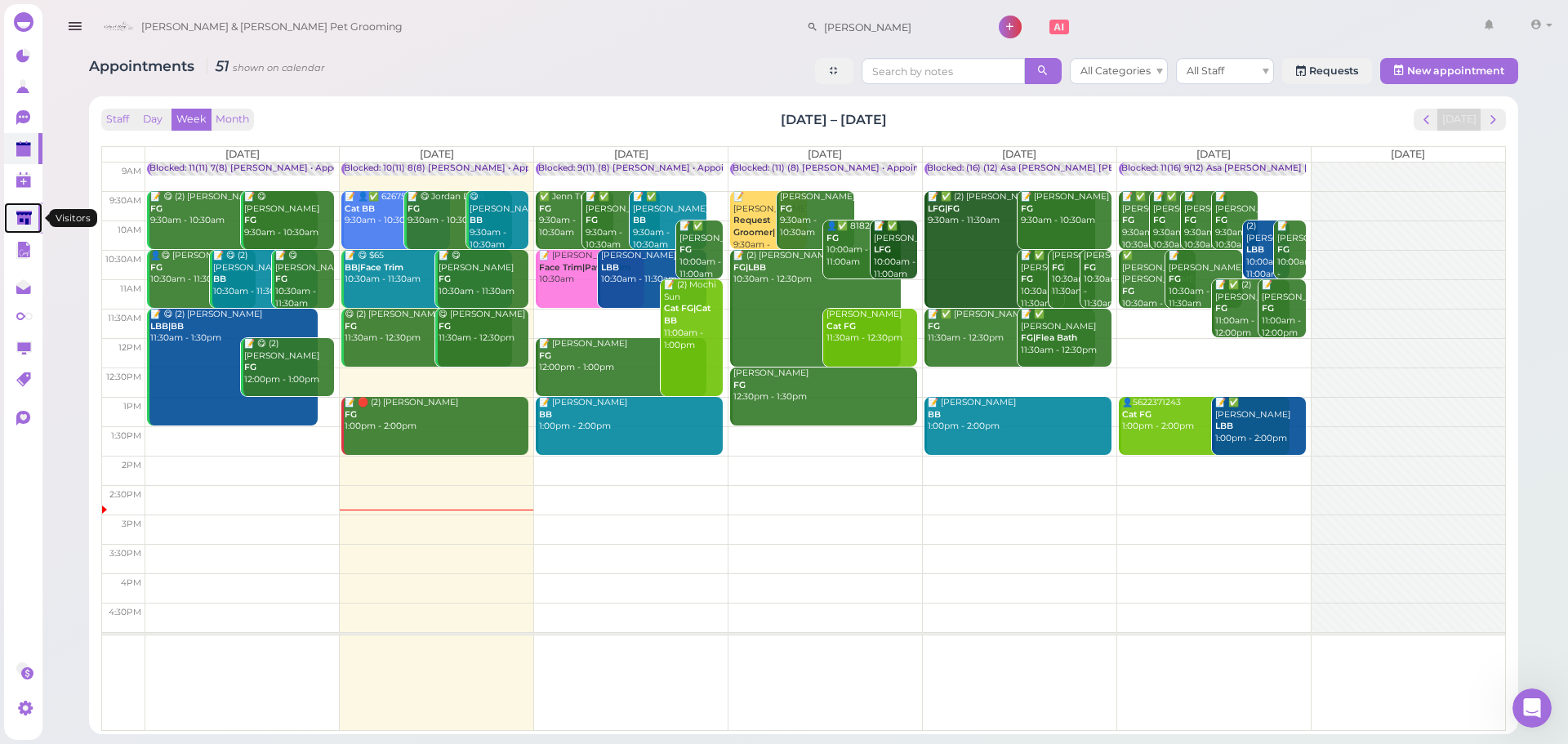
click at [20, 228] on link at bounding box center [23, 218] width 38 height 31
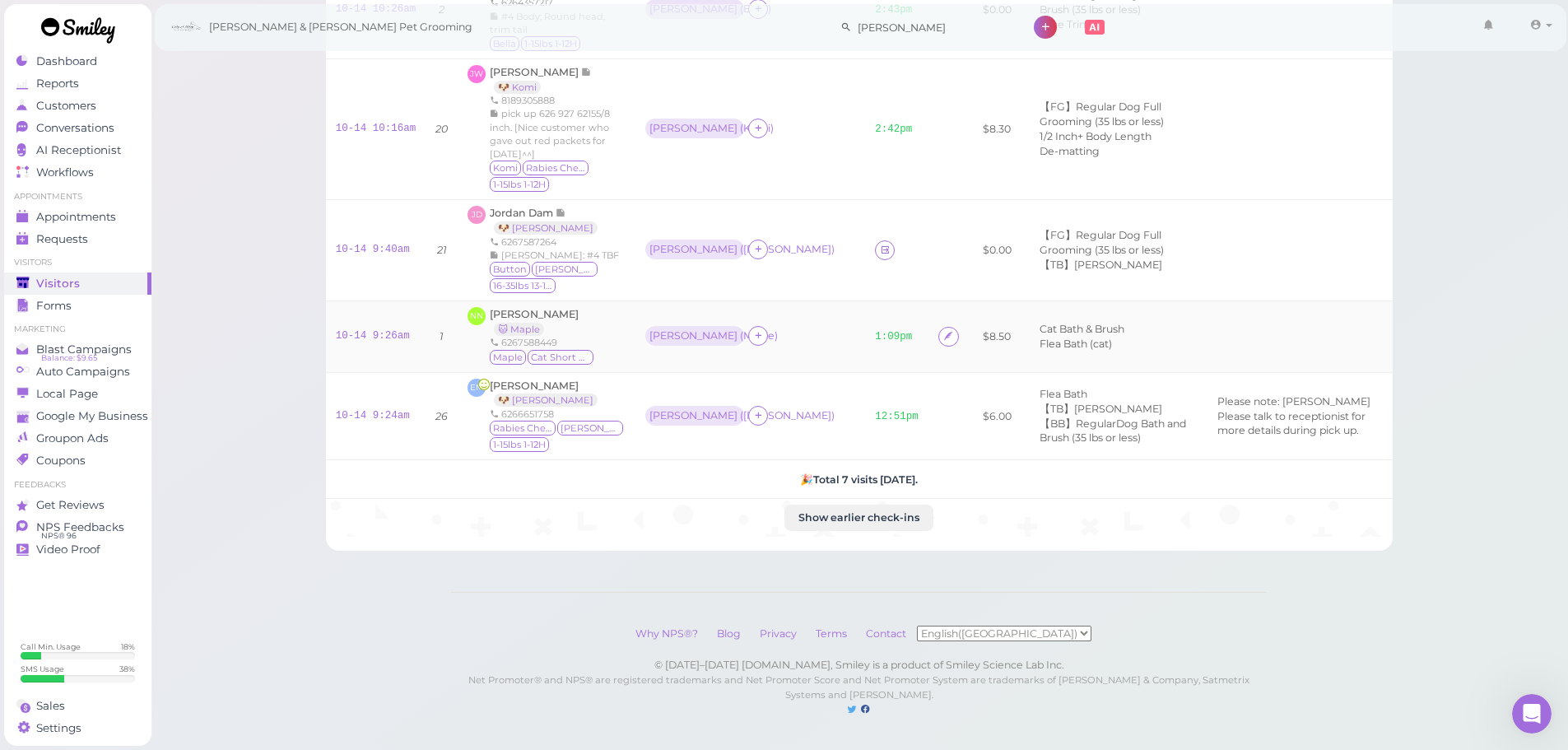
scroll to position [347, 0]
click at [880, 244] on icon at bounding box center [885, 250] width 11 height 13
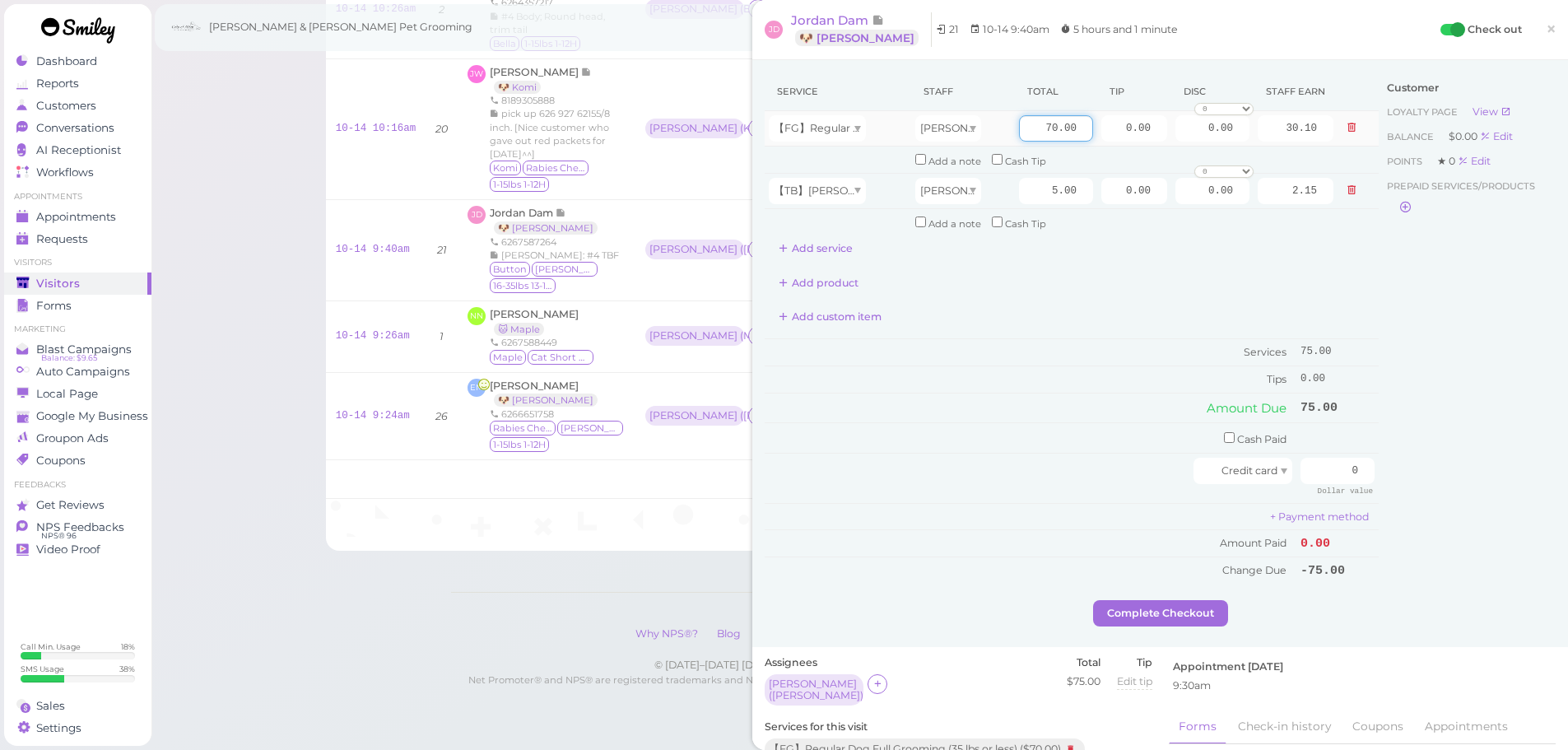
click at [1022, 133] on input "70.00" at bounding box center [1056, 127] width 74 height 26
type input "80.00"
type input "34.40"
drag, startPoint x: 1088, startPoint y: 191, endPoint x: 1484, endPoint y: 198, distance: 396.1
click at [1484, 198] on div "Service Staff Total Tip Disc Staff earn 【FG】Regular Dog Full Grooming (35 lbs o…" at bounding box center [1161, 336] width 791 height 528
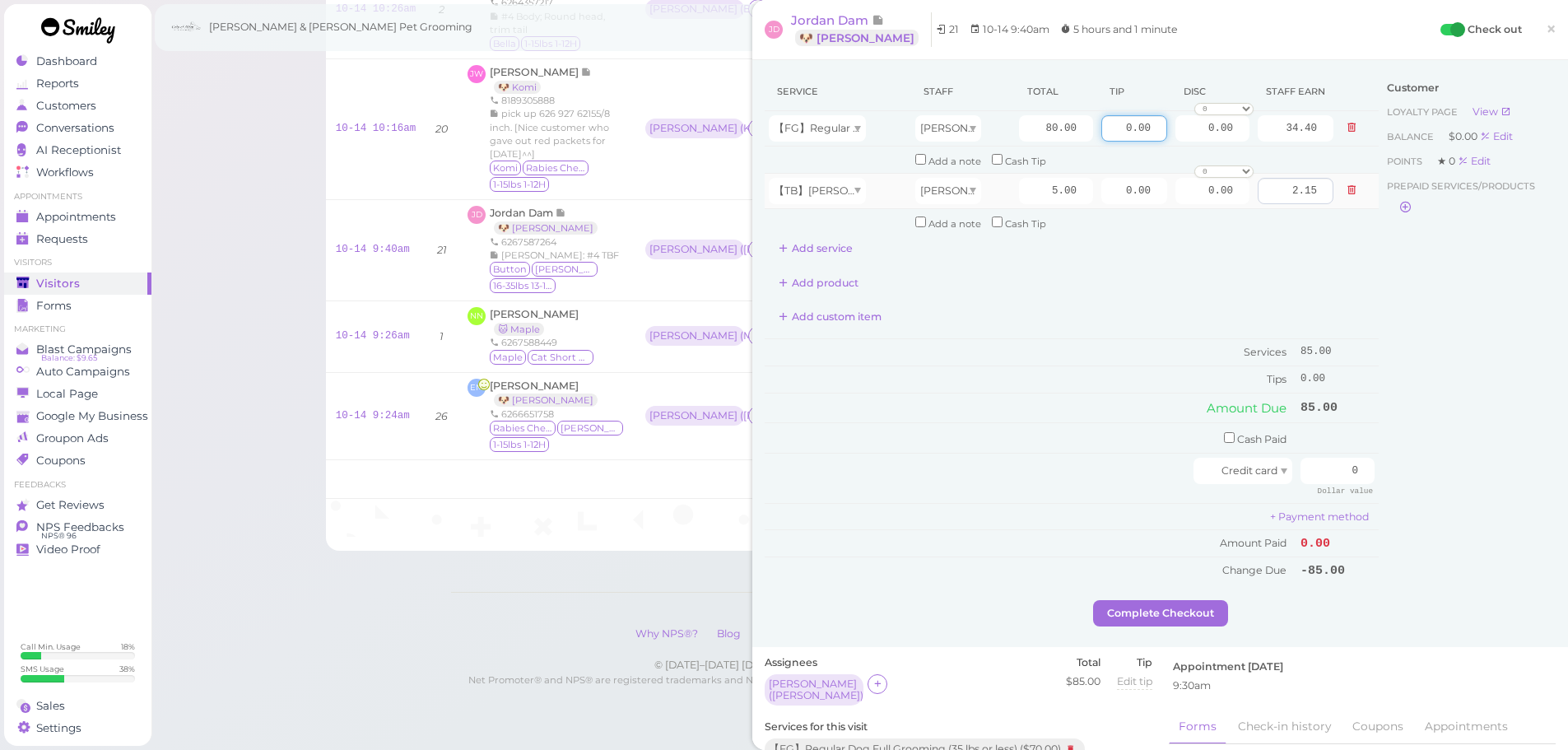
drag, startPoint x: 1149, startPoint y: 133, endPoint x: 1298, endPoint y: 192, distance: 160.3
click at [1245, 132] on tr "【FG】Regular Dog Full Grooming (35 lbs or less) Rebecca 80.00 0.00 0.00 0 10% of…" at bounding box center [1072, 128] width 614 height 36
type input "5"
click at [1312, 461] on input "0" at bounding box center [1337, 470] width 74 height 26
type input "90"
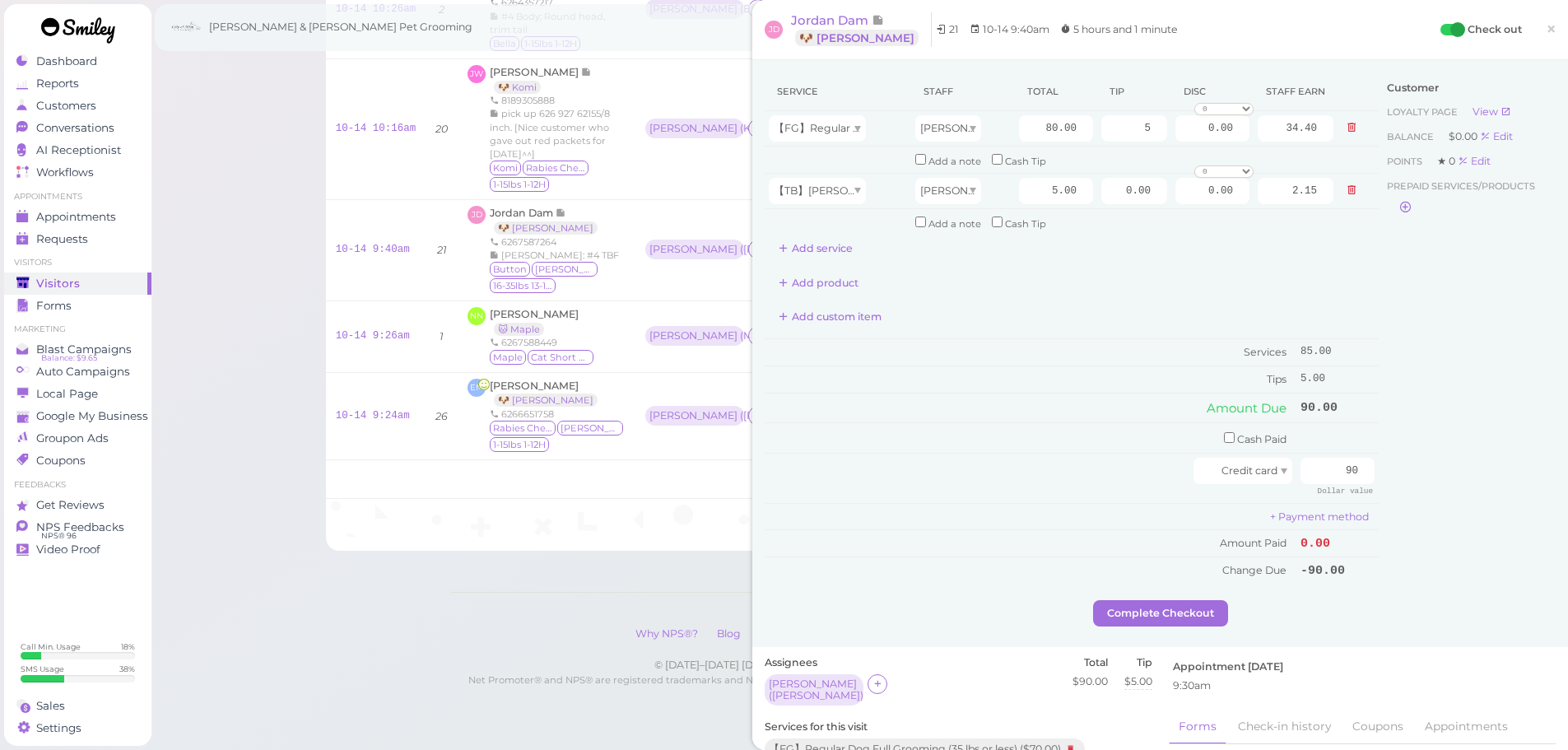
click at [1214, 597] on div "Service Staff Total Tip Disc Staff earn 【FG】Regular Dog Full Grooming (35 lbs o…" at bounding box center [1072, 336] width 614 height 528
click at [1213, 602] on button "Complete Checkout" at bounding box center [1161, 613] width 135 height 26
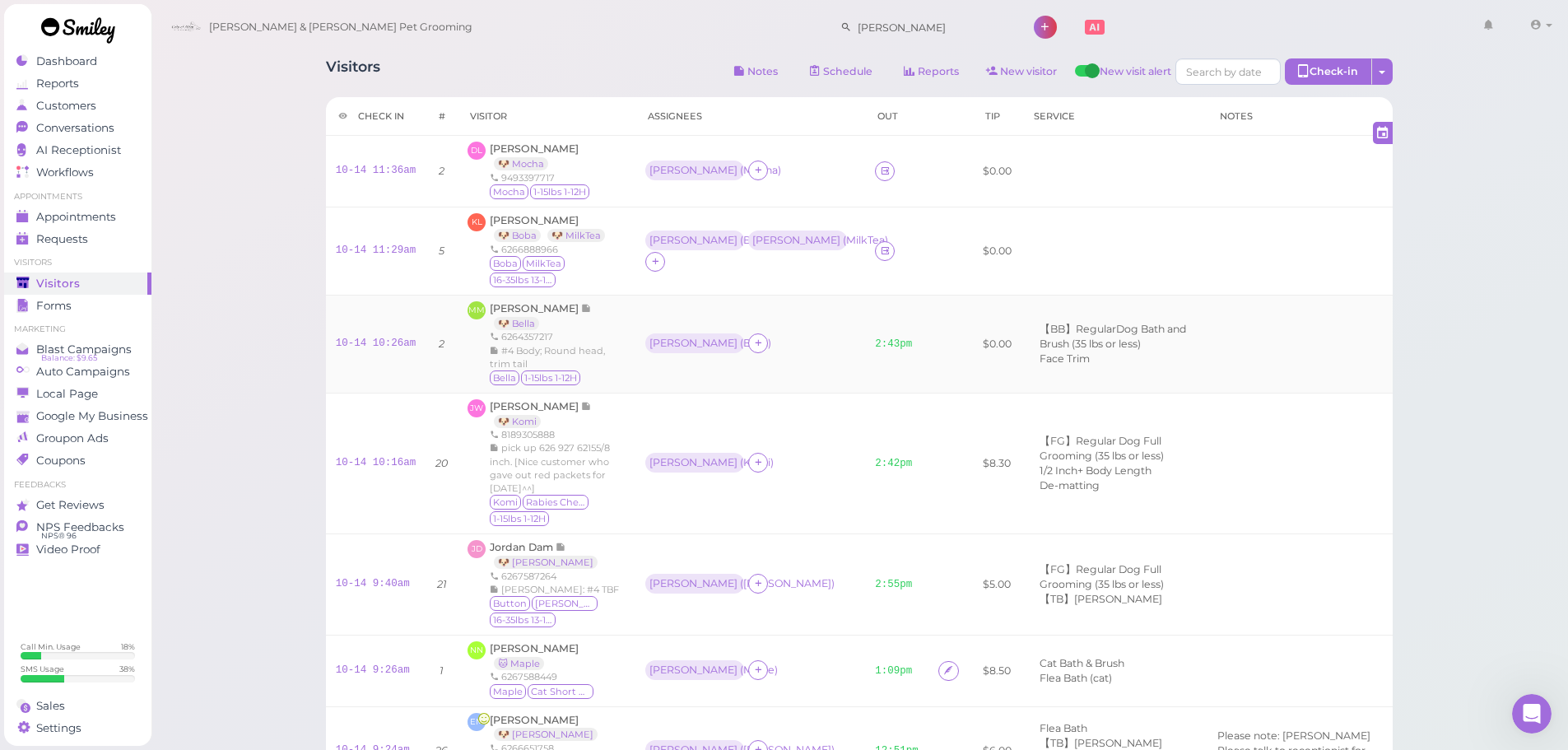
click at [805, 296] on td "Asa ( Bella )" at bounding box center [751, 344] width 230 height 98
click at [518, 148] on span "Donna Larchenko" at bounding box center [535, 149] width 89 height 13
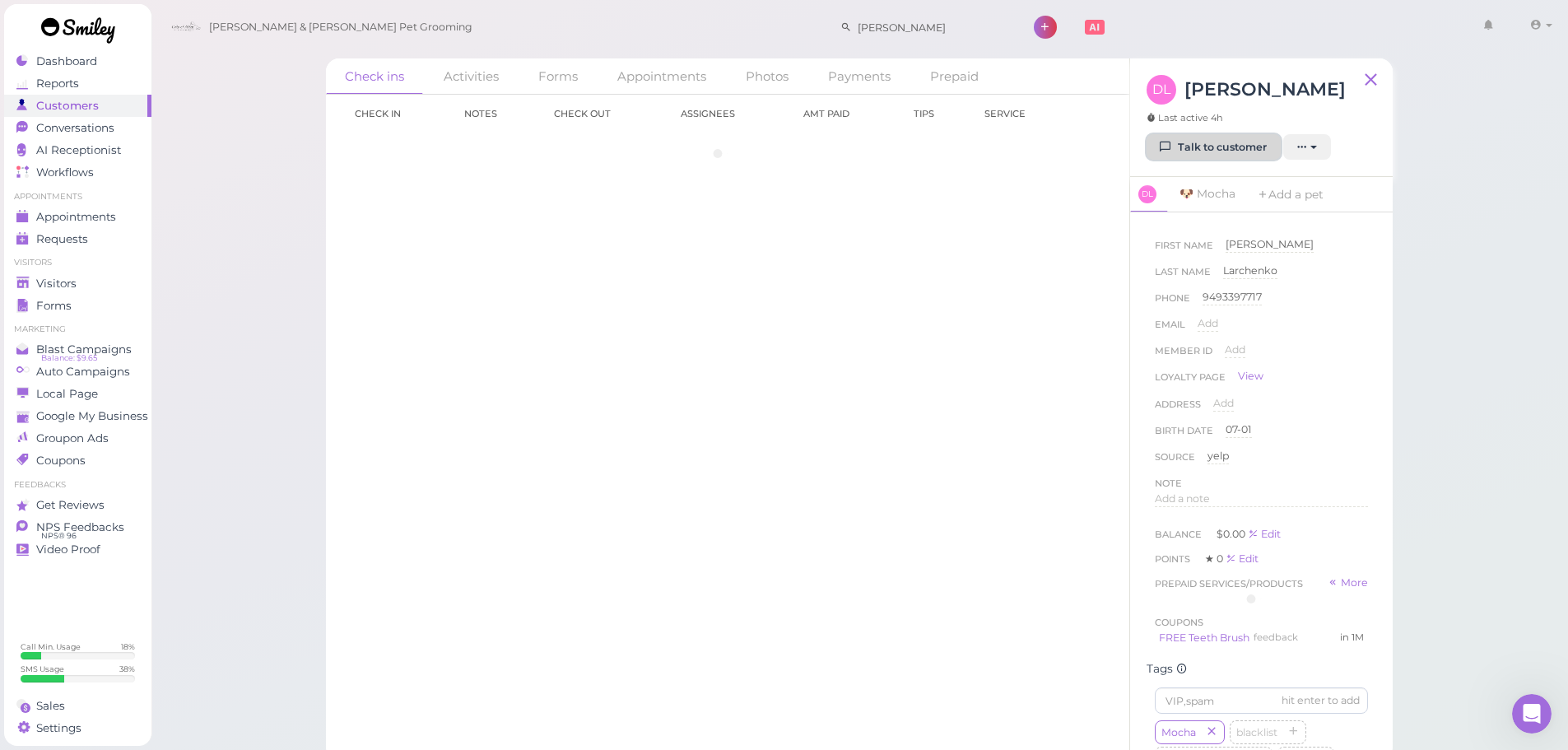
click at [1177, 156] on link "Talk to customer" at bounding box center [1213, 147] width 134 height 26
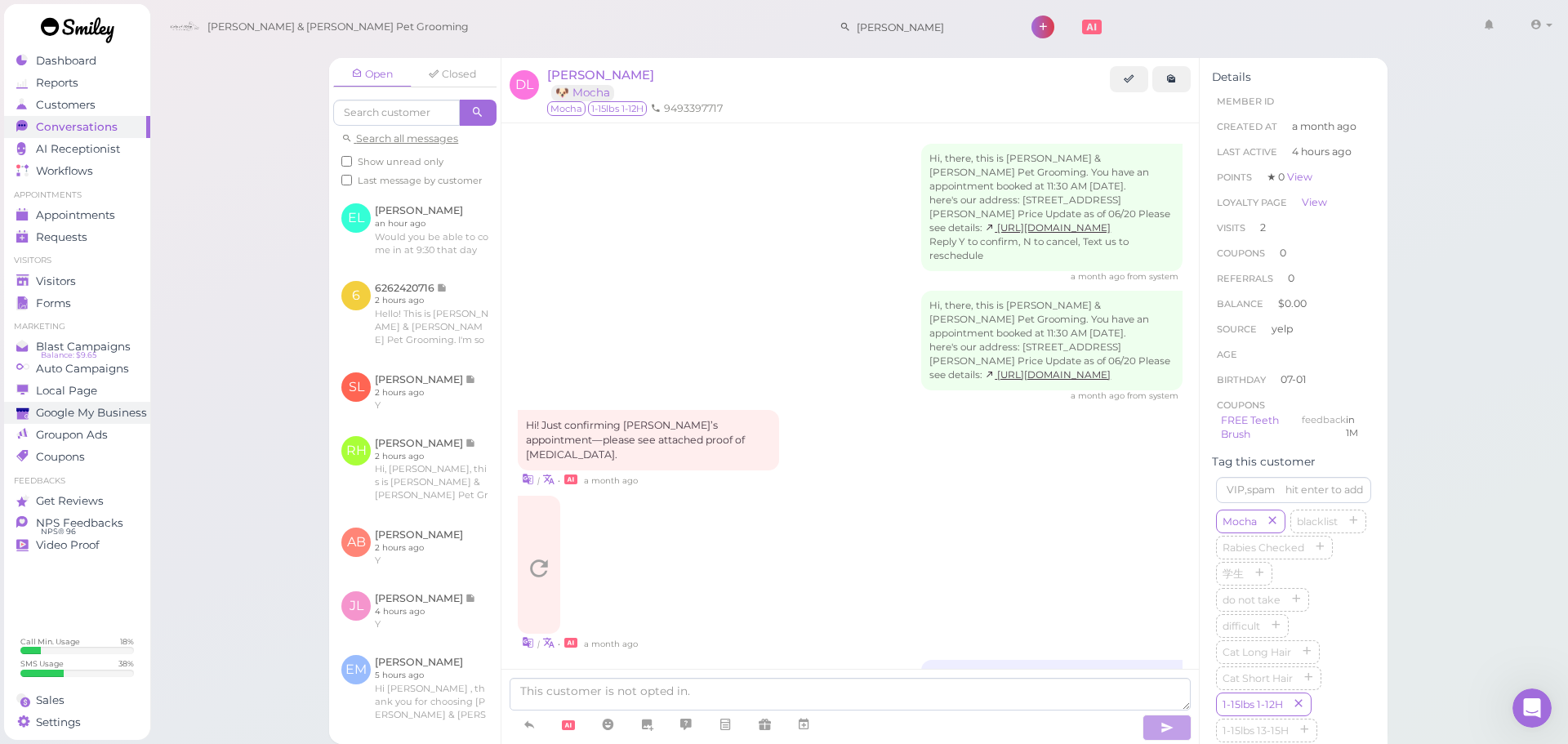
scroll to position [1917, 0]
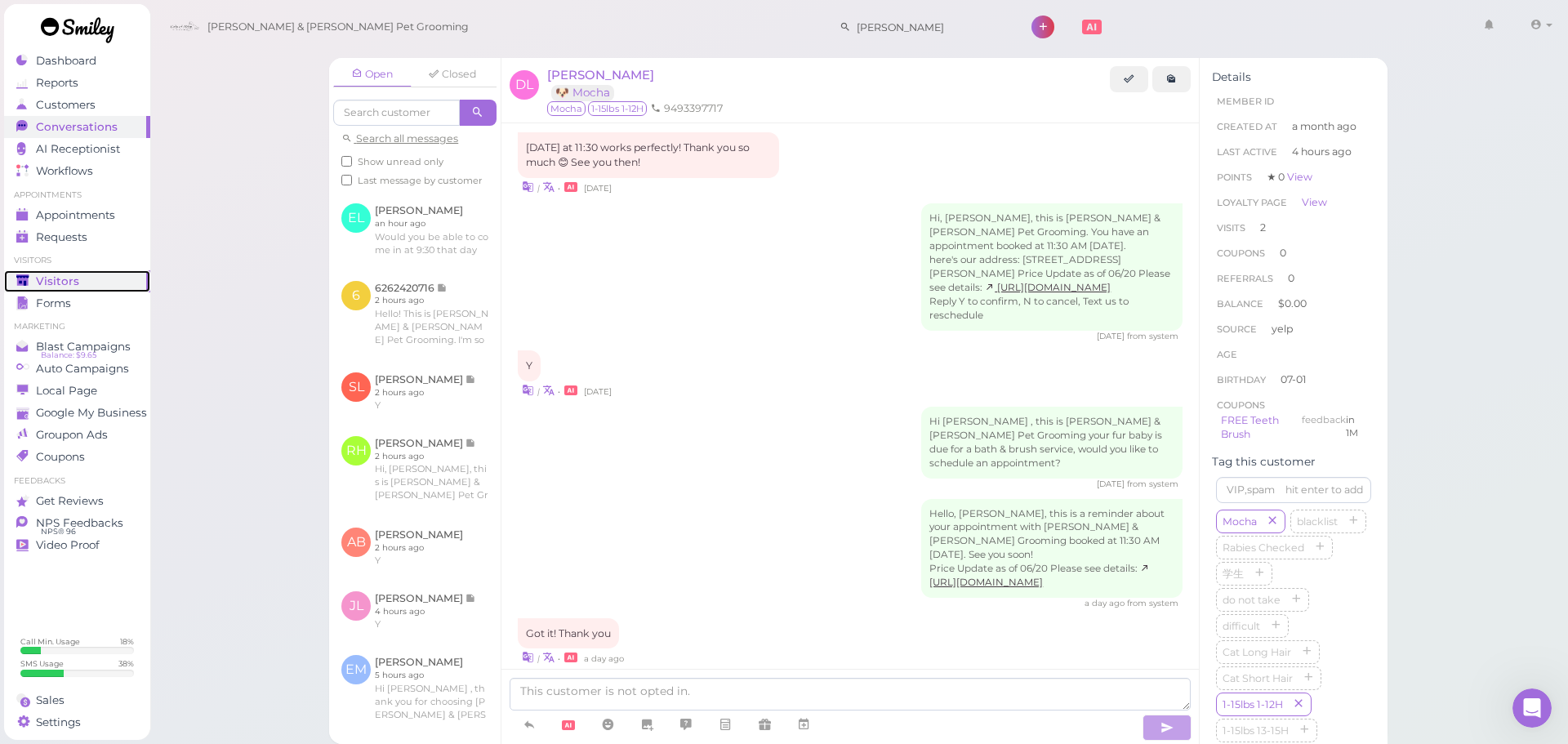
click at [66, 285] on span "Visitors" at bounding box center [57, 282] width 43 height 14
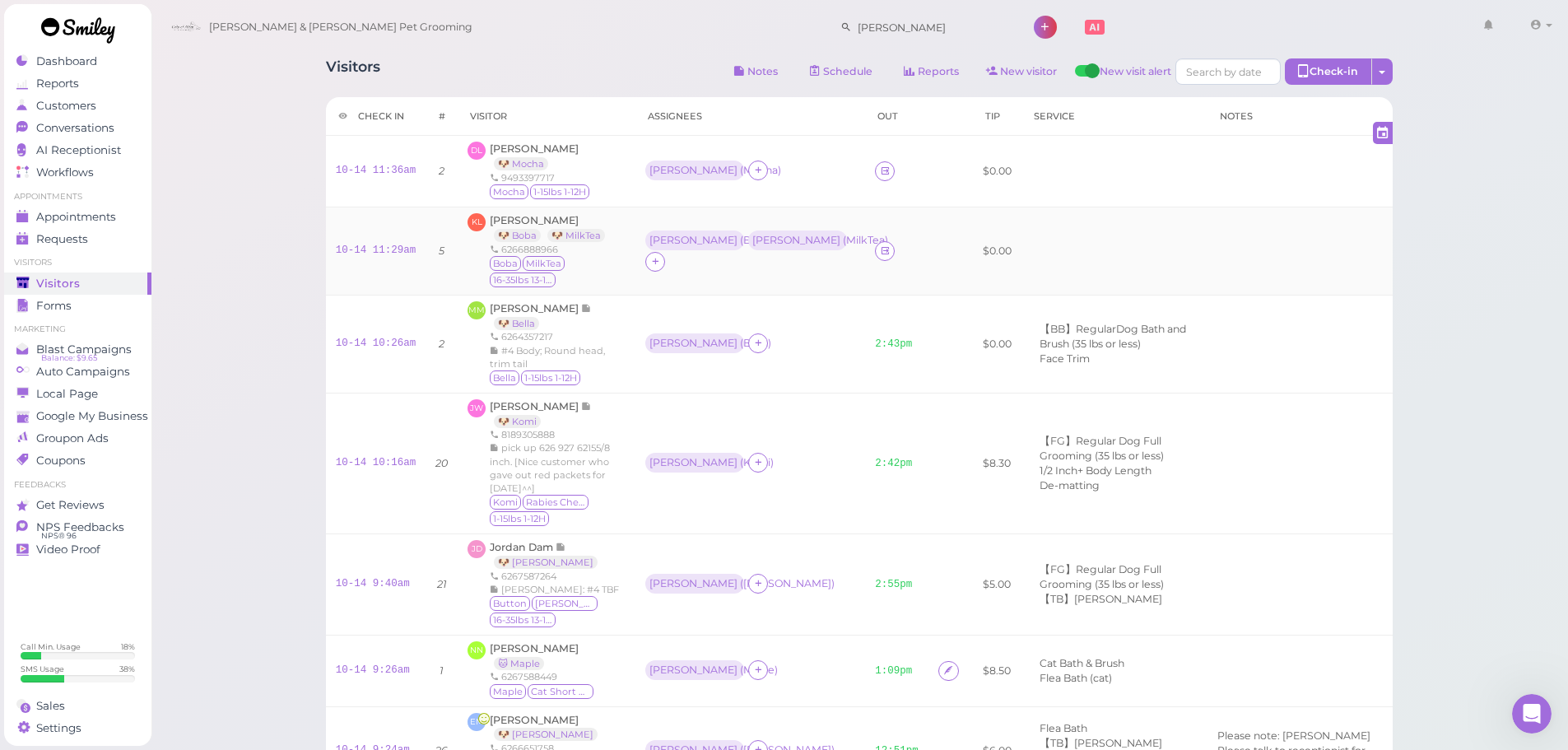
click at [592, 262] on div "Boba MilkTea 16-35lbs 13-15H" at bounding box center [558, 272] width 136 height 33
click at [86, 132] on span "Conversations" at bounding box center [77, 127] width 82 height 14
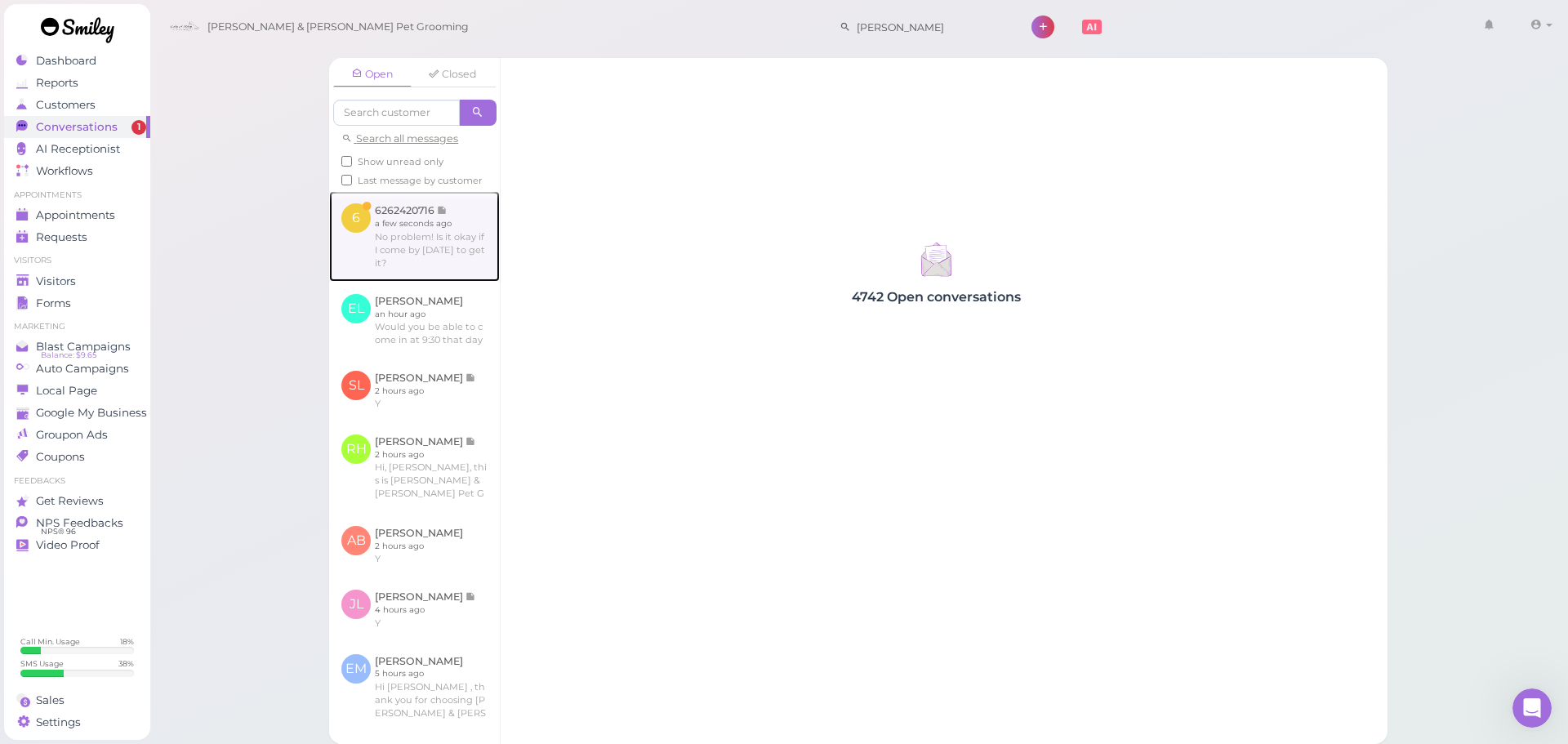
click at [355, 259] on link at bounding box center [414, 237] width 170 height 90
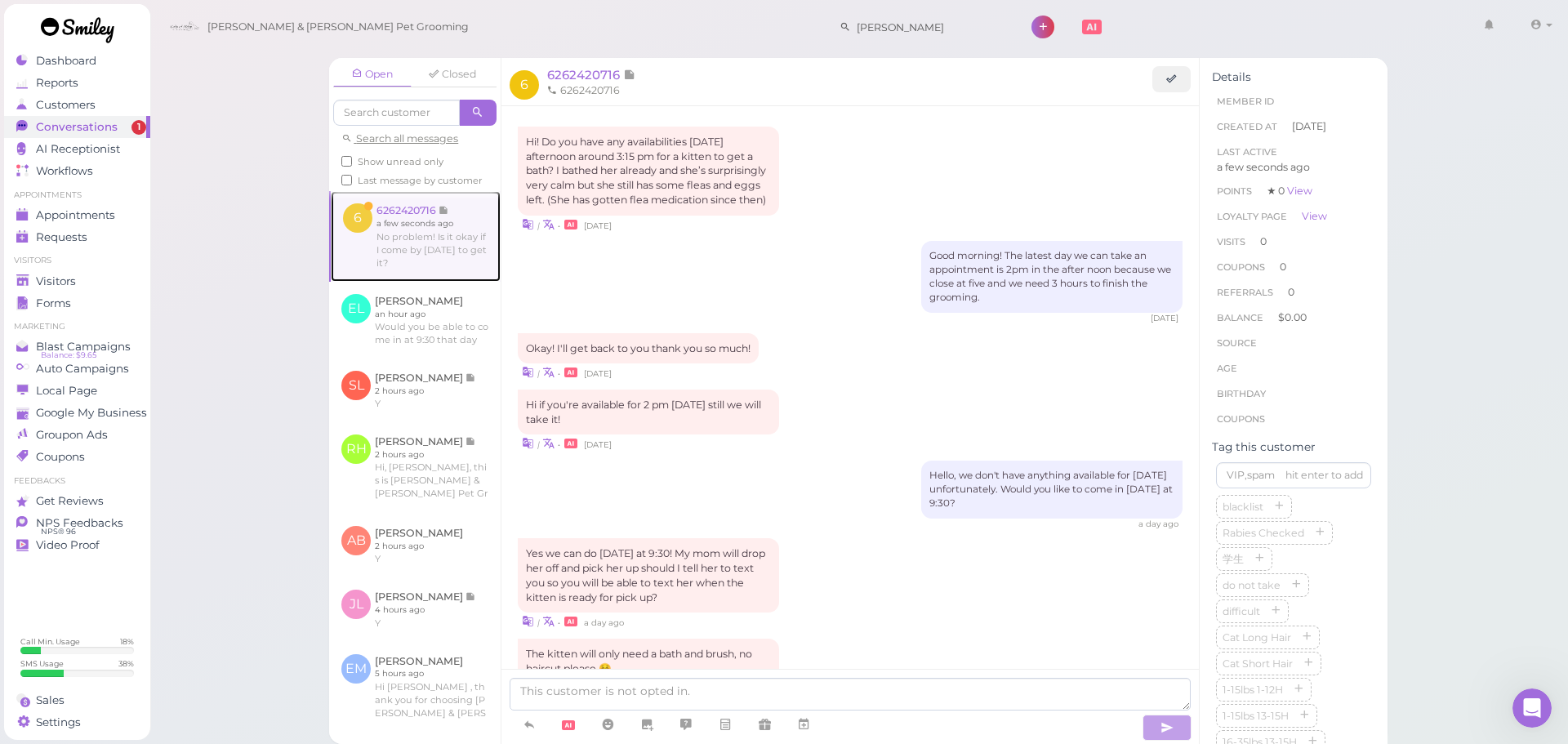
scroll to position [1108, 0]
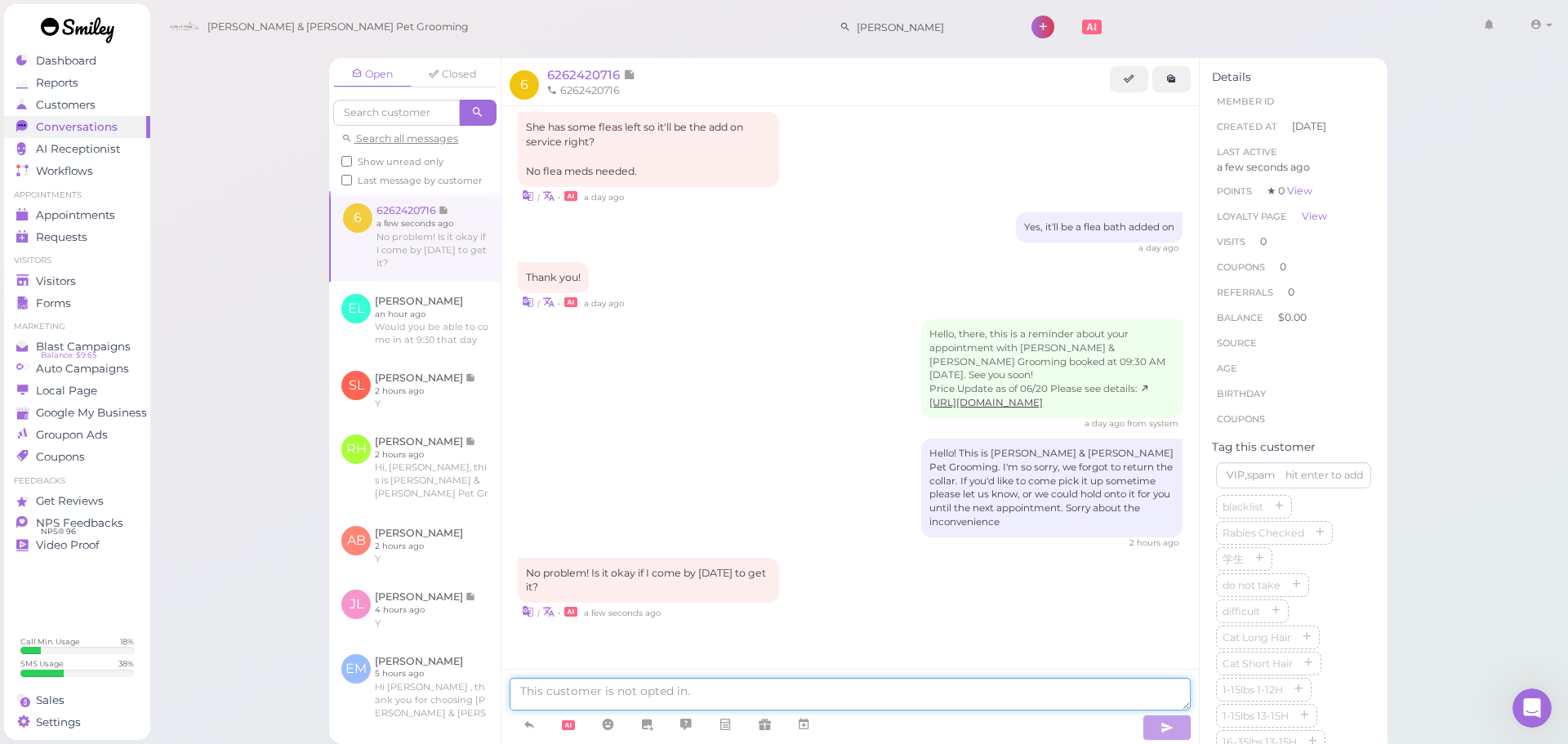
click at [798, 680] on textarea at bounding box center [850, 694] width 682 height 33
type textarea "Yes, that's fine"
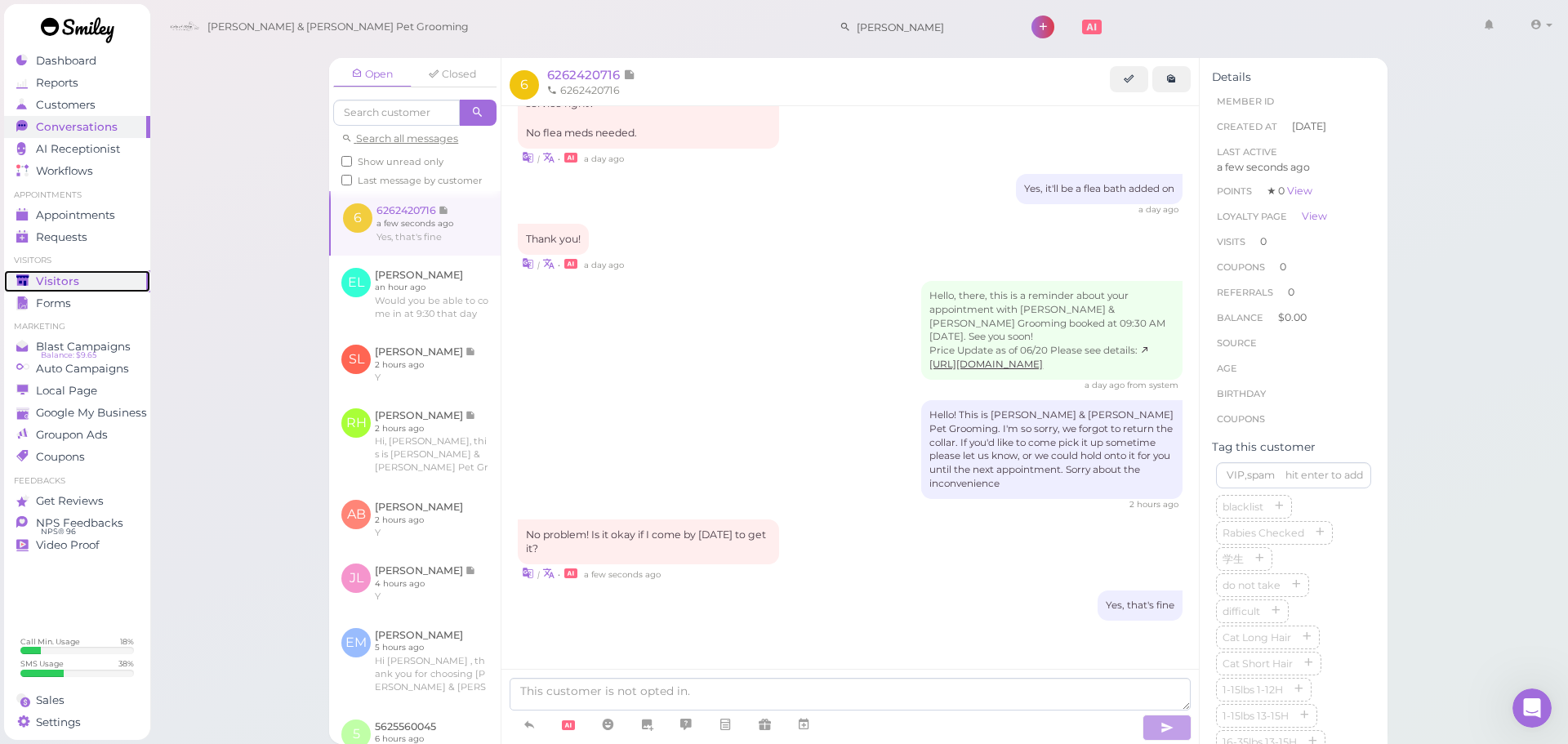
click at [111, 289] on link "Visitors" at bounding box center [77, 281] width 146 height 22
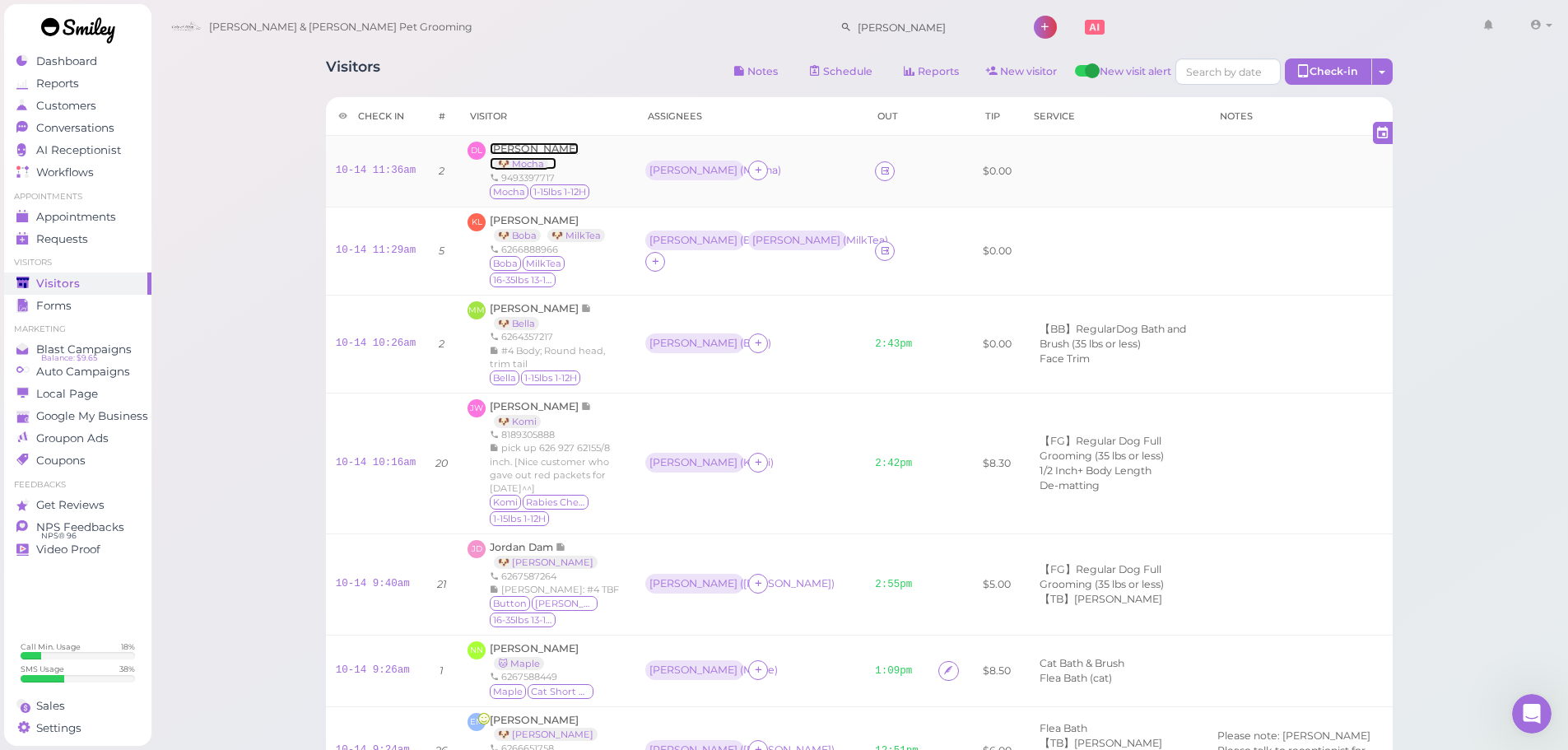
click at [515, 154] on span "Donna Larchenko" at bounding box center [535, 149] width 89 height 13
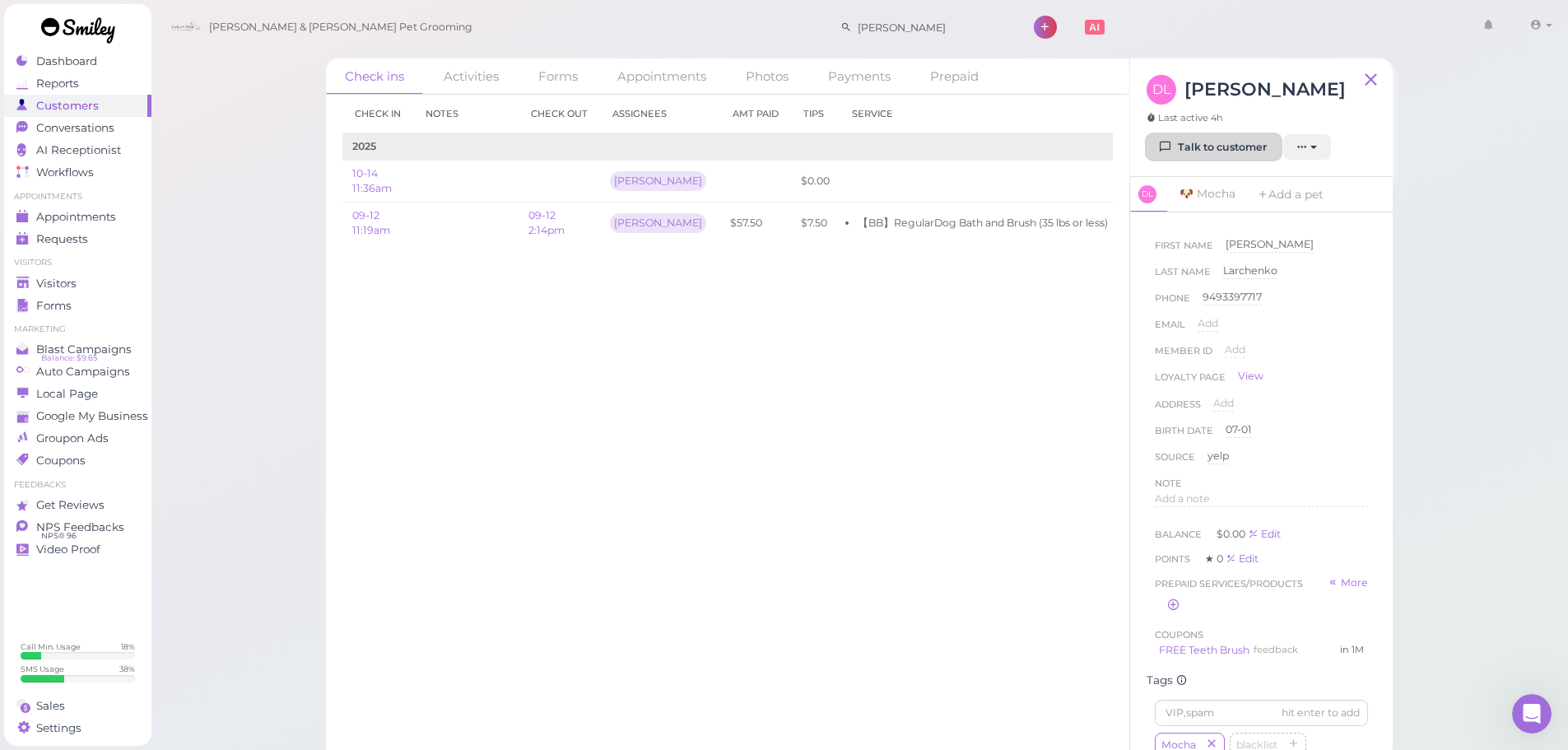
click at [1207, 160] on link "Talk to customer" at bounding box center [1213, 147] width 134 height 26
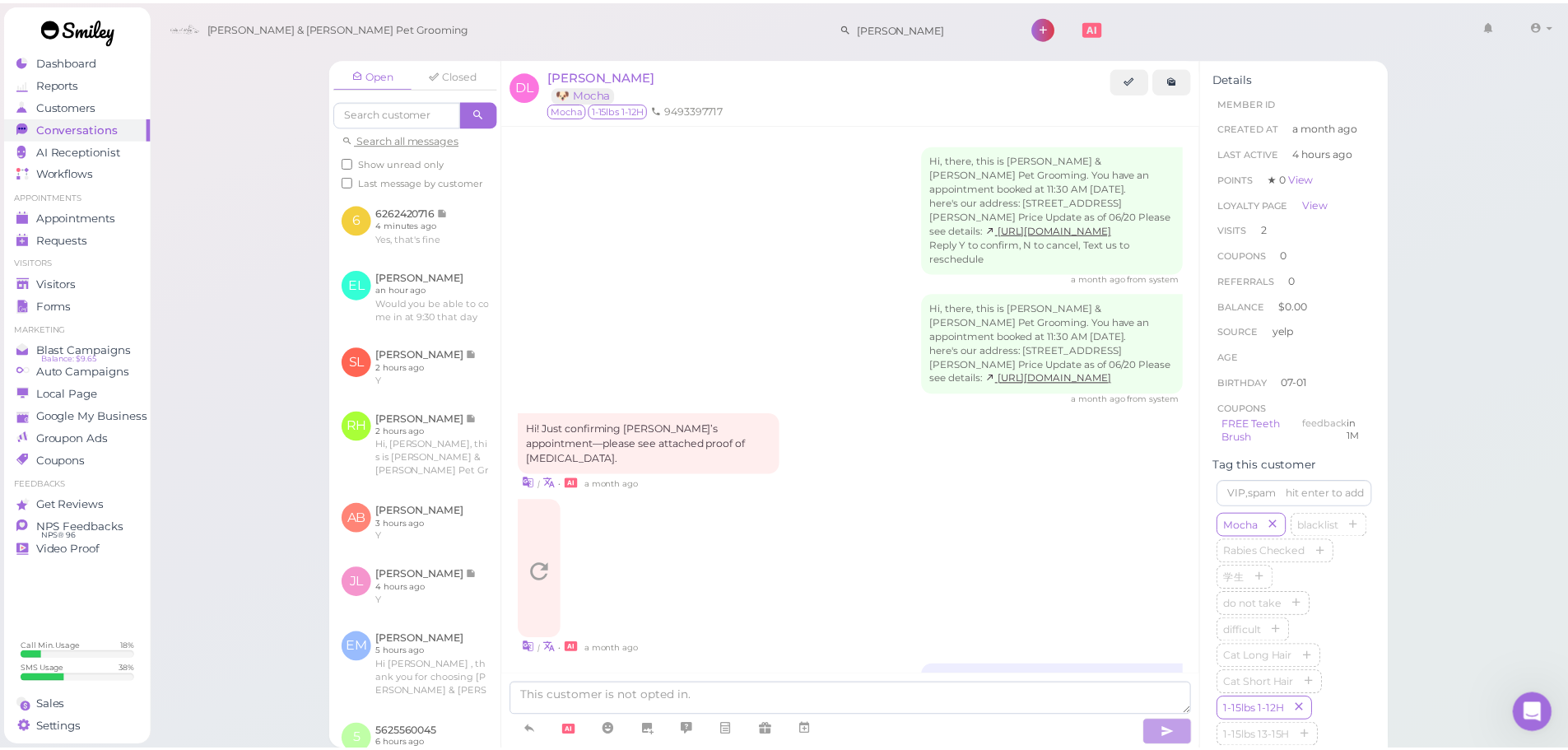
scroll to position [2025, 0]
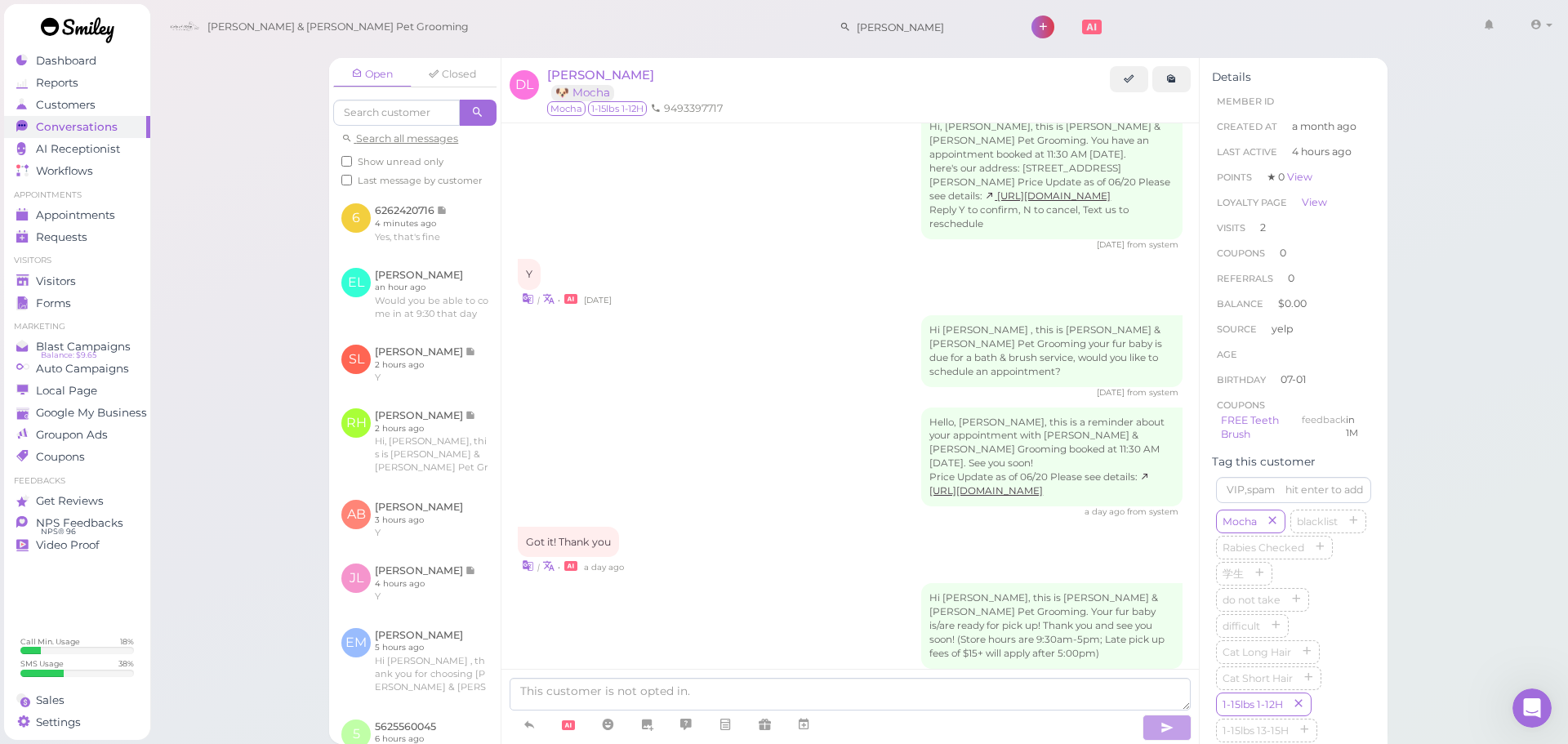
click at [85, 268] on ul "Visitors Visitors Forms" at bounding box center [77, 283] width 146 height 58
click at [97, 282] on div "Visitors" at bounding box center [75, 282] width 118 height 14
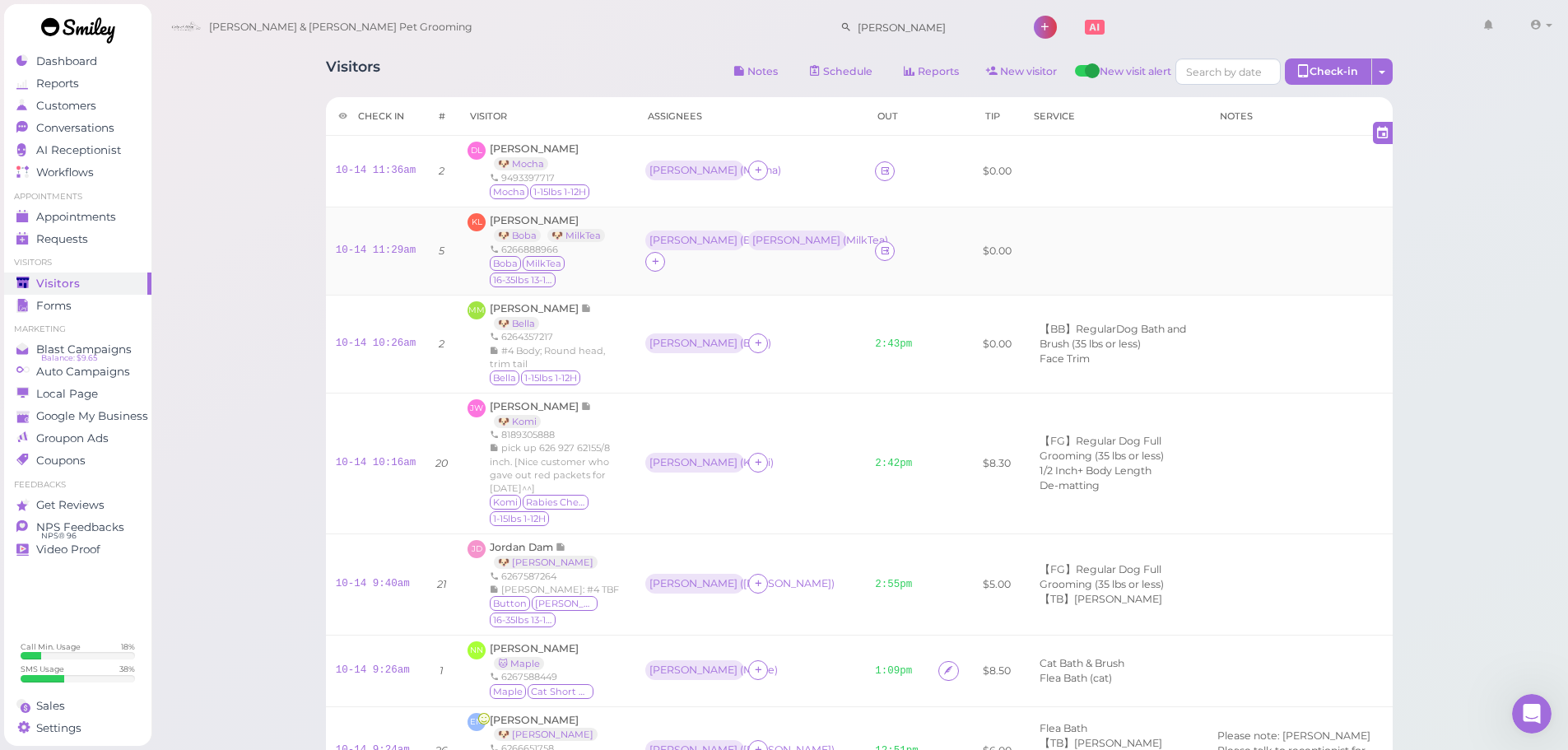
click at [380, 244] on div "10-14 11:29am" at bounding box center [376, 251] width 81 height 14
click at [378, 244] on link "10-14 11:29am" at bounding box center [376, 250] width 81 height 12
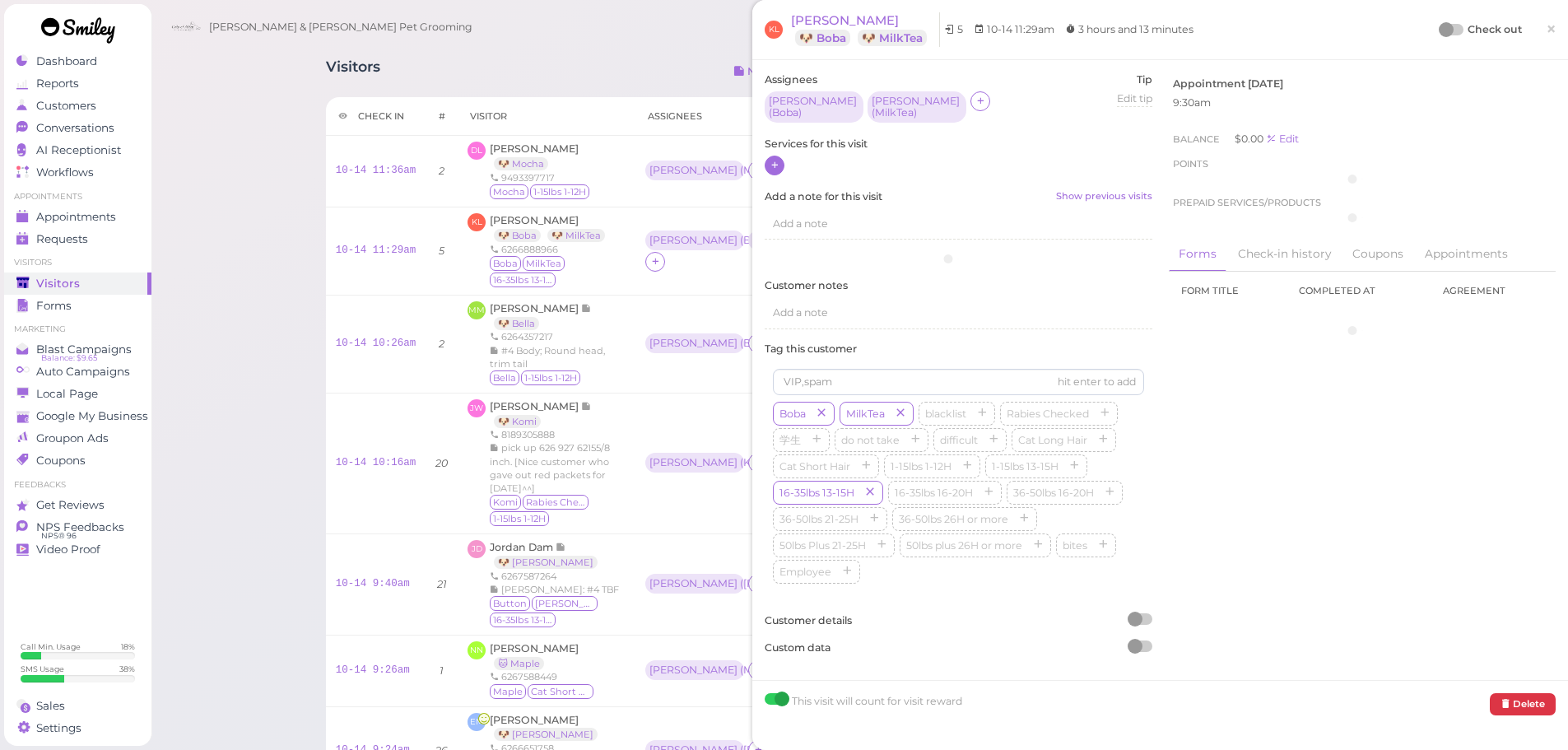
click at [779, 164] on icon at bounding box center [775, 165] width 11 height 13
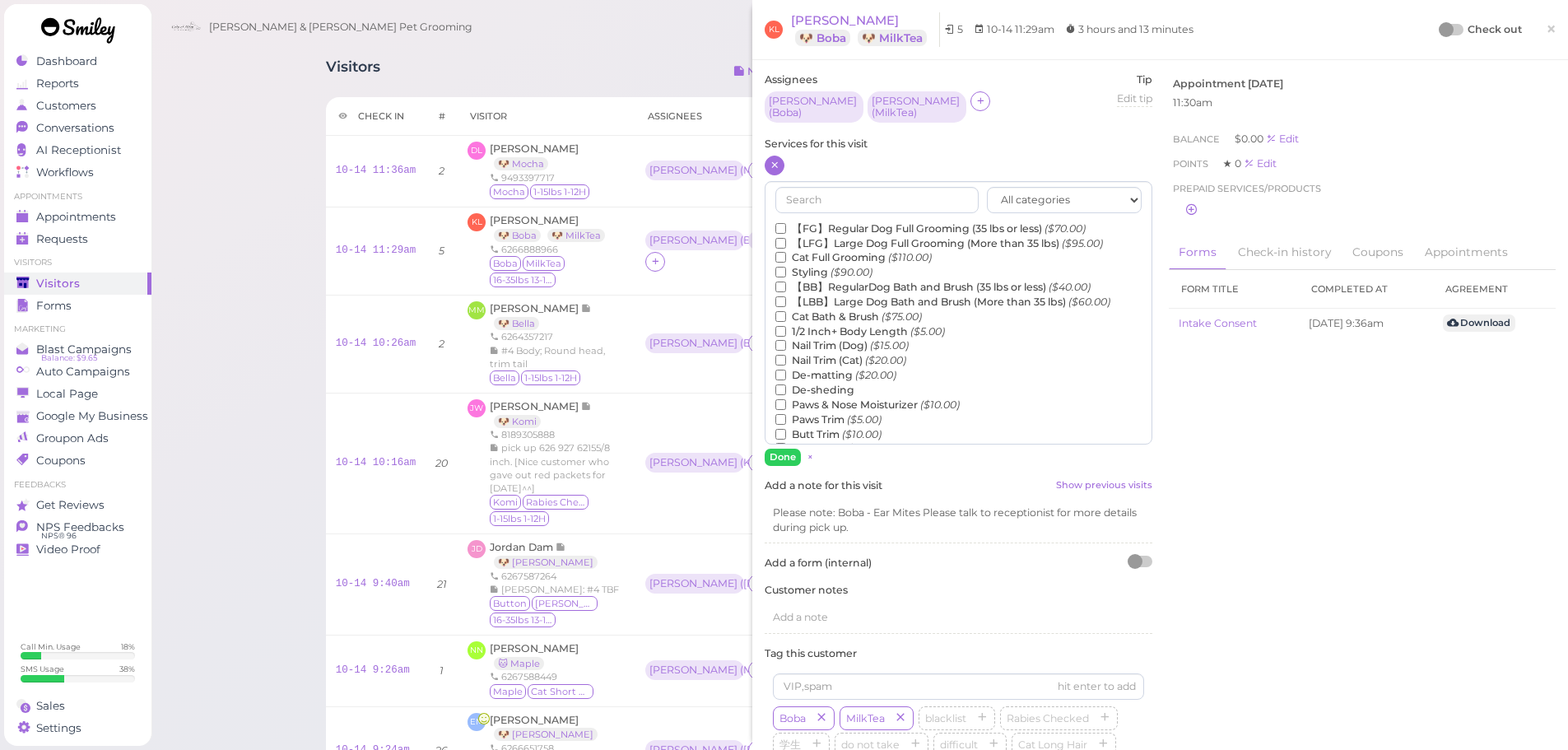
click at [818, 221] on label "【FG】Regular Dog Full Grooming (35 lbs or less) ($70.00)" at bounding box center [931, 228] width 311 height 14
click at [786, 223] on input "【FG】Regular Dog Full Grooming (35 lbs or less) ($70.00)" at bounding box center [781, 228] width 11 height 11
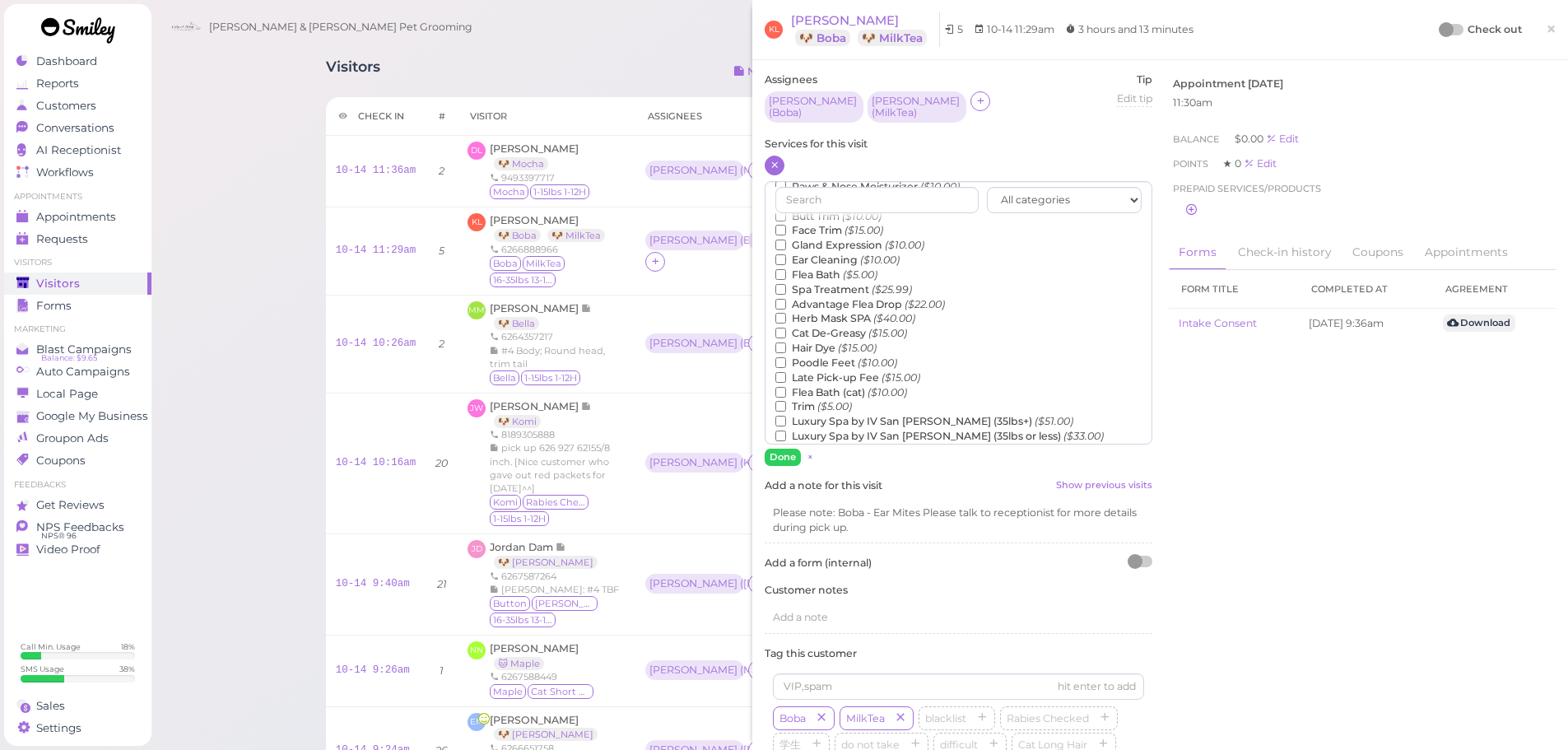
scroll to position [374, 0]
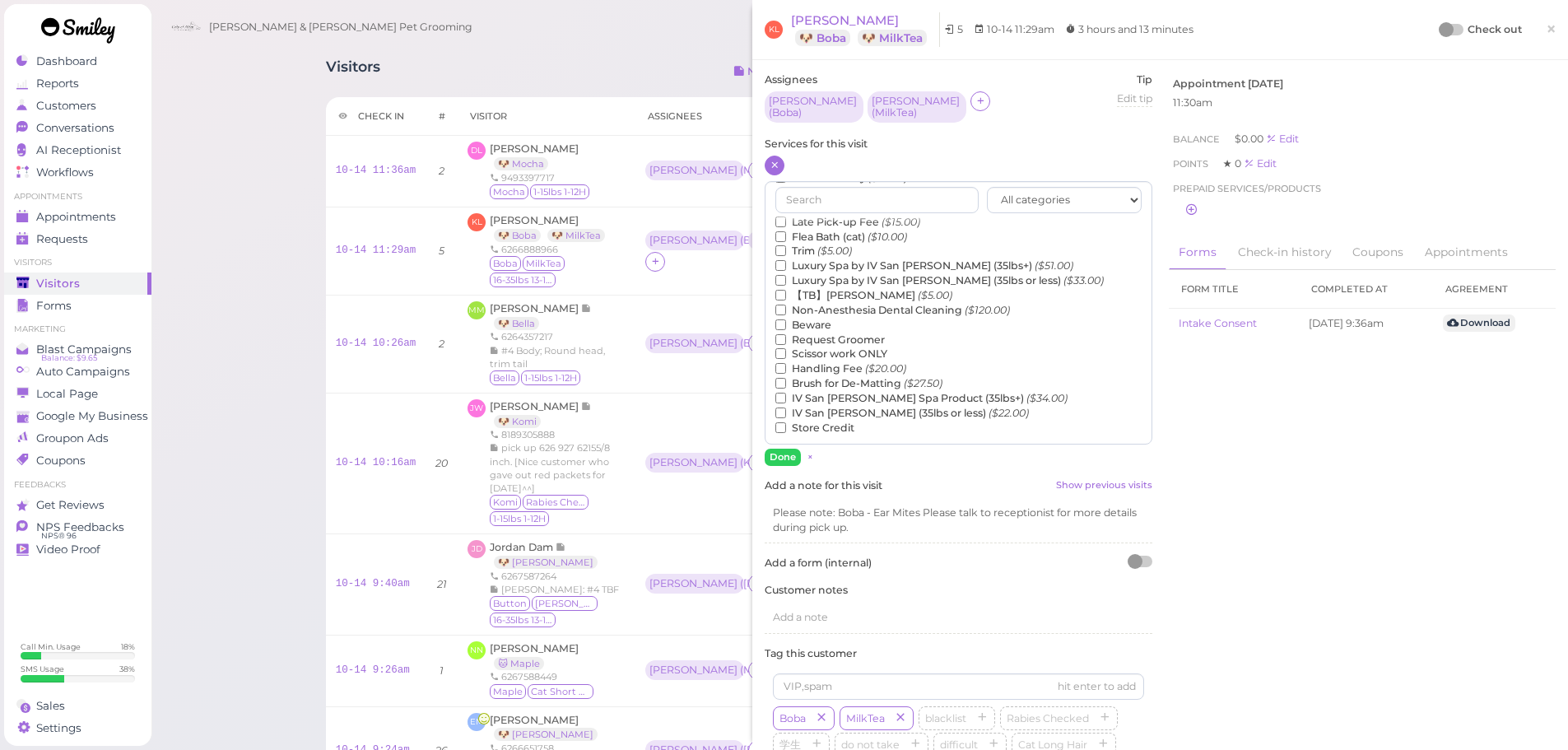
click at [821, 291] on label "【TB】Teeth Brushing ($5.00)" at bounding box center [864, 295] width 177 height 14
click at [786, 291] on input "【TB】Teeth Brushing ($5.00)" at bounding box center [781, 294] width 11 height 11
click at [787, 449] on button "Done" at bounding box center [784, 458] width 37 height 17
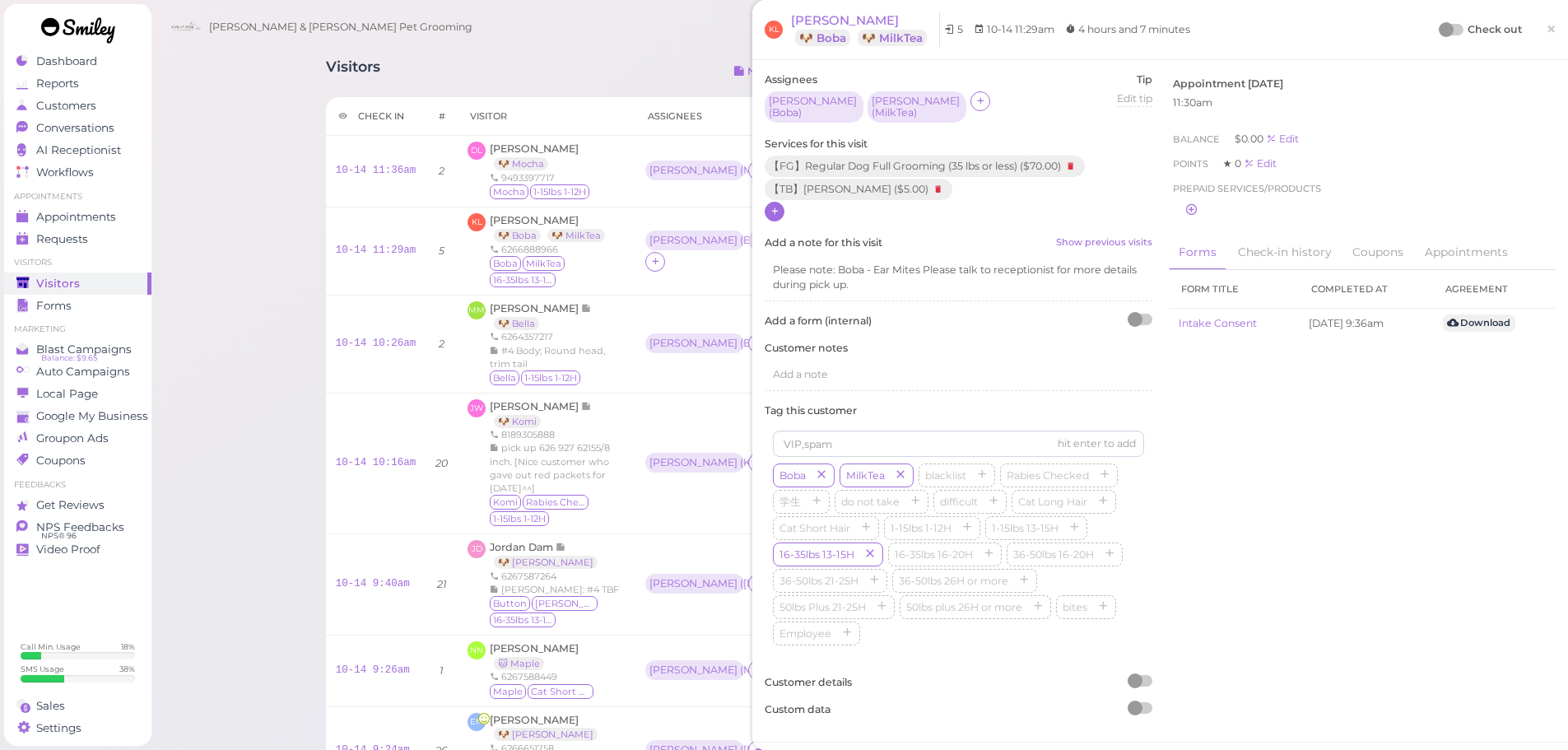
drag, startPoint x: 1456, startPoint y: 25, endPoint x: 1443, endPoint y: 31, distance: 14.3
click at [1453, 30] on div "Check out" at bounding box center [1481, 29] width 81 height 16
click at [1443, 31] on div at bounding box center [1452, 30] width 23 height 12
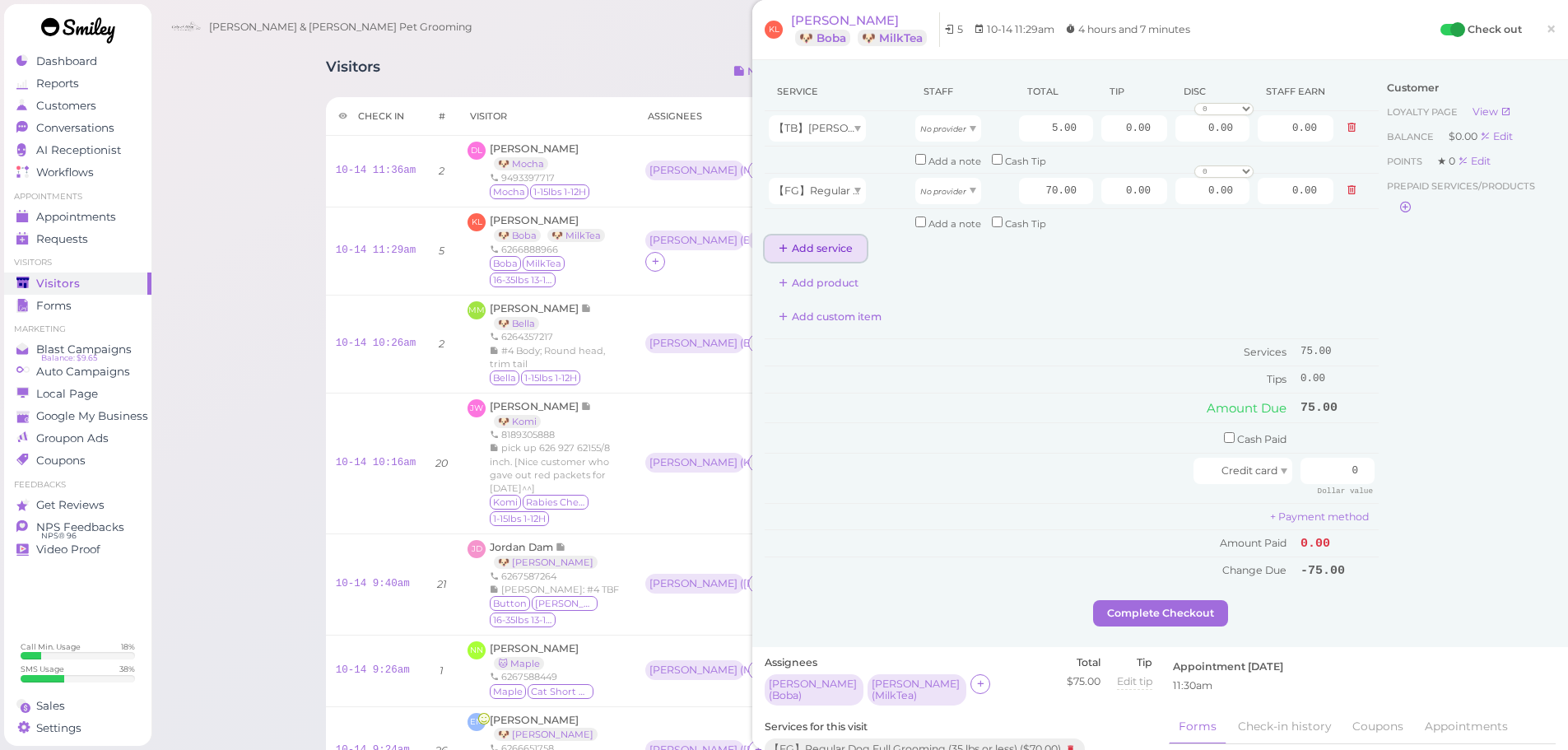
click at [822, 241] on button "Add service" at bounding box center [816, 248] width 102 height 26
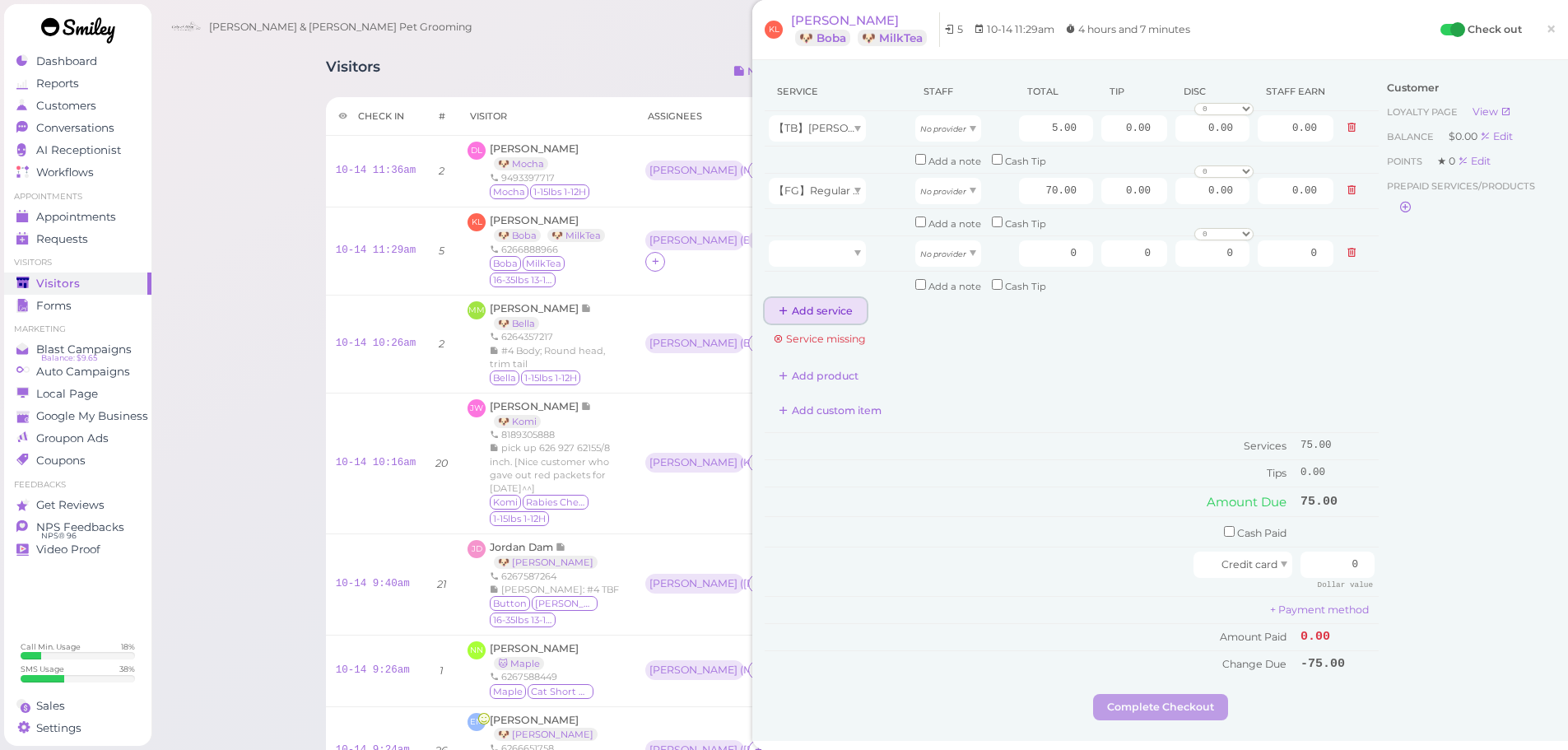
click at [816, 322] on button "Add service" at bounding box center [816, 311] width 102 height 26
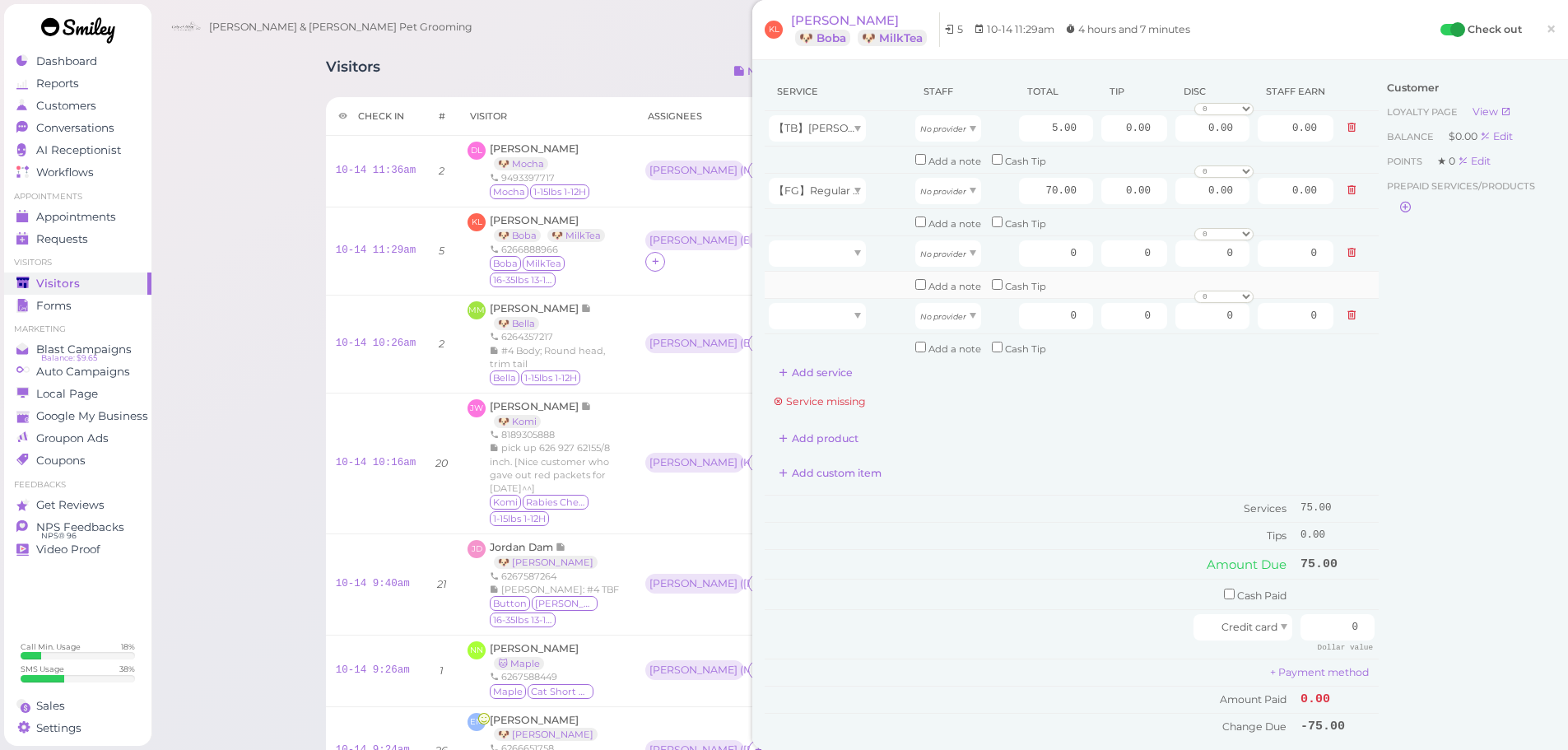
click at [815, 272] on tbody "【TB】Teeth Brushing No provider 5.00 0.00 0.00 0 10% off 15% off 20% off 25% off…" at bounding box center [1072, 236] width 614 height 249
click at [818, 259] on div at bounding box center [817, 253] width 97 height 26
type input "70.00"
drag, startPoint x: 808, startPoint y: 345, endPoint x: 805, endPoint y: 323, distance: 22.2
click at [806, 346] on td at bounding box center [839, 347] width 147 height 26
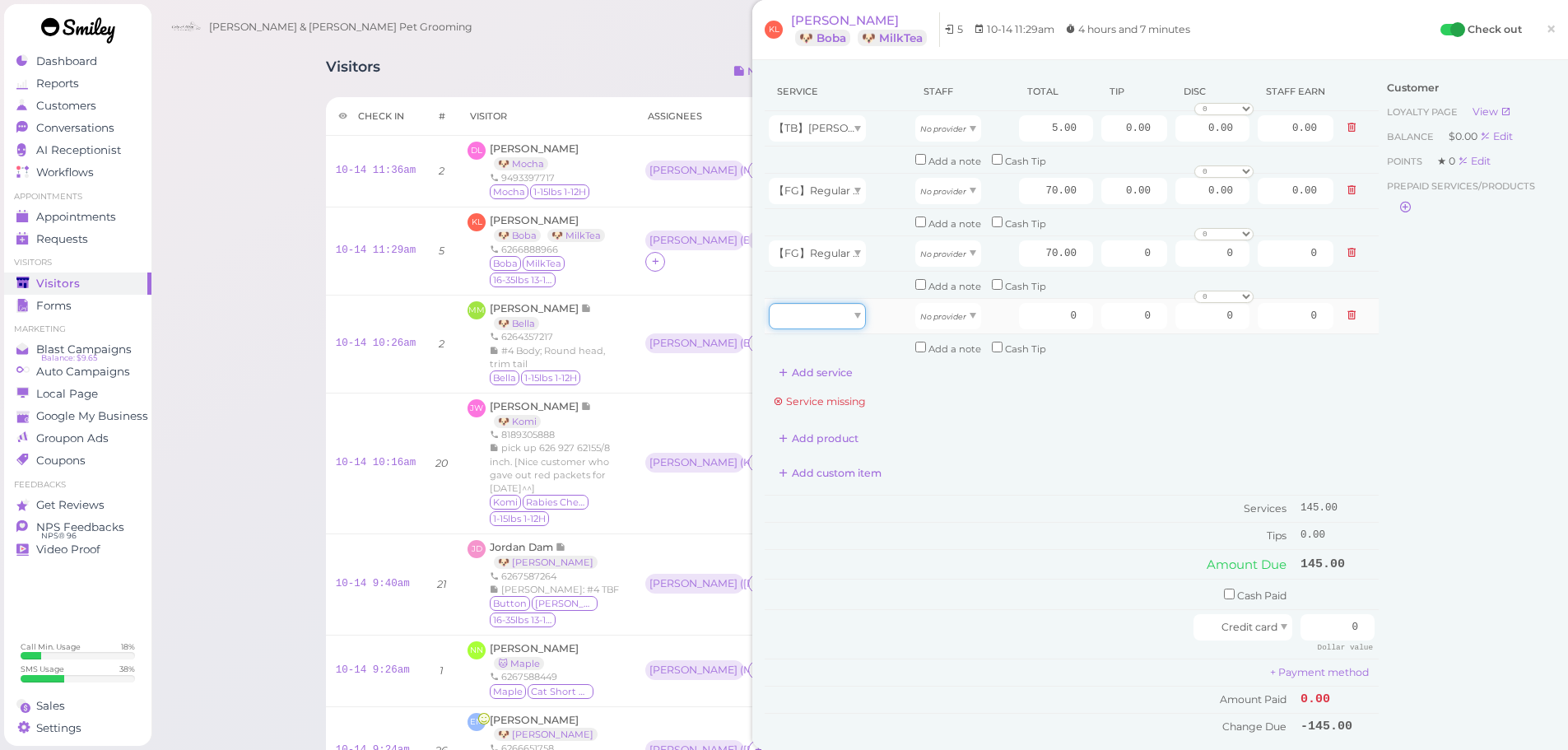
click at [806, 322] on div at bounding box center [817, 316] width 97 height 26
type input "5.00"
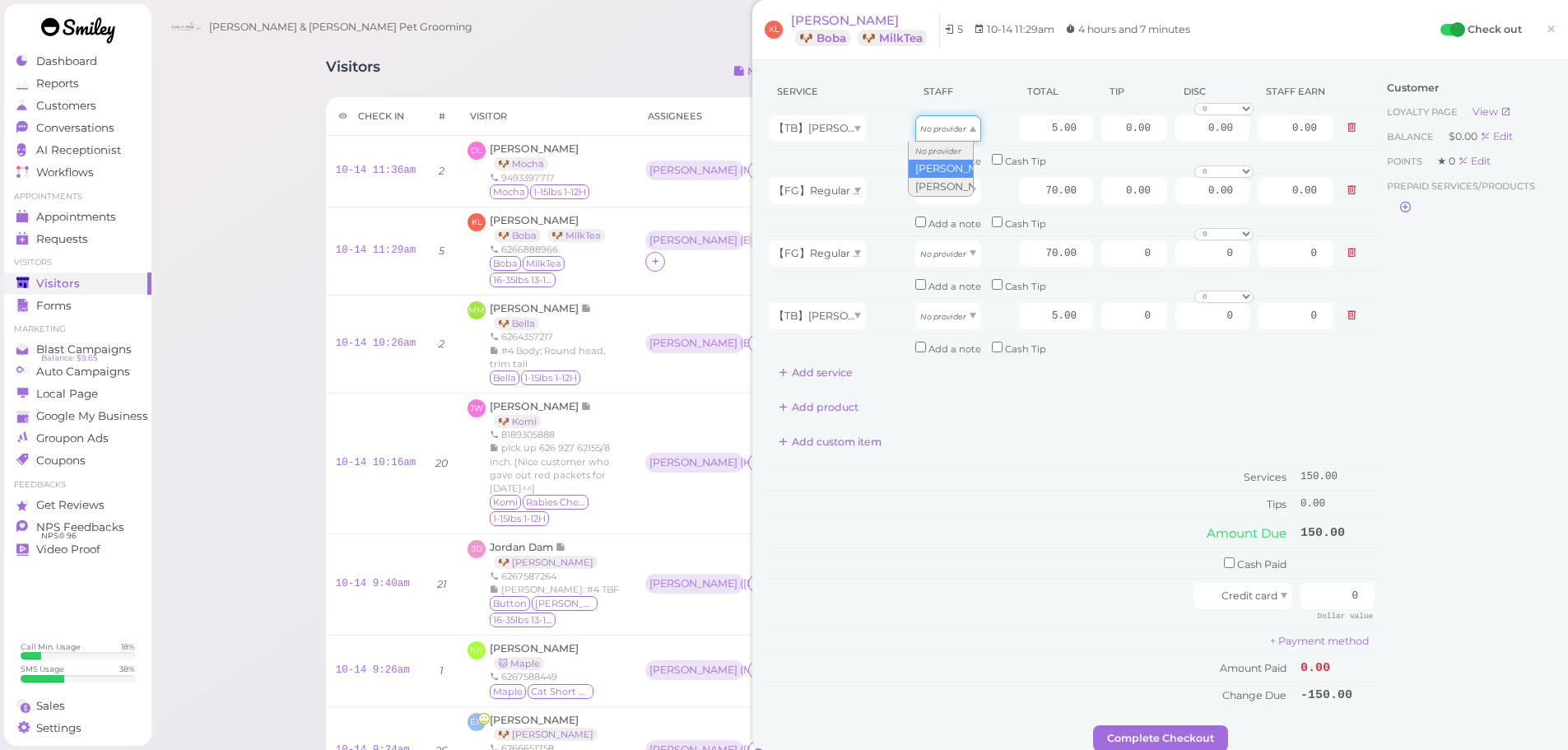
drag, startPoint x: 950, startPoint y: 132, endPoint x: 950, endPoint y: 160, distance: 28.0
type input "2.15"
drag, startPoint x: 947, startPoint y: 189, endPoint x: 946, endPoint y: 223, distance: 34.0
type input "30.10"
drag, startPoint x: 941, startPoint y: 255, endPoint x: 939, endPoint y: 314, distance: 59.0
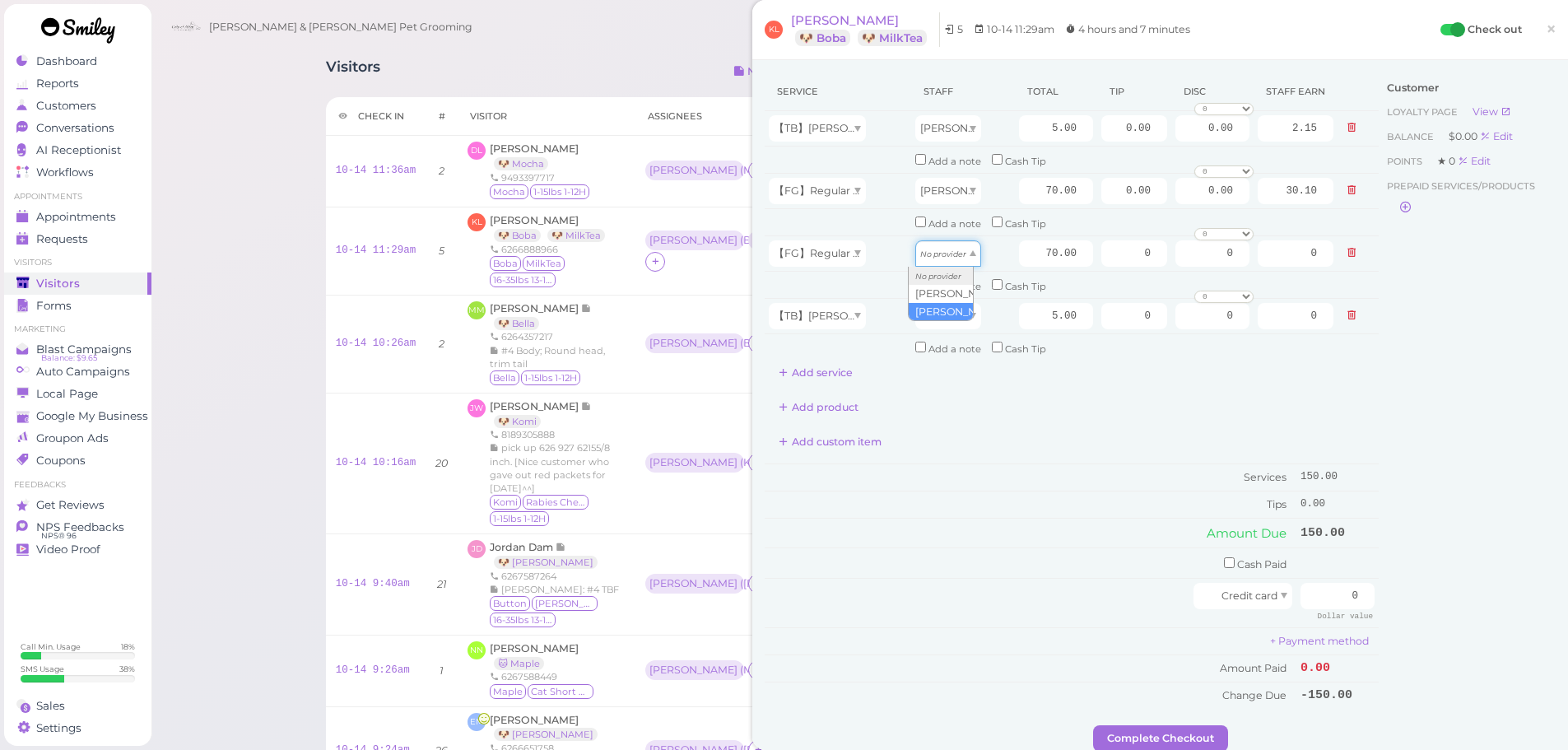
type input "36.40"
drag, startPoint x: 938, startPoint y: 314, endPoint x: 924, endPoint y: 373, distance: 60.6
type input "2.60"
click at [1027, 190] on input "70.00" at bounding box center [1056, 190] width 74 height 26
type input "80.00"
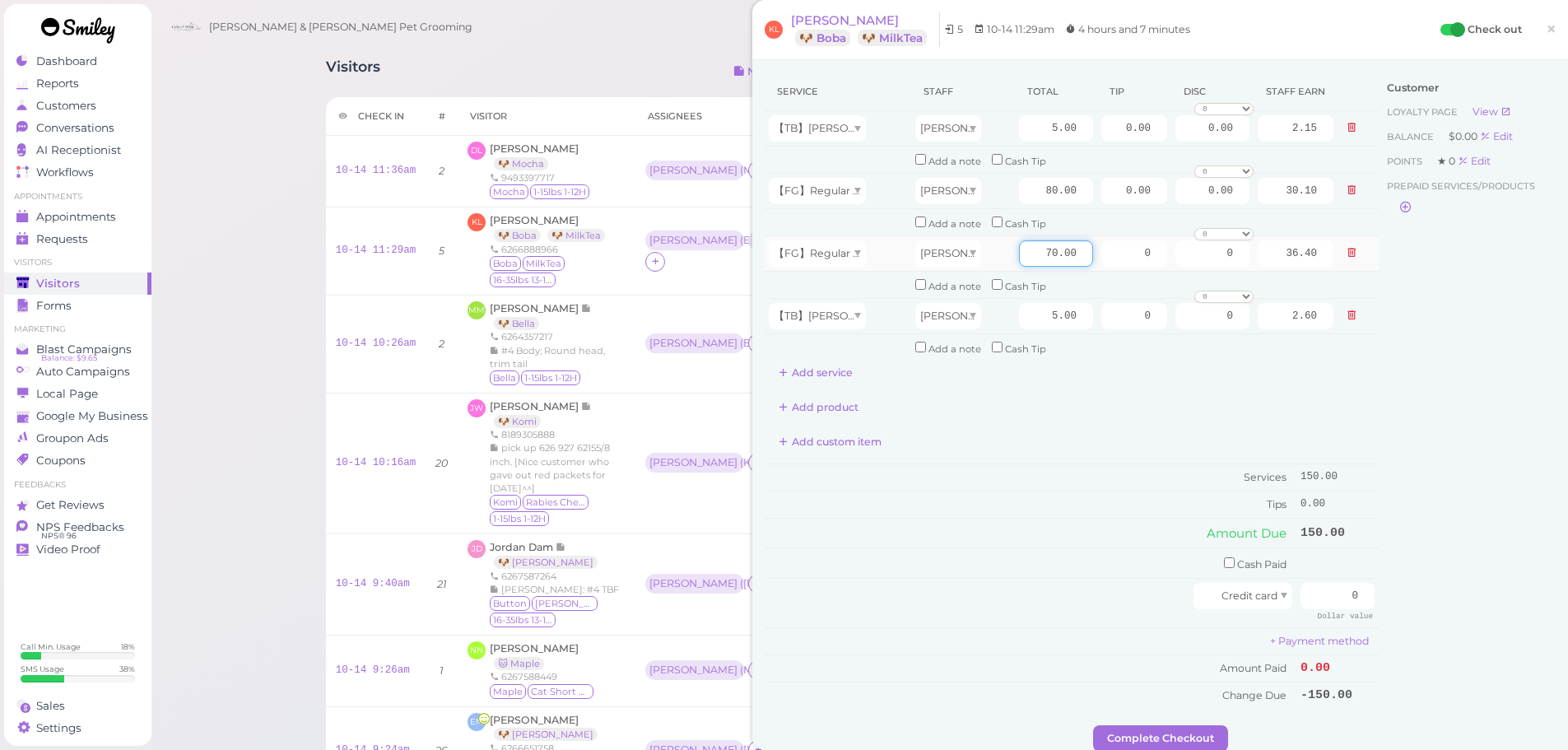
type input "34.40"
click at [1035, 240] on input "70.00" at bounding box center [1056, 253] width 74 height 26
type input "80.00"
type input "41.60"
click at [1315, 600] on input "0" at bounding box center [1337, 596] width 74 height 26
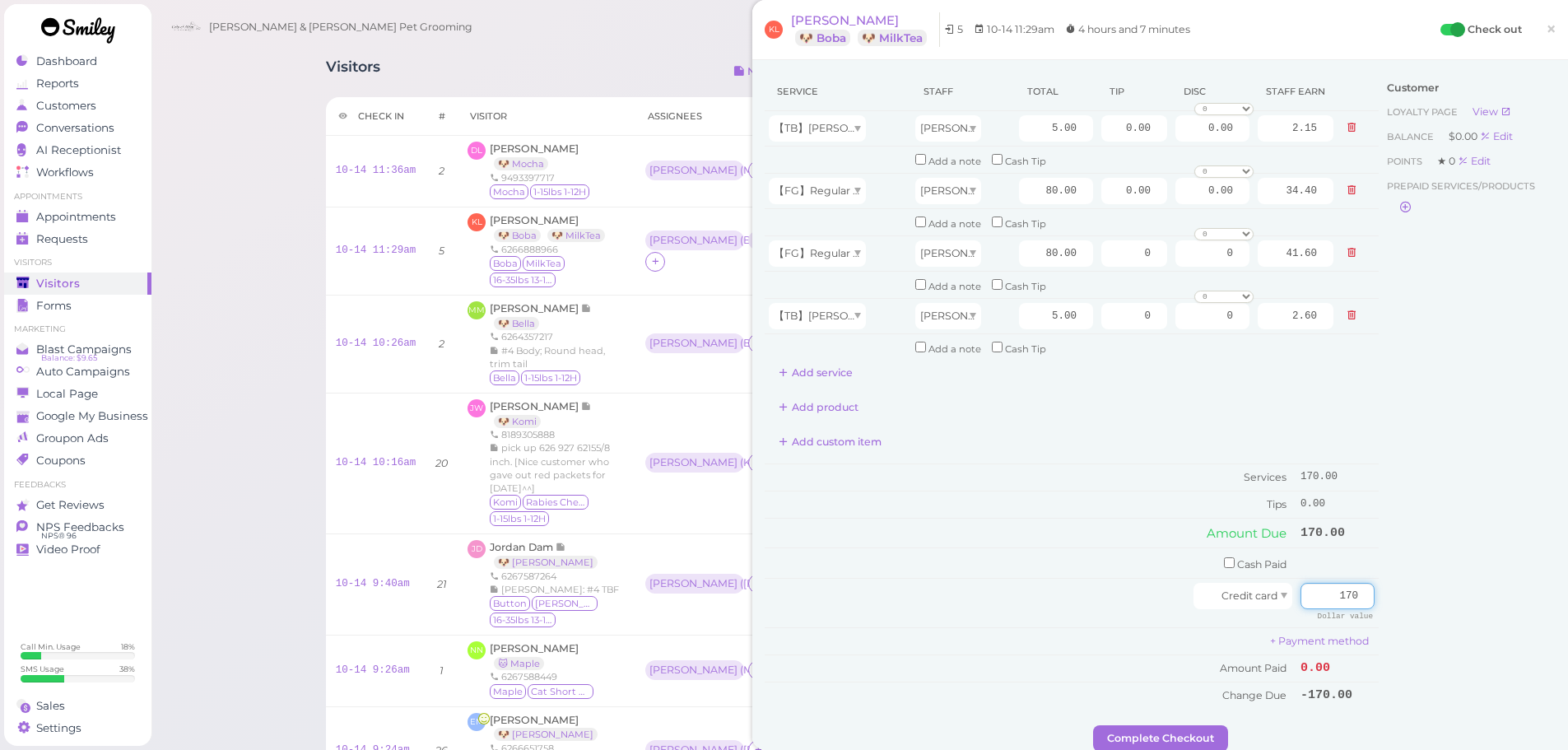
type input "170"
click at [1455, 616] on div "Customer Loyalty page View Balance $0.00 Edit Points ★ 0 Edit Prepaid services/…" at bounding box center [1467, 399] width 177 height 653
click at [1183, 744] on button "Complete Checkout" at bounding box center [1161, 738] width 135 height 26
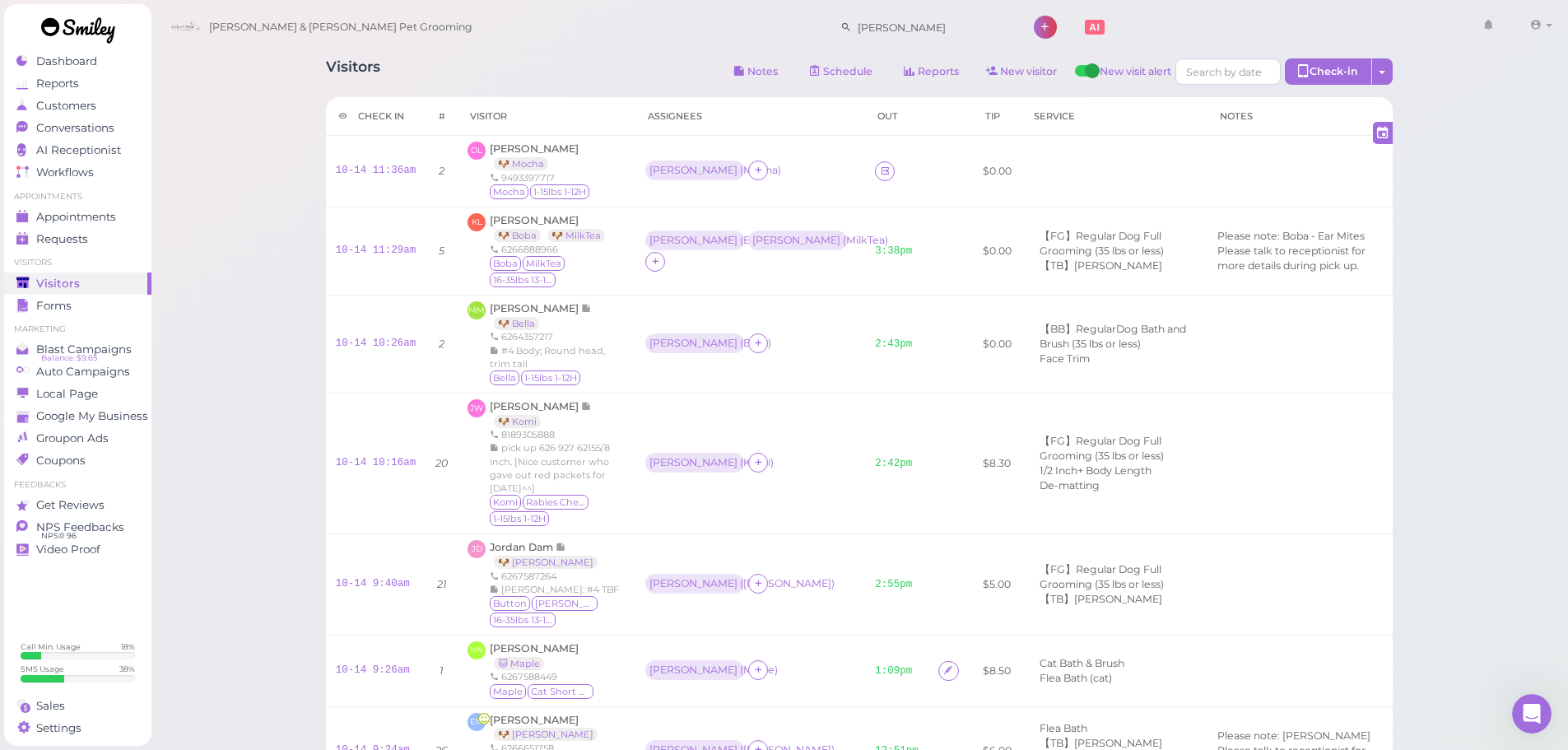
click at [242, 198] on div "Visitors Notes Schedule Reports New visitor New visit alert Check-in Customer c…" at bounding box center [860, 542] width 1418 height 1085
click at [362, 172] on link "10-14 11:36am" at bounding box center [376, 171] width 81 height 12
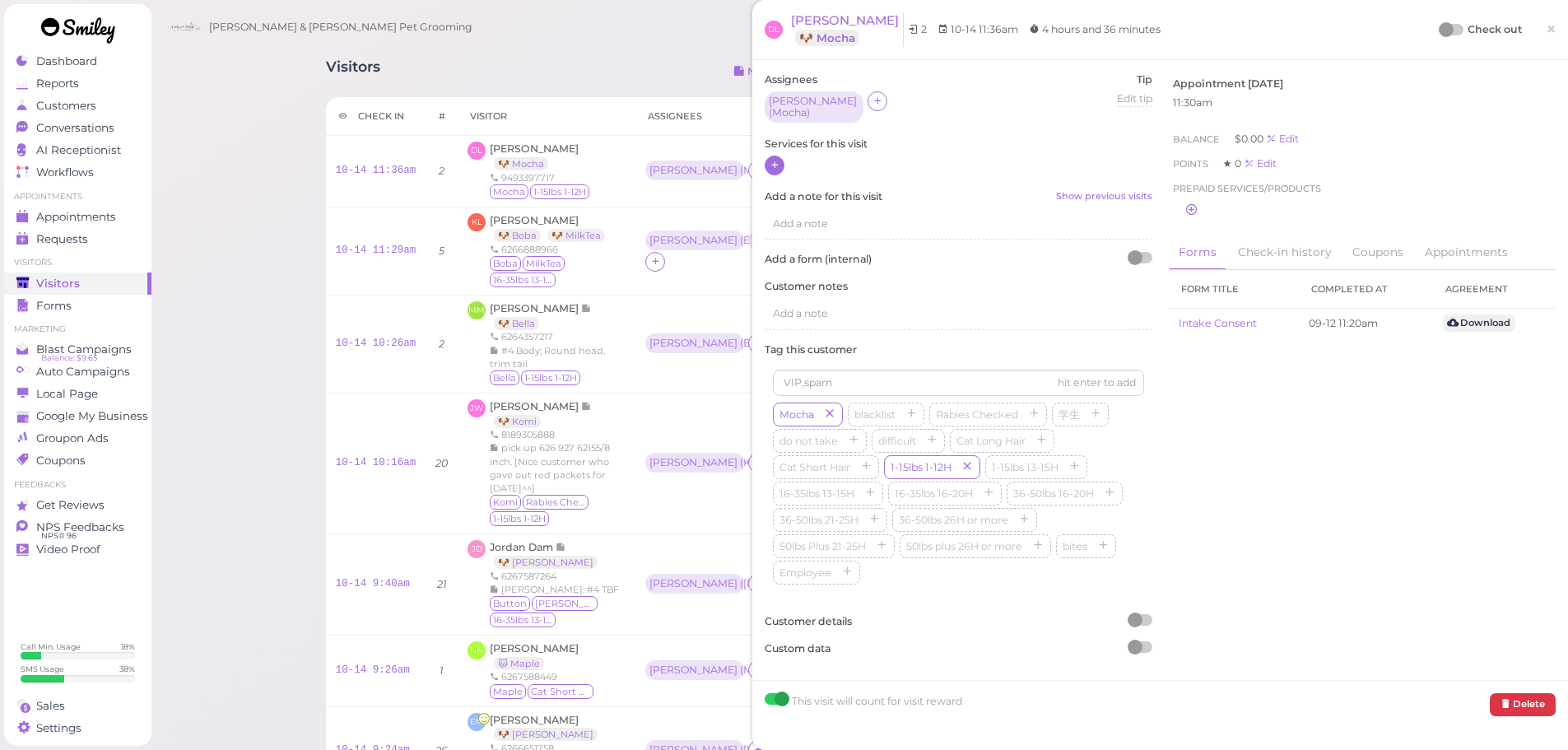
drag, startPoint x: 771, startPoint y: 156, endPoint x: 787, endPoint y: 172, distance: 22.6
click at [772, 159] on icon at bounding box center [775, 165] width 11 height 13
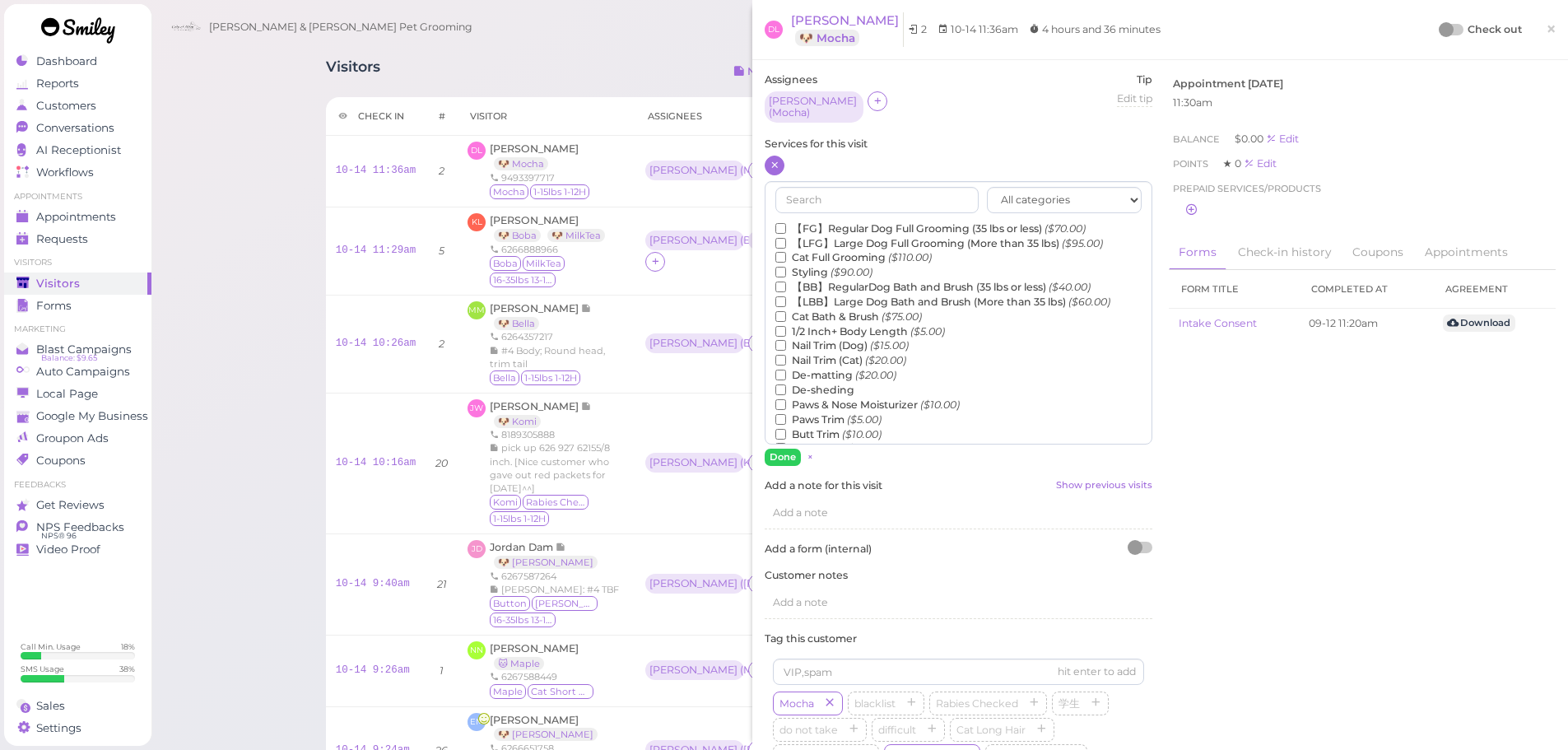
click at [827, 221] on label "【FG】Regular Dog Full Grooming (35 lbs or less) ($70.00)" at bounding box center [931, 228] width 311 height 14
click at [786, 223] on input "【FG】Regular Dog Full Grooming (35 lbs or less) ($70.00)" at bounding box center [781, 228] width 11 height 11
click at [815, 329] on label "1/2 Inch+ Body Length ($5.00)" at bounding box center [861, 331] width 170 height 14
click at [786, 329] on input "1/2 Inch+ Body Length ($5.00)" at bounding box center [781, 331] width 11 height 11
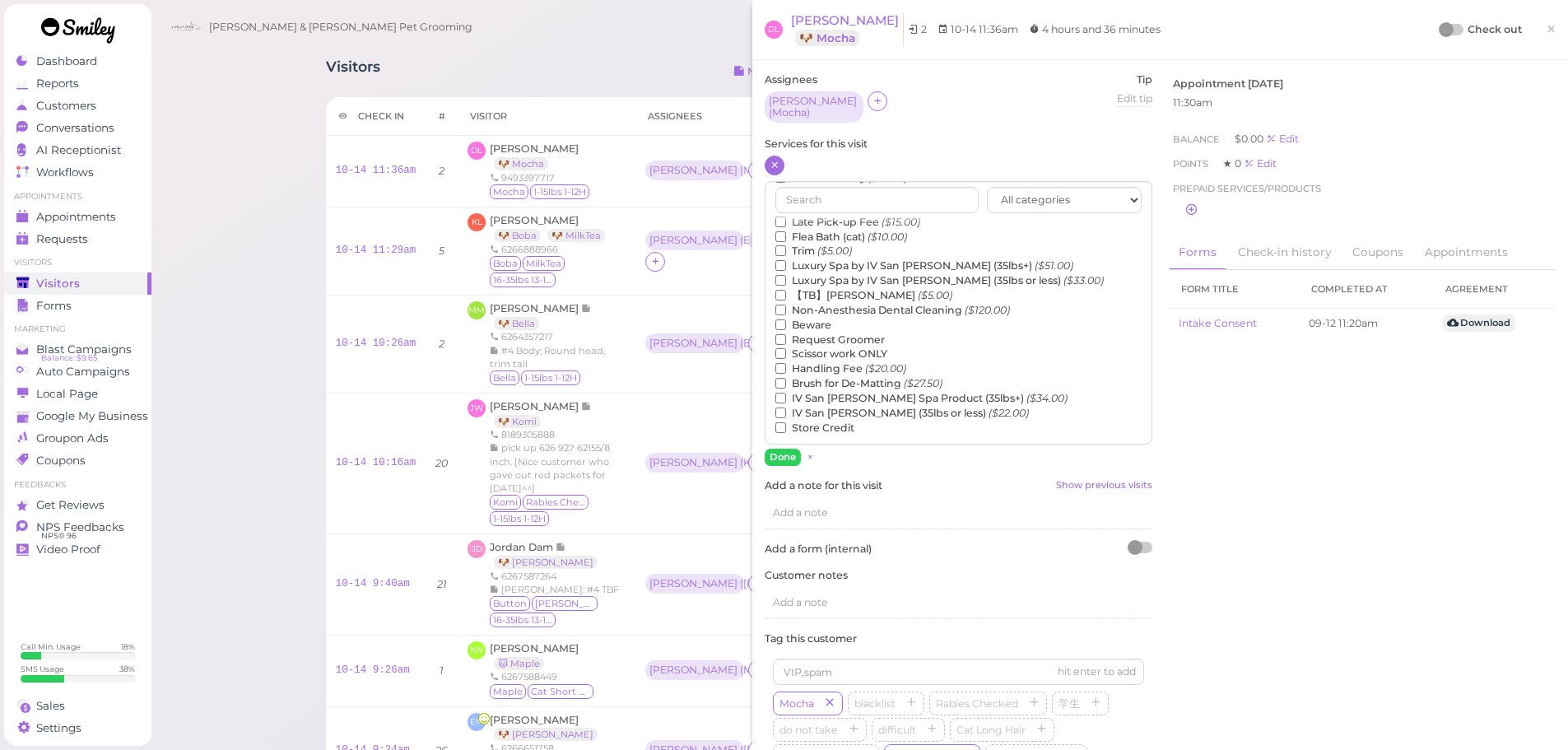
click at [822, 289] on label "【TB】Teeth Brushing ($5.00)" at bounding box center [864, 295] width 177 height 14
click at [786, 290] on input "【TB】Teeth Brushing ($5.00)" at bounding box center [781, 294] width 11 height 11
click at [777, 457] on button "Done" at bounding box center [784, 458] width 37 height 17
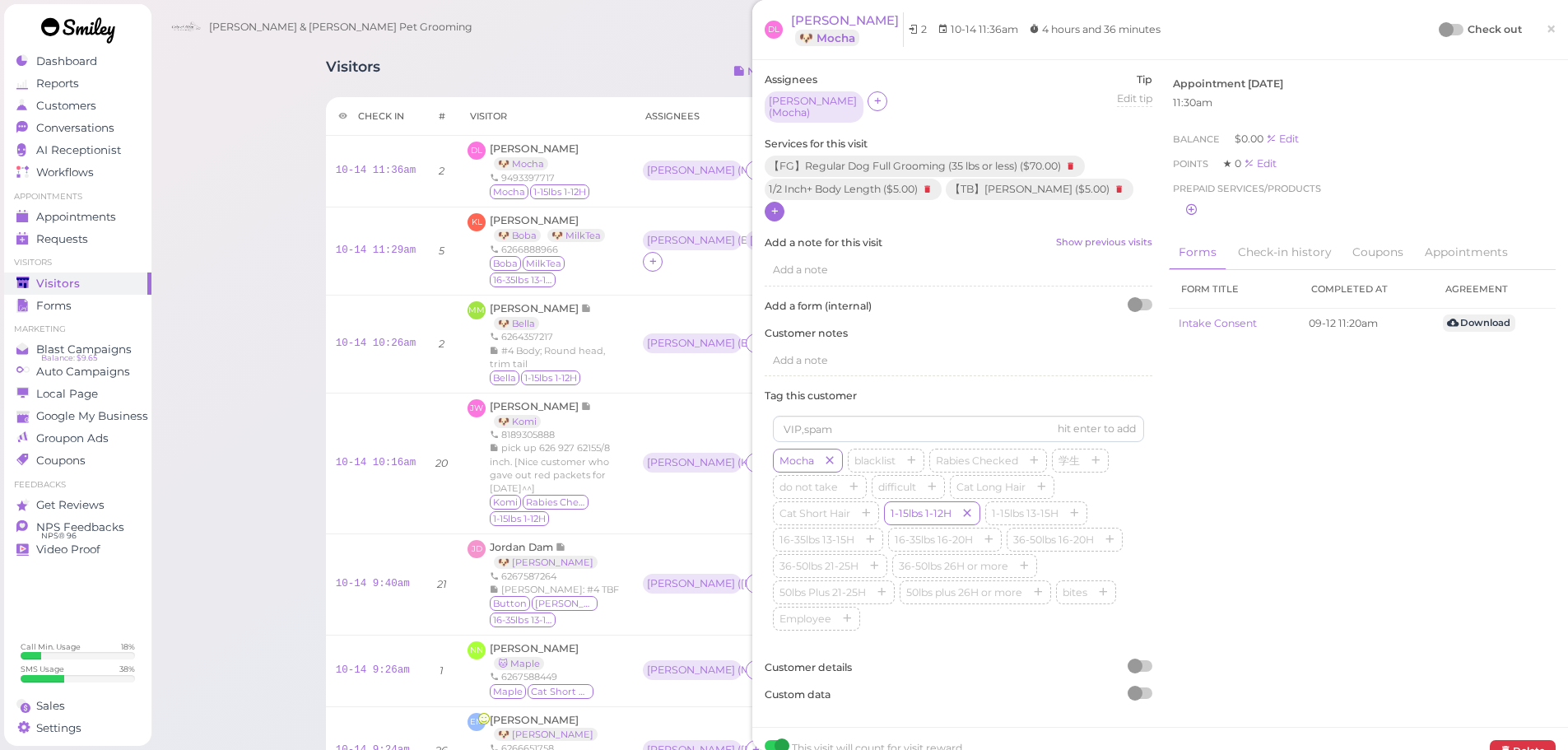
click at [1439, 31] on div at bounding box center [1445, 29] width 14 height 14
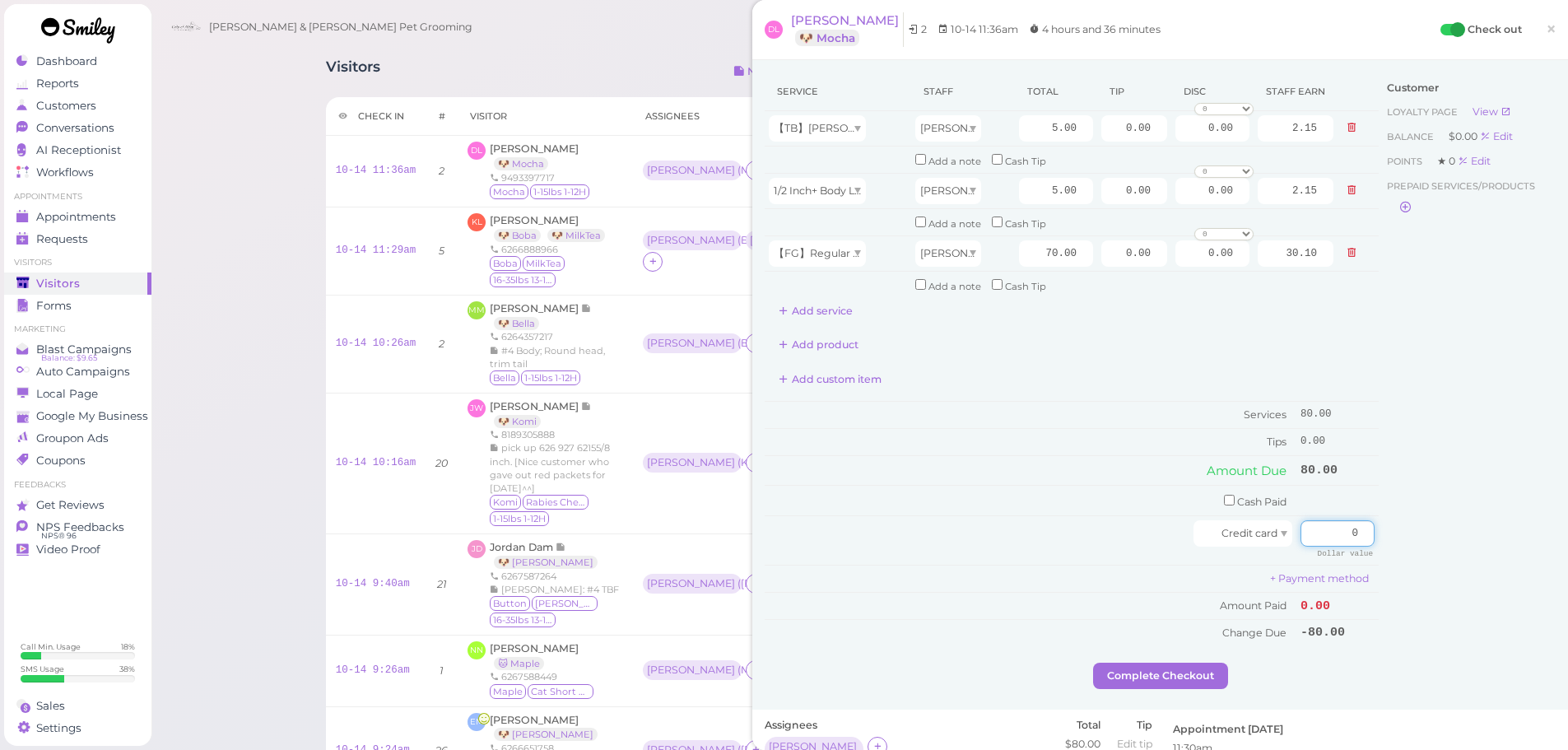
drag, startPoint x: 1321, startPoint y: 542, endPoint x: 1521, endPoint y: 546, distance: 200.0
click at [1432, 542] on div "Service Staff Total Tip Disc Staff earn 【TB】Teeth Brushing Rebecca 5.00 0.00 0.…" at bounding box center [1161, 368] width 791 height 591
type input "88"
drag, startPoint x: 1093, startPoint y: 264, endPoint x: 1171, endPoint y: 294, distance: 83.6
click at [1198, 271] on tr "【FG】Regular Dog Full Grooming (35 lbs or less) Rebecca 70.00 0.00 0.00 0 10% of…" at bounding box center [1072, 253] width 614 height 36
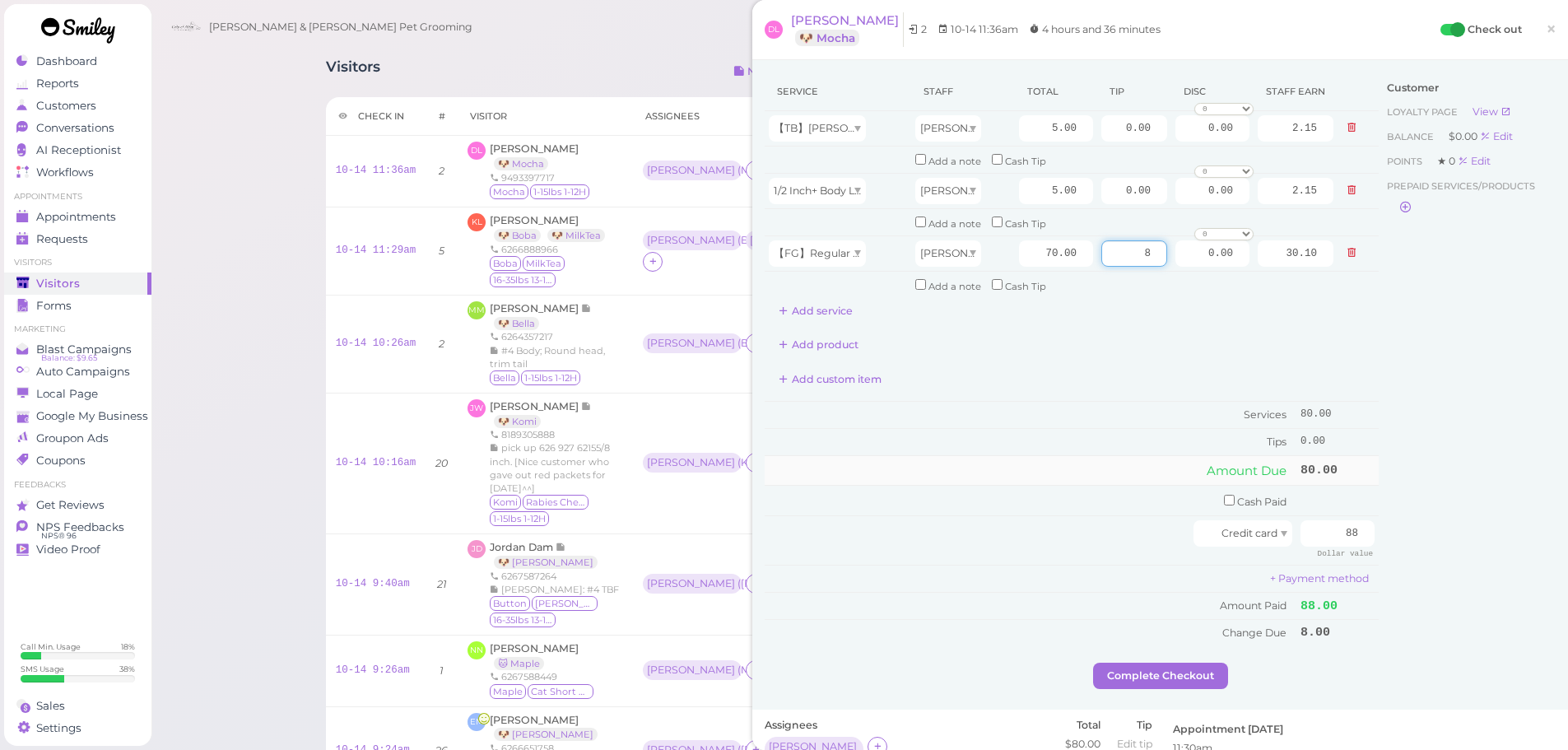
type input "8"
click at [1041, 458] on td "Amount Due" at bounding box center [1031, 470] width 532 height 30
drag, startPoint x: 1141, startPoint y: 677, endPoint x: 1033, endPoint y: 473, distance: 230.8
click at [1141, 678] on button "Complete Checkout" at bounding box center [1161, 676] width 135 height 26
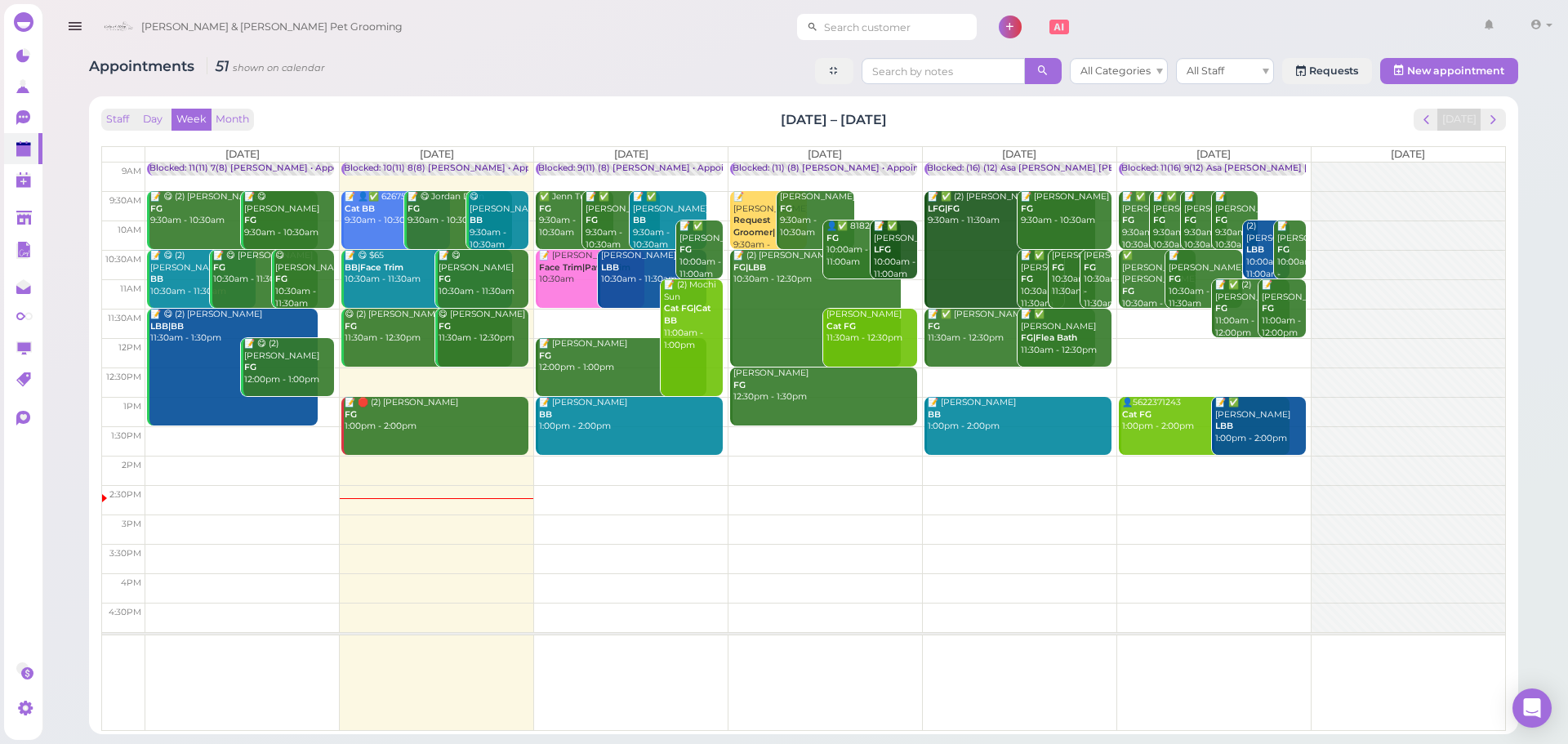
click at [841, 32] on input at bounding box center [898, 27] width 159 height 26
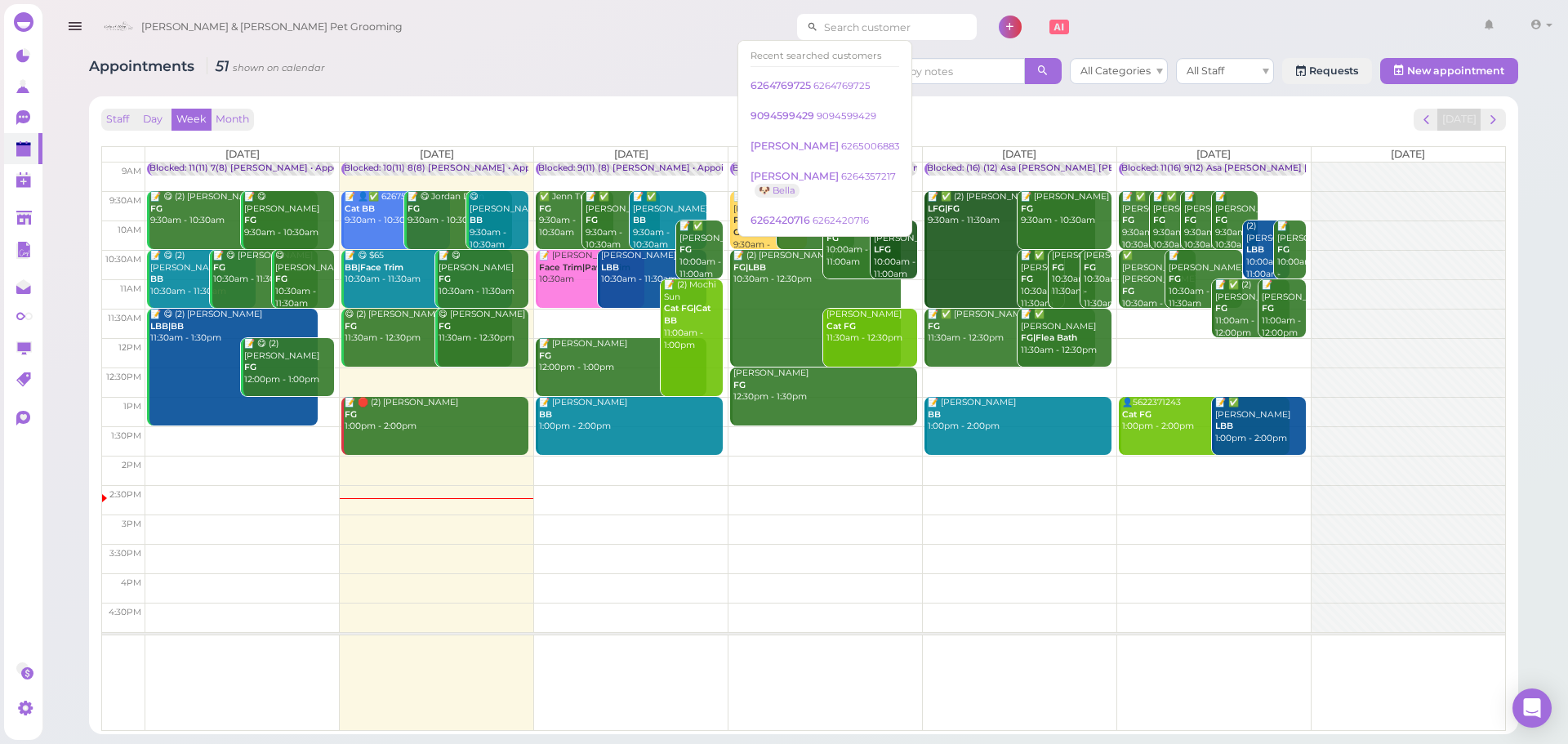
paste input "6262328506"
type input "6262328506"
click at [642, 110] on div "Staff Day Week Month [DATE] – [DATE] [DATE]" at bounding box center [803, 119] width 1404 height 22
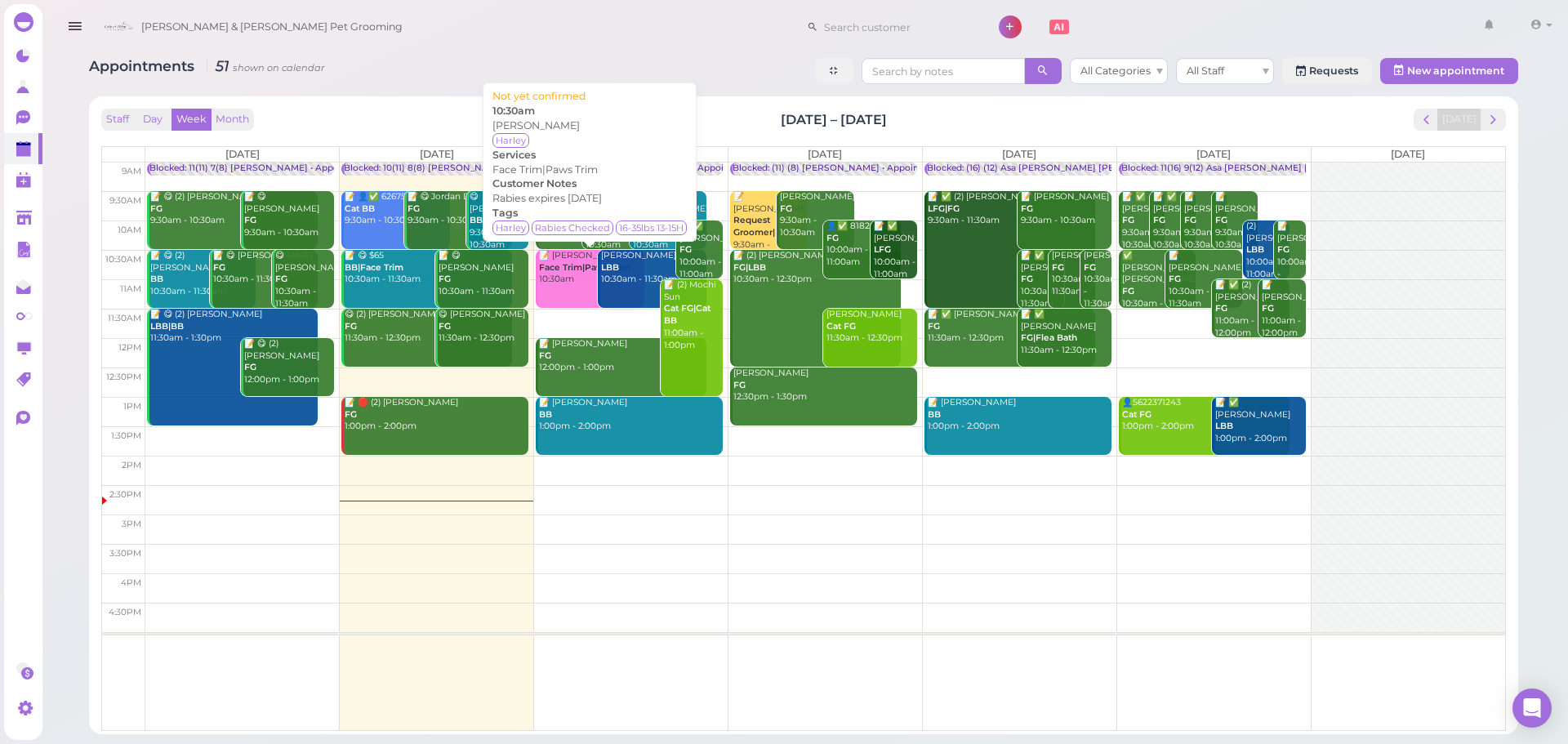
click at [588, 273] on b "Face Trim|Paws Trim" at bounding box center [585, 267] width 92 height 11
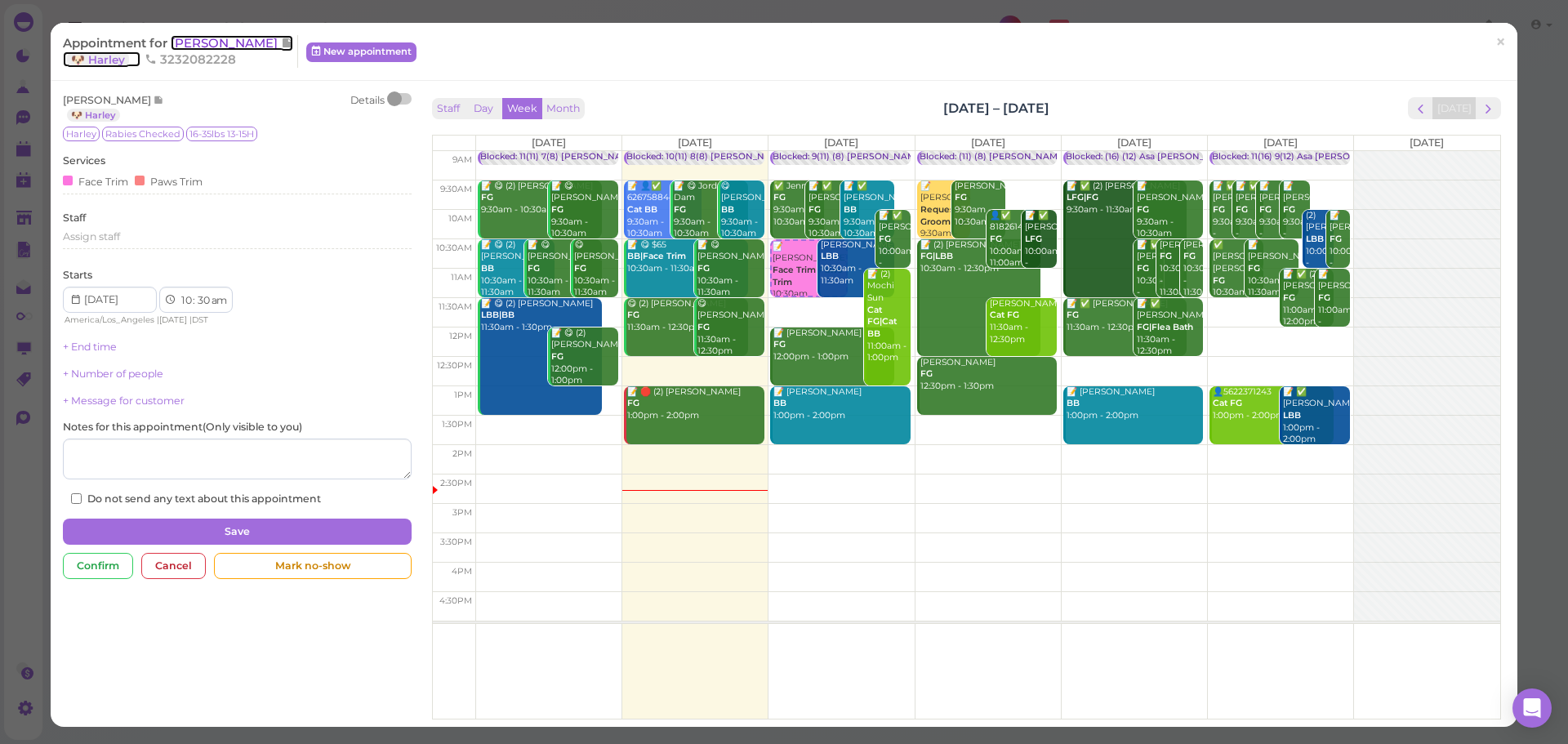
click at [264, 49] on span "[PERSON_NAME]" at bounding box center [225, 43] width 110 height 15
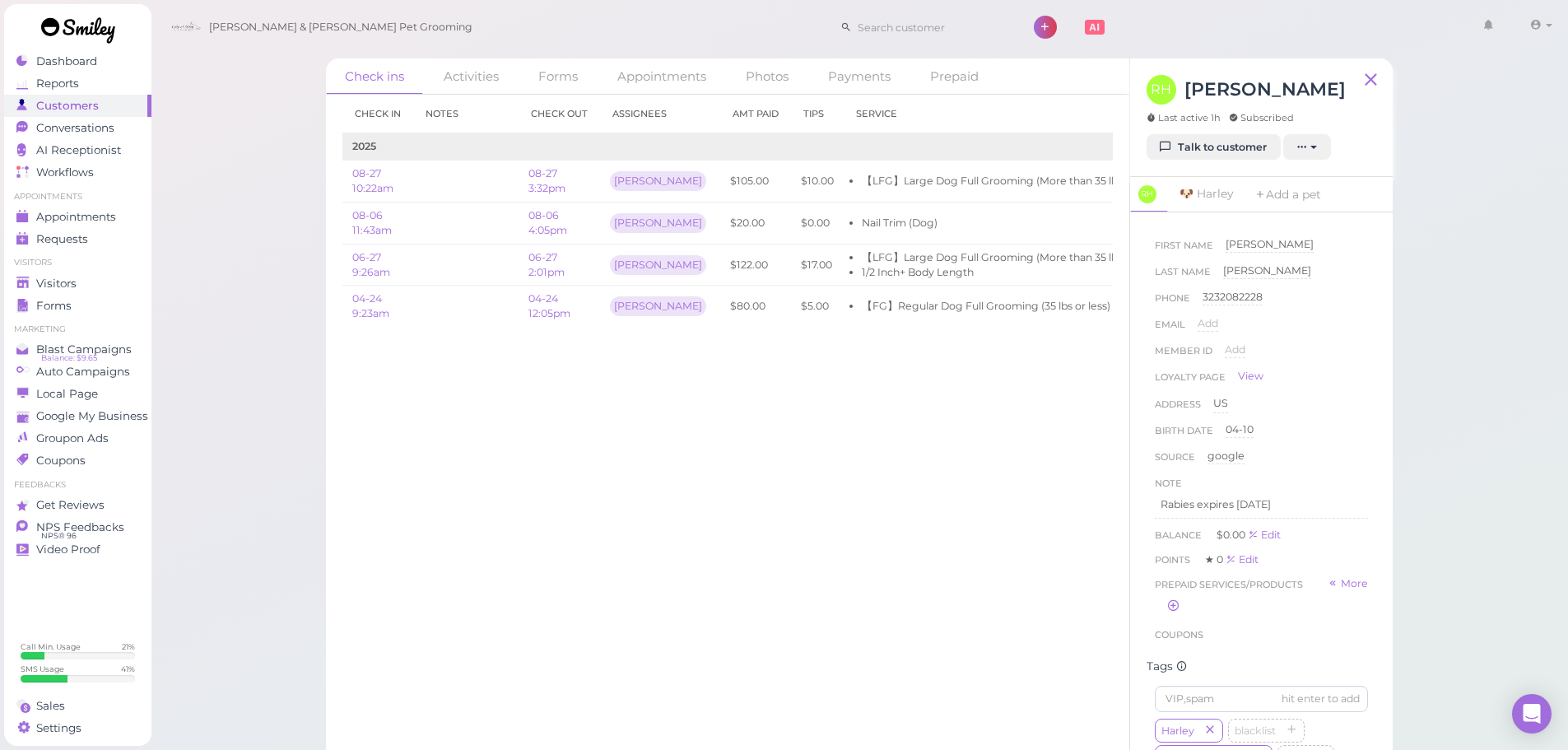
click at [586, 406] on div "Check in Notes Check out Assignees Amt Paid Tips Service 2025 08-27 10:22am 08-…" at bounding box center [728, 422] width 804 height 655
click at [1224, 160] on link "Talk to customer" at bounding box center [1213, 147] width 134 height 26
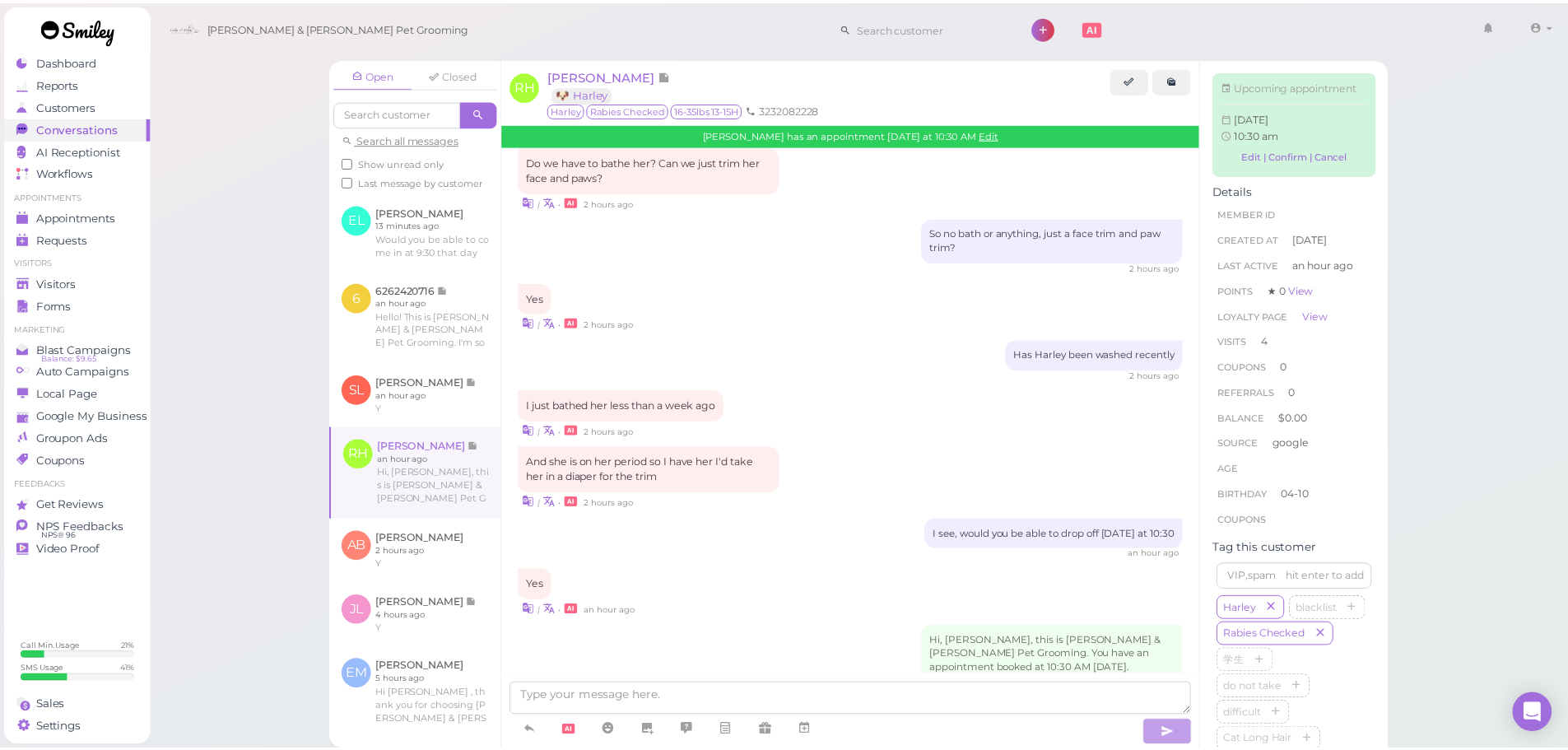
scroll to position [2364, 0]
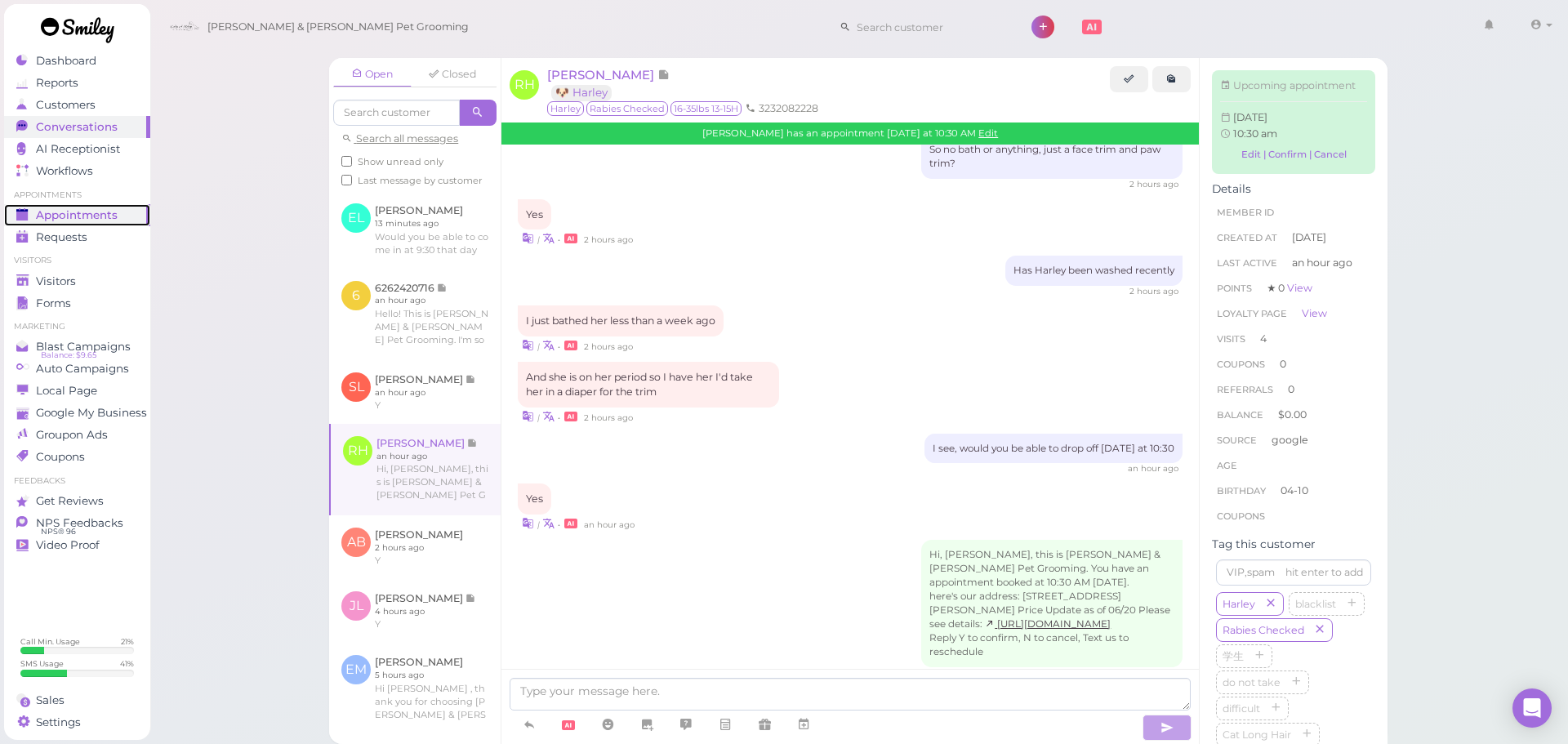
click at [116, 214] on span "Appointments" at bounding box center [77, 215] width 81 height 14
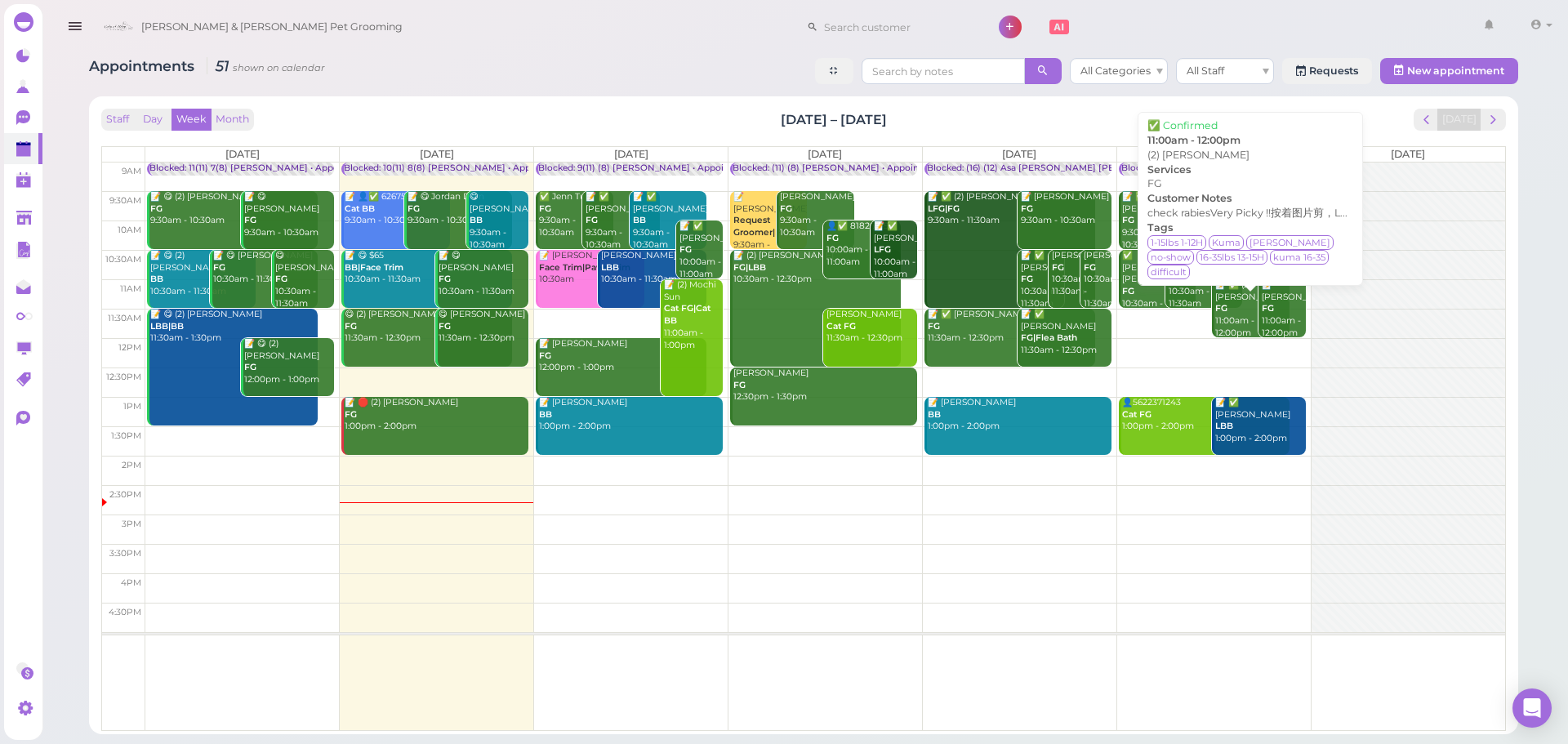
click at [1221, 289] on div "📝 ✅ (2) Bertha Chagollan FG 11:00am - 12:00pm" at bounding box center [1252, 309] width 75 height 59
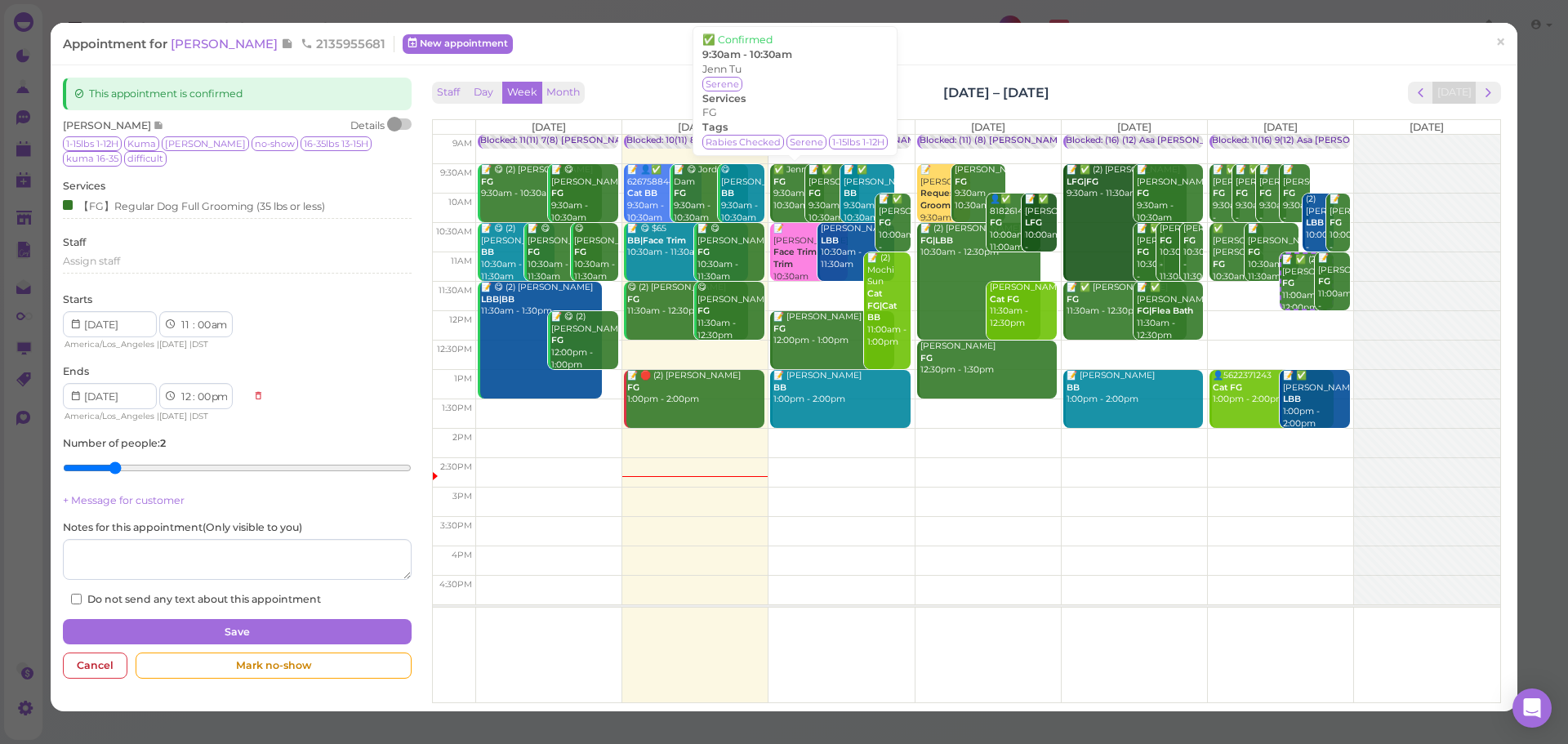
click at [778, 202] on div "✅ Jenn Tu FG 9:30am - 10:30am" at bounding box center [798, 188] width 52 height 48
click at [1495, 42] on span "×" at bounding box center [1500, 42] width 11 height 23
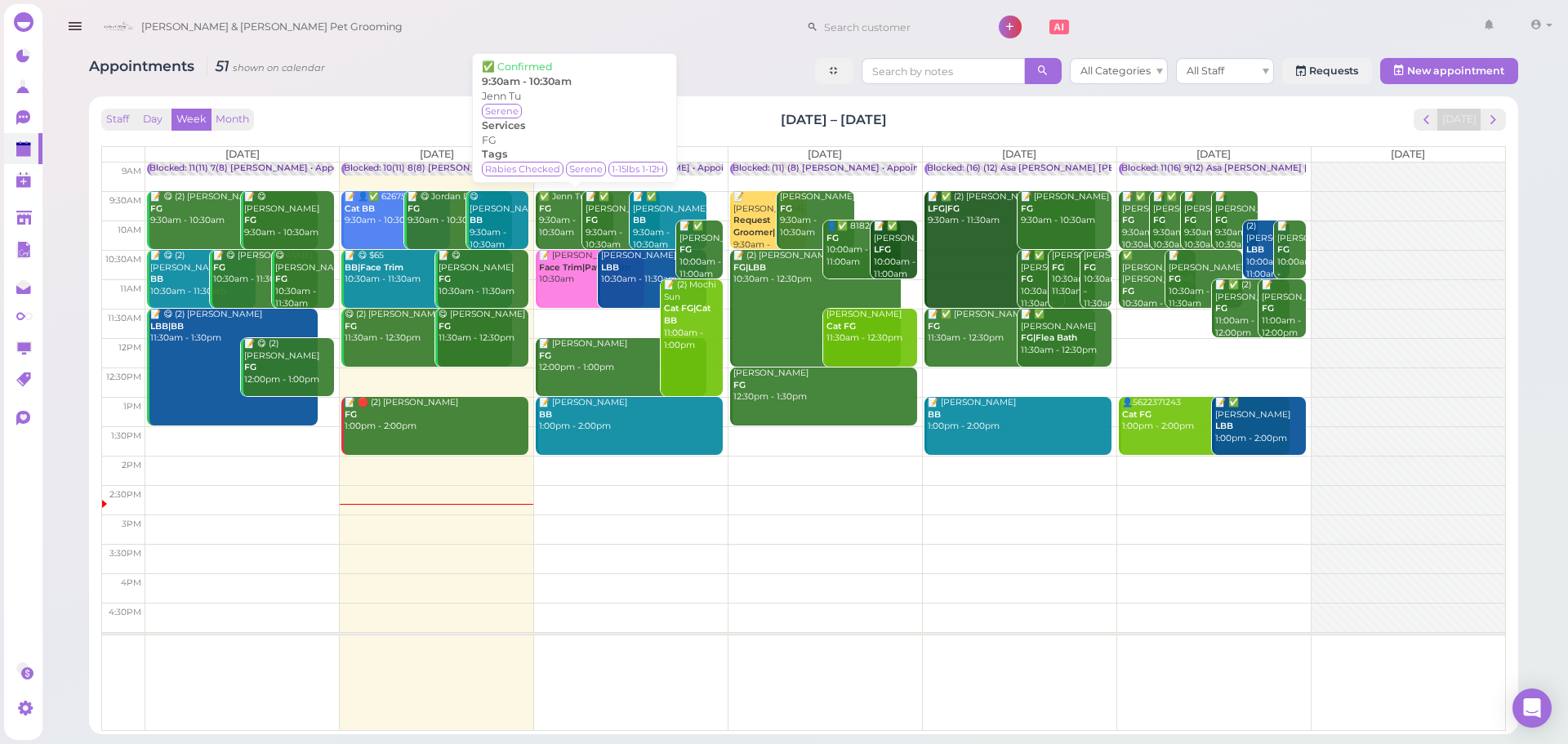
click at [549, 210] on b "FG" at bounding box center [545, 208] width 12 height 11
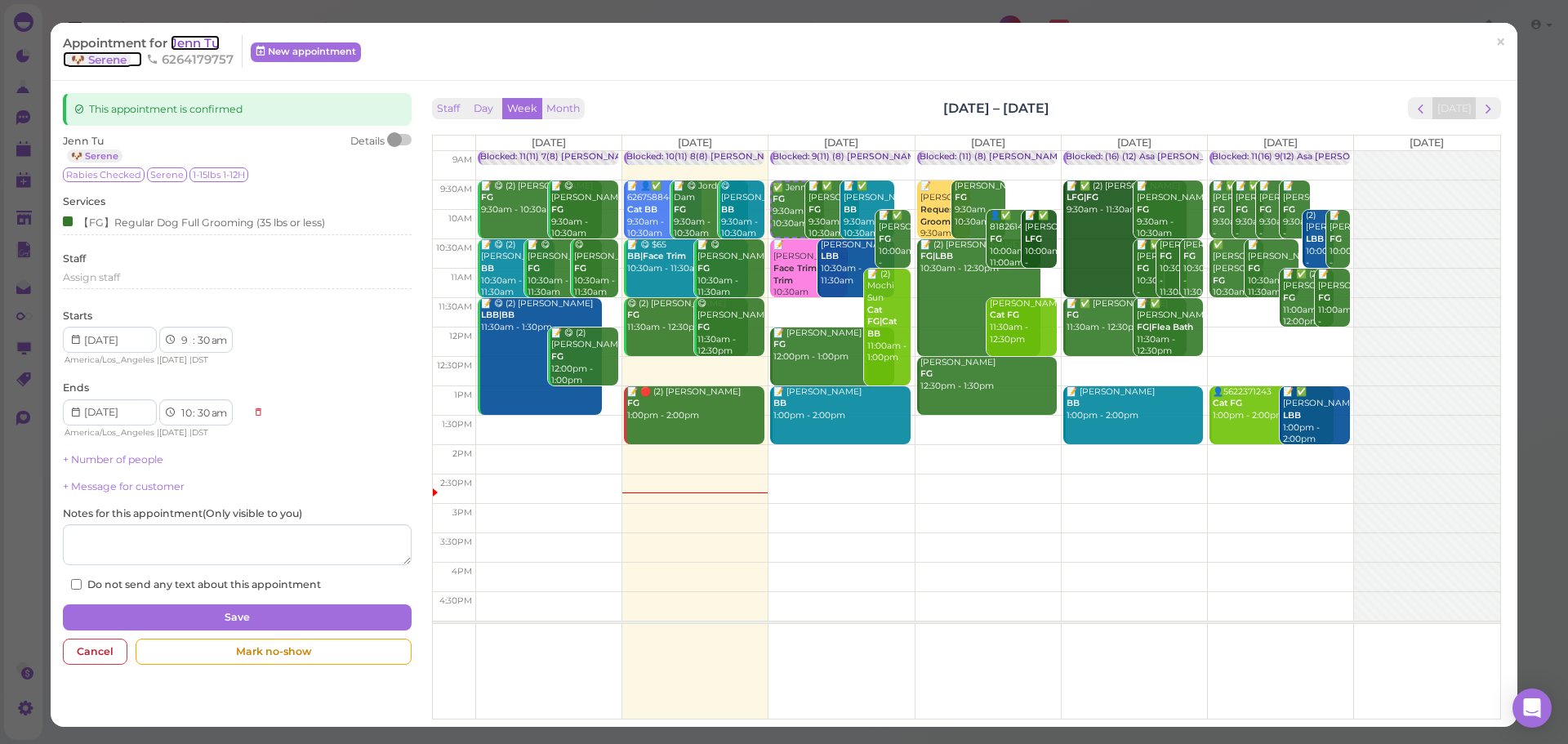
click at [209, 43] on span "Jenn Tu" at bounding box center [194, 43] width 49 height 15
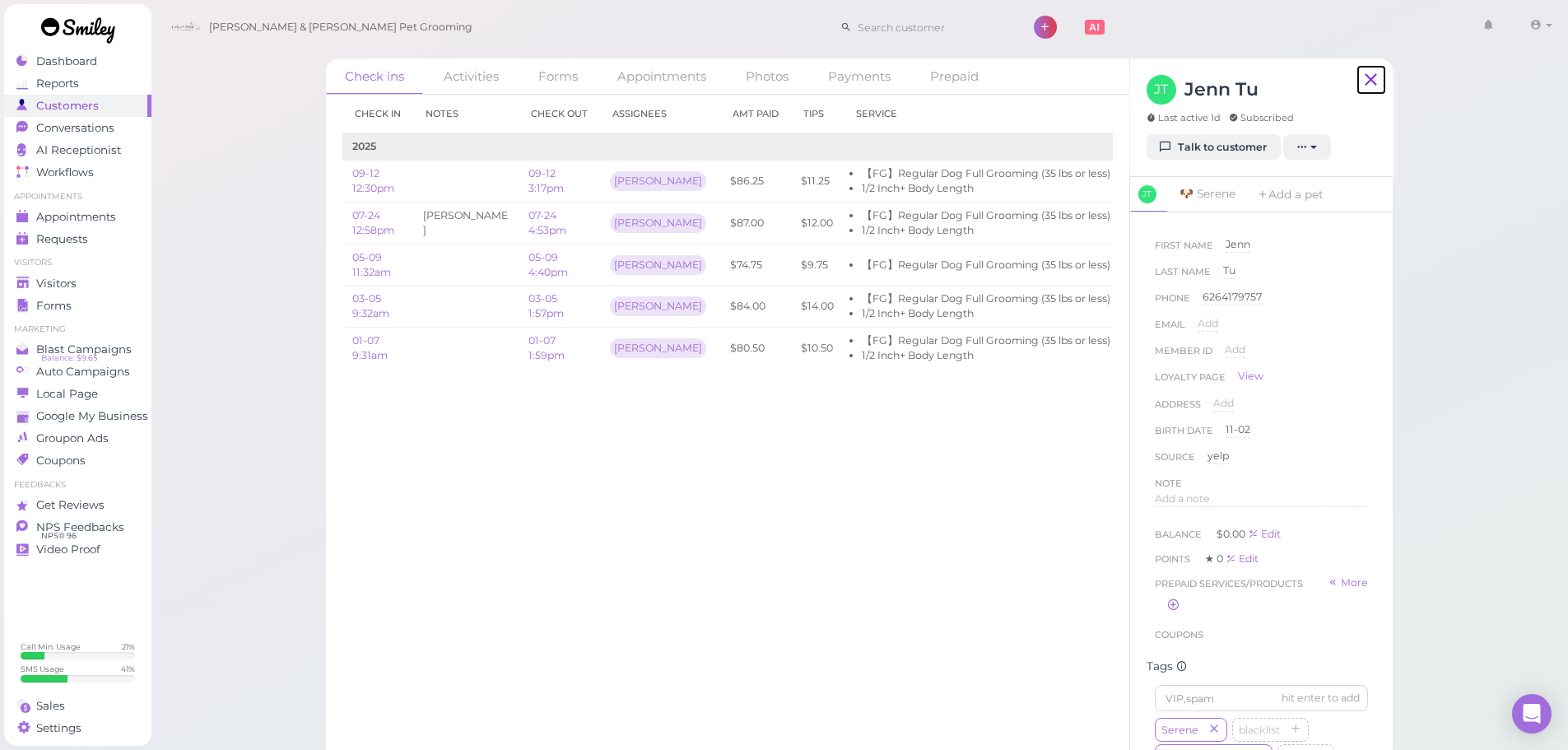
click at [1370, 79] on icon at bounding box center [1370, 80] width 20 height 25
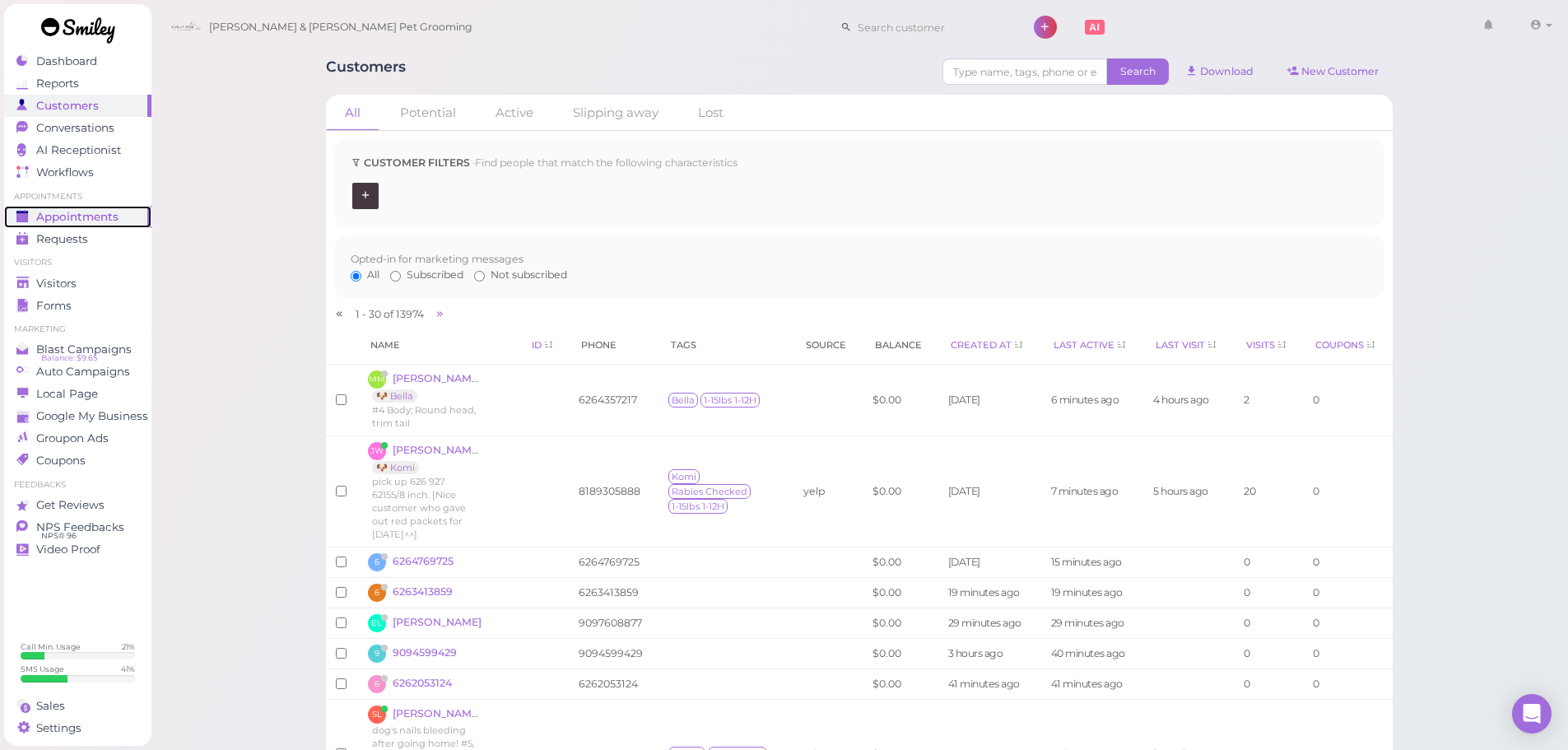
click at [105, 217] on span "Appointments" at bounding box center [77, 217] width 82 height 14
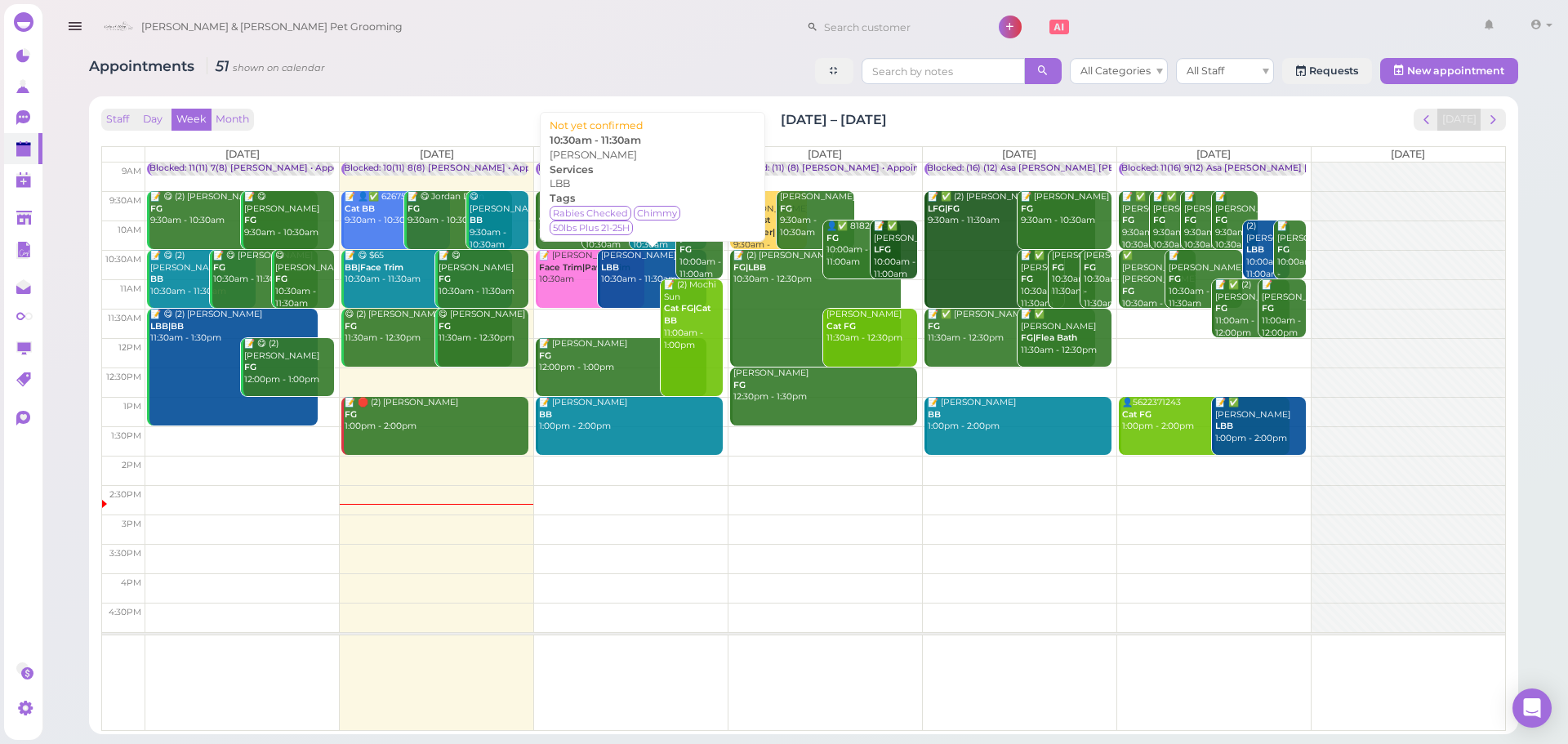
click at [624, 274] on div "Jennifer Nguyen LBB 10:30am - 11:30am" at bounding box center [653, 268] width 106 height 36
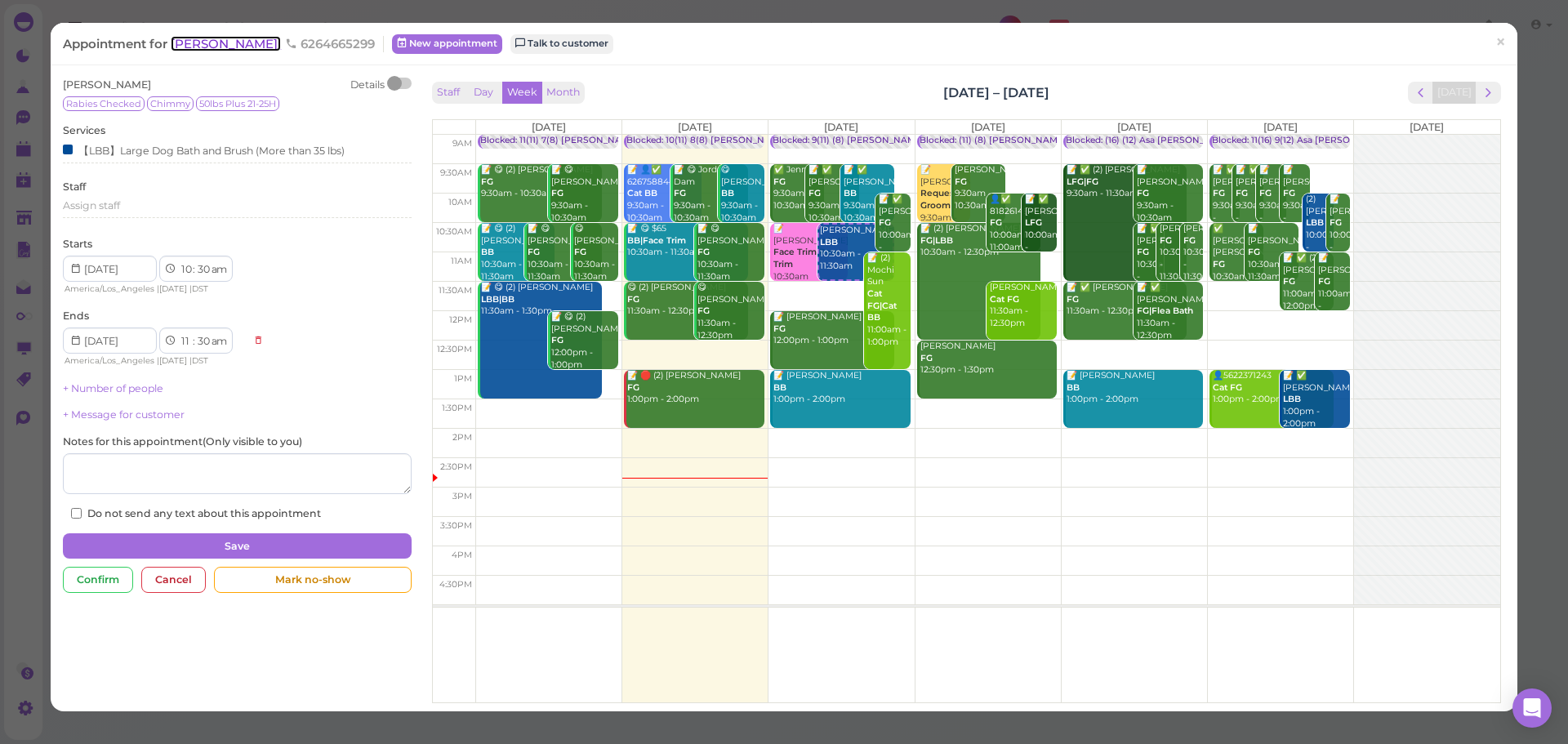
click at [209, 45] on span "[PERSON_NAME]" at bounding box center [225, 44] width 110 height 15
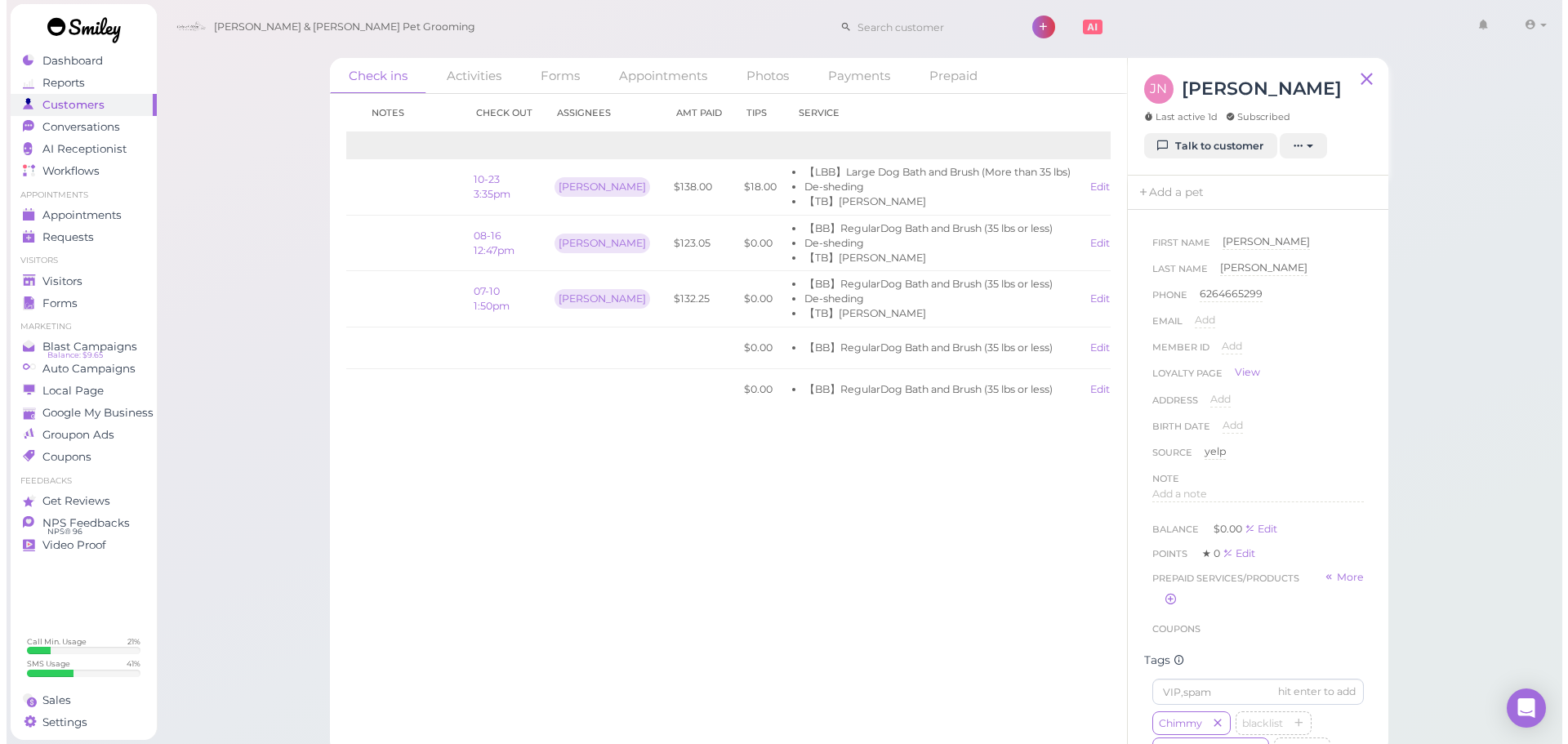
scroll to position [0, 115]
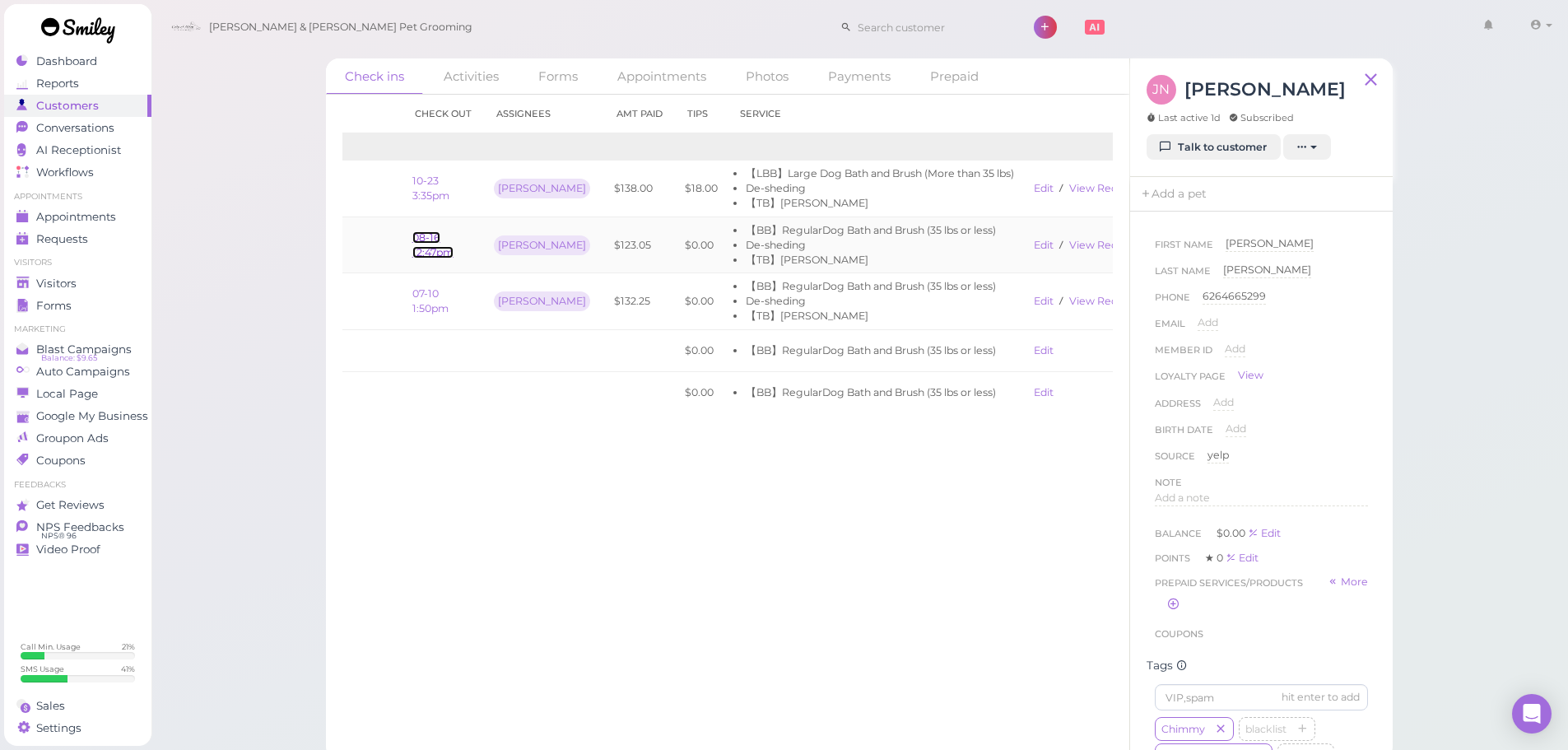
click at [434, 251] on link "08-16 12:47pm" at bounding box center [432, 245] width 41 height 27
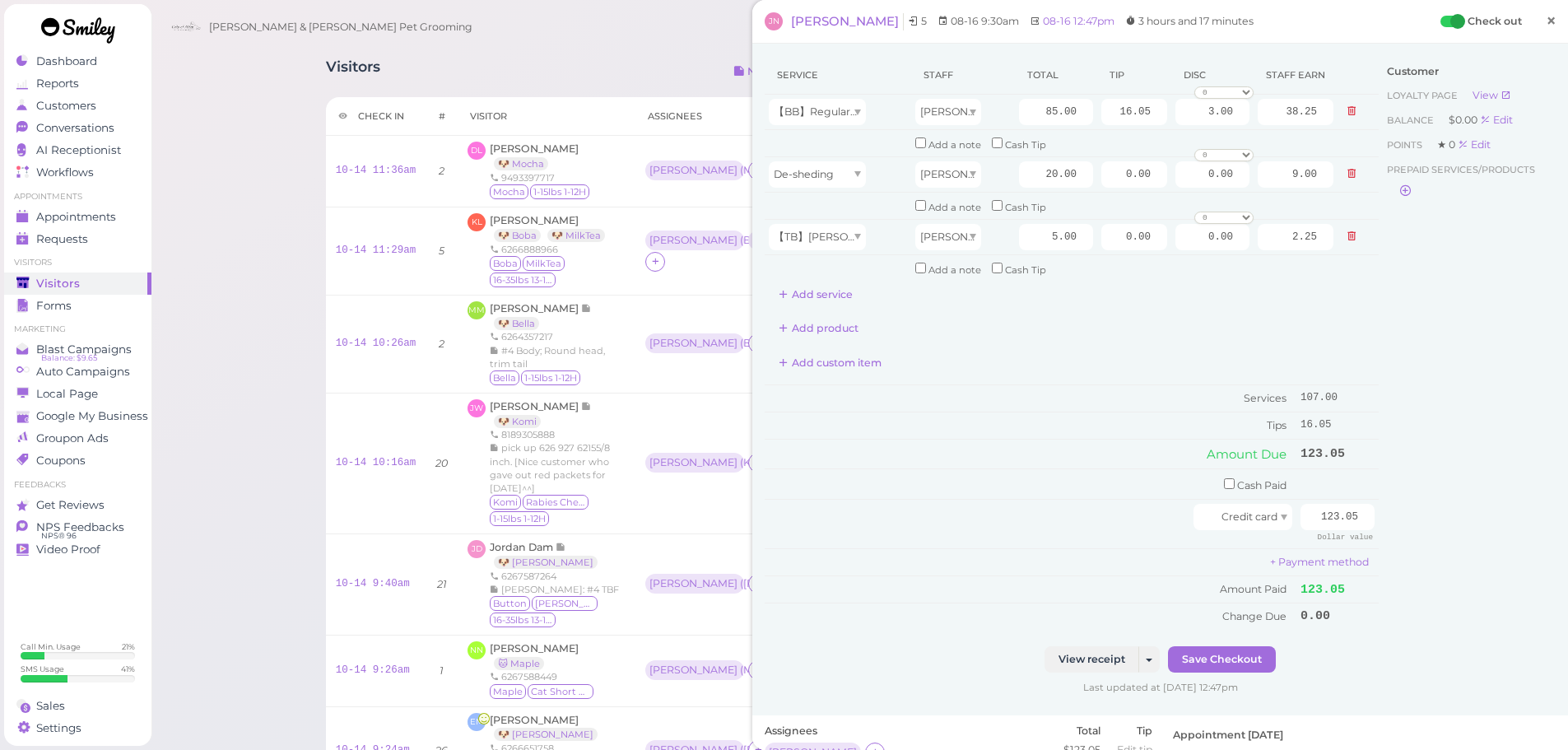
click at [1536, 31] on link "×" at bounding box center [1552, 22] width 31 height 39
click at [972, 113] on div "Isaac" at bounding box center [949, 111] width 66 height 26
click at [1120, 140] on td "Add a note Cash Tip" at bounding box center [1124, 144] width 426 height 27
click at [827, 14] on span "[PERSON_NAME]" at bounding box center [845, 21] width 108 height 15
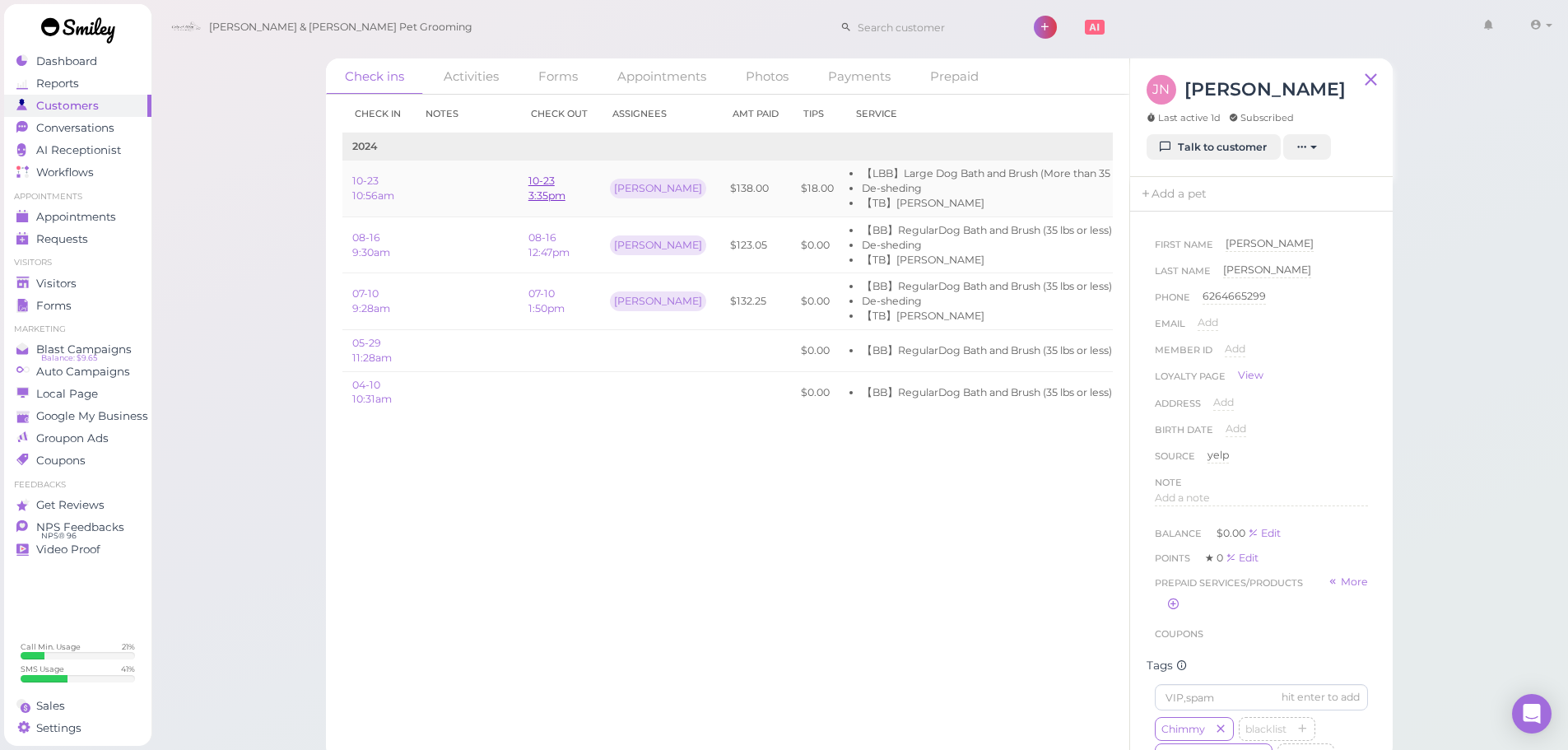
click at [545, 191] on link "10-23 3:35pm" at bounding box center [547, 188] width 37 height 27
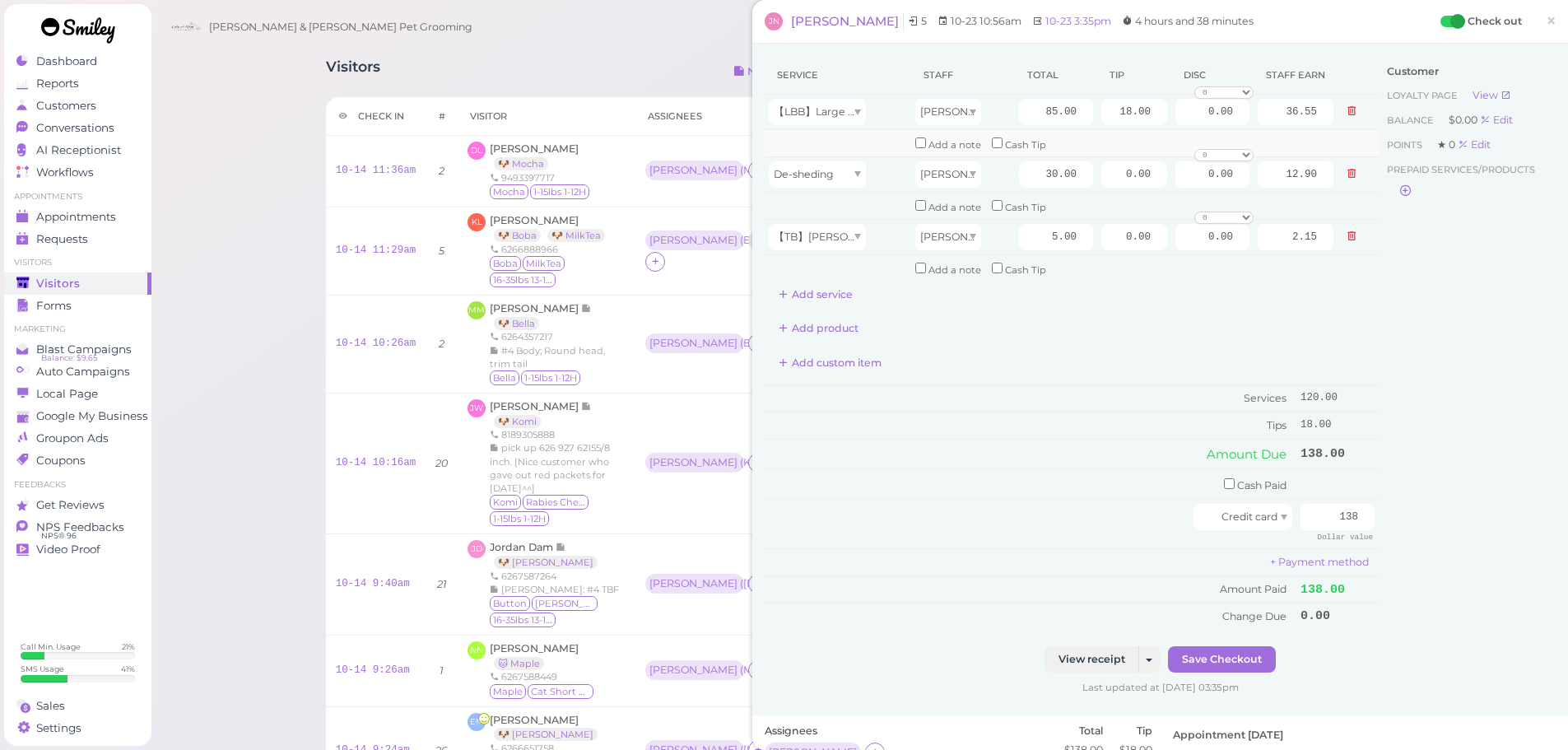
click at [1101, 132] on td "Add a note Cash Tip" at bounding box center [1124, 144] width 426 height 27
click at [76, 223] on span "Appointments" at bounding box center [77, 217] width 82 height 14
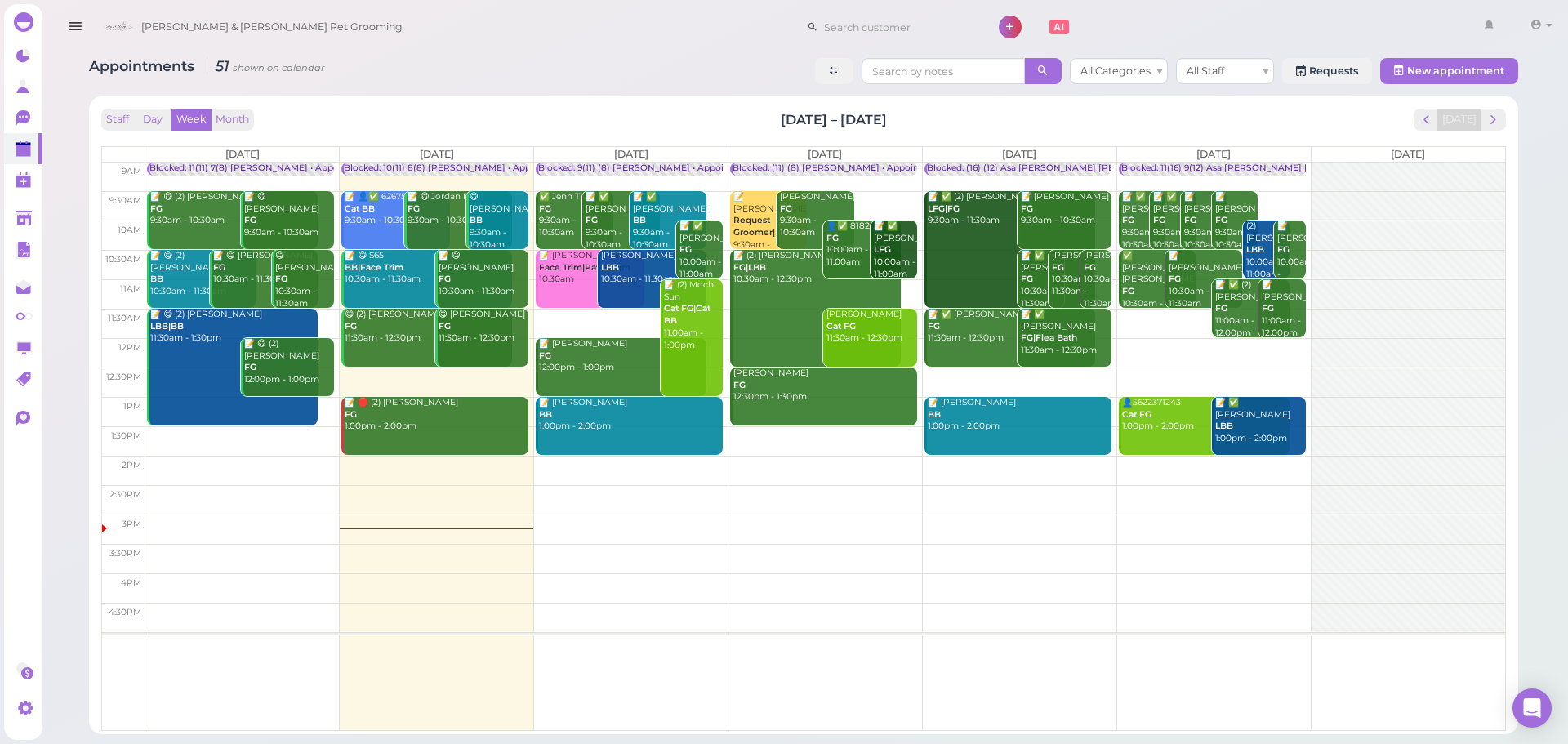
click at [596, 317] on td at bounding box center [825, 323] width 1359 height 30
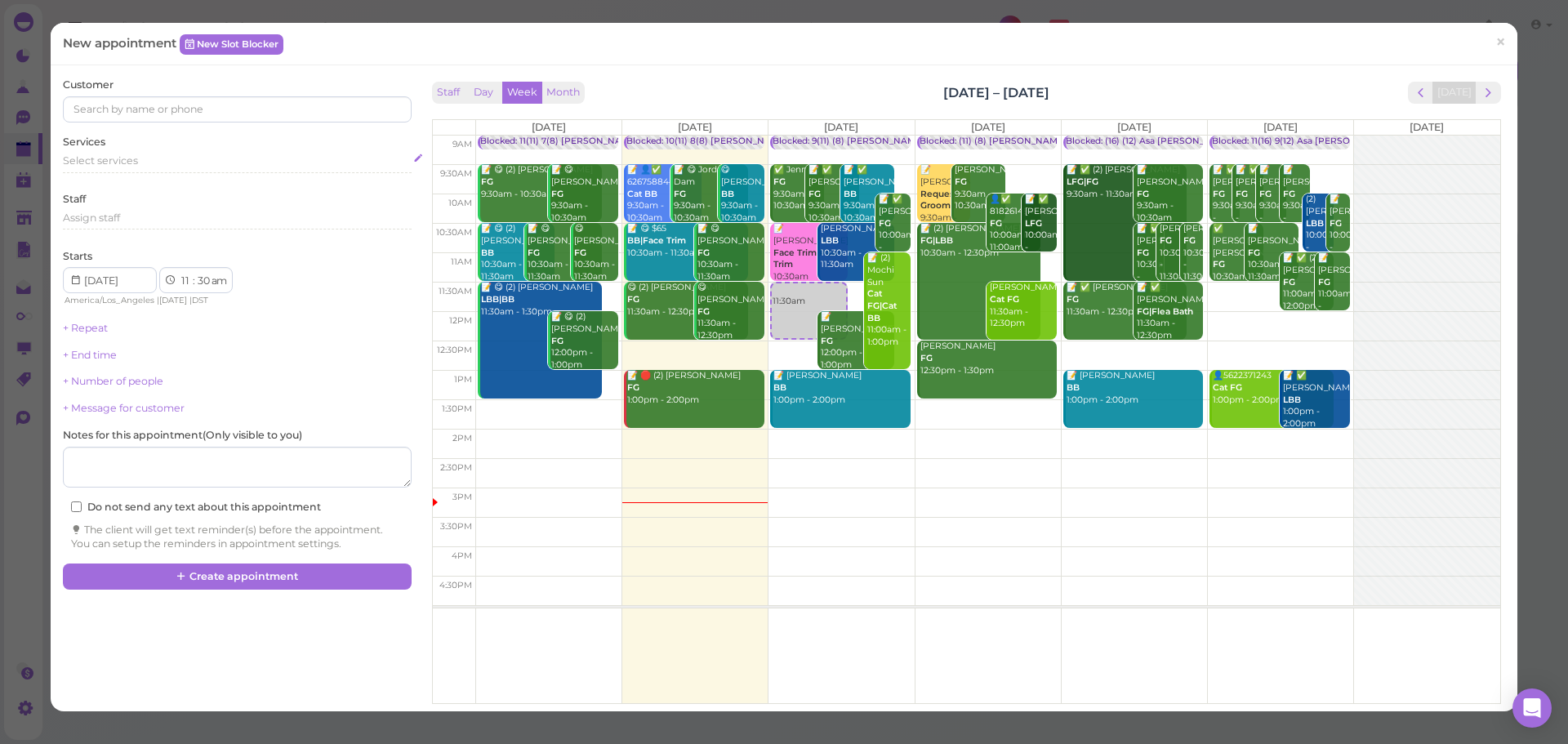
click at [148, 159] on div "Select services" at bounding box center [236, 160] width 347 height 14
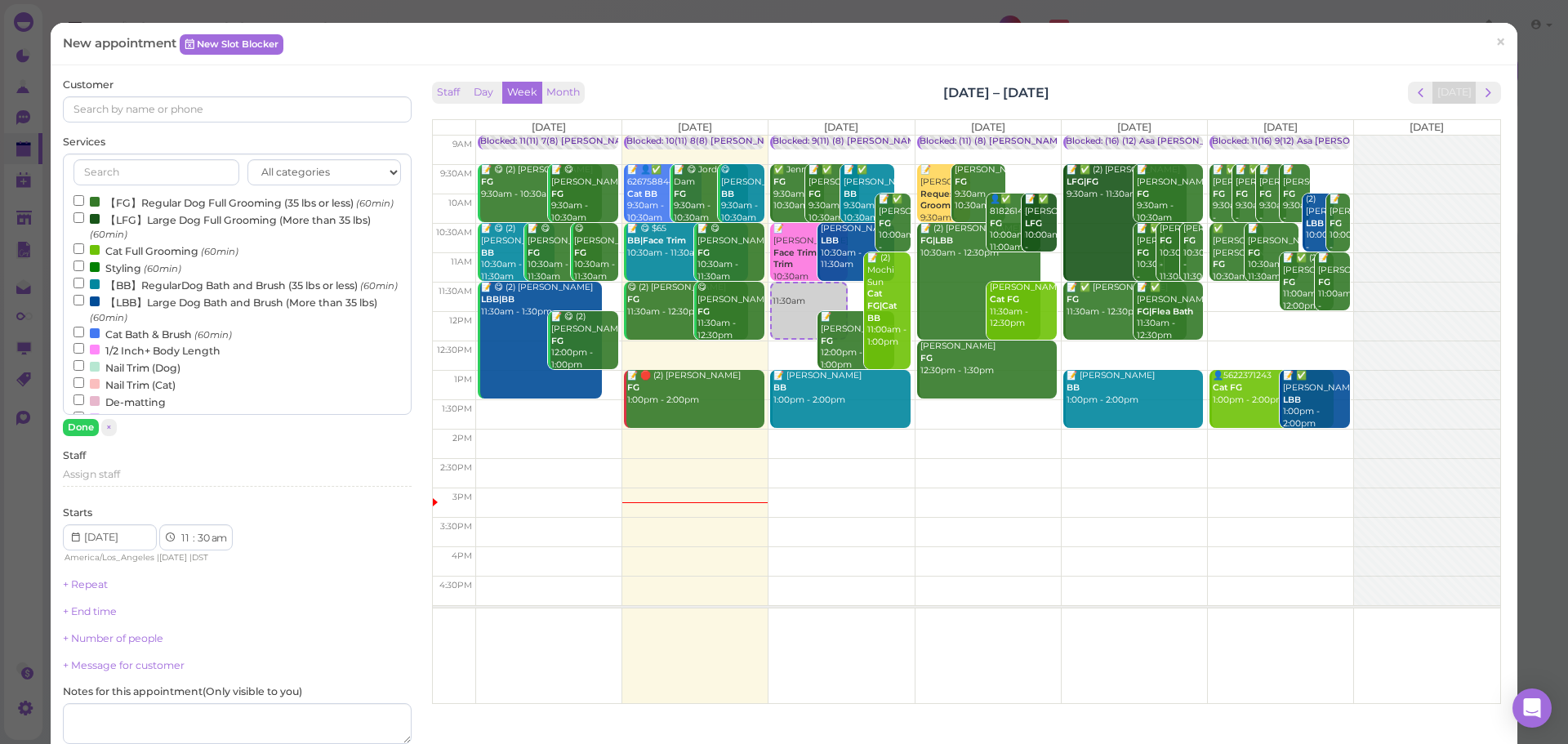
click at [154, 292] on label "【BB】RegularDog Bath and Brush (35 lbs or less) (60min)" at bounding box center [235, 284] width 325 height 17
click at [84, 288] on input "【BB】RegularDog Bath and Brush (35 lbs or less) (60min)" at bounding box center [78, 282] width 11 height 11
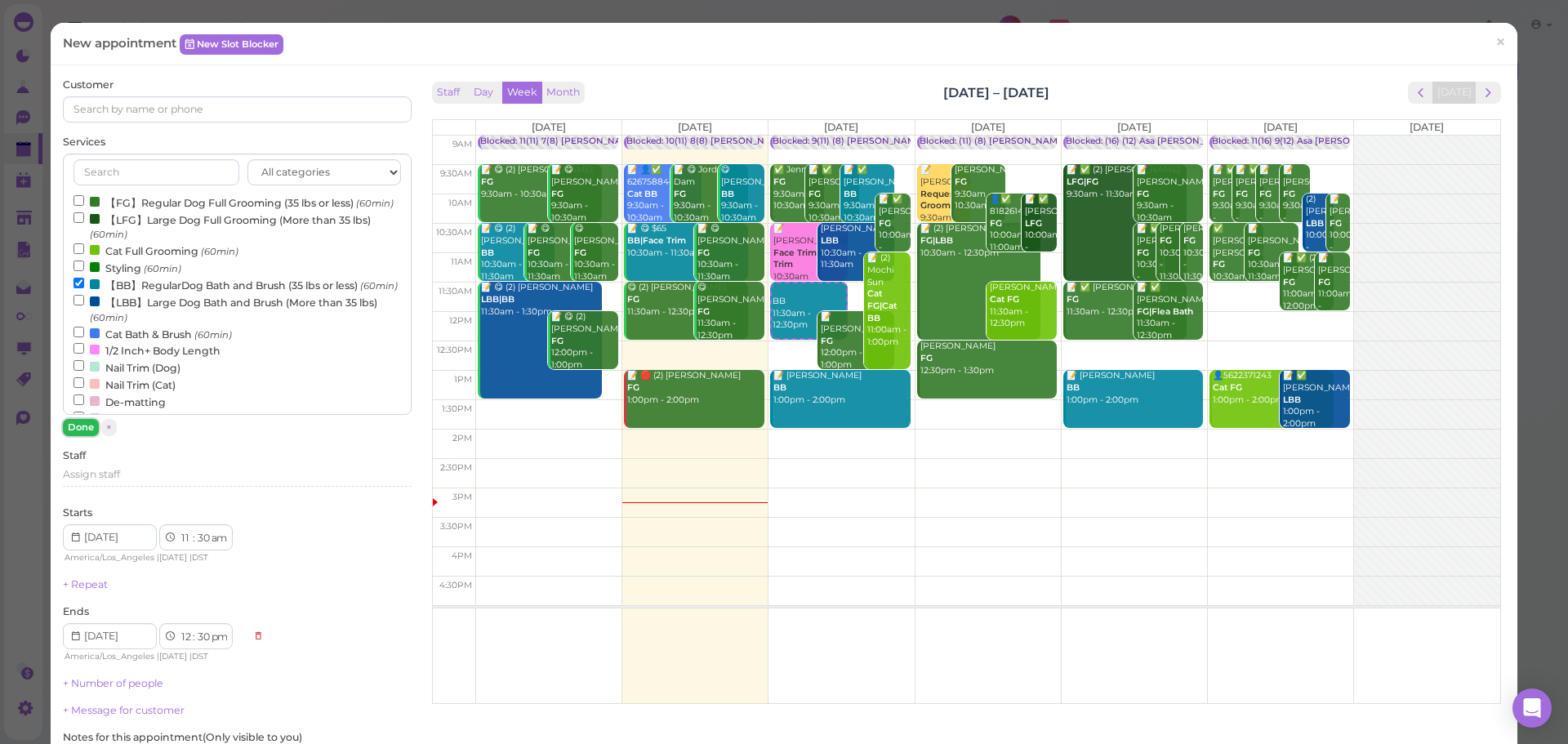
click at [78, 425] on button "Done" at bounding box center [81, 428] width 36 height 17
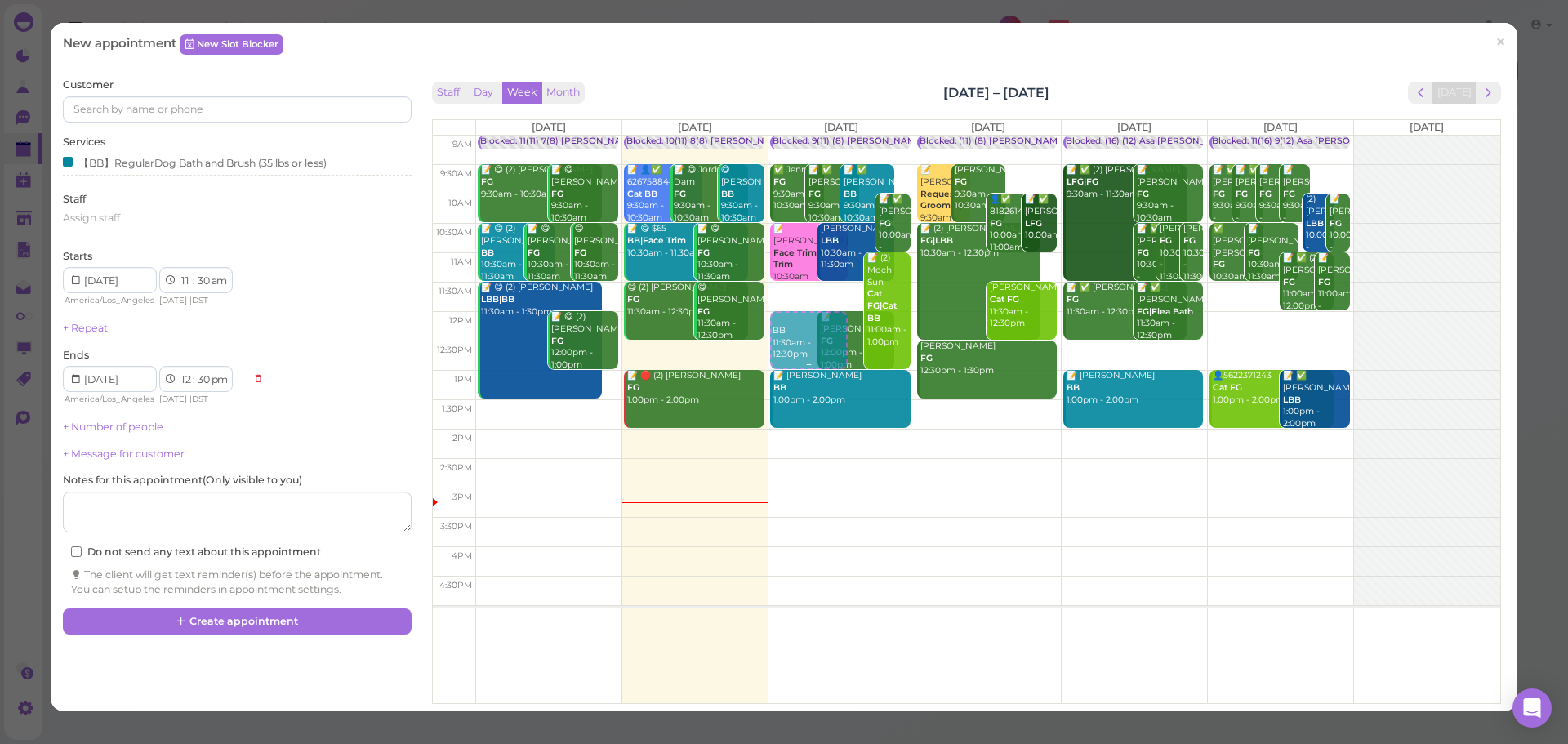
drag, startPoint x: 777, startPoint y: 304, endPoint x: 777, endPoint y: 333, distance: 29.0
click at [777, 136] on div "BB 11:30am - 12:30pm Blocked: 9(11) (8) Asa Rebecca • Appointment ✅ Jenn Tu FG …" at bounding box center [841, 136] width 146 height 0
select select "12"
select select "00"
select select "pm"
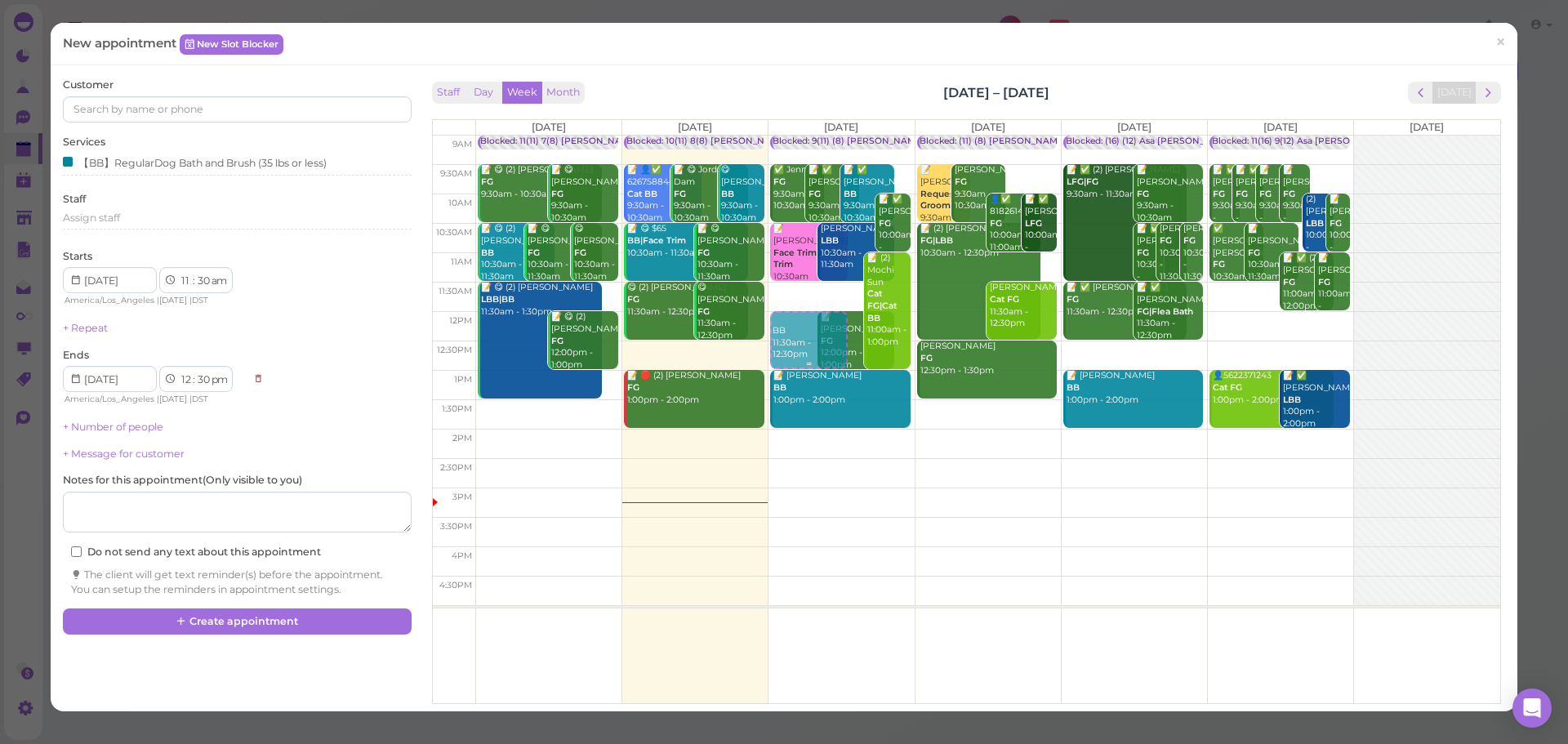
select select "1"
select select "00"
click at [231, 101] on input at bounding box center [236, 109] width 347 height 26
click at [123, 430] on link "+ Number of people" at bounding box center [113, 426] width 101 height 12
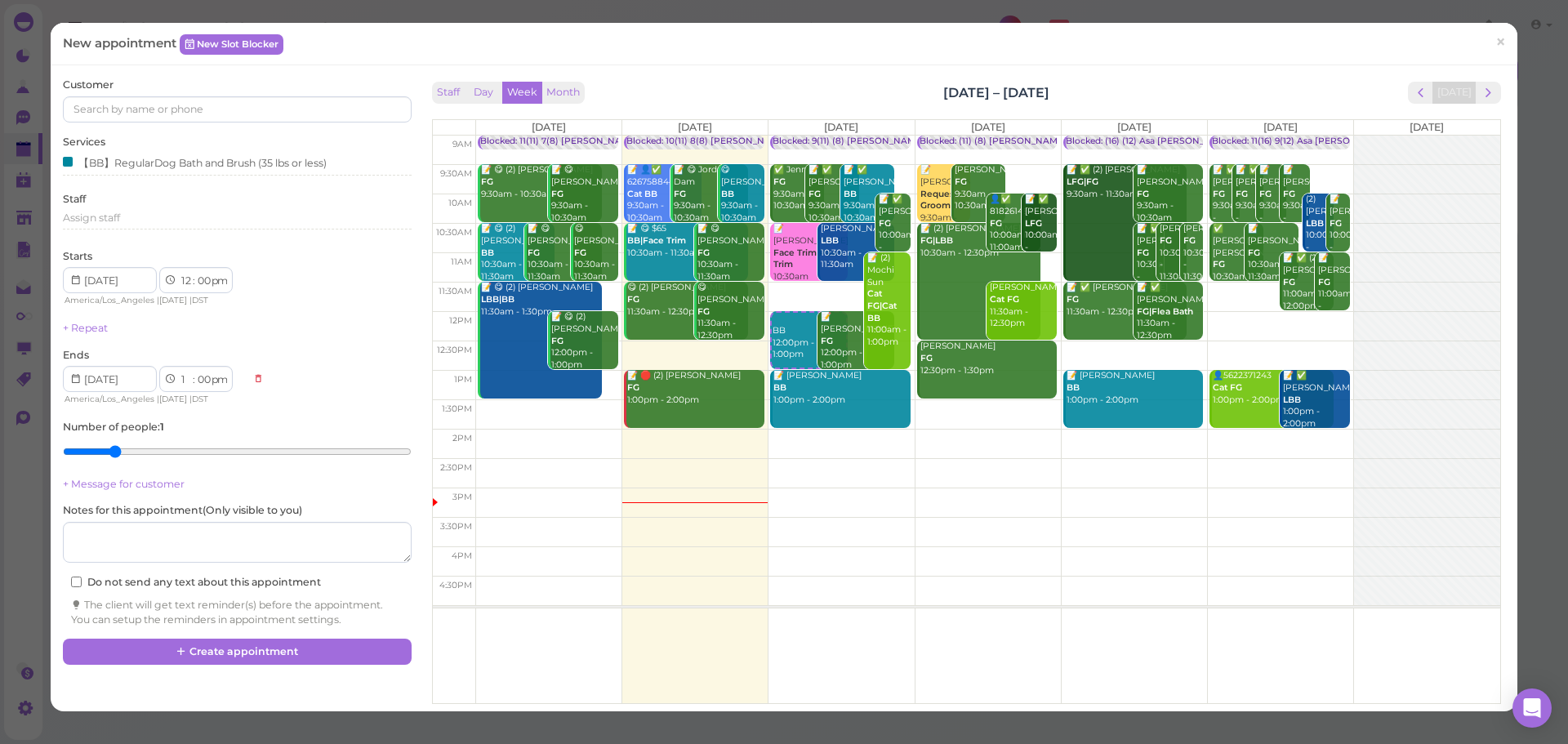
type input "2"
click at [122, 459] on input "range" at bounding box center [236, 451] width 347 height 26
click at [224, 112] on input at bounding box center [236, 109] width 347 height 26
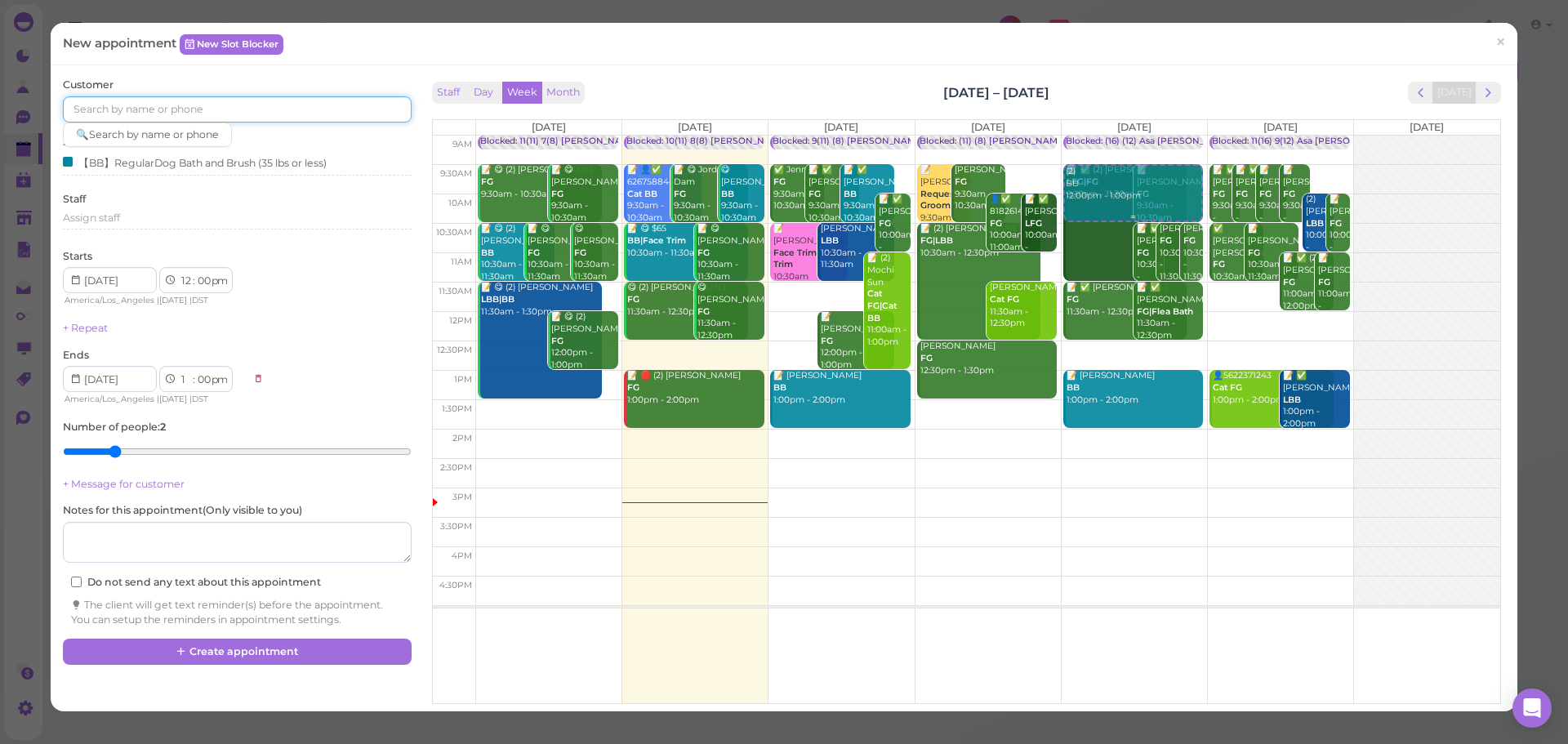
drag, startPoint x: 778, startPoint y: 342, endPoint x: 1143, endPoint y: 193, distance: 394.2
click at [1144, 136] on tr "Blocked: 11(11) 7(8) Asa Rebecca • Appointment 📝 😋 (2) Cindy Wan FG 9:30am - 10…" at bounding box center [966, 136] width 1067 height 0
type input "2025-10-17"
select select "9"
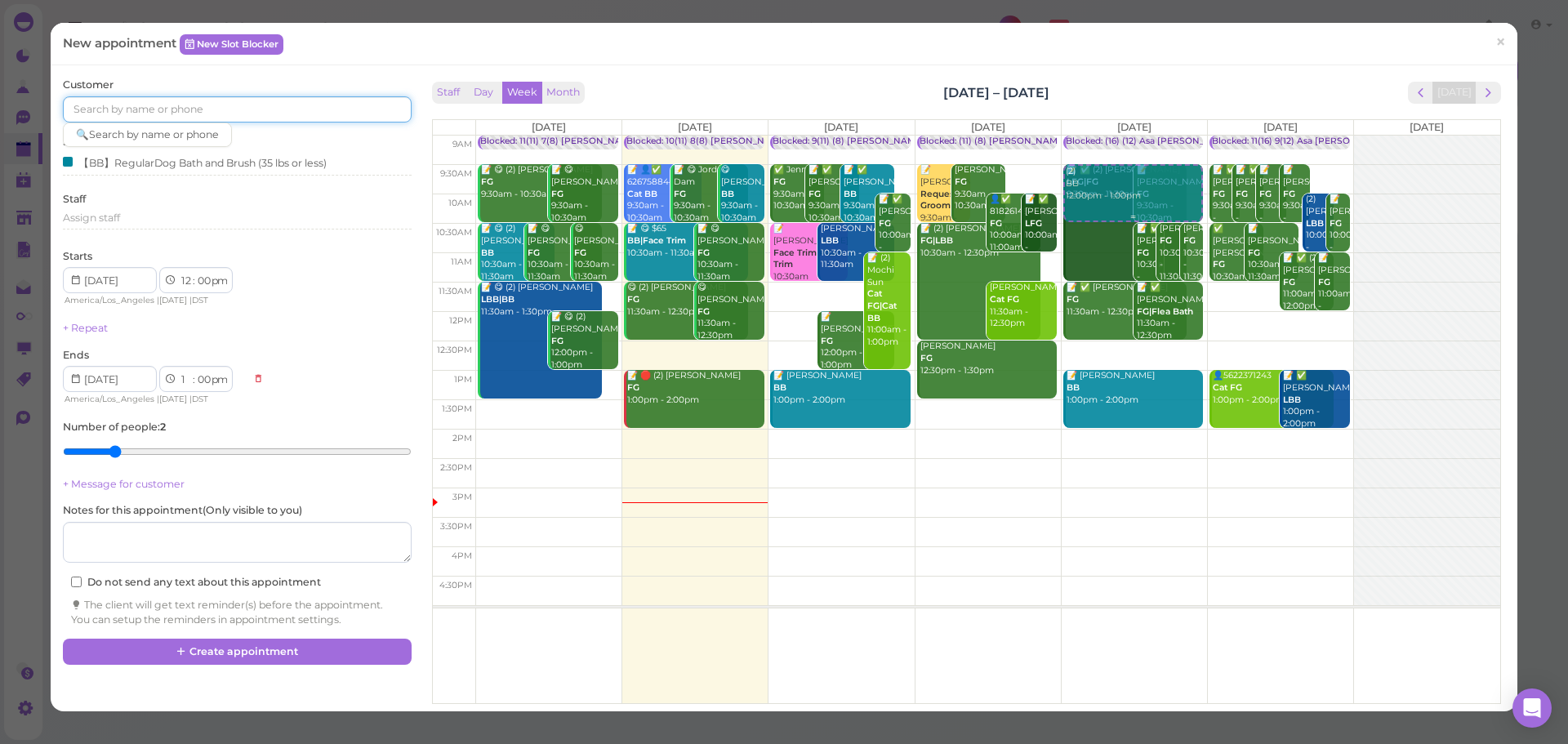
select select "30"
select select "am"
select select "10"
select select "30"
select select "am"
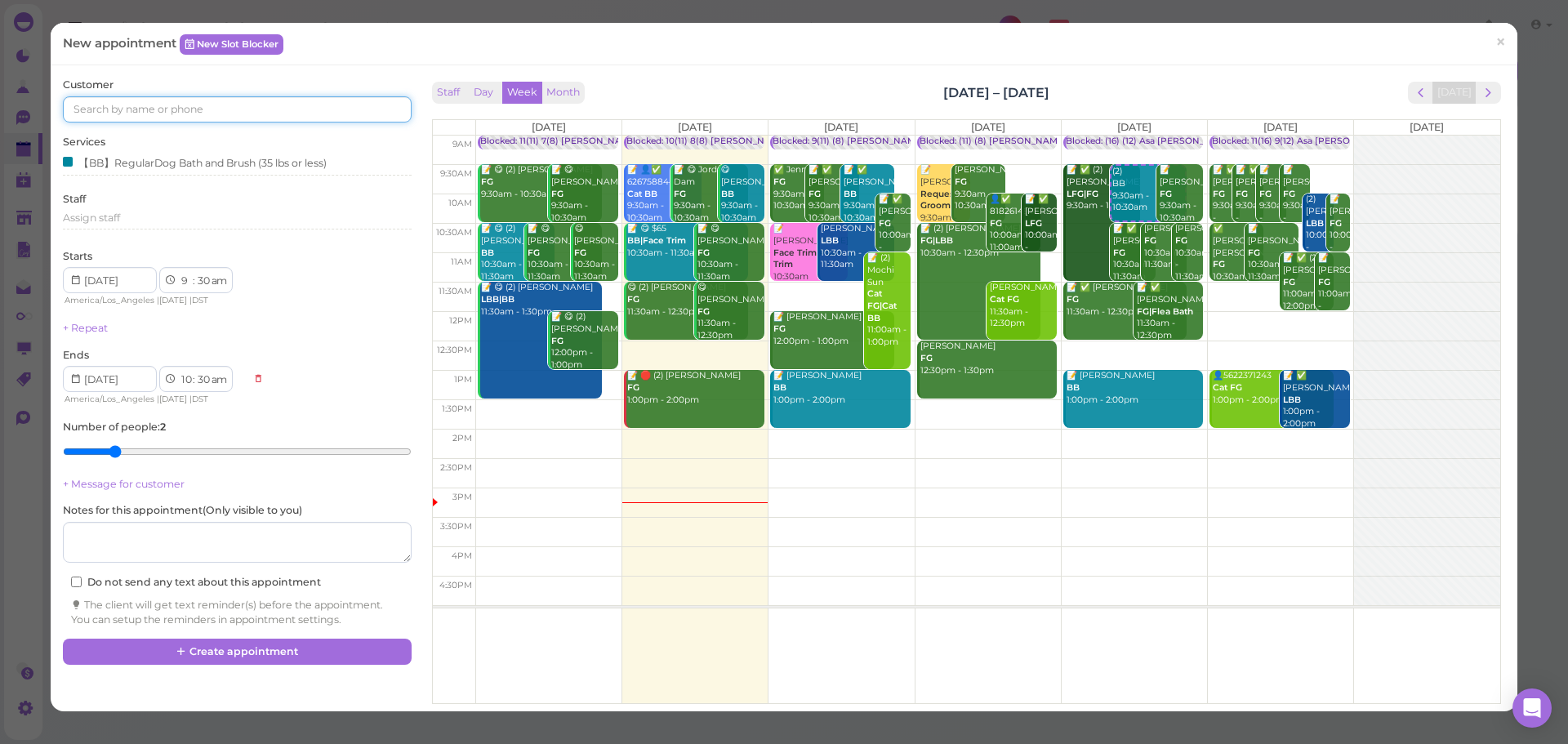
click at [163, 118] on input at bounding box center [236, 109] width 347 height 26
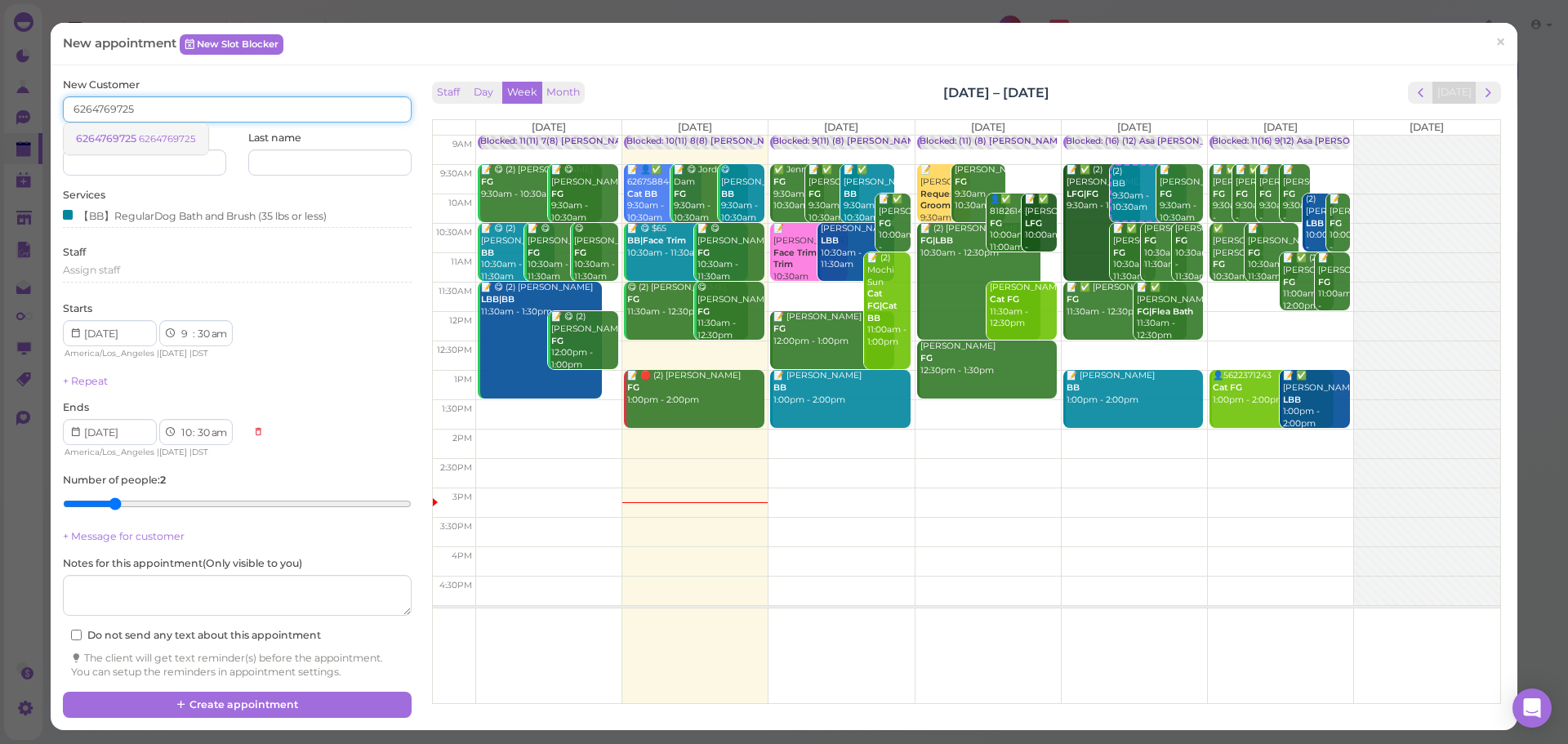
type input "6264769725"
click at [173, 129] on link "6264769725 6264769725" at bounding box center [136, 139] width 145 height 31
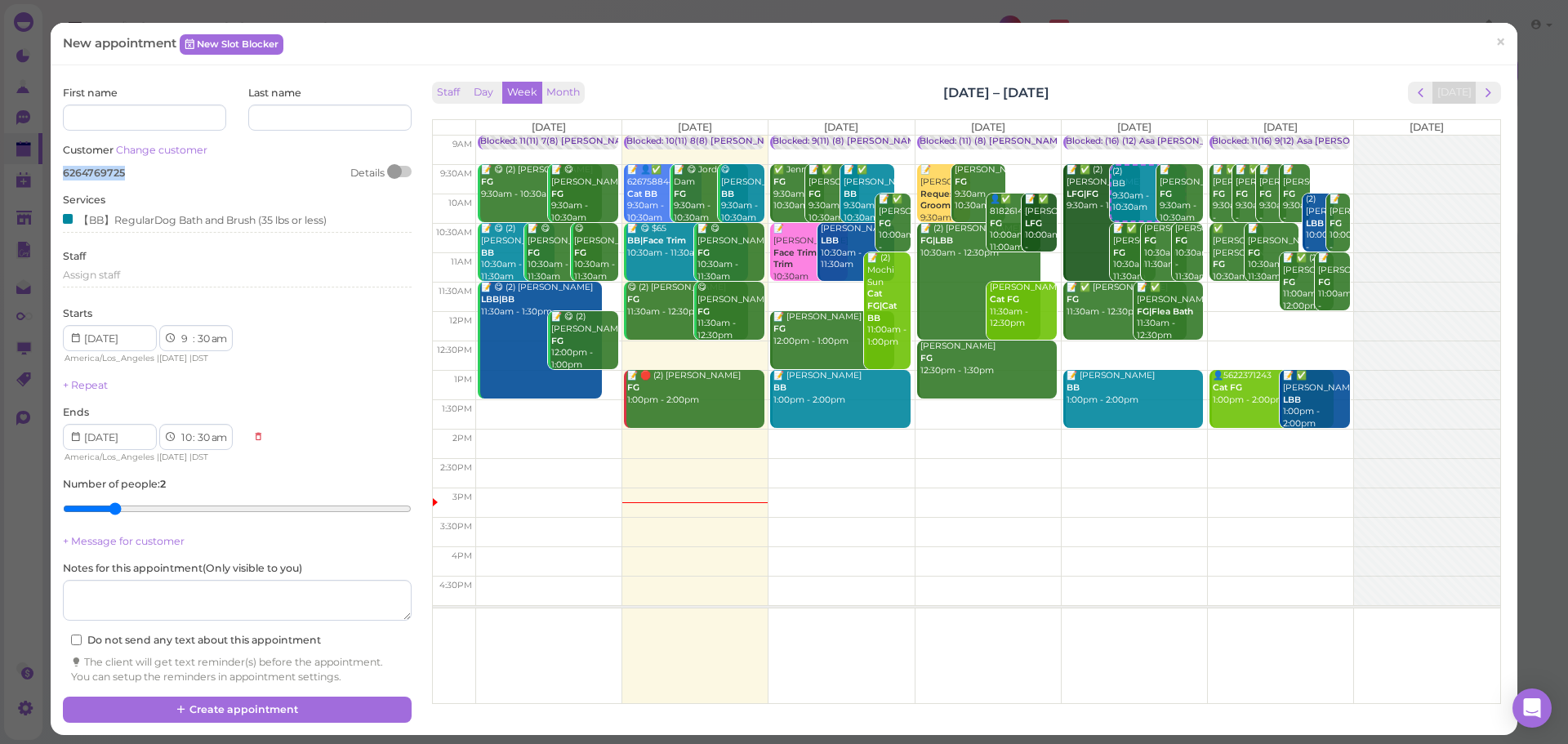
drag, startPoint x: 129, startPoint y: 173, endPoint x: 42, endPoint y: 173, distance: 87.0
click at [42, 173] on div "New appointment New Slot Blocker × First name Last name Customer Change custome…" at bounding box center [784, 372] width 1568 height 744
copy span "6264769725"
click at [215, 174] on div "6264769725 Details" at bounding box center [236, 172] width 347 height 14
click at [193, 153] on link "Change customer" at bounding box center [162, 149] width 92 height 12
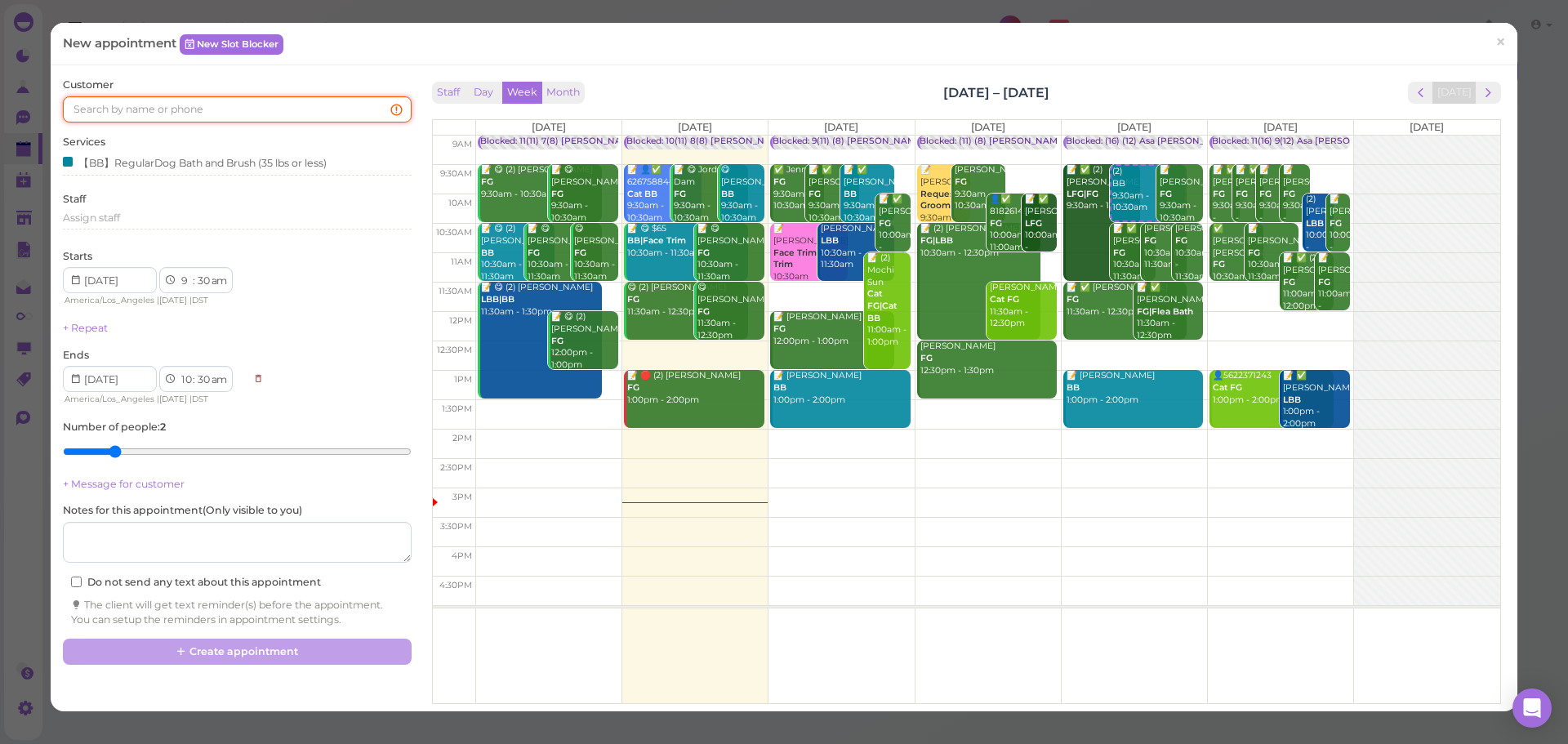
click at [190, 116] on input at bounding box center [236, 109] width 347 height 26
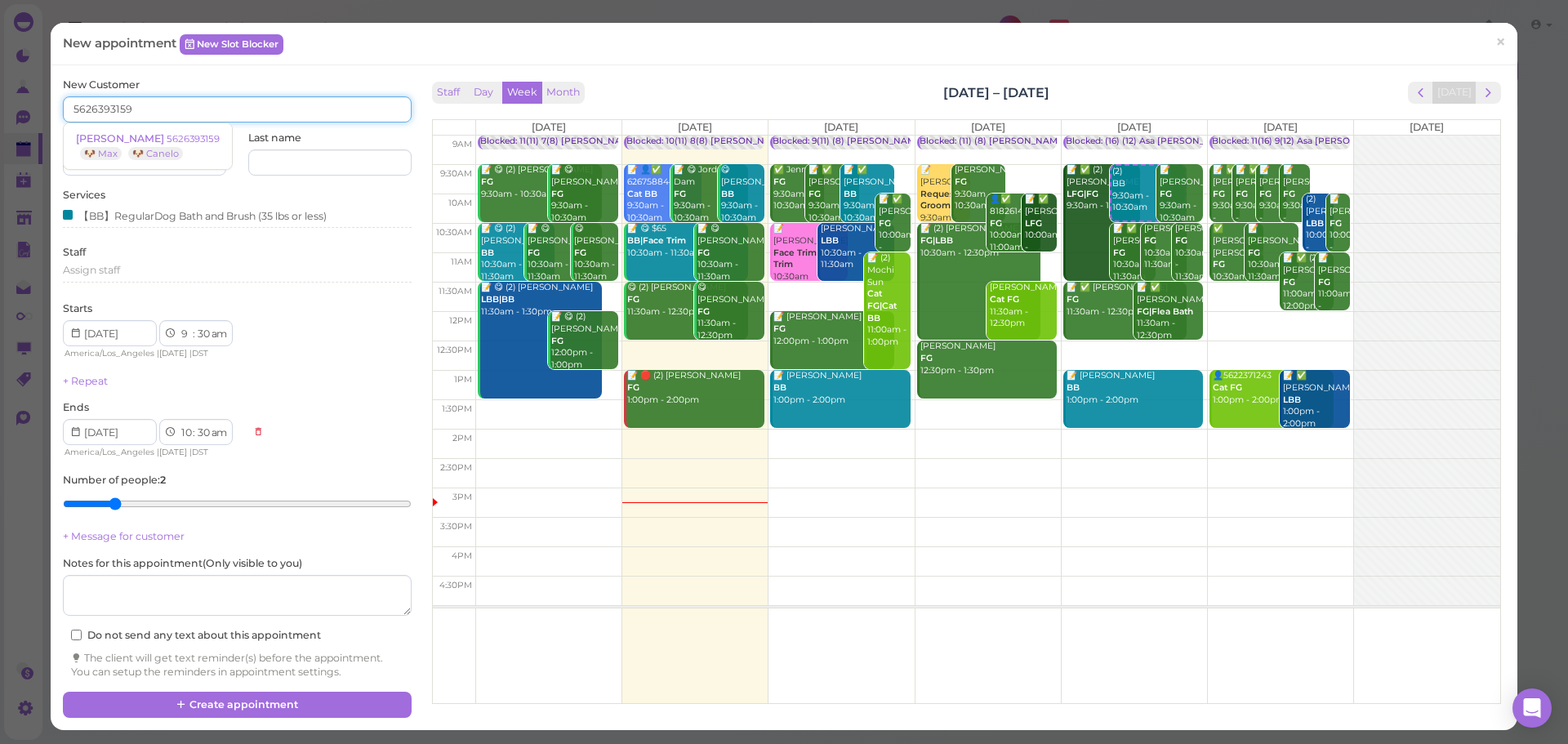
paste input "6264769725"
type input "6264769725"
click at [180, 135] on small "6264769725" at bounding box center [168, 139] width 57 height 11
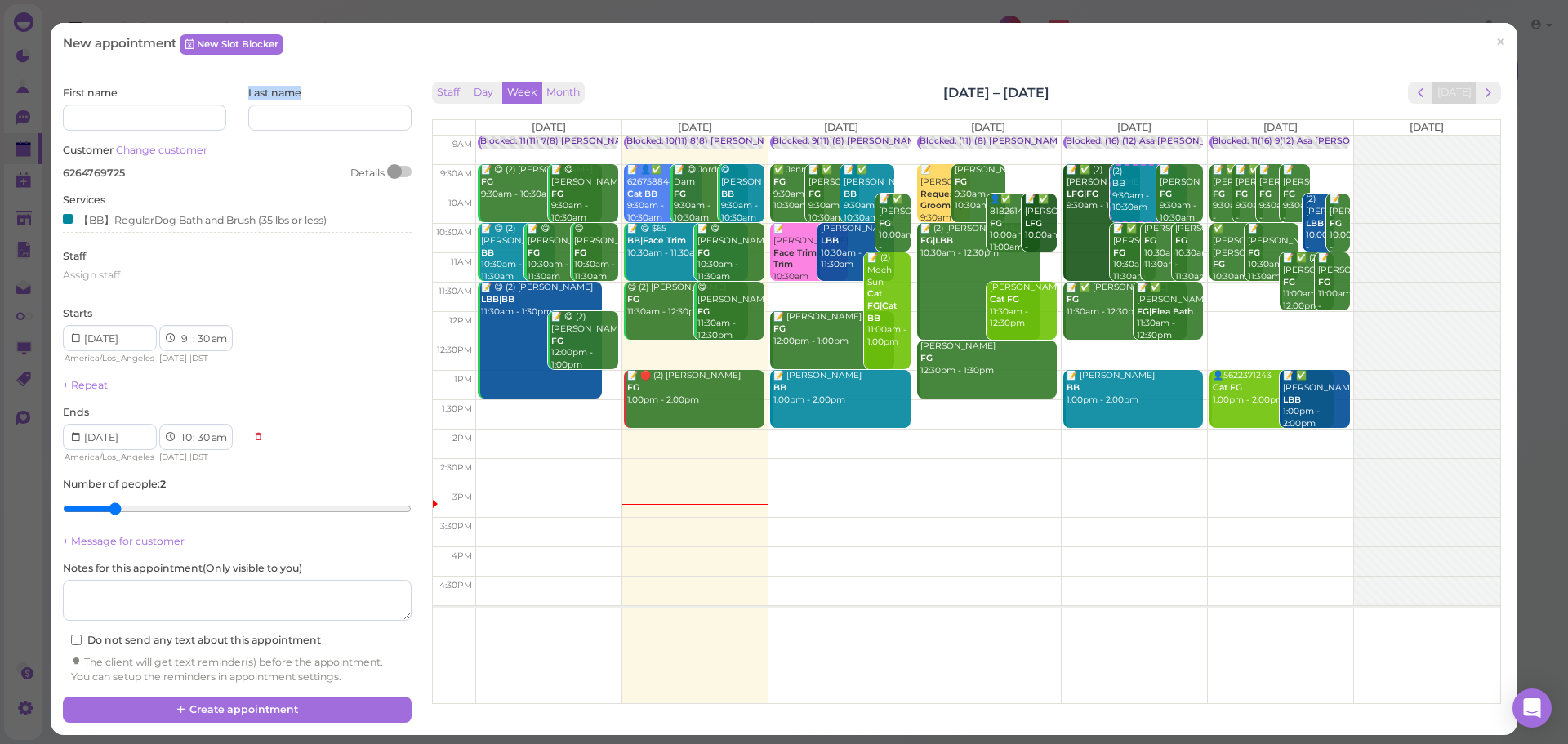
drag, startPoint x: 238, startPoint y: 89, endPoint x: 341, endPoint y: 95, distance: 103.2
click at [341, 95] on div "First name Last name" at bounding box center [236, 108] width 347 height 45
click at [341, 95] on div "Last name" at bounding box center [329, 108] width 164 height 45
drag, startPoint x: 341, startPoint y: 95, endPoint x: 49, endPoint y: 83, distance: 292.2
click at [49, 83] on div "New appointment New Slot Blocker × First name Last name Customer Change custome…" at bounding box center [784, 372] width 1568 height 744
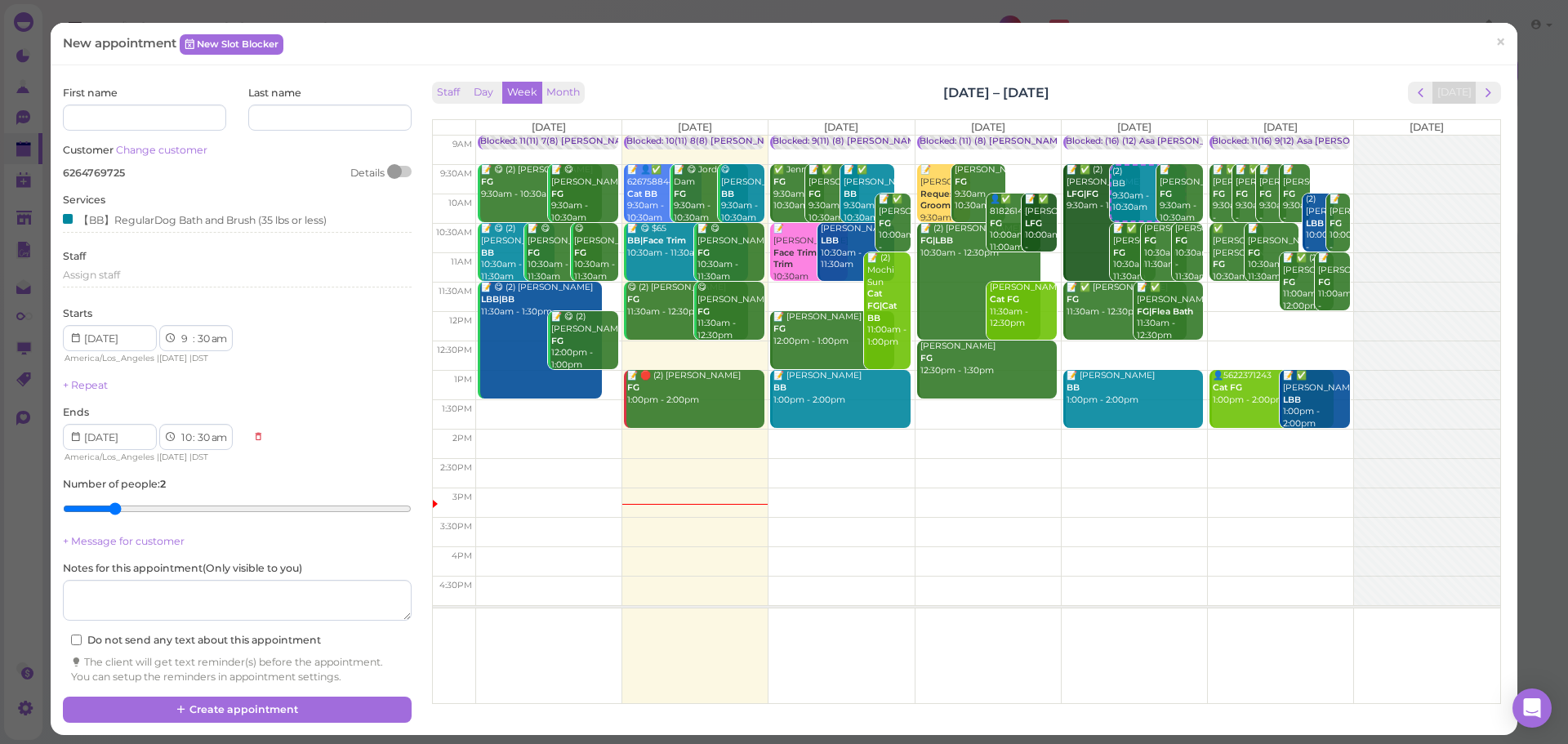
click at [58, 87] on div "First name Last name Customer Change customer 6264769725 Details Services 【BB】R…" at bounding box center [236, 387] width 364 height 620
drag, startPoint x: 58, startPoint y: 87, endPoint x: 157, endPoint y: 88, distance: 99.0
click at [157, 88] on div "First name Last name Customer Change customer 6264769725 Details Services 【BB】R…" at bounding box center [236, 387] width 364 height 620
click at [157, 88] on div "First name" at bounding box center [145, 108] width 164 height 45
drag, startPoint x: 233, startPoint y: 89, endPoint x: 349, endPoint y: 91, distance: 116.0
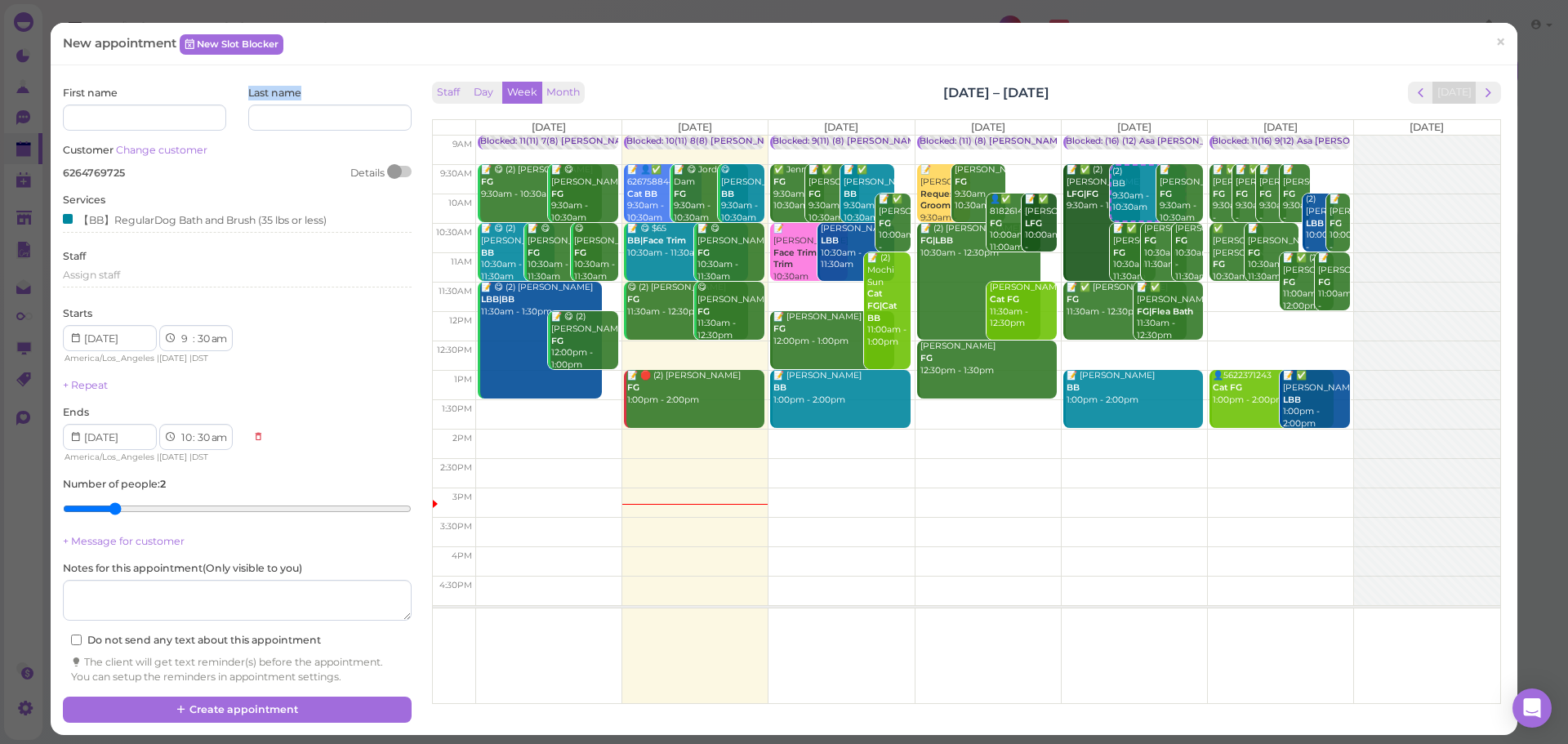
click at [349, 91] on div "First name Last name" at bounding box center [236, 108] width 347 height 45
click at [349, 91] on div "Last name" at bounding box center [329, 108] width 164 height 45
drag, startPoint x: 349, startPoint y: 91, endPoint x: 234, endPoint y: 86, distance: 115.1
click at [234, 86] on div "First name Last name" at bounding box center [236, 108] width 347 height 45
click at [234, 86] on div at bounding box center [236, 108] width 12 height 45
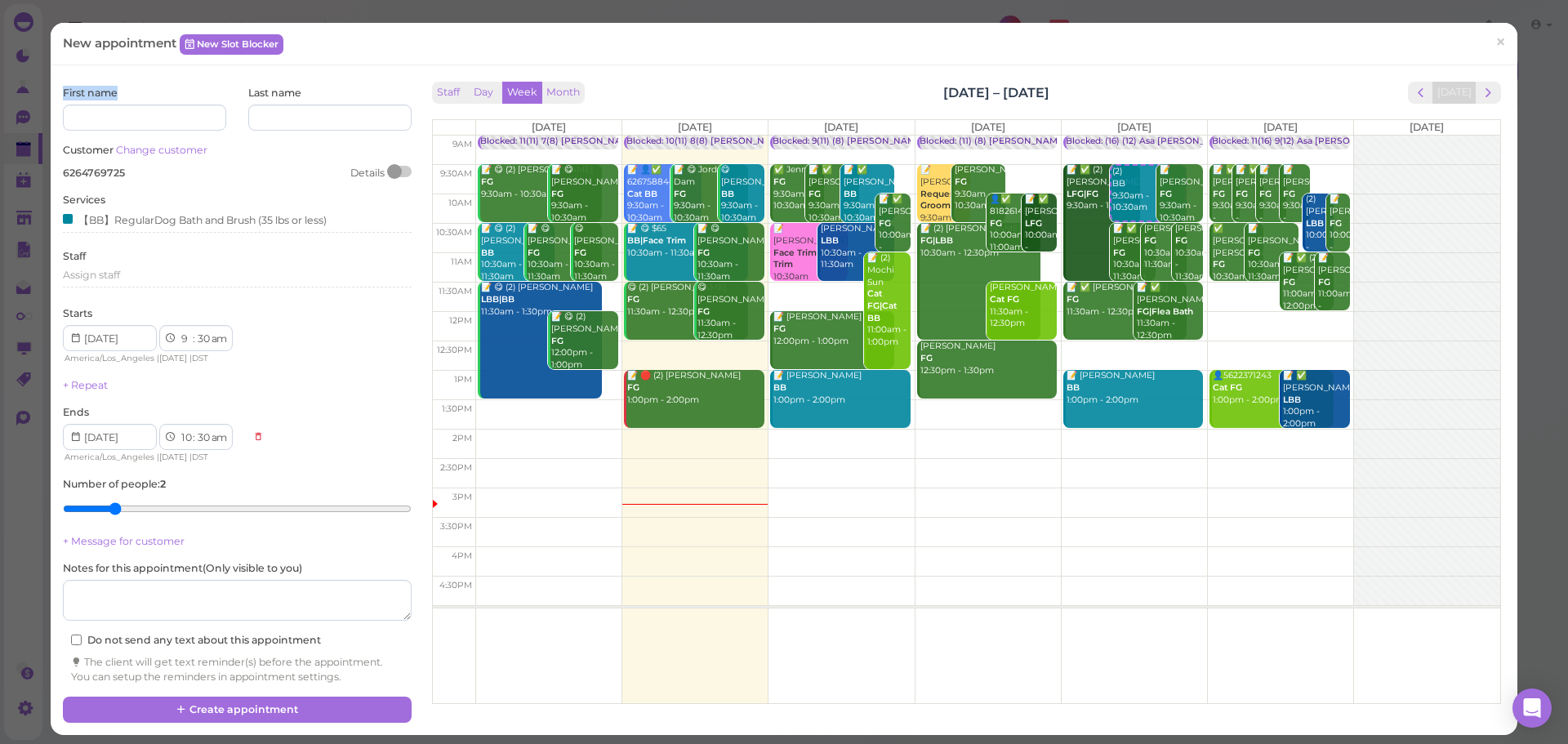
click at [0, 92] on div "New appointment New Slot Blocker × First name Last name Customer Change custome…" at bounding box center [784, 372] width 1568 height 744
click at [76, 93] on label "First name" at bounding box center [90, 93] width 55 height 14
drag, startPoint x: 62, startPoint y: 93, endPoint x: 152, endPoint y: 93, distance: 90.0
click at [152, 93] on div "First name" at bounding box center [145, 108] width 164 height 45
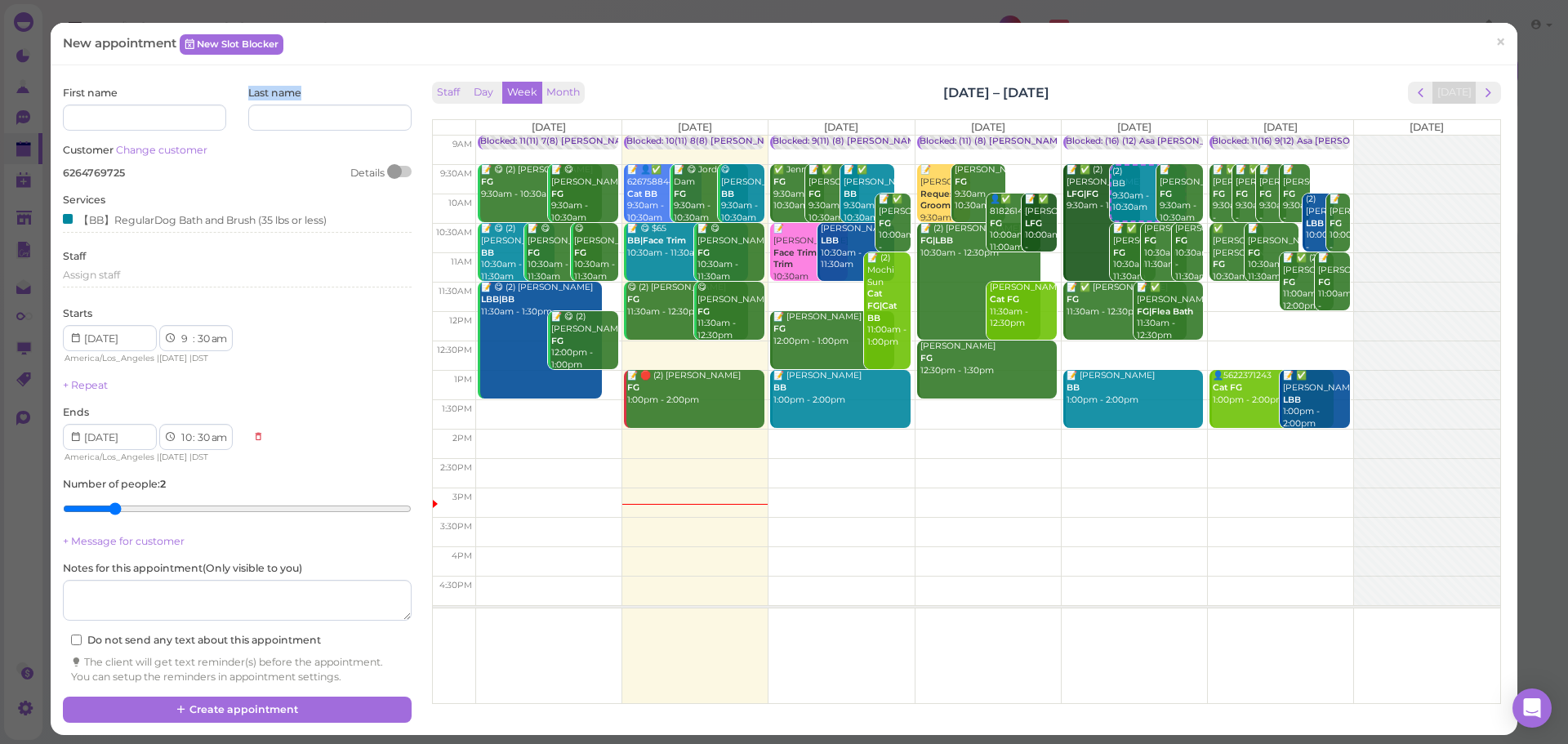
drag, startPoint x: 237, startPoint y: 95, endPoint x: 331, endPoint y: 98, distance: 94.0
click at [331, 98] on div "First name Last name" at bounding box center [236, 108] width 347 height 45
click at [331, 98] on div "Last name" at bounding box center [329, 108] width 164 height 45
drag, startPoint x: 317, startPoint y: 95, endPoint x: 237, endPoint y: 93, distance: 80.0
click at [237, 93] on div "First name Last name" at bounding box center [236, 108] width 347 height 45
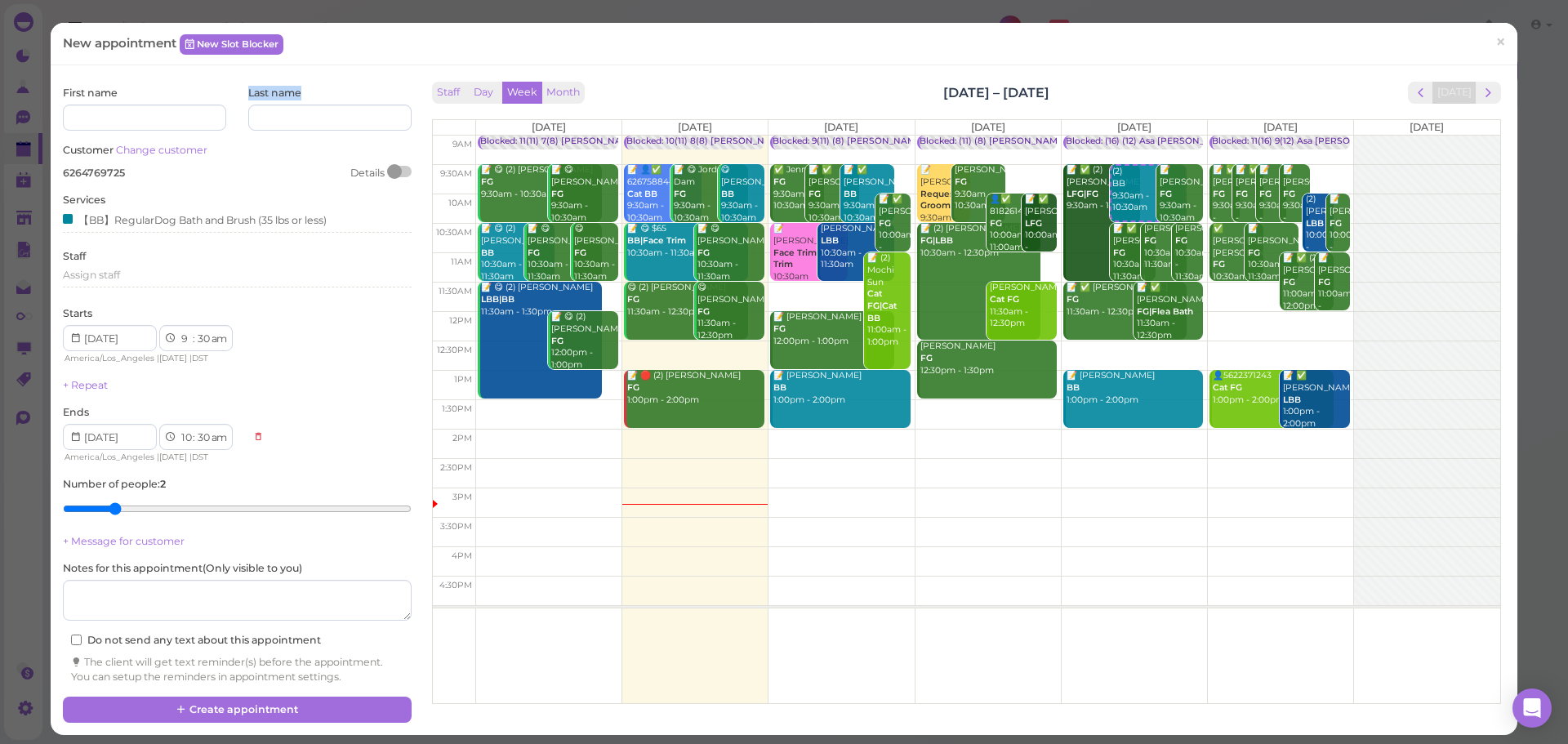
click at [237, 93] on div at bounding box center [236, 108] width 12 height 45
drag, startPoint x: 136, startPoint y: 92, endPoint x: 62, endPoint y: 96, distance: 74.1
click at [63, 96] on div "First name" at bounding box center [145, 108] width 164 height 45
click at [63, 96] on label "First name" at bounding box center [90, 93] width 55 height 14
drag, startPoint x: 62, startPoint y: 96, endPoint x: 131, endPoint y: 96, distance: 69.0
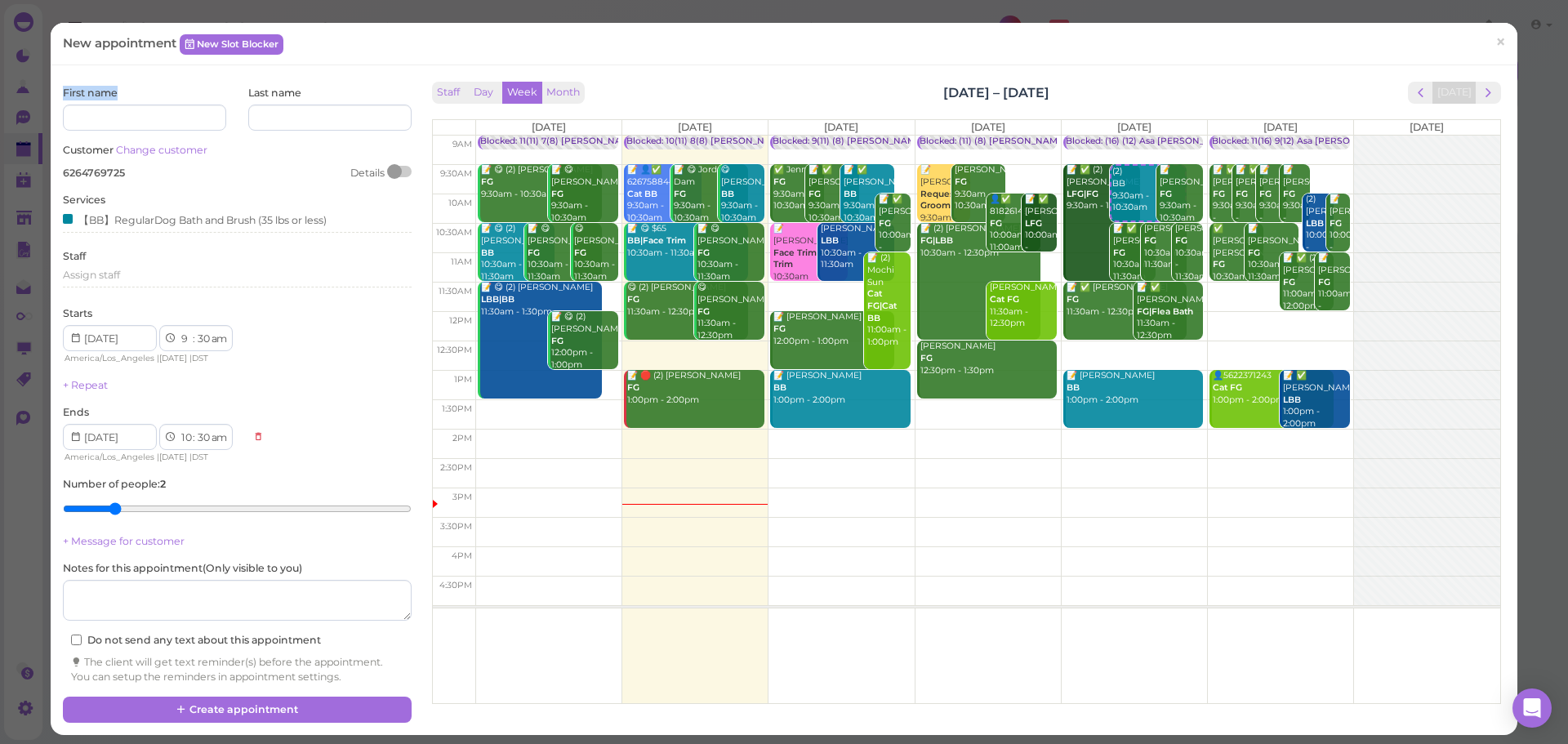
click at [131, 96] on div "First name" at bounding box center [145, 108] width 164 height 45
click at [210, 95] on div "First name" at bounding box center [145, 108] width 164 height 45
drag, startPoint x: 241, startPoint y: 95, endPoint x: 360, endPoint y: 98, distance: 119.0
click at [360, 98] on div "First name Last name" at bounding box center [236, 108] width 347 height 45
click at [360, 98] on div "Last name" at bounding box center [329, 108] width 164 height 45
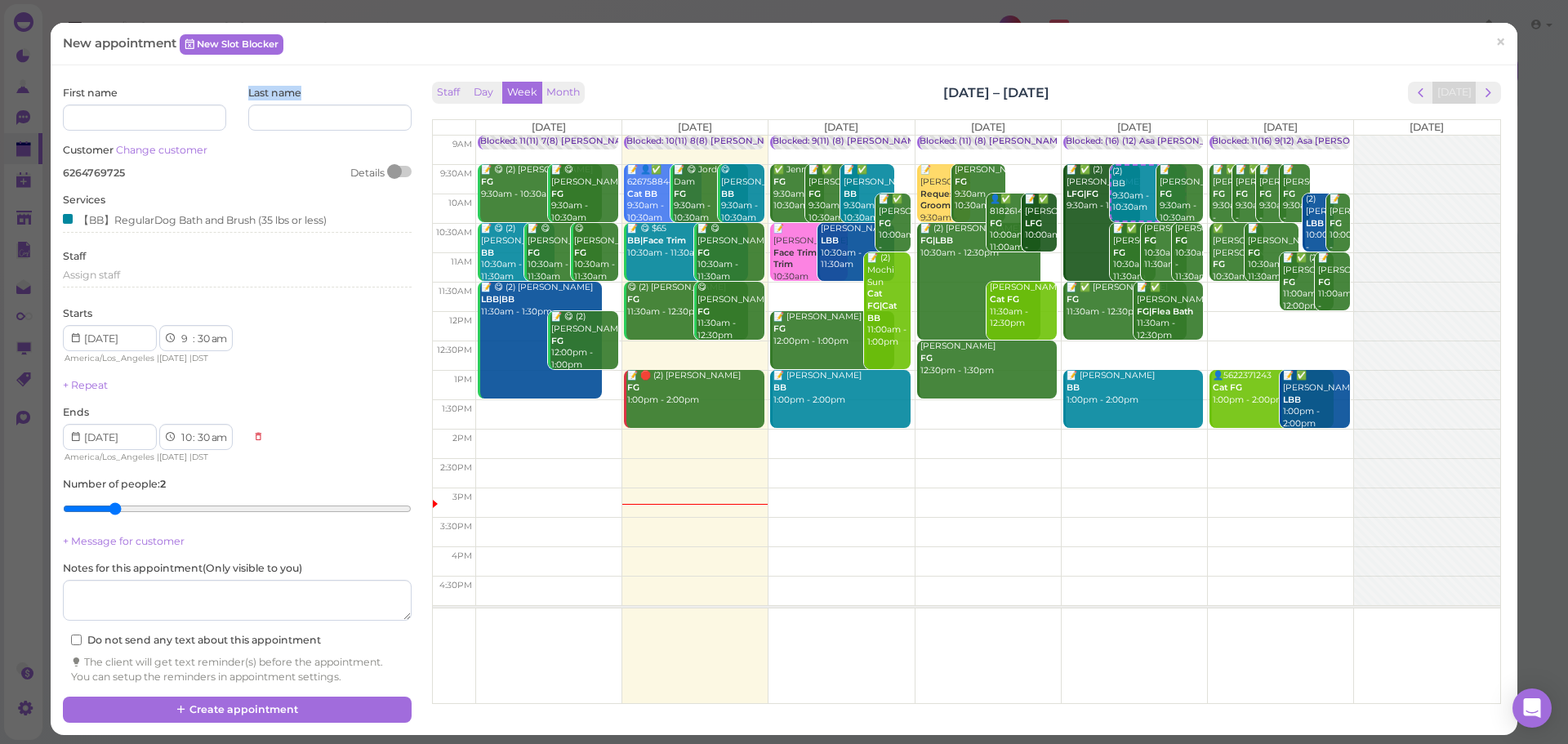
drag, startPoint x: 360, startPoint y: 98, endPoint x: 217, endPoint y: 95, distance: 143.0
click at [217, 95] on div "First name Last name" at bounding box center [236, 108] width 347 height 45
click at [214, 95] on div "First name Last name" at bounding box center [236, 108] width 347 height 45
drag, startPoint x: 136, startPoint y: 89, endPoint x: 60, endPoint y: 91, distance: 76.0
click at [60, 91] on div "First name Last name Customer Change customer 6264769725 Details Services 【BB】R…" at bounding box center [236, 387] width 364 height 620
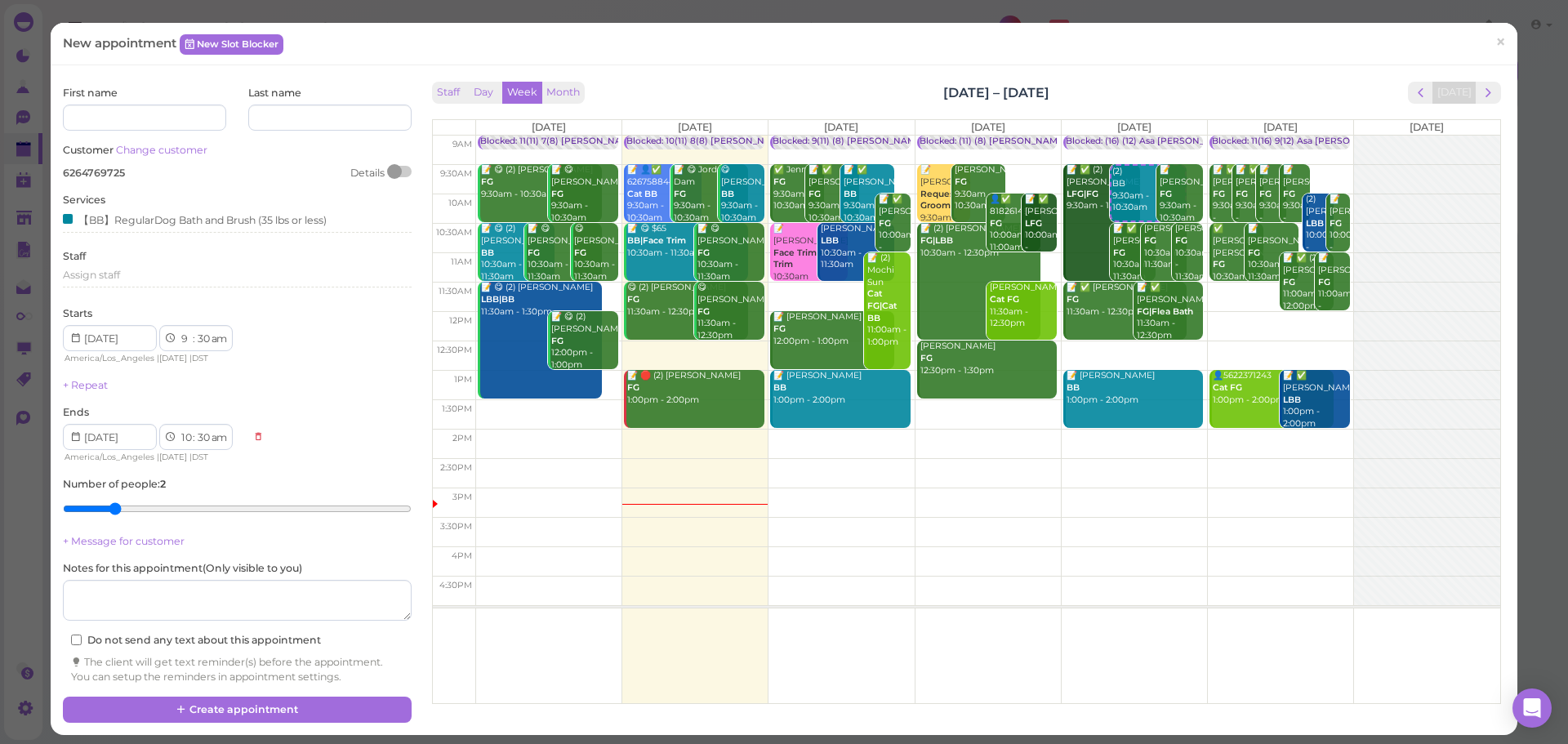
click at [60, 91] on div "First name Last name Customer Change customer 6264769725 Details Services 【BB】R…" at bounding box center [236, 387] width 364 height 620
drag, startPoint x: 60, startPoint y: 91, endPoint x: 211, endPoint y: 90, distance: 151.0
click at [211, 90] on div "First name Last name Customer Change customer 6264769725 Details Services 【BB】R…" at bounding box center [236, 387] width 364 height 620
click at [217, 90] on div "First name Last name" at bounding box center [236, 108] width 347 height 45
click at [215, 90] on div "First name Last name" at bounding box center [236, 108] width 347 height 45
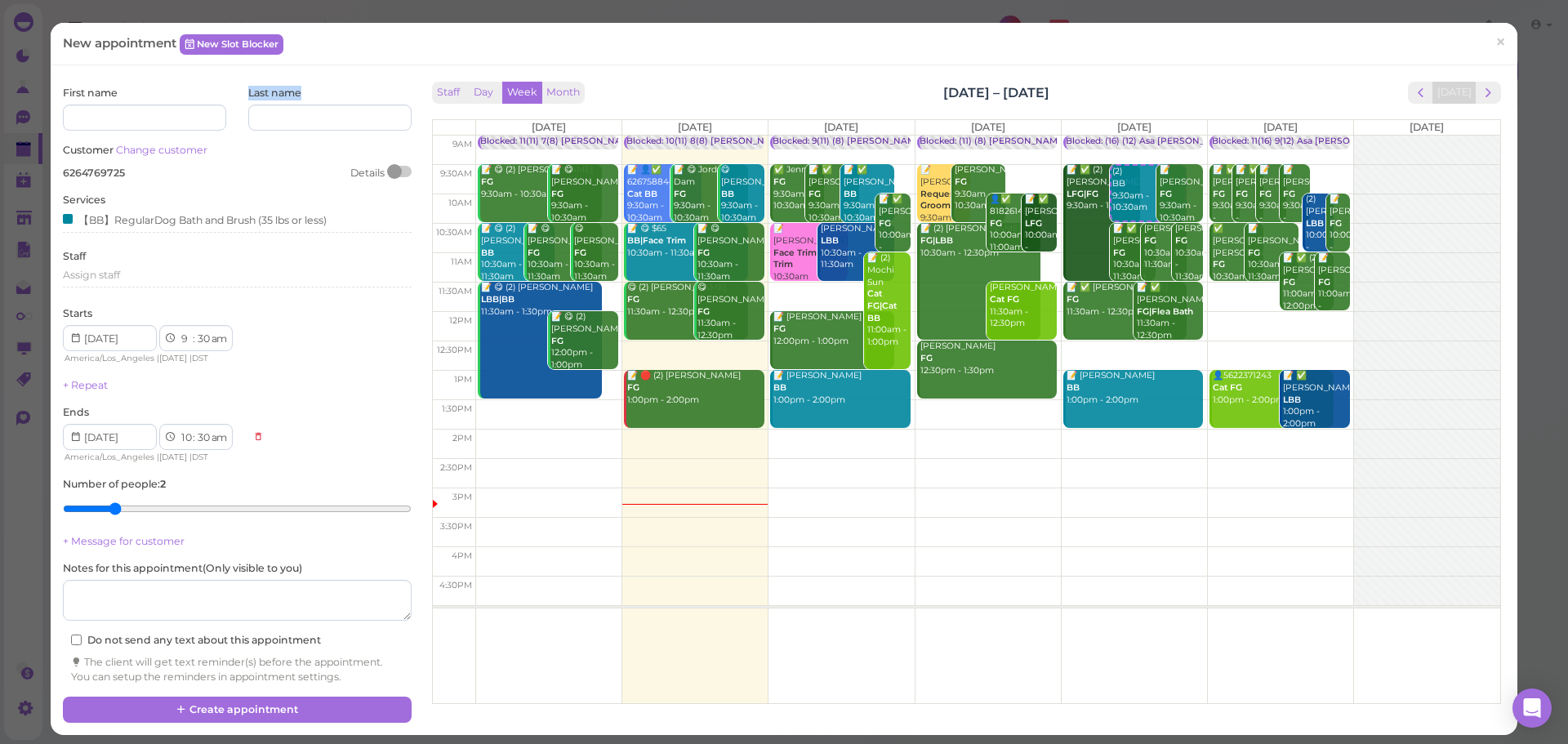
drag, startPoint x: 250, startPoint y: 91, endPoint x: 367, endPoint y: 101, distance: 117.4
click at [367, 101] on div "First name Last name" at bounding box center [236, 108] width 347 height 45
click at [353, 87] on div "Last name" at bounding box center [329, 108] width 164 height 45
drag, startPoint x: 293, startPoint y: 88, endPoint x: 205, endPoint y: 88, distance: 88.0
click at [205, 88] on div "First name Last name" at bounding box center [236, 108] width 347 height 45
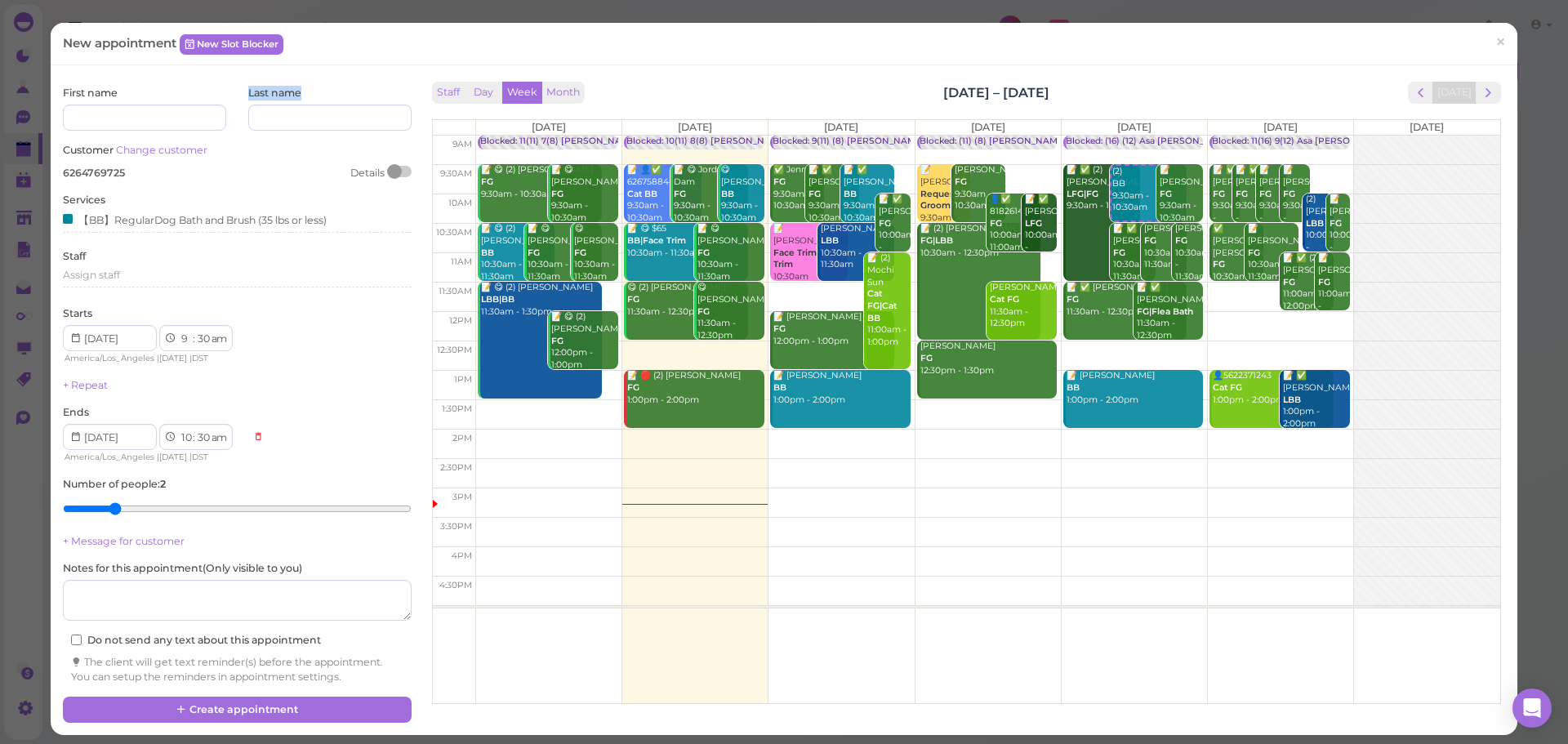
click at [184, 89] on div "First name" at bounding box center [145, 108] width 164 height 45
drag, startPoint x: 119, startPoint y: 88, endPoint x: 66, endPoint y: 86, distance: 53.0
click at [66, 86] on label "First name" at bounding box center [90, 93] width 55 height 14
click at [64, 87] on label "First name" at bounding box center [90, 93] width 55 height 14
drag, startPoint x: 53, startPoint y: 92, endPoint x: 291, endPoint y: 94, distance: 238.0
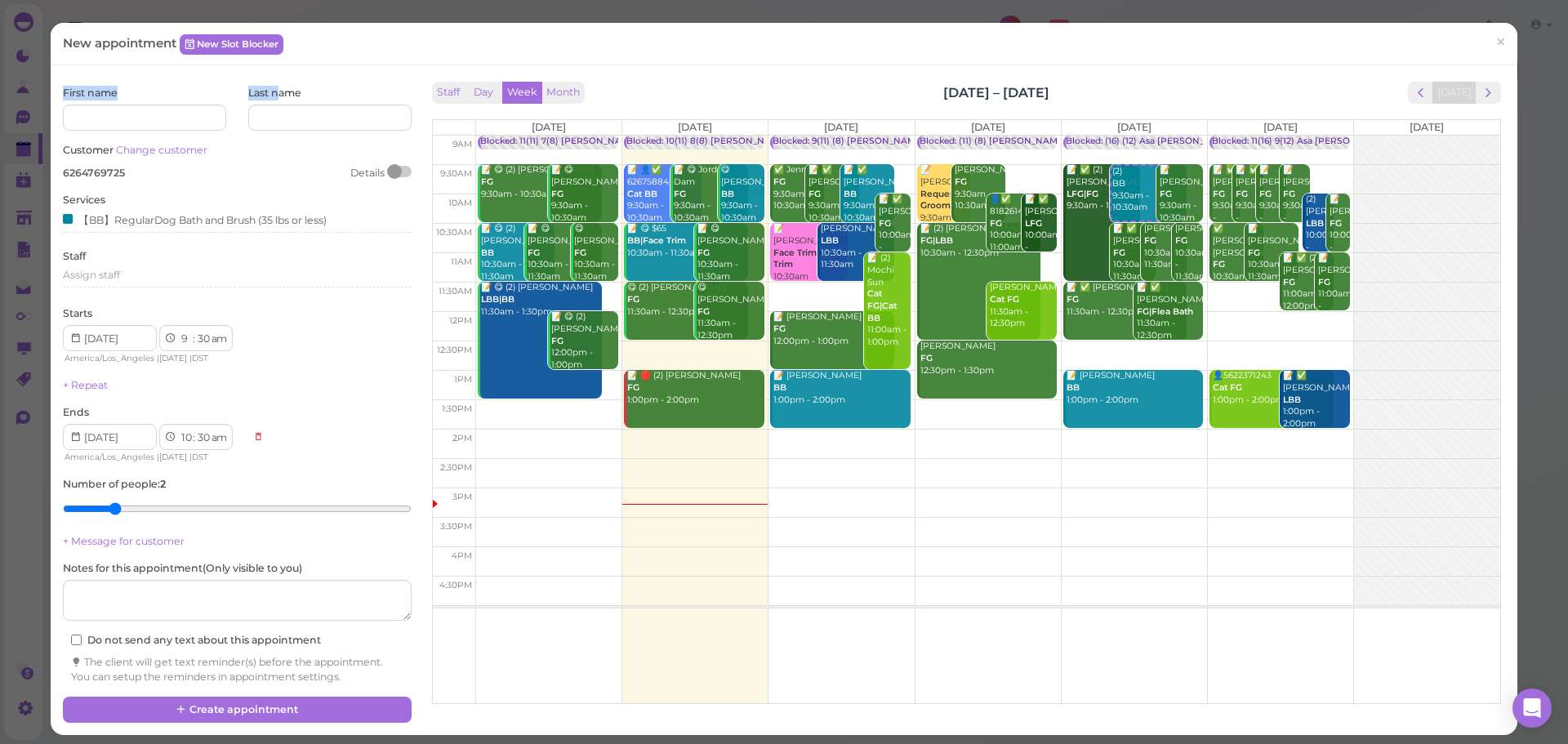
click at [291, 94] on div "First name Last name Customer Change customer 6264769725 Details Services 【BB】R…" at bounding box center [784, 400] width 1467 height 670
click at [294, 94] on label "Last name" at bounding box center [274, 93] width 53 height 14
click at [203, 703] on button "Create appointment" at bounding box center [236, 710] width 347 height 26
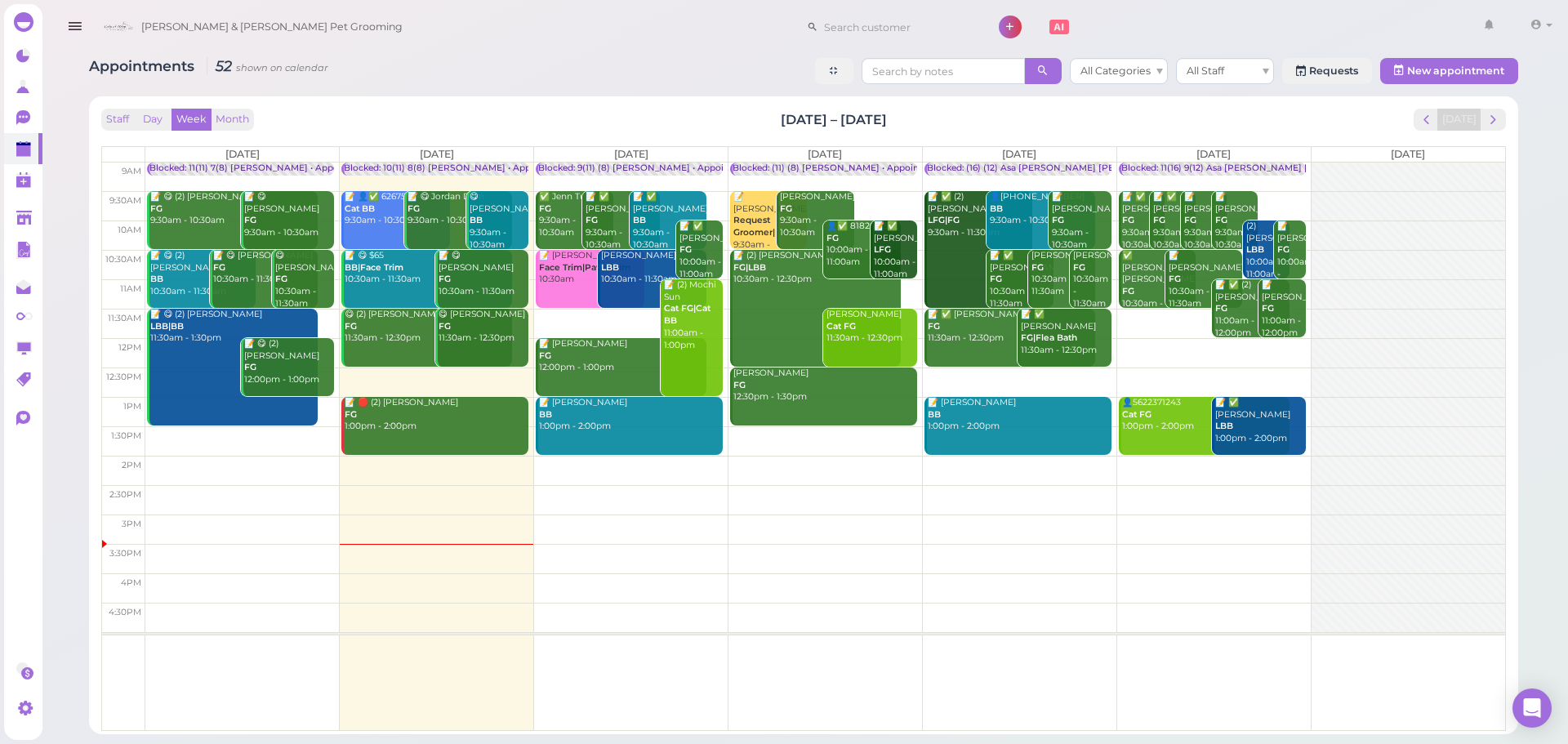
click at [822, 498] on td at bounding box center [825, 500] width 1359 height 30
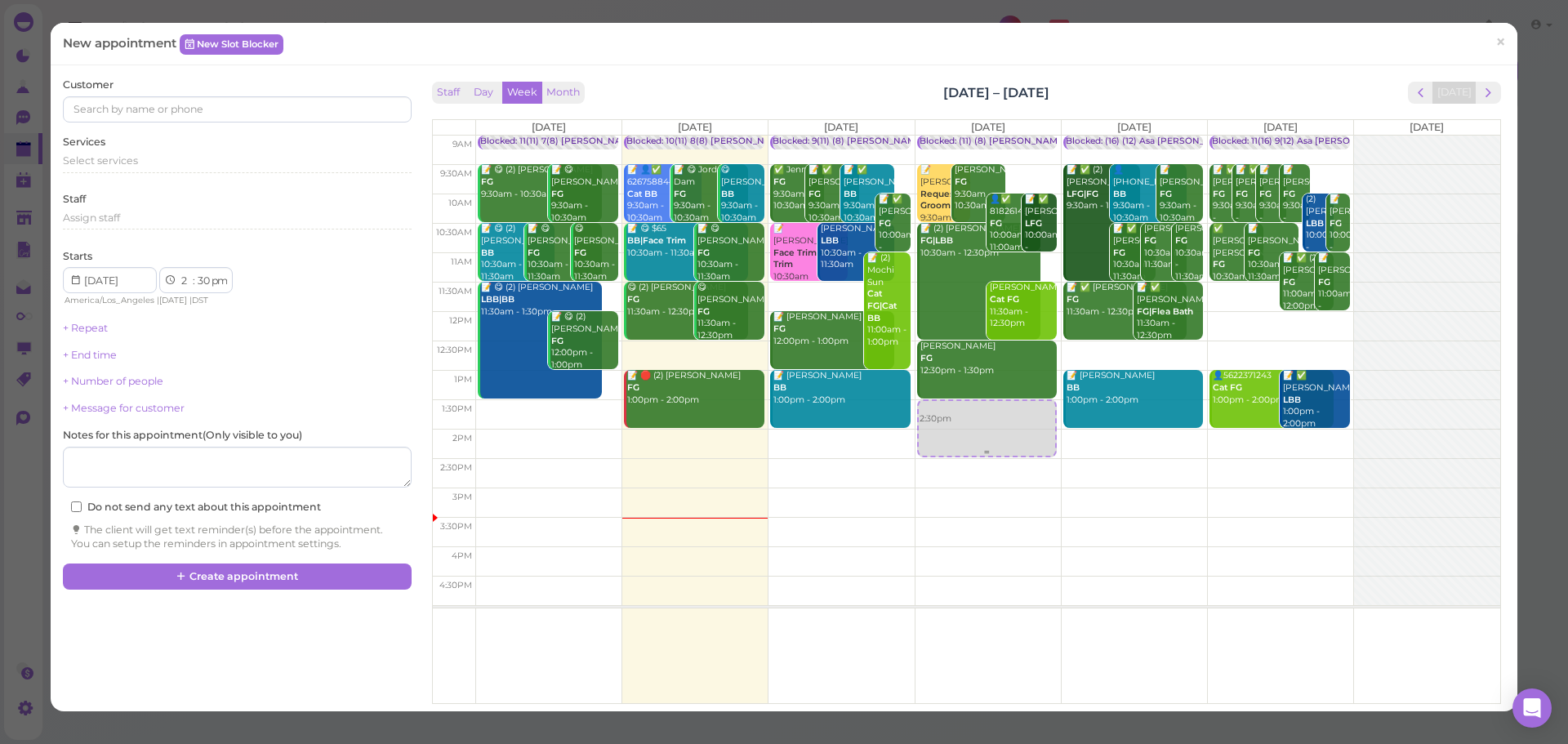
drag, startPoint x: 985, startPoint y: 482, endPoint x: 974, endPoint y: 435, distance: 48.3
click at [974, 136] on div "2:30pm Blocked: (11) (8) Asa Helen • Appointment 📝 Marcia Lopez Request Groomer…" at bounding box center [988, 136] width 146 height 0
select select "1"
click at [212, 153] on div "Select services" at bounding box center [236, 160] width 347 height 14
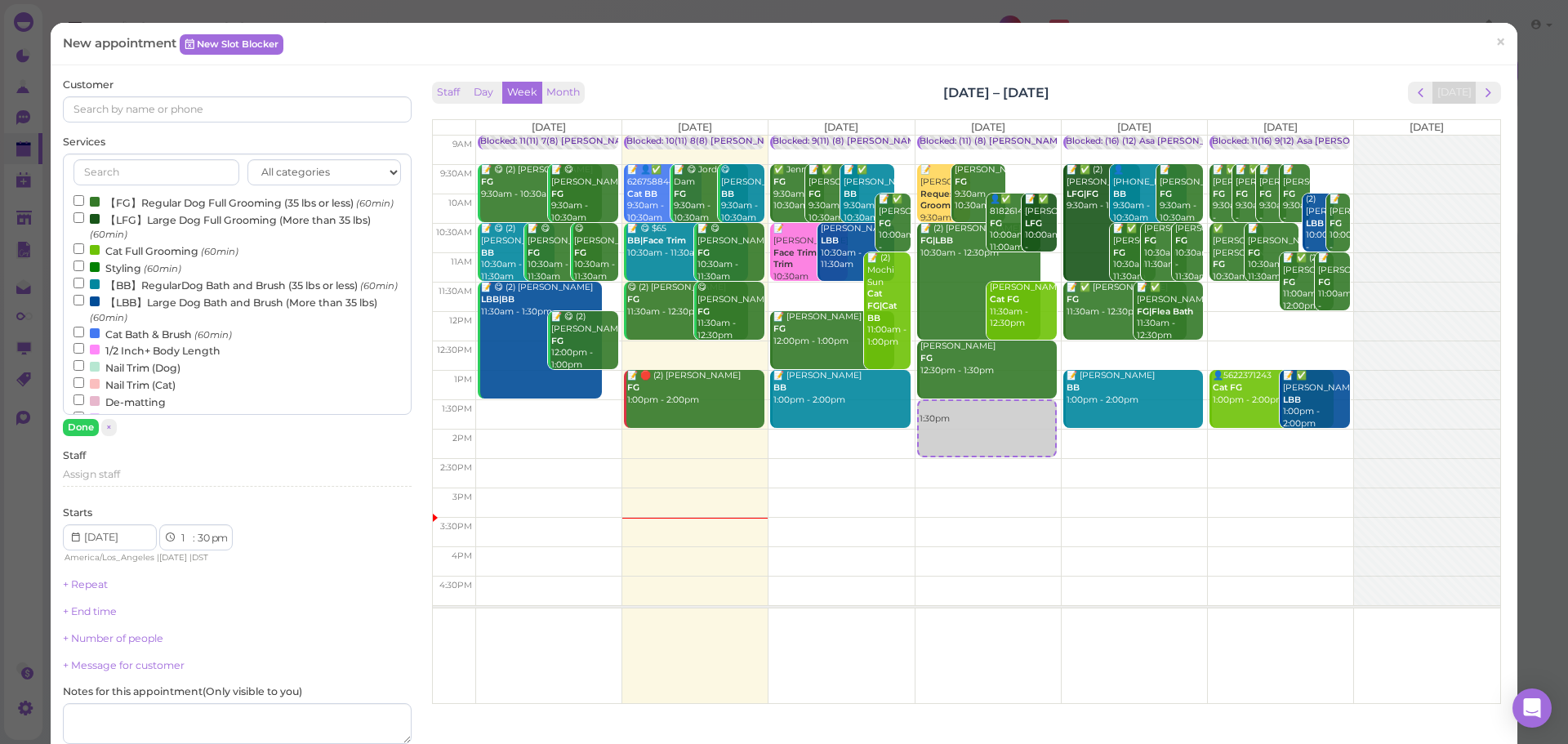
click at [203, 203] on label "【FG】Regular Dog Full Grooming (35 lbs or less) (60min)" at bounding box center [234, 202] width 320 height 17
click at [84, 203] on input "【FG】Regular Dog Full Grooming (35 lbs or less) (60min)" at bounding box center [78, 200] width 11 height 11
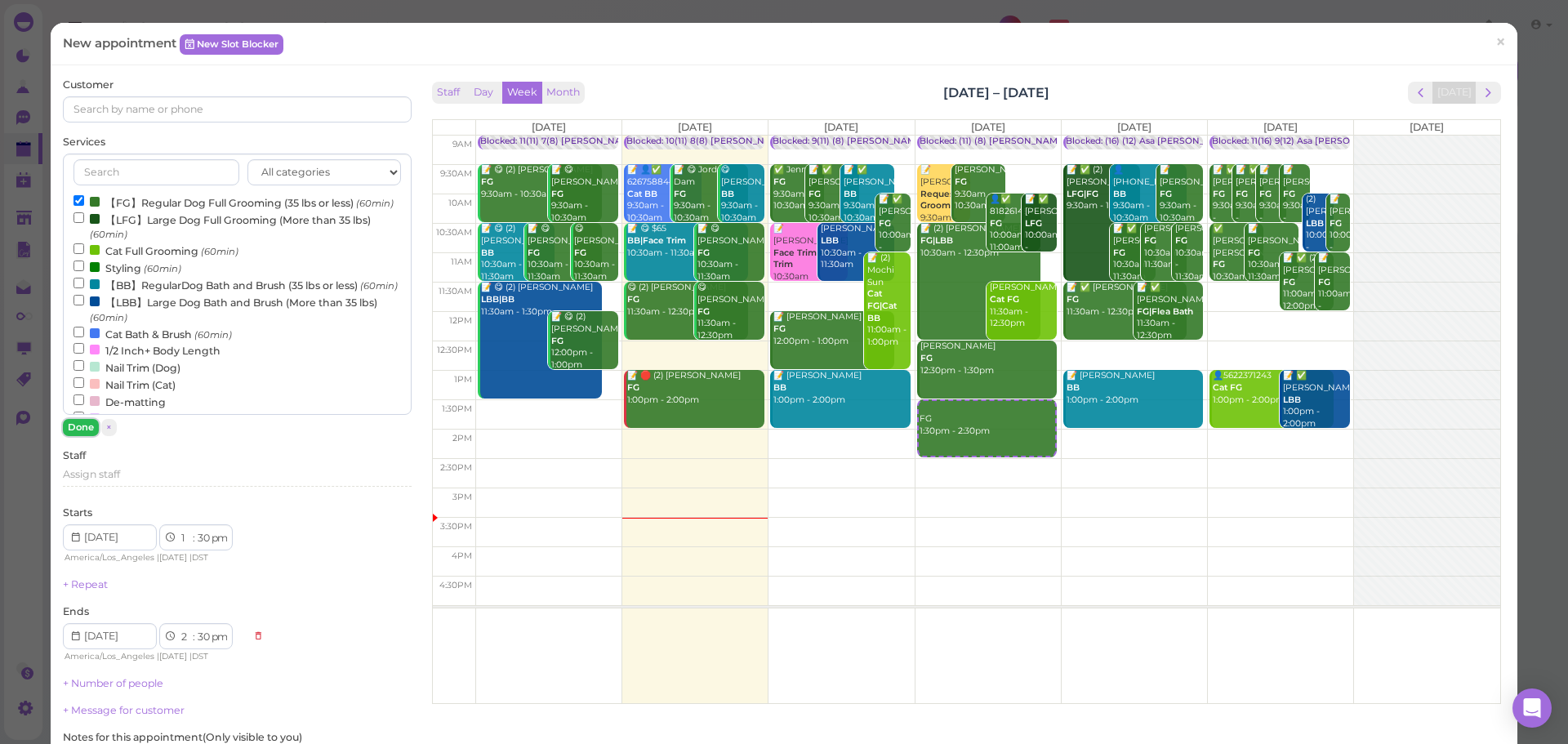
click at [80, 420] on button "Done" at bounding box center [81, 428] width 36 height 17
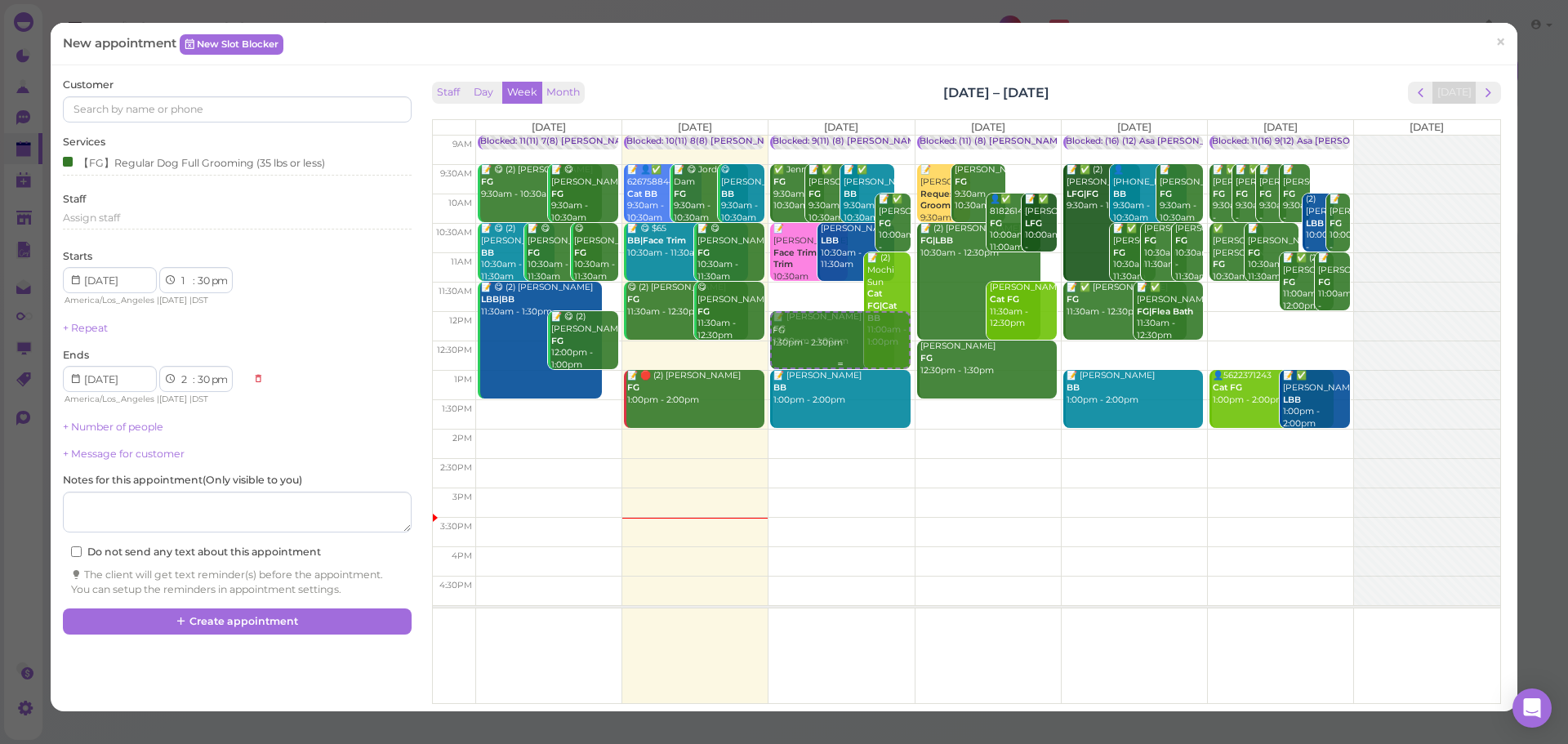
drag, startPoint x: 952, startPoint y: 440, endPoint x: 837, endPoint y: 360, distance: 140.1
click at [837, 136] on tr "Blocked: 11(11) 7(8) Asa Rebecca • Appointment 📝 😋 (2) Cindy Wan FG 9:30am - 10…" at bounding box center [966, 136] width 1067 height 0
type input "2025-10-15"
select select "12"
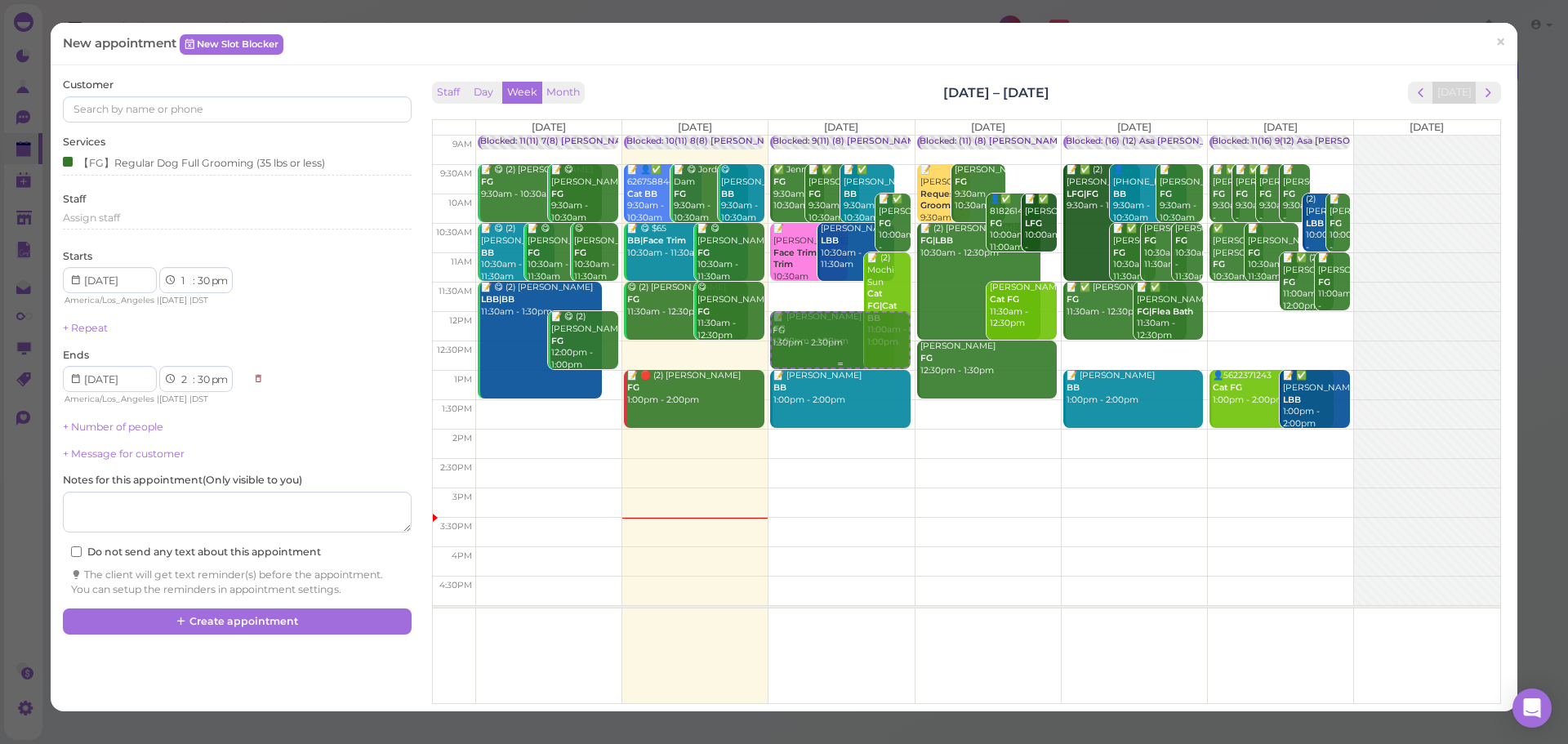
select select "00"
select select "1"
select select "00"
click at [153, 111] on input at bounding box center [236, 109] width 347 height 26
click at [1495, 40] on span "×" at bounding box center [1500, 42] width 11 height 23
